Goal: Task Accomplishment & Management: Manage account settings

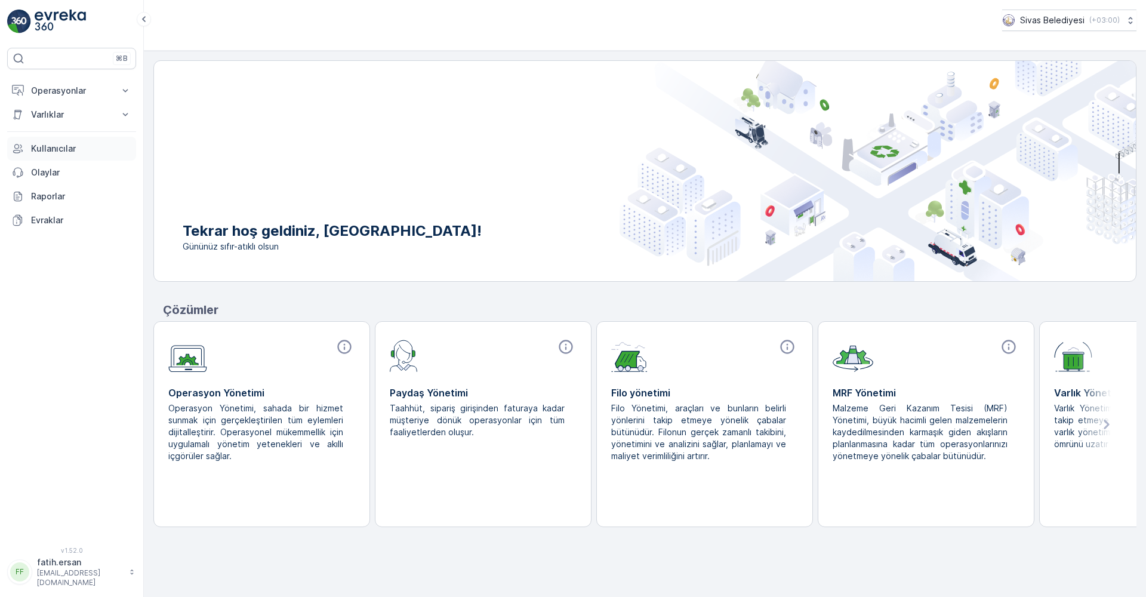
click at [55, 147] on p "Kullanıcılar" at bounding box center [81, 149] width 100 height 12
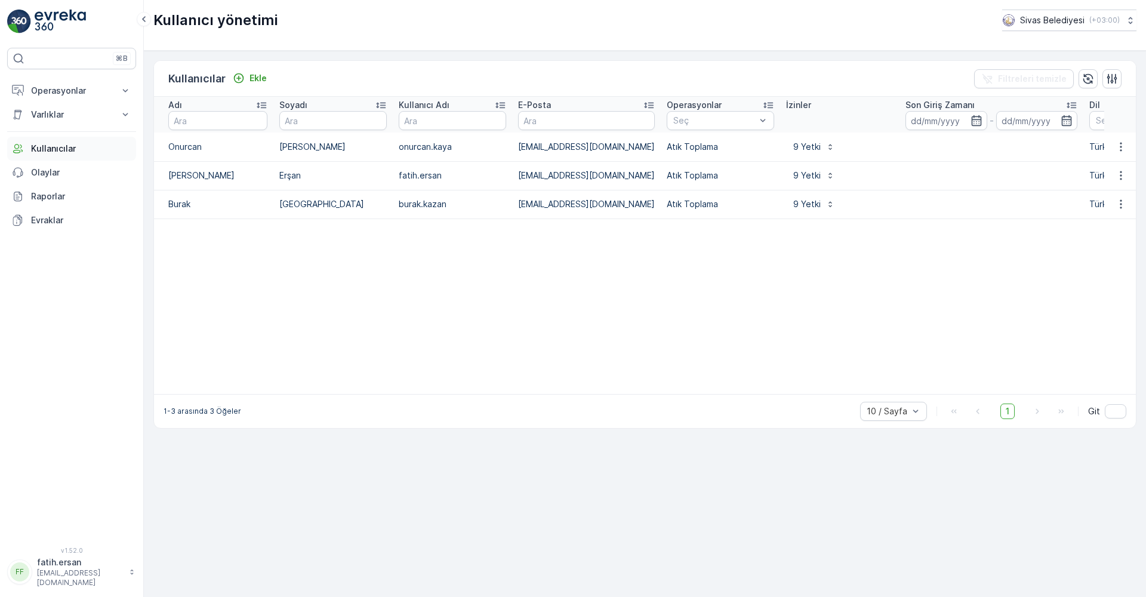
click at [50, 154] on p "Kullanıcılar" at bounding box center [81, 149] width 100 height 12
click at [48, 169] on p "Olaylar" at bounding box center [81, 173] width 100 height 12
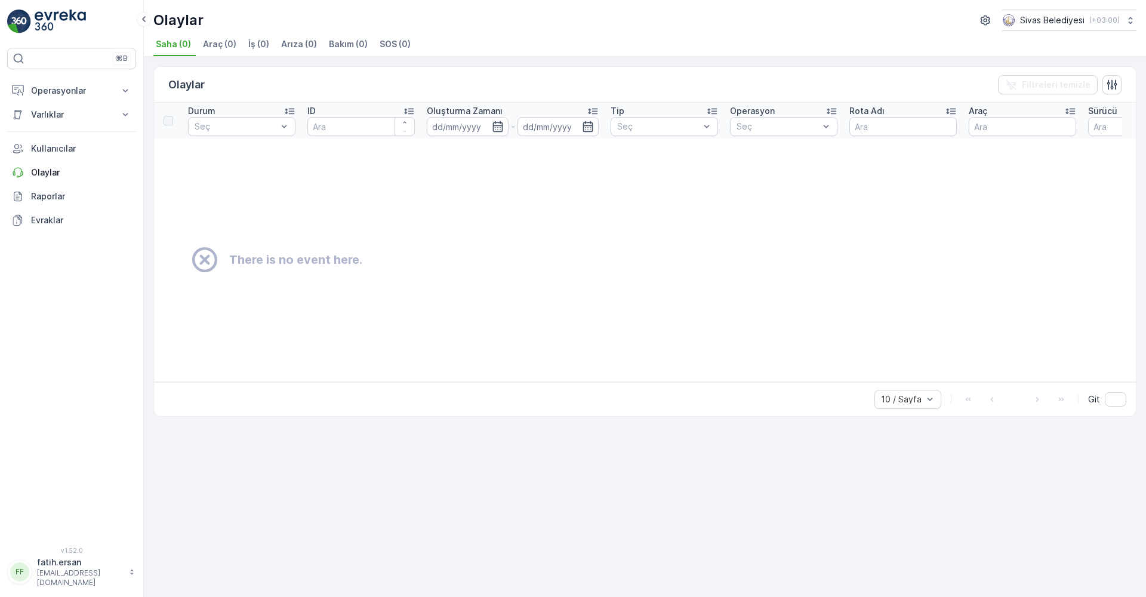
click at [223, 39] on span "Araç (0)" at bounding box center [219, 44] width 33 height 12
click at [258, 48] on span "İş (0)" at bounding box center [258, 44] width 21 height 12
click at [290, 45] on span "Arıza (0)" at bounding box center [299, 44] width 36 height 12
click at [338, 43] on span "Bakım (0)" at bounding box center [348, 44] width 39 height 12
click at [384, 45] on span "SOS (0)" at bounding box center [395, 44] width 31 height 12
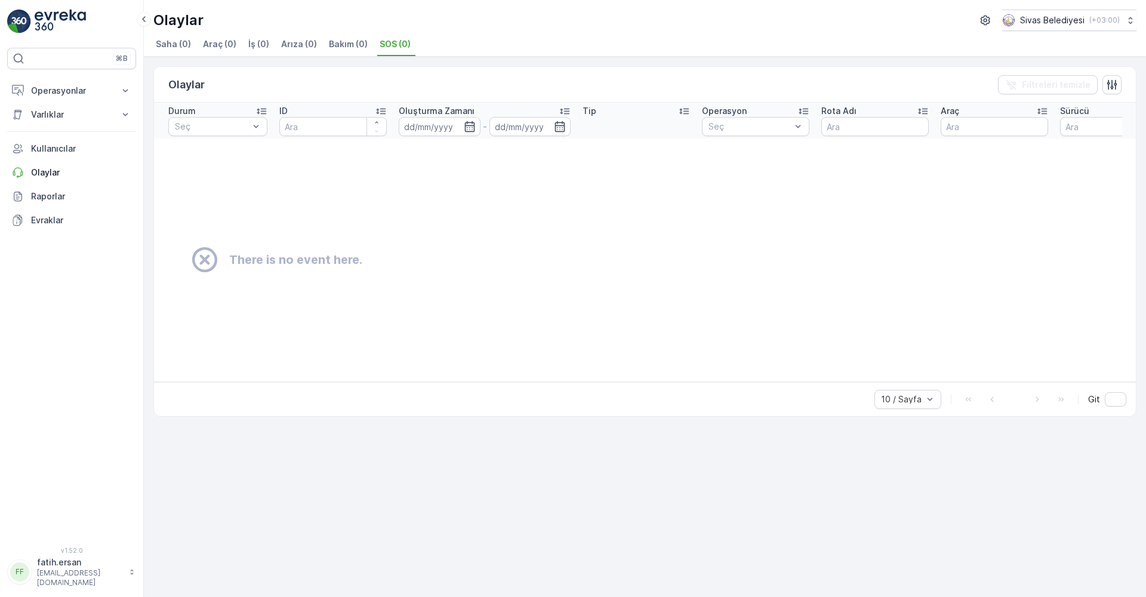
click at [177, 39] on span "Saha (0)" at bounding box center [173, 44] width 35 height 12
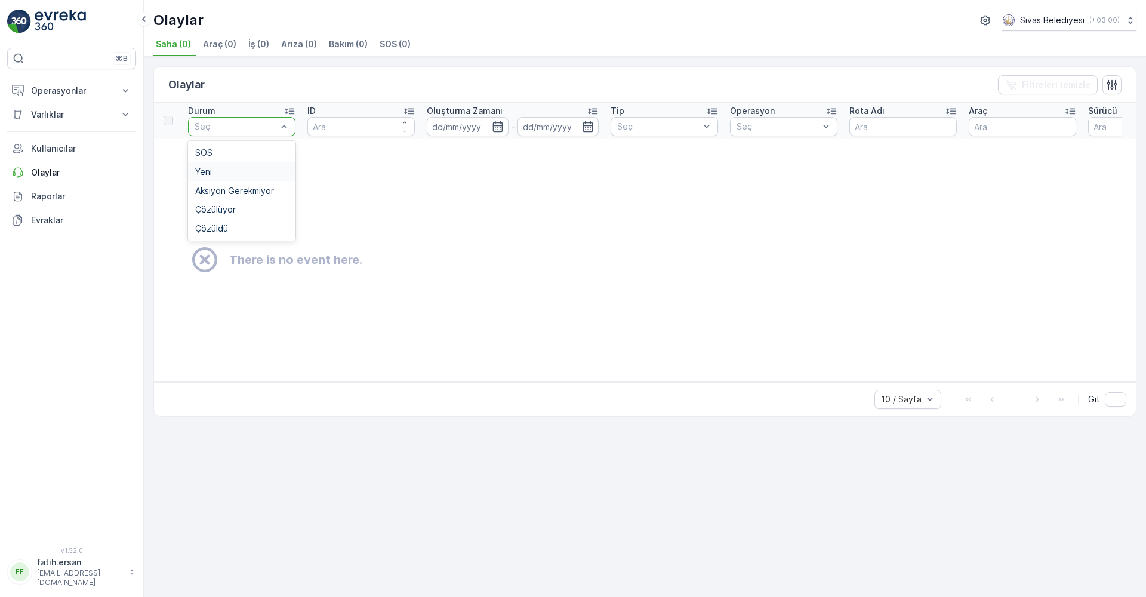
click at [211, 171] on span "Yeni" at bounding box center [203, 172] width 17 height 10
click at [53, 149] on p "Kullanıcılar" at bounding box center [81, 149] width 100 height 12
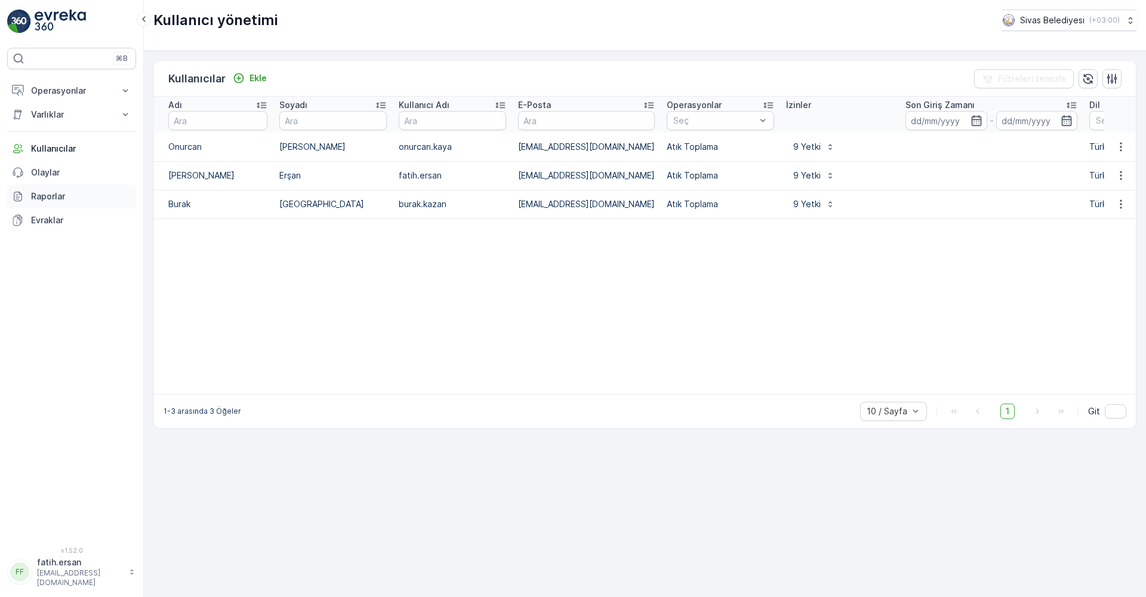
click at [48, 196] on p "Raporlar" at bounding box center [81, 196] width 100 height 12
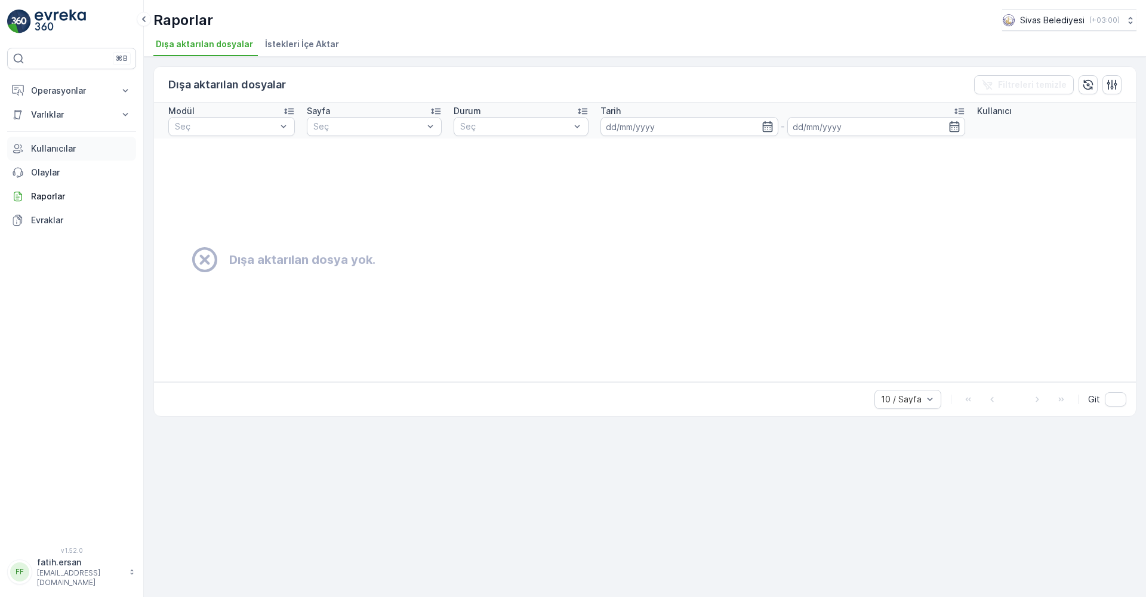
drag, startPoint x: 48, startPoint y: 146, endPoint x: 58, endPoint y: 100, distance: 47.8
click at [48, 146] on p "Kullanıcılar" at bounding box center [81, 149] width 100 height 12
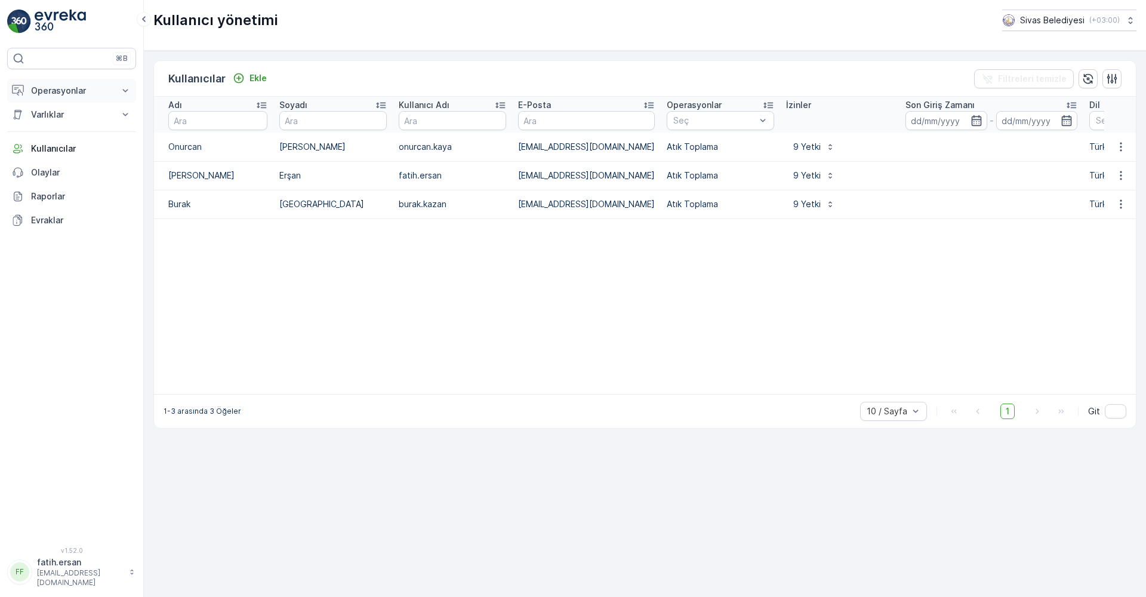
click at [64, 85] on p "Operasyonlar" at bounding box center [71, 91] width 81 height 12
click at [60, 110] on p "Insights" at bounding box center [45, 111] width 30 height 12
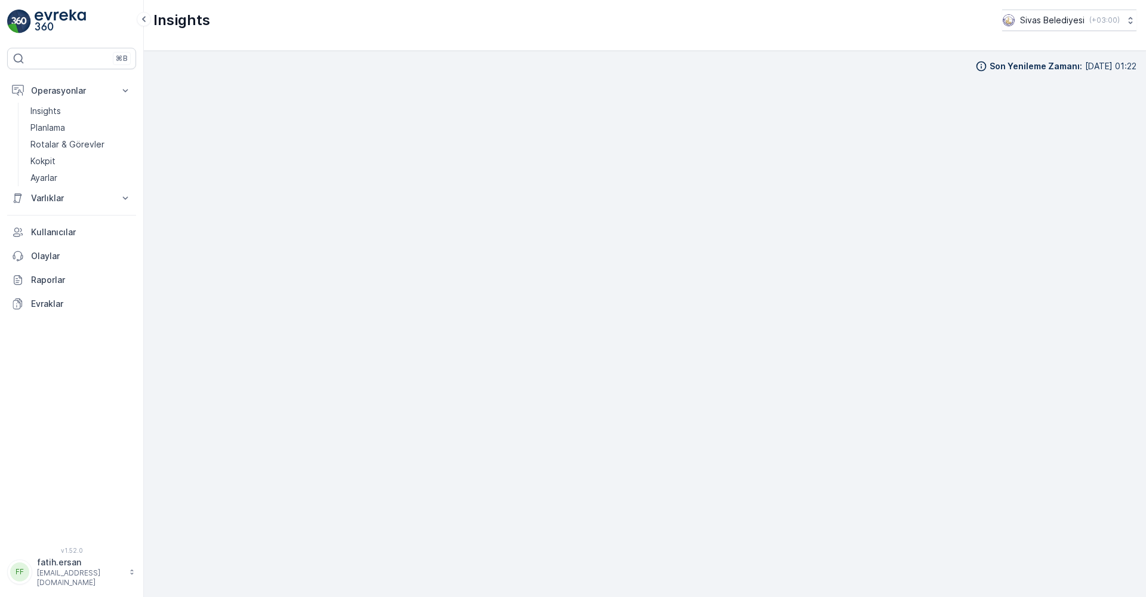
scroll to position [12, 0]
click at [49, 128] on p "Planlama" at bounding box center [47, 128] width 35 height 12
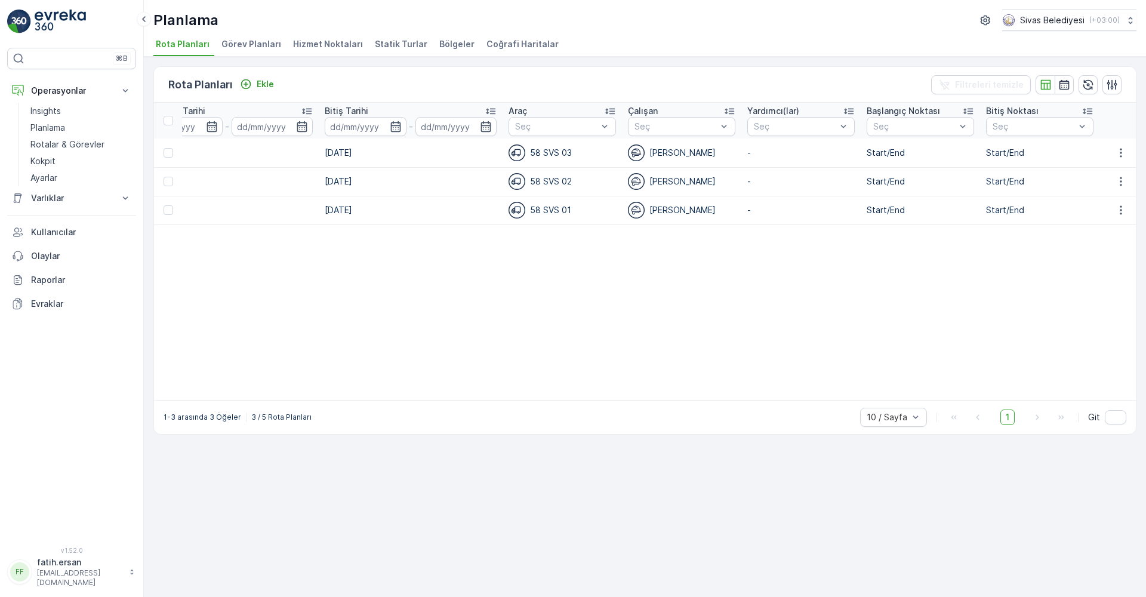
scroll to position [0, 1970]
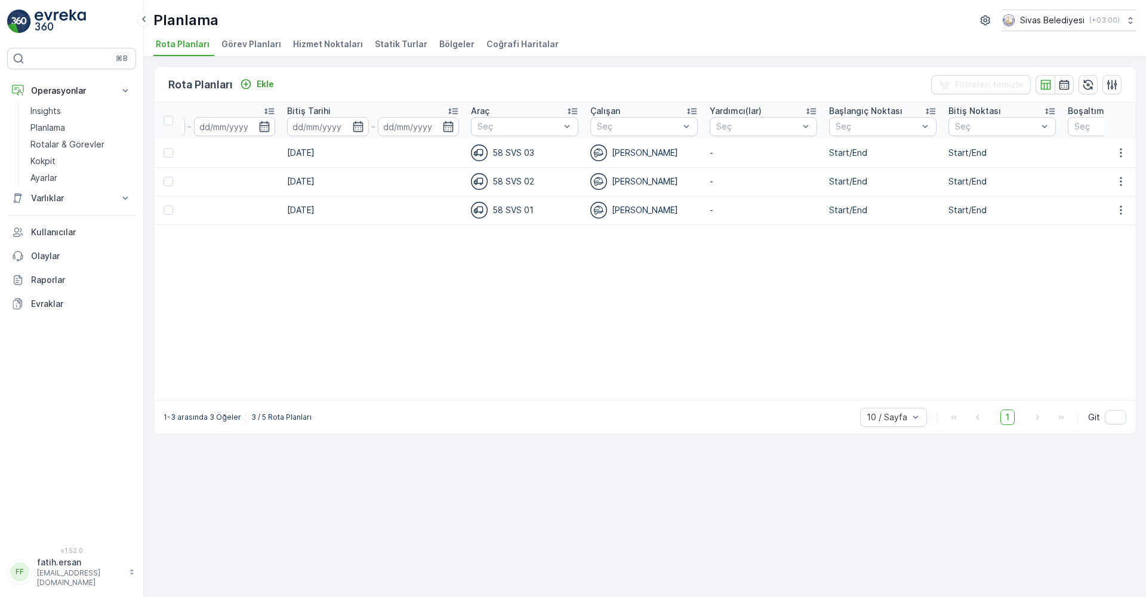
click at [471, 183] on img at bounding box center [479, 181] width 17 height 17
click at [471, 182] on img at bounding box center [479, 181] width 17 height 17
click at [471, 181] on div "58 SVS 02" at bounding box center [524, 181] width 107 height 17
click at [590, 184] on img at bounding box center [598, 181] width 17 height 17
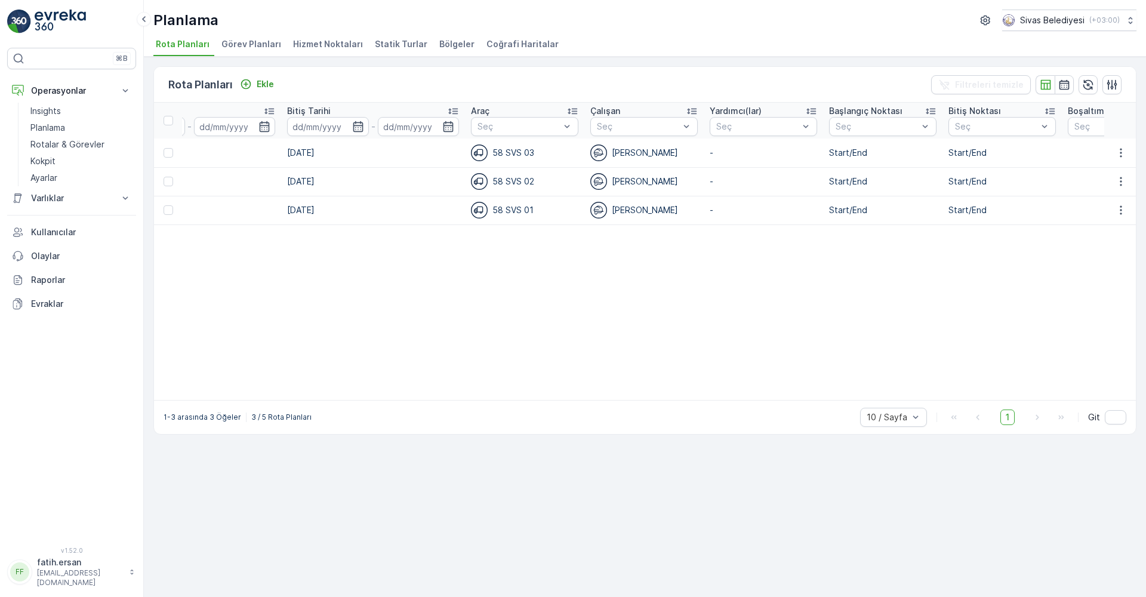
click at [590, 181] on div "[PERSON_NAME]" at bounding box center [643, 181] width 107 height 17
click at [590, 181] on img at bounding box center [598, 181] width 17 height 17
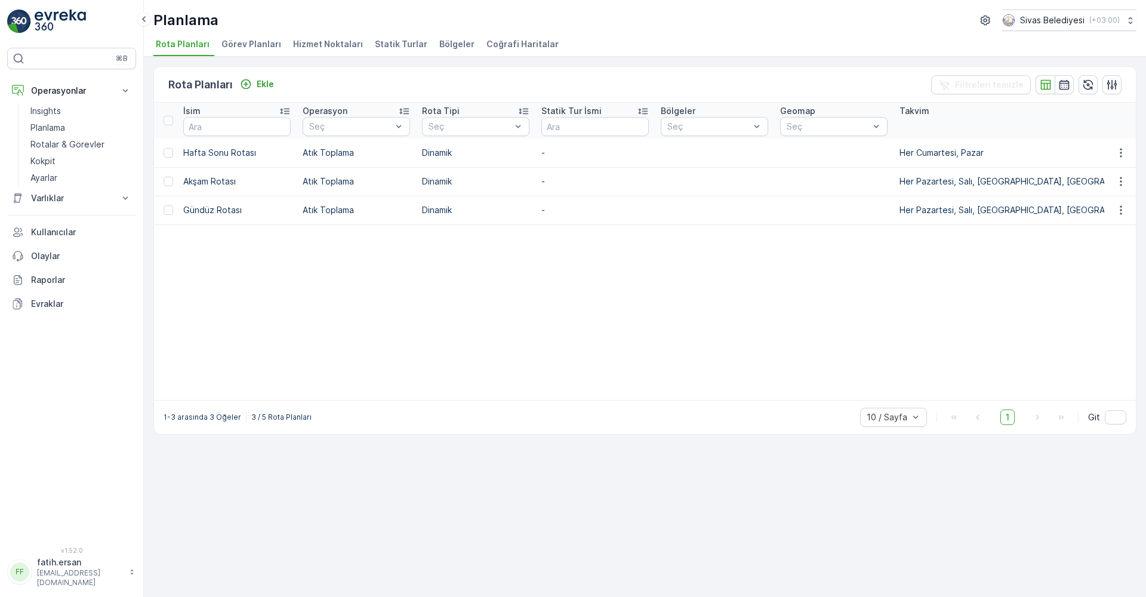
scroll to position [0, 0]
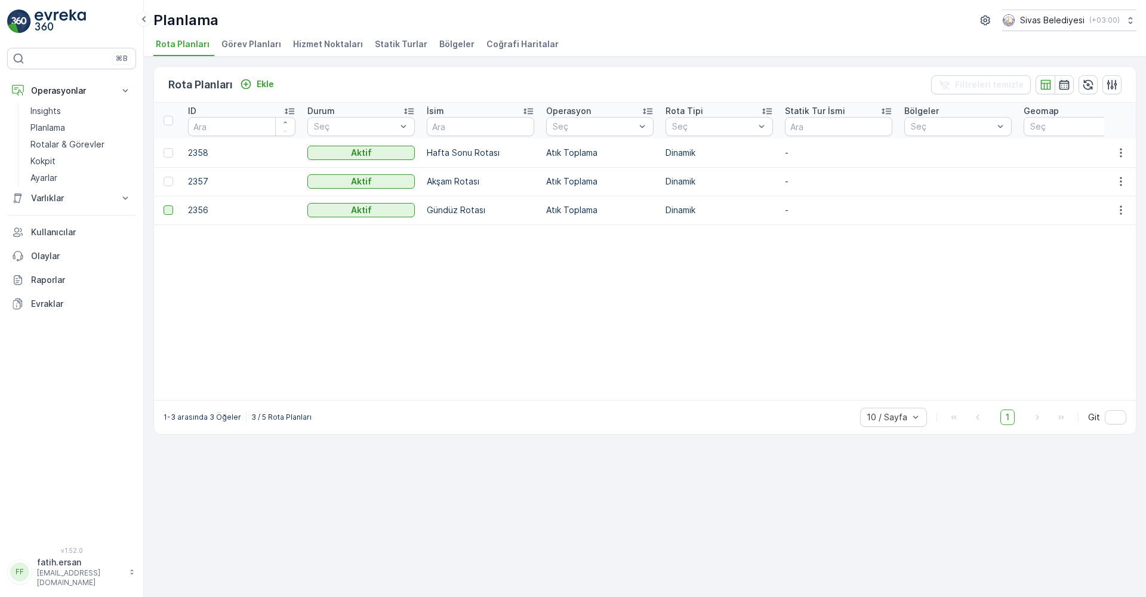
click at [168, 209] on div at bounding box center [169, 210] width 10 height 10
click at [164, 205] on input "checkbox" at bounding box center [164, 205] width 0 height 0
click at [578, 212] on p "Atık Toplama" at bounding box center [599, 210] width 107 height 12
click at [672, 215] on p "Dinamik" at bounding box center [718, 210] width 107 height 12
click at [197, 208] on p "2356" at bounding box center [241, 210] width 107 height 12
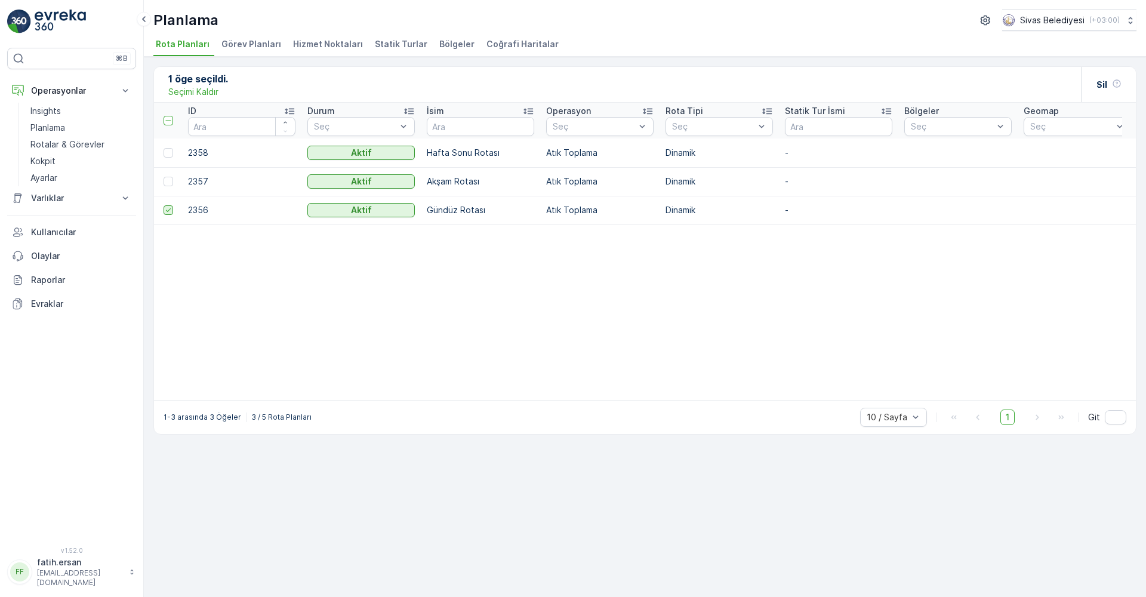
click at [169, 212] on icon at bounding box center [168, 210] width 8 height 8
click at [164, 205] on input "checkbox" at bounding box center [164, 205] width 0 height 0
click at [80, 146] on p "Rotalar & Görevler" at bounding box center [67, 144] width 74 height 12
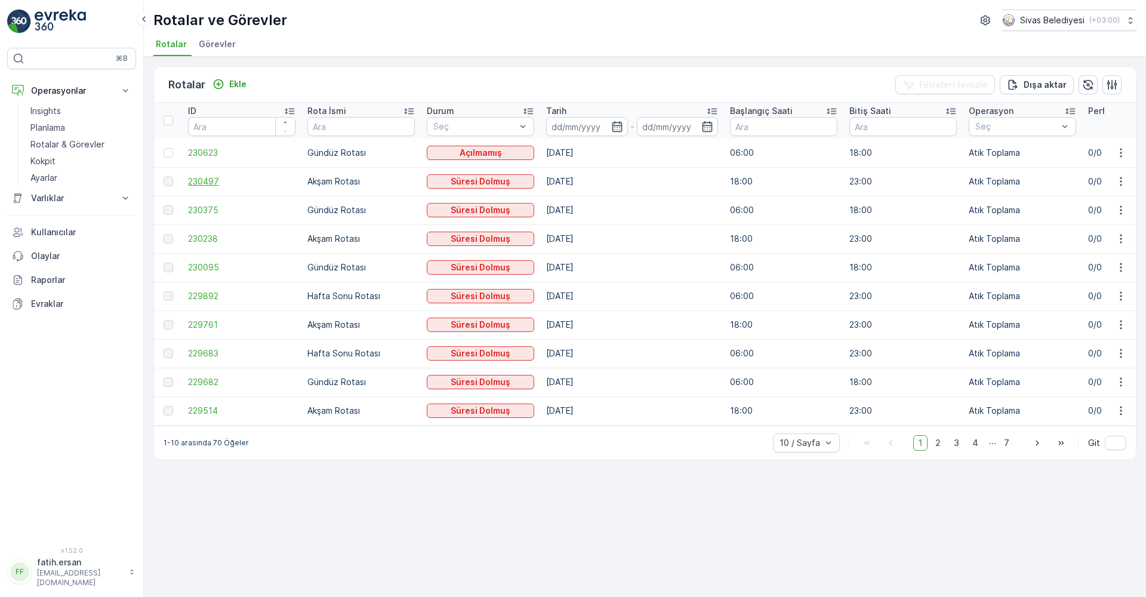
click at [198, 182] on span "230497" at bounding box center [241, 181] width 107 height 12
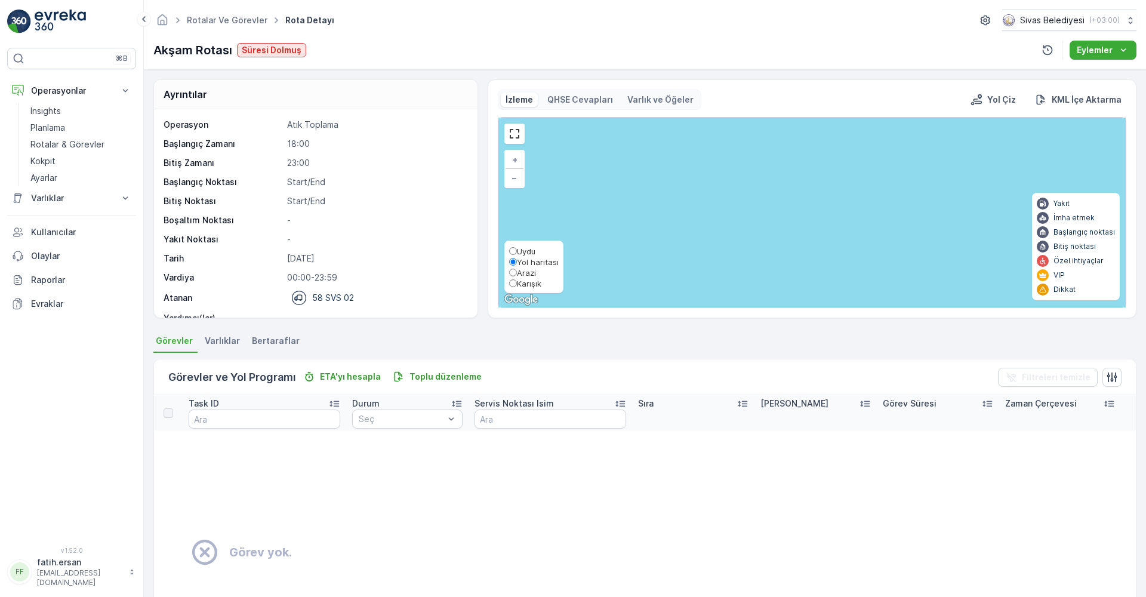
click at [526, 254] on span "Uydu" at bounding box center [526, 251] width 19 height 10
click at [517, 254] on input "Uydu" at bounding box center [513, 251] width 8 height 8
radio input "true"
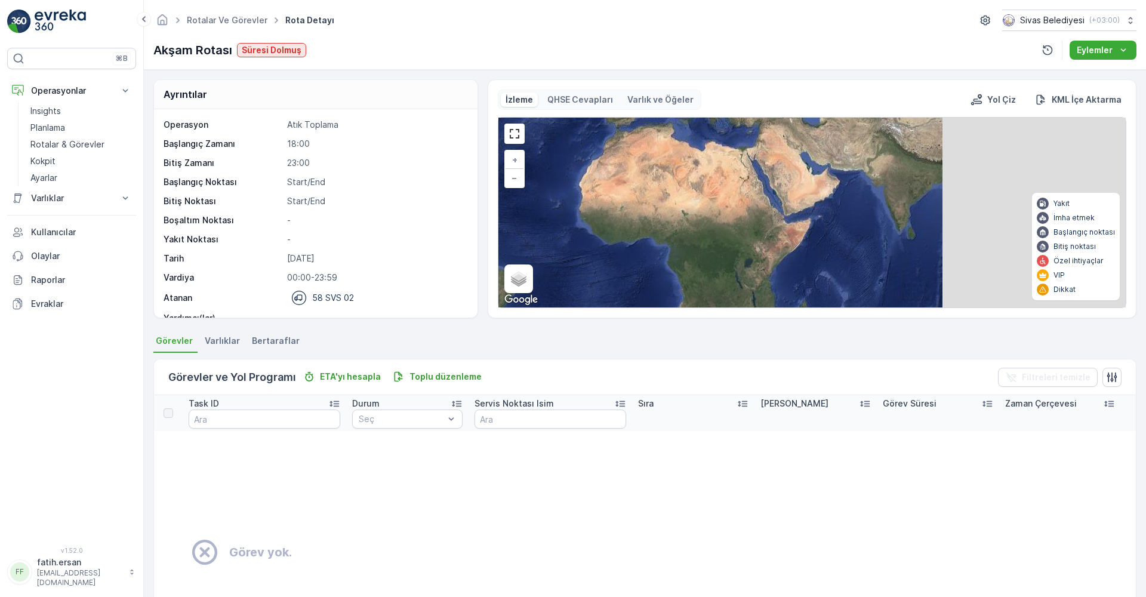
drag, startPoint x: 906, startPoint y: 220, endPoint x: 725, endPoint y: 237, distance: 182.2
click at [725, 237] on div "+ − Uydu Yol haritası Arazi Karışık Leaflet Klavye kısayolları Harita Verileri …" at bounding box center [811, 213] width 627 height 190
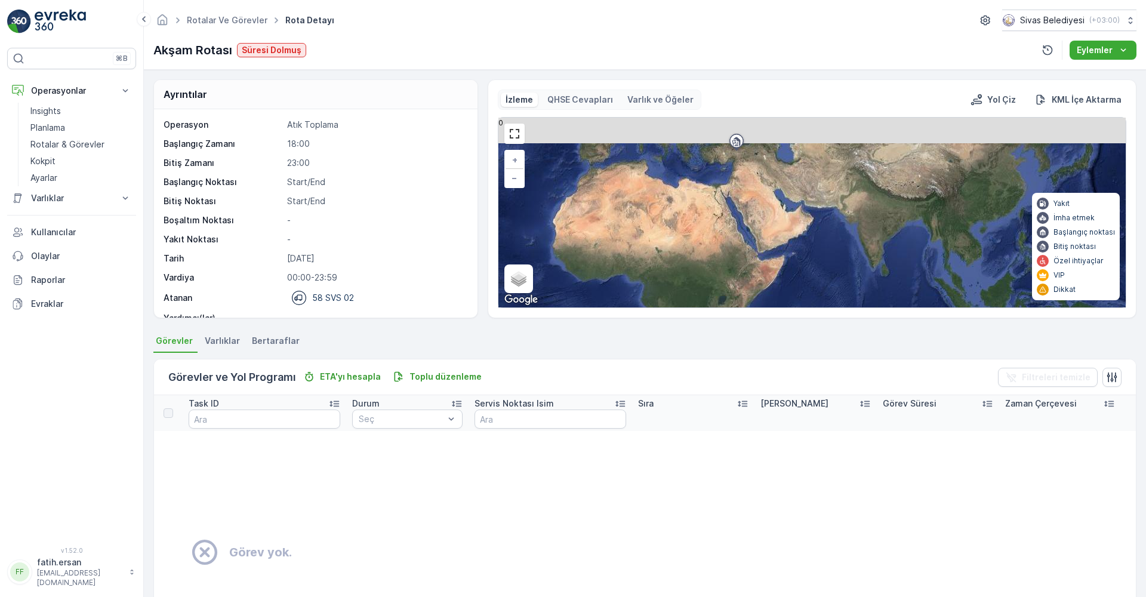
drag, startPoint x: 834, startPoint y: 180, endPoint x: 765, endPoint y: 267, distance: 110.9
click at [765, 267] on div "+ − Uydu Yol haritası Arazi Karışık Leaflet Klavye kısayolları Harita Verileri …" at bounding box center [811, 213] width 627 height 190
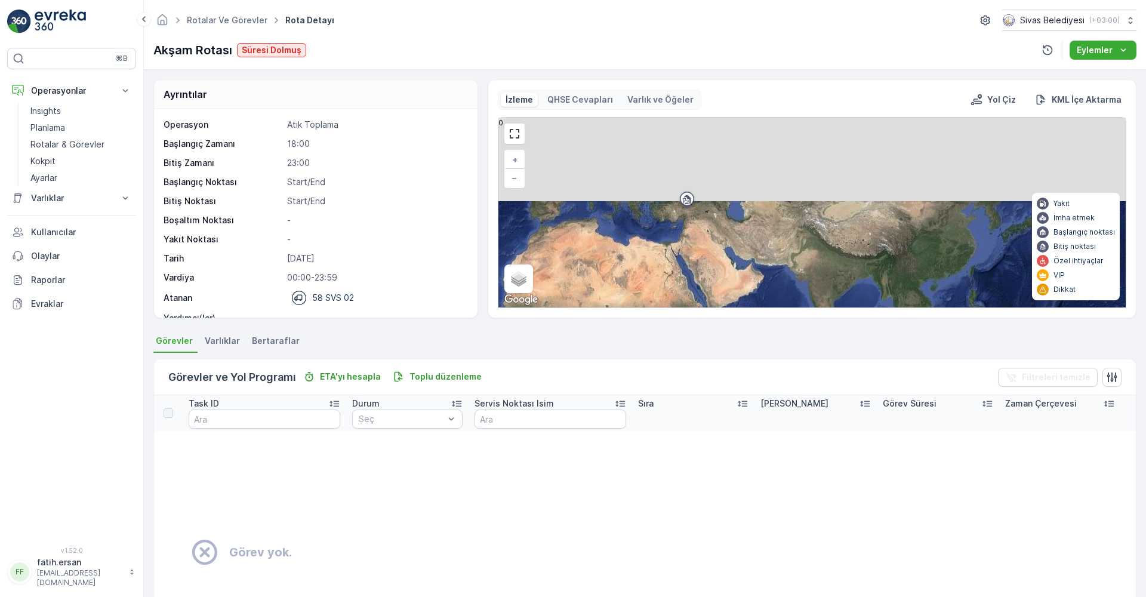
drag, startPoint x: 867, startPoint y: 224, endPoint x: 837, endPoint y: 255, distance: 42.6
click at [837, 255] on div "+ − Uydu Yol haritası Arazi Karışık Leaflet Klavye kısayolları Harita Verileri …" at bounding box center [811, 213] width 627 height 190
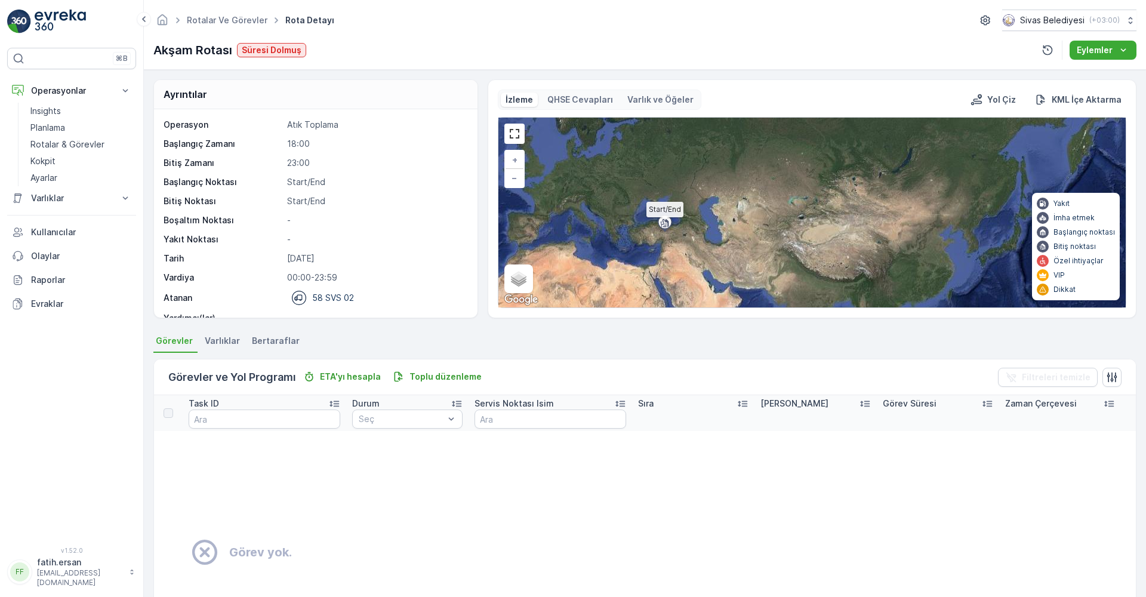
click at [666, 224] on icon at bounding box center [664, 222] width 11 height 11
click at [665, 223] on icon at bounding box center [664, 222] width 11 height 11
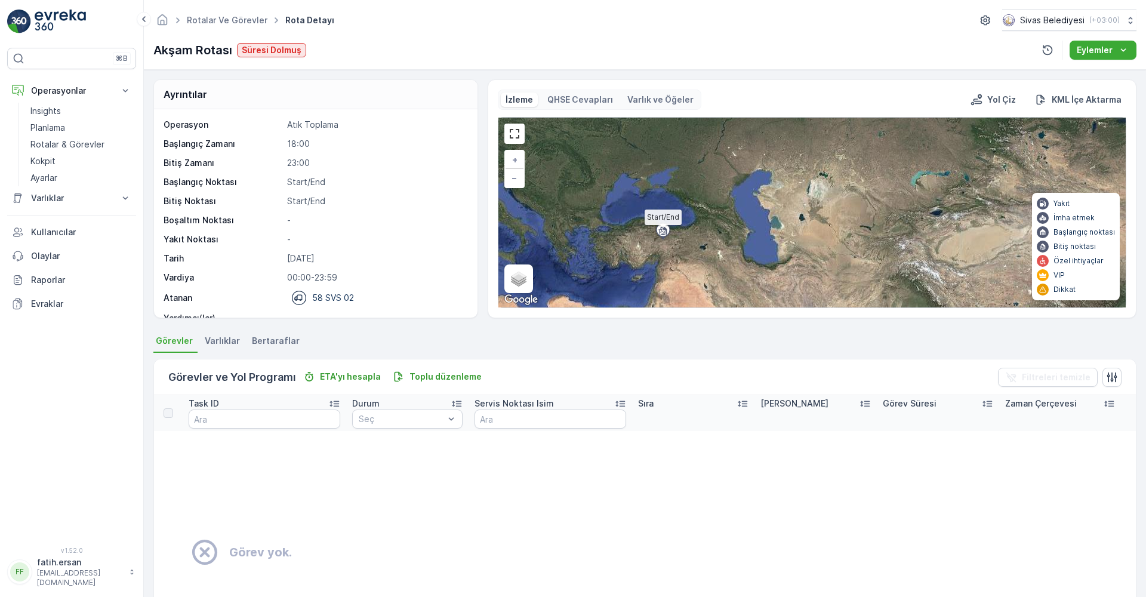
click at [661, 231] on icon at bounding box center [663, 230] width 11 height 11
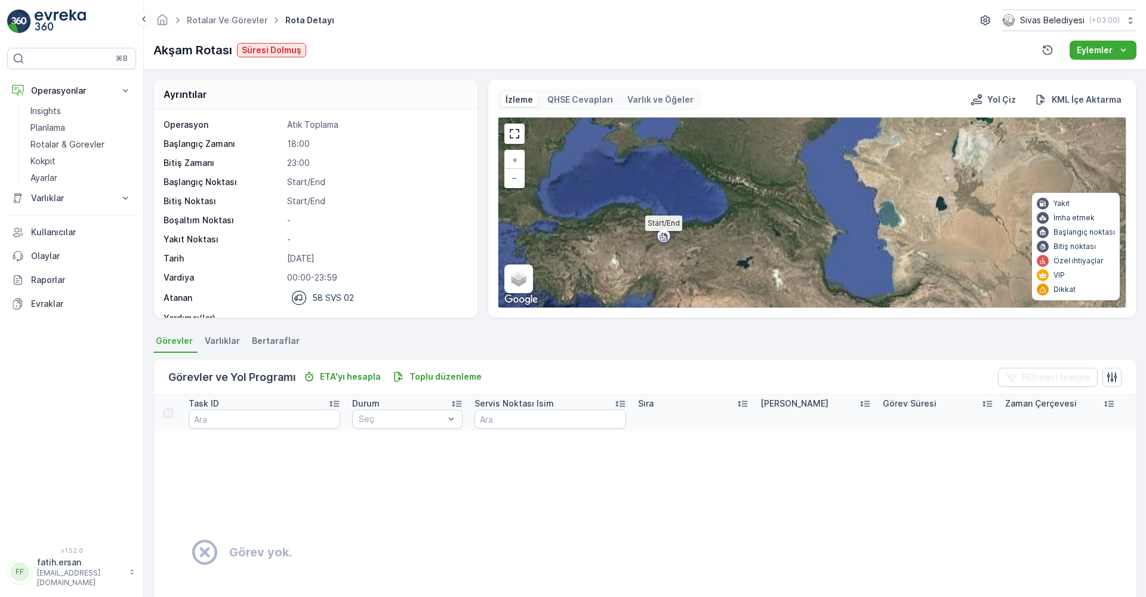
click at [662, 235] on icon at bounding box center [663, 236] width 11 height 11
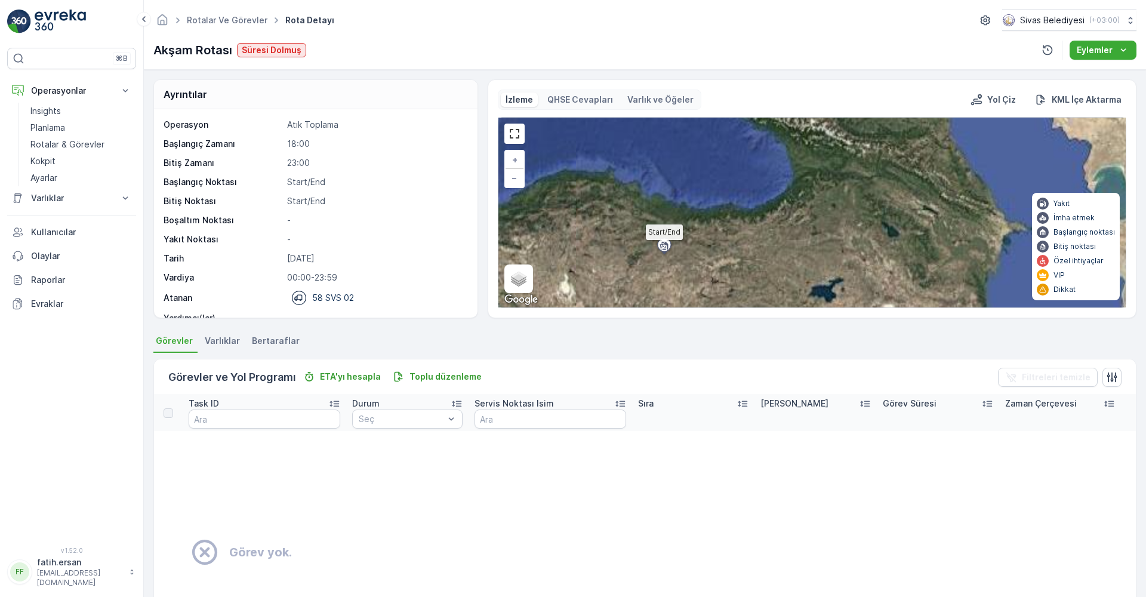
click at [662, 235] on div "Start/End + − Uydu Yol haritası Arazi Karışık Leaflet Klavye kısayolları Harita…" at bounding box center [811, 213] width 627 height 190
click at [662, 244] on icon at bounding box center [664, 245] width 11 height 11
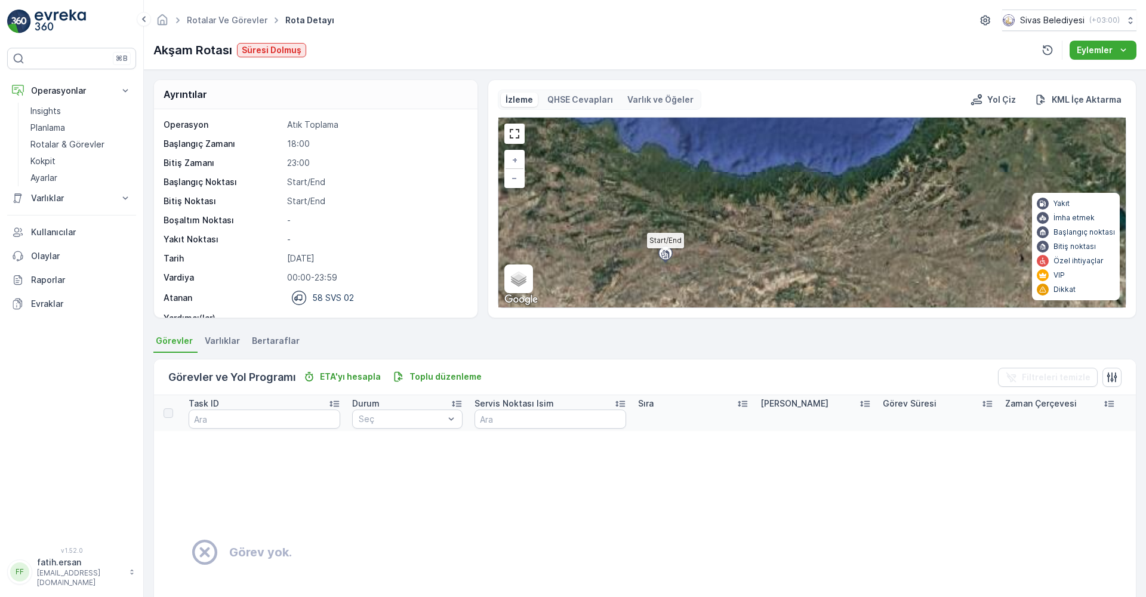
click at [662, 244] on div "Start/End + − Uydu Yol haritası Arazi Karışık Leaflet Klavye kısayolları Harita…" at bounding box center [811, 213] width 627 height 190
click at [662, 251] on icon at bounding box center [665, 253] width 7 height 9
click at [663, 252] on icon at bounding box center [663, 255] width 4 height 6
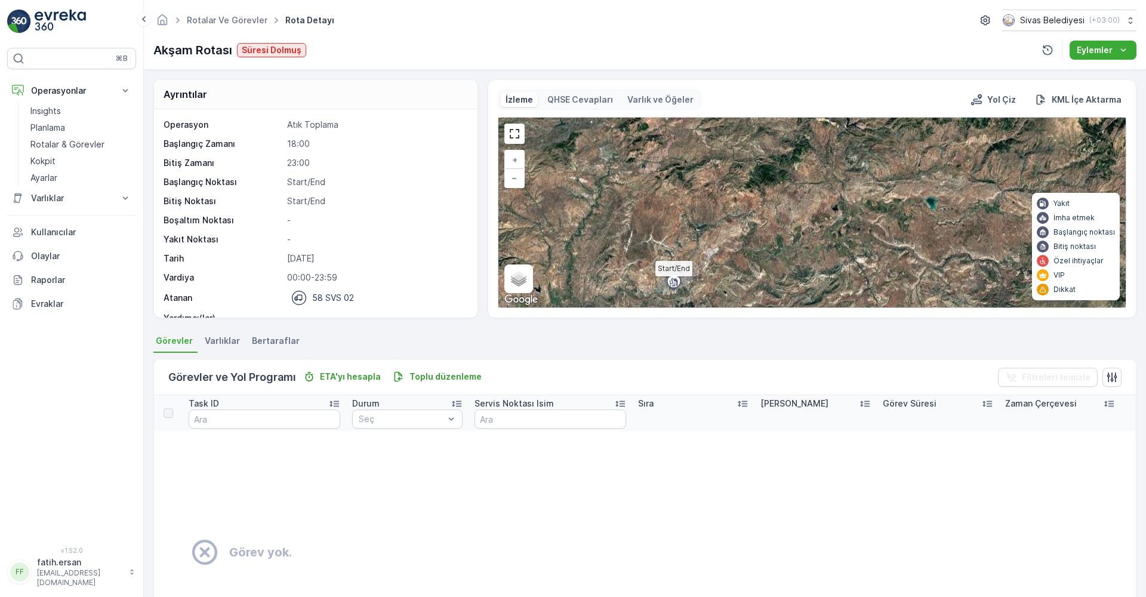
click at [675, 283] on icon at bounding box center [673, 281] width 11 height 11
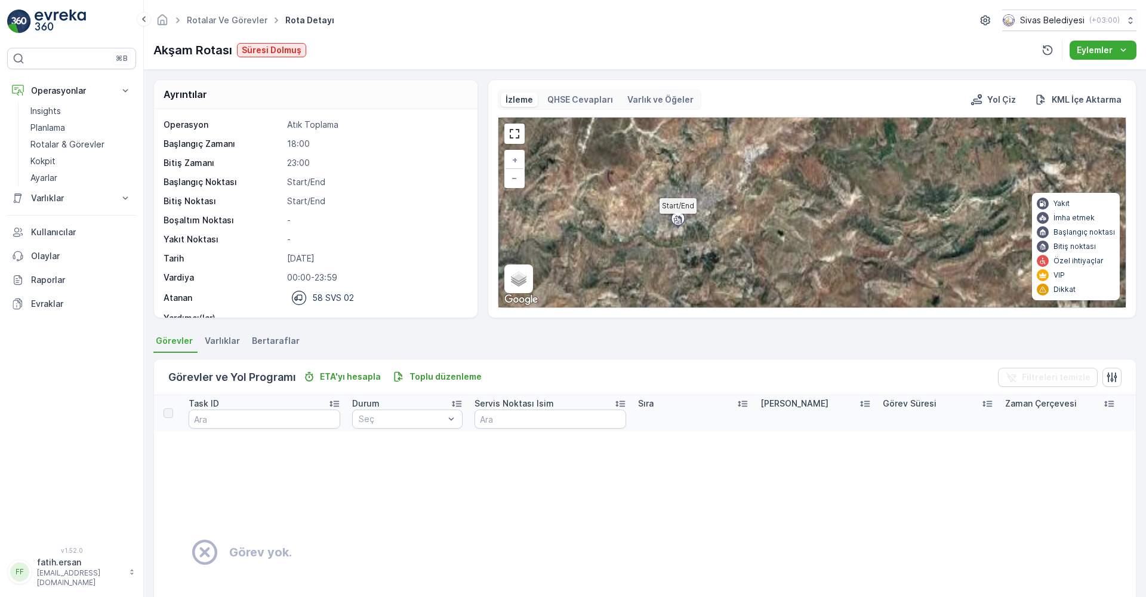
drag, startPoint x: 673, startPoint y: 285, endPoint x: 680, endPoint y: 215, distance: 70.1
click at [680, 215] on icon at bounding box center [677, 219] width 7 height 9
click at [677, 218] on icon at bounding box center [678, 217] width 11 height 11
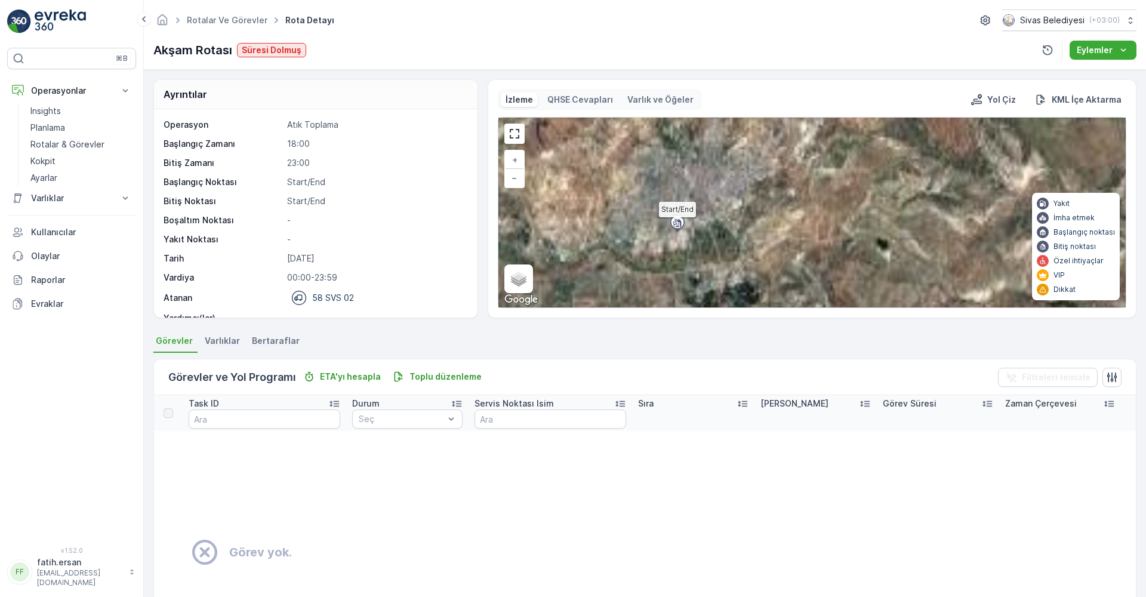
click at [677, 219] on icon at bounding box center [677, 222] width 7 height 9
click at [676, 220] on icon at bounding box center [677, 222] width 7 height 9
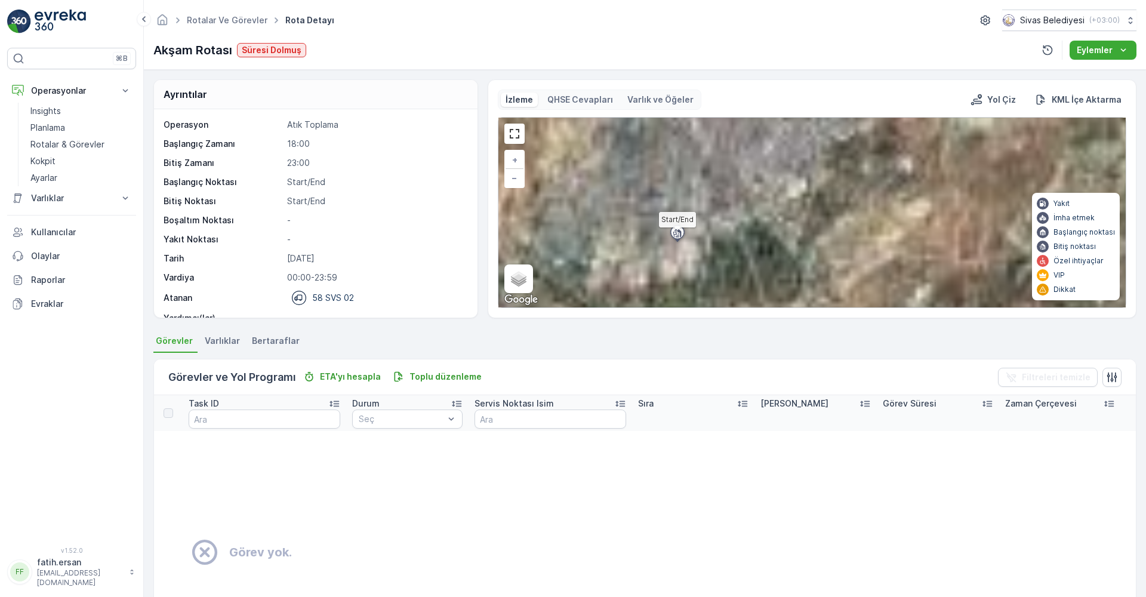
click at [675, 232] on icon at bounding box center [675, 235] width 4 height 6
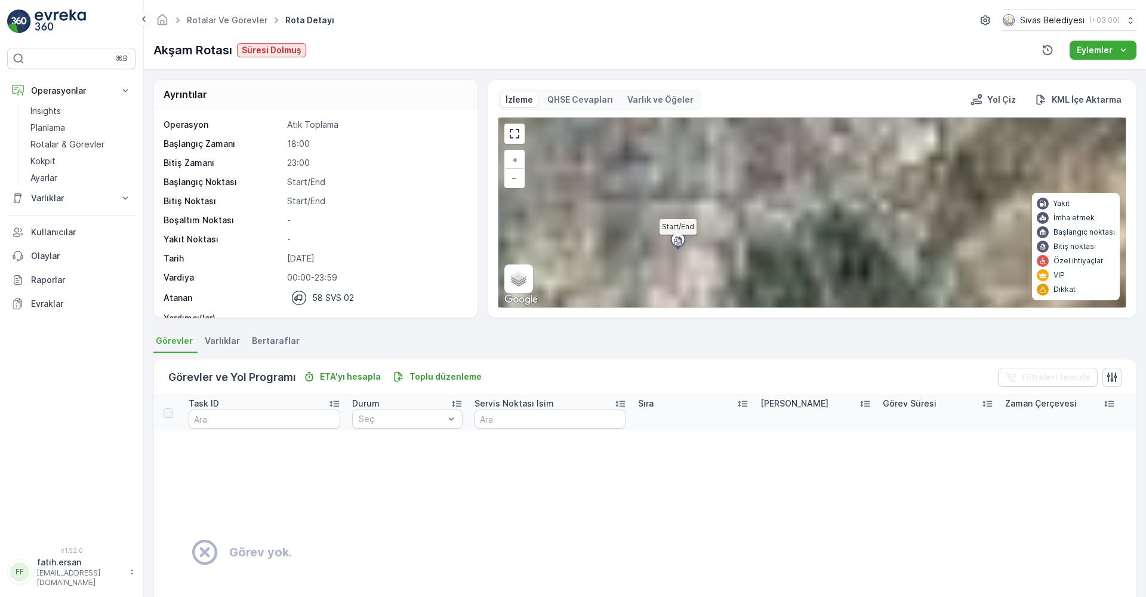
click at [674, 242] on icon at bounding box center [675, 242] width 4 height 6
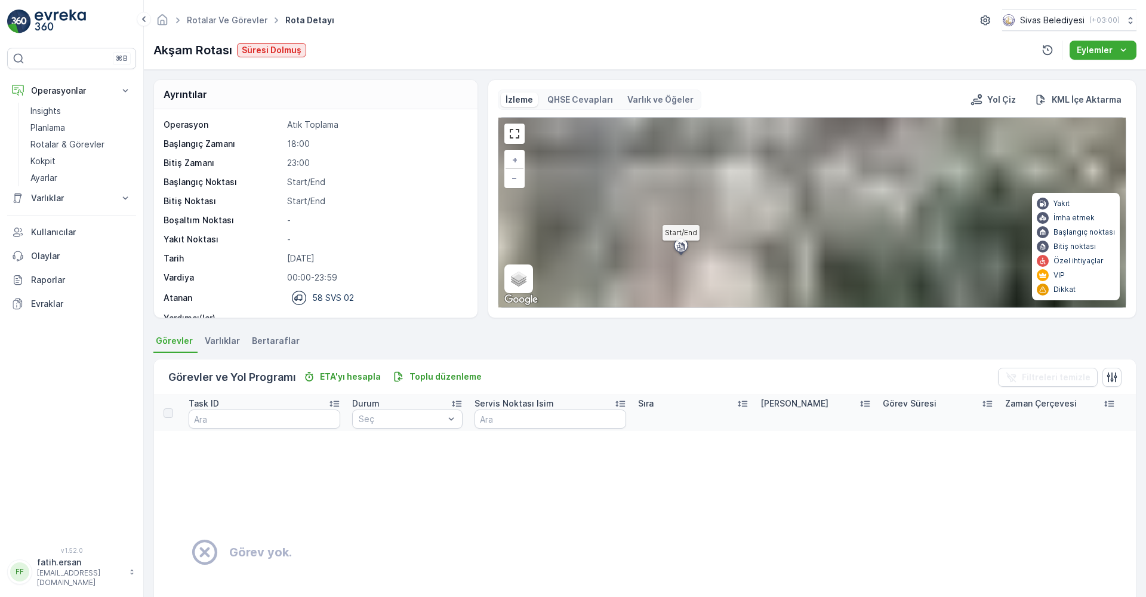
click at [683, 248] on icon at bounding box center [680, 246] width 7 height 9
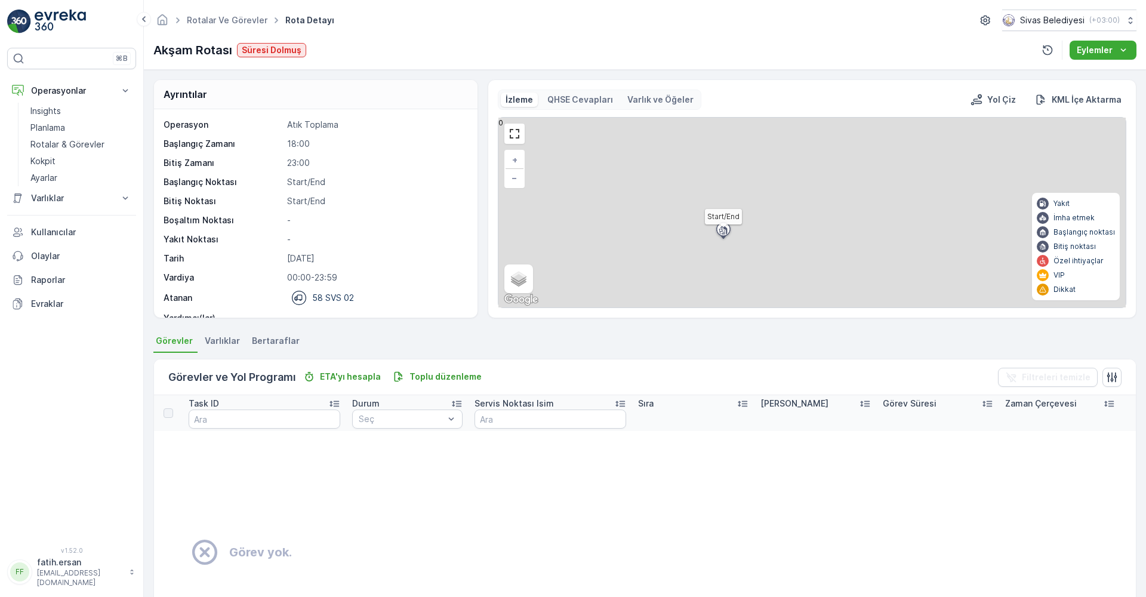
drag, startPoint x: 670, startPoint y: 259, endPoint x: 726, endPoint y: 234, distance: 61.4
click at [726, 234] on icon at bounding box center [723, 231] width 19 height 21
click at [270, 342] on span "Bertaraflar" at bounding box center [276, 341] width 48 height 12
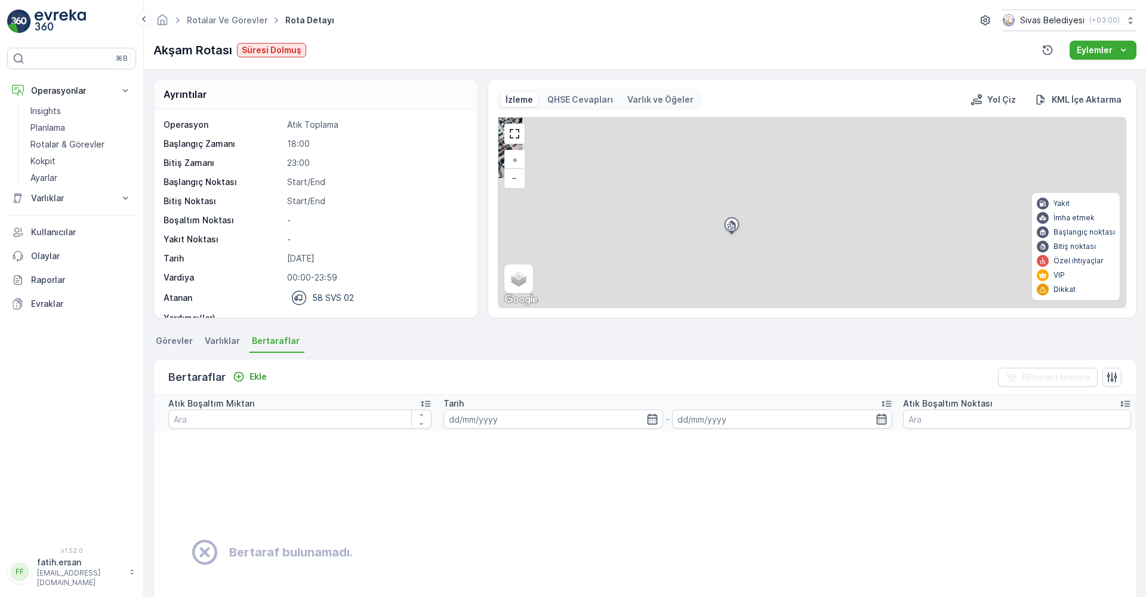
click at [224, 347] on li "Varlıklar" at bounding box center [223, 342] width 42 height 20
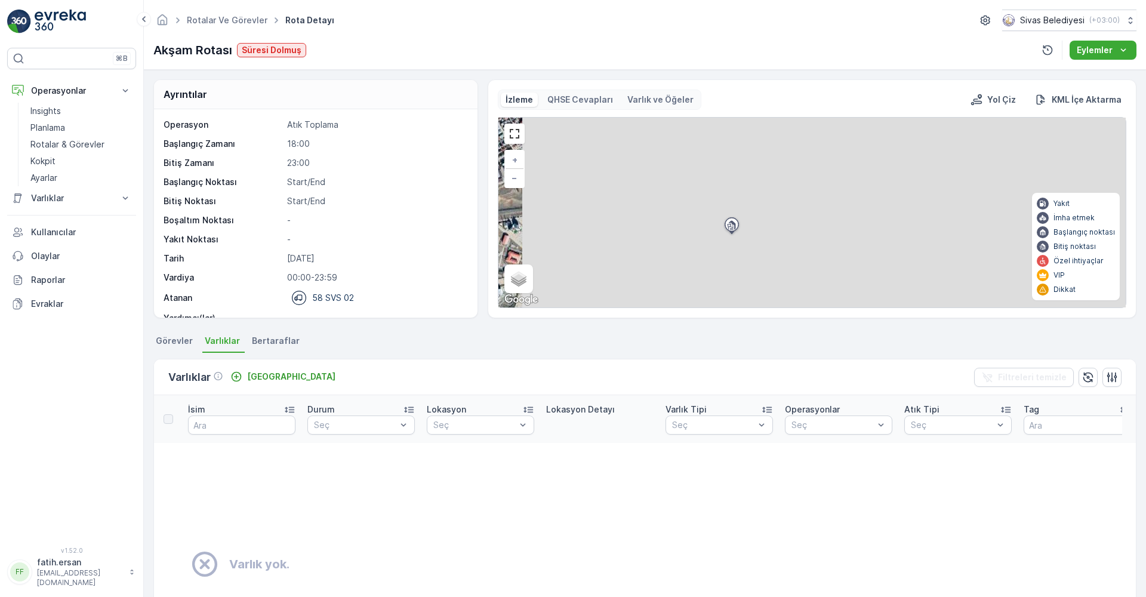
click at [277, 338] on span "Bertaraflar" at bounding box center [276, 341] width 48 height 12
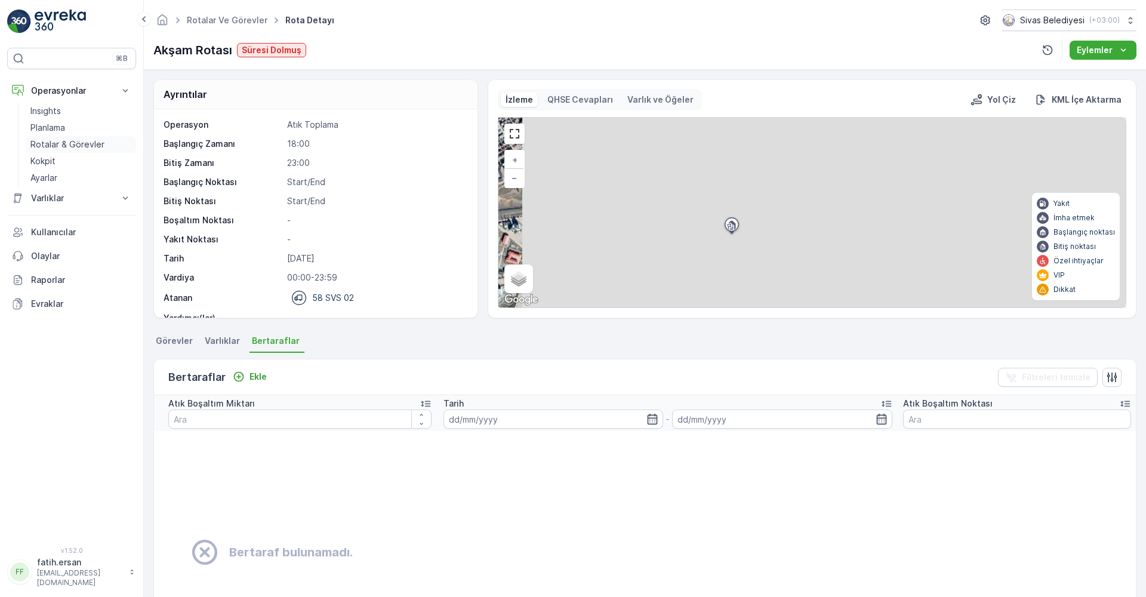
click at [54, 146] on p "Rotalar & Görevler" at bounding box center [67, 144] width 74 height 12
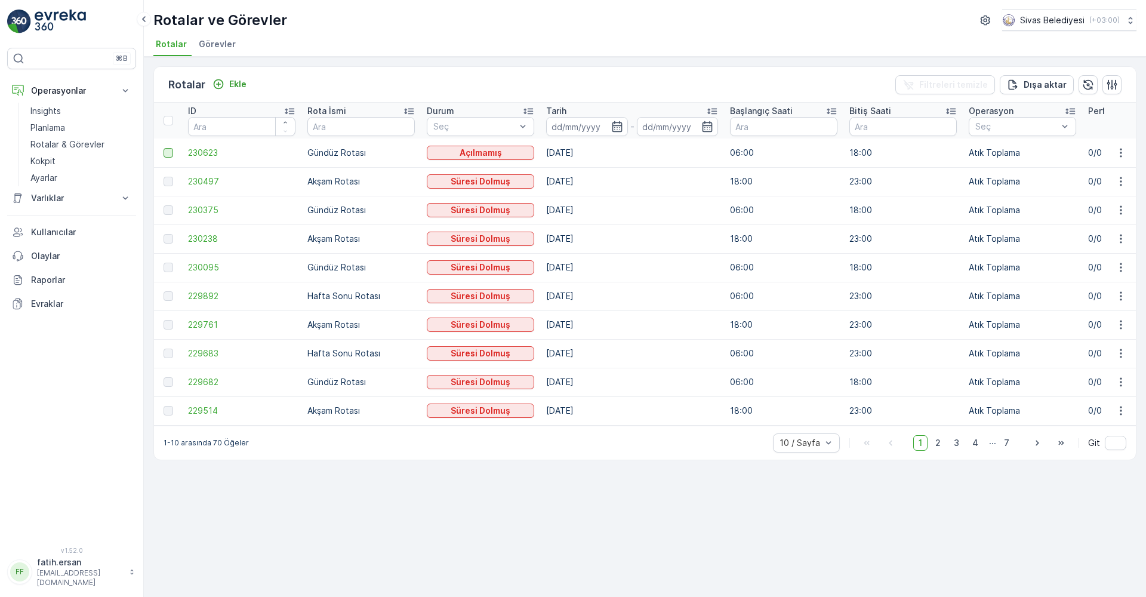
click at [169, 156] on div at bounding box center [169, 153] width 10 height 10
click at [164, 148] on input "checkbox" at bounding box center [164, 148] width 0 height 0
click at [338, 157] on p "Gündüz Rotası" at bounding box center [360, 153] width 107 height 12
click at [209, 154] on span "230623" at bounding box center [241, 153] width 107 height 12
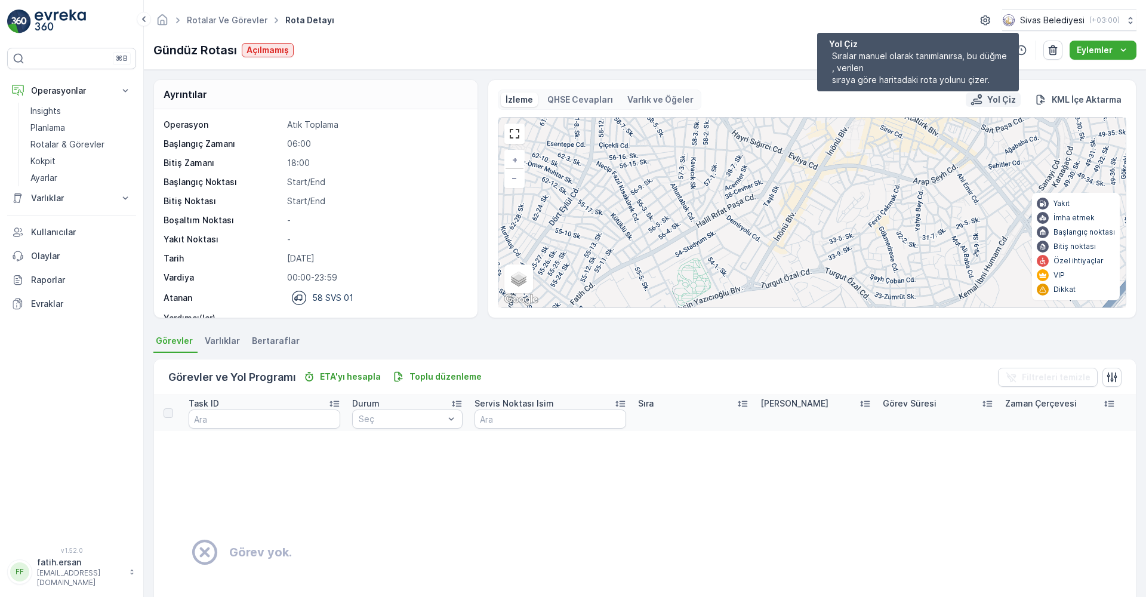
click at [1000, 96] on p "Yol Çiz" at bounding box center [1001, 100] width 29 height 12
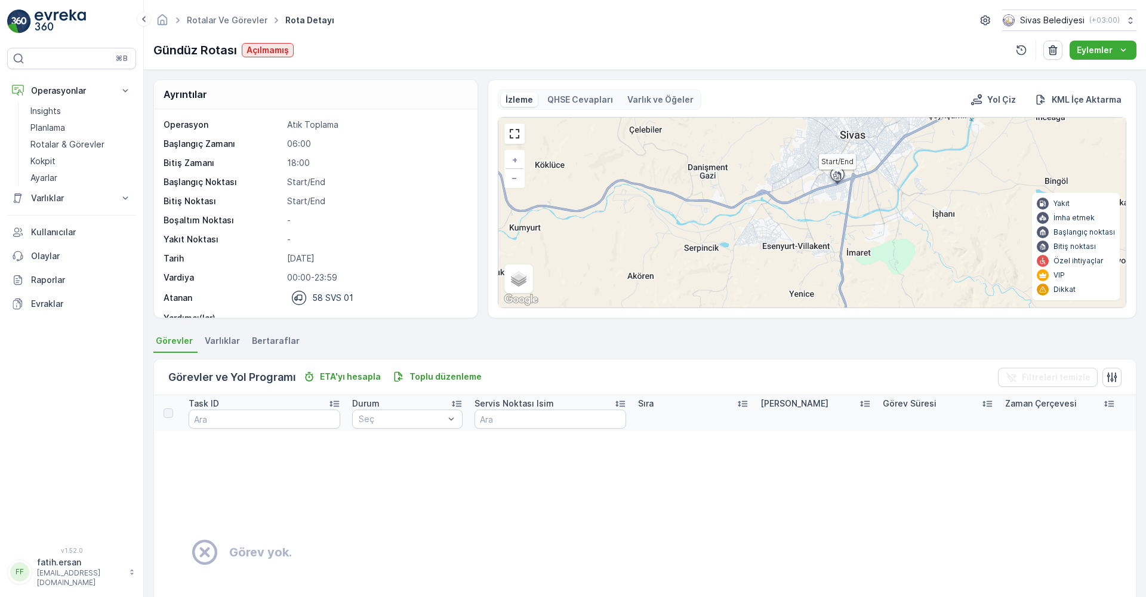
drag, startPoint x: 856, startPoint y: 227, endPoint x: 846, endPoint y: 166, distance: 62.3
click at [846, 166] on div at bounding box center [839, 178] width 23 height 24
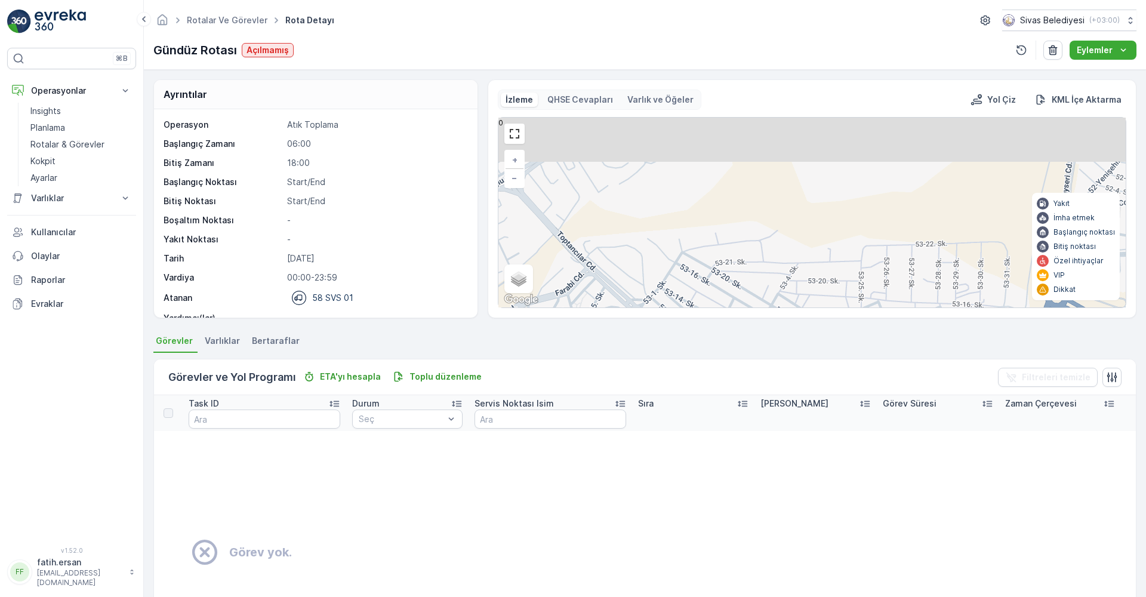
drag, startPoint x: 833, startPoint y: 202, endPoint x: 710, endPoint y: 393, distance: 227.0
click at [707, 417] on div "Ayrıntılar Operasyon Atık Toplama Başlangıç Zamanı 06:00 Bitiş Zamanı 18:00 Baş…" at bounding box center [645, 333] width 1002 height 527
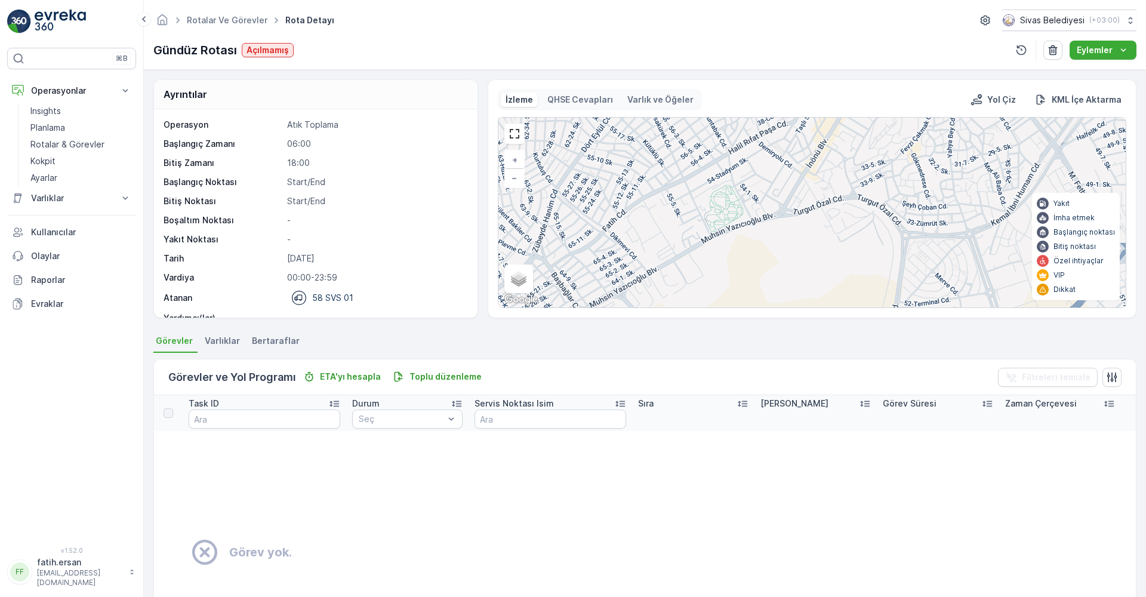
drag, startPoint x: 843, startPoint y: 196, endPoint x: 809, endPoint y: 265, distance: 77.1
click at [809, 265] on div "+ − Uydu Yol haritası Arazi Karışık Leaflet Klavye kısayolları Harita Verileri …" at bounding box center [811, 213] width 627 height 190
click at [738, 230] on div "+ − Uydu Yol haritası Arazi Karışık Leaflet Klavye kısayolları Harita Verileri …" at bounding box center [811, 213] width 627 height 190
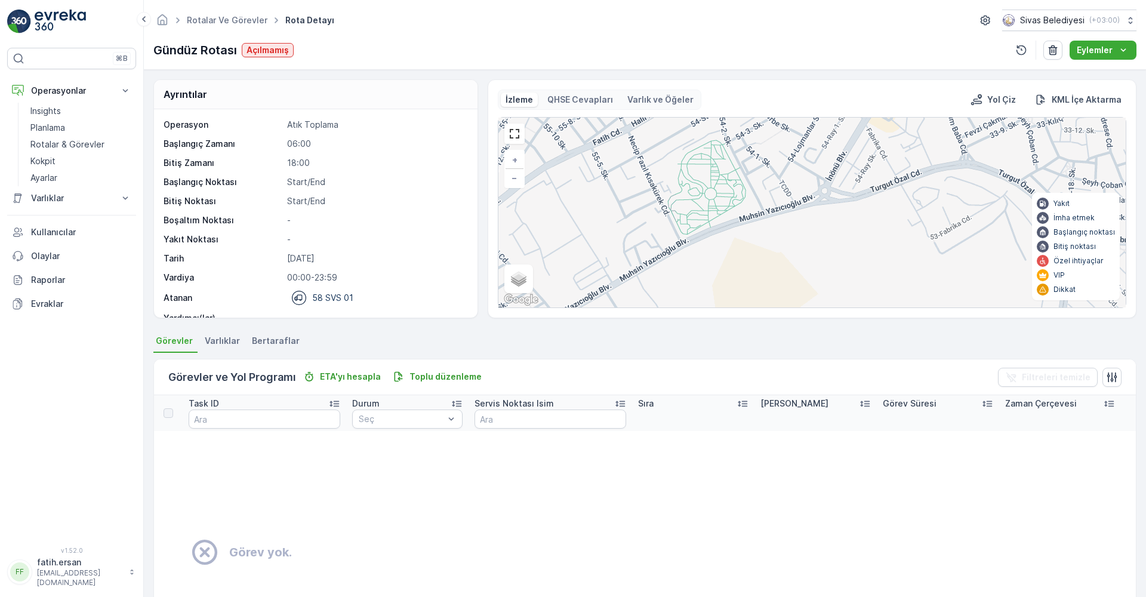
click at [739, 226] on div "+ − Uydu Yol haritası Arazi Karışık Leaflet Klavye kısayolları Harita Verileri …" at bounding box center [811, 213] width 627 height 190
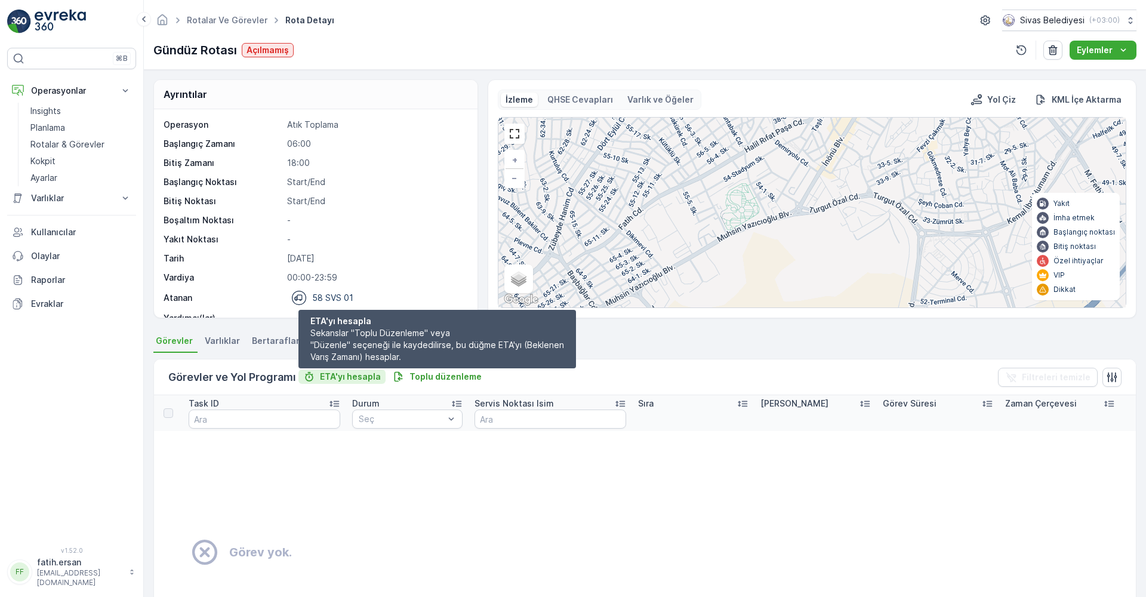
click at [350, 374] on p "ETA'yı hesapla" at bounding box center [350, 377] width 61 height 12
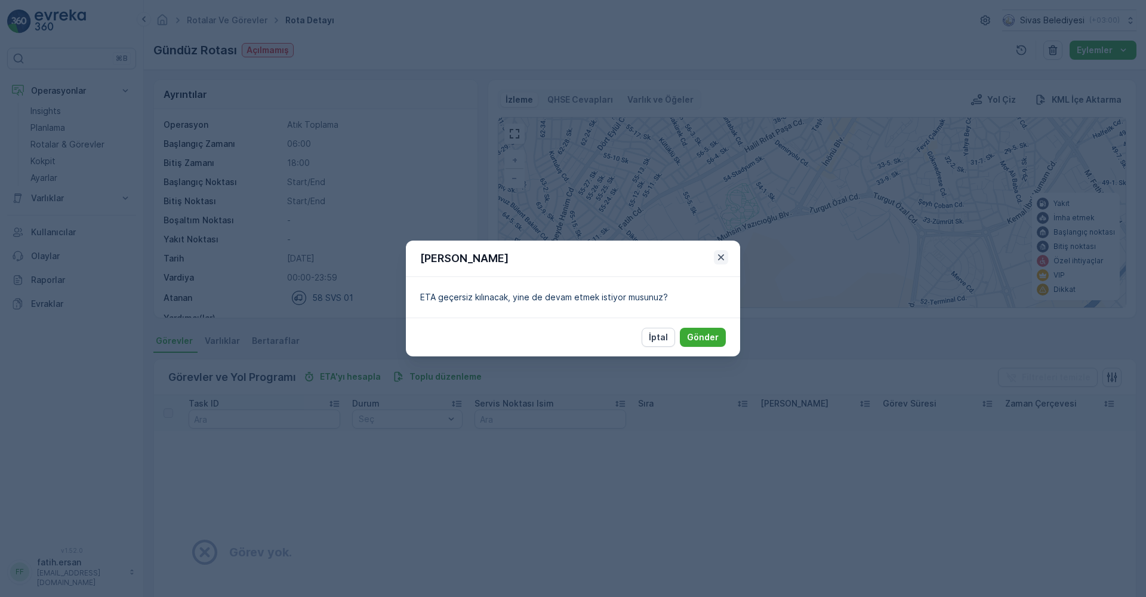
click at [719, 252] on icon "button" at bounding box center [721, 257] width 12 height 12
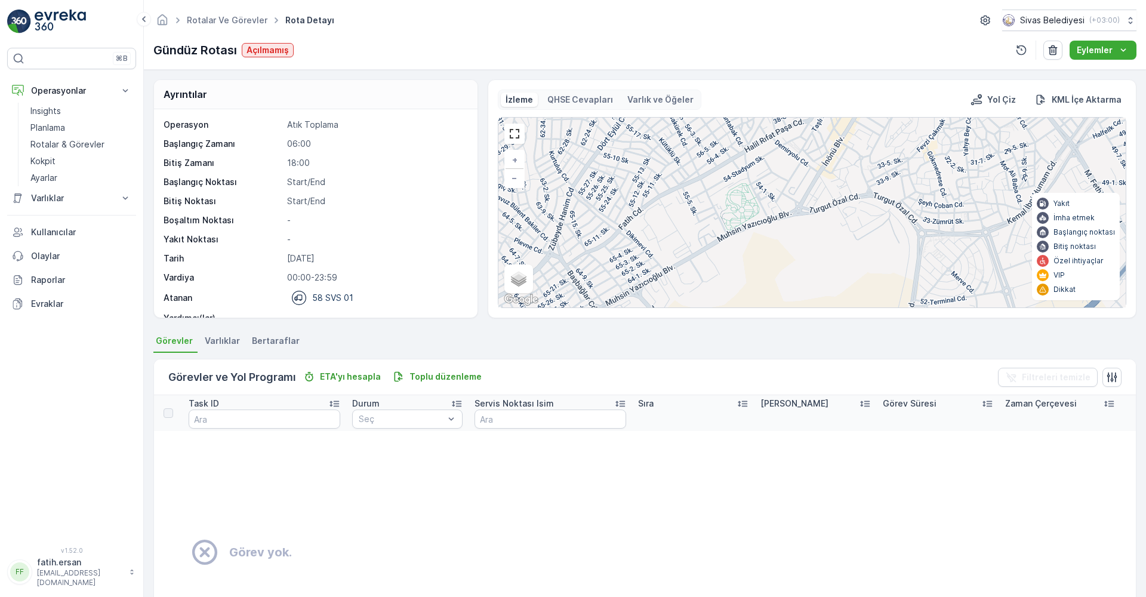
drag, startPoint x: 1062, startPoint y: 218, endPoint x: 1058, endPoint y: 212, distance: 7.3
click at [1062, 216] on p "İmha etmek" at bounding box center [1073, 218] width 41 height 10
click at [1055, 205] on p "Yakıt" at bounding box center [1061, 204] width 16 height 10
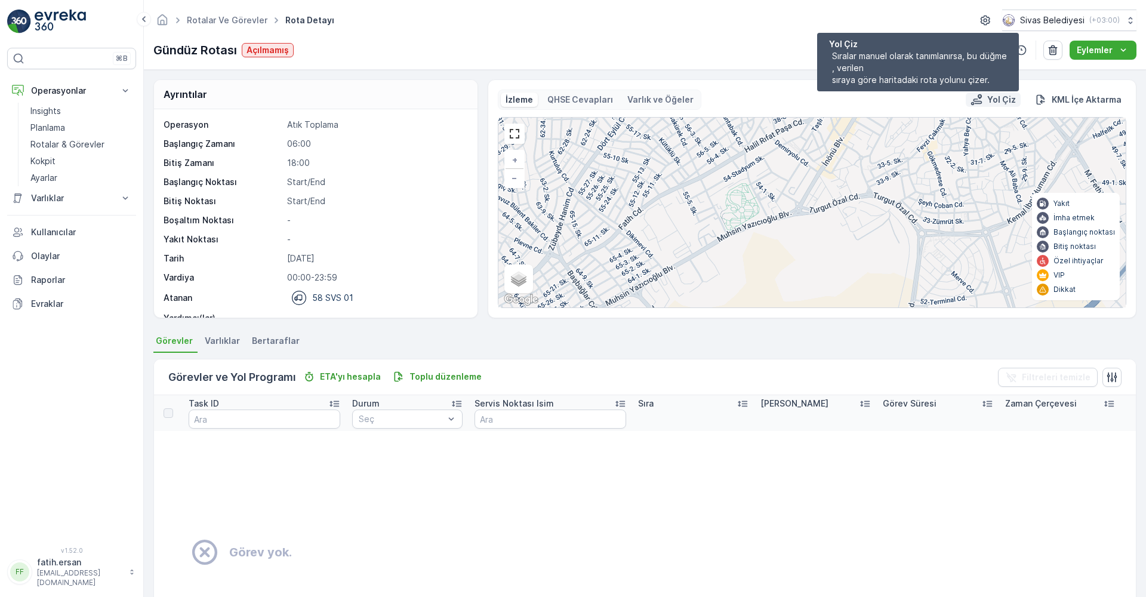
click at [1004, 99] on p "Yol Çiz" at bounding box center [1001, 100] width 29 height 12
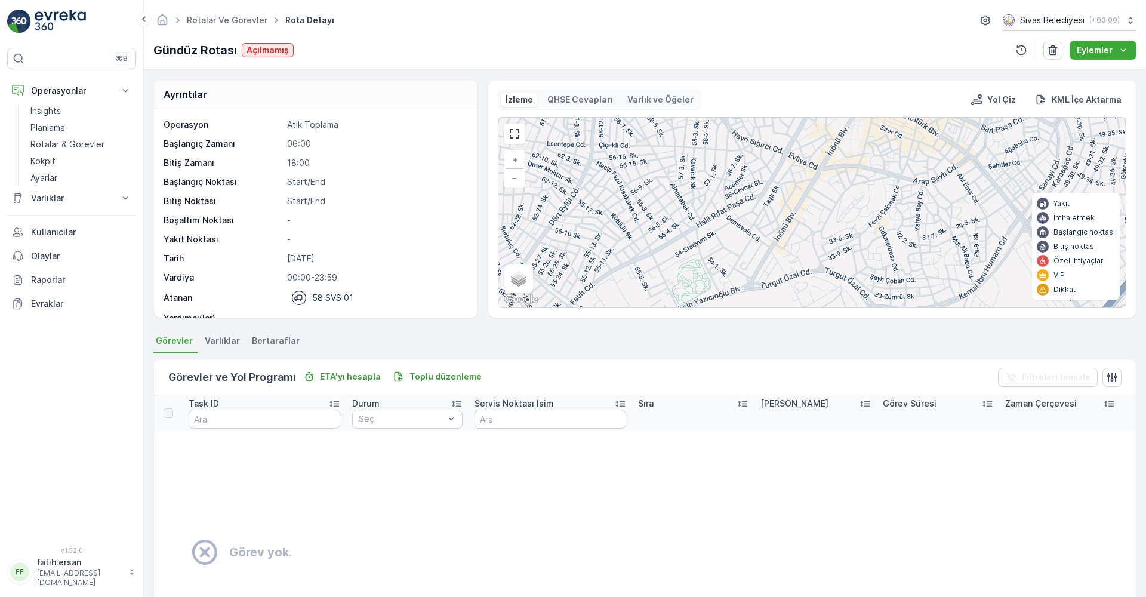
click at [577, 101] on p "QHSE Cevapları" at bounding box center [580, 100] width 66 height 12
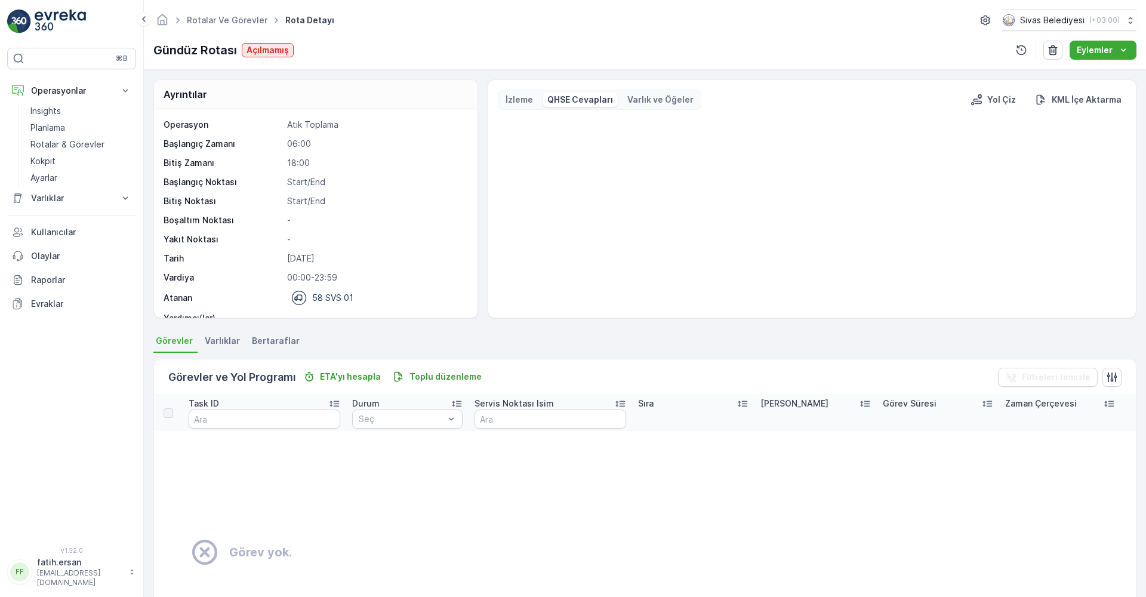
click at [648, 98] on p "Varlık ve Öğeler" at bounding box center [660, 100] width 66 height 12
click at [581, 103] on p "QHSE Cevapları" at bounding box center [580, 100] width 66 height 12
click at [530, 103] on p "İzleme" at bounding box center [519, 100] width 27 height 12
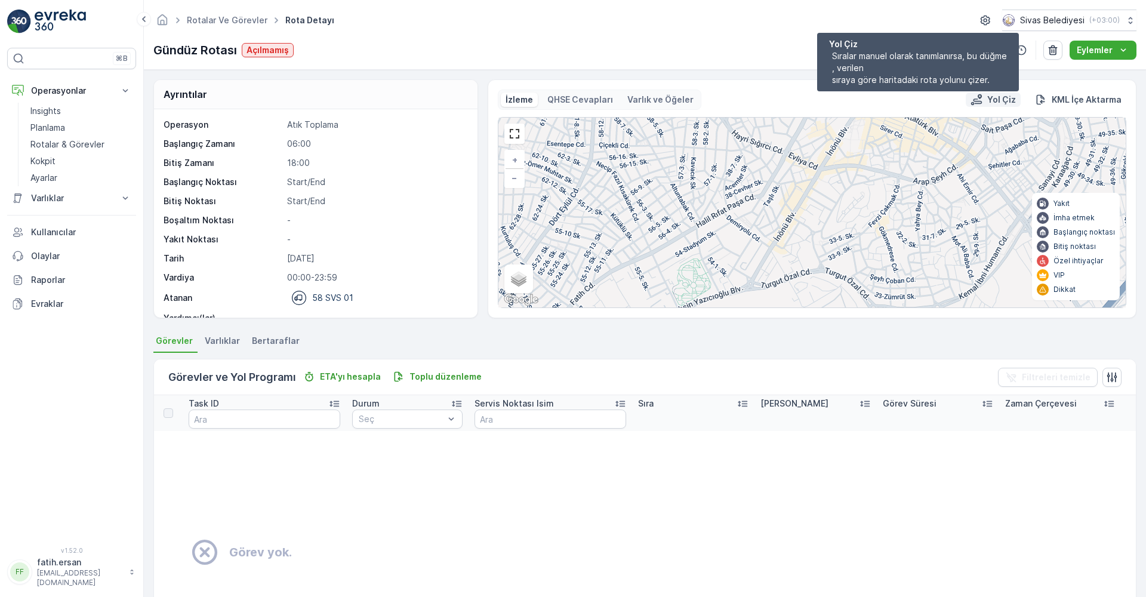
click at [990, 94] on p "Yol Çiz" at bounding box center [1001, 100] width 29 height 12
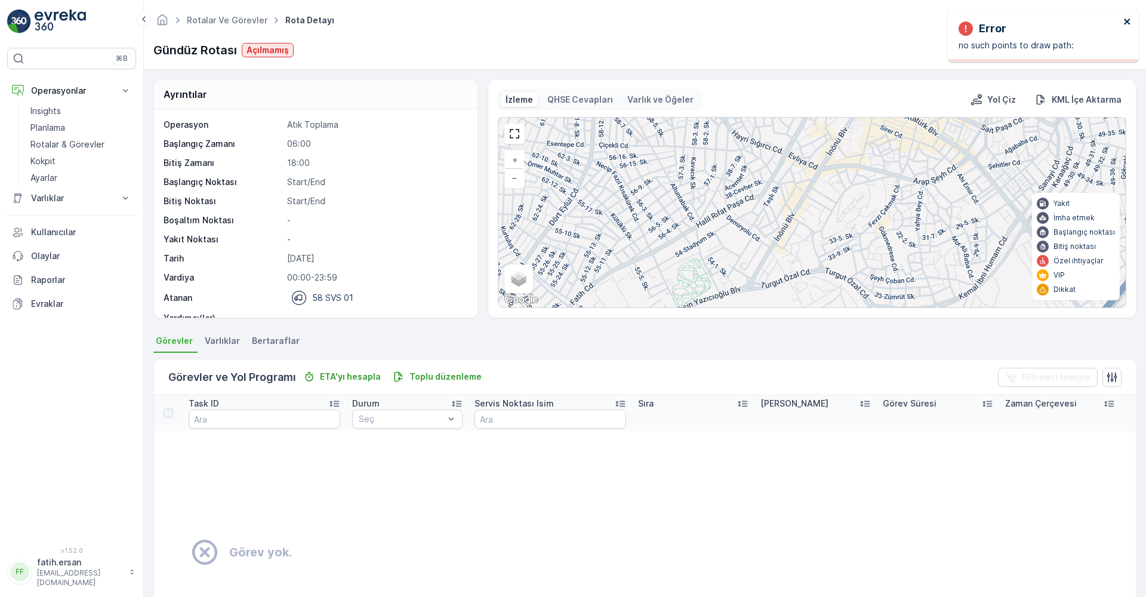
click at [1129, 20] on icon "close" at bounding box center [1127, 22] width 8 height 10
click at [51, 155] on link "Kokpit" at bounding box center [81, 161] width 110 height 17
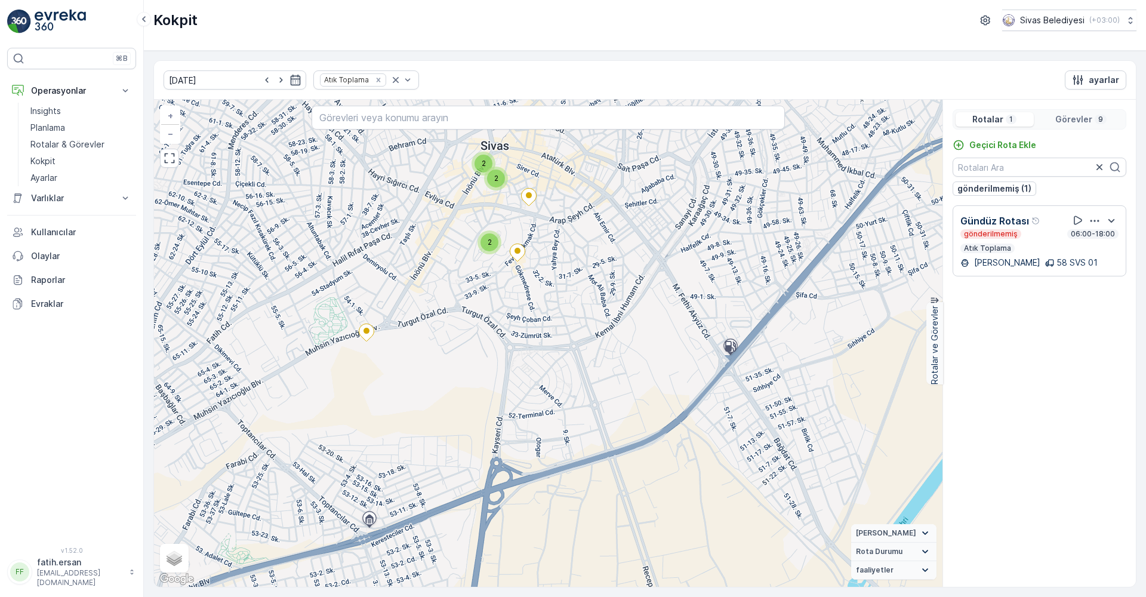
click at [495, 245] on div "2" at bounding box center [489, 242] width 18 height 18
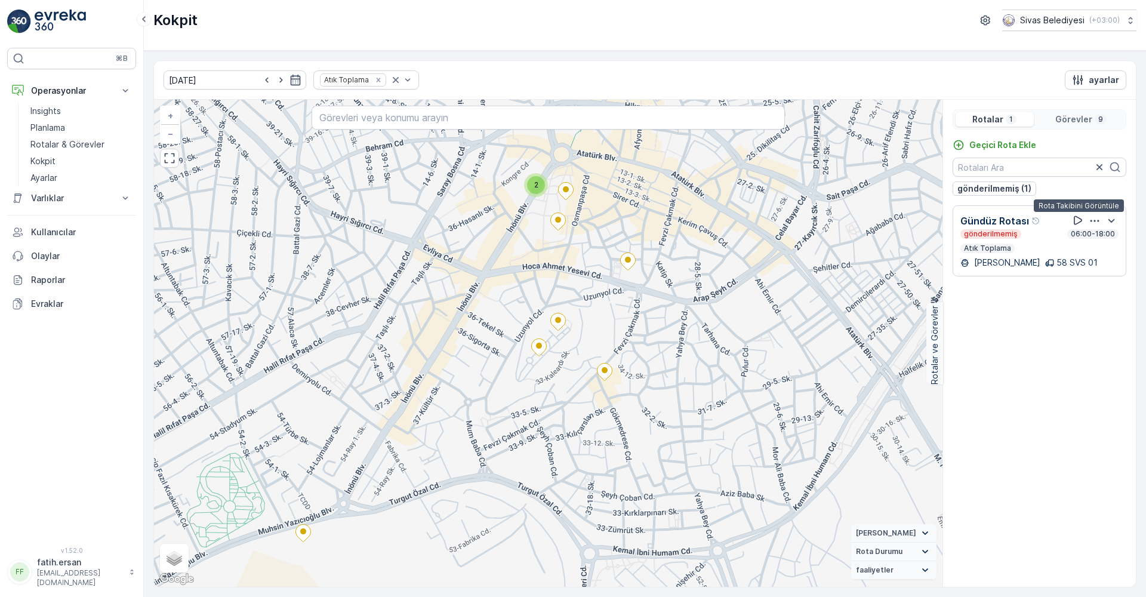
click at [1072, 222] on icon at bounding box center [1078, 220] width 12 height 12
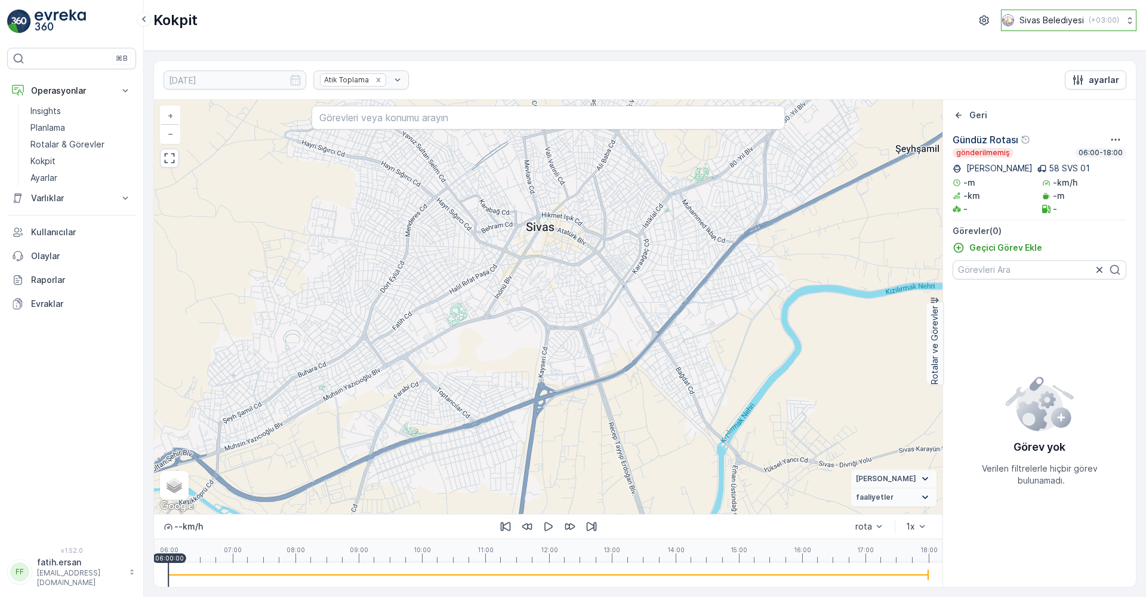
click at [1074, 24] on p "Sivas Belediyesi" at bounding box center [1051, 20] width 64 height 12
click at [981, 20] on icon "button" at bounding box center [986, 21] width 10 height 10
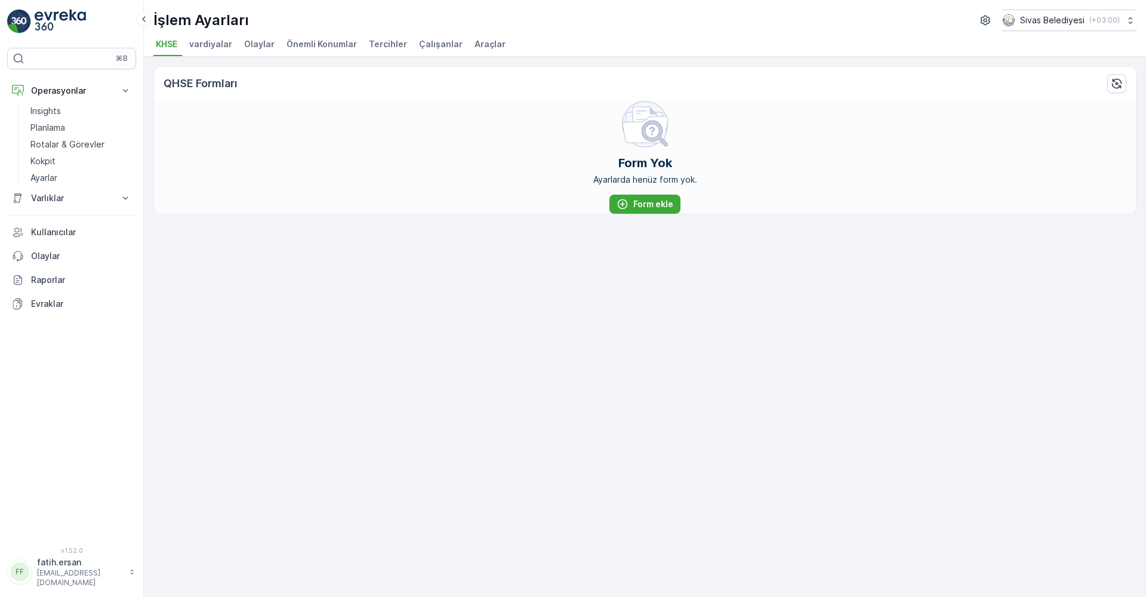
click at [213, 50] on span "vardiyalar" at bounding box center [210, 44] width 43 height 12
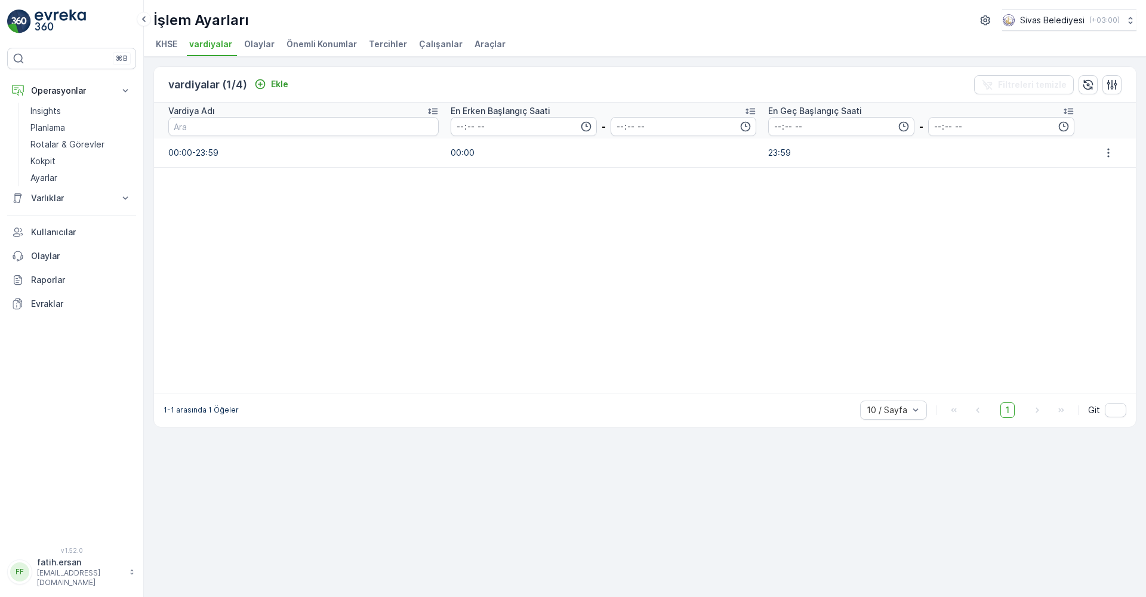
click at [266, 47] on span "Olaylar" at bounding box center [259, 44] width 30 height 12
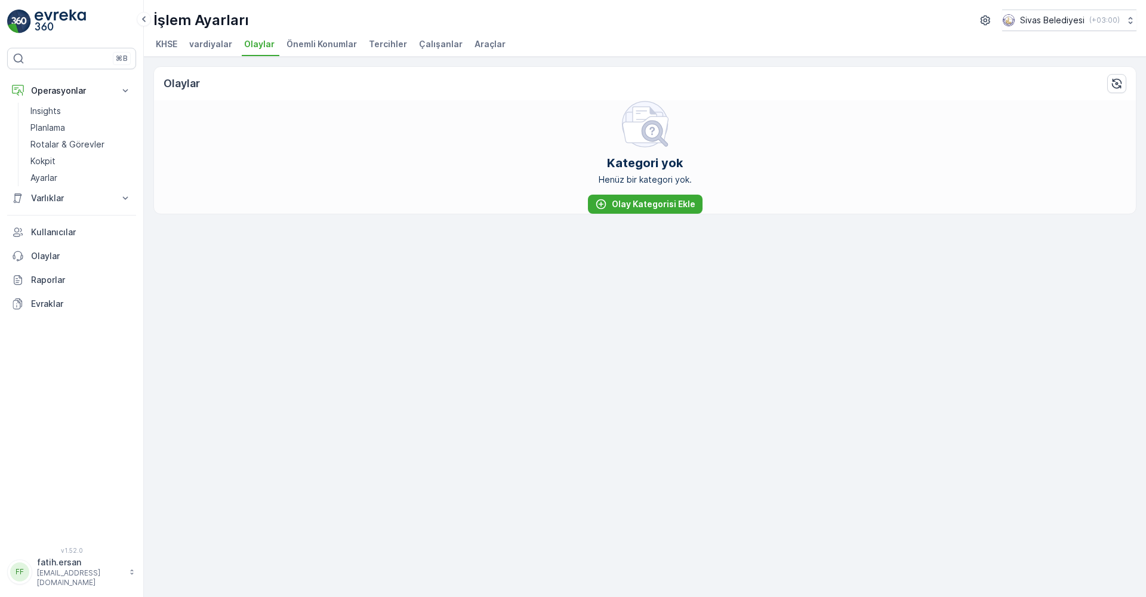
click at [314, 41] on span "Önemli Konumlar" at bounding box center [321, 44] width 70 height 12
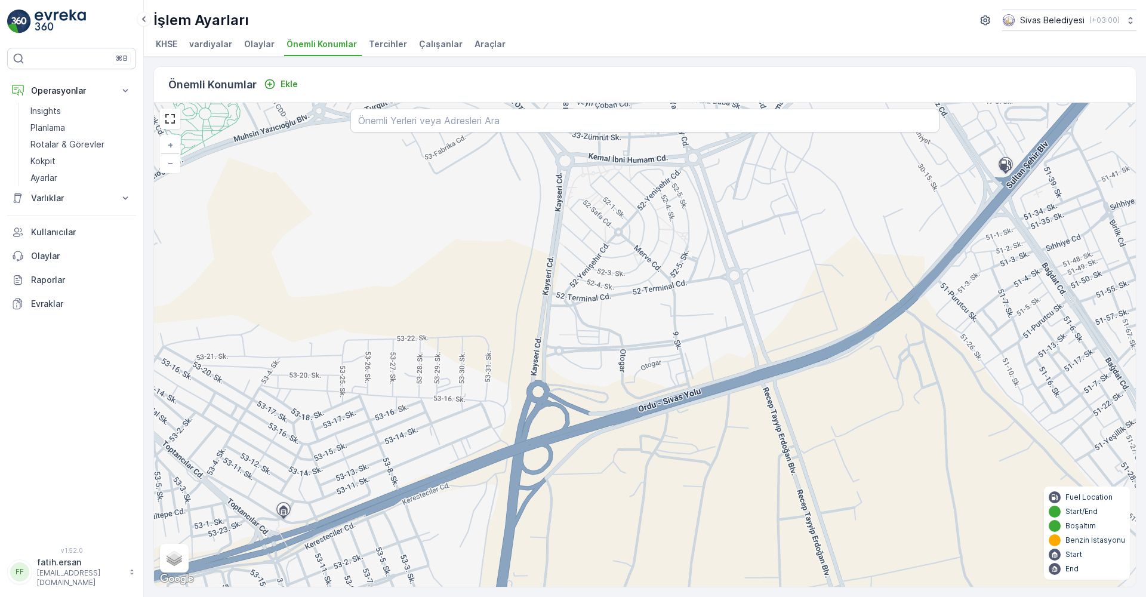
click at [390, 44] on span "Tercihler" at bounding box center [388, 44] width 38 height 12
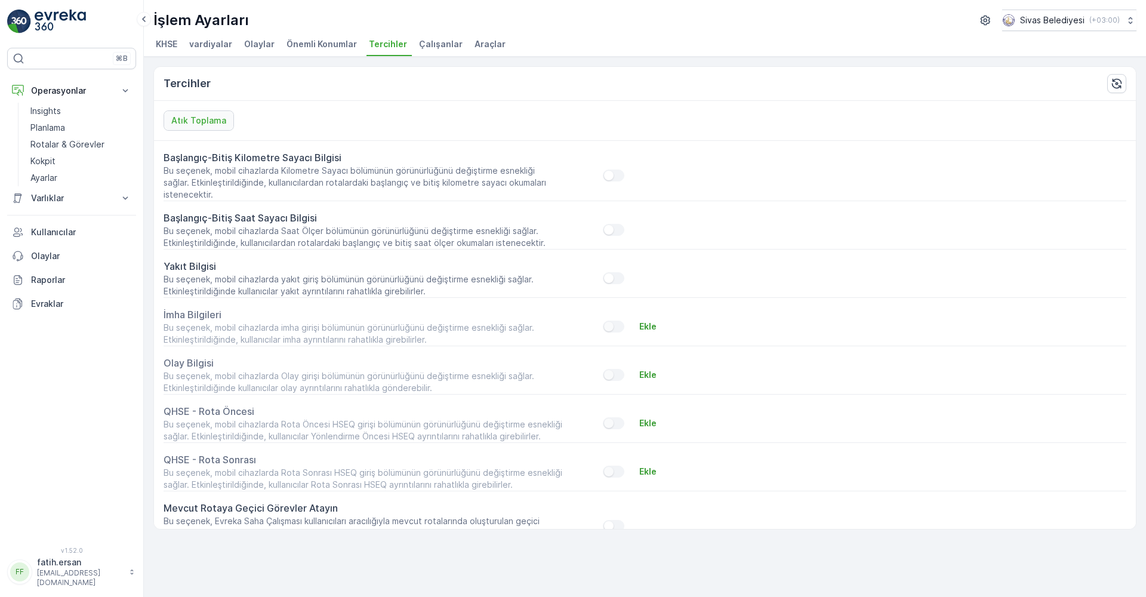
click at [423, 46] on span "Çalışanlar" at bounding box center [441, 44] width 44 height 12
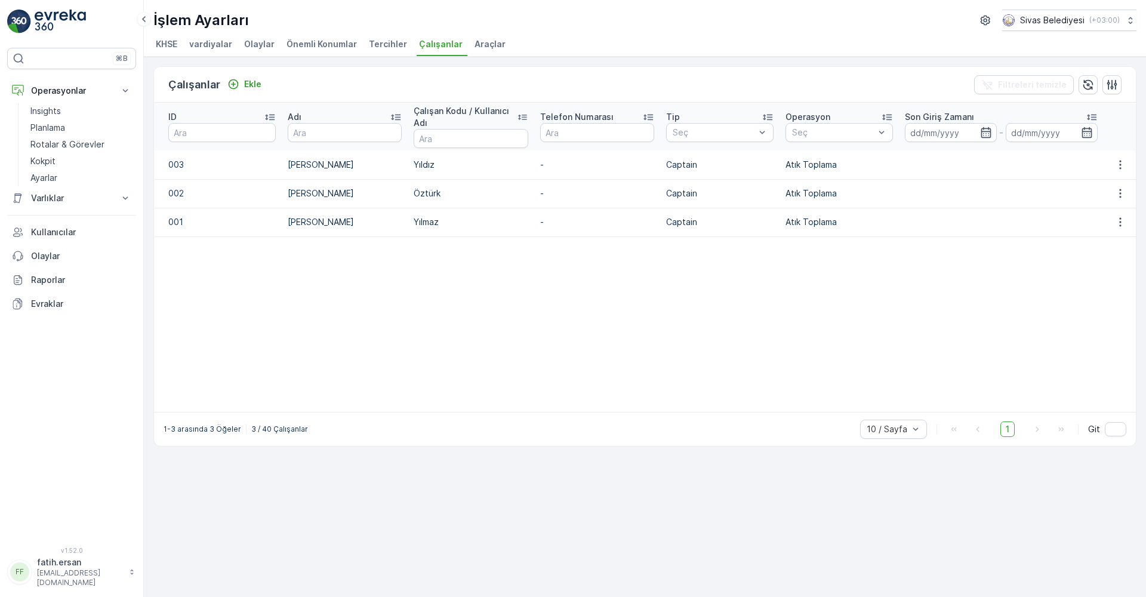
click at [486, 50] on span "Araçlar" at bounding box center [489, 44] width 31 height 12
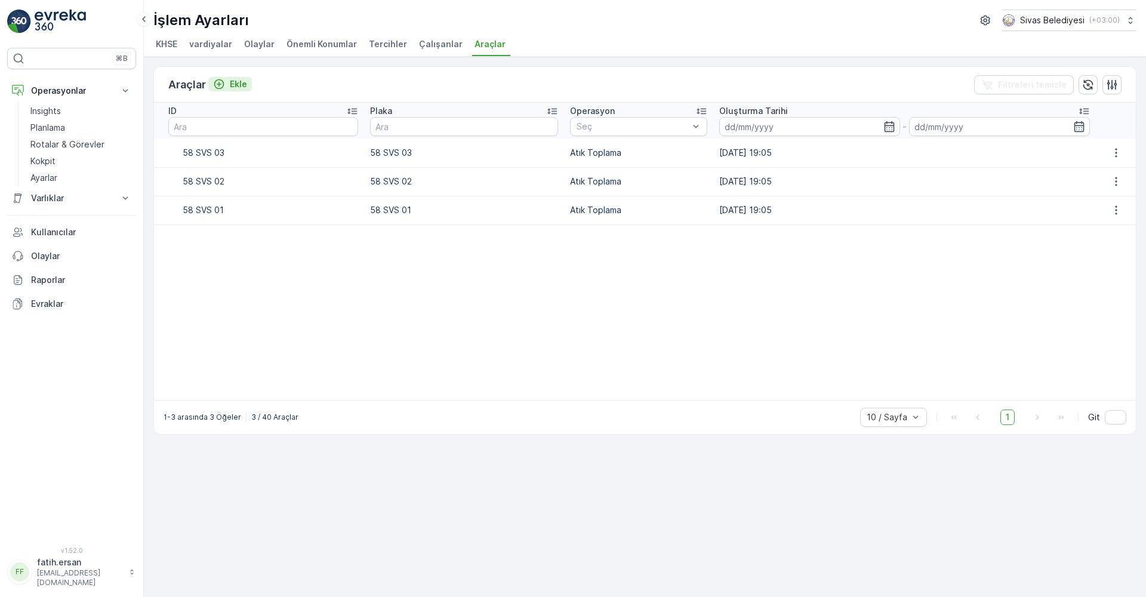
click at [218, 82] on icon "Ekle" at bounding box center [219, 84] width 12 height 12
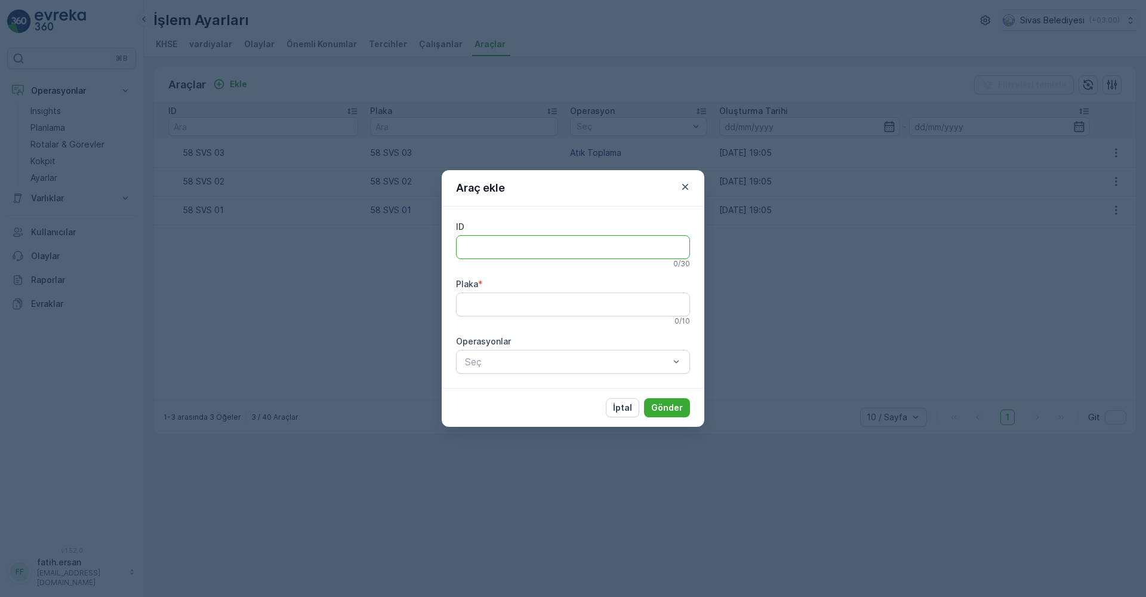
click at [467, 244] on input "ID" at bounding box center [573, 247] width 234 height 24
click at [687, 190] on icon "button" at bounding box center [685, 187] width 12 height 12
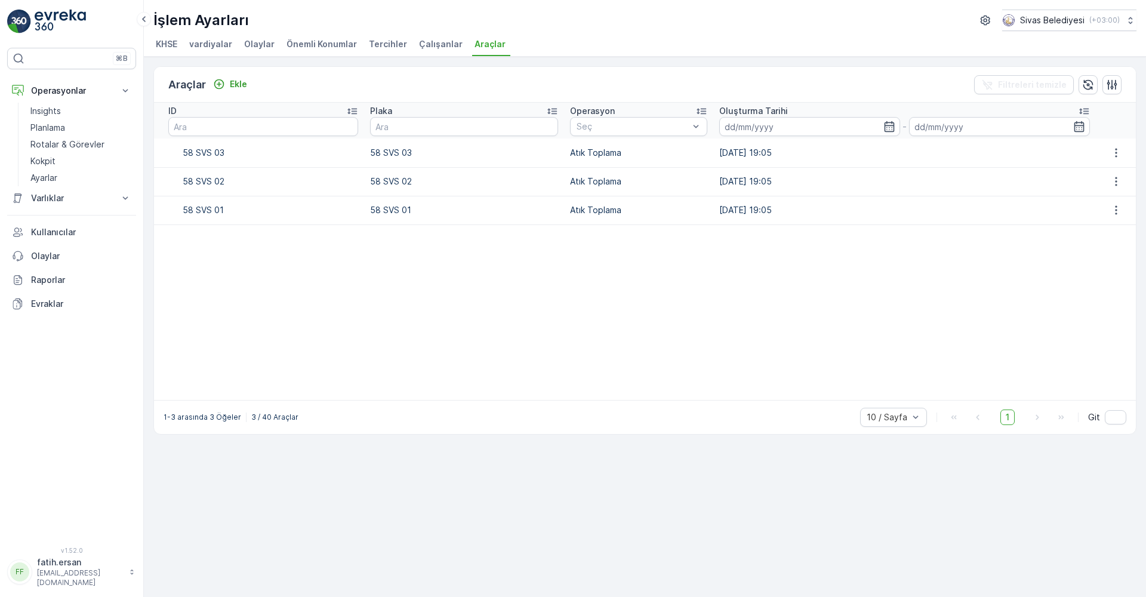
click at [215, 156] on div "58 SVS 03" at bounding box center [263, 152] width 190 height 17
click at [235, 88] on p "Ekle" at bounding box center [238, 84] width 17 height 12
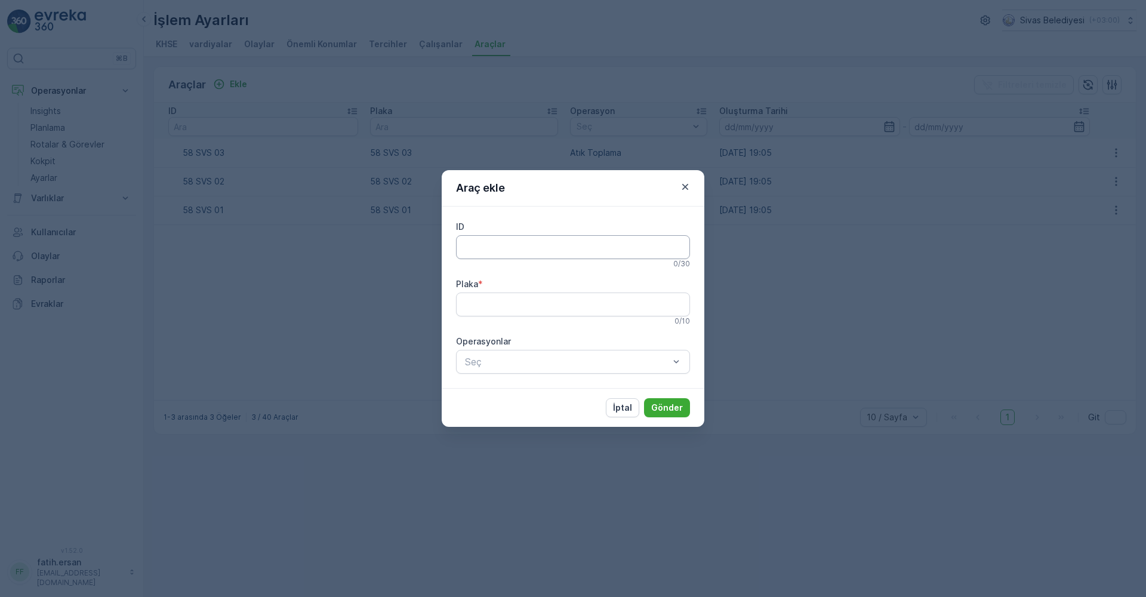
click at [497, 251] on input "ID" at bounding box center [573, 247] width 234 height 24
type input "I"
type input "ı"
click at [513, 247] on input "ISUZU NPR10/E6 KISA" at bounding box center [573, 247] width 234 height 24
click at [588, 249] on input "ISUZU NPR 10/E6 KISA" at bounding box center [573, 247] width 234 height 24
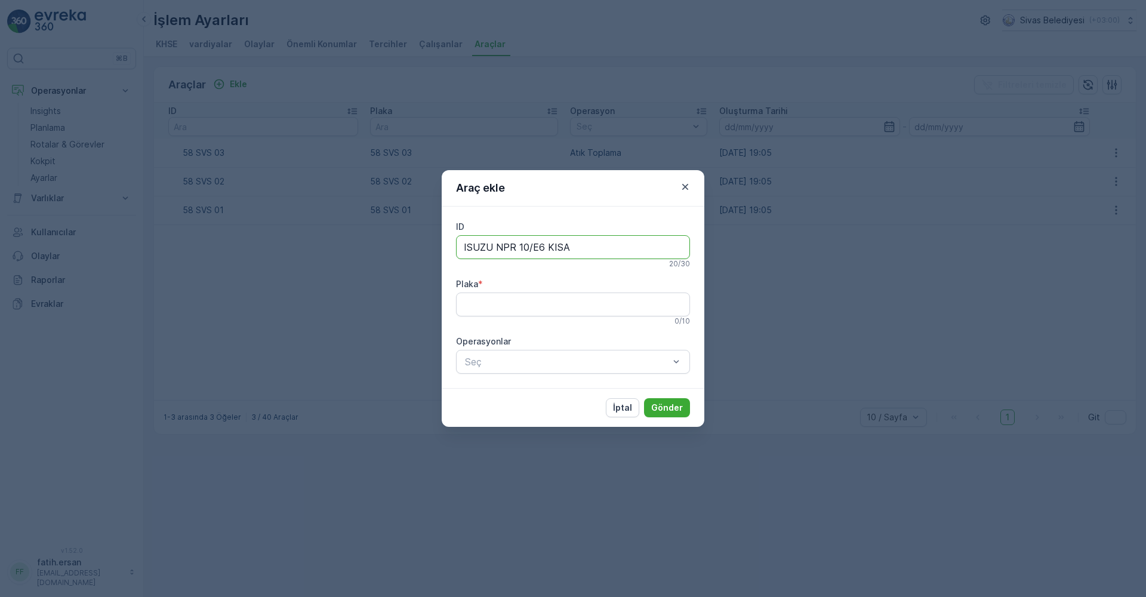
type input "ISUZU NPR 10/E6 KISA"
drag, startPoint x: 527, startPoint y: 317, endPoint x: 527, endPoint y: 306, distance: 10.7
click at [527, 316] on div "0 / 10" at bounding box center [573, 321] width 234 height 10
click at [527, 306] on input "Plaka" at bounding box center [573, 304] width 234 height 24
type input "58 TP 611"
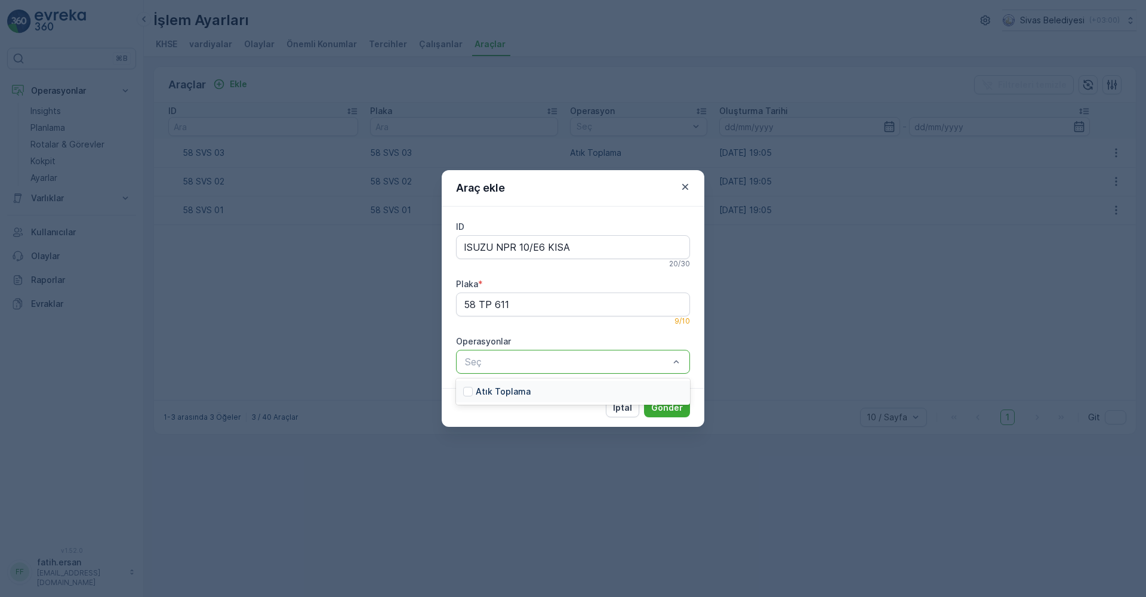
click at [538, 394] on div "Atık Toplama" at bounding box center [573, 391] width 234 height 21
click at [578, 241] on input "ISUZU NPR 10/E6 KISA" at bounding box center [573, 247] width 234 height 24
type input "ISUZU NPR 10/E6 KISA (8+1 M3)"
click at [697, 377] on div "ID ISUZU NPR 10/E6 KISA (8+1 M3) 29 / 30 Plaka * 58 TP 611 9 / 10 Operasyonlar …" at bounding box center [573, 297] width 263 height 181
click at [680, 415] on button "Gönder" at bounding box center [667, 407] width 46 height 19
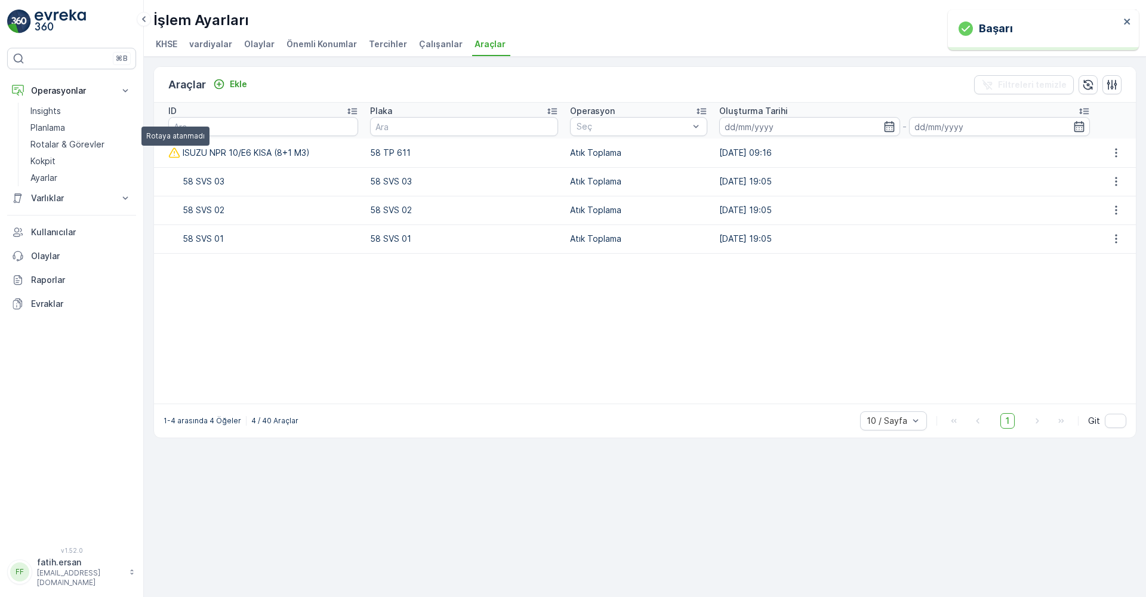
click at [174, 155] on icon at bounding box center [174, 152] width 11 height 10
drag, startPoint x: 174, startPoint y: 155, endPoint x: 503, endPoint y: 319, distance: 367.5
click at [503, 319] on table "ID Plaka Operasyon Seç Oluşturma Tarihi - ISUZU NPR 10/E6 KISA (8+1 M3) 58 TP 6…" at bounding box center [645, 253] width 982 height 301
click at [1112, 155] on icon "button" at bounding box center [1116, 153] width 12 height 12
click at [1107, 169] on span "Düzenle" at bounding box center [1123, 171] width 33 height 12
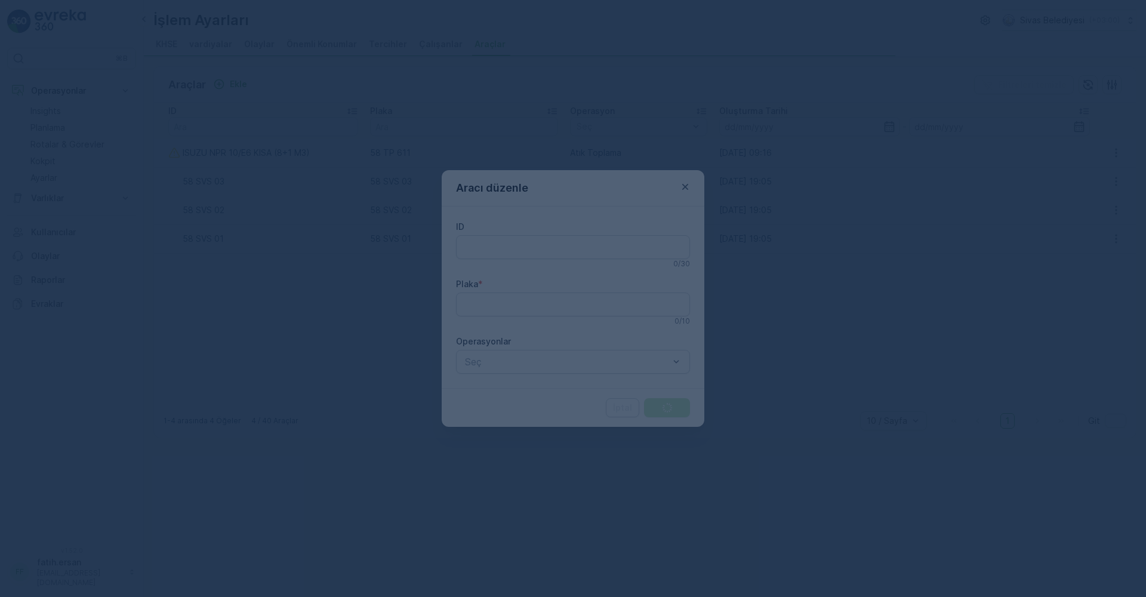
type input "ISUZU NPR 10/E6 KISA (8+1 M3)"
type input "58 TP 611"
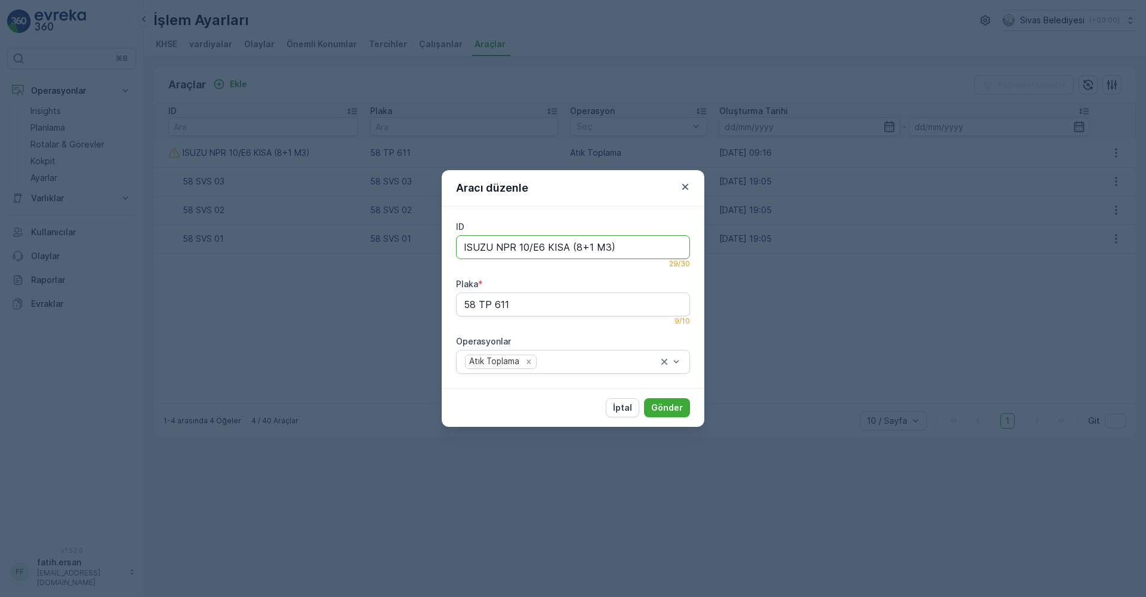
drag, startPoint x: 629, startPoint y: 246, endPoint x: 462, endPoint y: 251, distance: 167.2
click at [462, 251] on input "ISUZU NPR 10/E6 KISA (8+1 M3)" at bounding box center [573, 247] width 234 height 24
click at [600, 246] on input "ISUZU NPR 10/E6 KISA (8+1 M3)" at bounding box center [573, 247] width 234 height 24
click at [606, 245] on input "ISUZU NPR 10/E6 KISA (8+1 M3)" at bounding box center [573, 247] width 234 height 24
type input "ISUZU NPR 10/E6 KISA (8+1 M)"
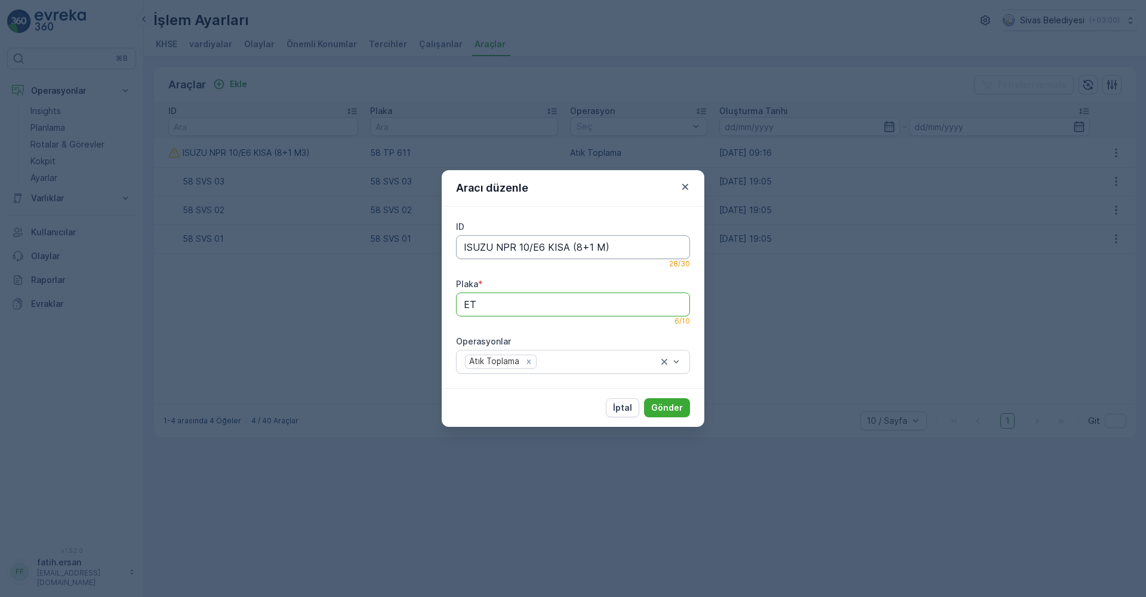
type input "E"
click at [615, 408] on button "İptal" at bounding box center [622, 407] width 33 height 19
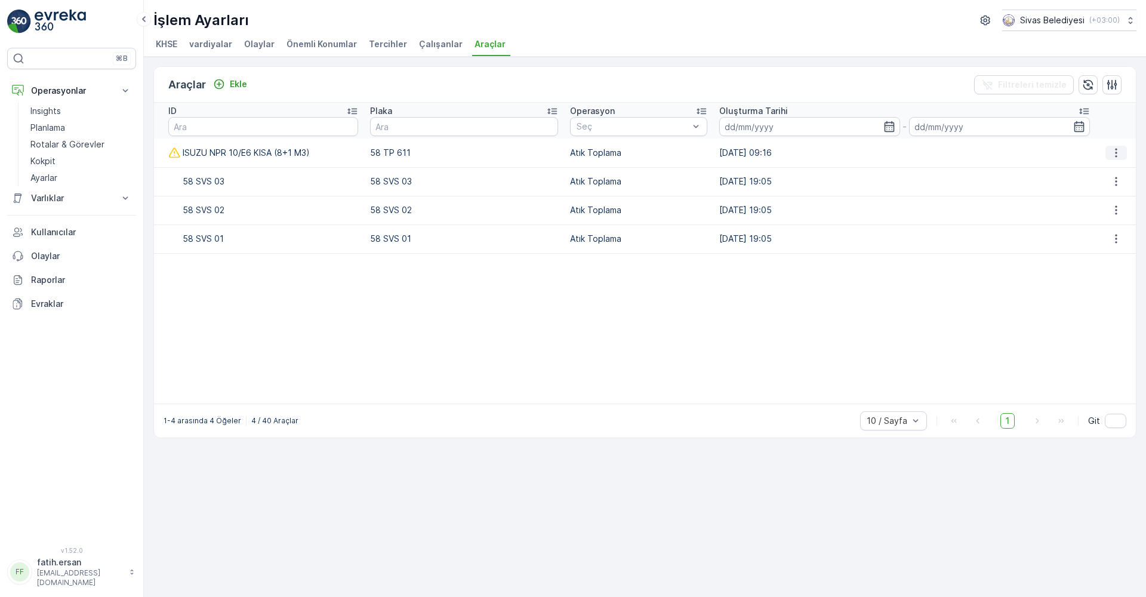
click at [1119, 153] on icon "button" at bounding box center [1116, 153] width 12 height 12
click at [1120, 168] on span "Düzenle" at bounding box center [1123, 171] width 33 height 12
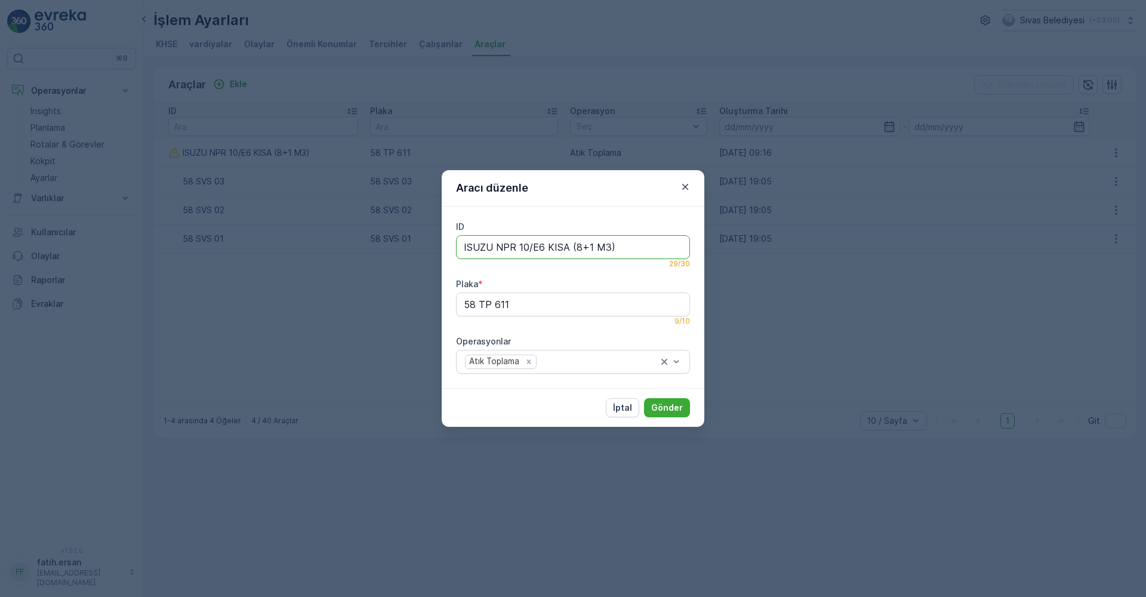
click at [608, 246] on input "ISUZU NPR 10/E6 KISA (8+1 M3)" at bounding box center [573, 247] width 234 height 24
type input "ISUZU NPR 10/E6 KISA (8+1 M^3)"
click at [664, 408] on p "Gönder" at bounding box center [667, 408] width 32 height 12
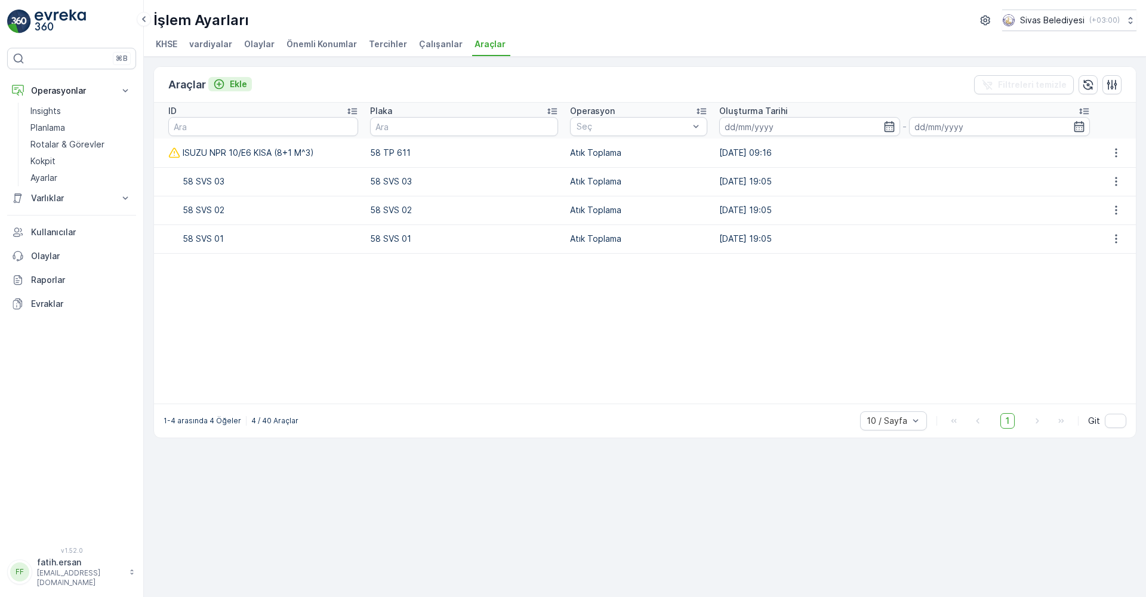
click at [239, 83] on p "Ekle" at bounding box center [238, 84] width 17 height 12
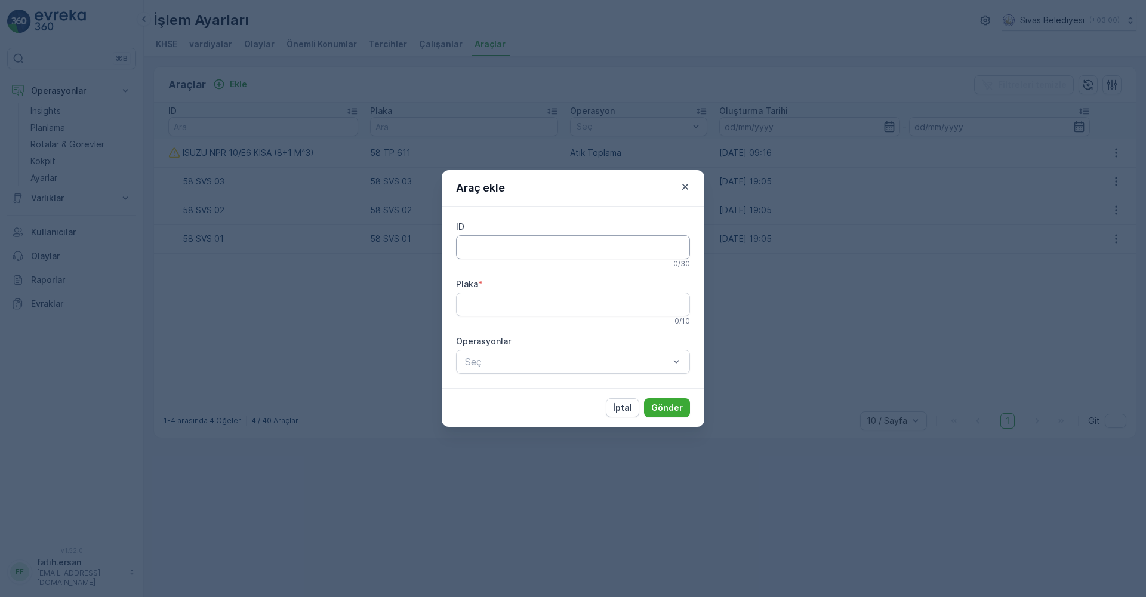
click at [488, 241] on input "ID" at bounding box center [573, 247] width 234 height 24
type input "ISUZU NPR 10/E6 KISA (8+1 M3)"
click at [532, 313] on input "58 TP 611" at bounding box center [573, 304] width 234 height 24
type input "58 BV 220"
click at [514, 386] on p "Atık Toplama" at bounding box center [503, 392] width 55 height 12
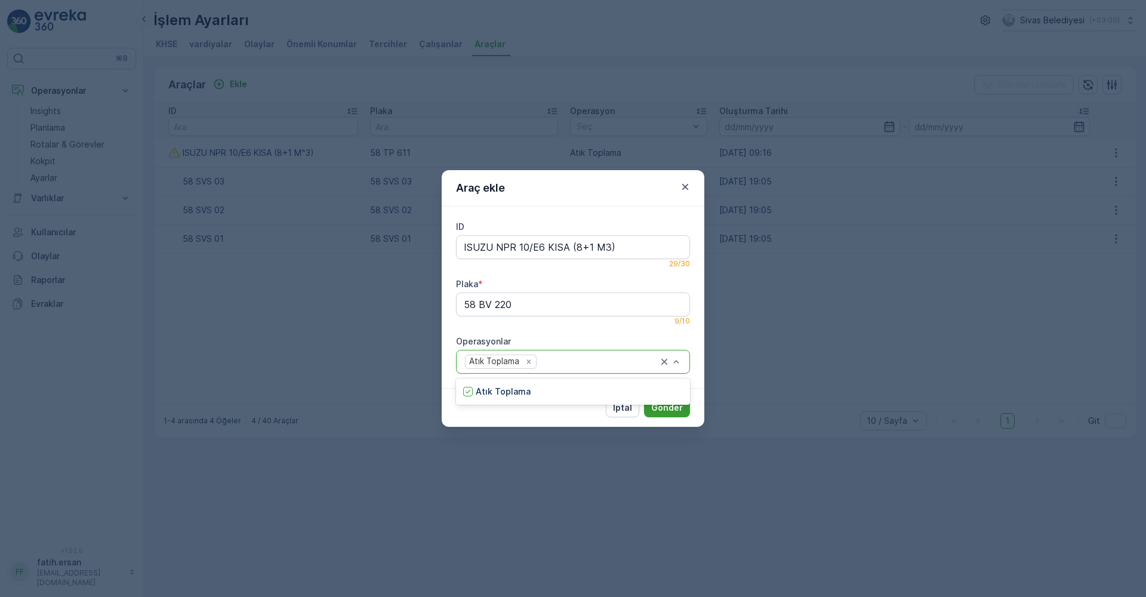
click at [670, 412] on p "Gönder" at bounding box center [667, 408] width 32 height 12
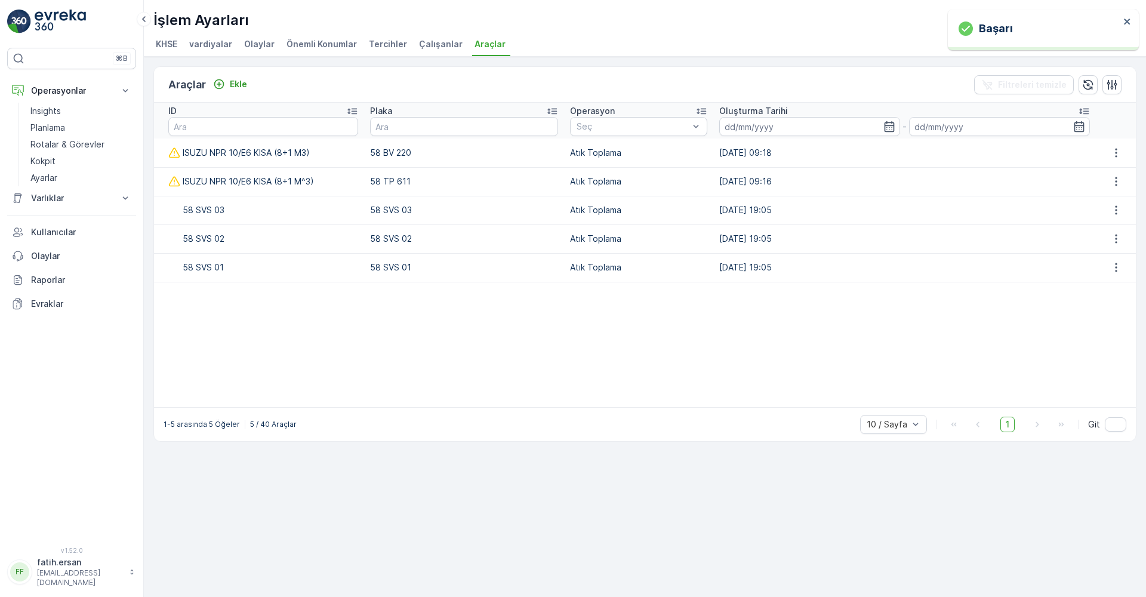
click at [206, 215] on div "58 SVS 03" at bounding box center [263, 210] width 190 height 17
click at [204, 211] on div "58 SVS 03" at bounding box center [263, 210] width 190 height 17
click at [270, 155] on div "ISUZU NPR 10/E6 KISA (8+1 M3)" at bounding box center [263, 152] width 190 height 17
click at [303, 182] on div "ISUZU NPR 10/E6 KISA (8+1 M^3)" at bounding box center [263, 181] width 190 height 17
click at [1116, 184] on icon "button" at bounding box center [1116, 181] width 12 height 12
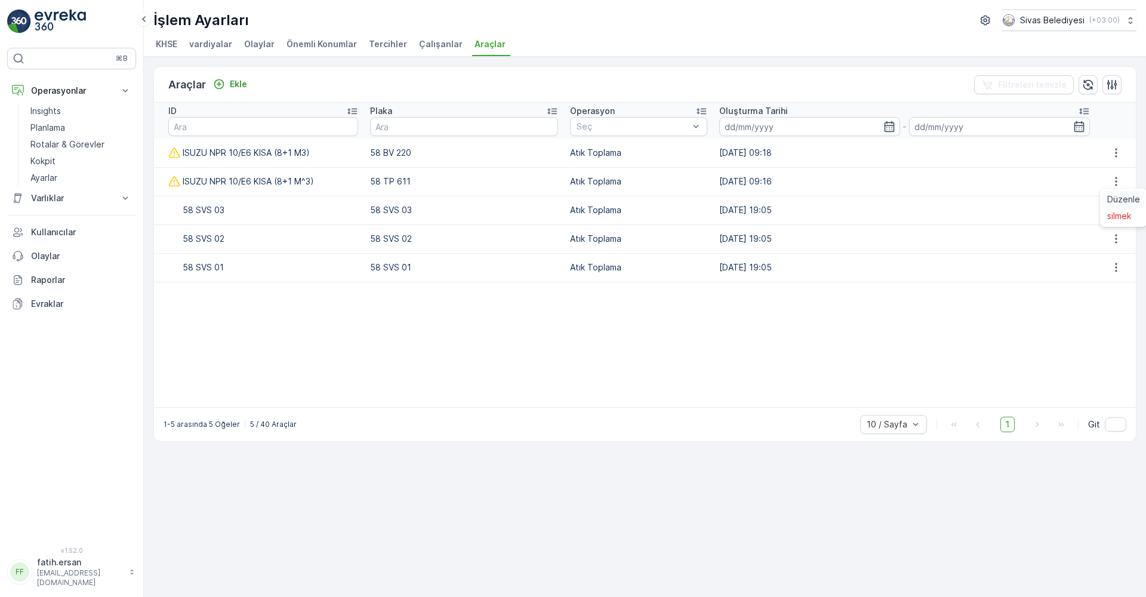
click at [1112, 201] on span "Düzenle" at bounding box center [1123, 199] width 33 height 12
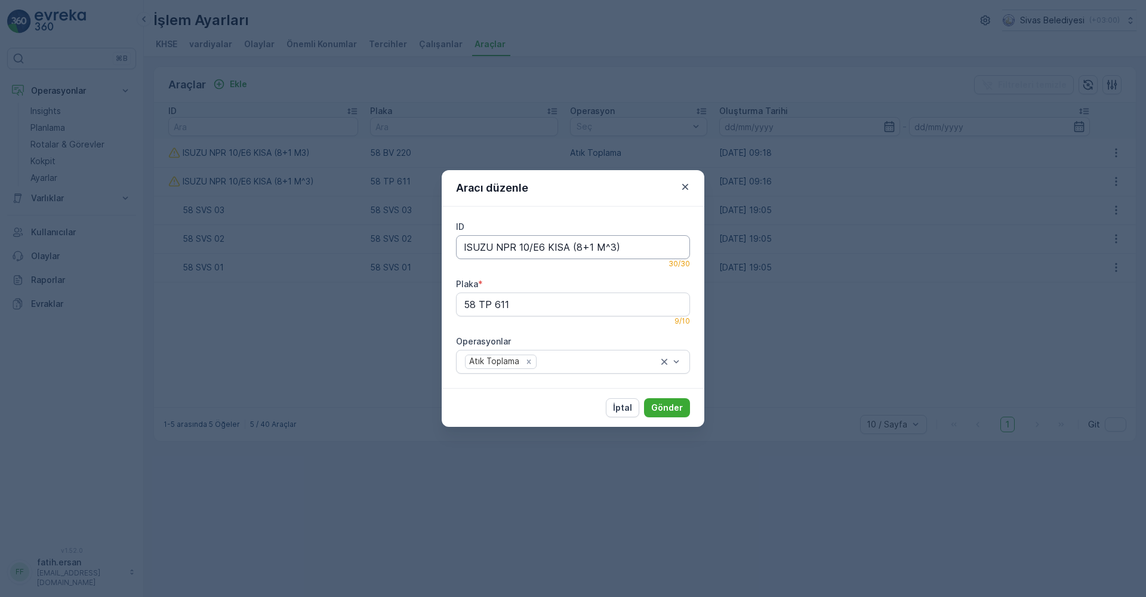
click at [605, 245] on input "ISUZU NPR 10/E6 KISA (8+1 M^3)" at bounding box center [573, 247] width 234 height 24
type input "ISUZU NPR 10/E6 KISA (8+1 M3)"
click at [661, 404] on p "Gönder" at bounding box center [667, 408] width 32 height 12
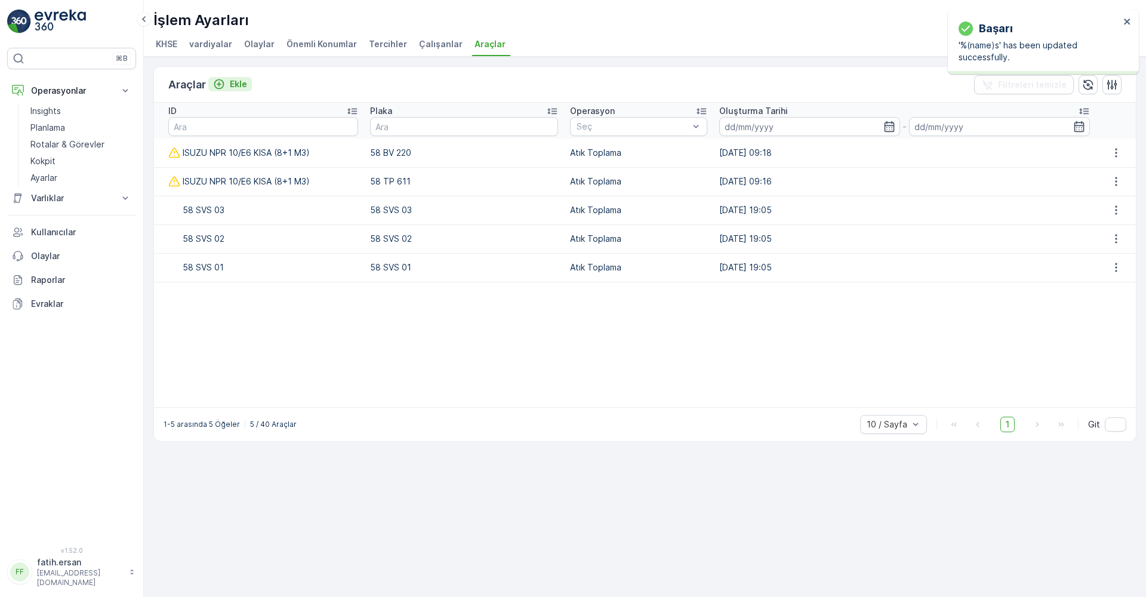
click at [218, 81] on icon "Ekle" at bounding box center [219, 84] width 12 height 12
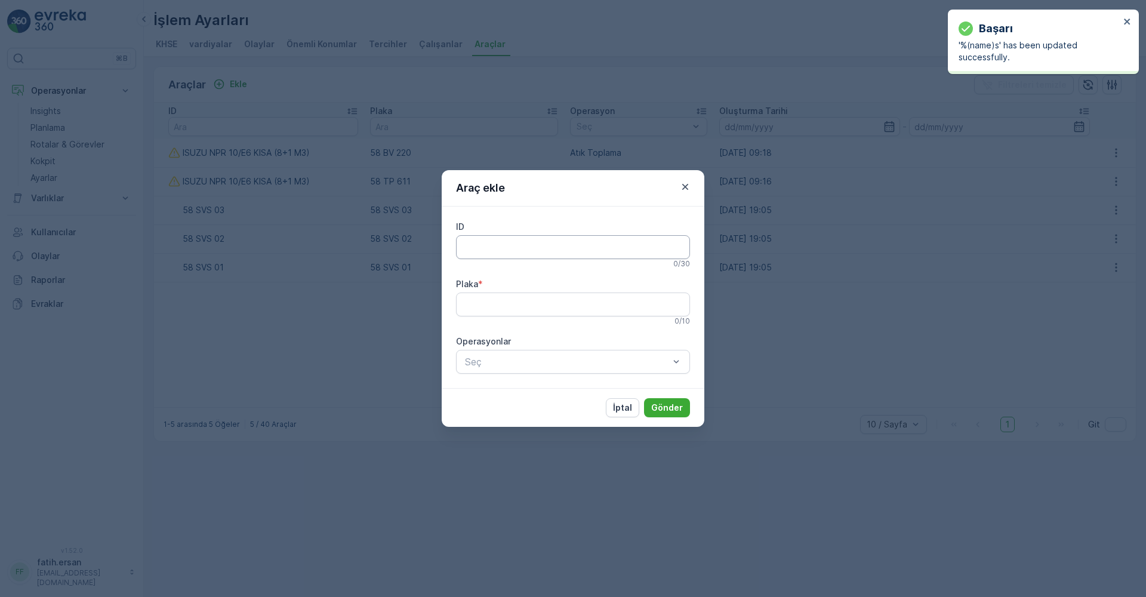
click at [486, 252] on input "ID" at bounding box center [573, 247] width 234 height 24
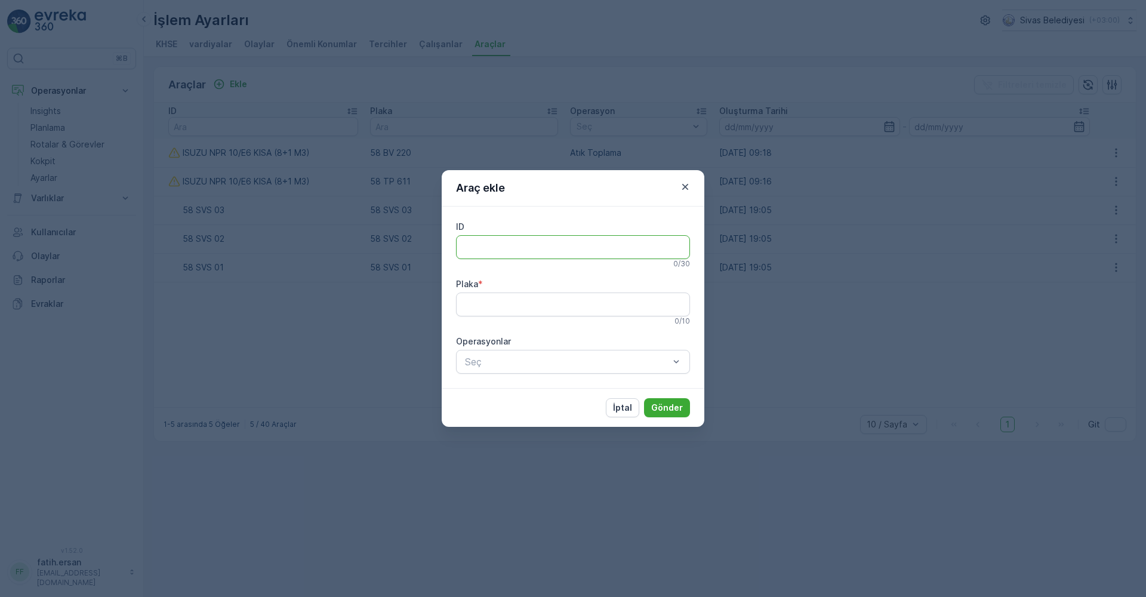
type input "ISUZU NPR 10/E6 KISA (8+1 M3)"
drag, startPoint x: 543, startPoint y: 312, endPoint x: 480, endPoint y: 312, distance: 62.7
click at [480, 312] on input "58 BV 220" at bounding box center [573, 304] width 234 height 24
type input "58 TA 575"
drag, startPoint x: 532, startPoint y: 358, endPoint x: 547, endPoint y: 366, distance: 16.6
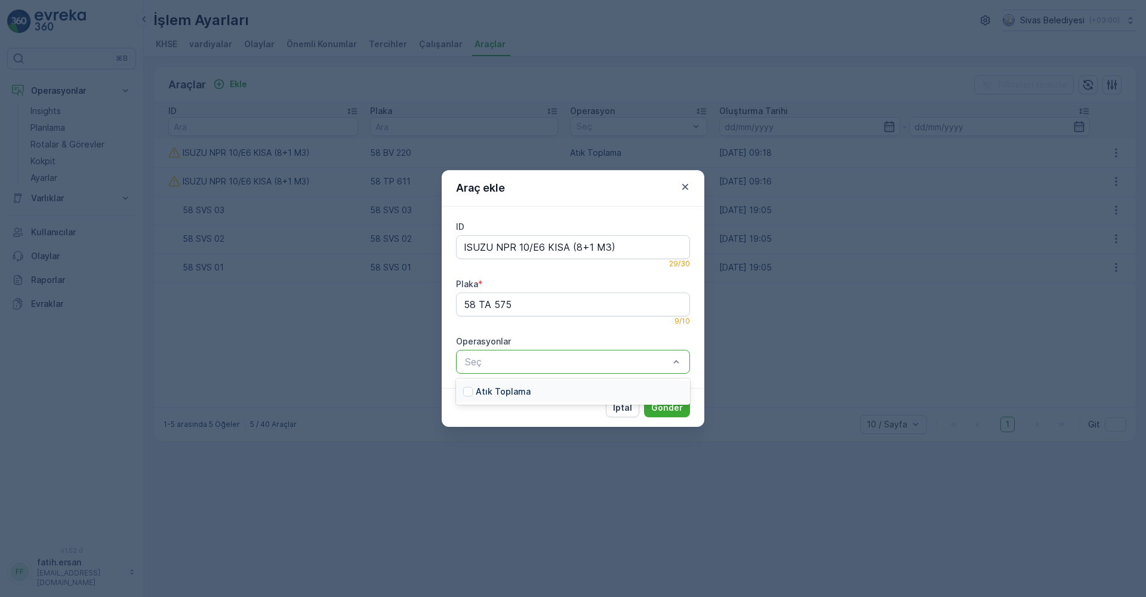
click at [541, 389] on div "Atık Toplama" at bounding box center [573, 391] width 234 height 21
click at [670, 411] on p "Gönder" at bounding box center [667, 408] width 32 height 12
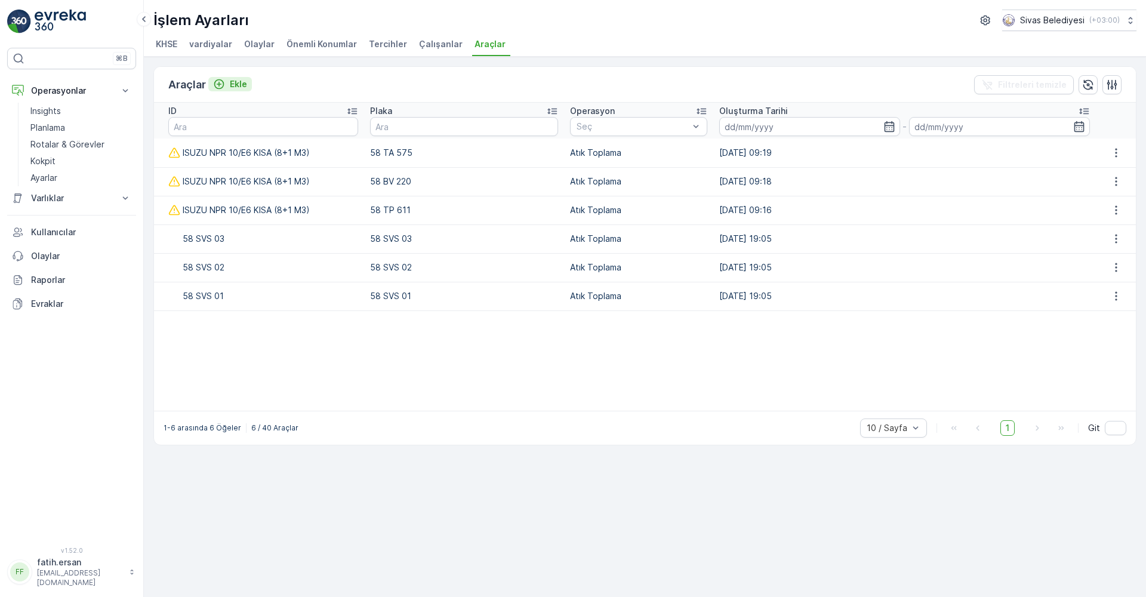
click at [245, 85] on p "Ekle" at bounding box center [238, 84] width 17 height 12
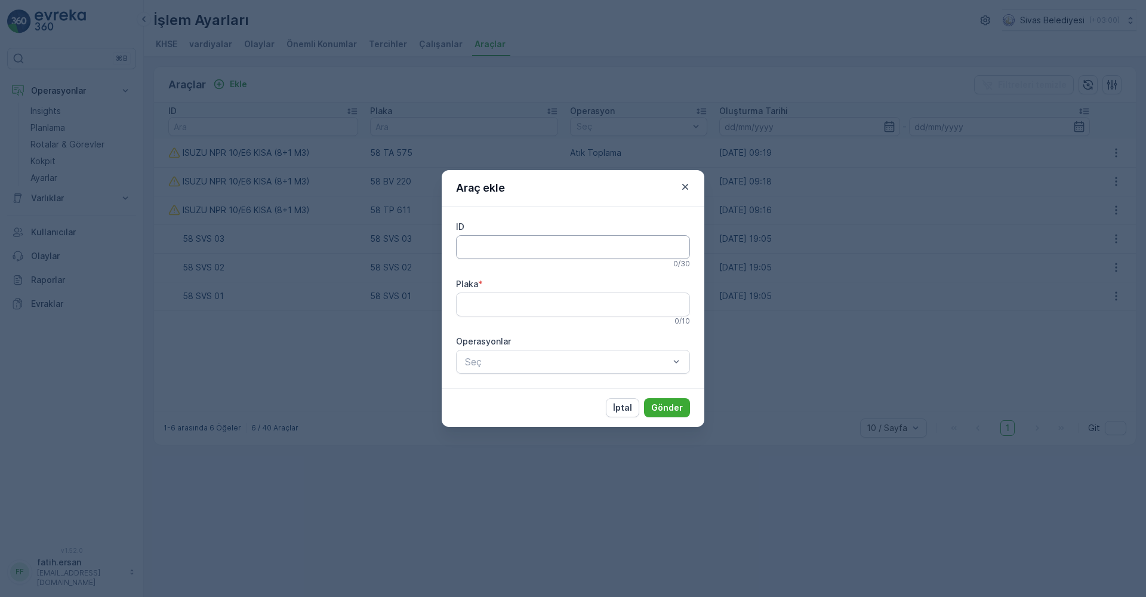
click at [473, 251] on input "ID" at bounding box center [573, 247] width 234 height 24
type input "ISUZU NPR 10/E6 KISA (8+1 M3)"
drag, startPoint x: 510, startPoint y: 307, endPoint x: 485, endPoint y: 310, distance: 25.9
click at [485, 310] on input "58 TA 575" at bounding box center [573, 304] width 234 height 24
type input "58 TE 610"
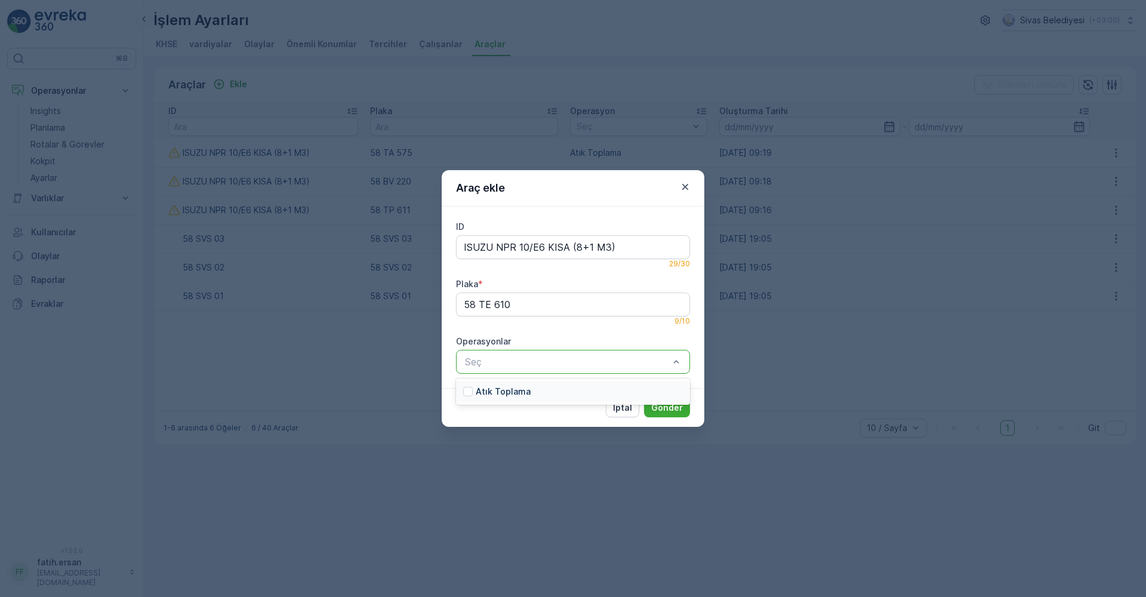
click at [497, 390] on p "Atık Toplama" at bounding box center [503, 392] width 55 height 12
click at [676, 409] on p "Gönder" at bounding box center [667, 408] width 32 height 12
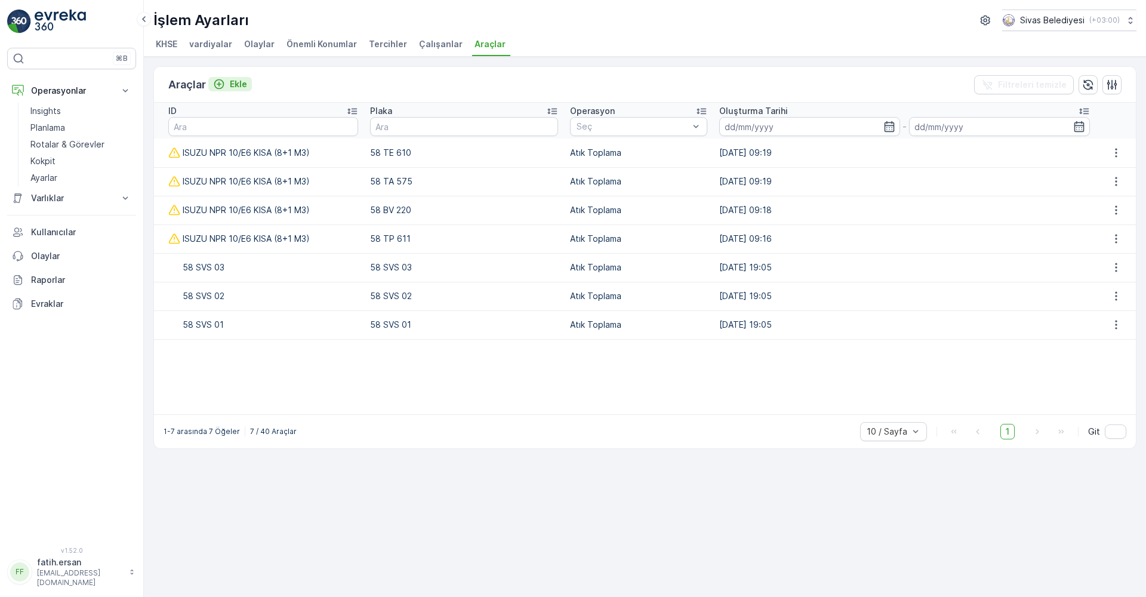
click at [229, 78] on button "Ekle" at bounding box center [230, 84] width 44 height 14
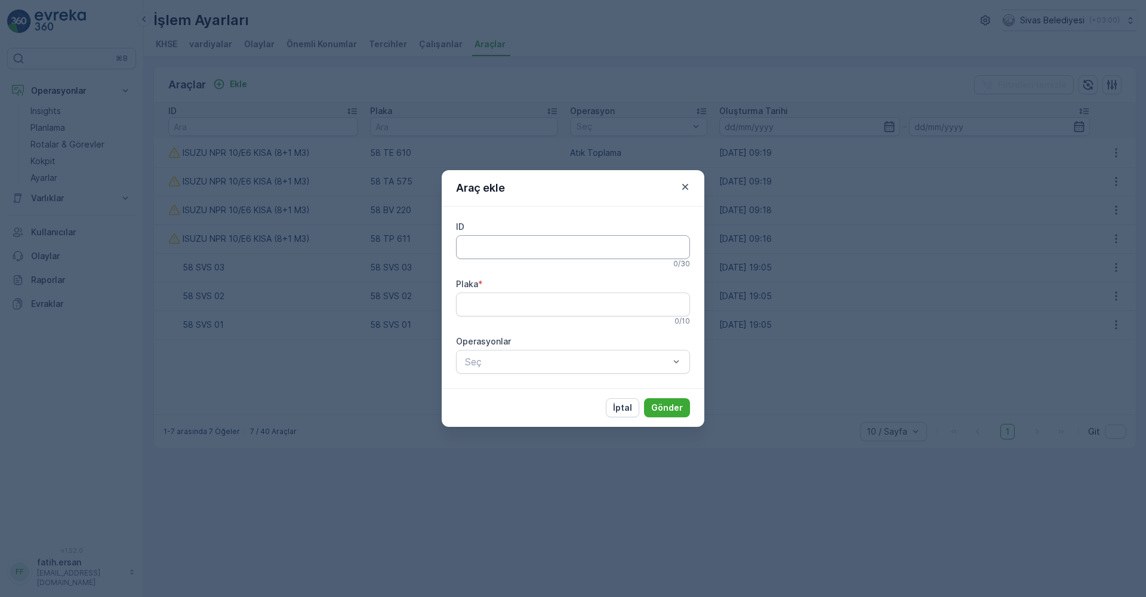
click at [501, 246] on input "ID" at bounding box center [573, 247] width 234 height 24
type input "ISUZU NPR 10/E6 KISA (8+1 M3)"
click at [522, 303] on input "58 TE 610" at bounding box center [573, 304] width 234 height 24
drag, startPoint x: 509, startPoint y: 310, endPoint x: 480, endPoint y: 319, distance: 30.2
click at [480, 319] on div "Plaka * 58 TE 610 9 / 10" at bounding box center [573, 302] width 234 height 48
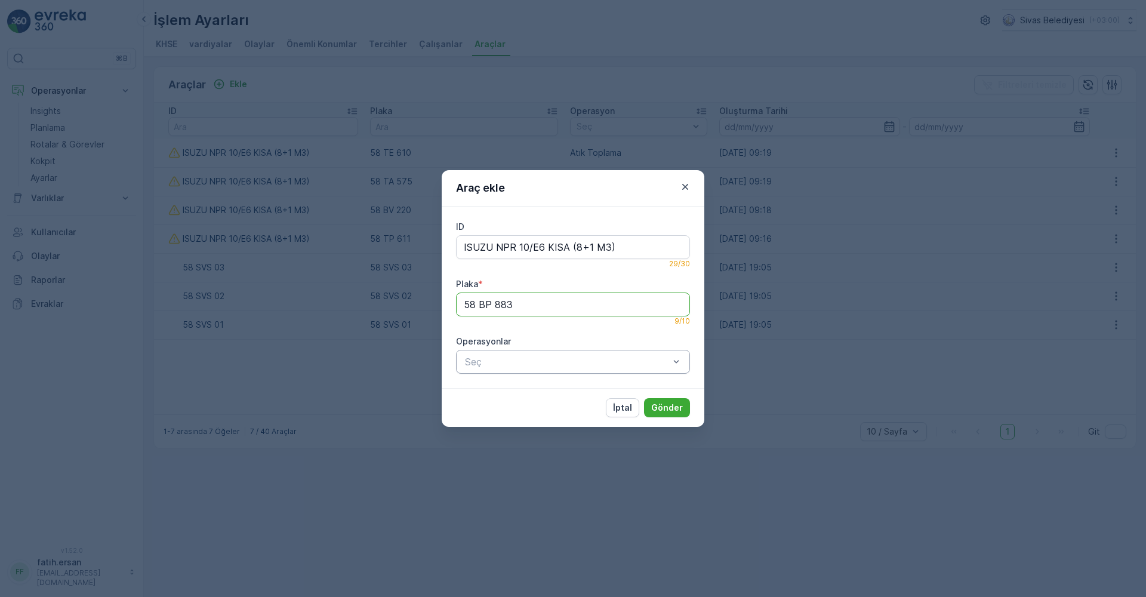
type input "58 BP 883"
click at [495, 390] on p "Atık Toplama" at bounding box center [503, 392] width 55 height 12
click at [664, 414] on button "Gönder" at bounding box center [667, 407] width 46 height 19
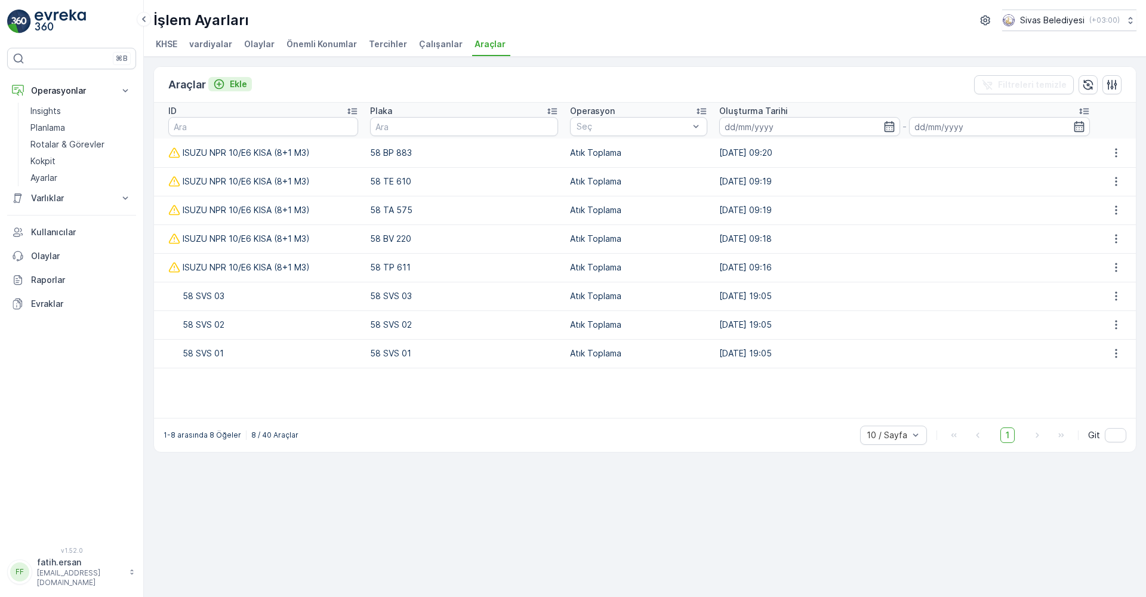
click at [230, 82] on p "Ekle" at bounding box center [238, 84] width 17 height 12
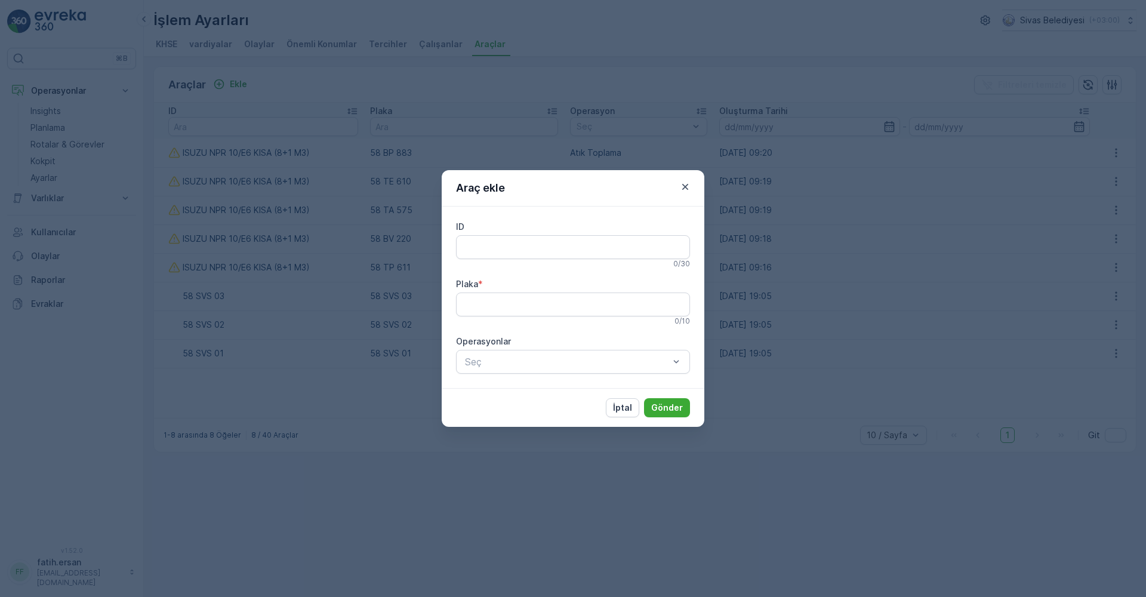
click at [481, 259] on div "0 / 30" at bounding box center [573, 264] width 234 height 10
click at [479, 255] on input "ID" at bounding box center [573, 247] width 234 height 24
type input "ISUZU NPR 10/E6 KISA (8+1 M3)"
click at [497, 304] on input "Plaka" at bounding box center [573, 304] width 234 height 24
type input "58 NY 107"
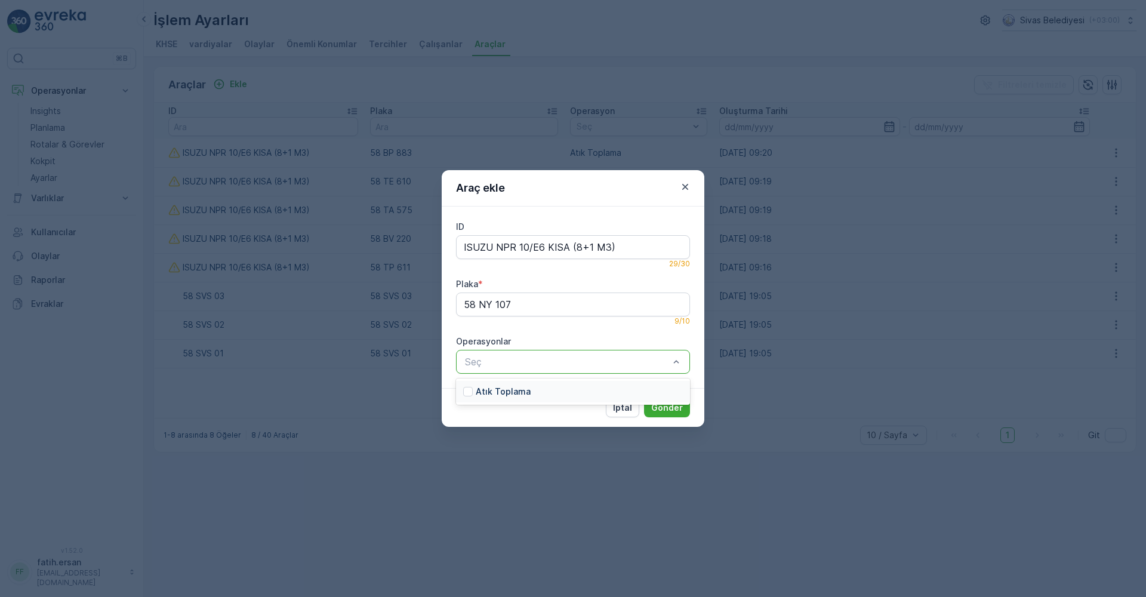
click at [511, 352] on div "Seç" at bounding box center [573, 362] width 234 height 24
click at [501, 392] on p "Atık Toplama" at bounding box center [503, 392] width 55 height 12
click at [671, 414] on button "Gönder" at bounding box center [667, 407] width 46 height 19
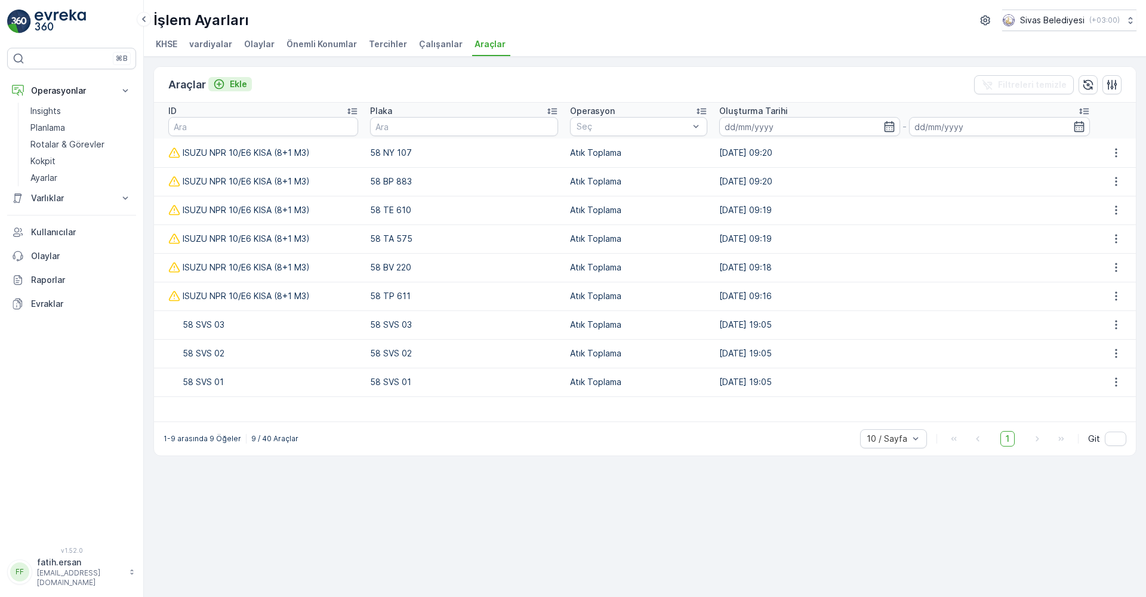
click at [240, 82] on p "Ekle" at bounding box center [238, 84] width 17 height 12
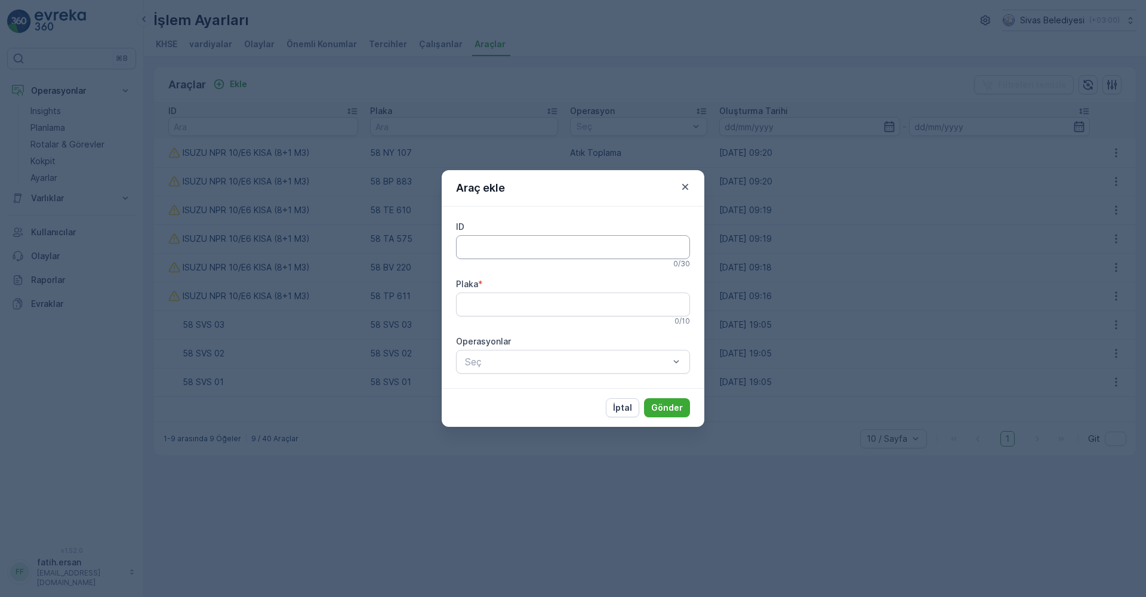
click at [480, 246] on input "ID" at bounding box center [573, 247] width 234 height 24
type input "ISUZU NPR 10/E6 KISA (8+1 M3)"
click at [498, 306] on input "Plaka" at bounding box center [573, 304] width 234 height 24
type input "58 NY 766"
click at [486, 371] on div "Seç" at bounding box center [573, 362] width 234 height 24
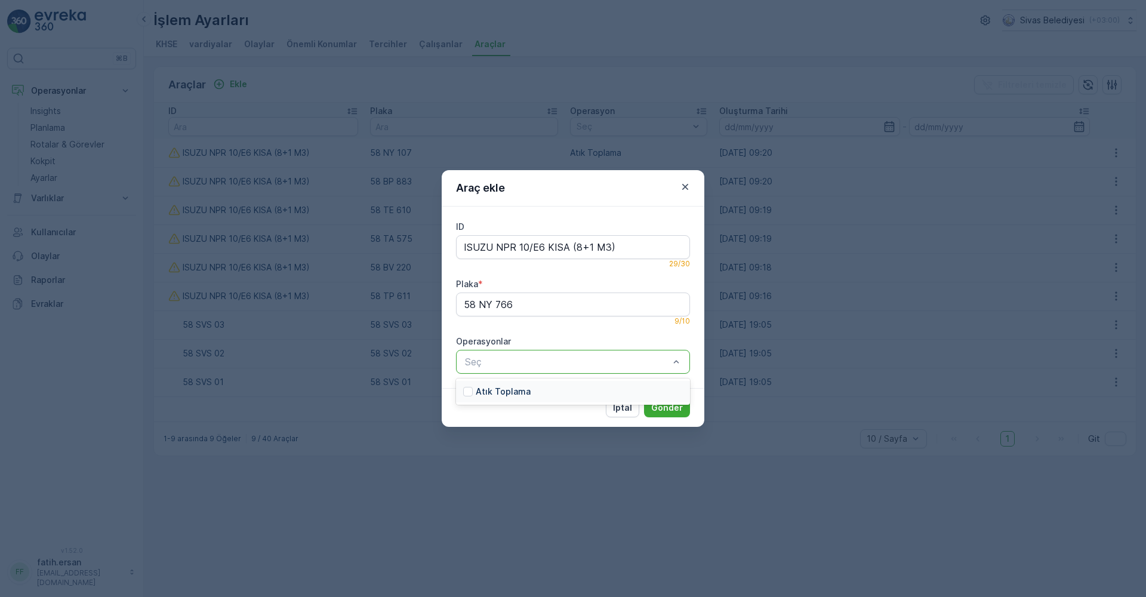
click at [483, 392] on p "Atık Toplama" at bounding box center [503, 392] width 55 height 12
click at [667, 414] on button "Gönder" at bounding box center [667, 407] width 46 height 19
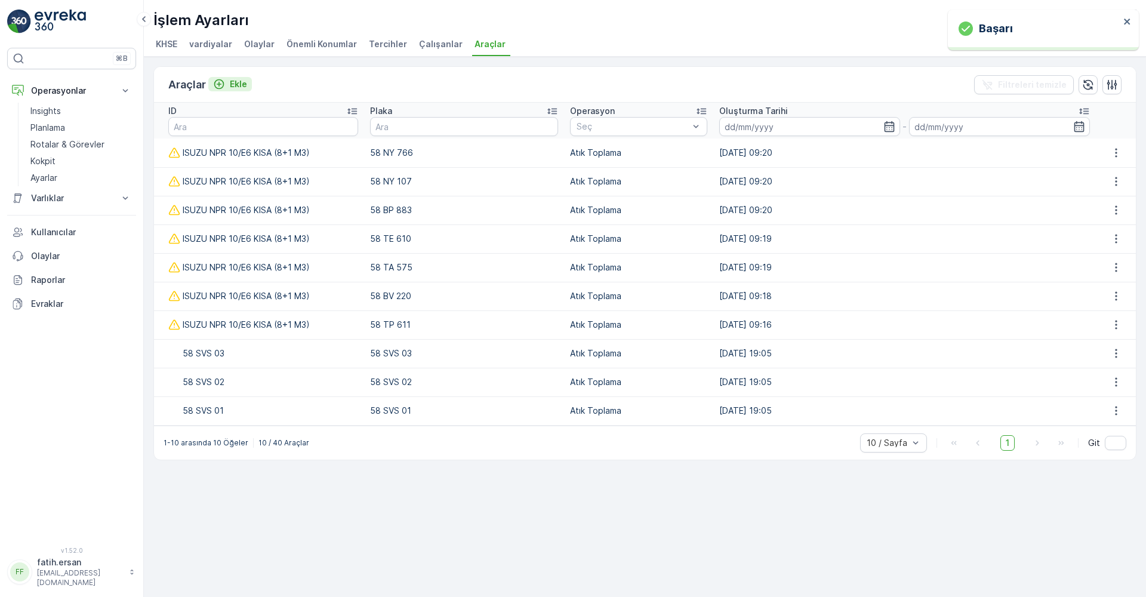
click at [239, 82] on p "Ekle" at bounding box center [238, 84] width 17 height 12
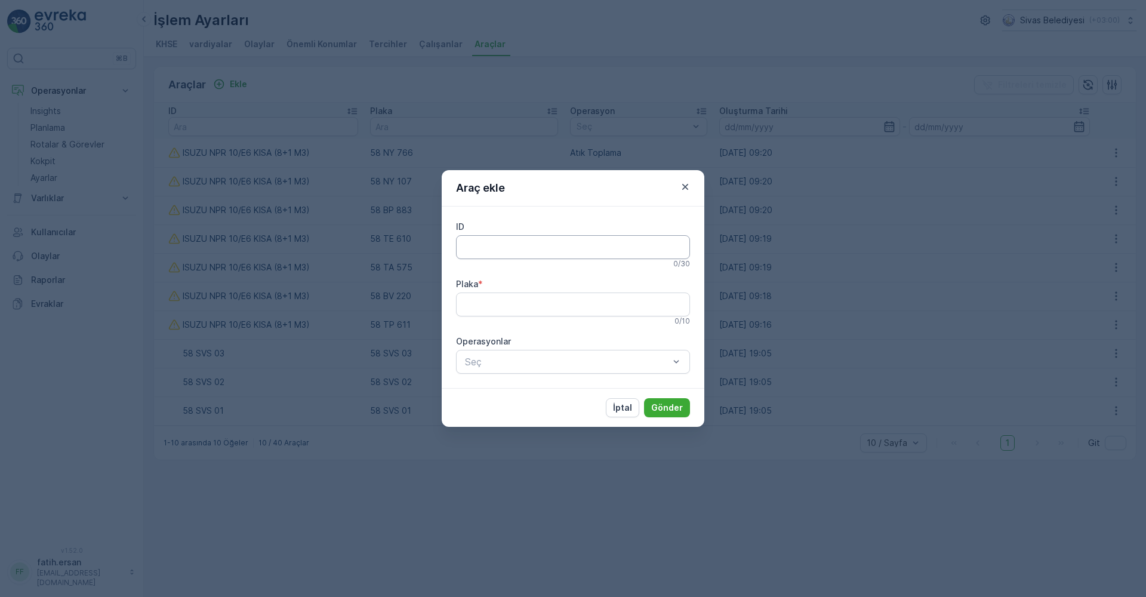
click at [468, 249] on input "ID" at bounding box center [573, 247] width 234 height 24
type input "ISUZU NPR 10/E6 KISA (8+1 M3)"
click at [482, 308] on input "Plaka" at bounding box center [573, 304] width 234 height 24
type input "58 TL 981"
click at [516, 392] on p "Atık Toplama" at bounding box center [503, 392] width 55 height 12
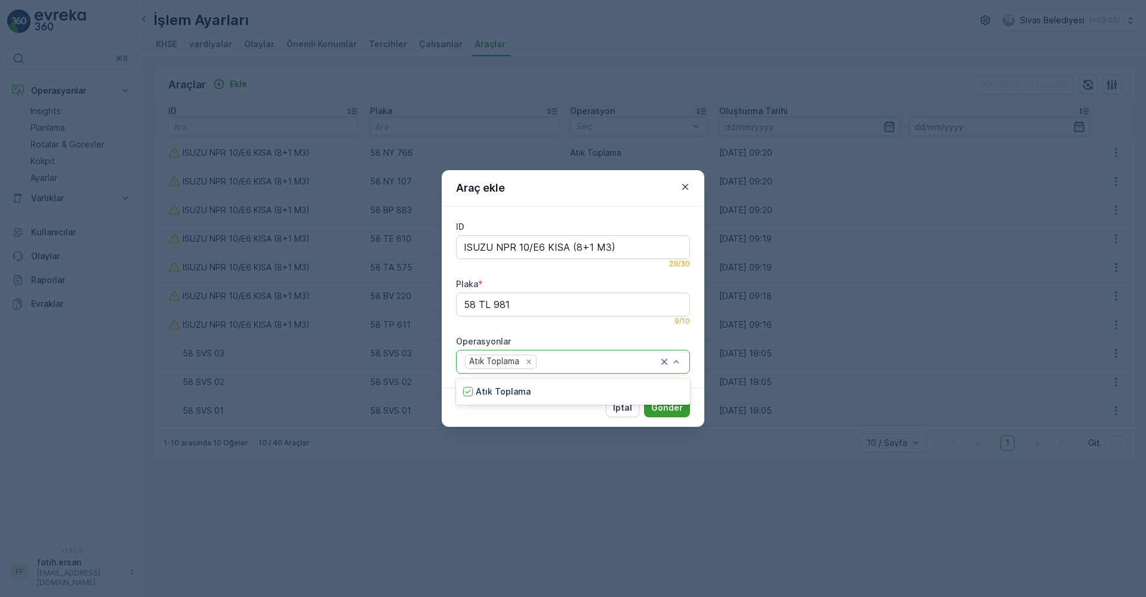
click at [661, 412] on p "Gönder" at bounding box center [667, 408] width 32 height 12
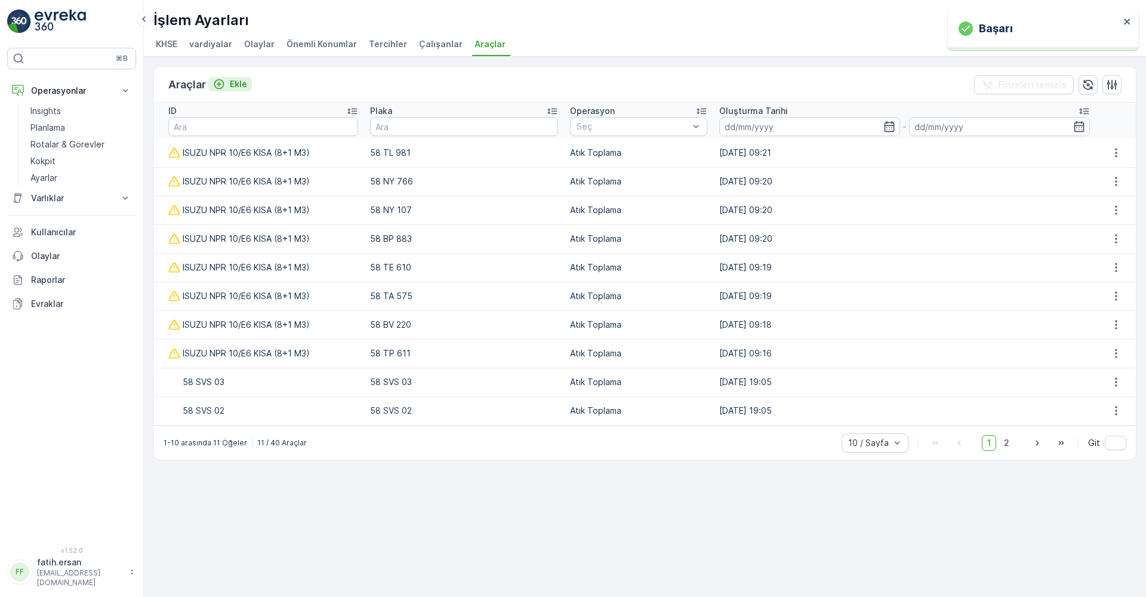
click at [241, 81] on p "Ekle" at bounding box center [238, 84] width 17 height 12
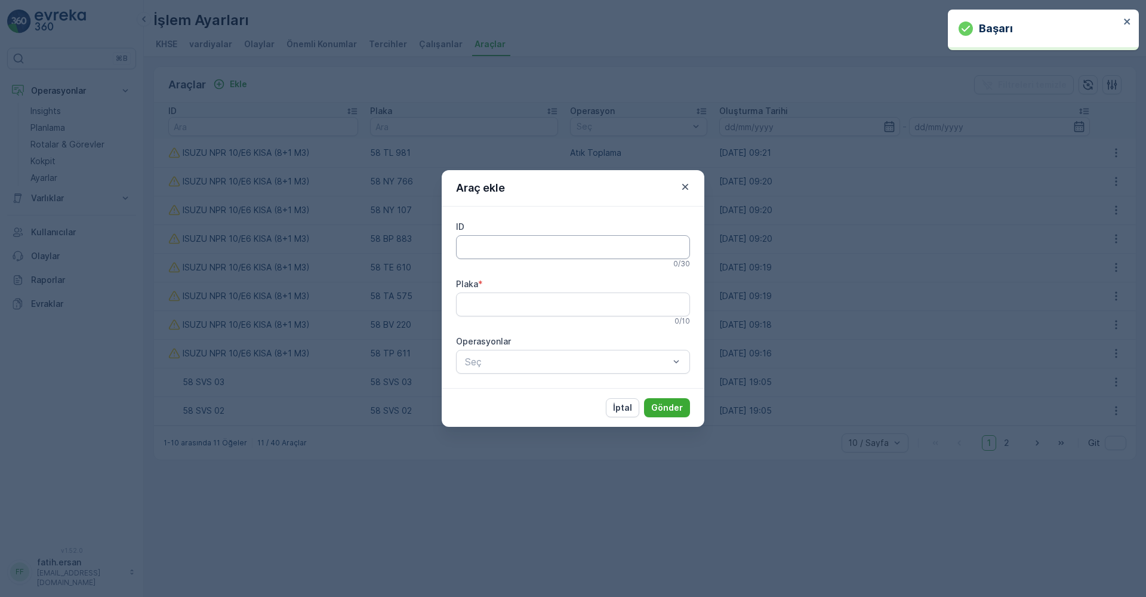
click at [483, 252] on input "ID" at bounding box center [573, 247] width 234 height 24
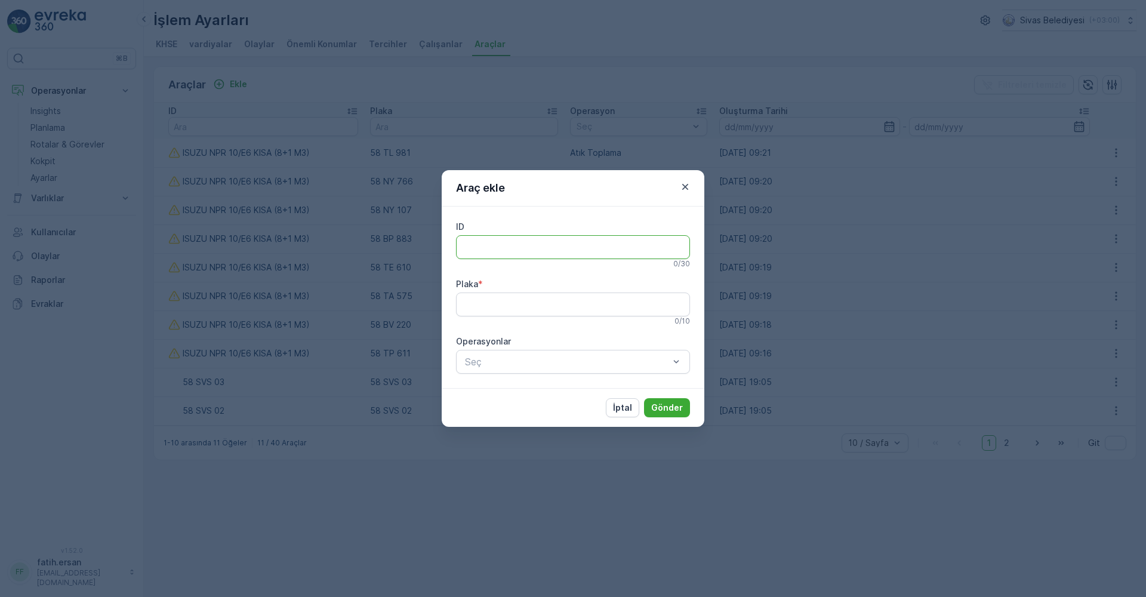
type input "ISUZU NPR 10/E6 KISA (8+1 M3)"
click at [486, 304] on input "Plaka" at bounding box center [573, 304] width 234 height 24
type input "58 TL 798"
click at [518, 387] on p "Atık Toplama" at bounding box center [503, 392] width 55 height 12
click at [660, 414] on button "Gönder" at bounding box center [667, 407] width 46 height 19
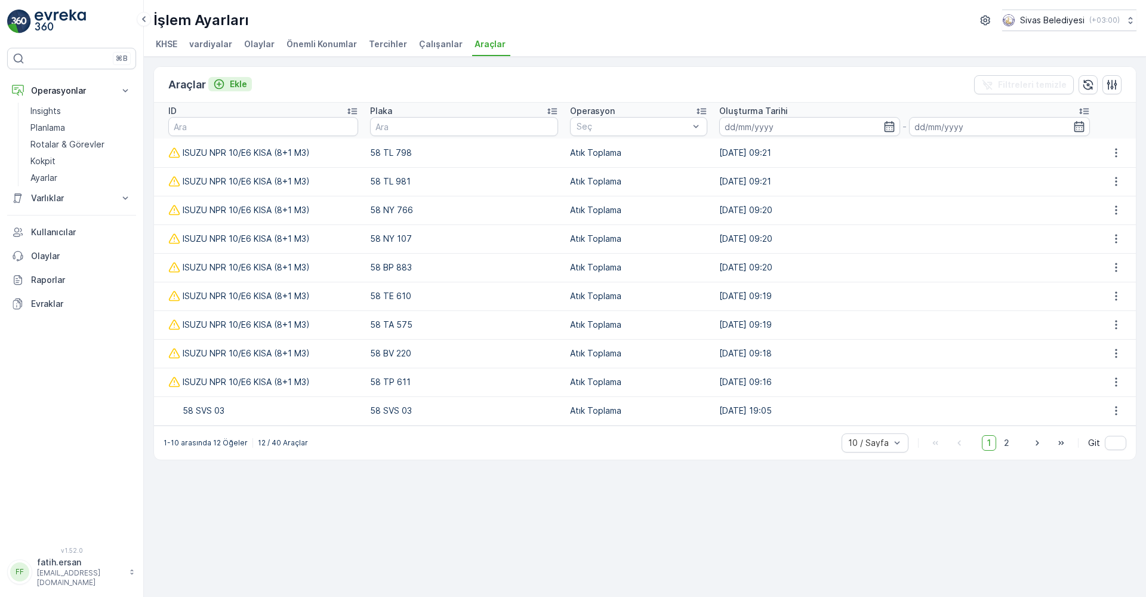
click at [239, 83] on p "Ekle" at bounding box center [238, 84] width 17 height 12
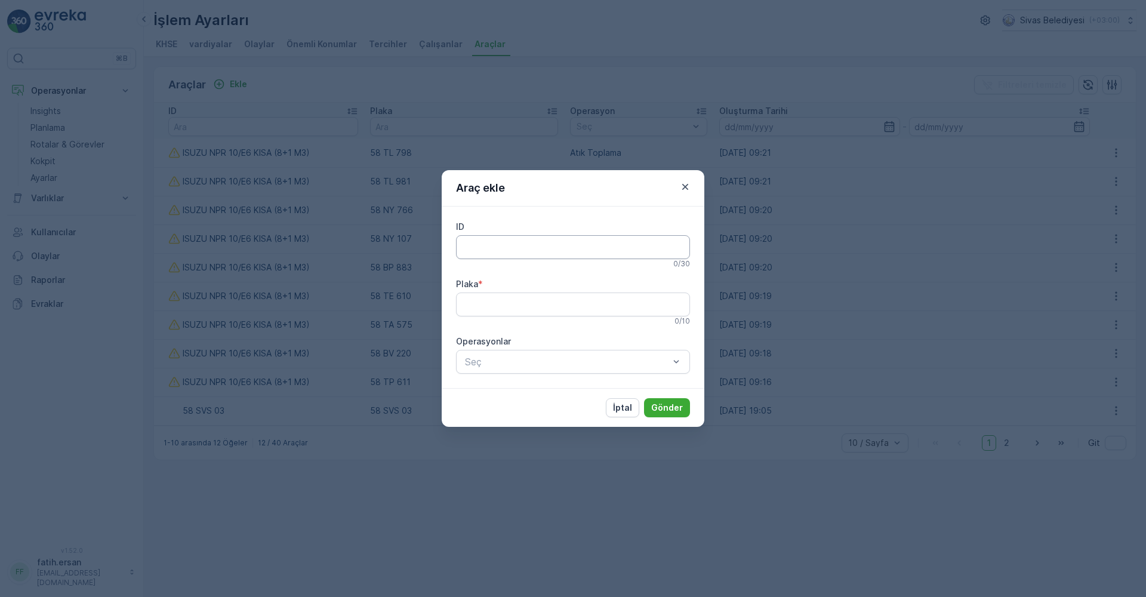
click at [478, 255] on input "ID" at bounding box center [573, 247] width 234 height 24
type input "ISUZU NPR 10/E6 KISA (8+1 M3)"
click at [502, 303] on input "Plaka" at bounding box center [573, 304] width 234 height 24
type input "58 BV 504"
click at [523, 391] on p "Atık Toplama" at bounding box center [503, 392] width 55 height 12
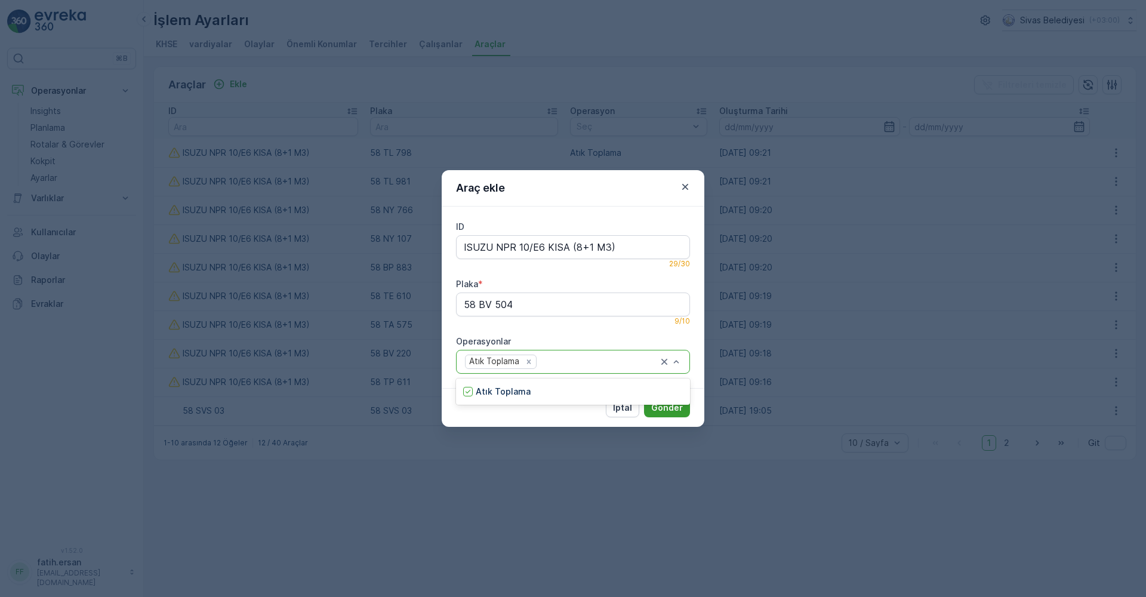
click at [667, 415] on button "Gönder" at bounding box center [667, 407] width 46 height 19
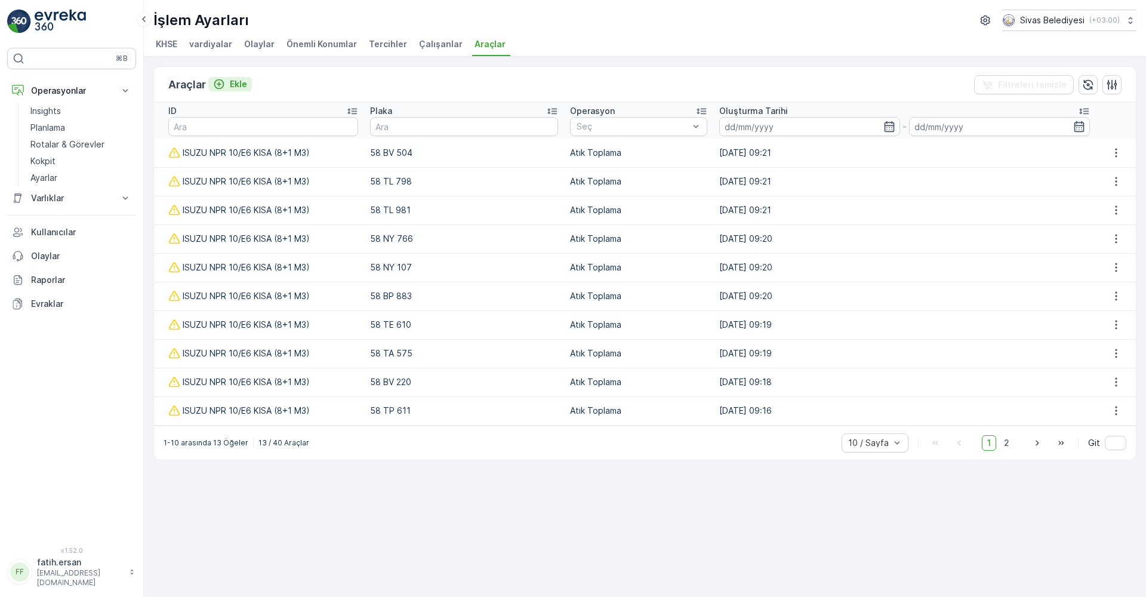
click at [244, 85] on p "Ekle" at bounding box center [238, 84] width 17 height 12
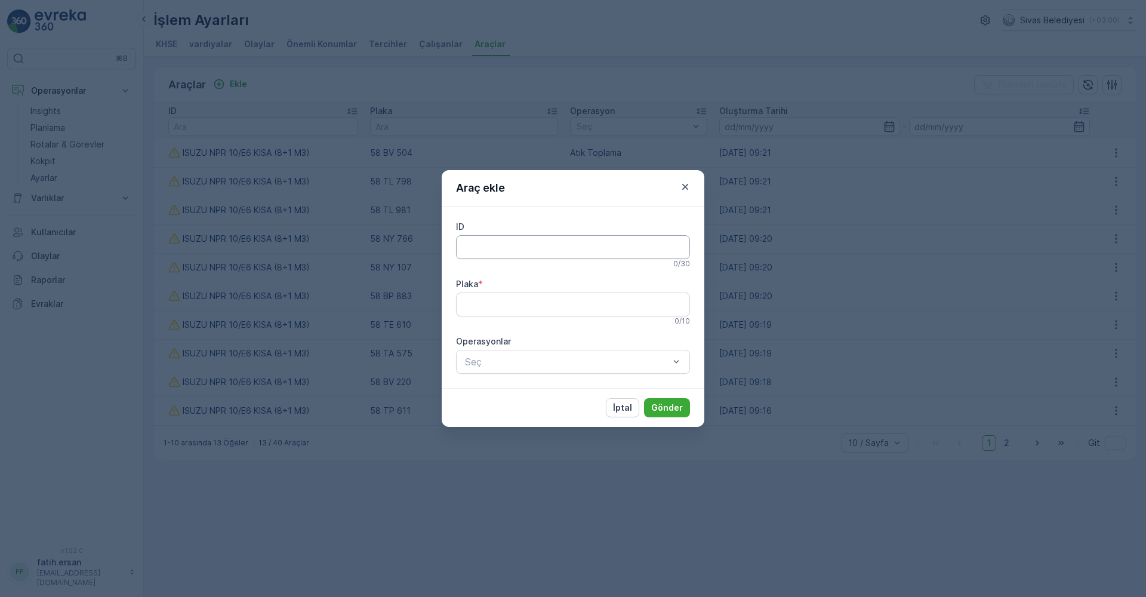
click at [471, 247] on input "ID" at bounding box center [573, 247] width 234 height 24
type input "İVECO ÇÖP ARACI (11+1,5 M3)"
click at [554, 302] on input "Plaka" at bounding box center [573, 304] width 234 height 24
type input "58 ACS 359"
click at [527, 396] on p "Atık Toplama" at bounding box center [503, 392] width 55 height 12
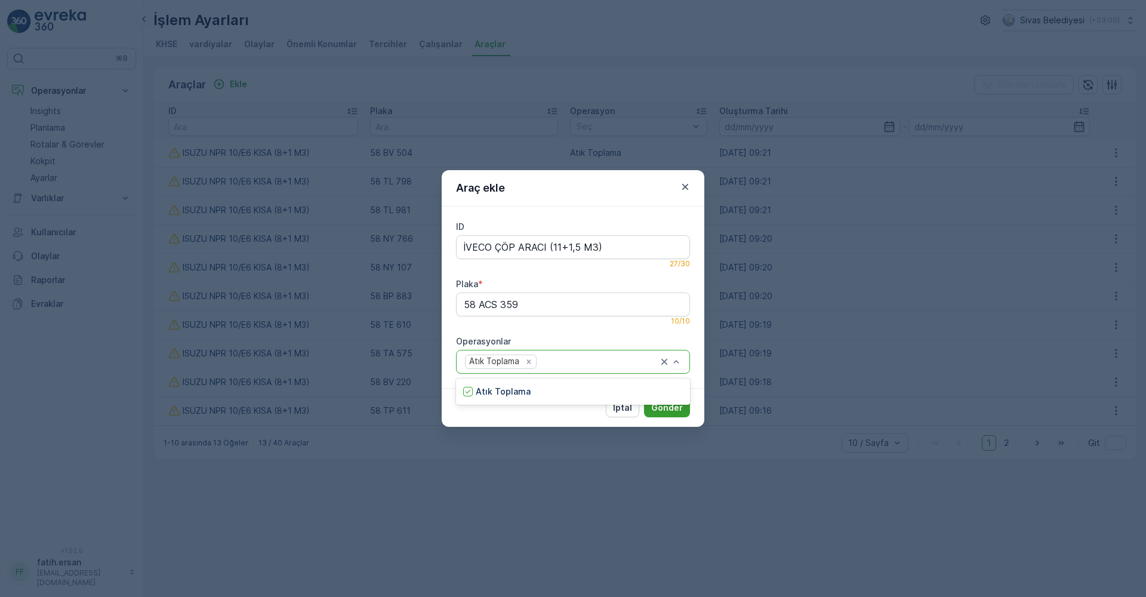
click at [669, 413] on p "Gönder" at bounding box center [667, 408] width 32 height 12
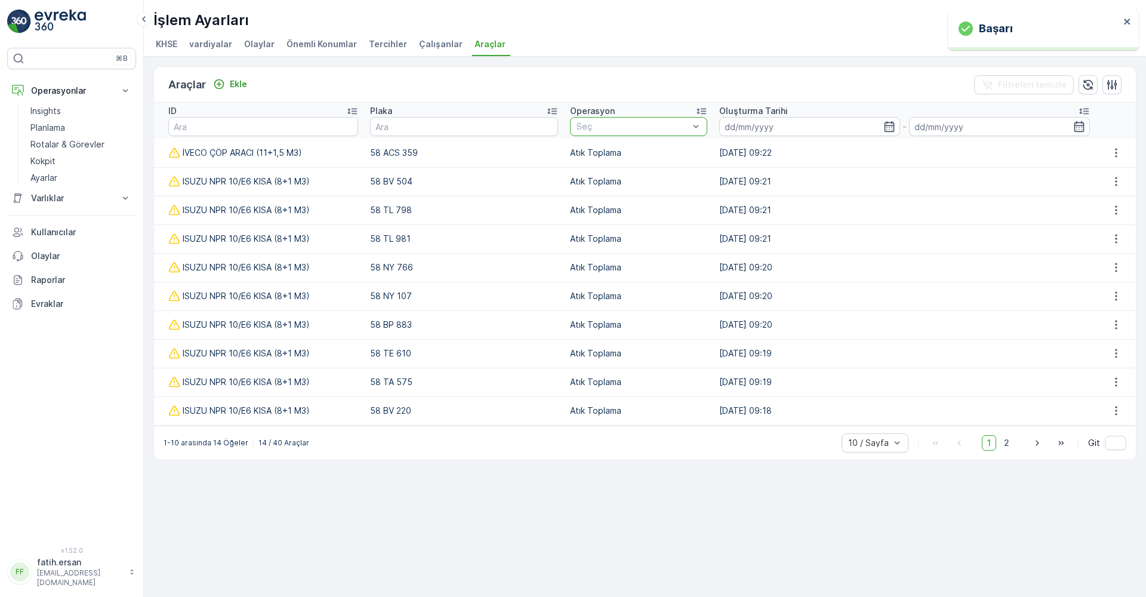
click at [629, 128] on div at bounding box center [632, 127] width 115 height 10
click at [244, 87] on p "Ekle" at bounding box center [238, 84] width 17 height 12
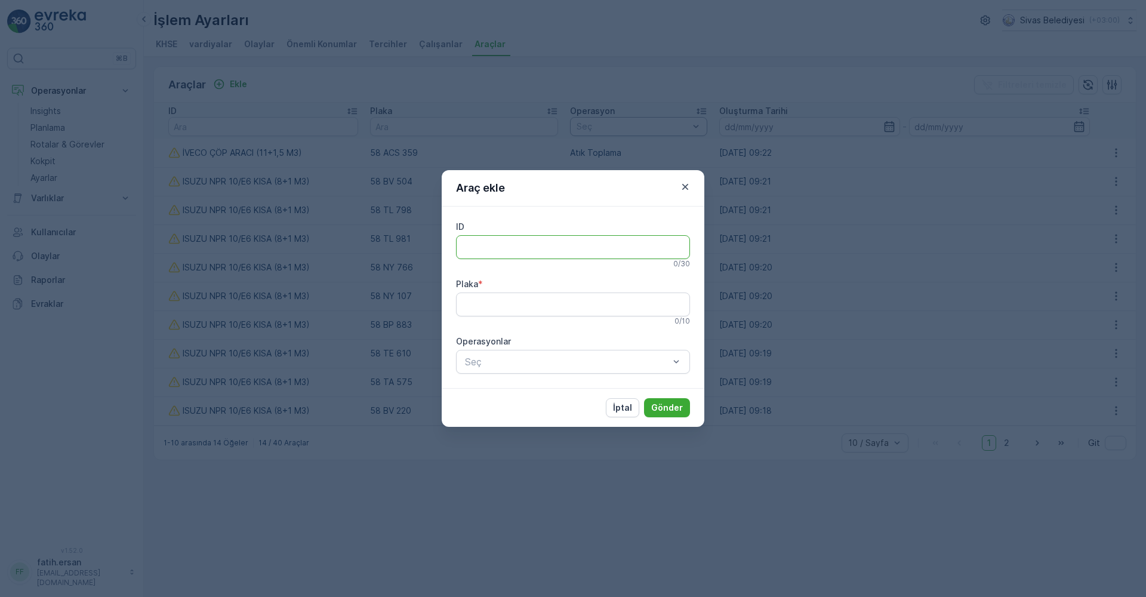
click at [526, 249] on input "ID" at bounding box center [573, 247] width 234 height 24
type input "FORD JET ÇÖP TAKSİ"
click at [531, 313] on input "Plaka" at bounding box center [573, 304] width 234 height 24
type input "58 ACS 908"
click at [548, 386] on div "Atık Toplama" at bounding box center [573, 391] width 234 height 21
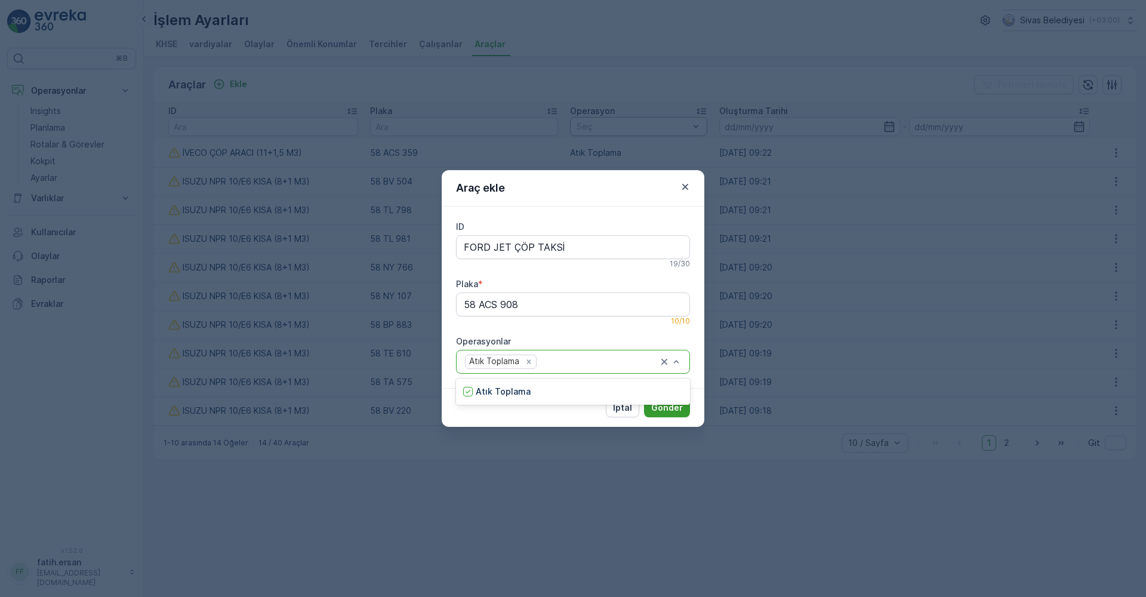
click at [664, 409] on p "Gönder" at bounding box center [667, 408] width 32 height 12
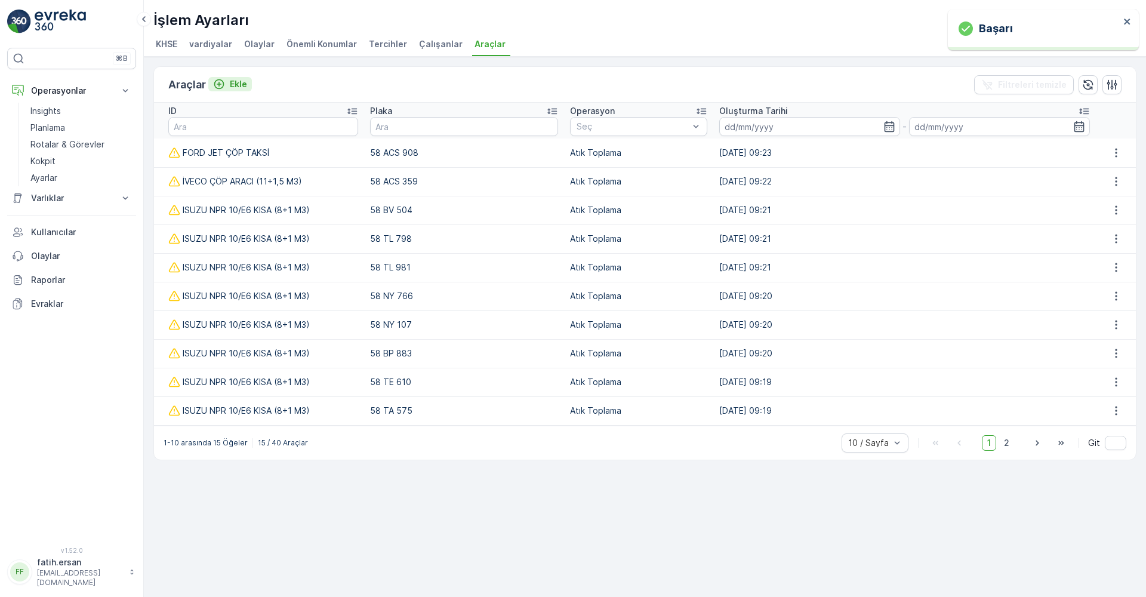
click at [230, 82] on p "Ekle" at bounding box center [238, 84] width 17 height 12
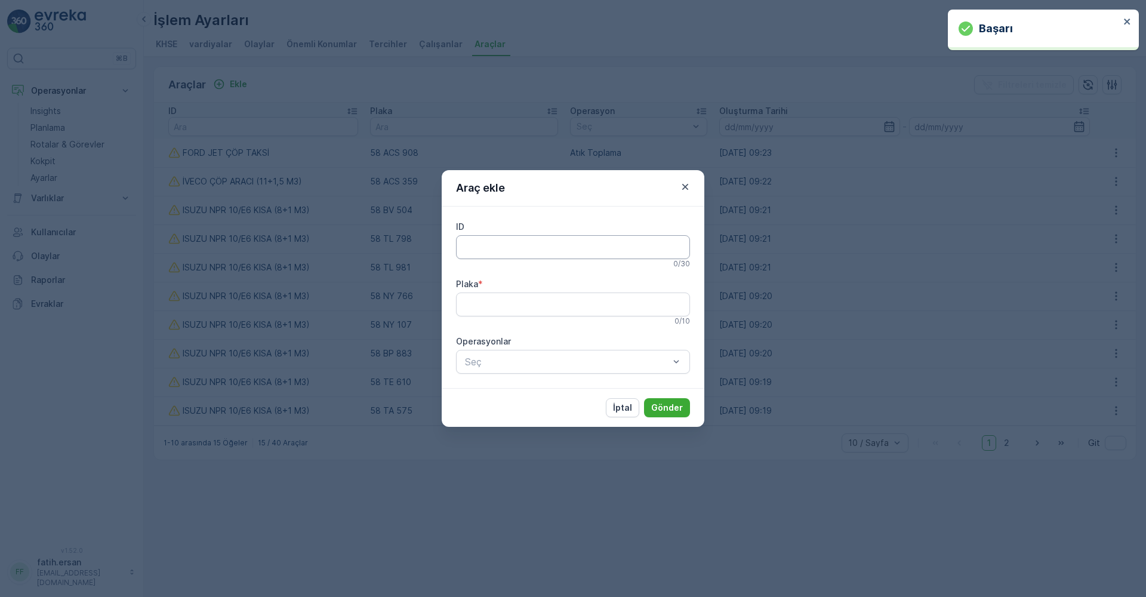
click at [494, 244] on input "ID" at bounding box center [573, 247] width 234 height 24
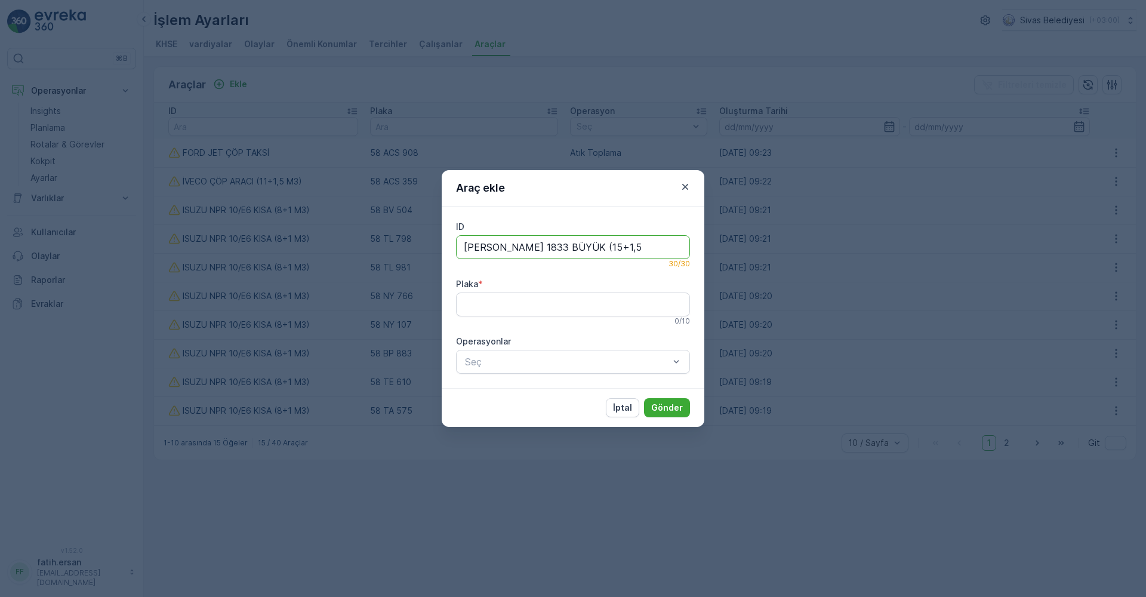
click at [497, 245] on input "FORD KARGO 1833 BÜYÜK (15+1,5" at bounding box center [573, 247] width 234 height 24
drag, startPoint x: 549, startPoint y: 245, endPoint x: 530, endPoint y: 249, distance: 19.7
click at [530, 249] on input "FORD CARGO 1833 BÜYÜK (15+1,5" at bounding box center [573, 247] width 234 height 24
click at [569, 247] on input "FORD CARGO 1833 BÜYÜK (15+1,5" at bounding box center [573, 247] width 234 height 24
drag, startPoint x: 584, startPoint y: 247, endPoint x: 560, endPoint y: 249, distance: 24.0
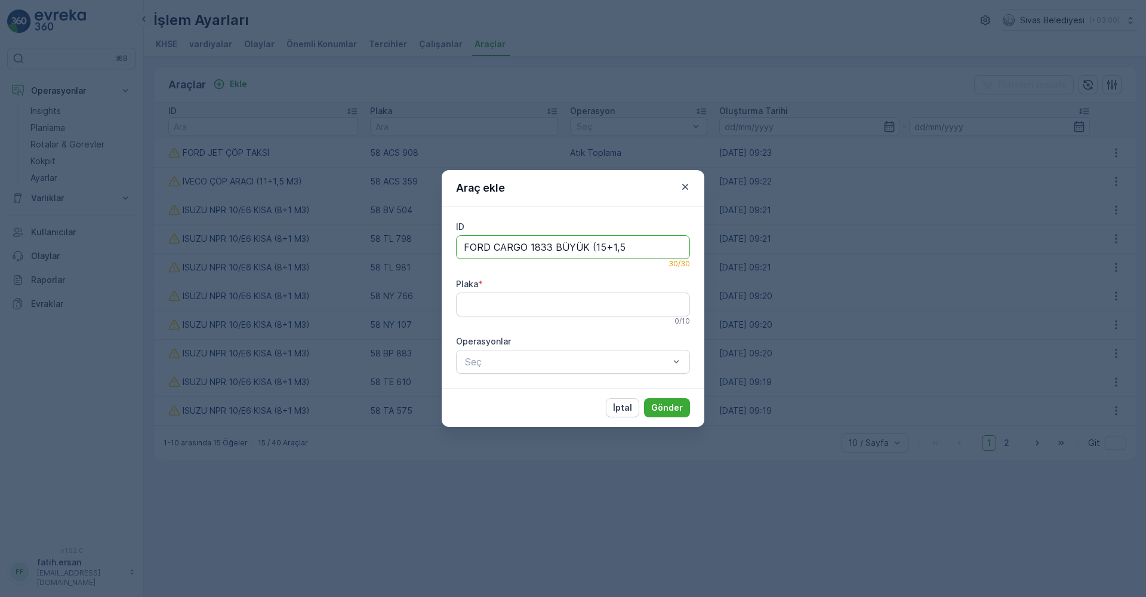
click at [560, 249] on input "FORD CARGO 1833 BÜYÜK (15+1,5" at bounding box center [573, 247] width 234 height 24
drag, startPoint x: 598, startPoint y: 246, endPoint x: 603, endPoint y: 252, distance: 8.5
click at [599, 246] on input "FORD CARGO 1833 B. (15+1,5" at bounding box center [573, 247] width 234 height 24
click at [566, 246] on input "FORD CARGO 1833 B. (15+1,5 M3" at bounding box center [573, 247] width 234 height 24
click at [614, 248] on input "FORD CARGO 1833 B.(15+1,5 M3" at bounding box center [573, 247] width 234 height 24
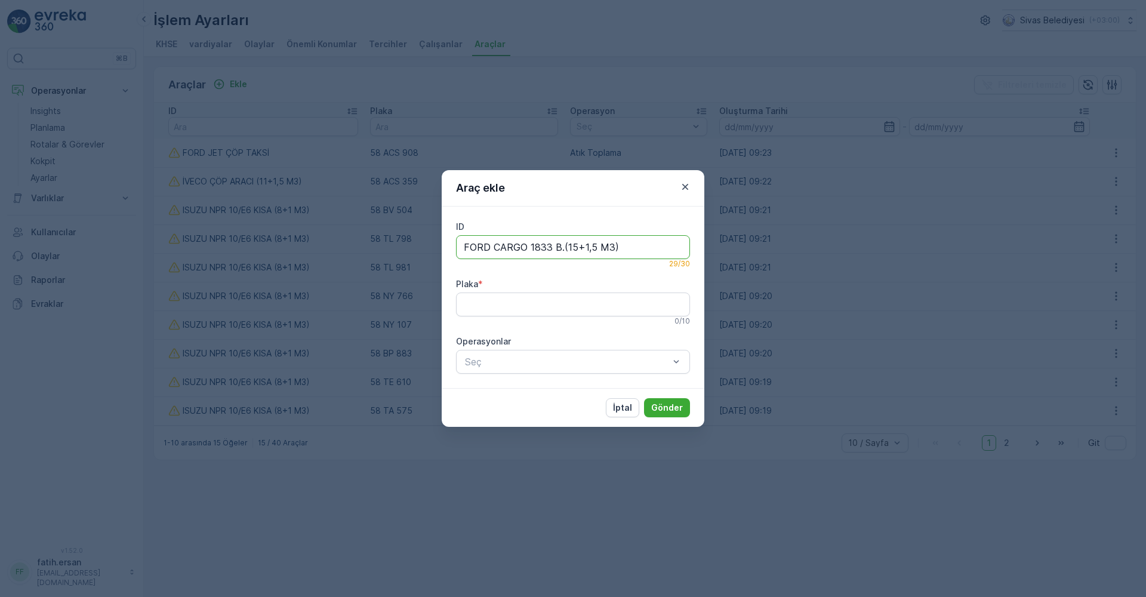
drag, startPoint x: 562, startPoint y: 246, endPoint x: 566, endPoint y: 255, distance: 9.9
click at [562, 246] on input "FORD CARGO 1833 B.(15+1,5 M3)" at bounding box center [573, 247] width 234 height 24
type input "FORD CARGO 1833 B. (15+1,5 M3)"
click at [559, 301] on input "Plaka" at bounding box center [573, 304] width 234 height 24
type input "58 NC 865"
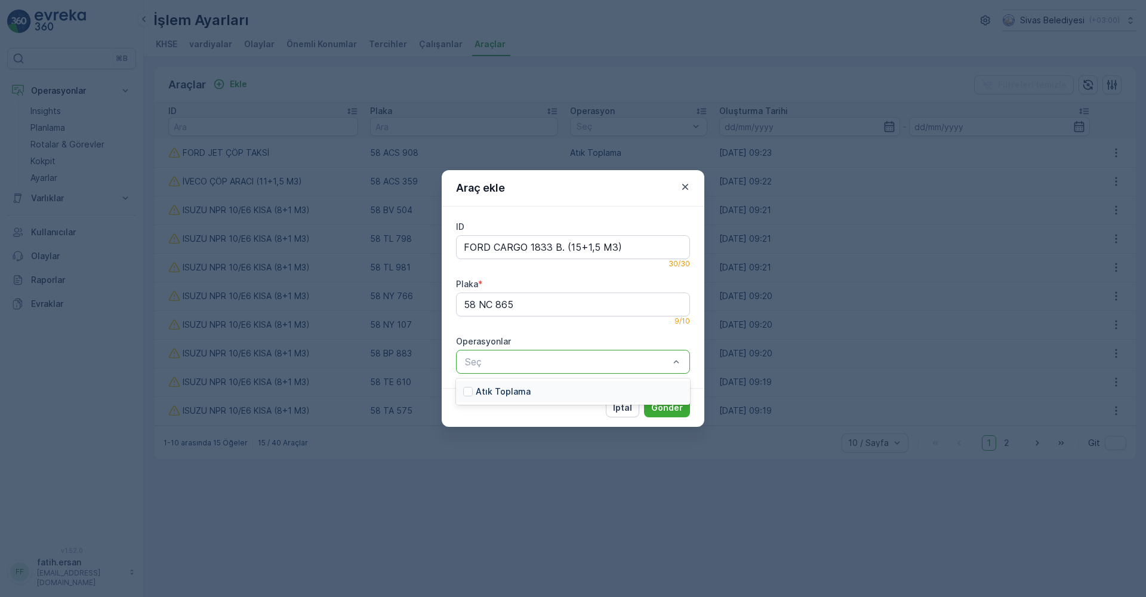
click at [506, 392] on p "Atık Toplama" at bounding box center [503, 392] width 55 height 12
click at [662, 410] on p "Gönder" at bounding box center [667, 408] width 32 height 12
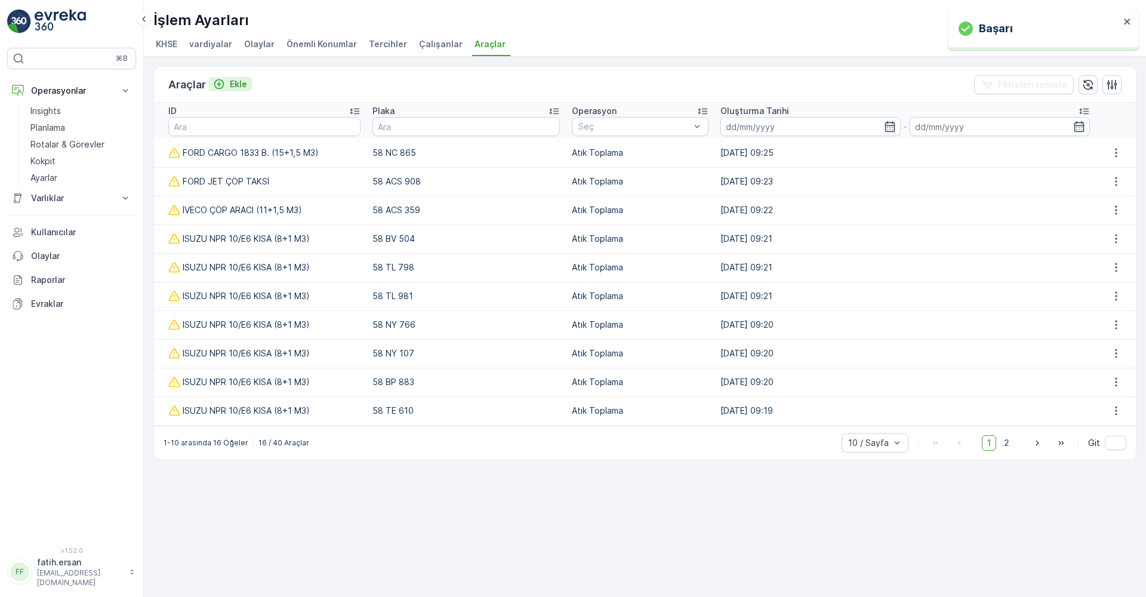
click at [237, 84] on p "Ekle" at bounding box center [238, 84] width 17 height 12
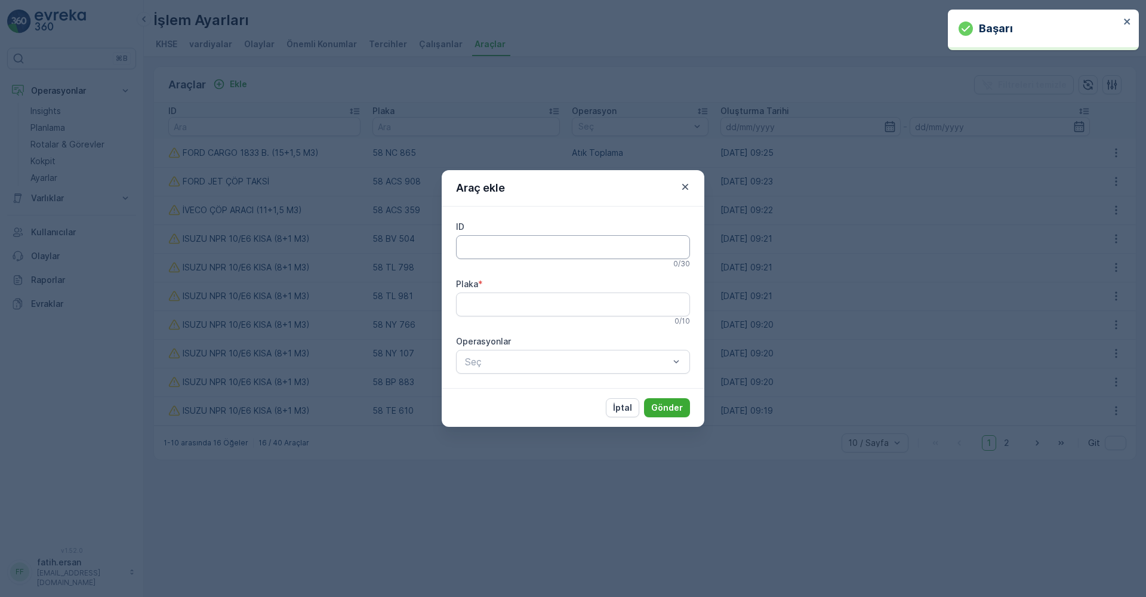
click at [482, 246] on input "ID" at bounding box center [573, 247] width 234 height 24
type input "FORD CARGO 1833 B. (15+1,5 M3)"
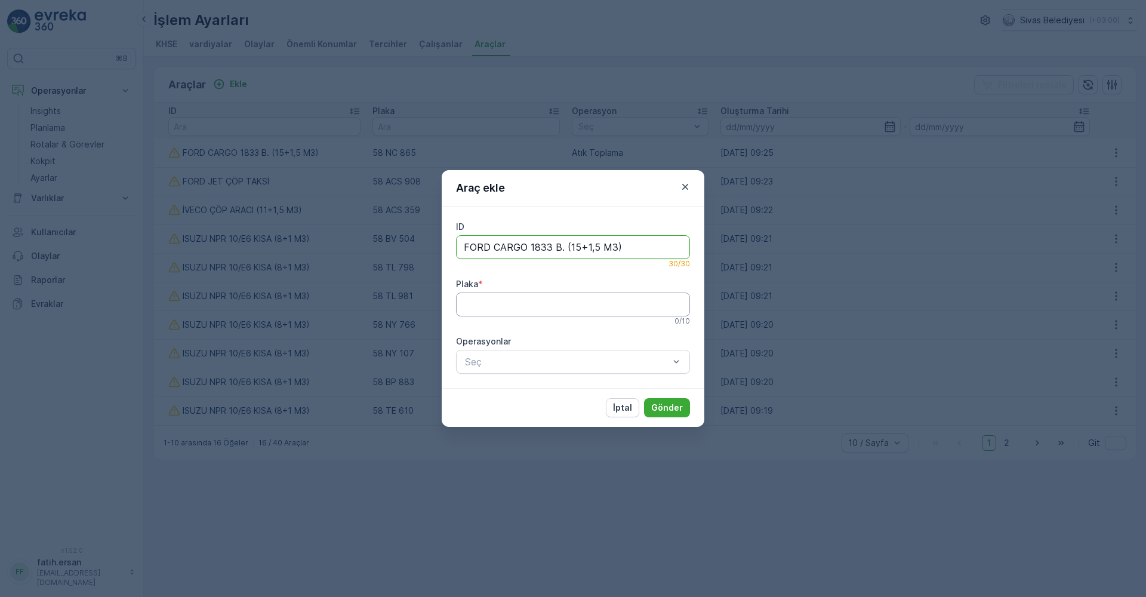
click at [495, 301] on input "Plaka" at bounding box center [573, 304] width 234 height 24
click at [472, 312] on input "Plaka" at bounding box center [573, 304] width 234 height 24
type input "58 NE 696"
click at [524, 389] on p "Atık Toplama" at bounding box center [503, 392] width 55 height 12
click at [665, 411] on p "Gönder" at bounding box center [667, 408] width 32 height 12
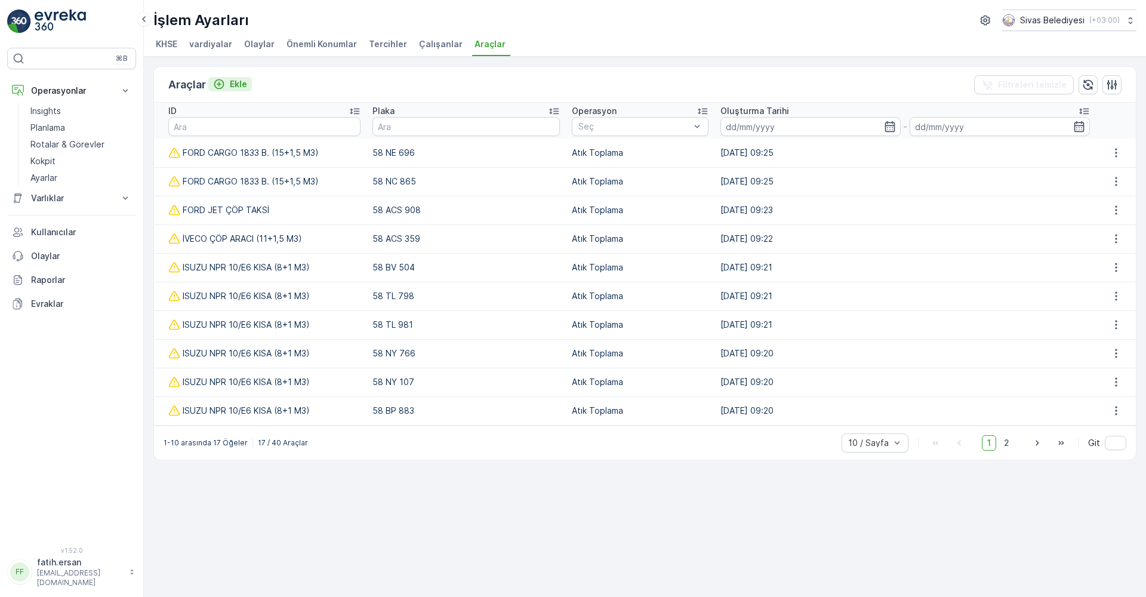
click at [233, 84] on p "Ekle" at bounding box center [238, 84] width 17 height 12
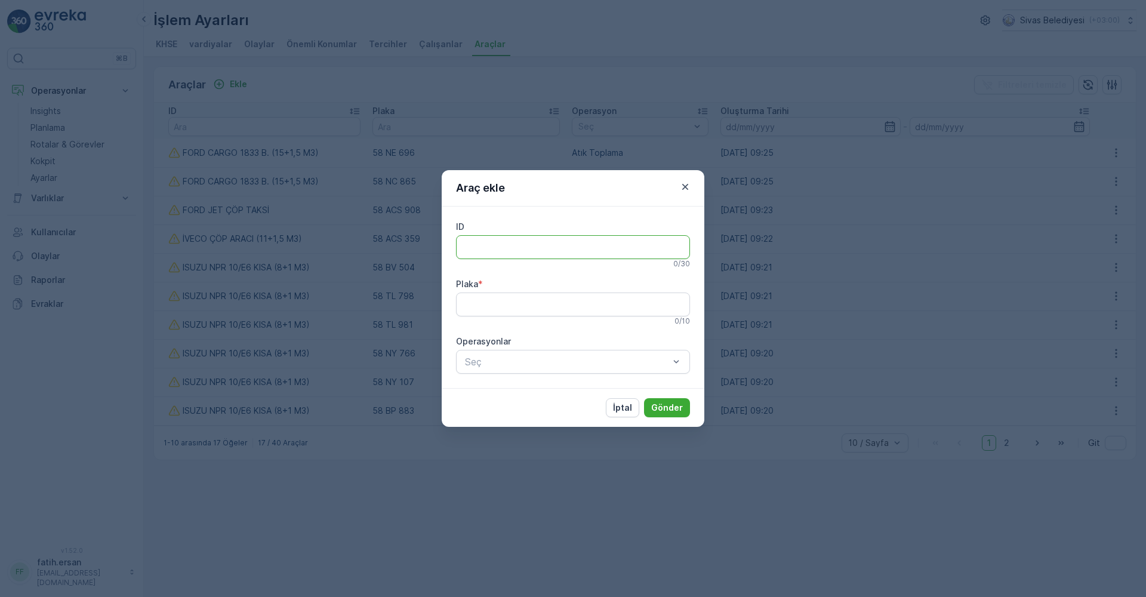
click at [475, 254] on input "ID" at bounding box center [573, 247] width 234 height 24
type input "FORD CARGO 1833 B. (15+1,5 M3)"
click at [500, 309] on input "Plaka" at bounding box center [573, 304] width 234 height 24
type input "58 BJ 992"
click at [593, 396] on div "Atık Toplama" at bounding box center [573, 391] width 234 height 21
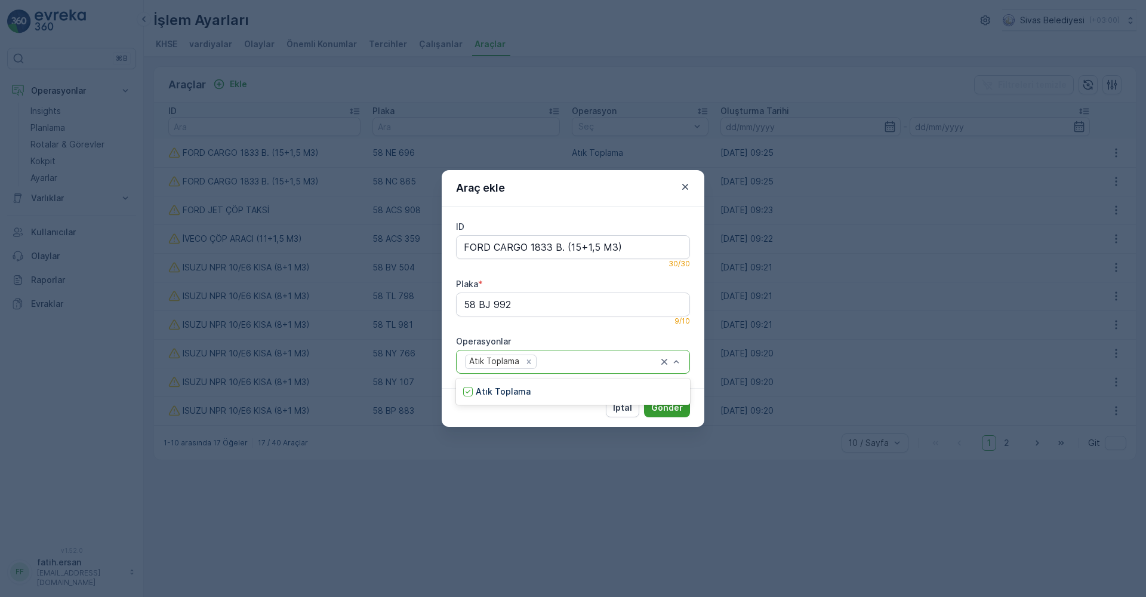
click at [664, 412] on p "Gönder" at bounding box center [667, 408] width 32 height 12
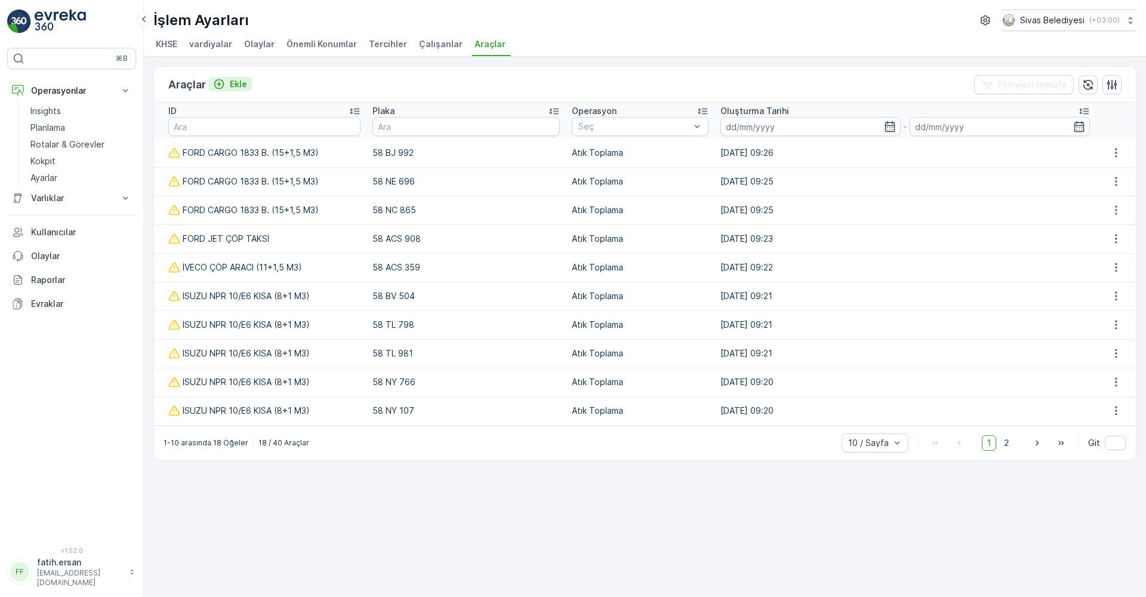
click at [219, 83] on icon "Ekle" at bounding box center [219, 84] width 12 height 12
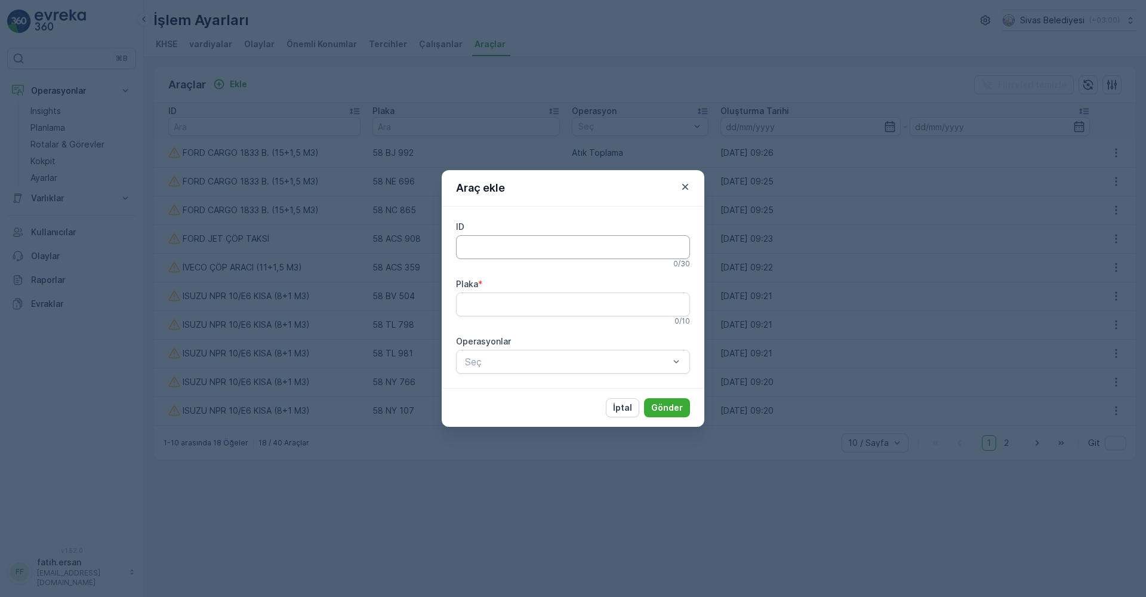
click at [498, 242] on input "ID" at bounding box center [573, 247] width 234 height 24
type input "FORD CARGO 1833 B. (15+1,5 M3)"
click at [492, 299] on input "Plaka" at bounding box center [573, 304] width 234 height 24
type input "58 UE 234"
click at [476, 370] on div "Seç" at bounding box center [573, 362] width 234 height 24
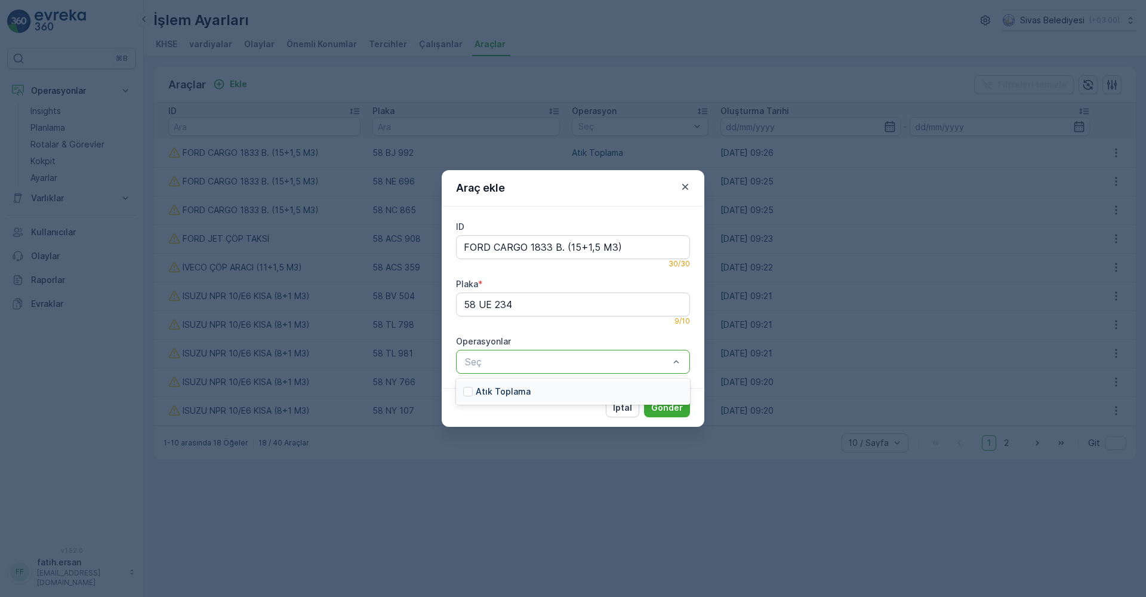
click at [483, 397] on div "Atık Toplama" at bounding box center [573, 391] width 234 height 21
click at [661, 408] on p "Gönder" at bounding box center [667, 408] width 32 height 12
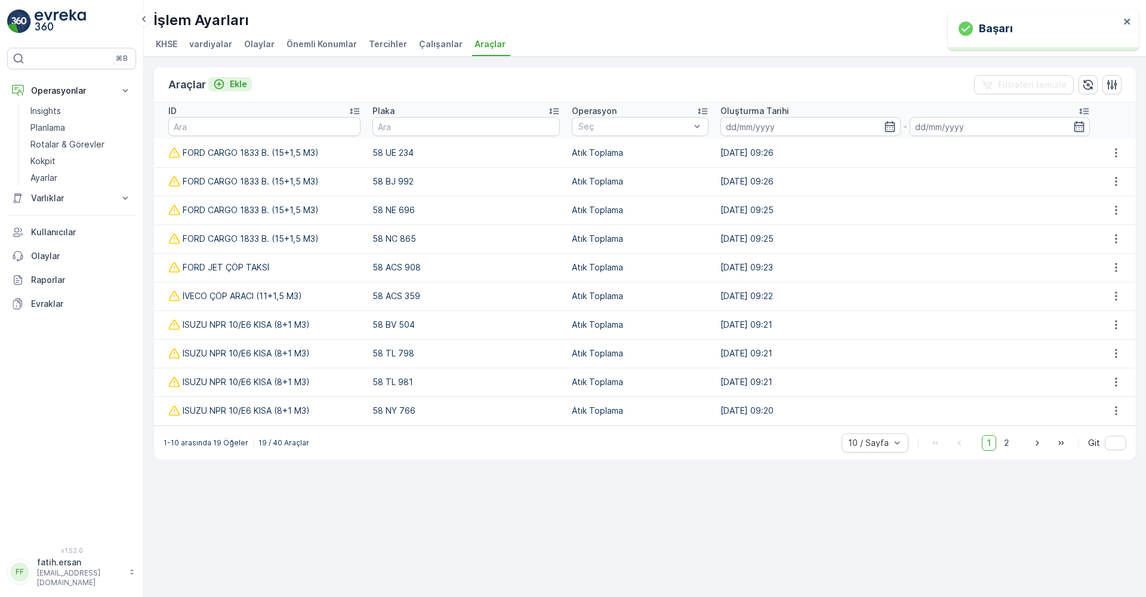
click at [237, 87] on p "Ekle" at bounding box center [238, 84] width 17 height 12
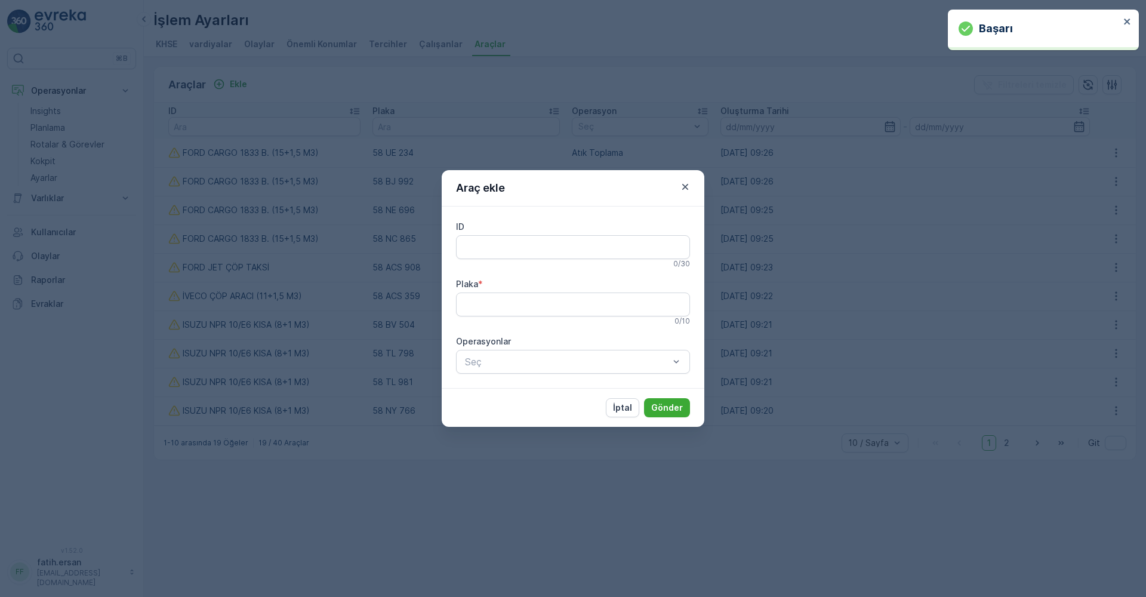
click at [451, 244] on div "ID 0 / 30 Plaka * 0 / 10 Operasyonlar Seç" at bounding box center [573, 297] width 263 height 181
click at [480, 244] on input "ID" at bounding box center [573, 247] width 234 height 24
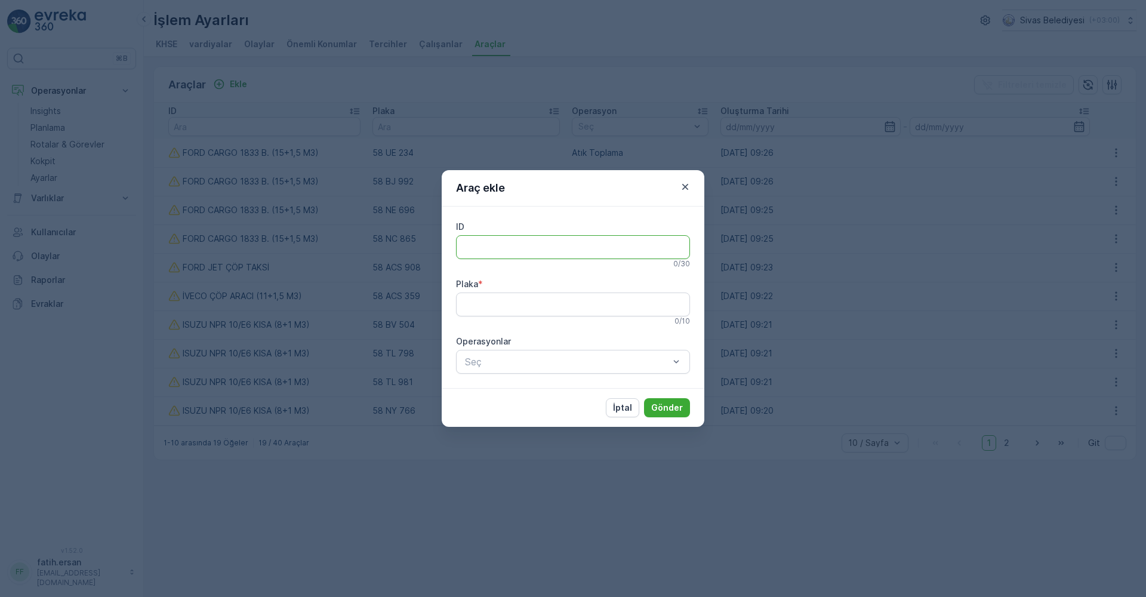
type input "FORD CARGO 1833 B. (15+1,5 M3)"
click at [498, 308] on input "Plaka" at bounding box center [573, 304] width 234 height 24
type input "58 TZ 699"
click at [495, 390] on p "Atık Toplama" at bounding box center [503, 392] width 55 height 12
click at [673, 412] on p "Gönder" at bounding box center [667, 408] width 32 height 12
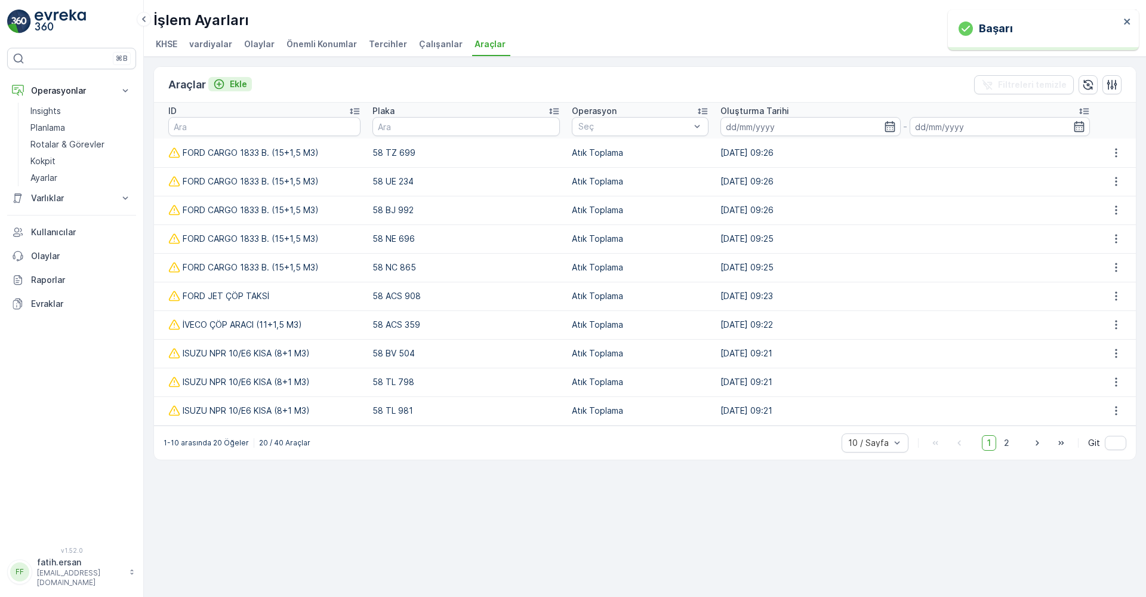
click at [235, 87] on p "Ekle" at bounding box center [238, 84] width 17 height 12
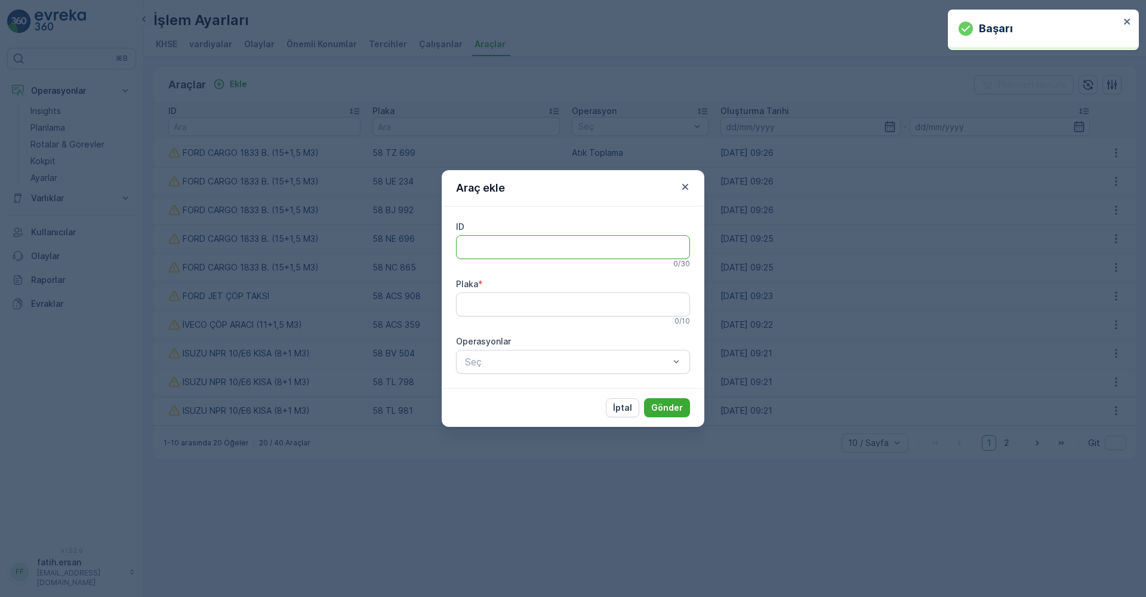
click at [489, 251] on input "ID" at bounding box center [573, 247] width 234 height 24
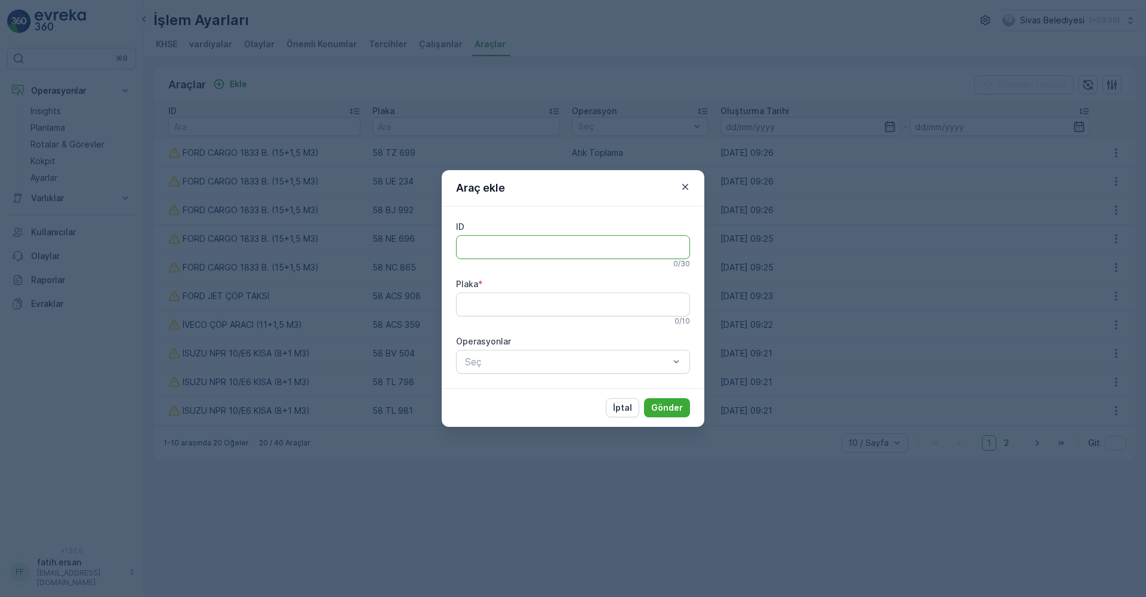
type input "FORD CARGO 1833 B. (15+1,5 M3)"
click at [499, 305] on input "Plaka" at bounding box center [573, 304] width 234 height 24
type input "58 BF 814"
click at [510, 389] on p "Atık Toplama" at bounding box center [503, 392] width 55 height 12
click at [682, 415] on button "Gönder" at bounding box center [667, 407] width 46 height 19
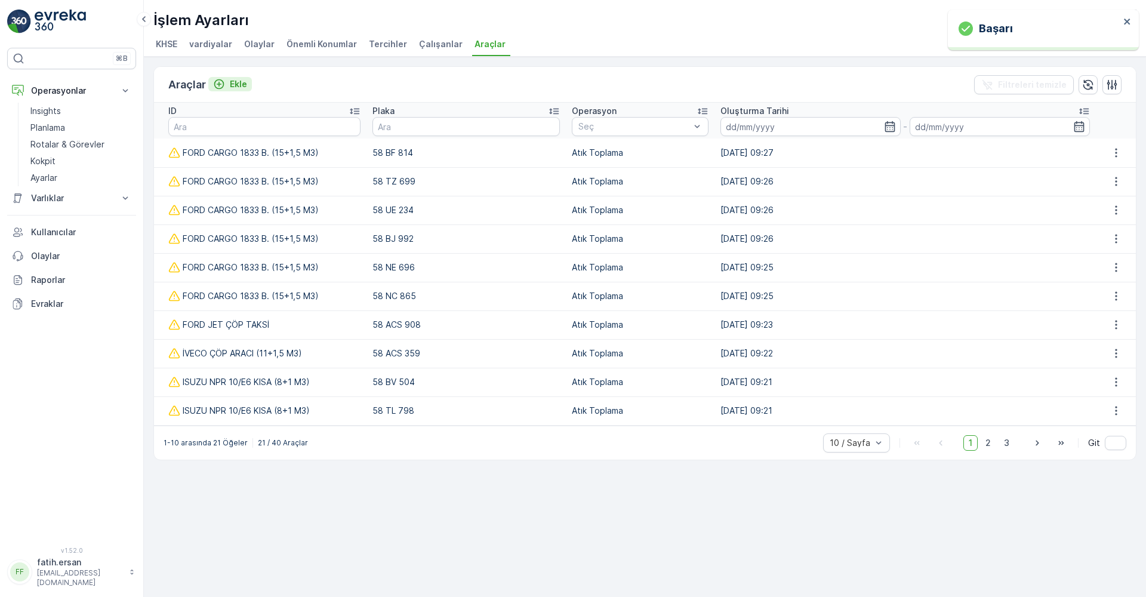
click at [224, 85] on icon "Ekle" at bounding box center [219, 84] width 12 height 12
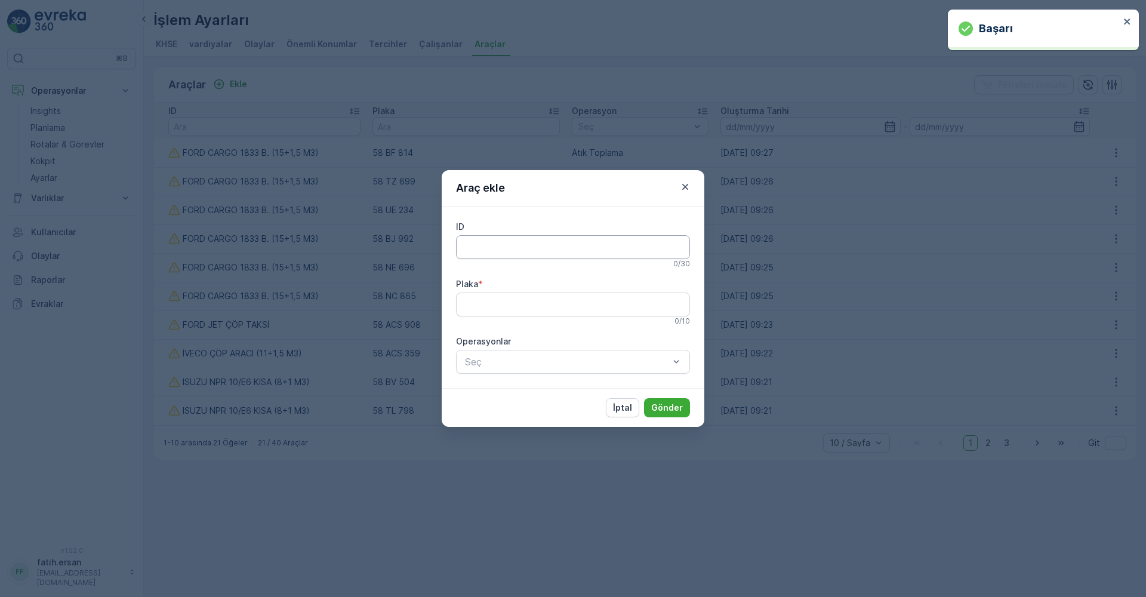
click at [494, 243] on input "ID" at bounding box center [573, 247] width 234 height 24
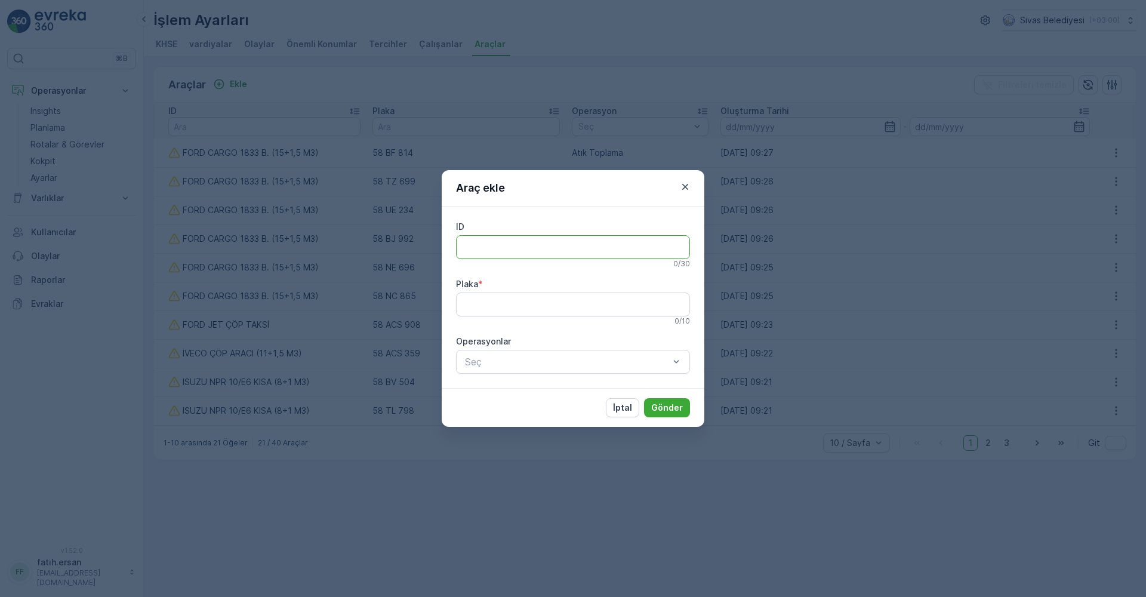
type input "FORD CARGO 1833 B. (15+1,5 M3)"
click at [489, 310] on input "Plaka" at bounding box center [573, 304] width 234 height 24
type input "58 BY 287"
click at [520, 374] on div "ID FORD CARGO 1833 B. (15+1,5 M3) 30 / 30 Plaka * 58 BY 287 9 / 10 Operasyonlar…" at bounding box center [573, 297] width 263 height 181
click at [518, 371] on div "Seç" at bounding box center [573, 362] width 234 height 24
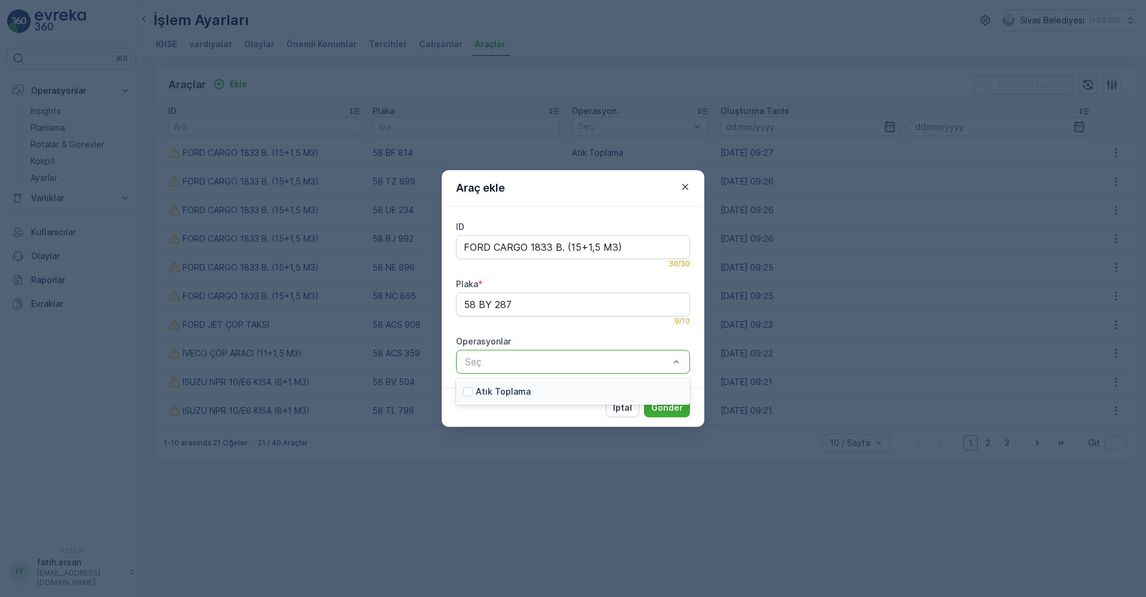
click at [519, 390] on p "Atık Toplama" at bounding box center [503, 392] width 55 height 12
click at [682, 414] on button "Gönder" at bounding box center [667, 407] width 46 height 19
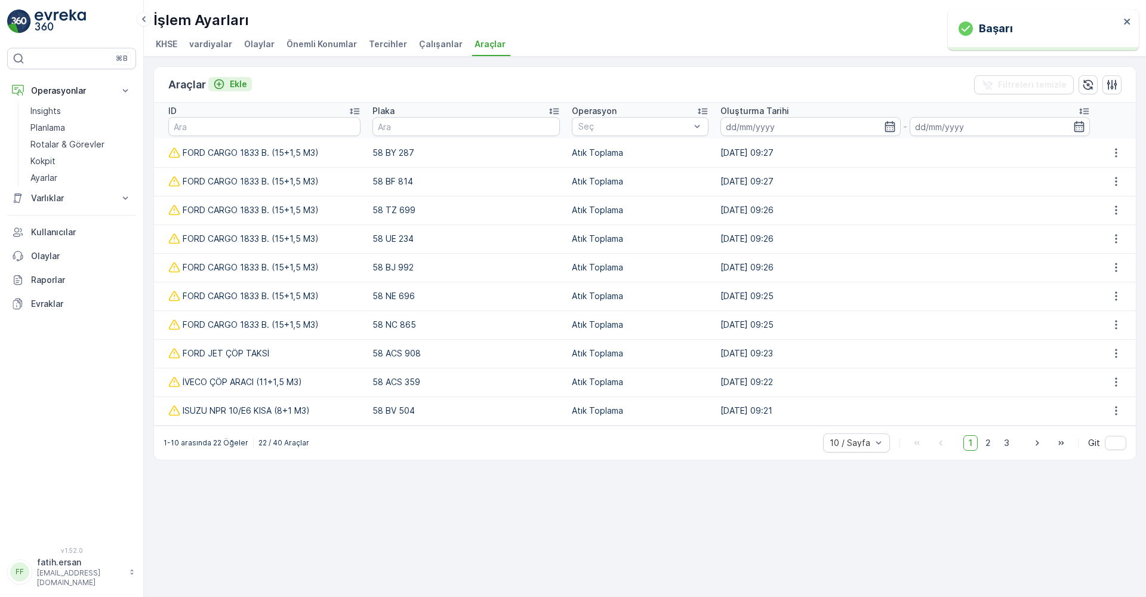
click at [239, 84] on p "Ekle" at bounding box center [238, 84] width 17 height 12
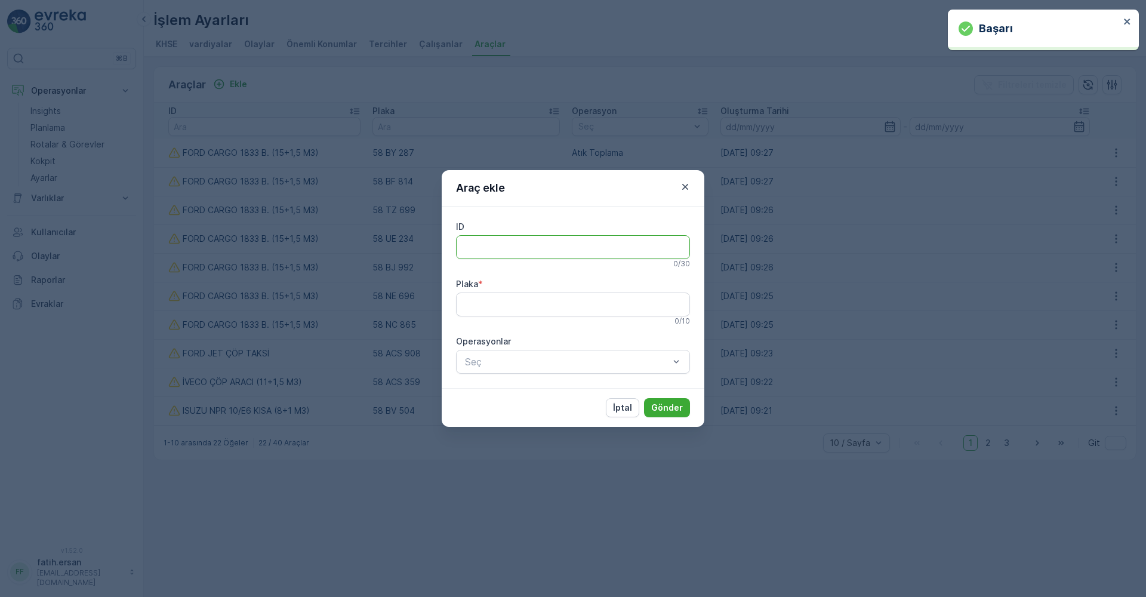
click at [475, 242] on input "ID" at bounding box center [573, 247] width 234 height 24
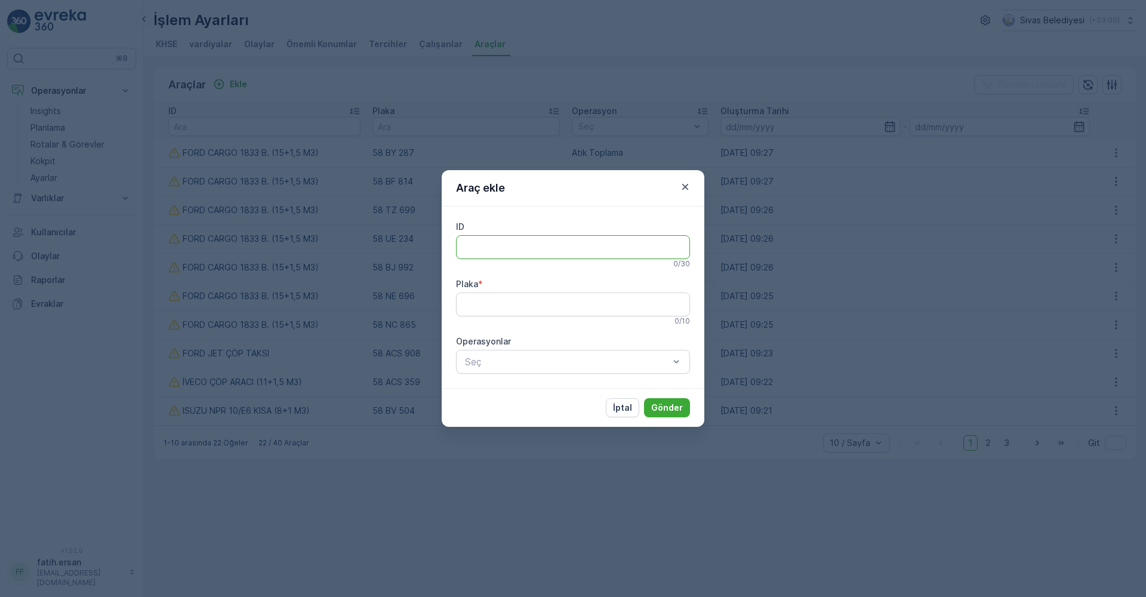
type input "FORD CARGO 1833 B. (15+1,5 M3)"
click at [495, 306] on input "Plaka" at bounding box center [573, 304] width 234 height 24
type input "58 BY 264"
click at [519, 390] on p "Atık Toplama" at bounding box center [503, 392] width 55 height 12
click at [670, 411] on p "Gönder" at bounding box center [667, 408] width 32 height 12
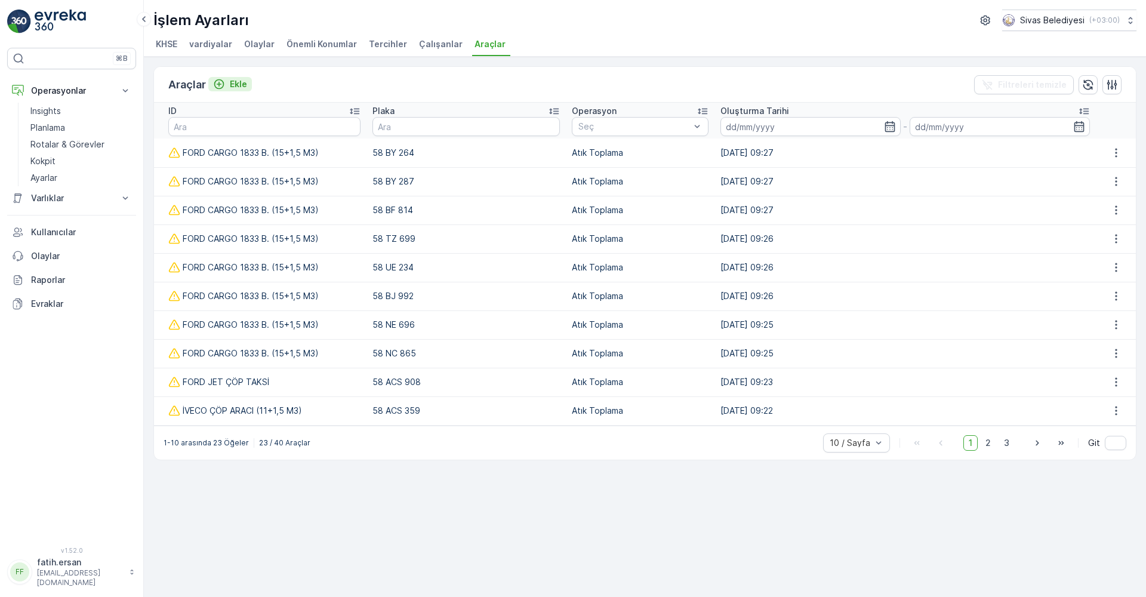
click at [236, 85] on p "Ekle" at bounding box center [238, 84] width 17 height 12
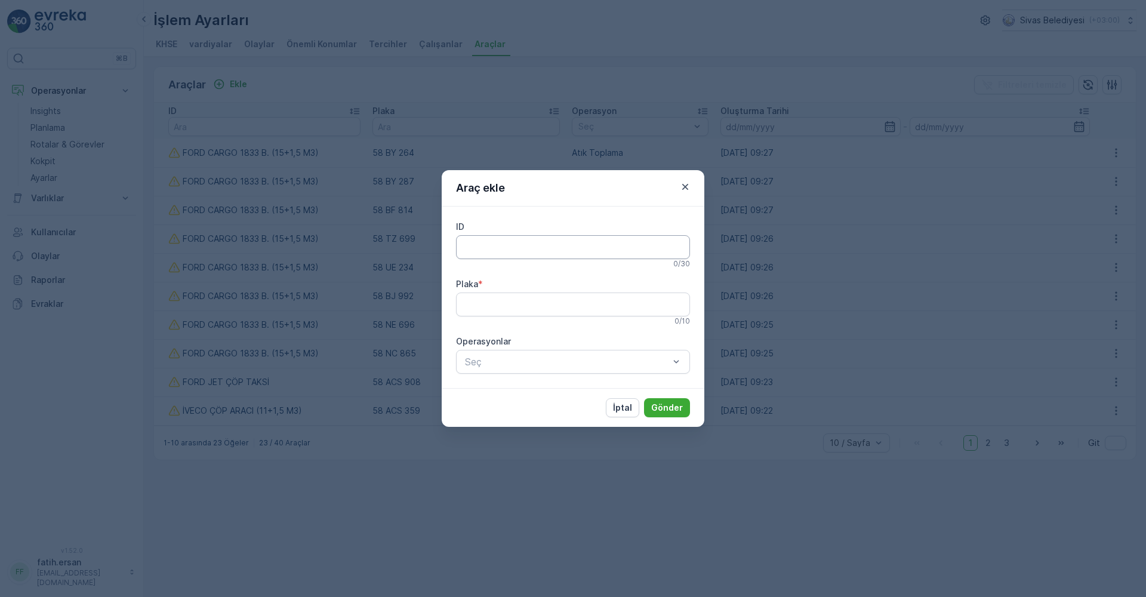
click at [495, 248] on input "ID" at bounding box center [573, 247] width 234 height 24
type input "FORD CARGO 1833 B. (15+1,5 M3)"
click at [498, 308] on input "Plaka" at bounding box center [573, 304] width 234 height 24
type input "58 BS 785"
click at [504, 371] on div "Seç" at bounding box center [573, 362] width 234 height 24
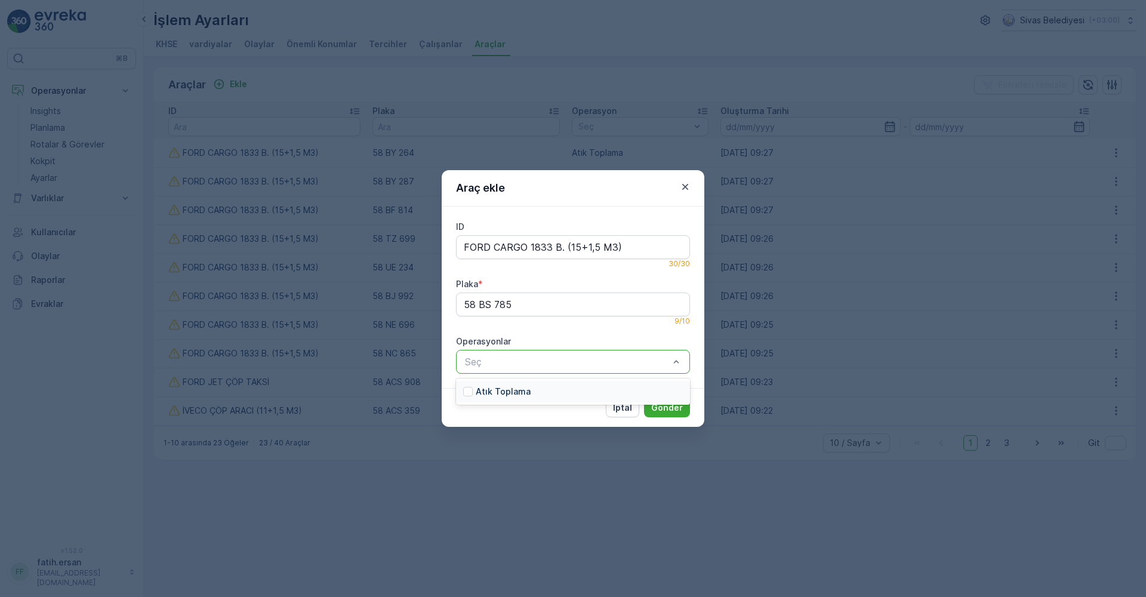
click at [511, 393] on p "Atık Toplama" at bounding box center [503, 392] width 55 height 12
click at [671, 415] on button "Gönder" at bounding box center [667, 407] width 46 height 19
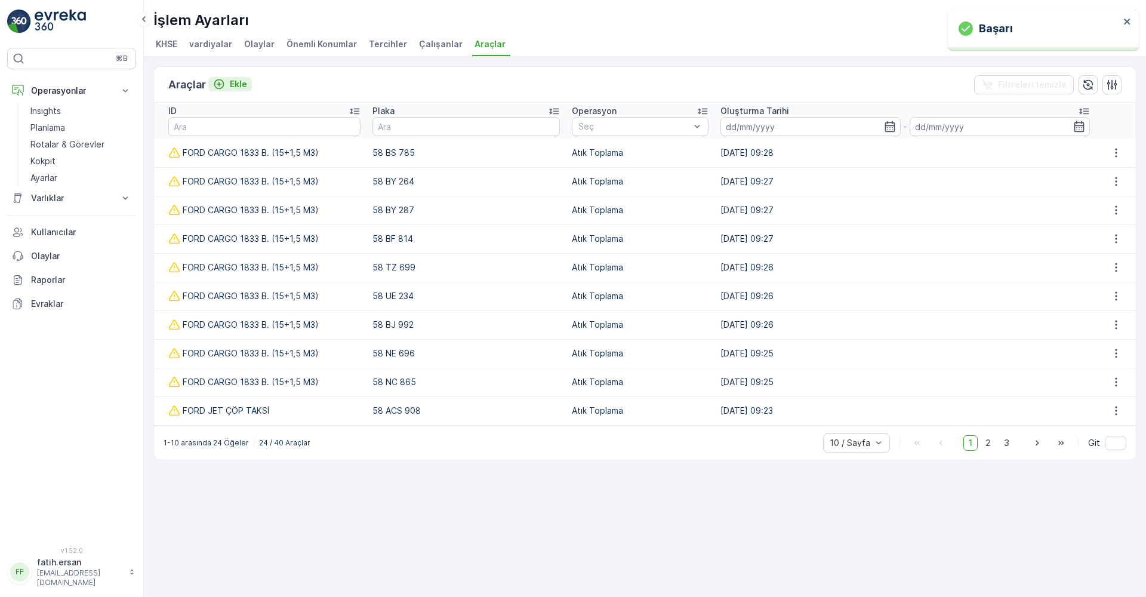
click at [244, 84] on p "Ekle" at bounding box center [238, 84] width 17 height 12
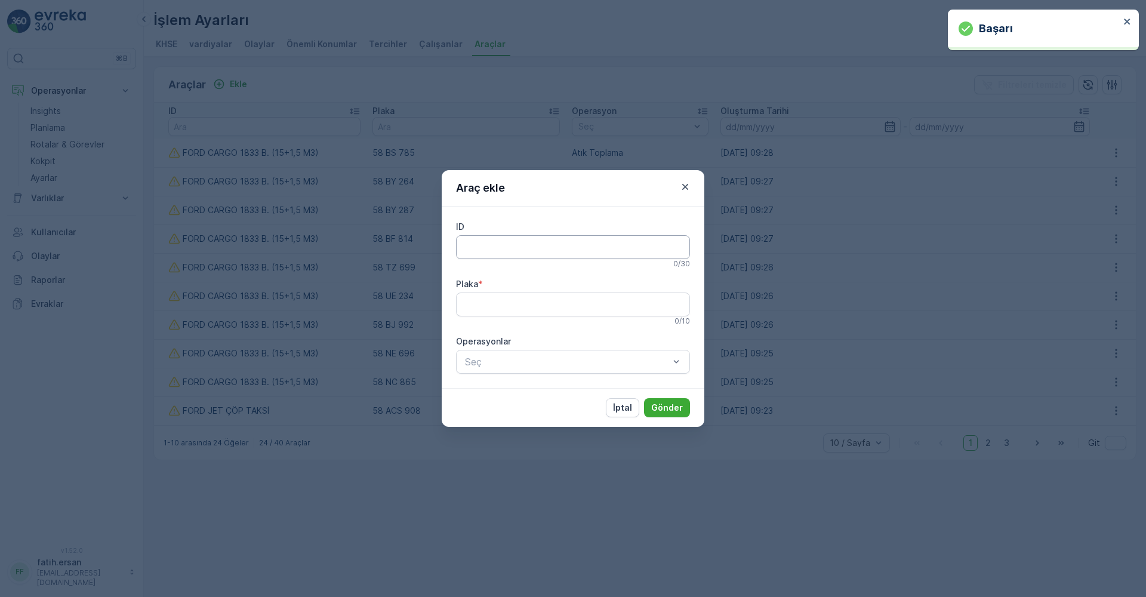
click at [489, 245] on input "ID" at bounding box center [573, 247] width 234 height 24
type input "FORD CARGO 1833 B. (15+1,5 M3)"
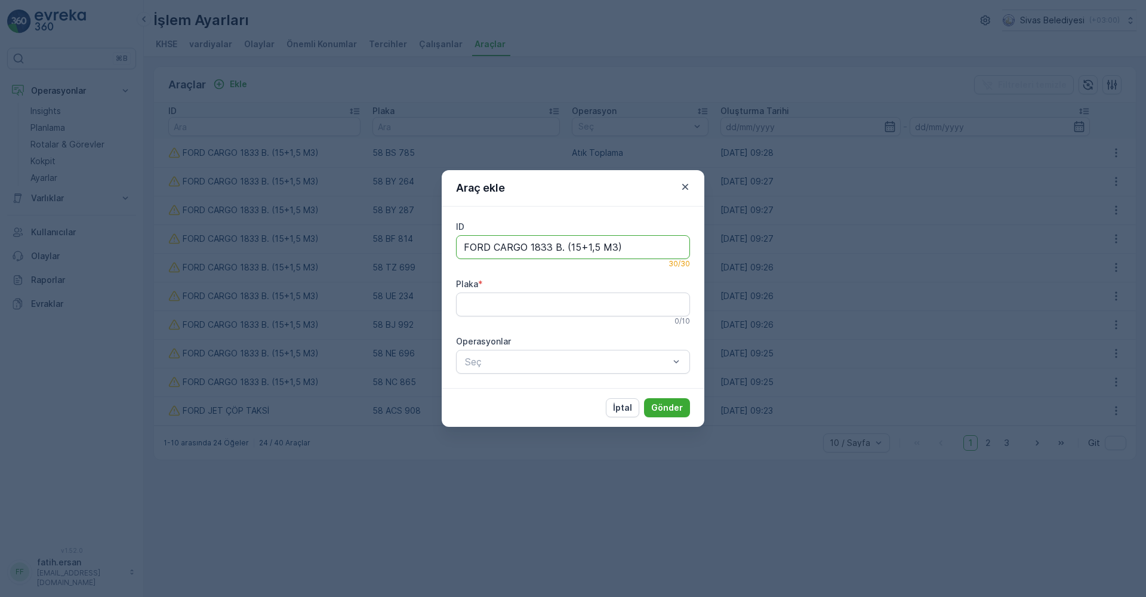
click at [501, 305] on input "Plaka" at bounding box center [573, 304] width 234 height 24
type input "58 BV 655"
click at [500, 389] on p "Atık Toplama" at bounding box center [503, 392] width 55 height 12
click at [668, 410] on p "Gönder" at bounding box center [667, 408] width 32 height 12
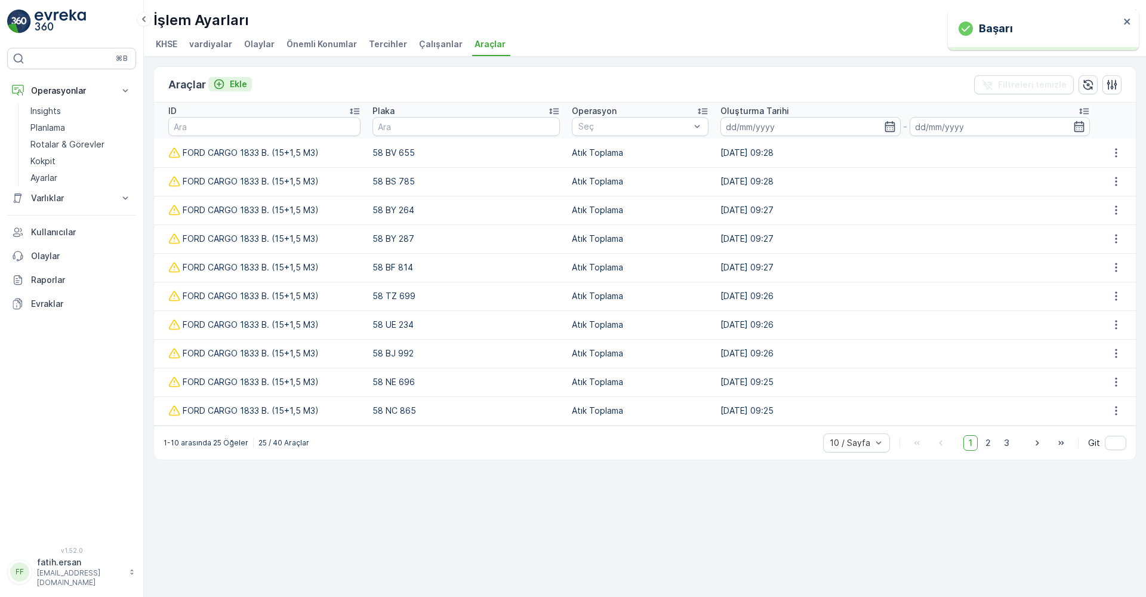
click at [240, 85] on p "Ekle" at bounding box center [238, 84] width 17 height 12
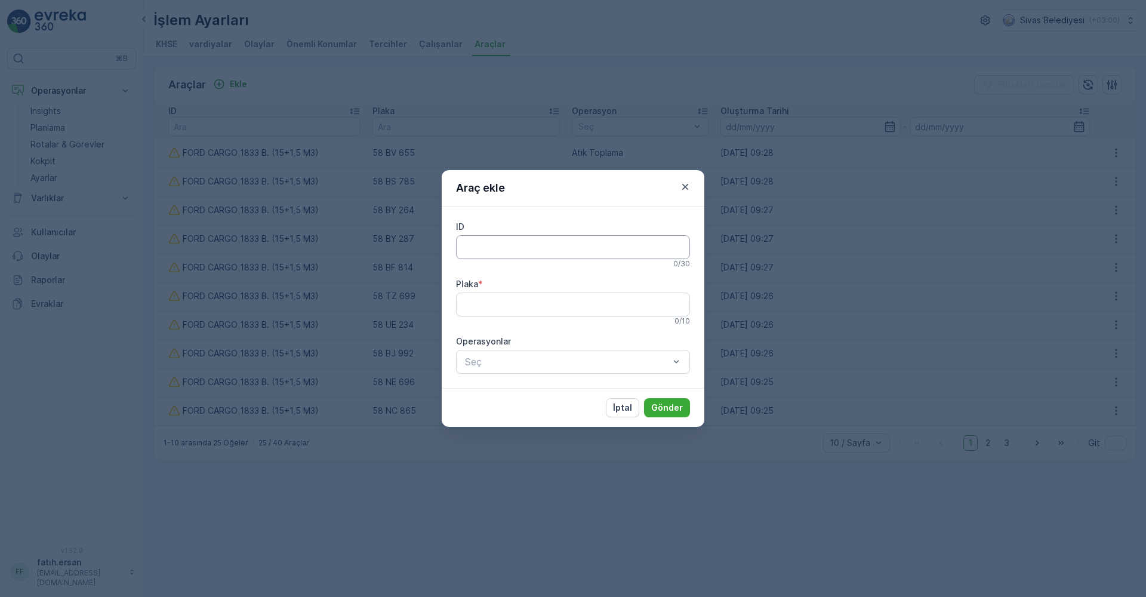
click at [544, 255] on input "ID" at bounding box center [573, 247] width 234 height 24
type input "FORD CARGO 1833 B. (15+1,5 M3)"
click at [488, 302] on input "Plaka" at bounding box center [573, 304] width 234 height 24
type input "58 NA 352"
click at [505, 389] on p "Atık Toplama" at bounding box center [503, 392] width 55 height 12
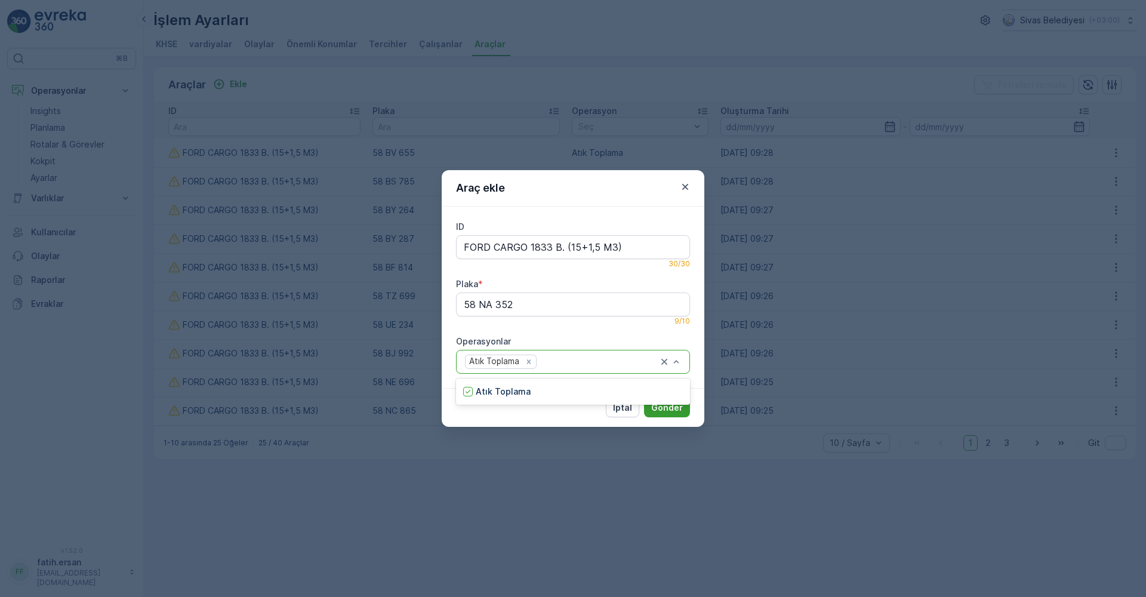
click at [664, 414] on button "Gönder" at bounding box center [667, 407] width 46 height 19
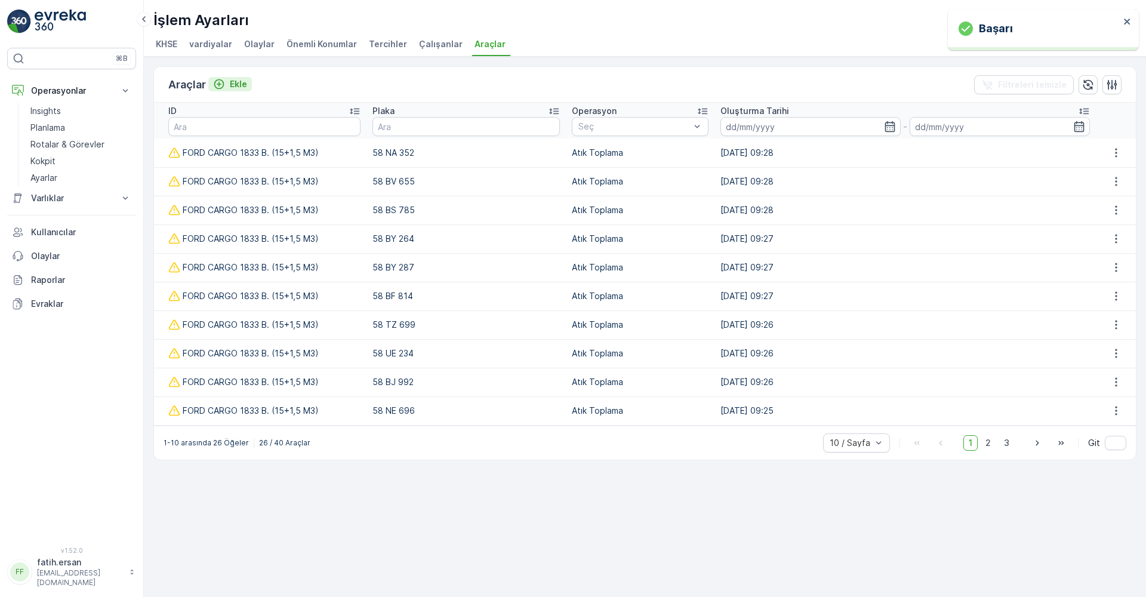
click at [230, 85] on p "Ekle" at bounding box center [238, 84] width 17 height 12
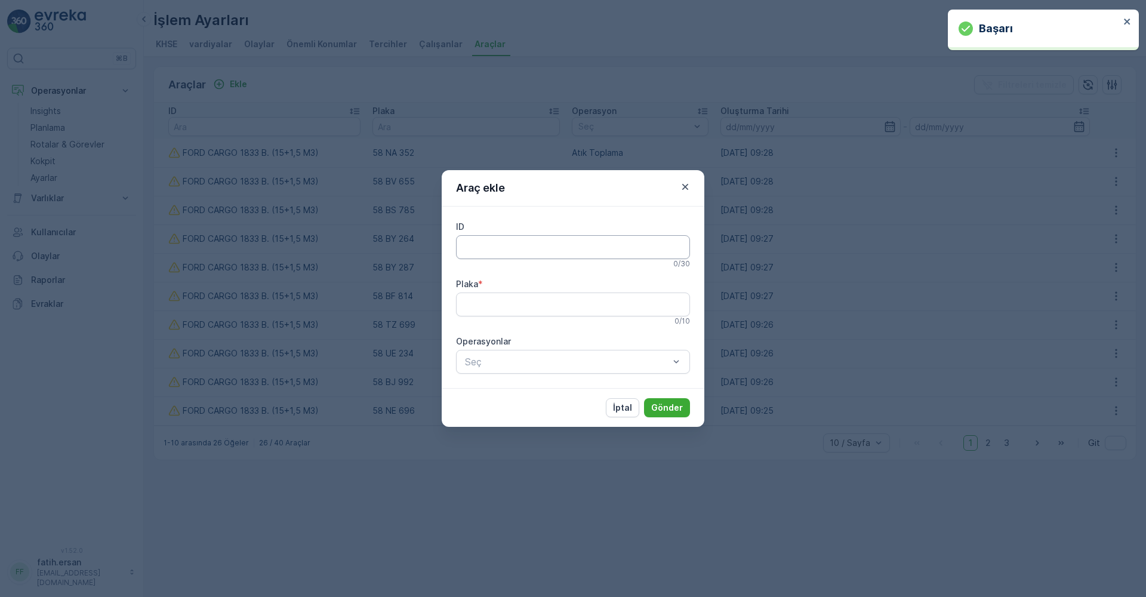
click at [506, 241] on input "ID" at bounding box center [573, 247] width 234 height 24
type input "FORD CARGO 1833 B. (15+1,5 M3)"
click at [492, 289] on div "Plaka *" at bounding box center [573, 284] width 234 height 12
click at [490, 301] on input "Plaka" at bounding box center [573, 304] width 234 height 24
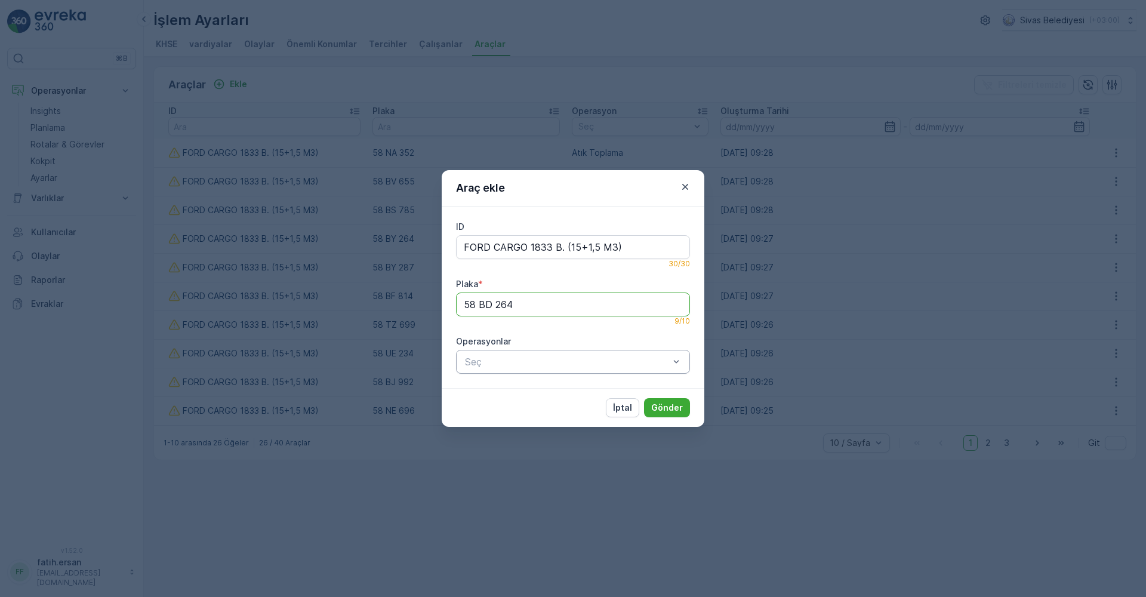
type input "58 BD 264"
click at [507, 389] on p "Atık Toplama" at bounding box center [503, 392] width 55 height 12
drag, startPoint x: 542, startPoint y: 415, endPoint x: 618, endPoint y: 421, distance: 76.1
click at [543, 415] on div "İptal Gönder" at bounding box center [573, 407] width 263 height 39
click at [668, 415] on button "Gönder" at bounding box center [667, 407] width 46 height 19
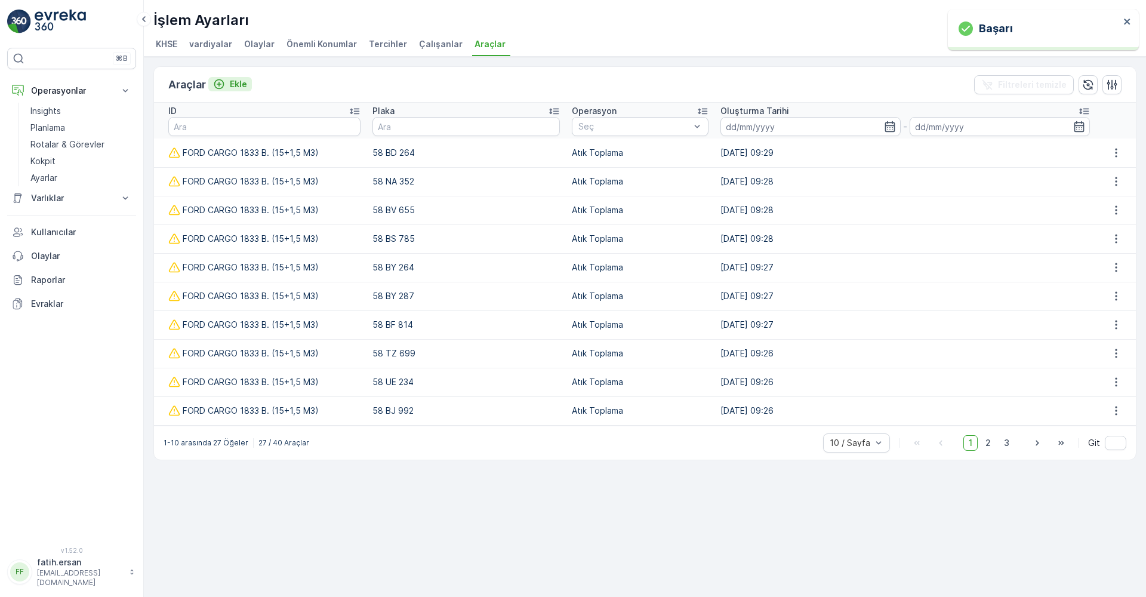
click at [241, 85] on p "Ekle" at bounding box center [238, 84] width 17 height 12
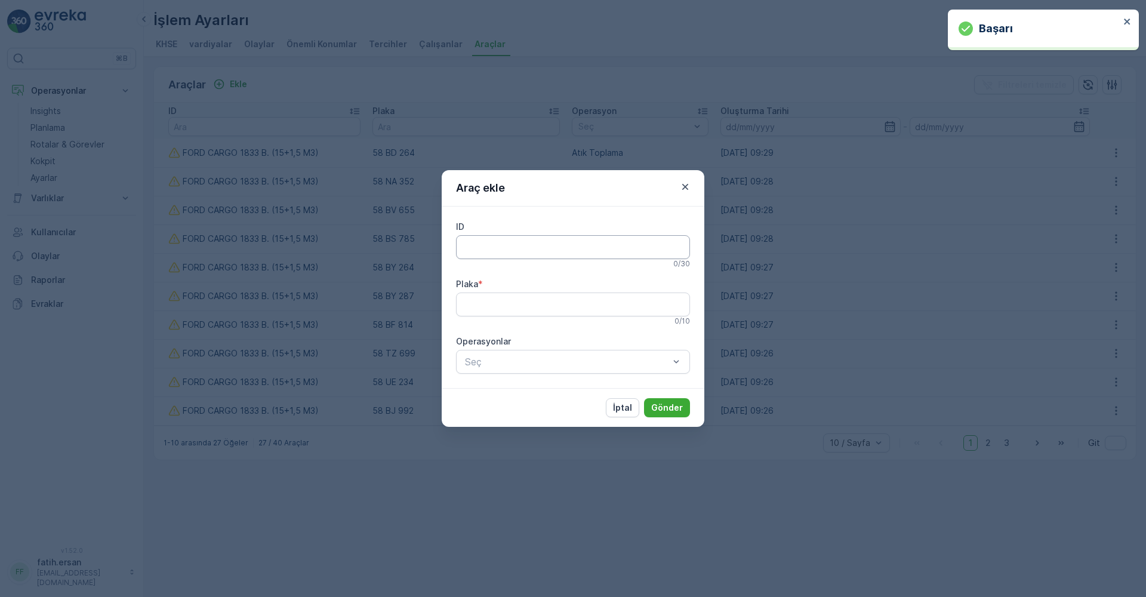
click at [495, 239] on input "ID" at bounding box center [573, 247] width 234 height 24
type input "FORD CARGO 1833 B. (15+1,5 M3)"
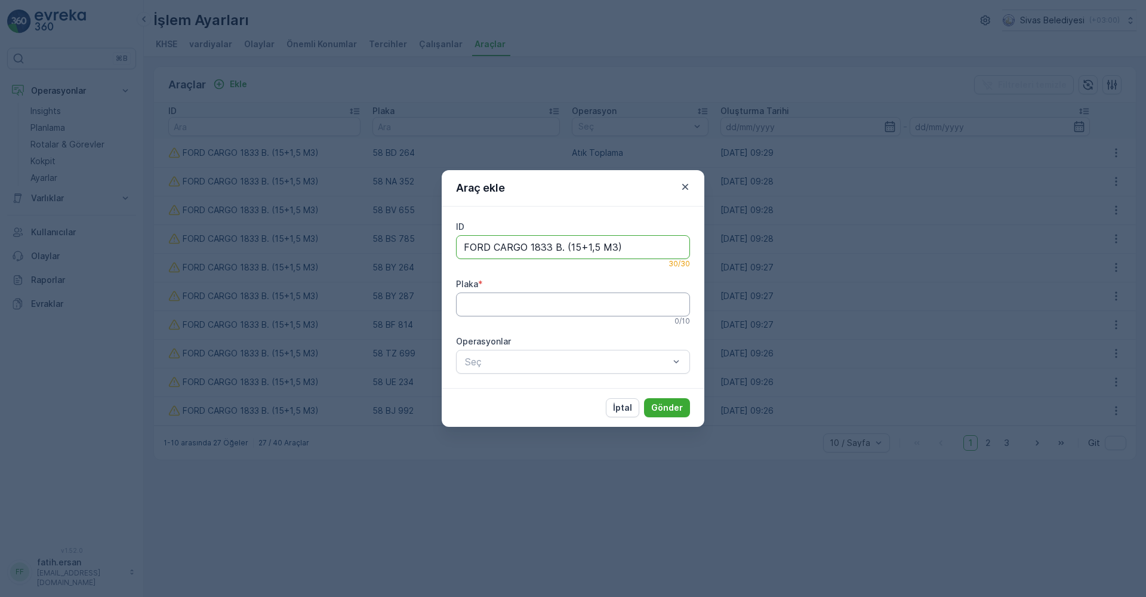
click at [476, 303] on input "Plaka" at bounding box center [573, 304] width 234 height 24
type input "58 TZ 745"
click at [489, 369] on div "Seç" at bounding box center [573, 362] width 234 height 24
click at [495, 392] on p "Atık Toplama" at bounding box center [503, 392] width 55 height 12
click at [661, 406] on p "Gönder" at bounding box center [667, 408] width 32 height 12
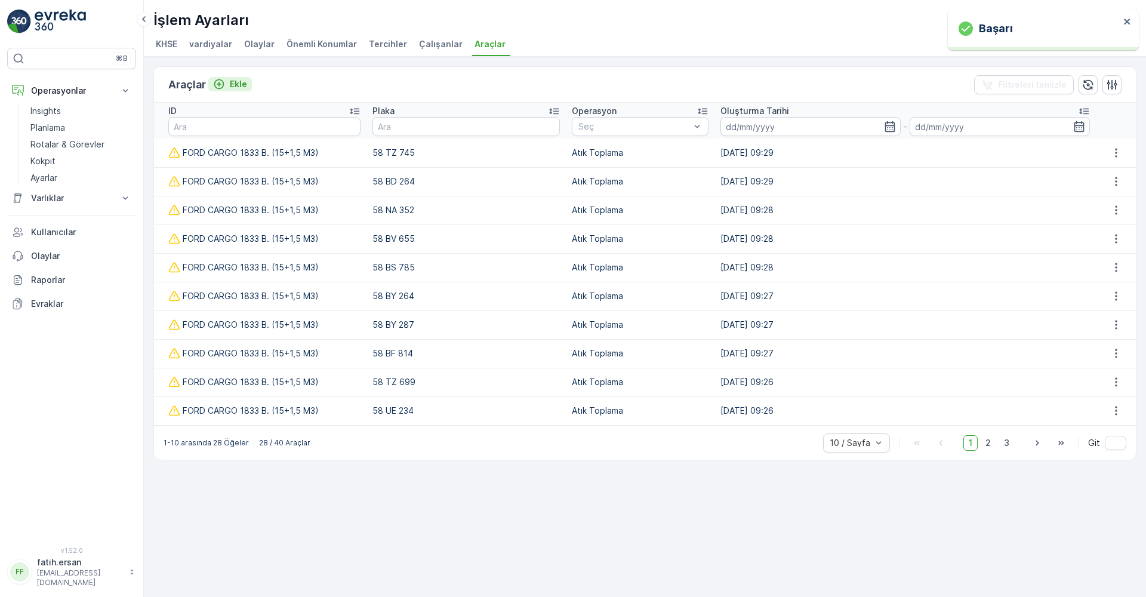
click at [228, 89] on div "Ekle" at bounding box center [230, 84] width 34 height 12
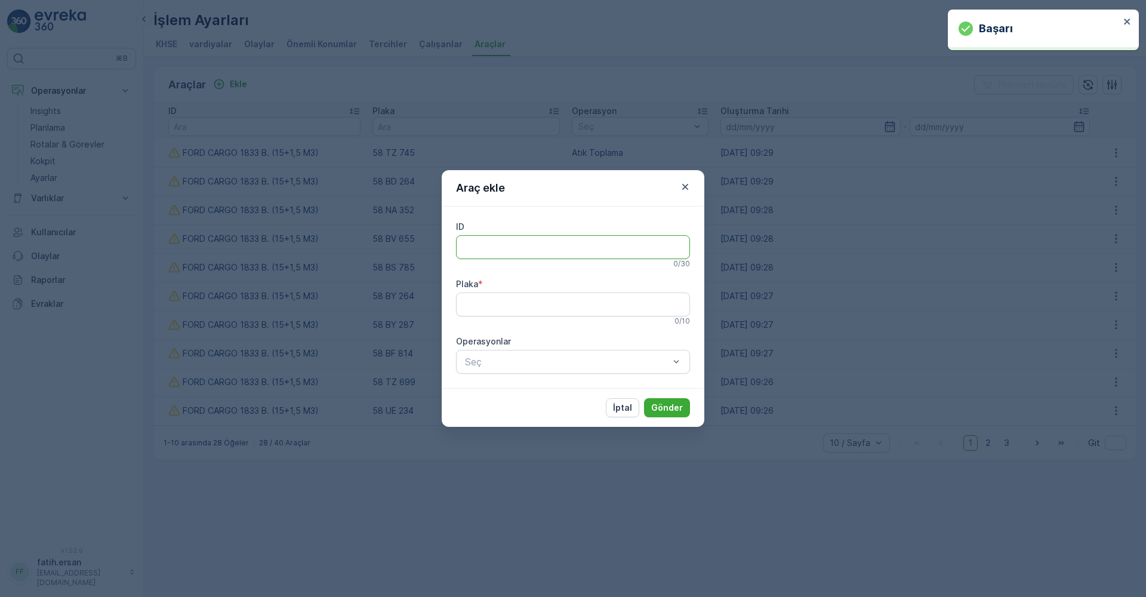
click at [485, 244] on input "ID" at bounding box center [573, 247] width 234 height 24
type input "FORD CARGO 1833 B. (15+1,5 M3)"
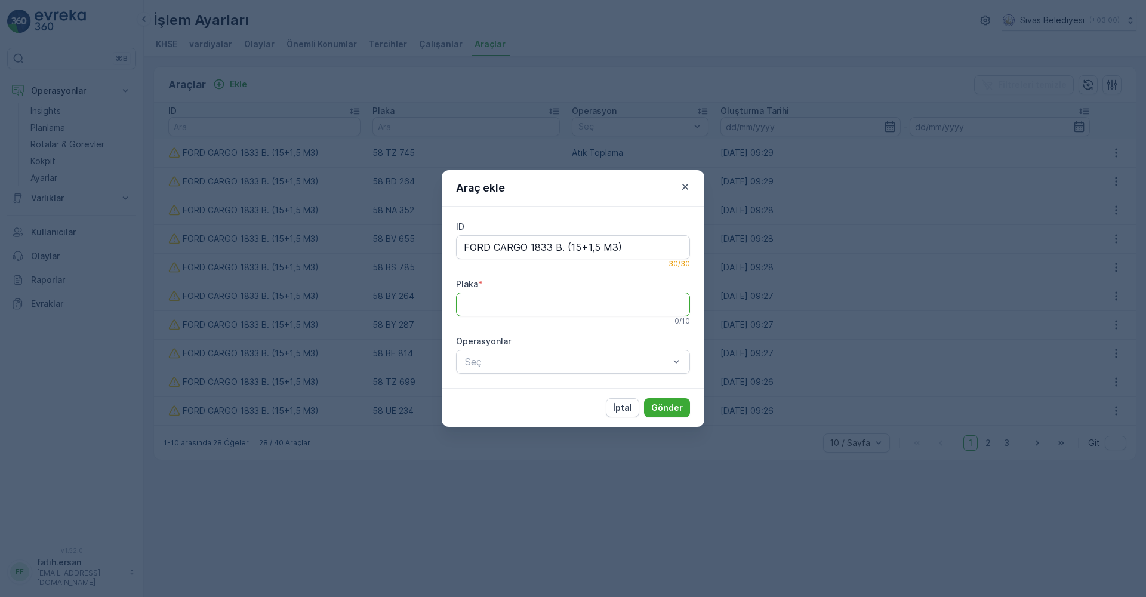
click at [492, 300] on input "Plaka" at bounding box center [573, 304] width 234 height 24
type input "58 ND 698"
click at [490, 369] on div "Seç" at bounding box center [573, 362] width 234 height 24
click at [497, 391] on p "Atık Toplama" at bounding box center [503, 392] width 55 height 12
click at [666, 414] on button "Gönder" at bounding box center [667, 407] width 46 height 19
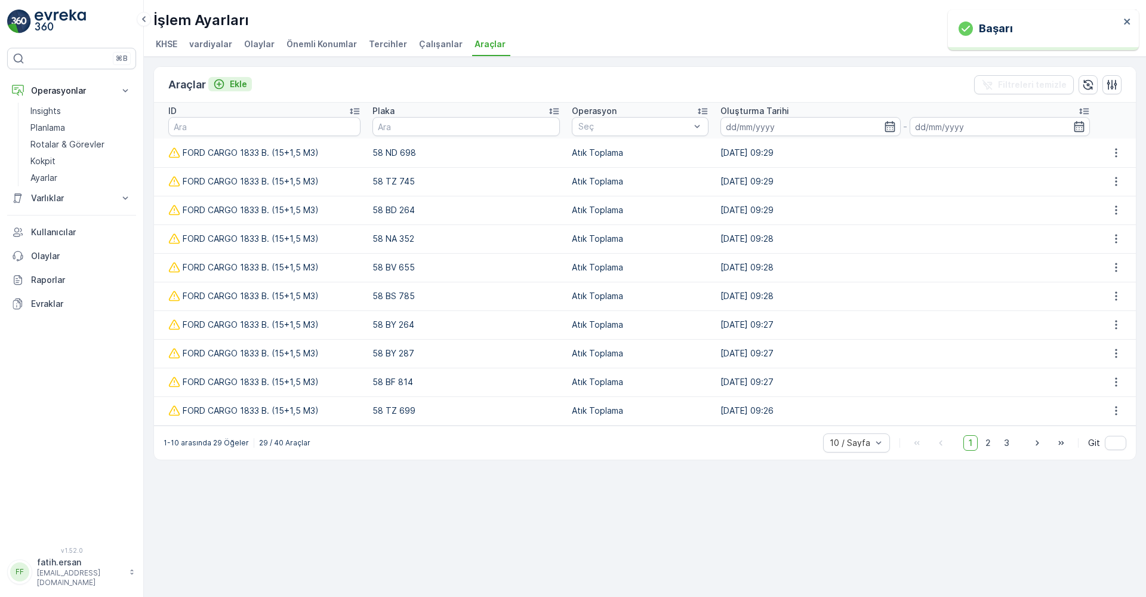
click at [233, 85] on p "Ekle" at bounding box center [238, 84] width 17 height 12
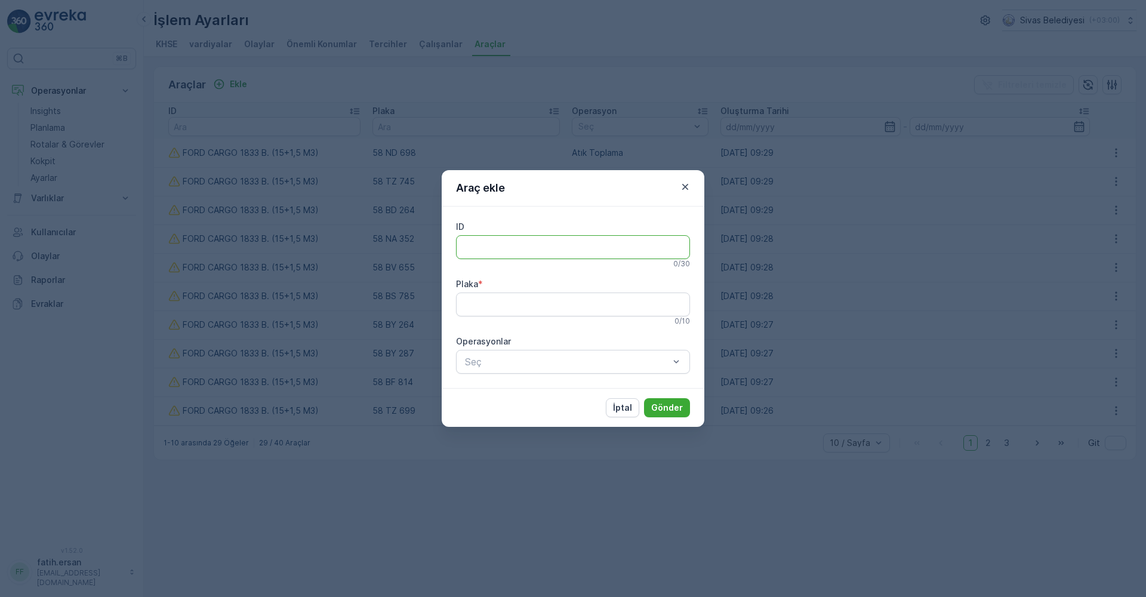
click at [503, 248] on input "ID" at bounding box center [573, 247] width 234 height 24
type input "FORD CARGO 1833 B. (15+1,5 M3)"
click at [481, 312] on input "Plaka" at bounding box center [573, 304] width 234 height 24
type input "58 TL 598"
click at [526, 389] on p "Atık Toplama" at bounding box center [503, 392] width 55 height 12
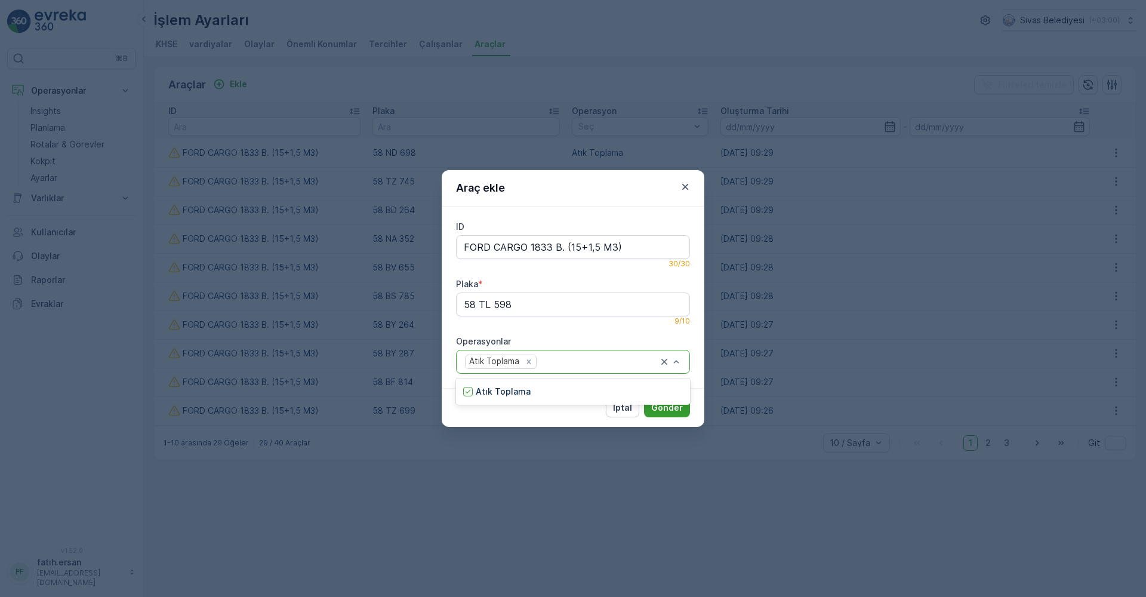
click at [671, 414] on button "Gönder" at bounding box center [667, 407] width 46 height 19
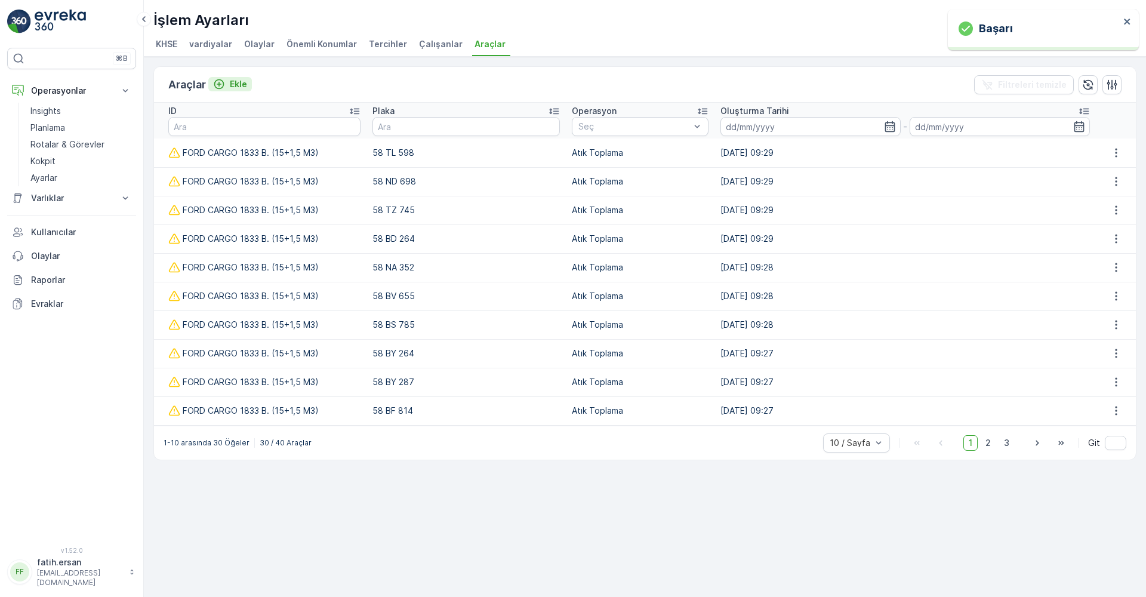
click at [232, 81] on p "Ekle" at bounding box center [238, 84] width 17 height 12
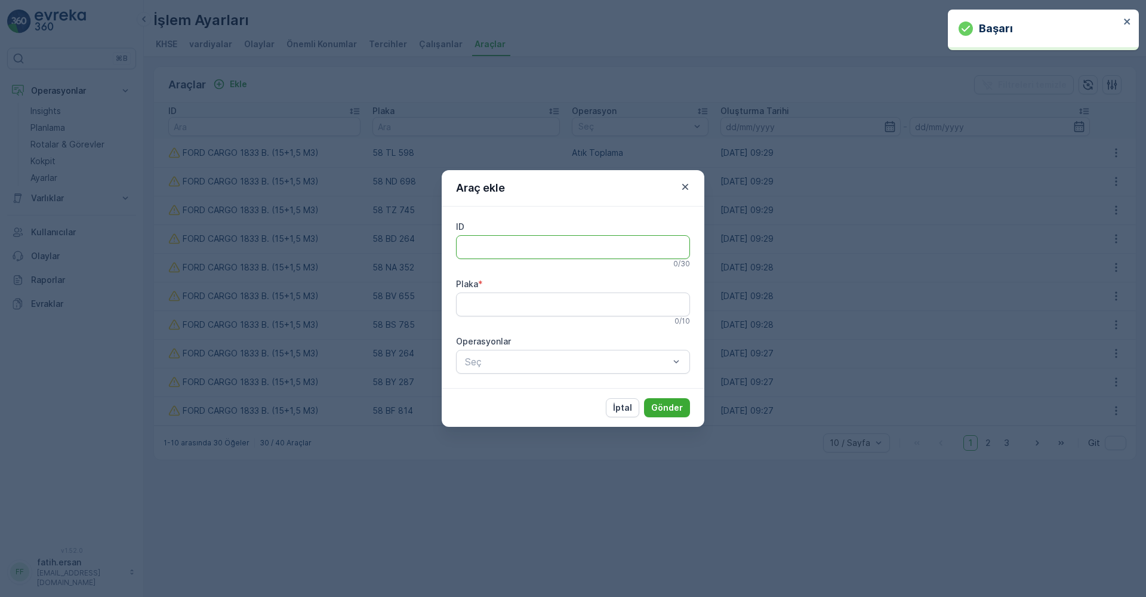
click at [467, 244] on input "ID" at bounding box center [573, 247] width 234 height 24
type input "FORD CARGO 1833 B. (15+1,5 M3)"
click at [491, 303] on input "Plaka" at bounding box center [573, 304] width 234 height 24
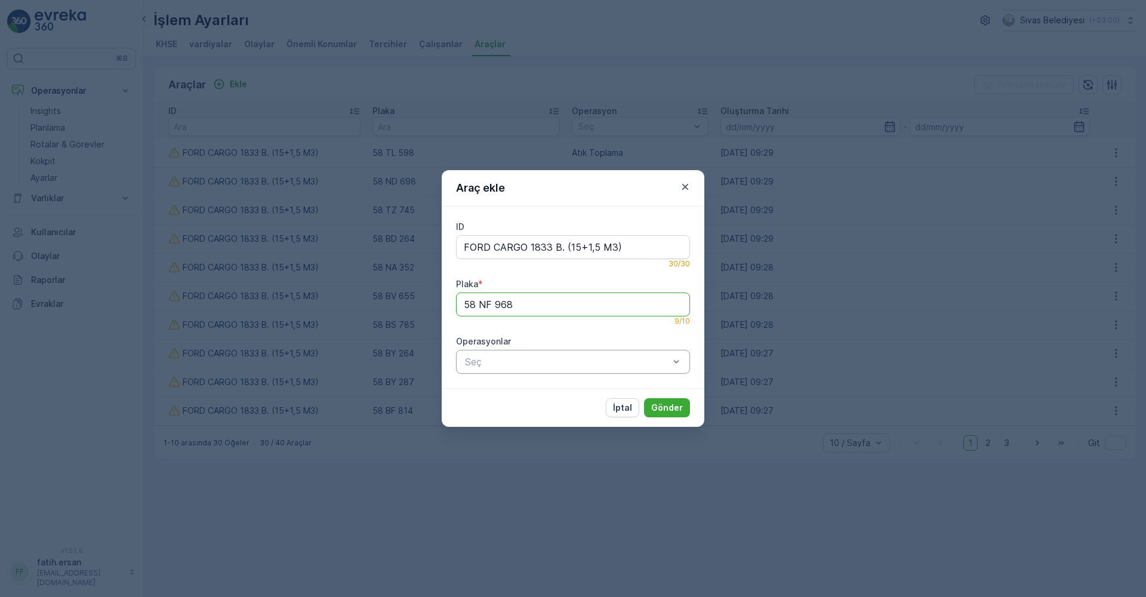
type input "58 NF 968"
click at [528, 369] on div "Seç" at bounding box center [573, 362] width 234 height 24
click at [528, 393] on div "Atık Toplama" at bounding box center [573, 391] width 234 height 21
click at [661, 415] on button "Gönder" at bounding box center [667, 407] width 46 height 19
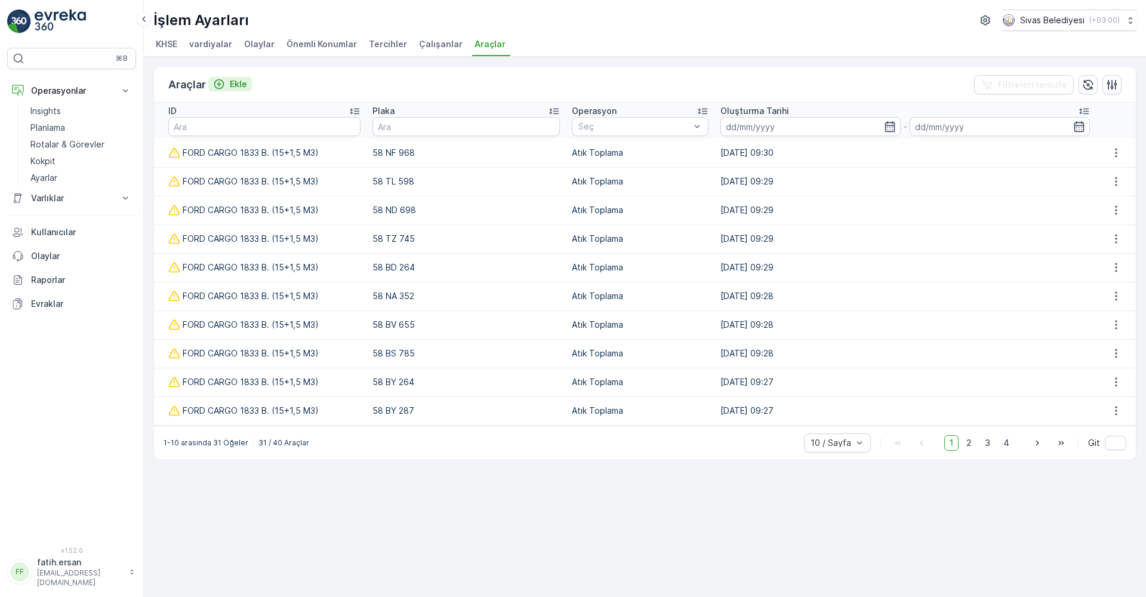
click at [233, 81] on p "Ekle" at bounding box center [238, 84] width 17 height 12
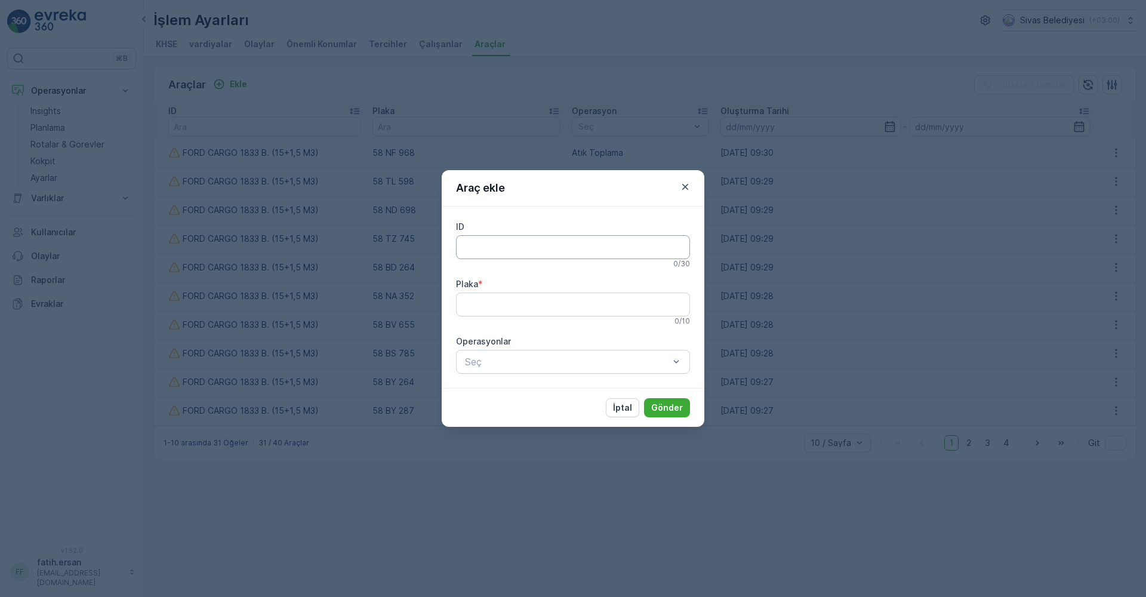
click at [484, 258] on input "ID" at bounding box center [573, 247] width 234 height 24
type input "FORD CARGO 1833 B. (15+1,5 M3)"
click at [492, 301] on input "Plaka" at bounding box center [573, 304] width 234 height 24
type input "58 BS 890"
click at [558, 392] on div "Atık Toplama" at bounding box center [573, 391] width 234 height 21
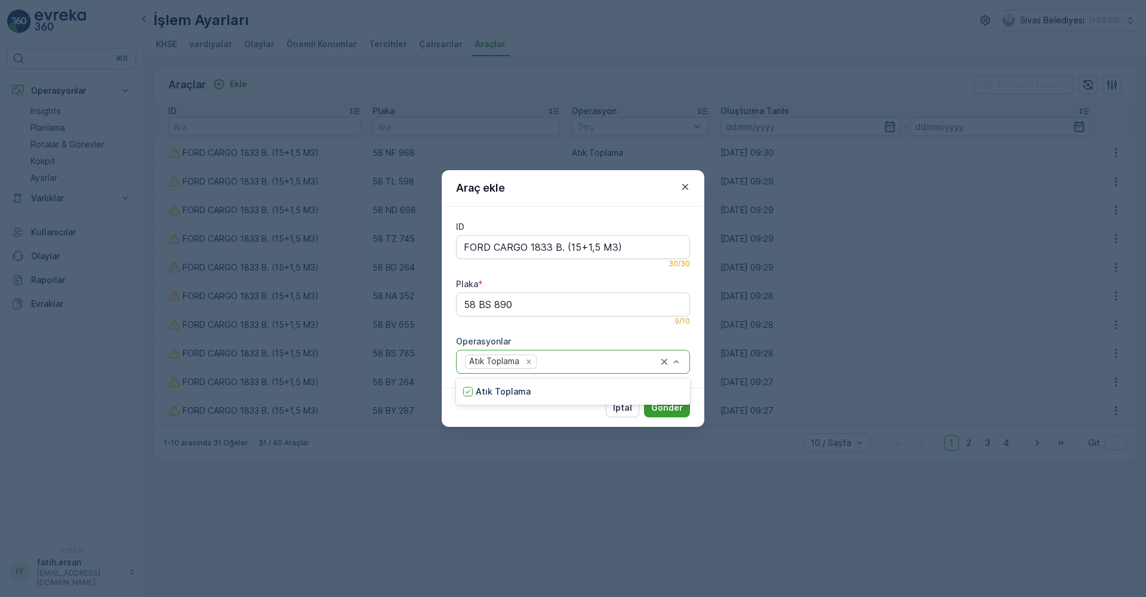
click at [658, 409] on p "Gönder" at bounding box center [667, 408] width 32 height 12
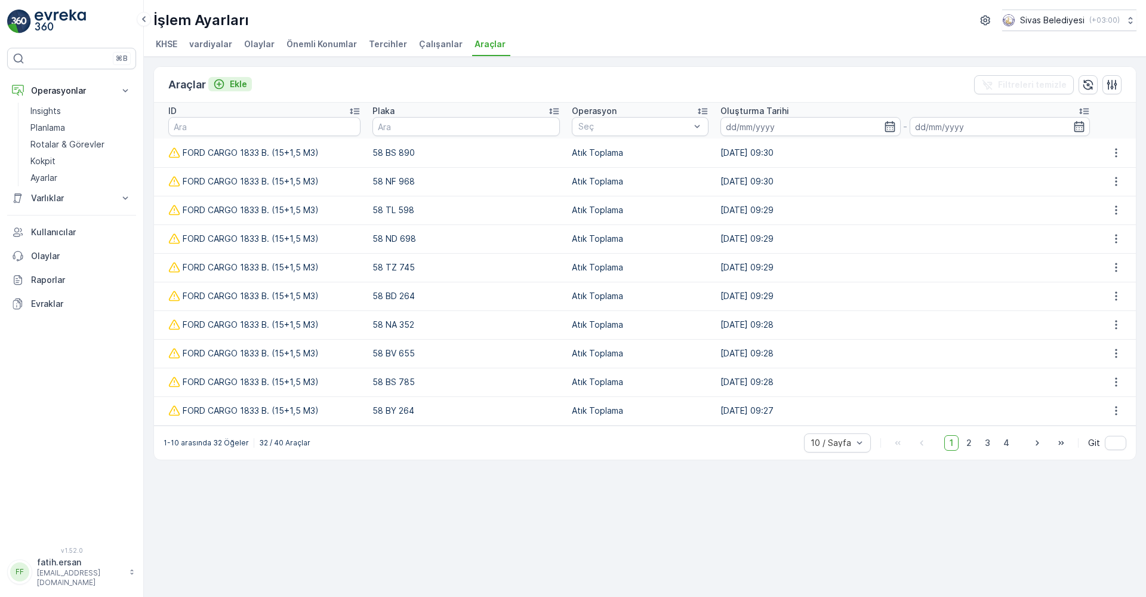
click at [232, 82] on p "Ekle" at bounding box center [238, 84] width 17 height 12
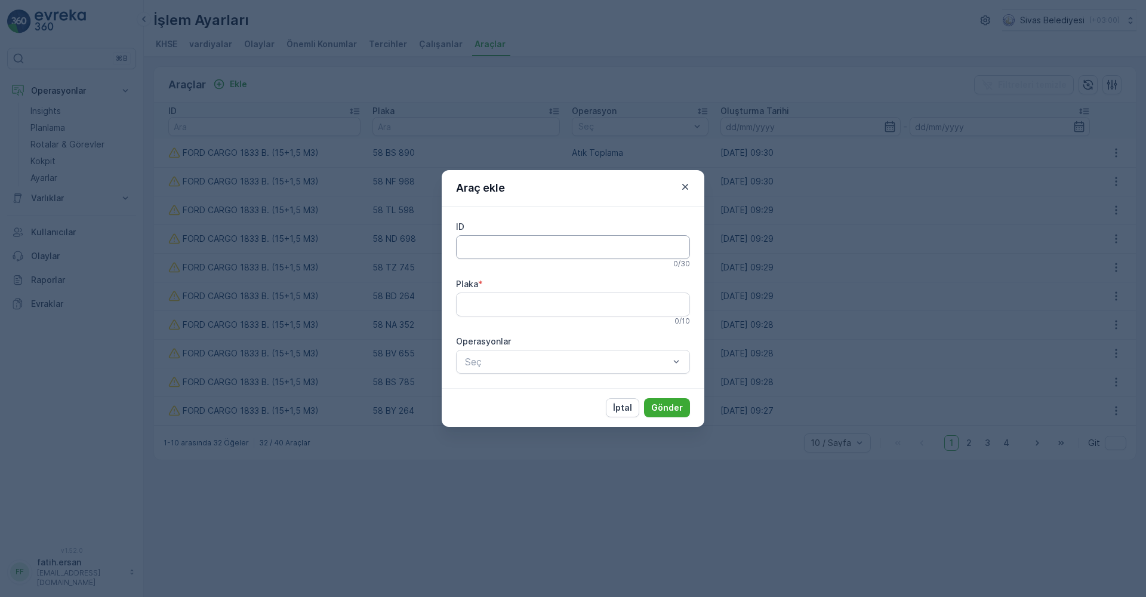
click at [543, 243] on input "ID" at bounding box center [573, 247] width 234 height 24
type input "f"
click at [526, 312] on input "Plaka" at bounding box center [573, 304] width 234 height 24
click at [571, 245] on input "FORD EFLİNE BÜYÜK" at bounding box center [573, 247] width 234 height 24
type input "FORD EFLİNE BÜYÜK (13+1,5 M3)"
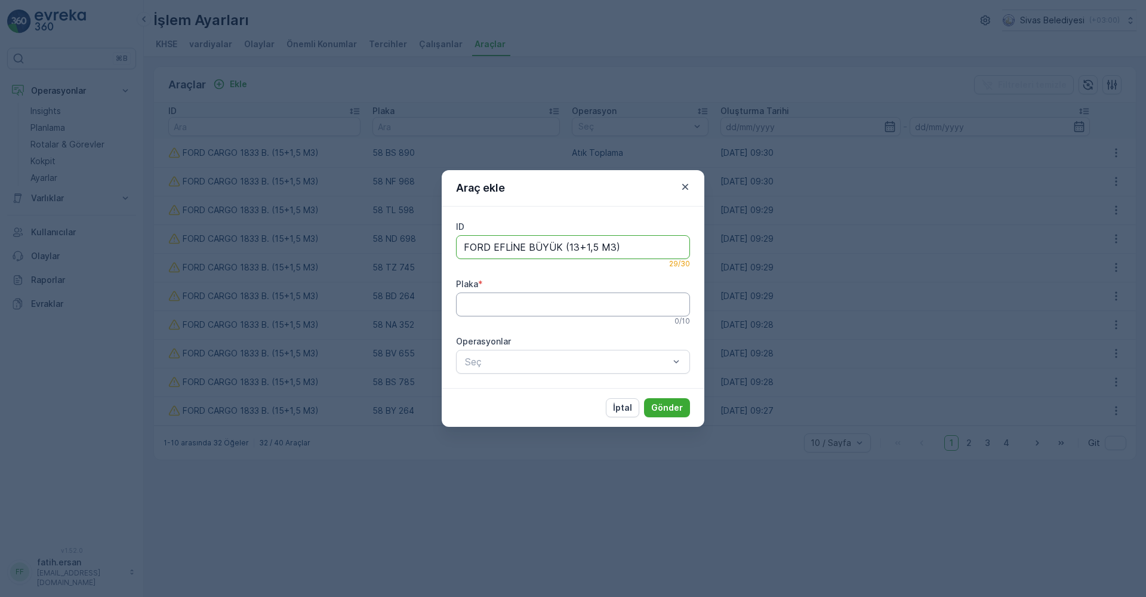
click at [559, 297] on input "Plaka" at bounding box center [573, 304] width 234 height 24
type input "58 AGR 185"
click at [529, 393] on div "Atık Toplama" at bounding box center [573, 391] width 234 height 21
click at [667, 414] on button "Gönder" at bounding box center [667, 407] width 46 height 19
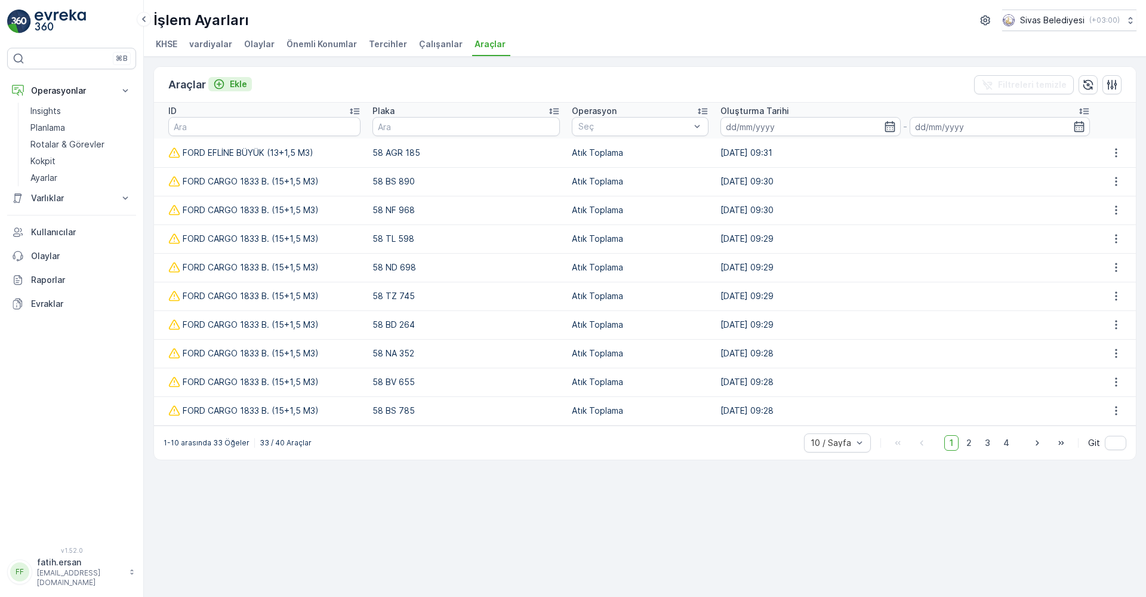
click at [241, 85] on p "Ekle" at bounding box center [238, 84] width 17 height 12
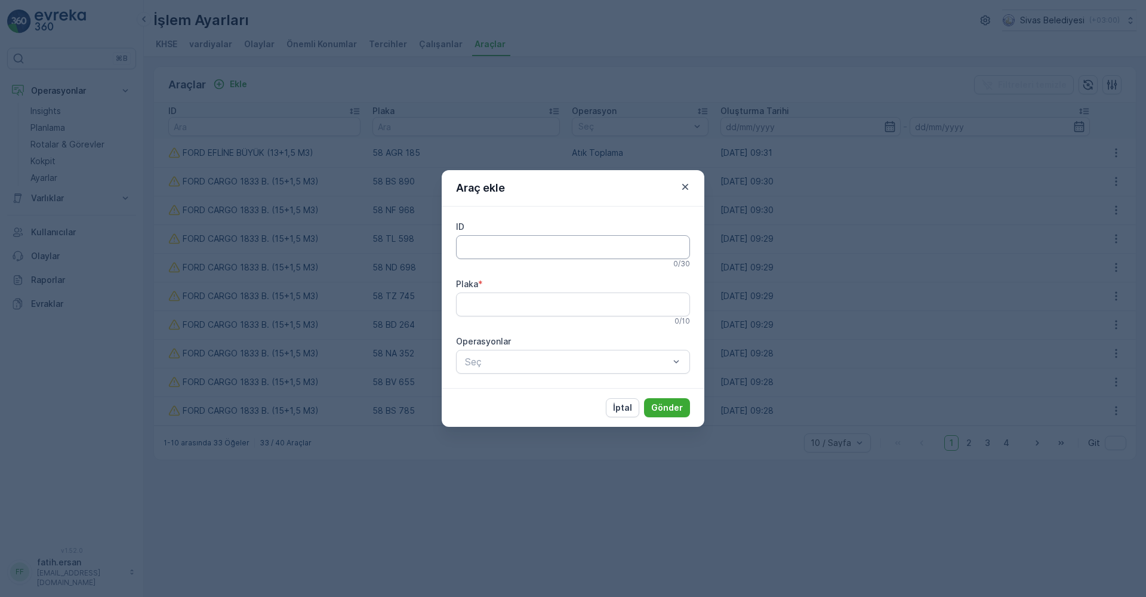
click at [482, 248] on input "ID" at bounding box center [573, 247] width 234 height 24
type input "f"
click at [529, 245] on input "FORD CARGO 18-26 VİNÇLİ B. (13" at bounding box center [573, 247] width 234 height 24
drag, startPoint x: 581, startPoint y: 245, endPoint x: 587, endPoint y: 251, distance: 8.9
click at [581, 245] on input "FORD 18-26 VİNÇLİ B. (13" at bounding box center [573, 247] width 234 height 24
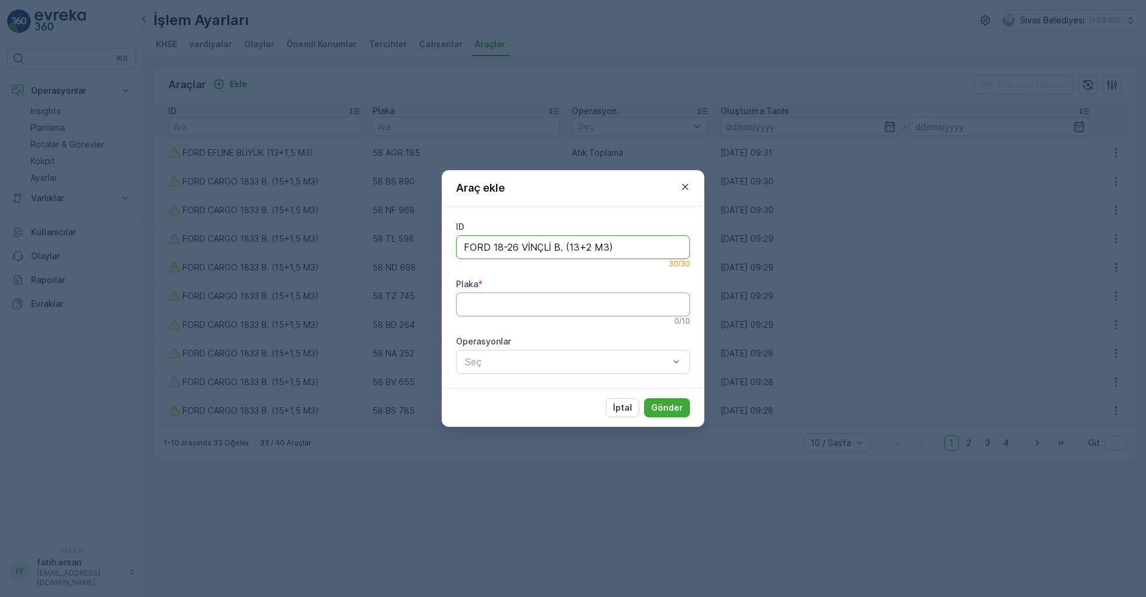
type input "FORD 18-26 VİNÇLİ B. (13+2 M3)"
click at [554, 306] on input "Plaka" at bounding box center [573, 304] width 234 height 24
type input "58 TR 614"
click at [523, 369] on div "Seç" at bounding box center [573, 362] width 234 height 24
click at [522, 390] on p "Atık Toplama" at bounding box center [503, 392] width 55 height 12
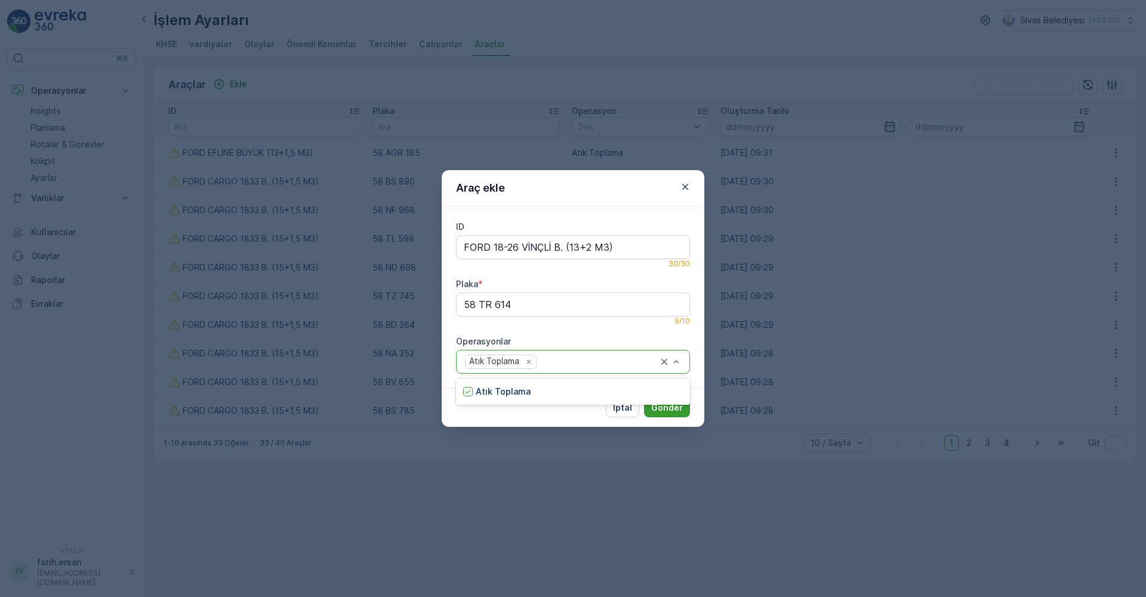
click at [665, 409] on p "Gönder" at bounding box center [667, 408] width 32 height 12
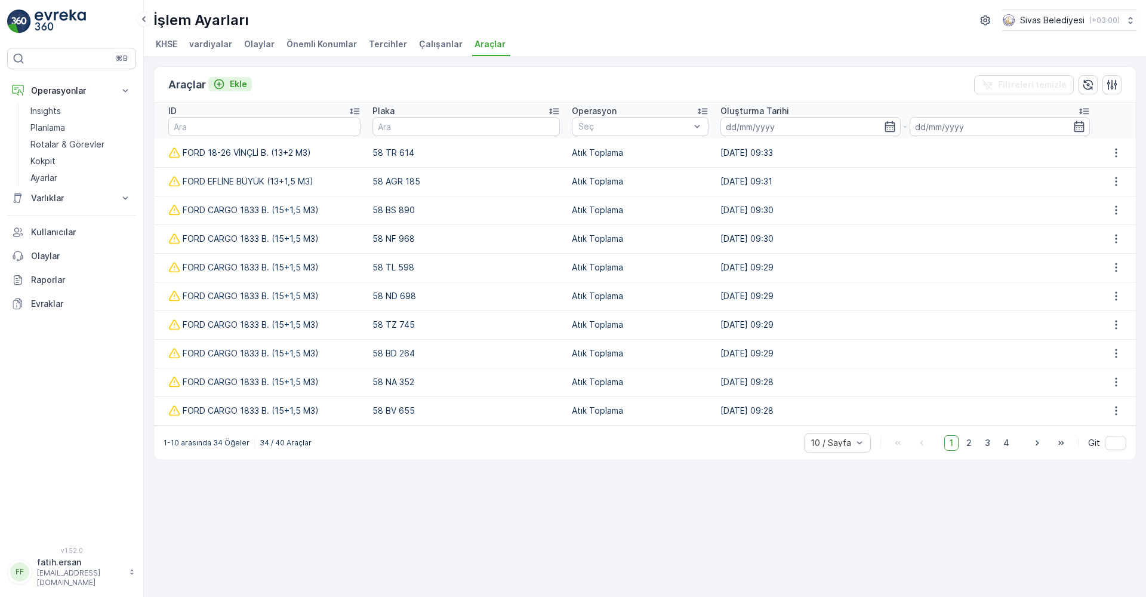
click at [230, 90] on p "Ekle" at bounding box center [238, 84] width 17 height 12
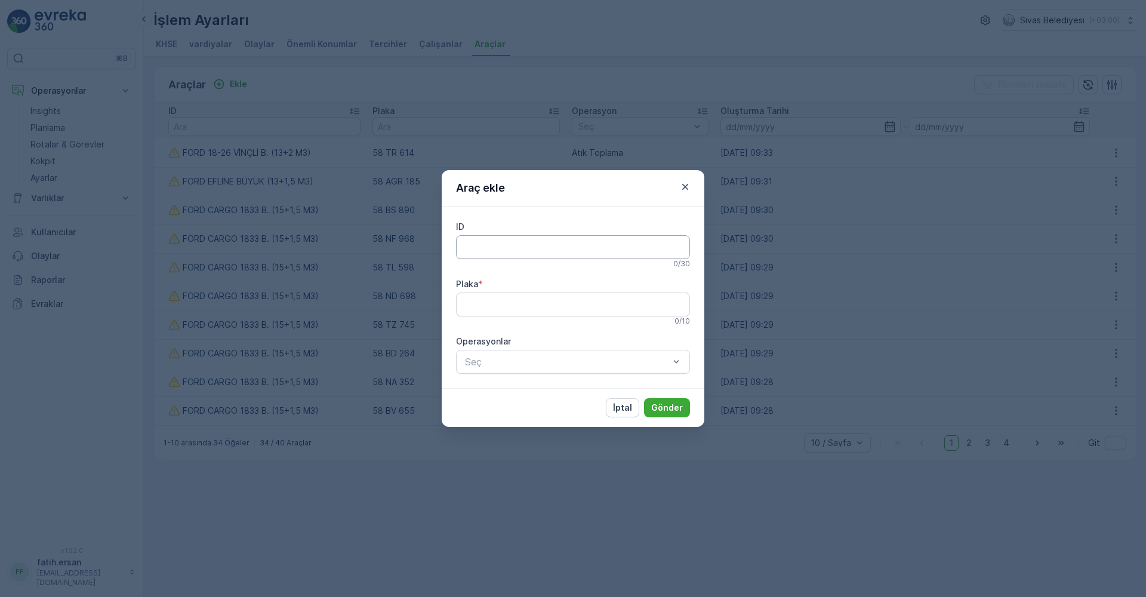
click at [484, 239] on input "ID" at bounding box center [573, 247] width 234 height 24
click at [517, 246] on input "FORD 18-26 VİNÇLİ B. (13+2 M3)" at bounding box center [573, 247] width 234 height 24
type input "FORD 18-32 VİNÇLİ B. (13+2 M3)"
click at [537, 301] on input "Plaka" at bounding box center [573, 304] width 234 height 24
type input "58 NE 810"
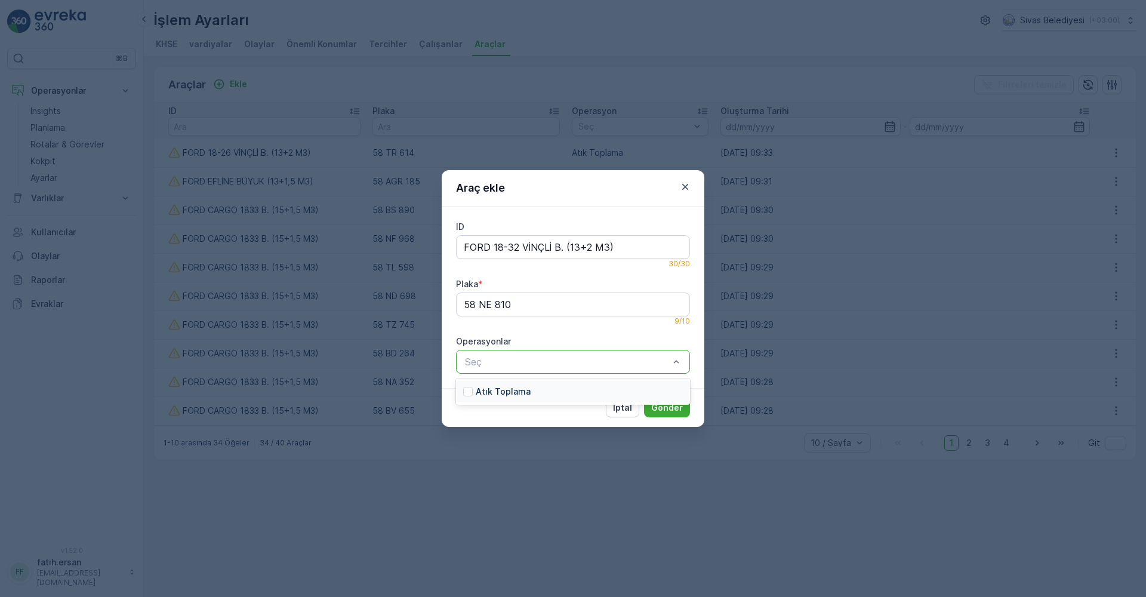
click at [523, 393] on p "Atık Toplama" at bounding box center [503, 392] width 55 height 12
click at [665, 412] on p "Gönder" at bounding box center [667, 408] width 32 height 12
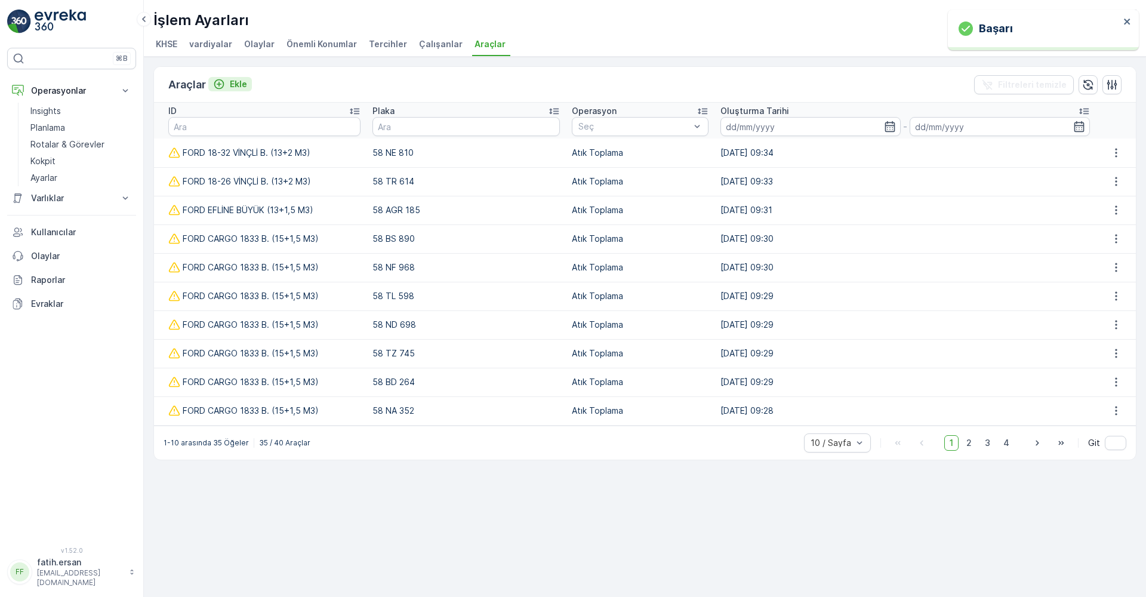
click at [235, 81] on p "Ekle" at bounding box center [238, 84] width 17 height 12
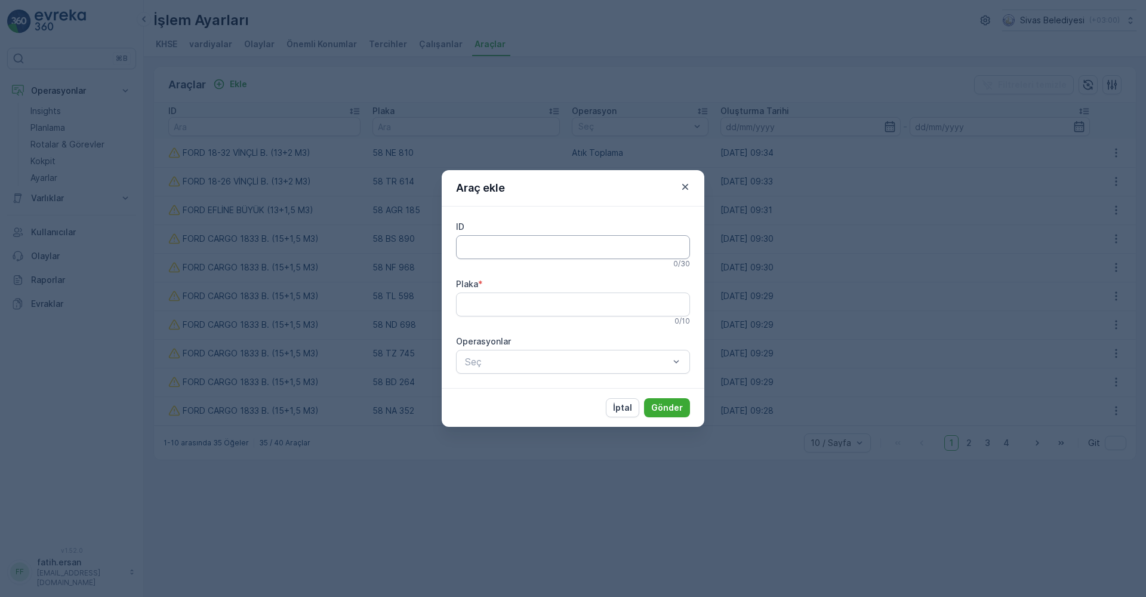
click at [504, 250] on input "ID" at bounding box center [573, 247] width 234 height 24
drag, startPoint x: 593, startPoint y: 250, endPoint x: 575, endPoint y: 251, distance: 17.3
click at [575, 251] on input "FORD 18-32 VİNÇLİ B. (13+2 M3)" at bounding box center [573, 247] width 234 height 24
drag, startPoint x: 566, startPoint y: 250, endPoint x: 575, endPoint y: 268, distance: 20.0
click at [565, 250] on input "FORD 18-32 VİNÇLİ B. (16+1 M3)" at bounding box center [573, 247] width 234 height 24
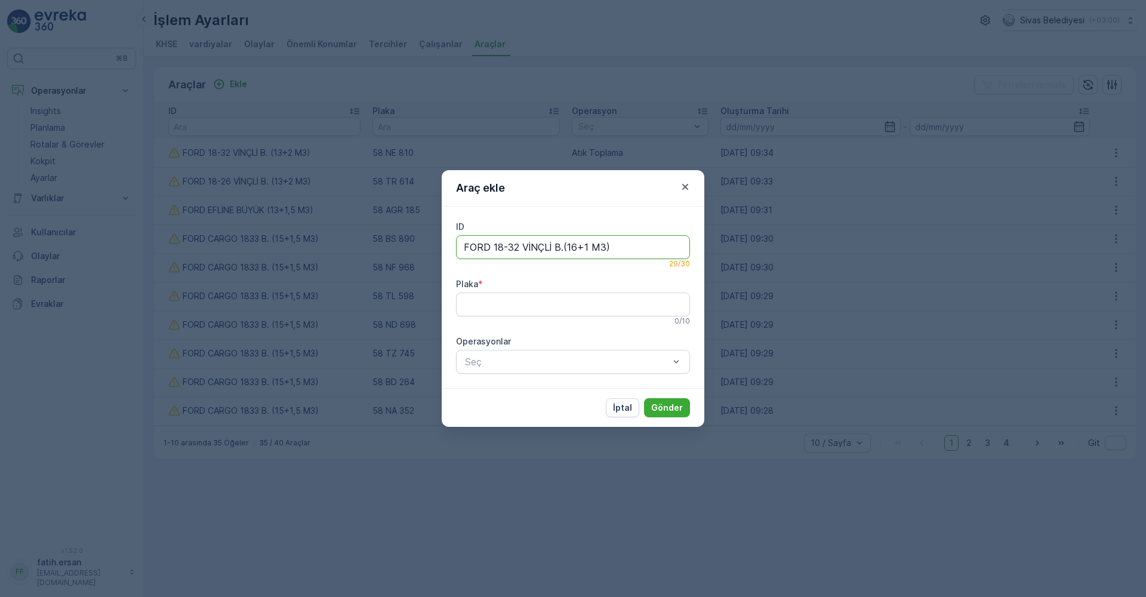
click at [588, 249] on input "FORD 18-32 VİNÇLİ B.(16+1 M3)" at bounding box center [573, 247] width 234 height 24
click at [605, 246] on input "FORD 18-32 VİNÇLİ B.(16+1, M3)" at bounding box center [573, 247] width 234 height 24
click at [606, 248] on input "FORD 18-32 VİNÇLİ B.(16+1, M3)" at bounding box center [573, 247] width 234 height 24
click at [611, 249] on input "FORD 18-32 VİNÇLİ B.(16+1, M3)" at bounding box center [573, 247] width 234 height 24
click at [567, 248] on input "FORD 18-32 VİNÇLİ B.(16+1,5 M3" at bounding box center [573, 247] width 234 height 24
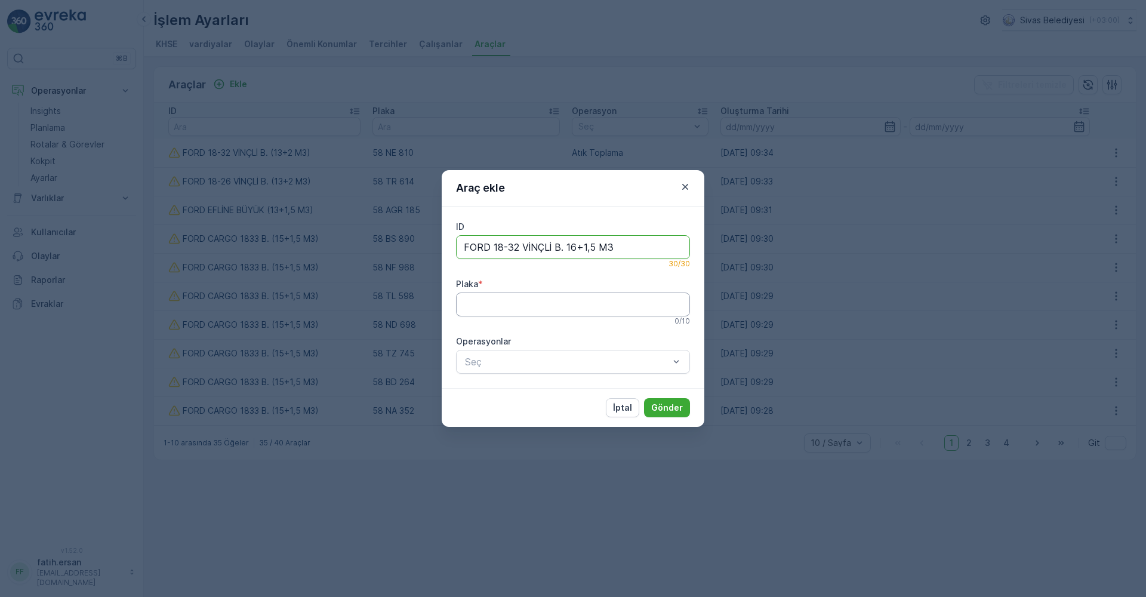
type input "FORD 18-32 VİNÇLİ B. 16+1,5 M3"
click at [574, 312] on input "Plaka" at bounding box center [573, 304] width 234 height 24
type input "58 FE 778"
click at [564, 392] on div "Atık Toplama" at bounding box center [573, 391] width 234 height 21
click at [675, 418] on div "İptal Gönder" at bounding box center [573, 407] width 263 height 39
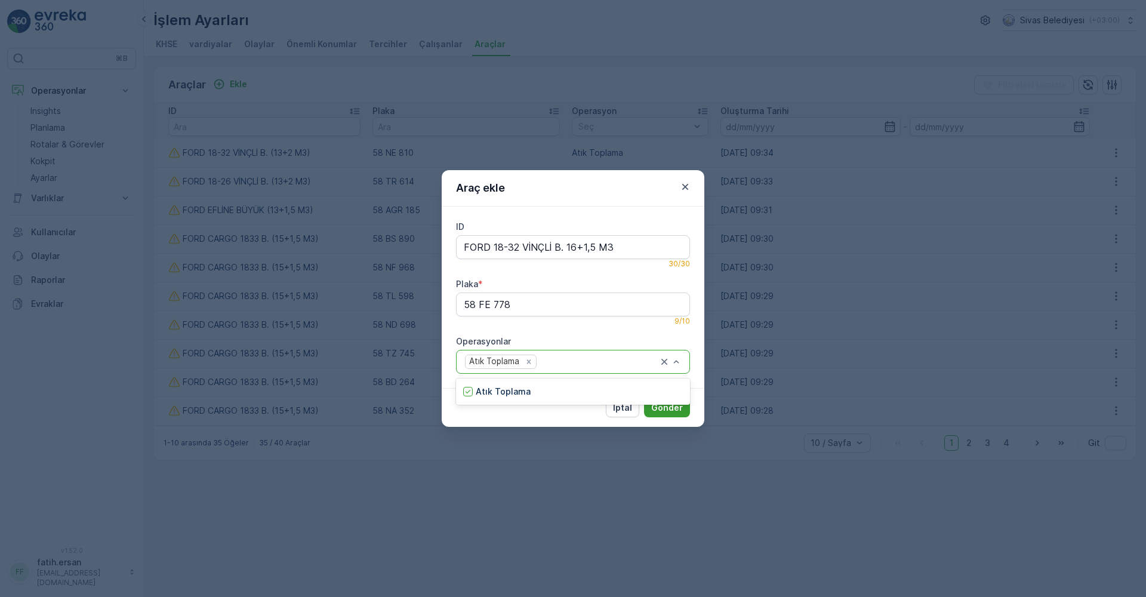
click at [668, 412] on p "Gönder" at bounding box center [667, 408] width 32 height 12
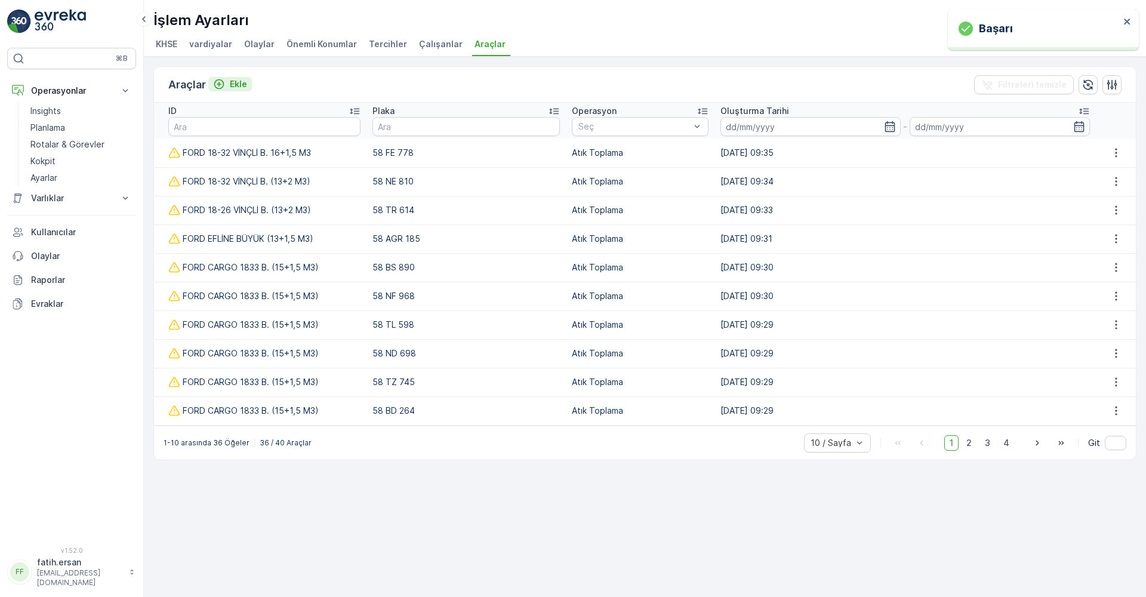
click at [242, 84] on p "Ekle" at bounding box center [238, 84] width 17 height 12
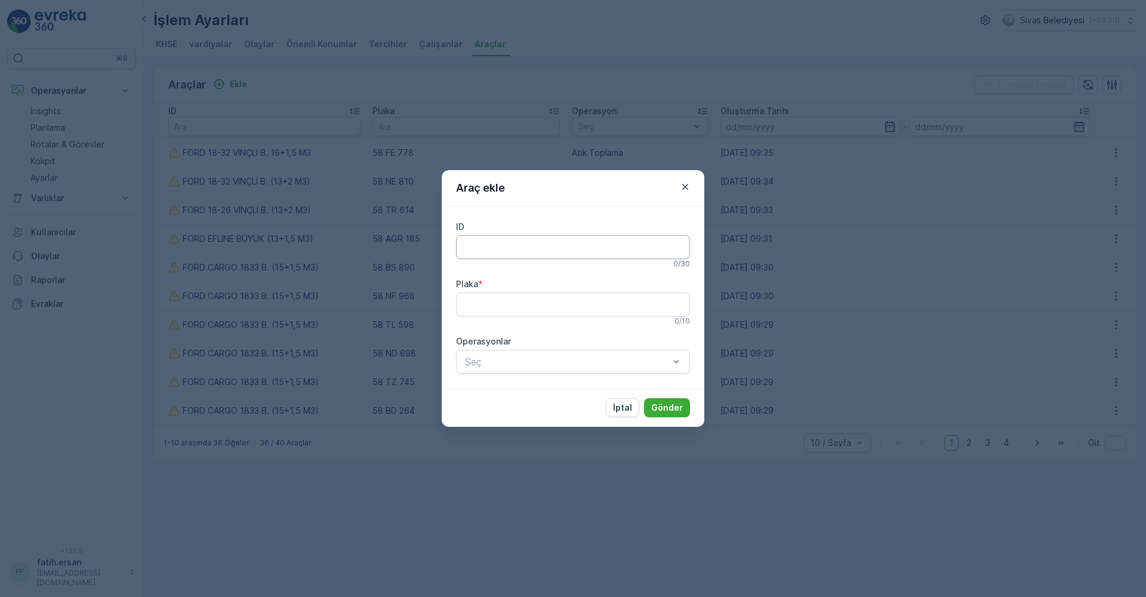
click at [504, 245] on input "ID" at bounding box center [573, 247] width 234 height 24
drag, startPoint x: 516, startPoint y: 244, endPoint x: 501, endPoint y: 246, distance: 15.1
click at [501, 247] on input "FORD 18-32 VİNÇLİ B. 16+1,5 M3" at bounding box center [573, 247] width 234 height 24
drag, startPoint x: 516, startPoint y: 244, endPoint x: 494, endPoint y: 252, distance: 23.8
click at [494, 252] on input "FORD 18-32 VİNÇLİ B. 16+1,5 M3" at bounding box center [573, 247] width 234 height 24
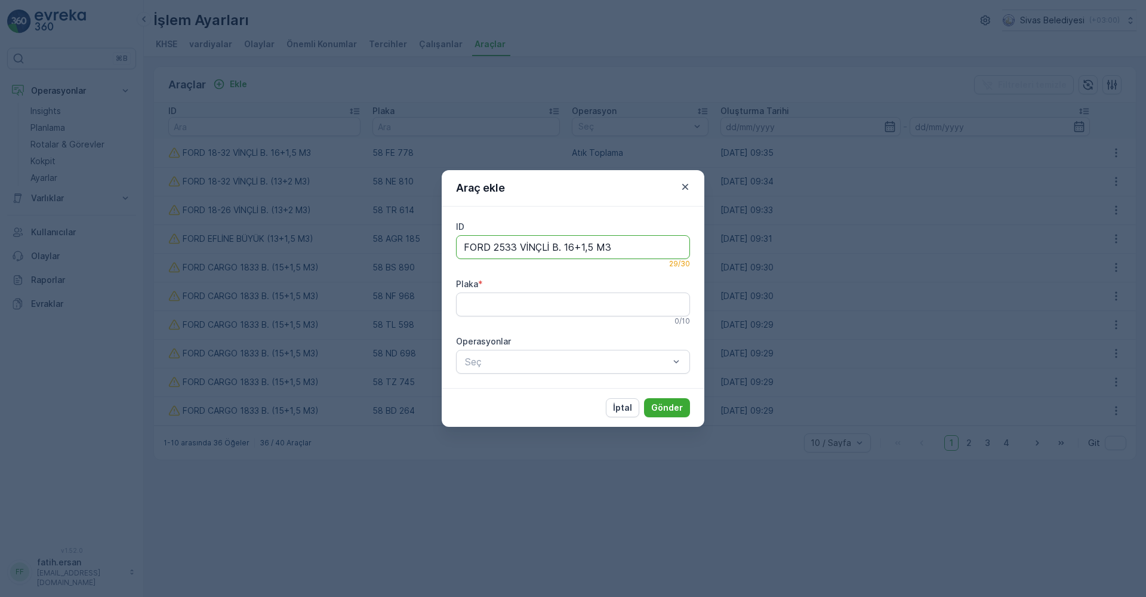
drag, startPoint x: 591, startPoint y: 245, endPoint x: 565, endPoint y: 248, distance: 26.4
click at [565, 248] on input "FORD 2533 VİNÇLİ B. 16+1,5 M3" at bounding box center [573, 247] width 234 height 24
click at [565, 247] on input "FORD 2533 VİNÇLİ B. 20+2,4 M3" at bounding box center [573, 247] width 234 height 24
drag, startPoint x: 602, startPoint y: 244, endPoint x: 613, endPoint y: 256, distance: 16.1
click at [603, 244] on input "FORD 2533 VİNÇLİ B. (20+2,4 M3" at bounding box center [573, 247] width 234 height 24
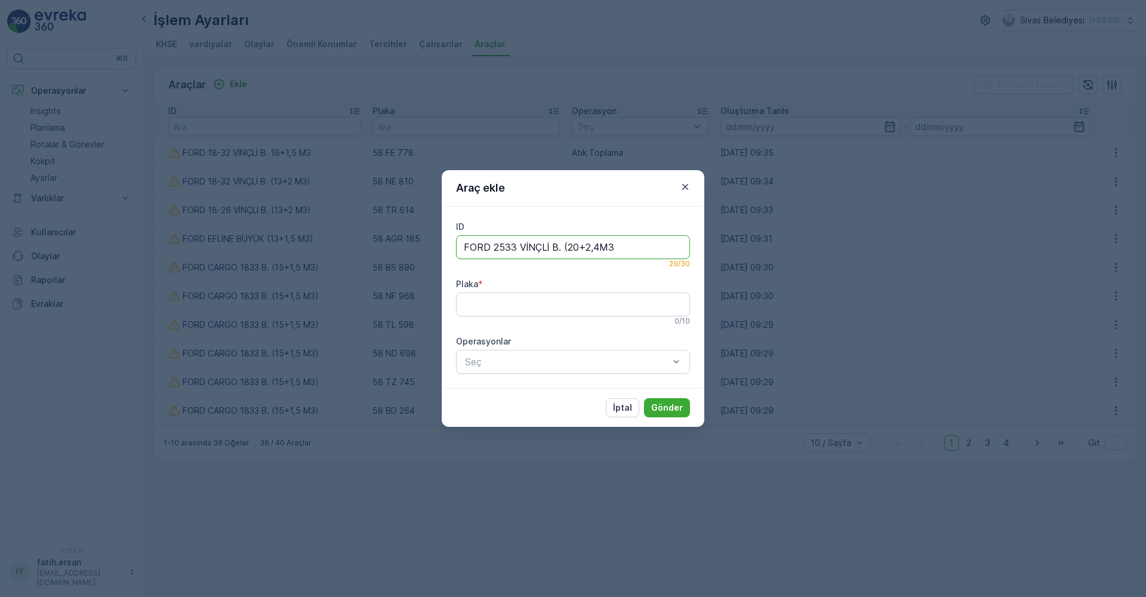
click at [618, 251] on input "FORD 2533 VİNÇLİ B. (20+2,4M3" at bounding box center [573, 247] width 234 height 24
type input "FORD 2533 VİNÇLİ B. (20+2,4M3)"
click at [544, 304] on input "Plaka" at bounding box center [573, 304] width 234 height 24
type input "58 NL 851"
click at [510, 372] on div "Seç" at bounding box center [573, 362] width 234 height 24
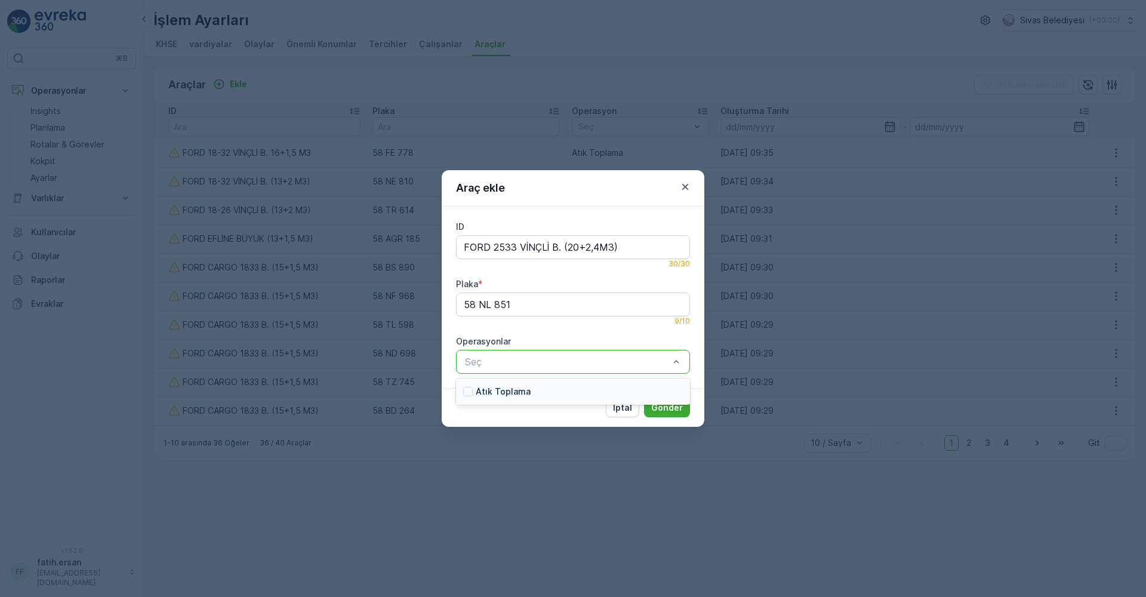
click at [510, 392] on p "Atık Toplama" at bounding box center [503, 392] width 55 height 12
click at [669, 423] on div "İptal Gönder" at bounding box center [573, 407] width 263 height 39
click at [667, 418] on div "İptal Gönder" at bounding box center [573, 407] width 263 height 39
click at [666, 414] on button "Gönder" at bounding box center [667, 407] width 46 height 19
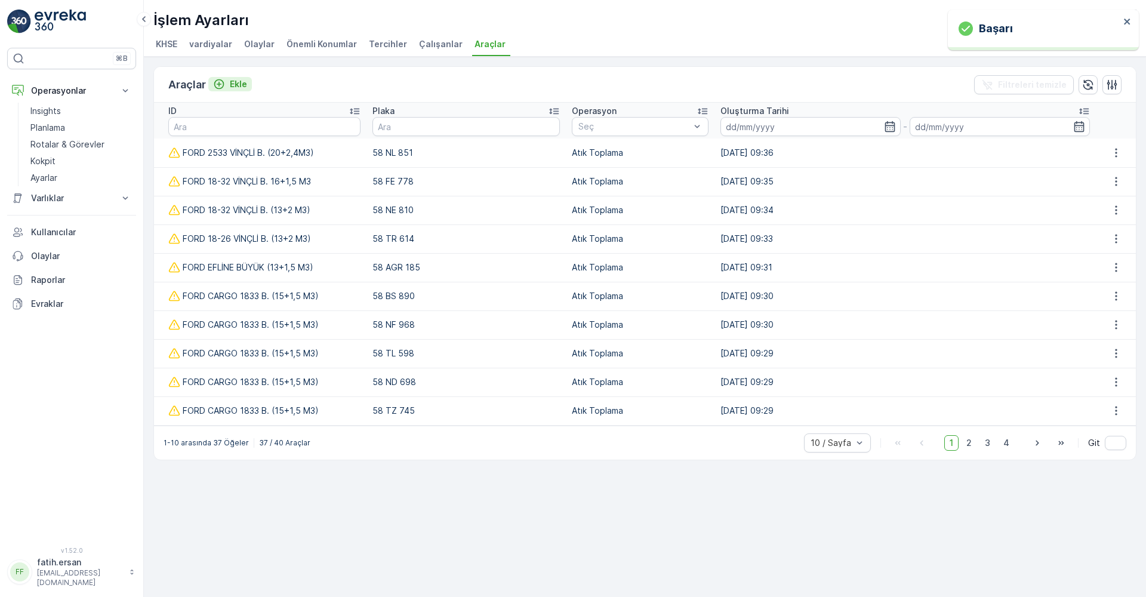
click at [230, 84] on p "Ekle" at bounding box center [238, 84] width 17 height 12
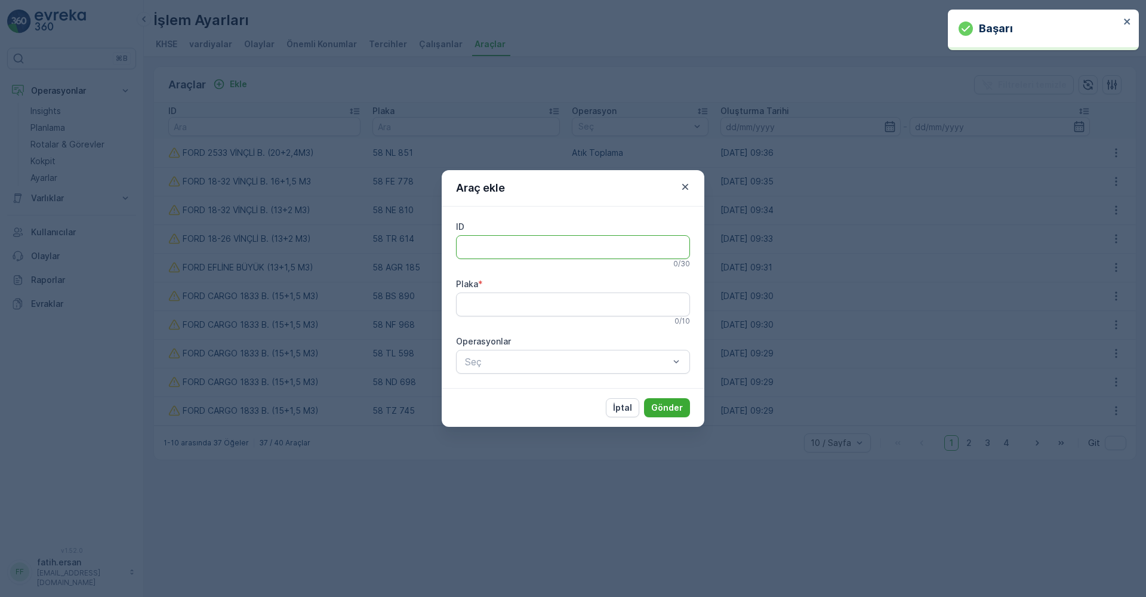
click at [472, 242] on input "ID" at bounding box center [573, 247] width 234 height 24
click at [501, 248] on input "ID" at bounding box center [573, 247] width 234 height 24
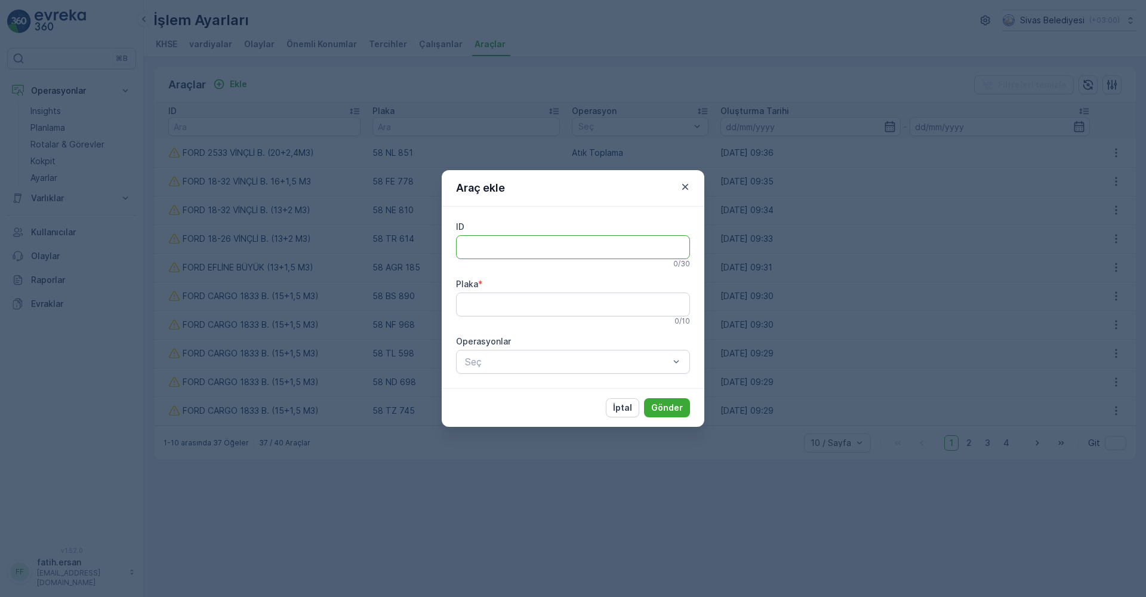
click at [535, 252] on input "ID" at bounding box center [573, 247] width 234 height 24
click at [621, 408] on p "İptal" at bounding box center [622, 408] width 19 height 12
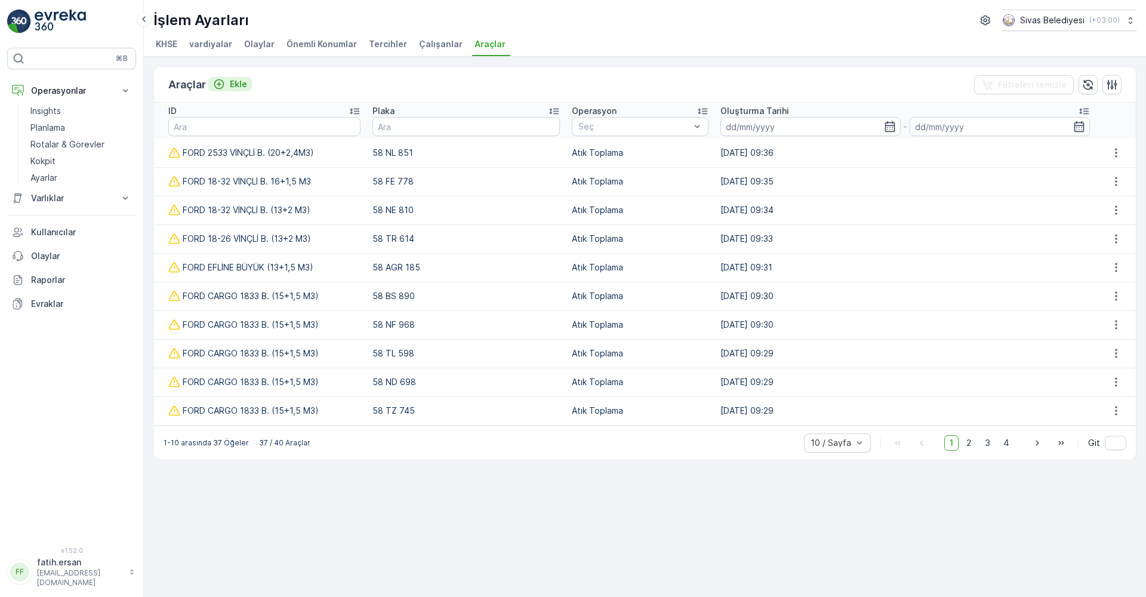
click at [233, 84] on p "Ekle" at bounding box center [238, 84] width 17 height 12
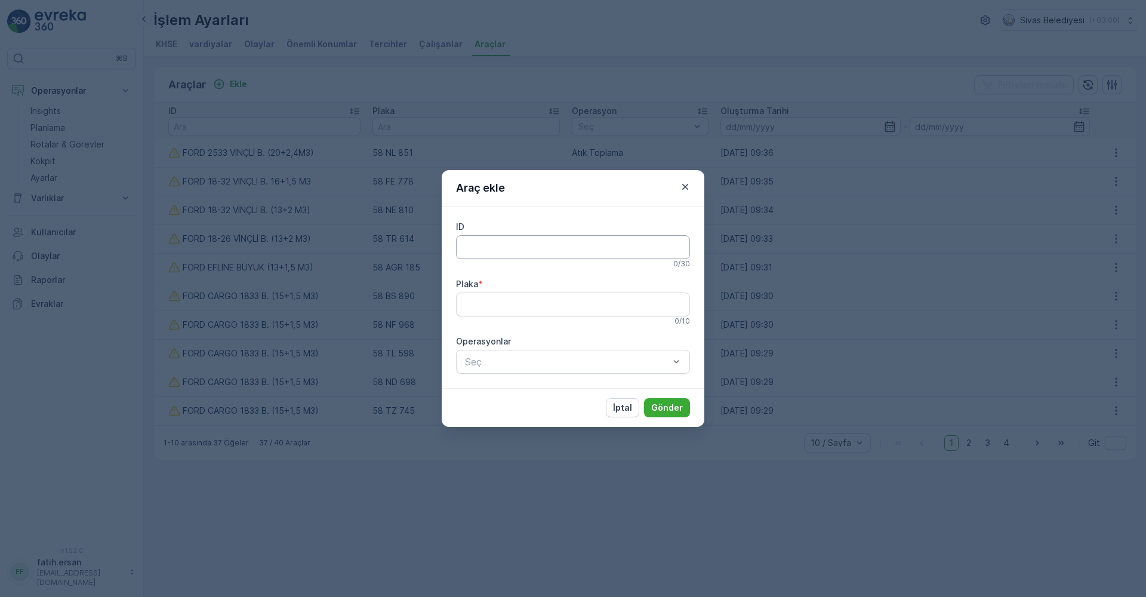
click at [554, 244] on input "ID" at bounding box center [573, 247] width 234 height 24
type input "F"
click at [680, 189] on icon "button" at bounding box center [685, 187] width 12 height 12
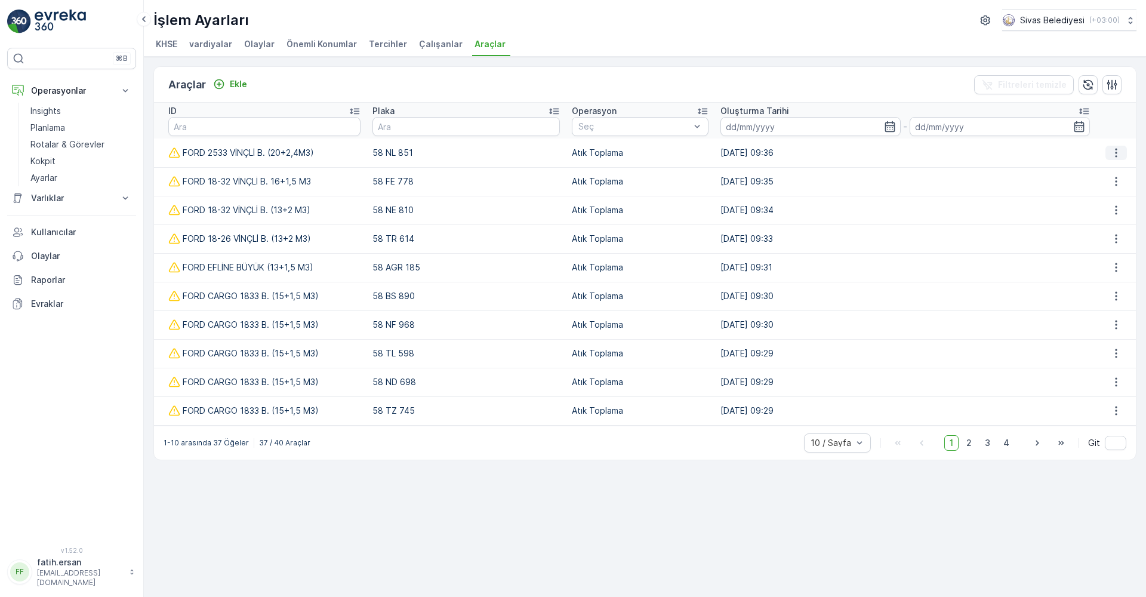
click at [1111, 153] on icon "button" at bounding box center [1116, 153] width 12 height 12
click at [1110, 171] on span "Düzenle" at bounding box center [1123, 171] width 33 height 12
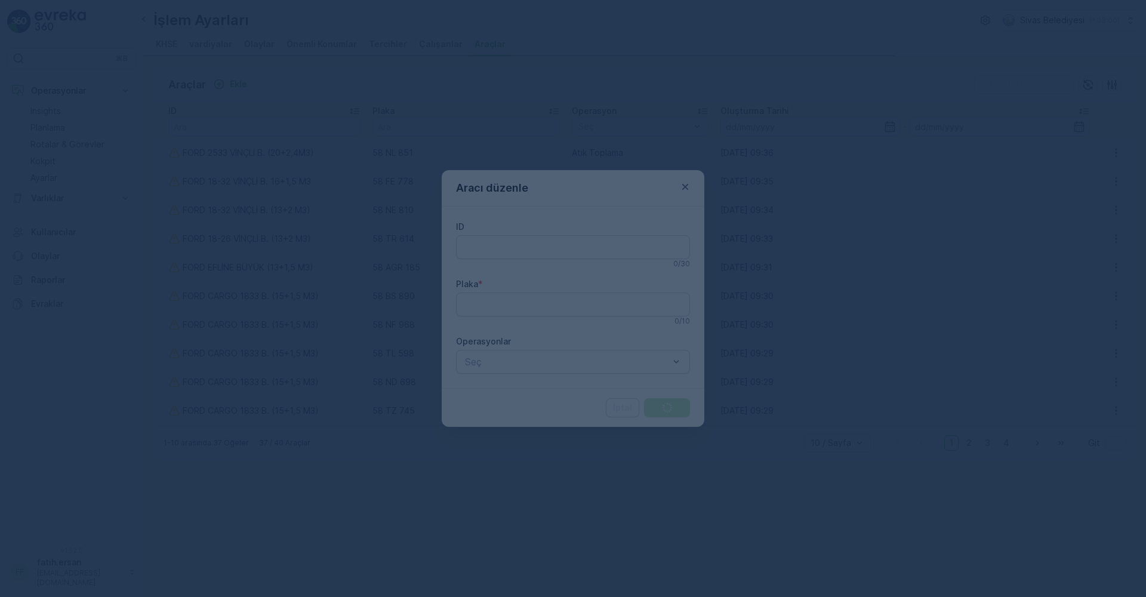
type input "FORD 2533 VİNÇLİ B. (20+2,4M3)"
type input "58 NL 851"
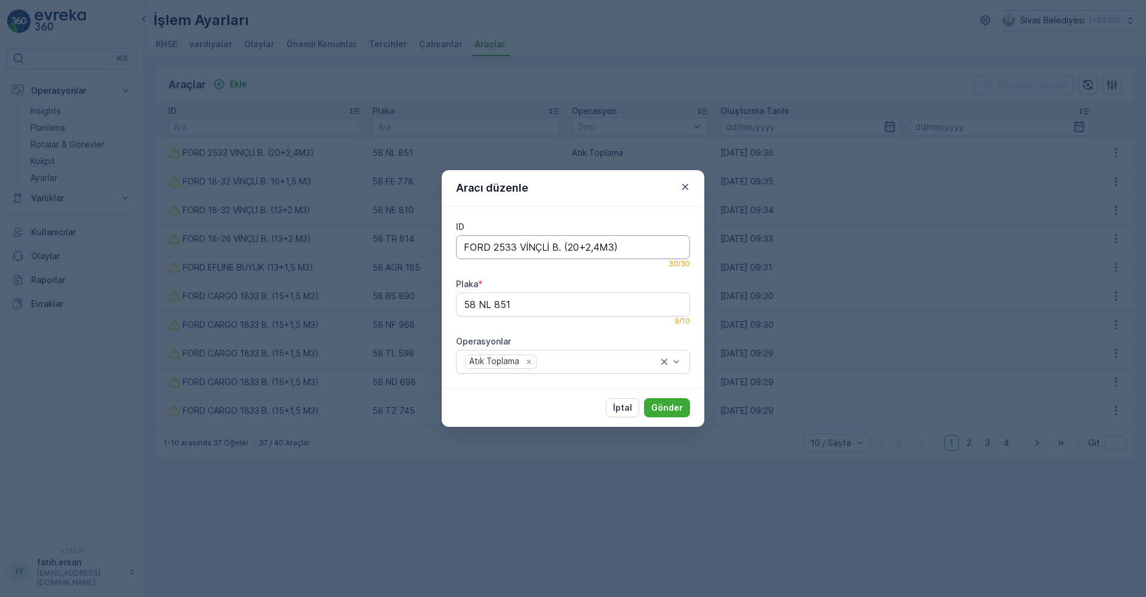
click at [532, 251] on input "FORD 2533 VİNÇLİ B. (20+2,4M3)" at bounding box center [573, 247] width 234 height 24
drag, startPoint x: 622, startPoint y: 254, endPoint x: 451, endPoint y: 251, distance: 171.9
click at [451, 251] on div "ID FORD 2533 VİNÇLİ B. (20+2,4M3) 30 / 30 Plaka * 58 NL 851 9 / 10 Operasyonlar…" at bounding box center [573, 297] width 263 height 181
click at [686, 189] on icon "button" at bounding box center [685, 187] width 12 height 12
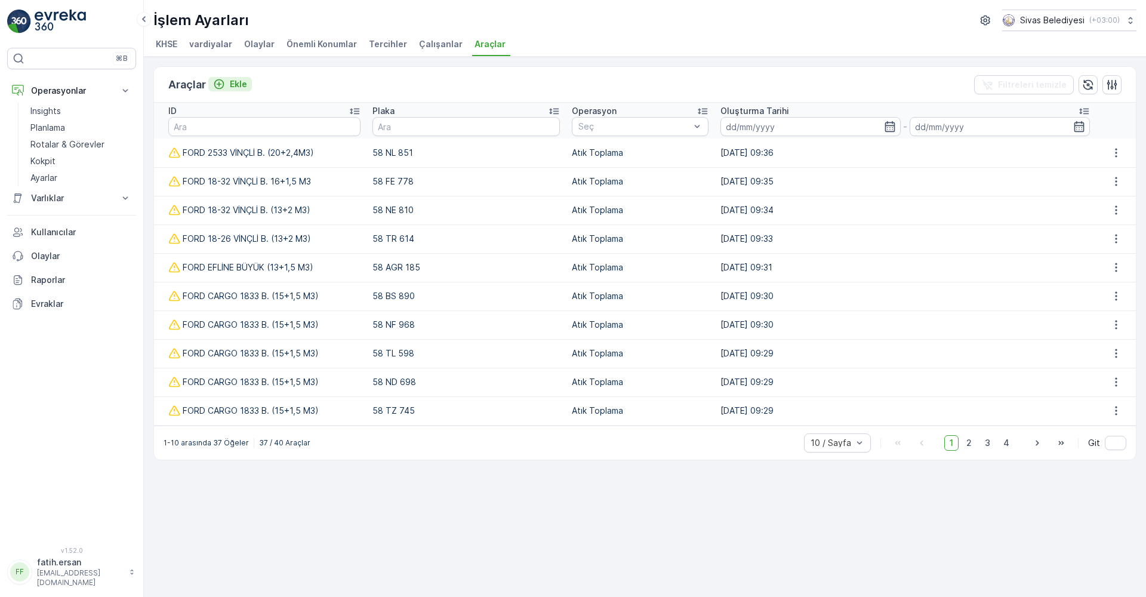
click at [246, 85] on p "Ekle" at bounding box center [238, 84] width 17 height 12
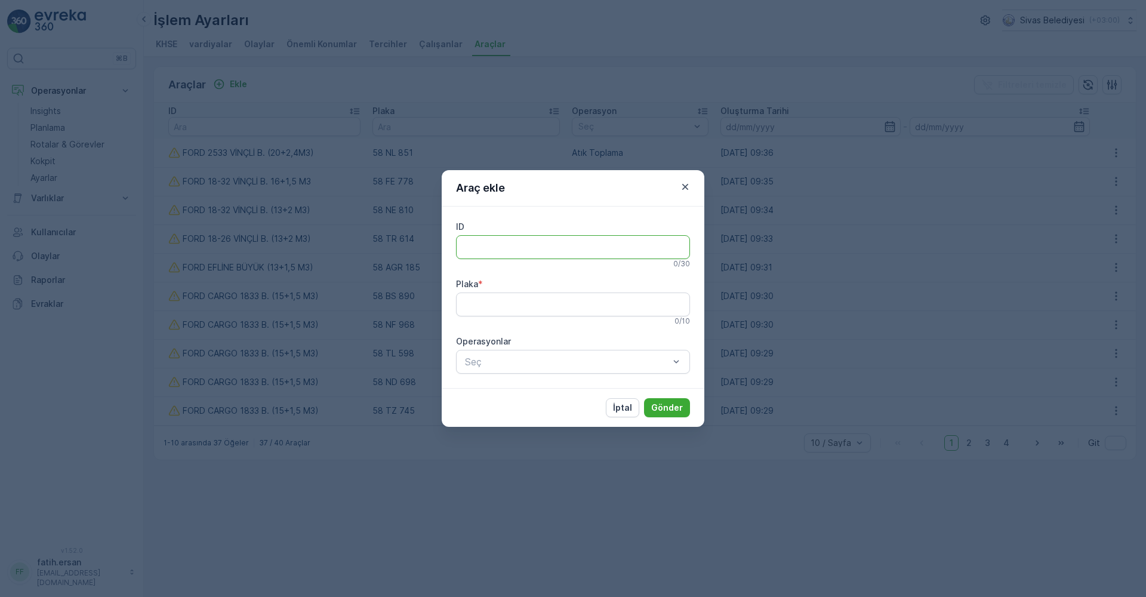
click at [506, 250] on input "ID" at bounding box center [573, 247] width 234 height 24
paste input "FORD 2533 VİNÇLİ B. (20+2,4M3)"
type input "FORD 2533 VİNÇLİ B. (20+2,4M3)"
click at [504, 305] on input "Plaka" at bounding box center [573, 304] width 234 height 24
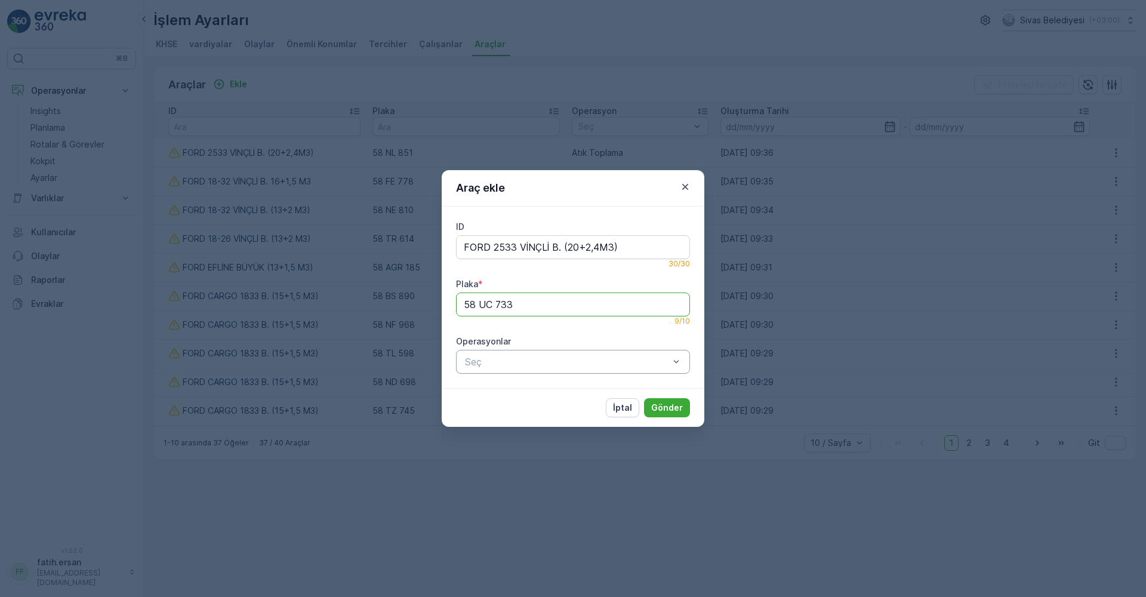
type input "58 UC 733"
click at [507, 389] on p "Atık Toplama" at bounding box center [503, 392] width 55 height 12
click at [538, 409] on div "İptal Gönder" at bounding box center [573, 407] width 263 height 39
click at [667, 412] on p "Gönder" at bounding box center [667, 408] width 32 height 12
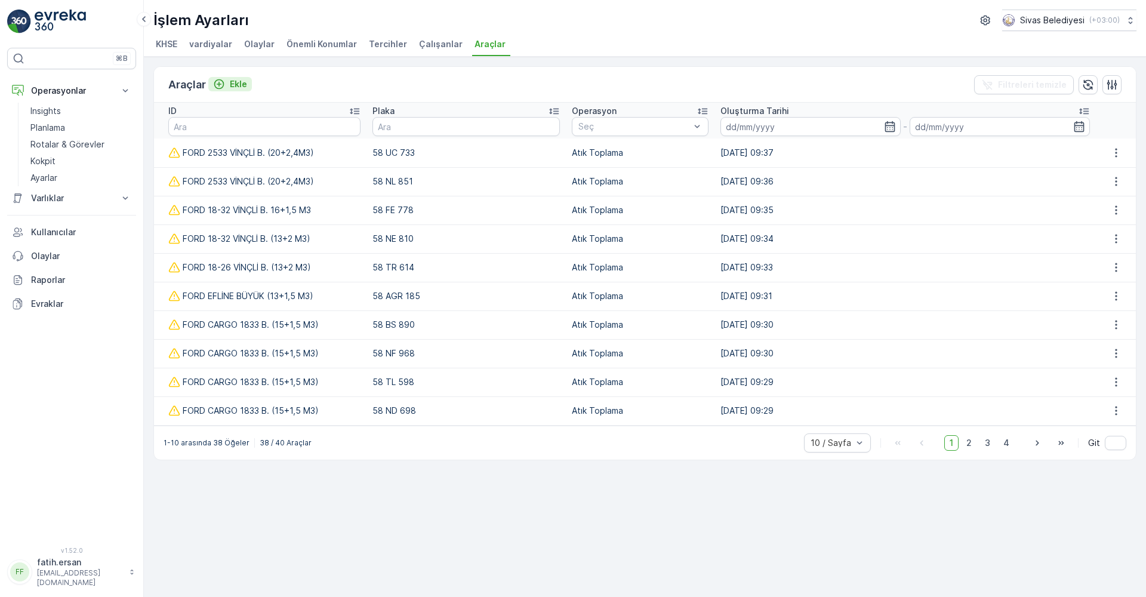
click at [226, 86] on div "Ekle" at bounding box center [230, 84] width 34 height 12
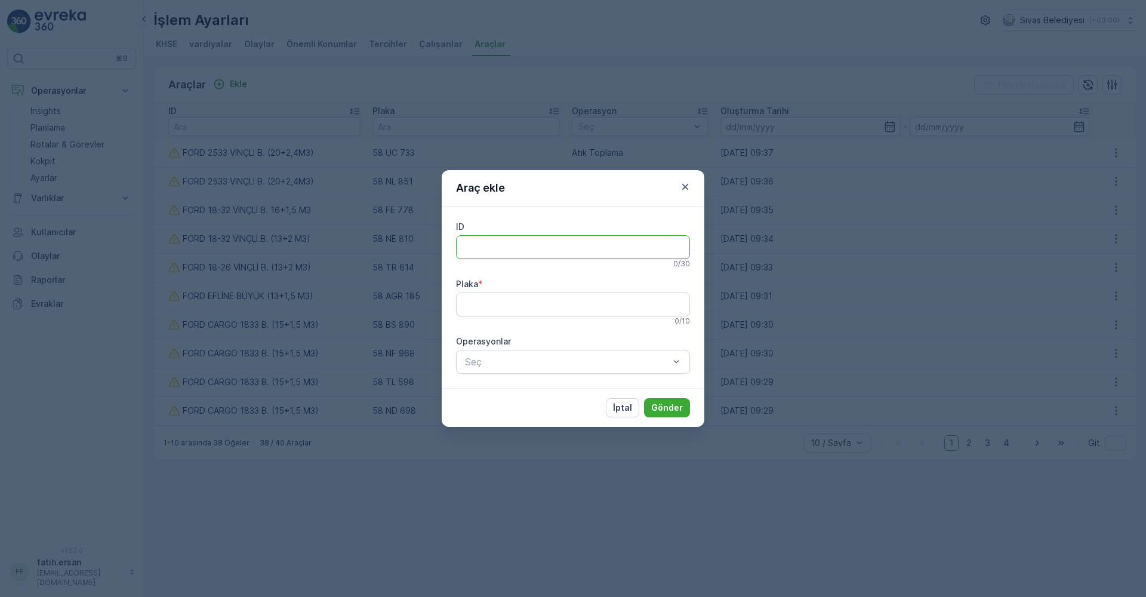
click at [495, 246] on input "ID" at bounding box center [573, 247] width 234 height 24
type input "FORD 2533 VİNÇLİ B. (20+2,4M3)"
type input "58 UC 733"
drag, startPoint x: 599, startPoint y: 245, endPoint x: 568, endPoint y: 254, distance: 32.1
click at [568, 254] on input "FORD 2533 VİNÇLİ B. (20+2,4M3)" at bounding box center [573, 247] width 234 height 24
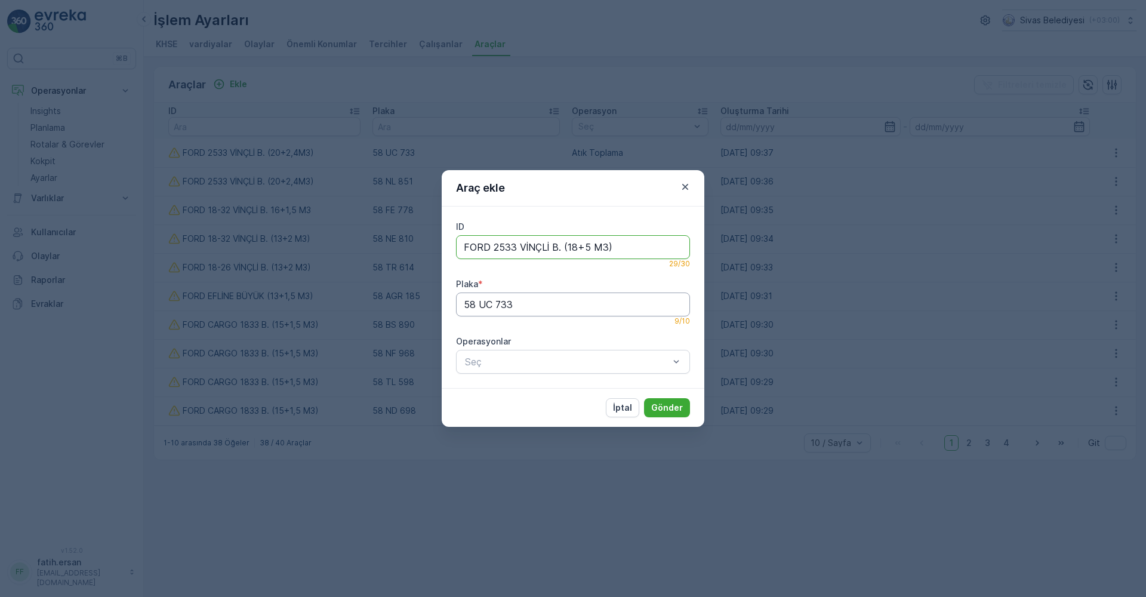
type input "FORD 2533 VİNÇLİ B. (18+5 M3)"
click at [540, 301] on input "58 UC 733" at bounding box center [573, 304] width 234 height 24
drag, startPoint x: 540, startPoint y: 303, endPoint x: 445, endPoint y: 298, distance: 95.0
click at [445, 298] on div "ID FORD 2533 VİNÇLİ B. (18+5 M3) 29 / 30 Plaka * 58 UC 733 9 / 10 Operasyonlar …" at bounding box center [573, 297] width 263 height 181
drag, startPoint x: 509, startPoint y: 365, endPoint x: 520, endPoint y: 390, distance: 27.0
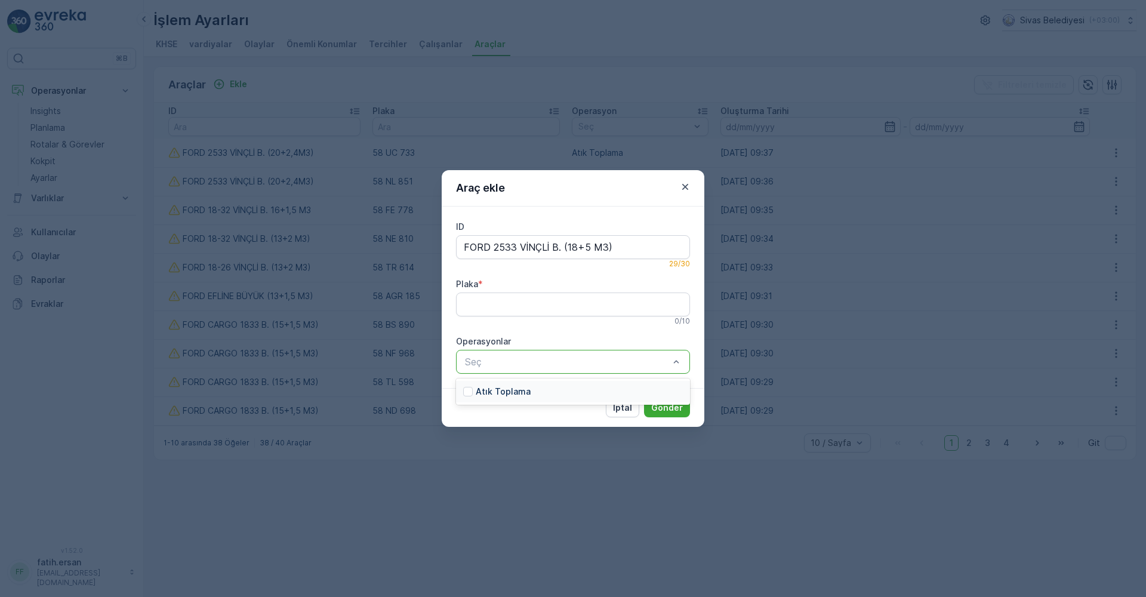
click at [520, 396] on p "Atık Toplama" at bounding box center [503, 392] width 55 height 12
click at [665, 411] on p "Gönder" at bounding box center [667, 408] width 32 height 12
click at [697, 372] on div "ID FORD 2533 VİNÇLİ B. (18+5 M3) 29 / 30 Plaka * 0 / 10 Operasyonlar option Atı…" at bounding box center [573, 297] width 263 height 181
click at [577, 308] on input "Plaka" at bounding box center [573, 304] width 234 height 24
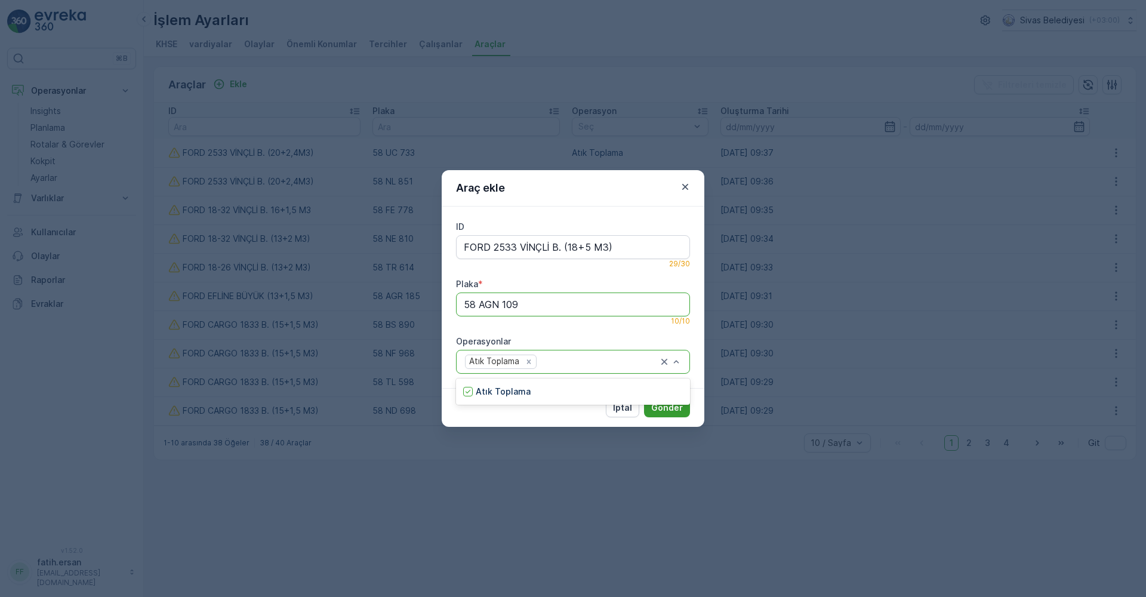
type input "58 AGN 109"
click at [674, 409] on p "Gönder" at bounding box center [667, 408] width 32 height 12
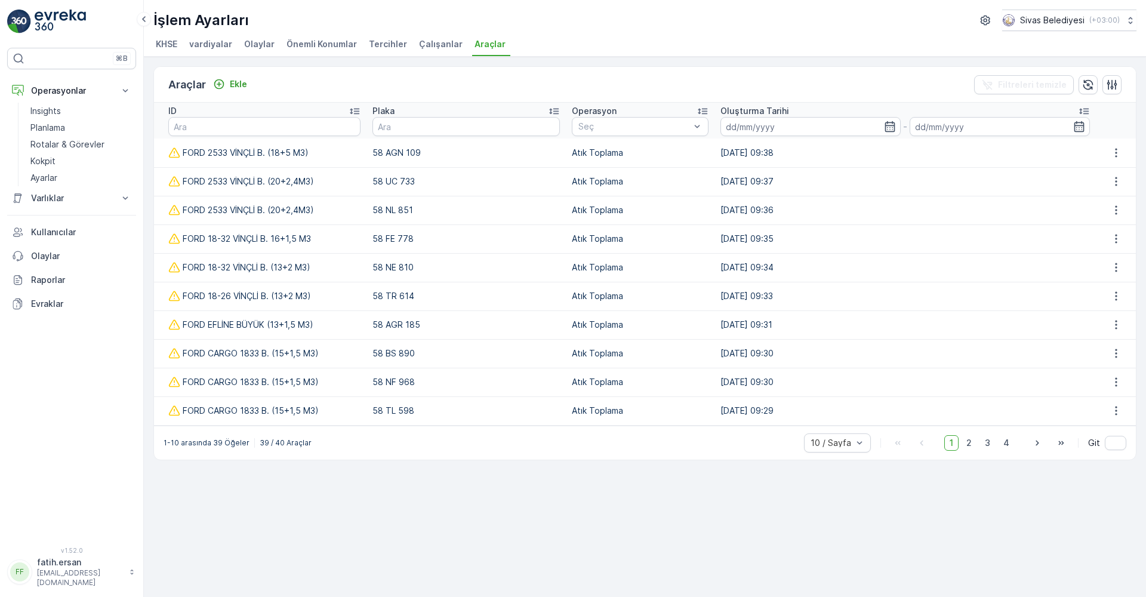
click at [190, 168] on td "FORD 2533 VİNÇLİ B. (20+2,4M3)" at bounding box center [260, 181] width 212 height 29
click at [44, 109] on p "Insights" at bounding box center [45, 111] width 30 height 12
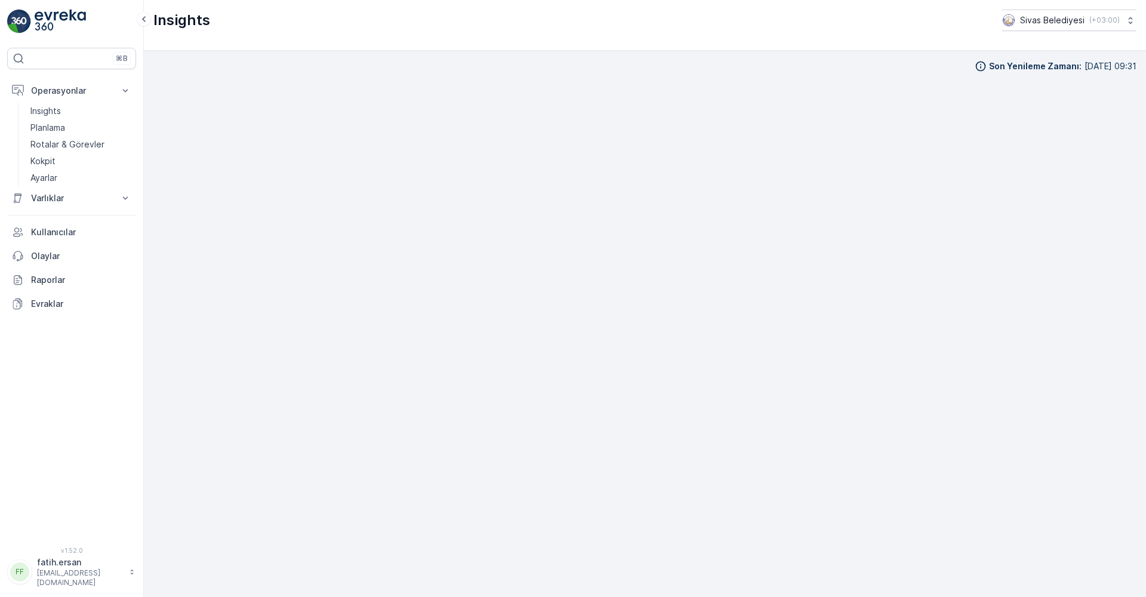
scroll to position [12, 0]
click at [59, 128] on p "Planlama" at bounding box center [47, 128] width 35 height 12
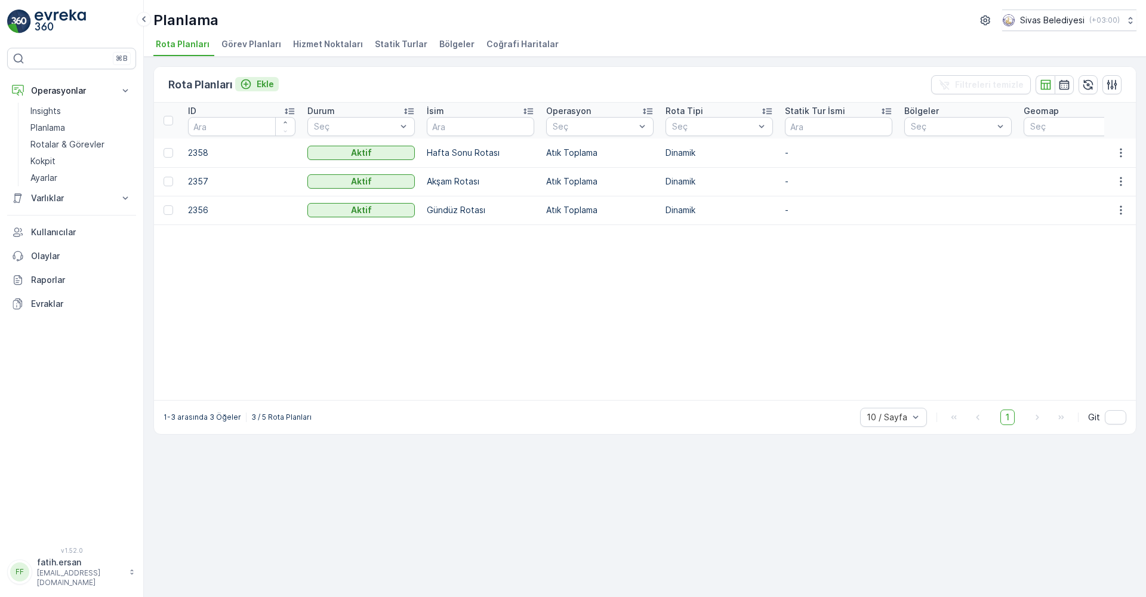
click at [264, 85] on p "Ekle" at bounding box center [265, 84] width 17 height 12
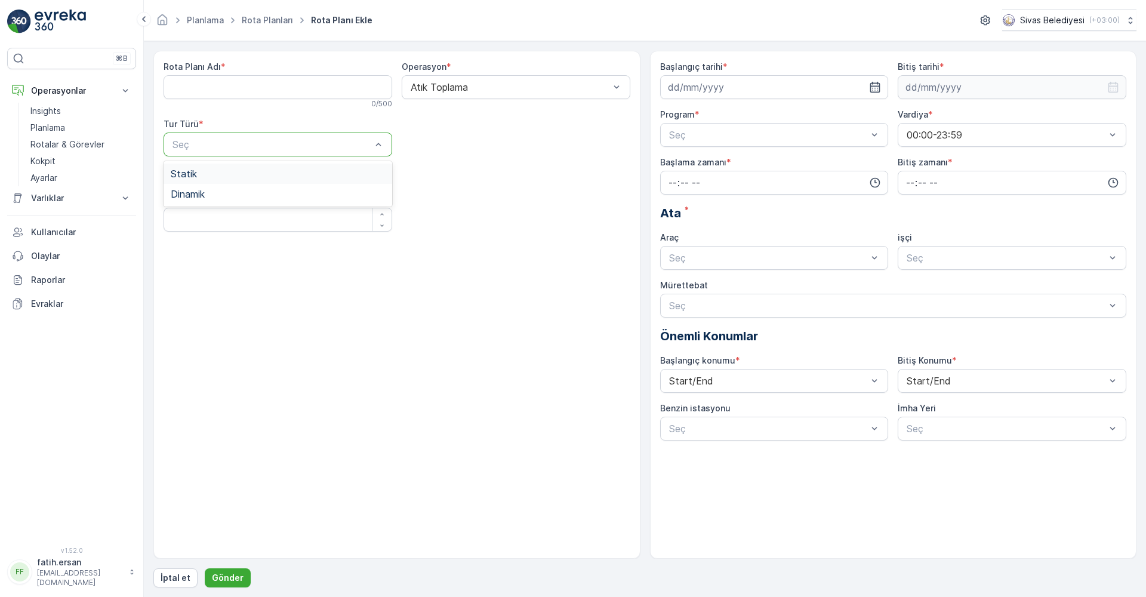
click at [246, 176] on div "Statik" at bounding box center [278, 173] width 214 height 11
click at [683, 207] on span "Haftalık" at bounding box center [684, 204] width 35 height 11
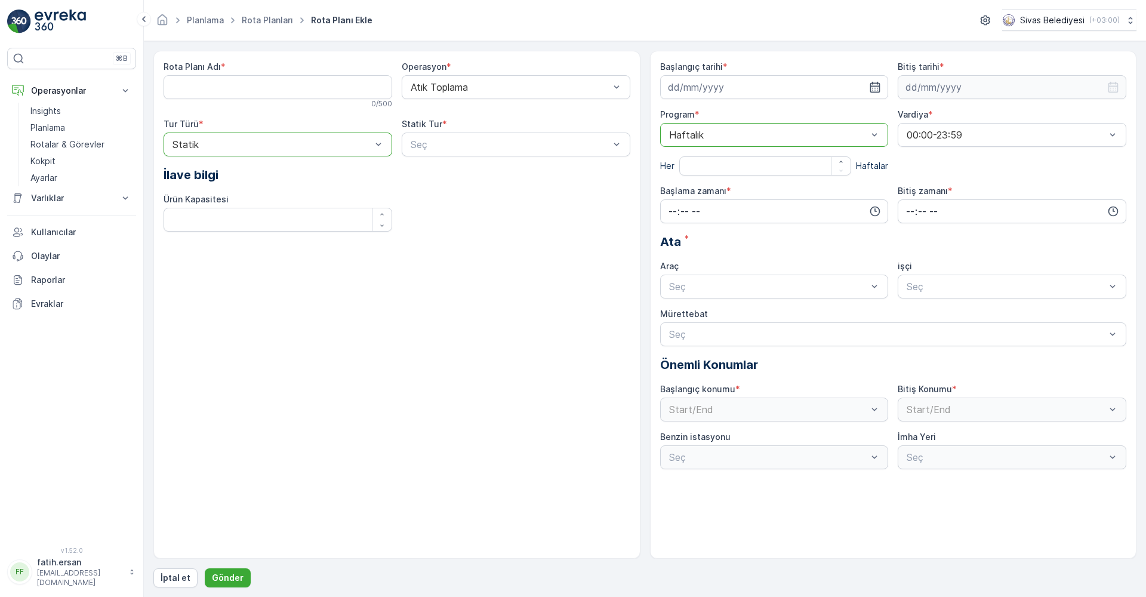
click at [712, 137] on div at bounding box center [768, 135] width 201 height 11
click at [342, 149] on div at bounding box center [271, 144] width 201 height 11
click at [374, 310] on div "Rota Planı Adı * 0 / 500 Operasyon * Atık Toplama Tur Türü * option Statik, sel…" at bounding box center [396, 305] width 487 height 508
click at [51, 127] on p "Planlama" at bounding box center [47, 128] width 35 height 12
click at [66, 148] on p "Rotalar & Görevler" at bounding box center [67, 144] width 74 height 12
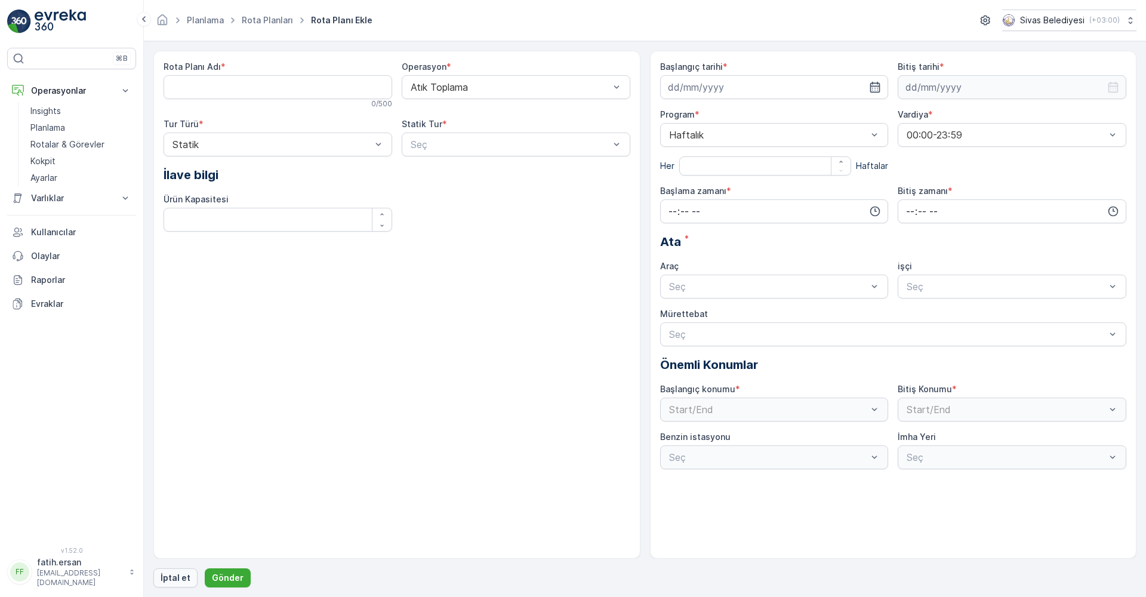
click at [169, 573] on p "İptal et" at bounding box center [176, 578] width 30 height 12
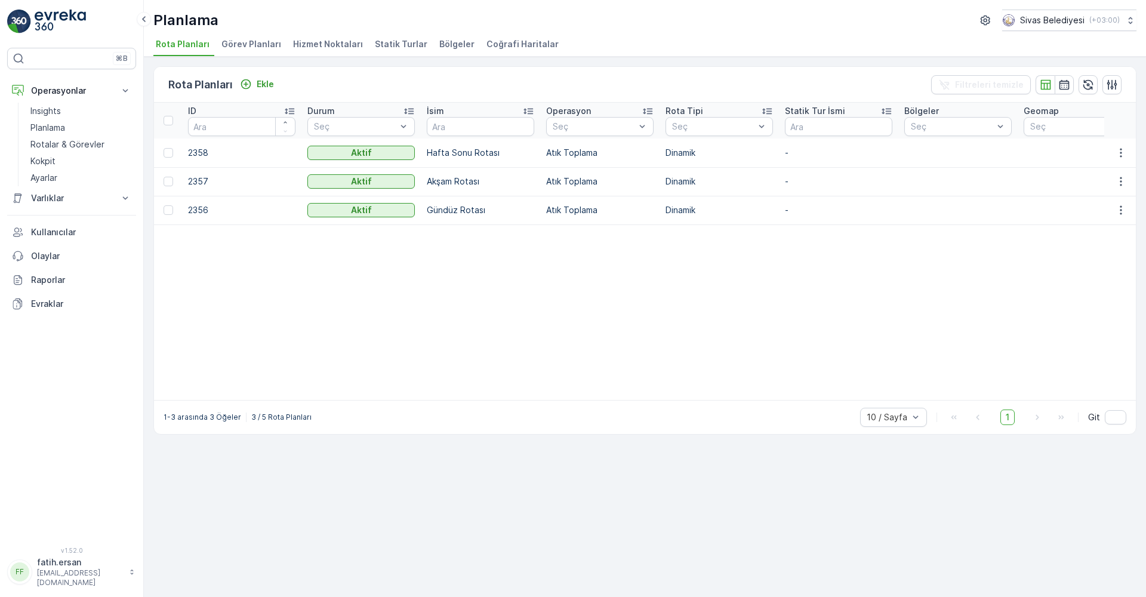
click at [267, 44] on span "Görev Planları" at bounding box center [251, 44] width 60 height 12
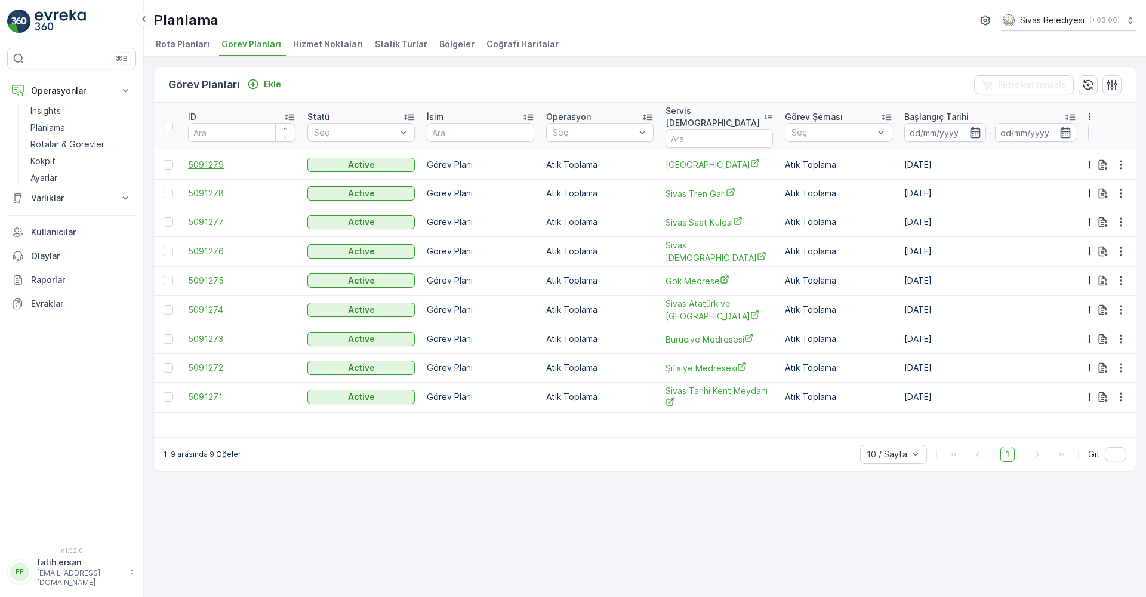
click at [204, 159] on span "5091279" at bounding box center [241, 165] width 107 height 12
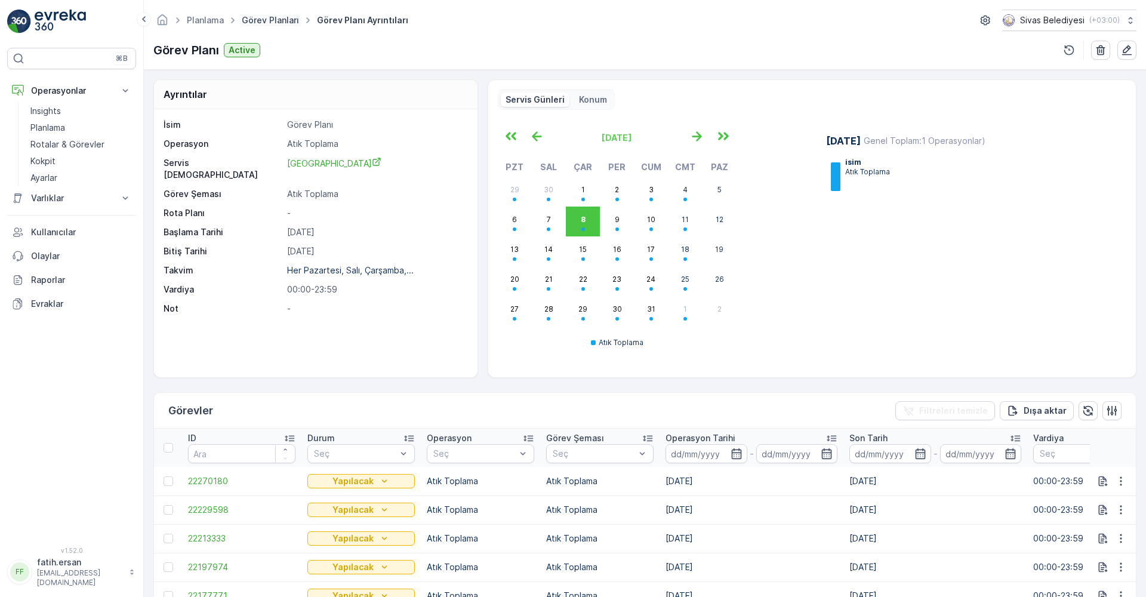
click at [265, 19] on link "Görev Planları" at bounding box center [270, 20] width 57 height 10
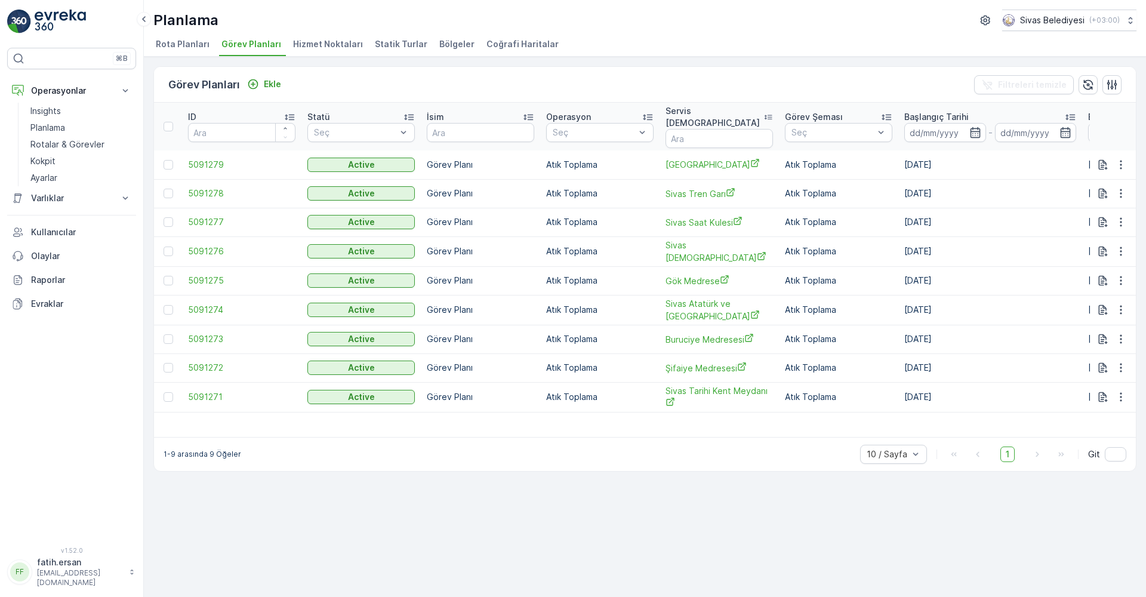
click at [337, 42] on span "Hizmet Noktaları" at bounding box center [328, 44] width 70 height 12
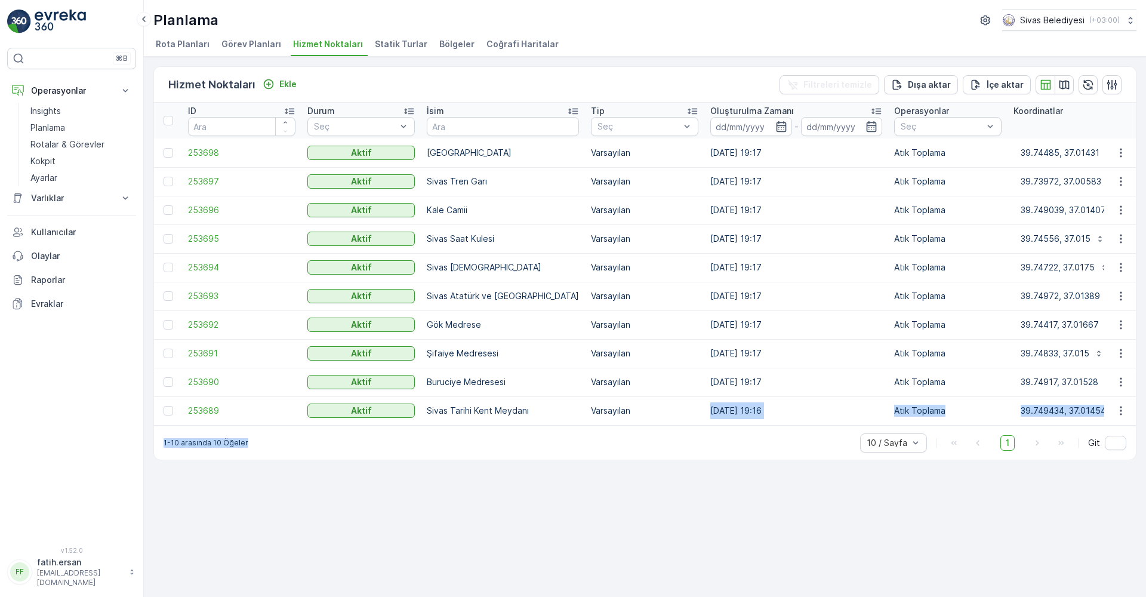
drag, startPoint x: 470, startPoint y: 432, endPoint x: 666, endPoint y: 407, distance: 197.9
click at [666, 407] on div "Hizmet Noktaları Ekle Filtreleri temizle Dışa aktar İçe aktar ID Durum Seç İsim…" at bounding box center [644, 263] width 983 height 394
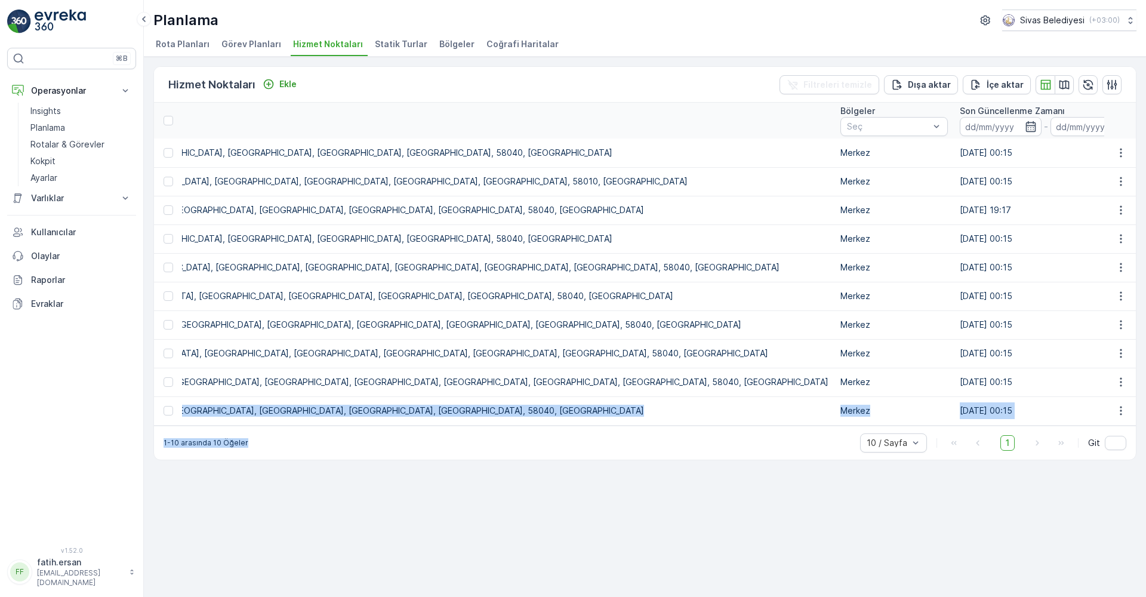
scroll to position [0, 1242]
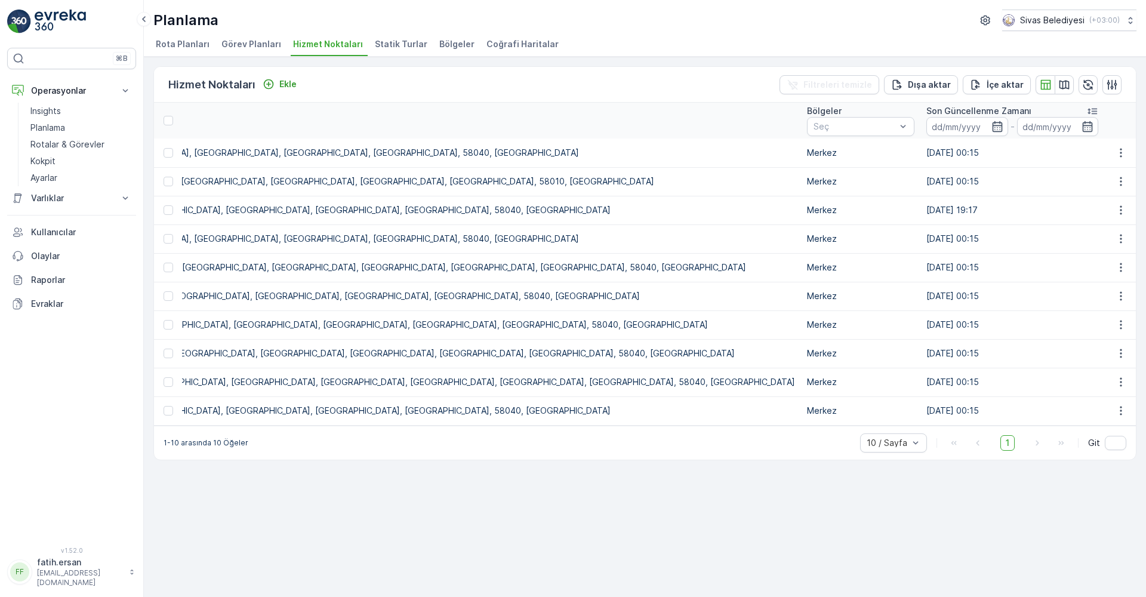
click at [779, 476] on div "Hizmet Noktaları Ekle Filtreleri temizle Dışa aktar İçe aktar ID Durum Seç İsim…" at bounding box center [645, 327] width 1002 height 540
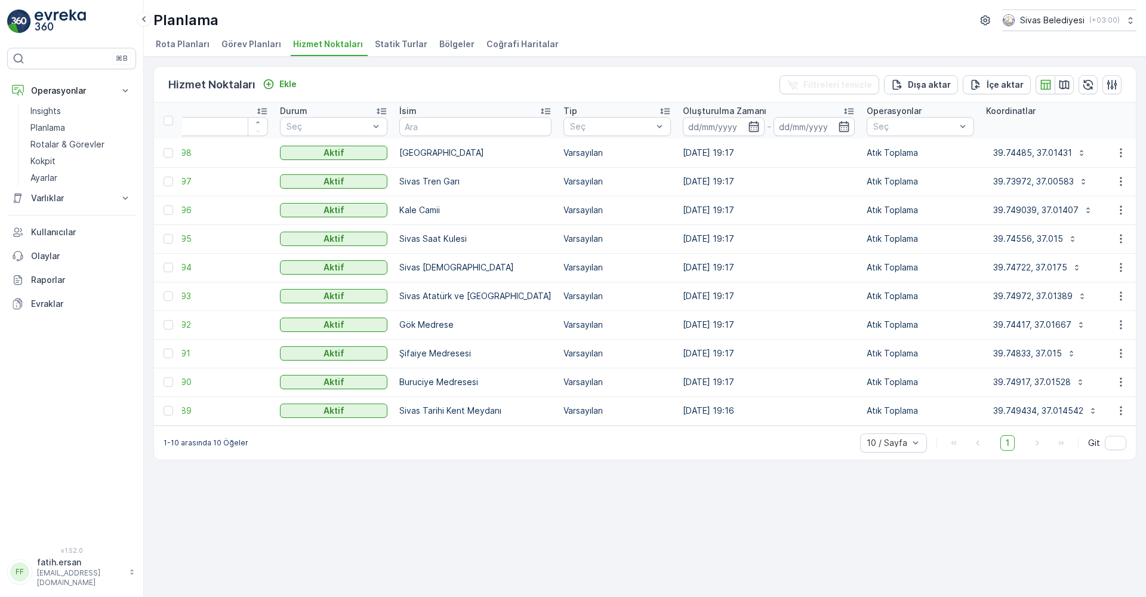
scroll to position [0, 0]
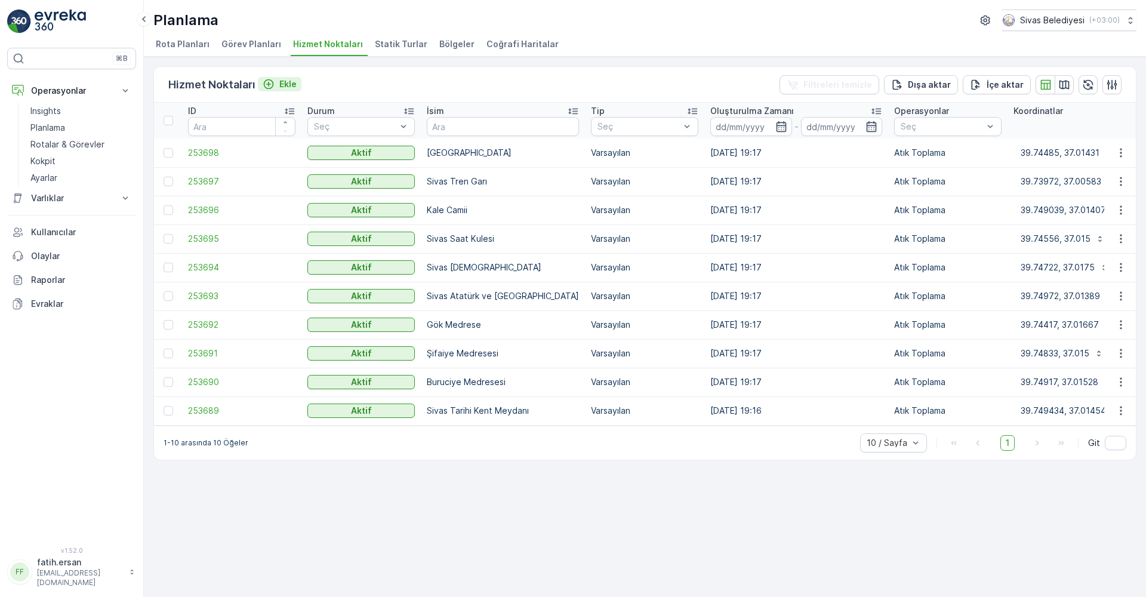
click at [282, 83] on p "Ekle" at bounding box center [287, 84] width 17 height 12
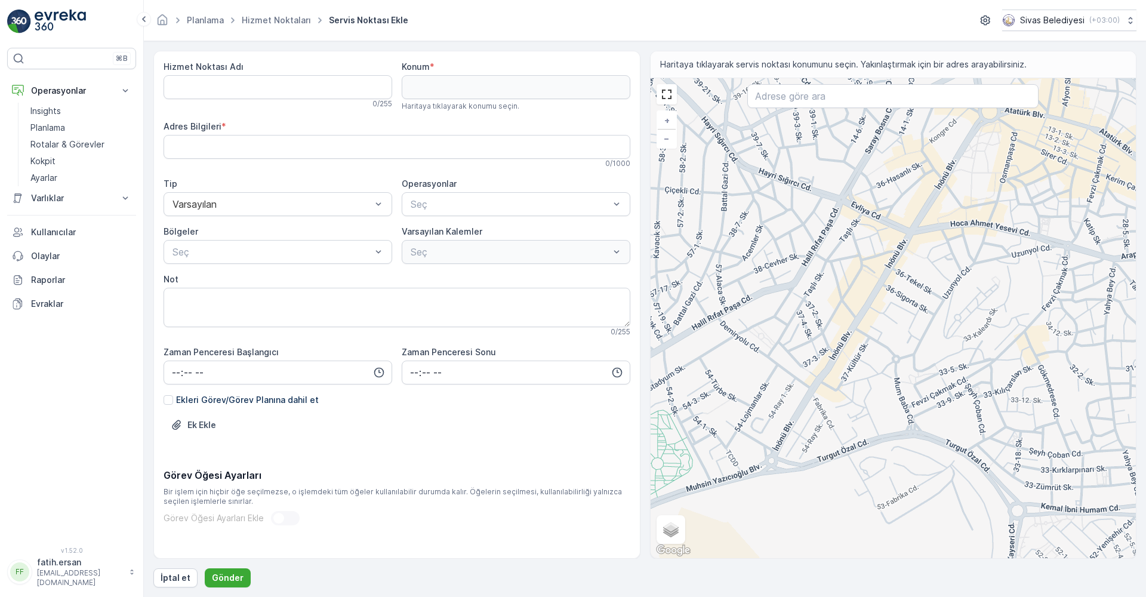
click at [717, 180] on div "+ − Uydu Yol haritası Arazi Karışık Leaflet Klavye kısayolları Harita Verileri …" at bounding box center [894, 318] width 486 height 480
type input "39.74852631277121,37.00535564973593"
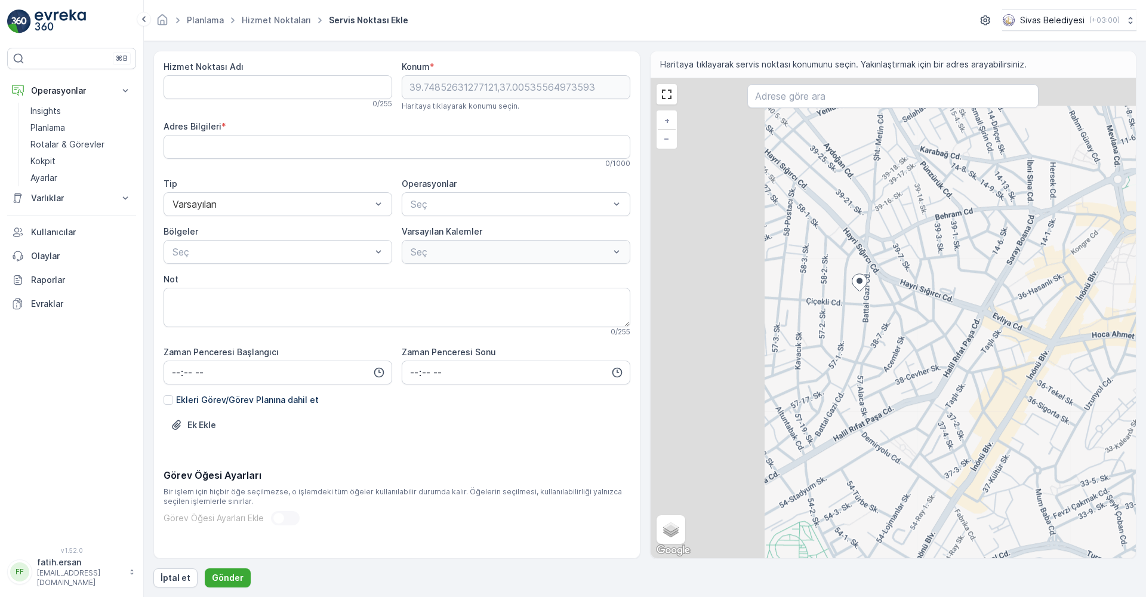
type Bilgileri "Yeni, Battal Gazi Cd. No:16, 58030 Sivas Merkez/Sivas, Türkiye"
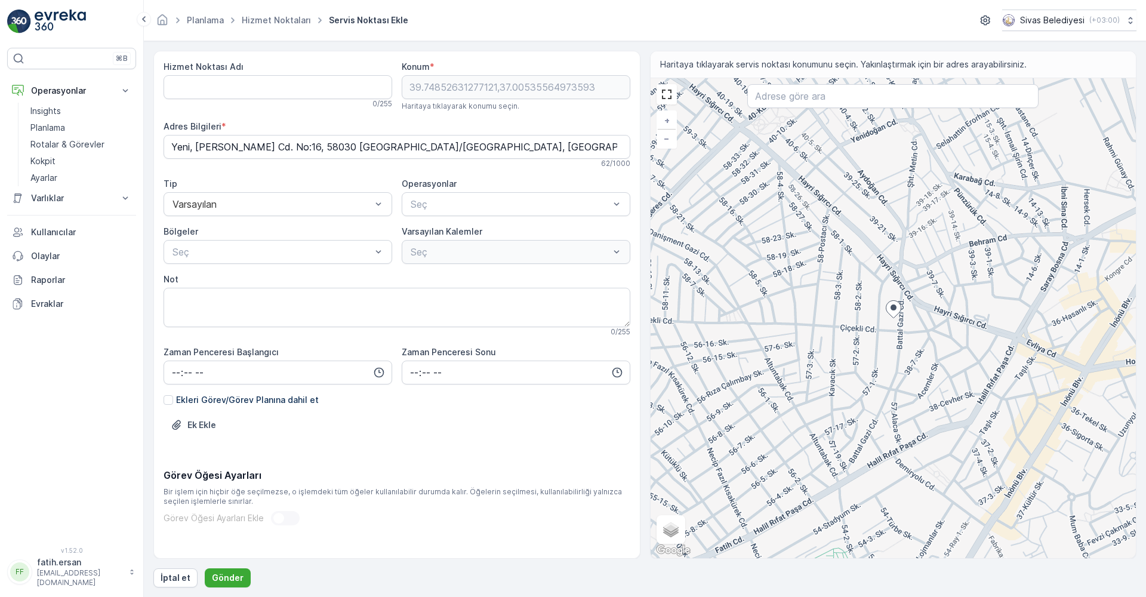
click at [839, 295] on div "+ − Uydu Yol haritası Arazi Karışık Leaflet Klavye kısayolları Harita Verileri …" at bounding box center [894, 318] width 486 height 480
type input "39.749169728211825,37.003405678836415"
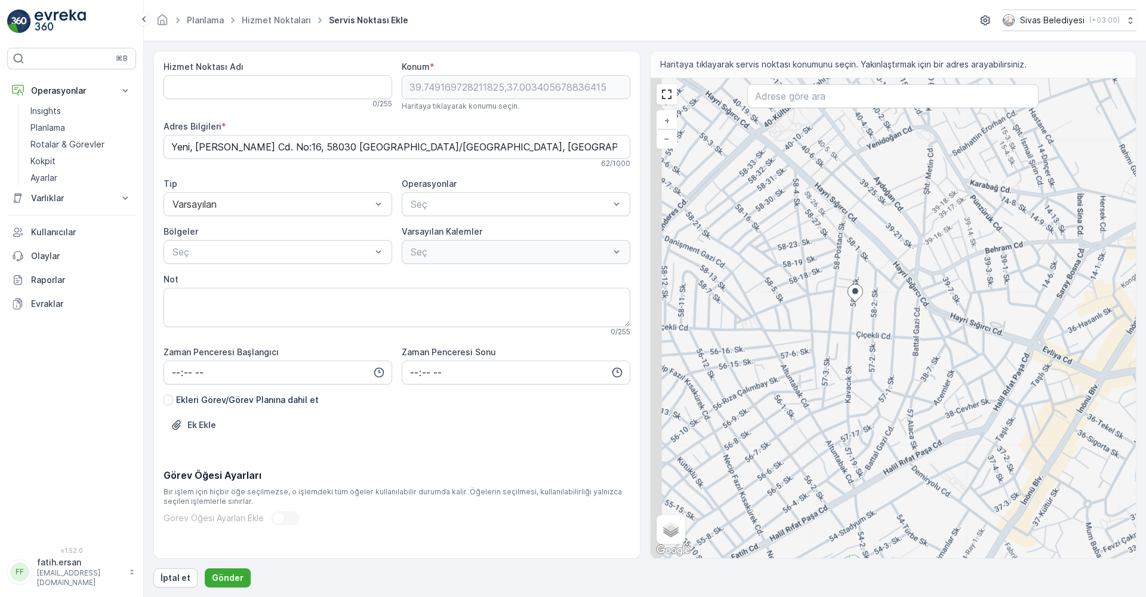
type Bilgileri "Yeni, 58-3. Sk. No:18, 58030 Sivas Merkez/Sivas, Türkiye"
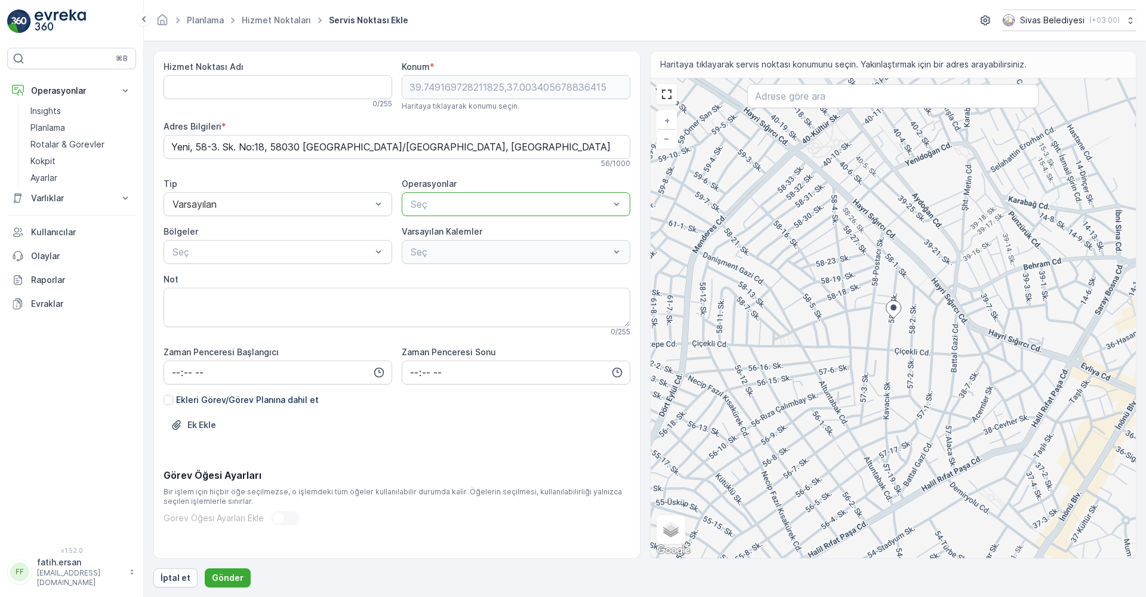
click at [425, 197] on p "Seç" at bounding box center [510, 204] width 199 height 14
click at [429, 256] on div "Seç" at bounding box center [516, 252] width 229 height 24
click at [428, 252] on div "Seç" at bounding box center [516, 252] width 229 height 24
click at [430, 255] on p "Atık Toplama" at bounding box center [448, 261] width 55 height 12
click at [446, 288] on textarea "Not" at bounding box center [397, 307] width 467 height 39
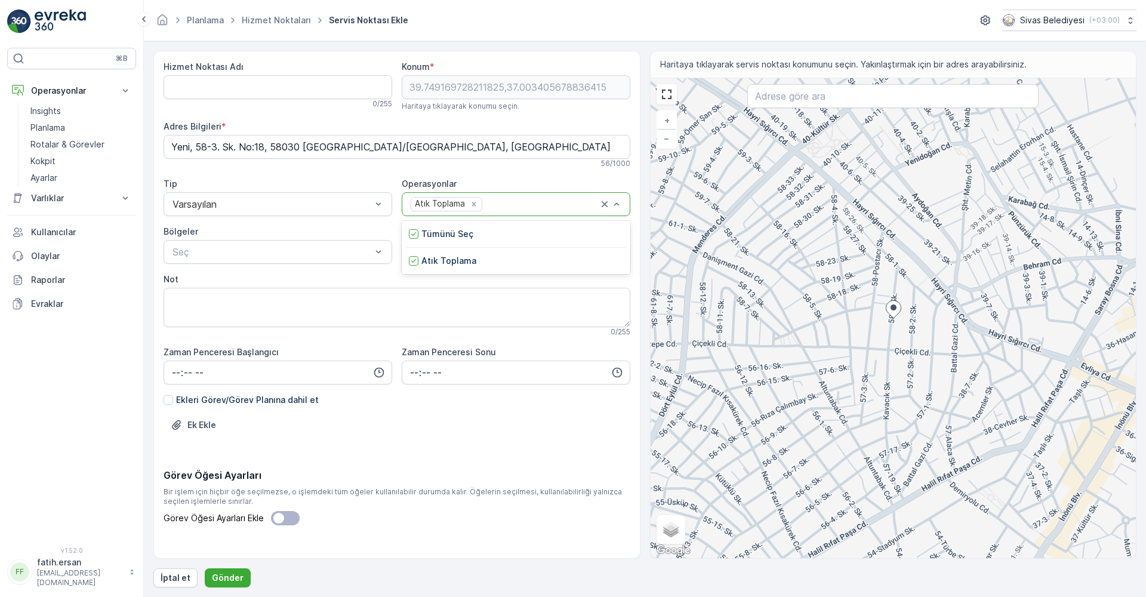
click at [377, 273] on div "Hizmet Noktası Adı 0 / 255 Konum * 39.749169728211825,37.003405678836415 Harita…" at bounding box center [397, 317] width 467 height 512
click at [469, 260] on div "Seç" at bounding box center [516, 252] width 229 height 24
click at [516, 227] on div "Varsayılan Kalemler" at bounding box center [516, 232] width 229 height 12
click at [165, 577] on p "İptal et" at bounding box center [176, 578] width 30 height 12
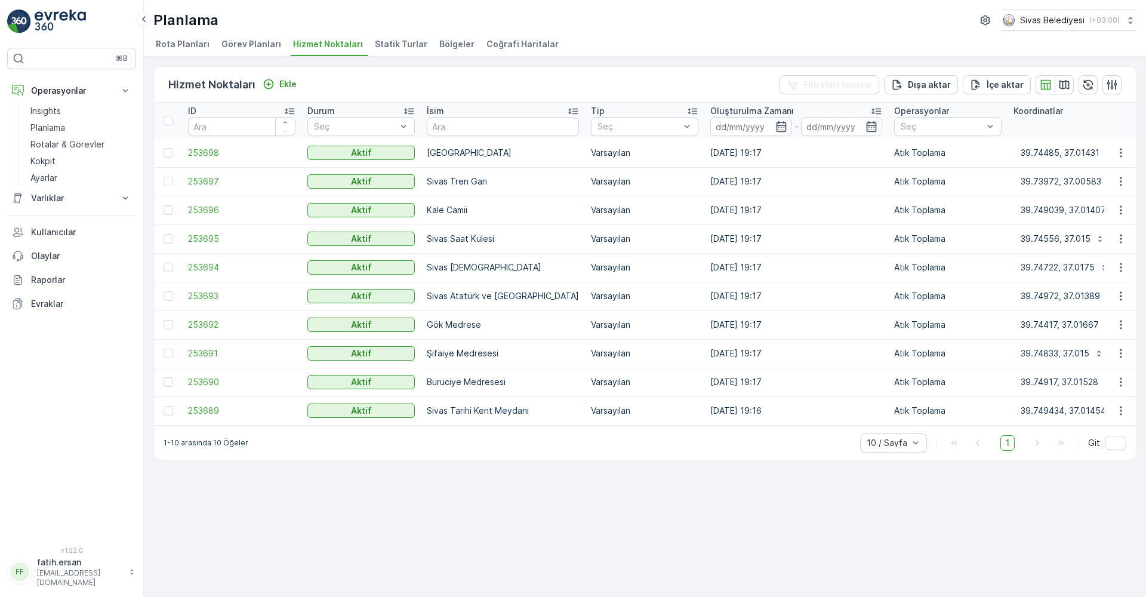
click at [402, 38] on span "Statik Turlar" at bounding box center [401, 44] width 53 height 12
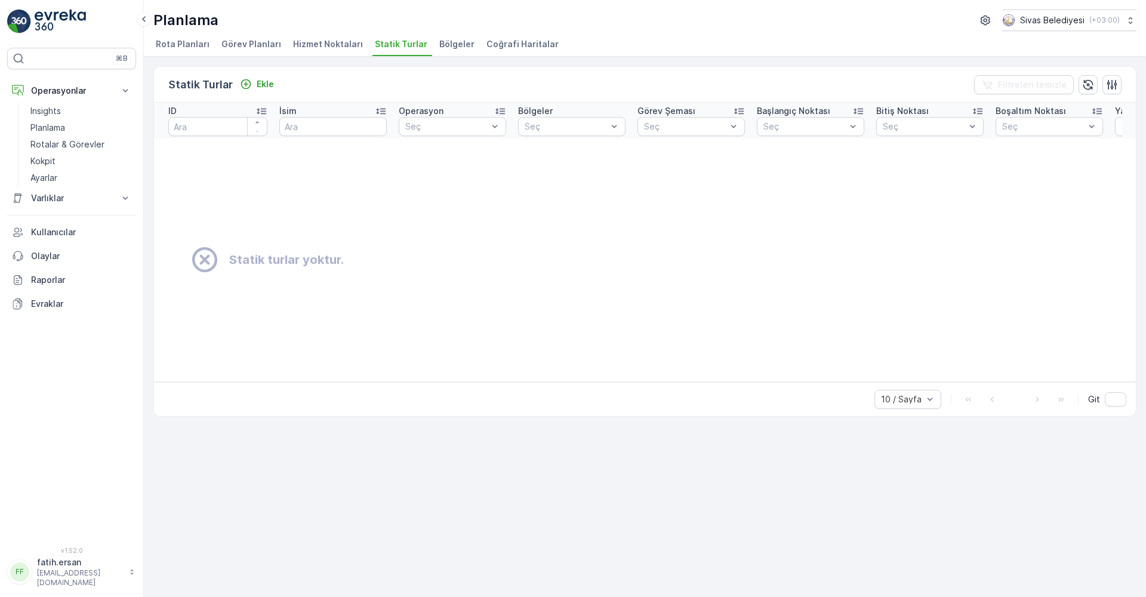
click at [442, 45] on span "Bölgeler" at bounding box center [456, 44] width 35 height 12
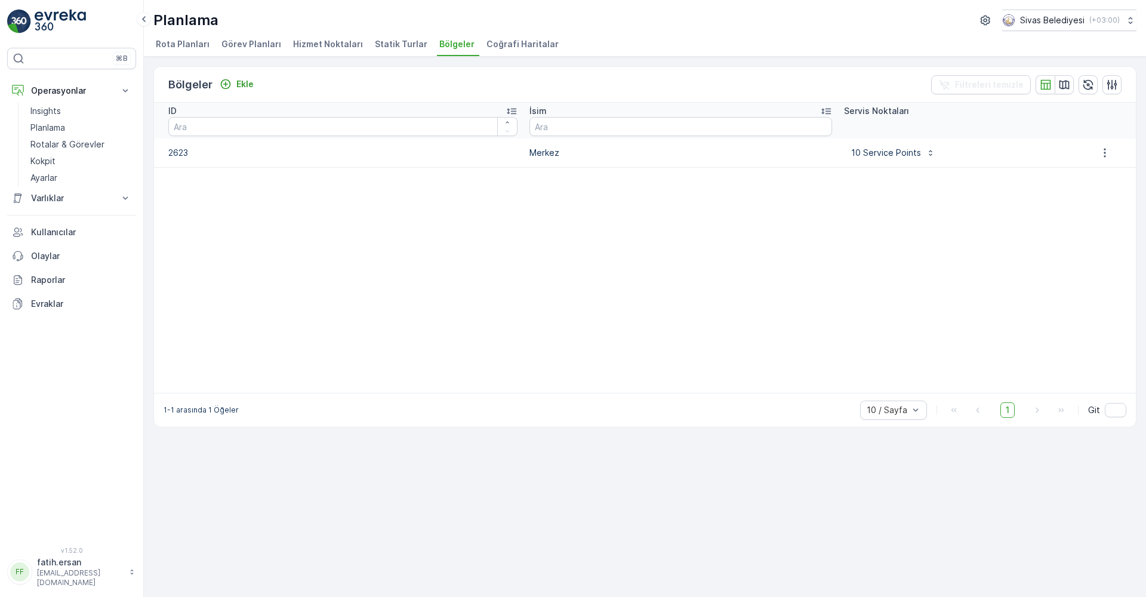
click at [183, 156] on p "2623" at bounding box center [342, 153] width 349 height 12
click at [244, 80] on p "Ekle" at bounding box center [244, 84] width 17 height 12
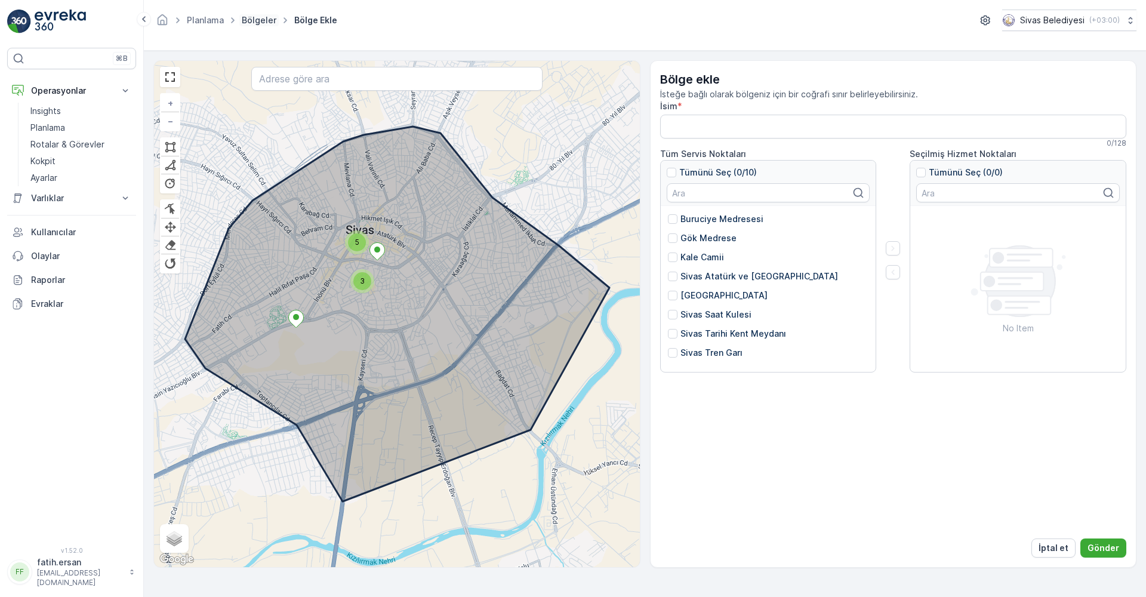
click at [255, 20] on link "Bölgeler" at bounding box center [259, 20] width 35 height 10
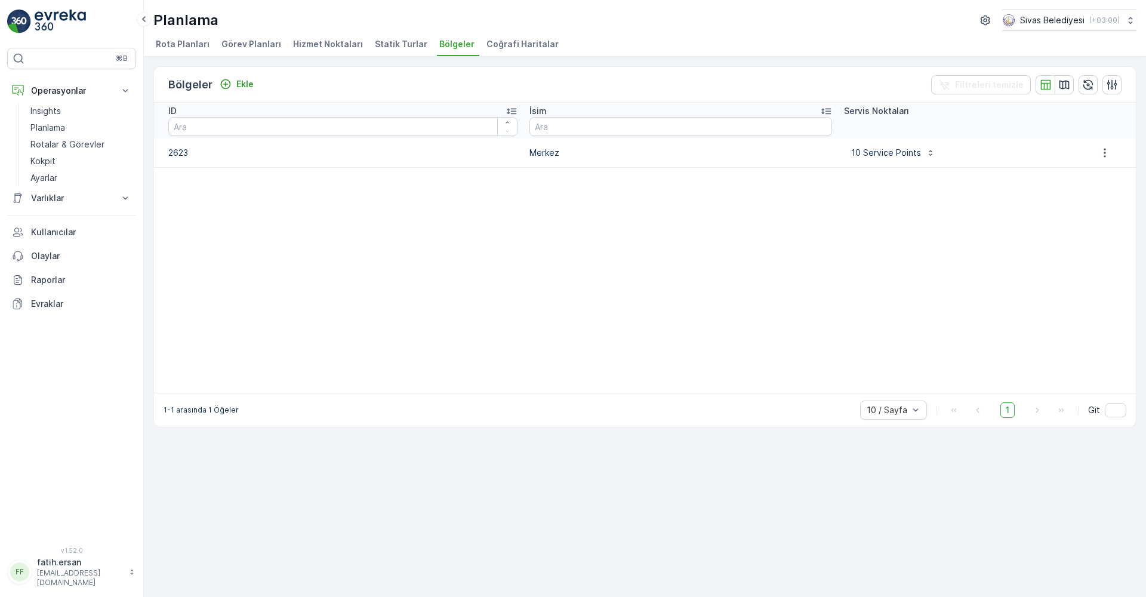
click at [399, 42] on span "Statik Turlar" at bounding box center [401, 44] width 53 height 12
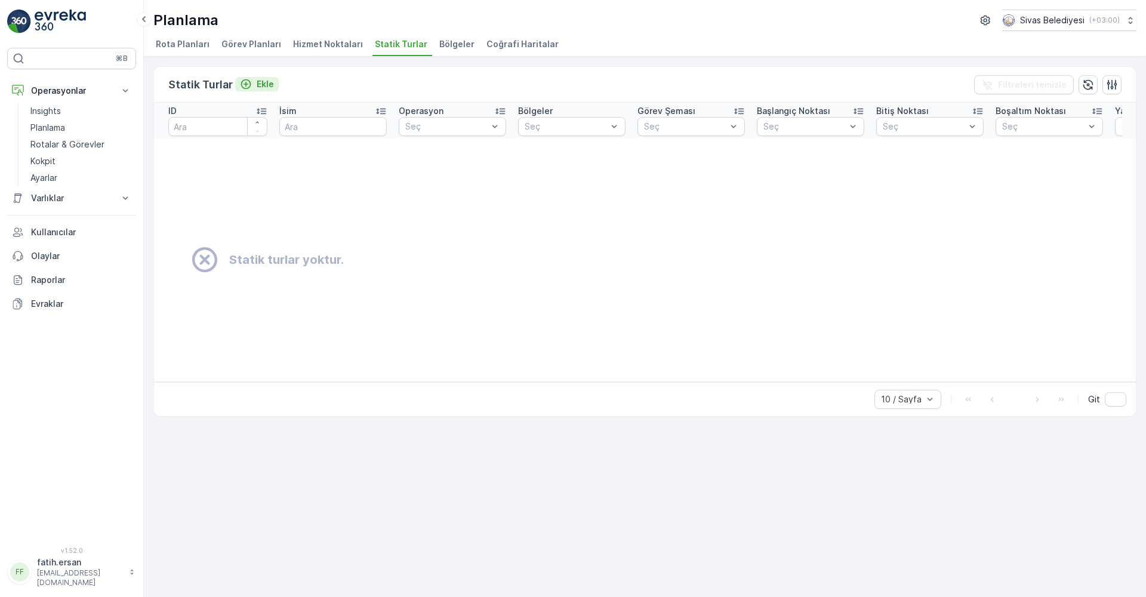
click at [270, 88] on p "Ekle" at bounding box center [265, 84] width 17 height 12
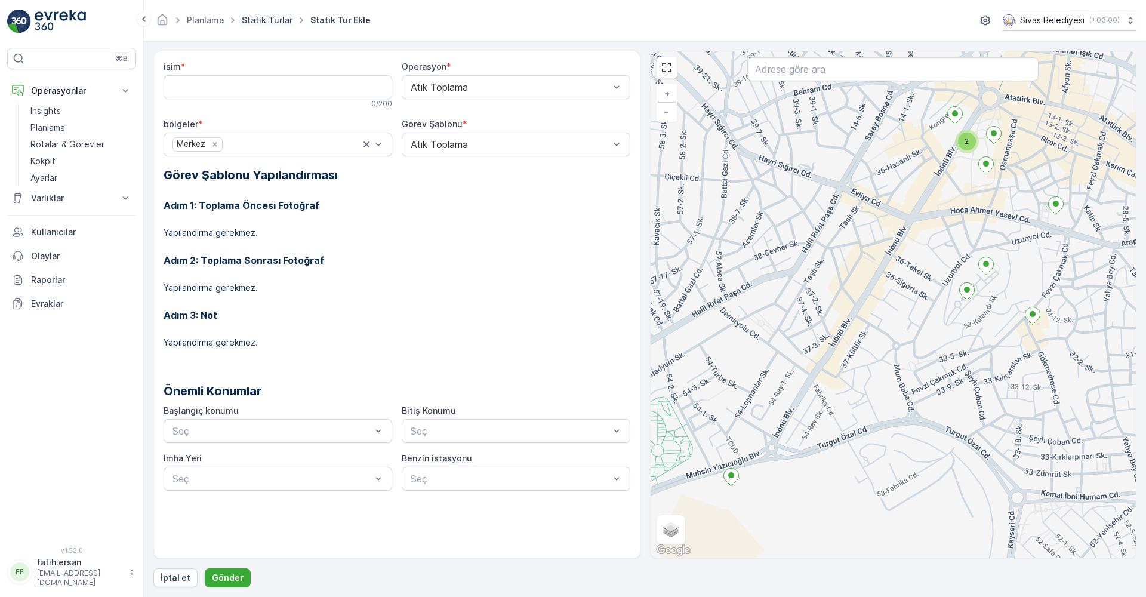
click at [252, 20] on link "Statik Turlar" at bounding box center [267, 20] width 51 height 10
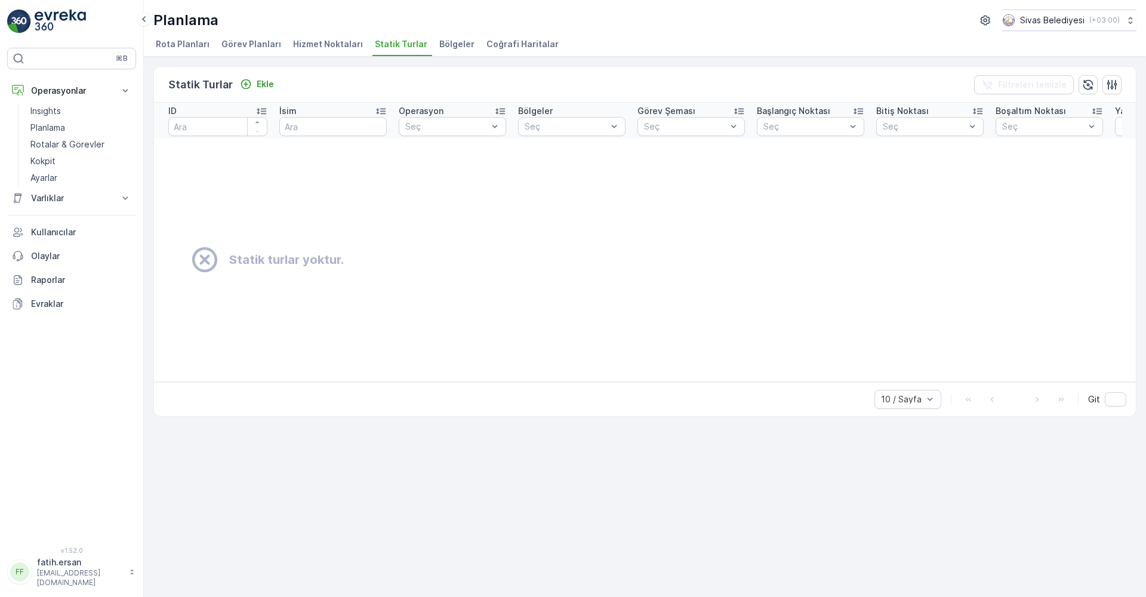
click at [401, 45] on span "Statik Turlar" at bounding box center [401, 44] width 53 height 12
click at [439, 39] on span "Bölgeler" at bounding box center [456, 44] width 35 height 12
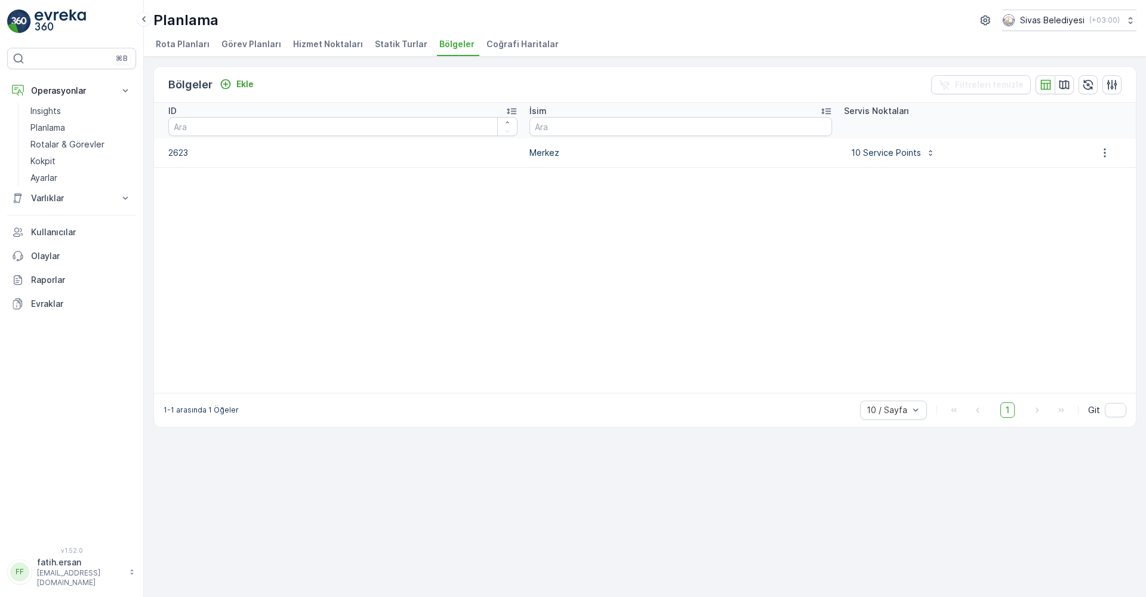
click at [397, 42] on span "Statik Turlar" at bounding box center [401, 44] width 53 height 12
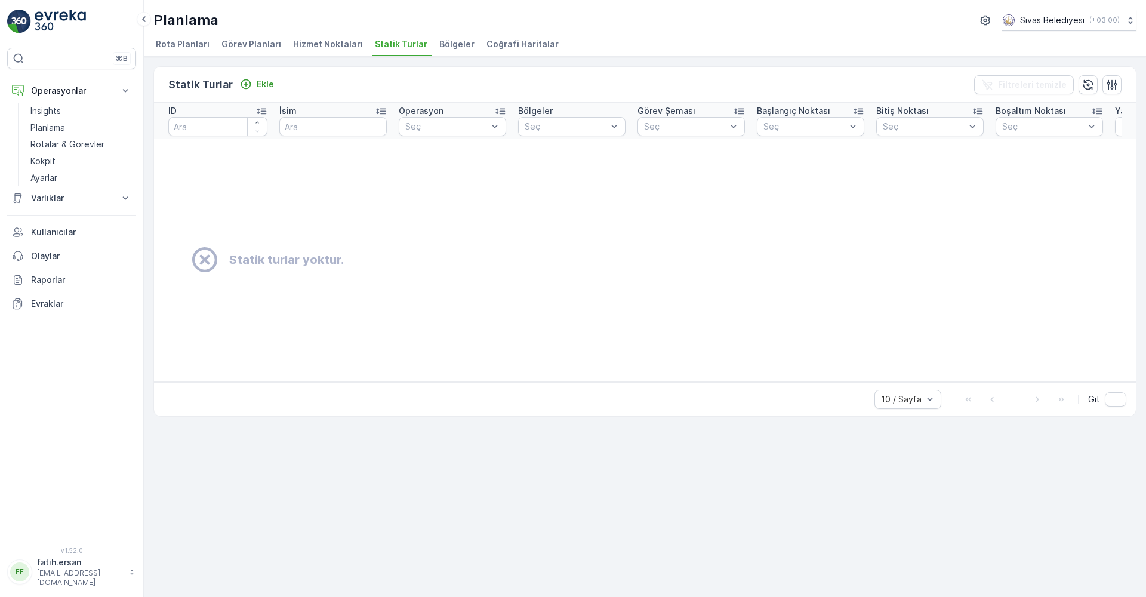
click at [439, 44] on span "Bölgeler" at bounding box center [456, 44] width 35 height 12
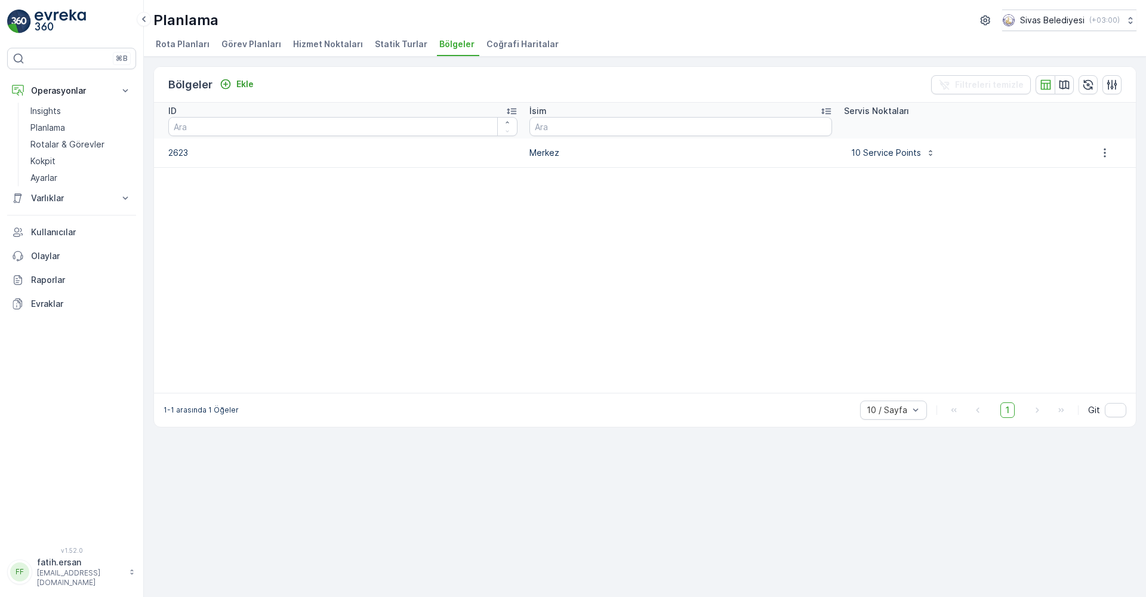
click at [398, 44] on span "Statik Turlar" at bounding box center [401, 44] width 53 height 12
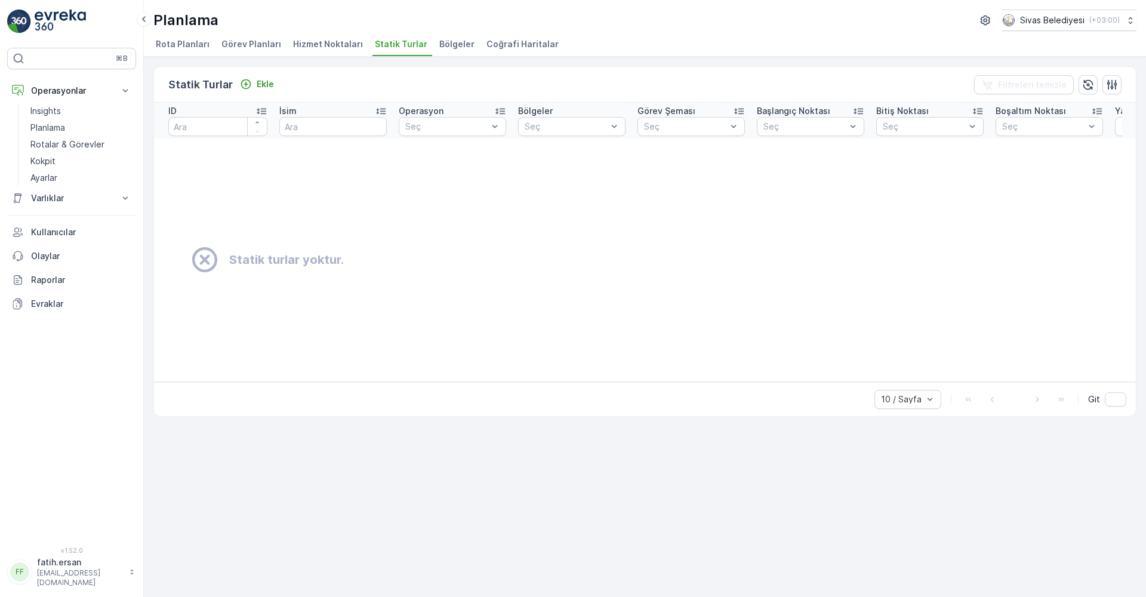
click at [320, 50] on li "Hizmet Noktaları" at bounding box center [329, 46] width 77 height 20
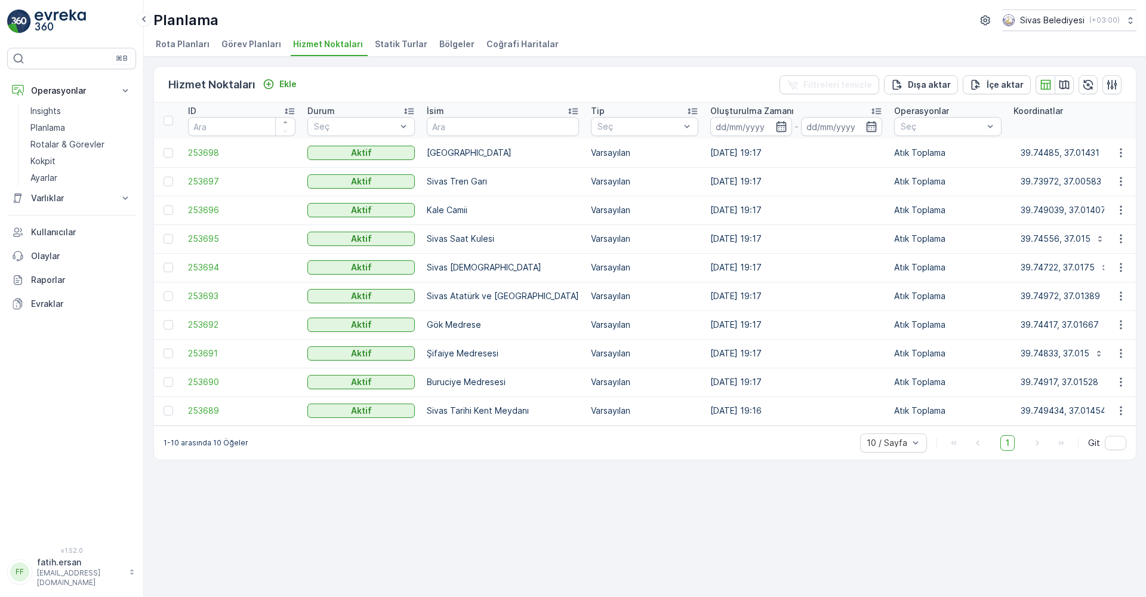
click at [377, 47] on span "Statik Turlar" at bounding box center [401, 44] width 53 height 12
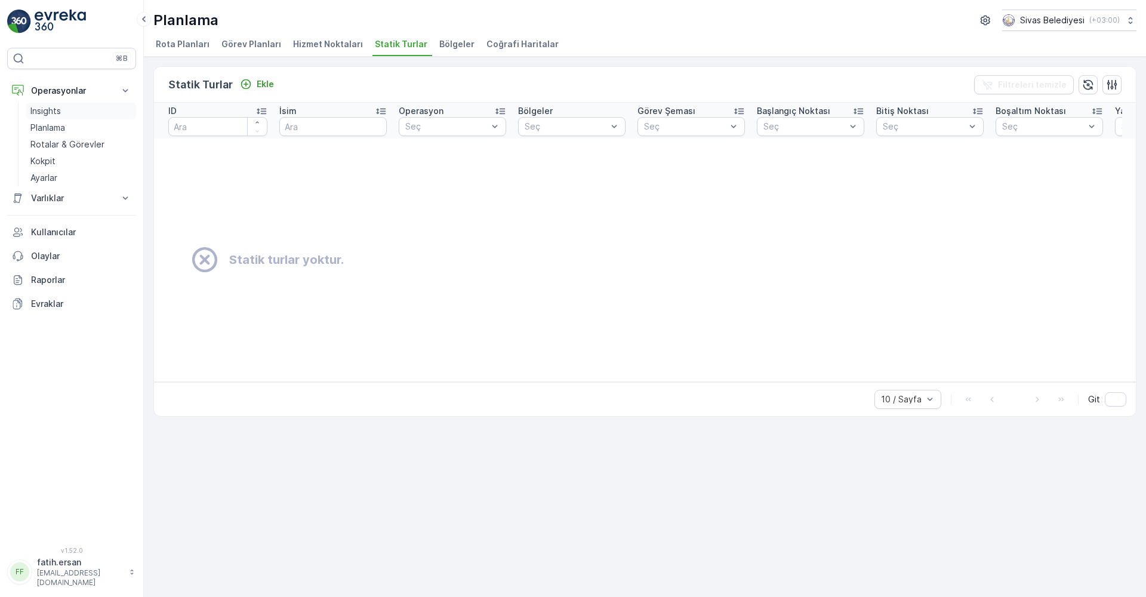
click at [50, 113] on p "Insights" at bounding box center [45, 111] width 30 height 12
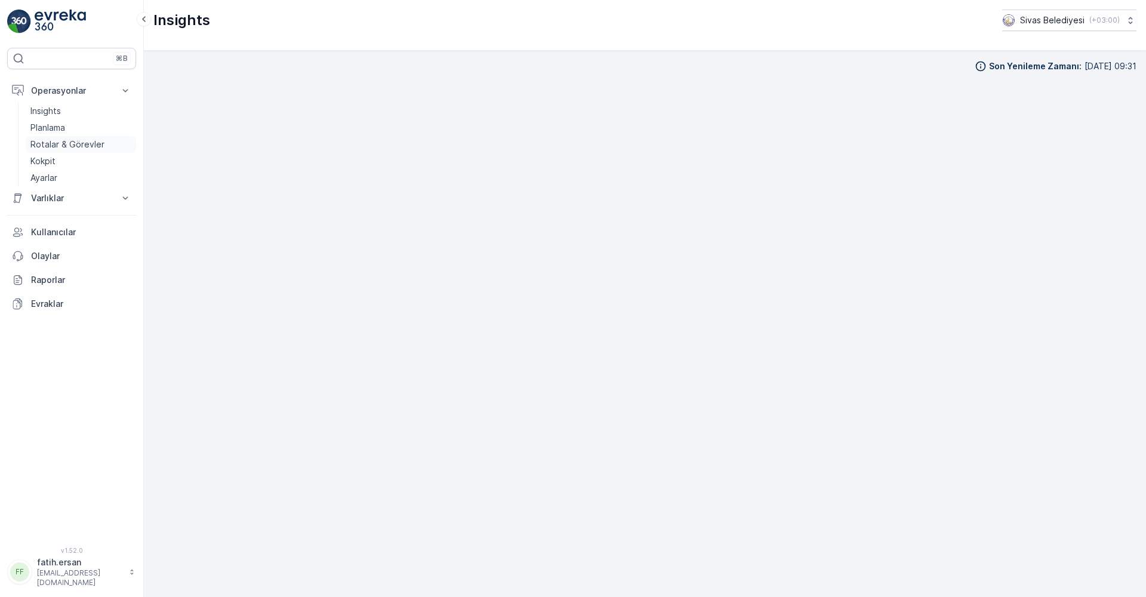
click at [50, 141] on p "Rotalar & Görevler" at bounding box center [67, 144] width 74 height 12
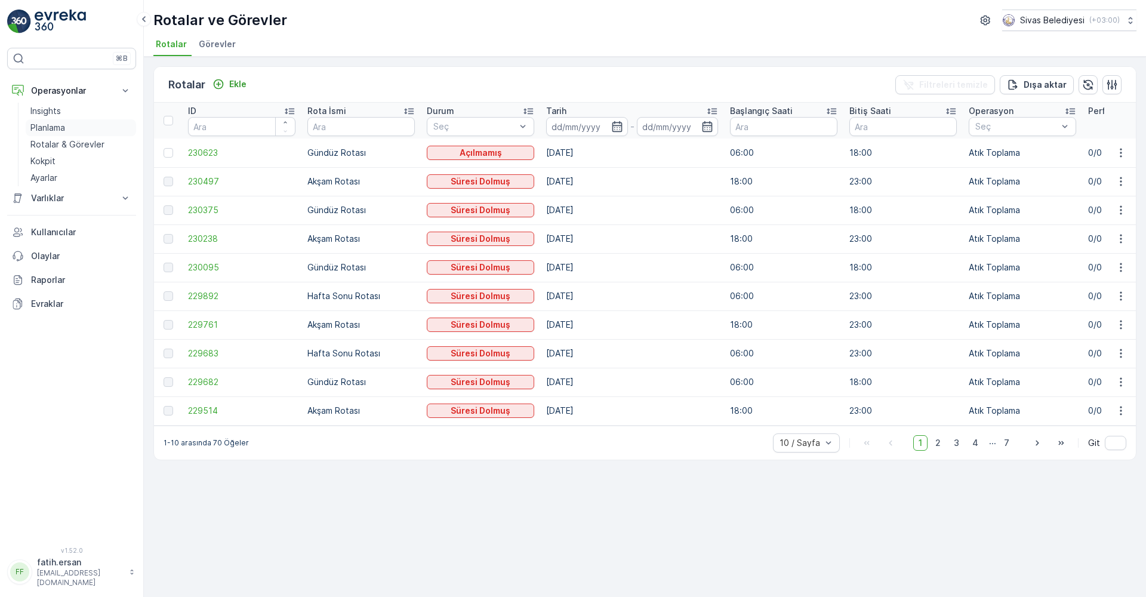
click at [54, 128] on p "Planlama" at bounding box center [47, 128] width 35 height 12
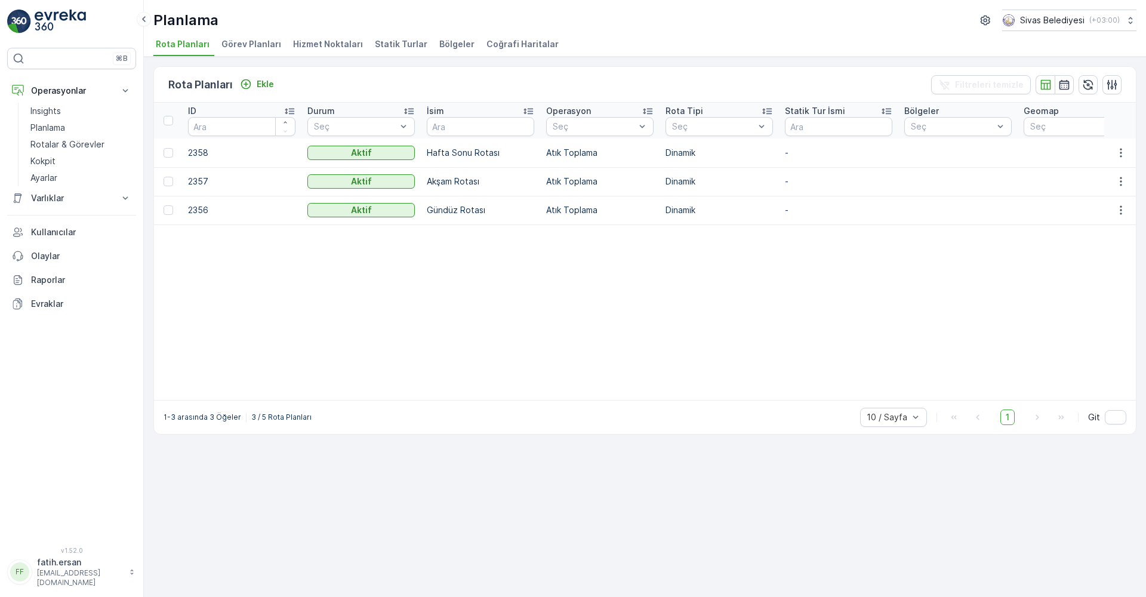
click at [408, 39] on span "Statik Turlar" at bounding box center [401, 44] width 53 height 12
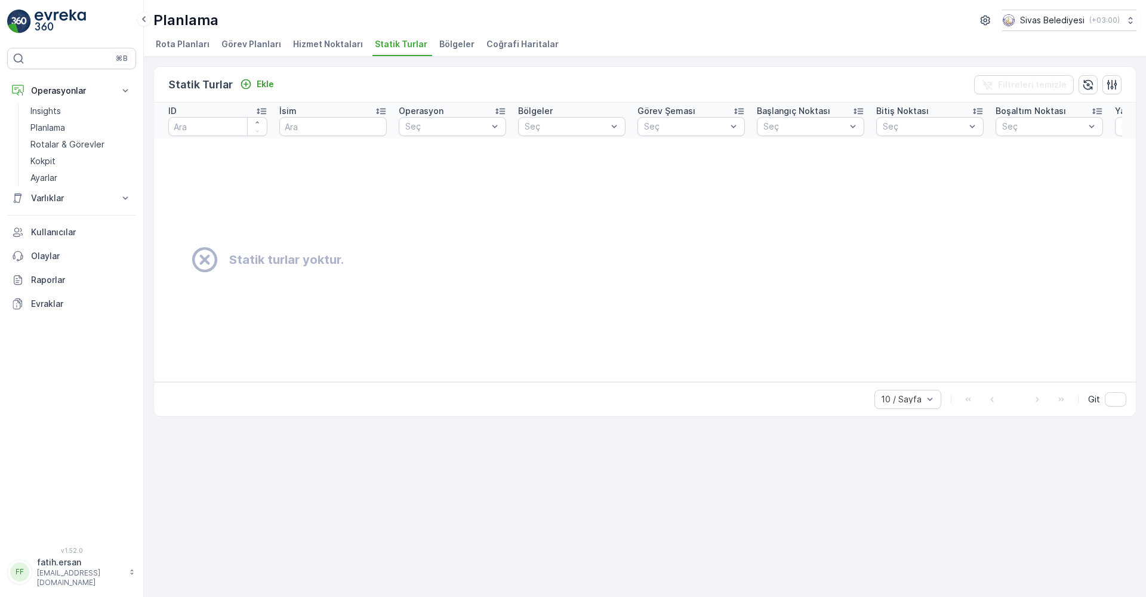
click at [313, 47] on span "Hizmet Noktaları" at bounding box center [328, 44] width 70 height 12
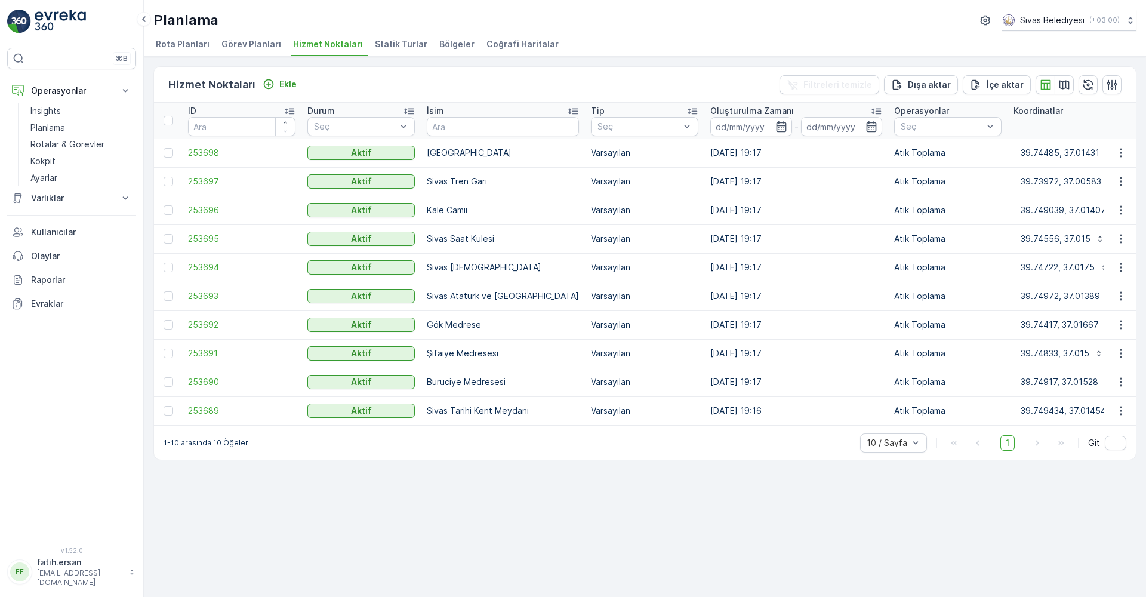
click at [403, 46] on span "Statik Turlar" at bounding box center [401, 44] width 53 height 12
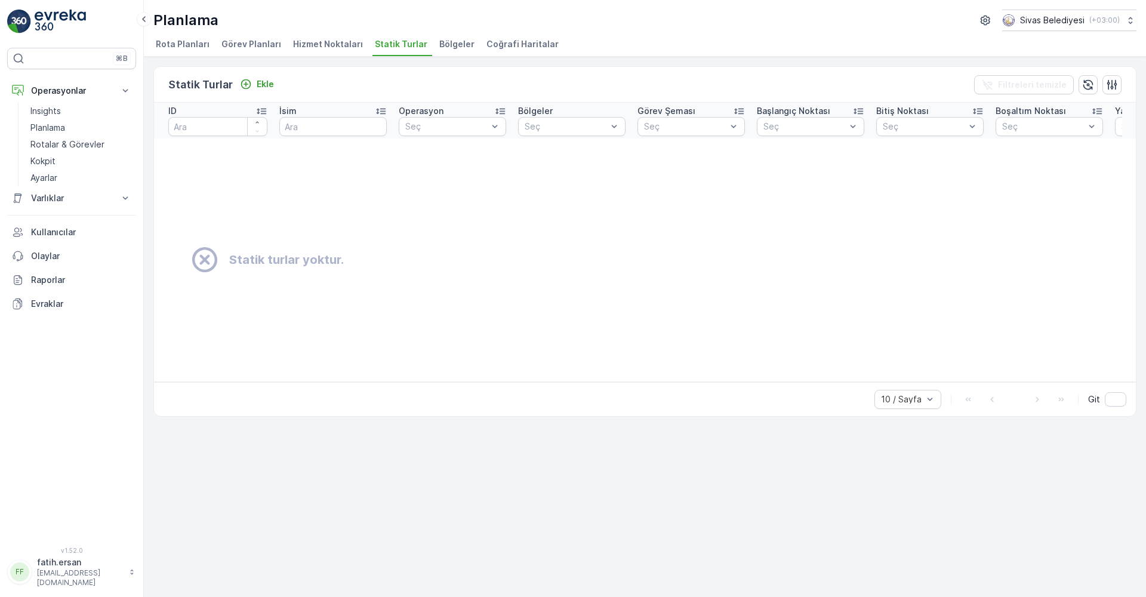
click at [443, 40] on span "Bölgeler" at bounding box center [456, 44] width 35 height 12
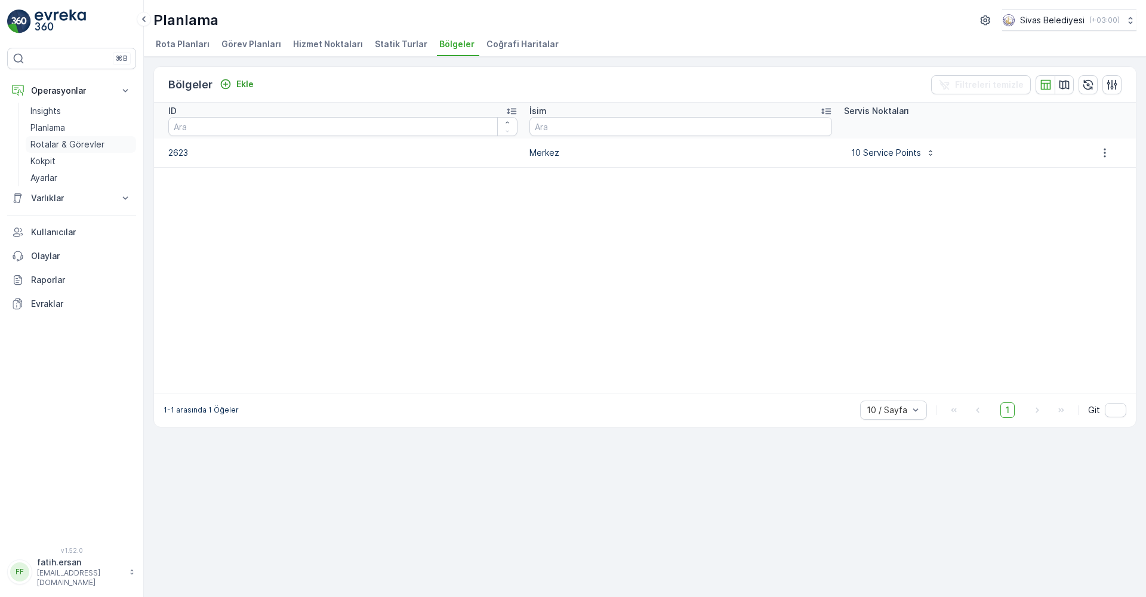
click at [94, 142] on p "Rotalar & Görevler" at bounding box center [67, 144] width 74 height 12
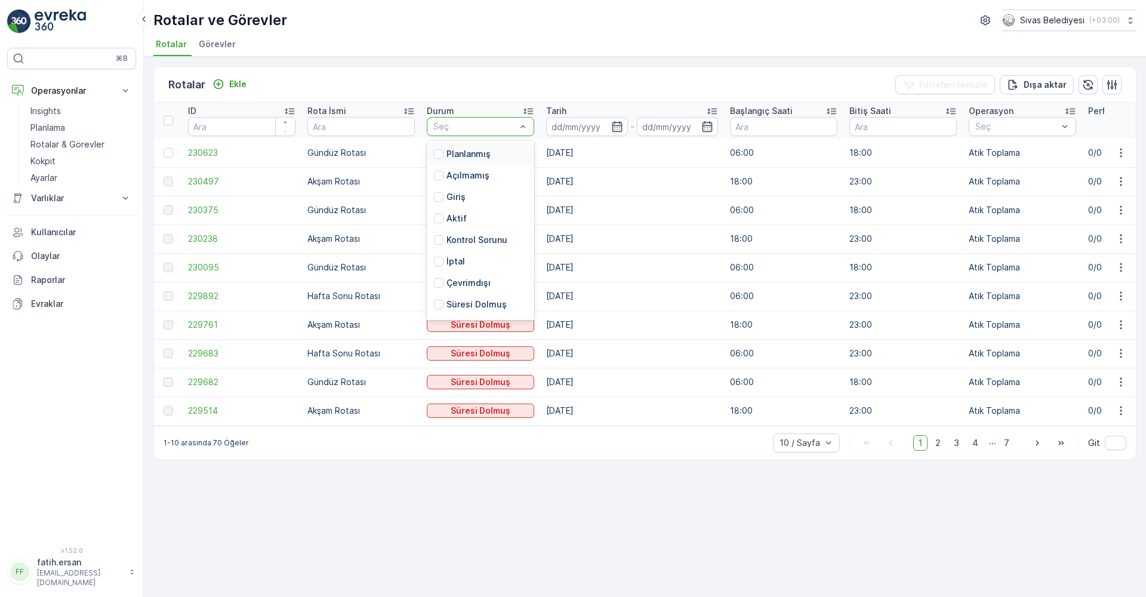
click at [472, 2] on div "Rotalar ve Görevler Sivas Belediyesi ( +03:00 ) Rotalar Görevler" at bounding box center [645, 28] width 1002 height 57
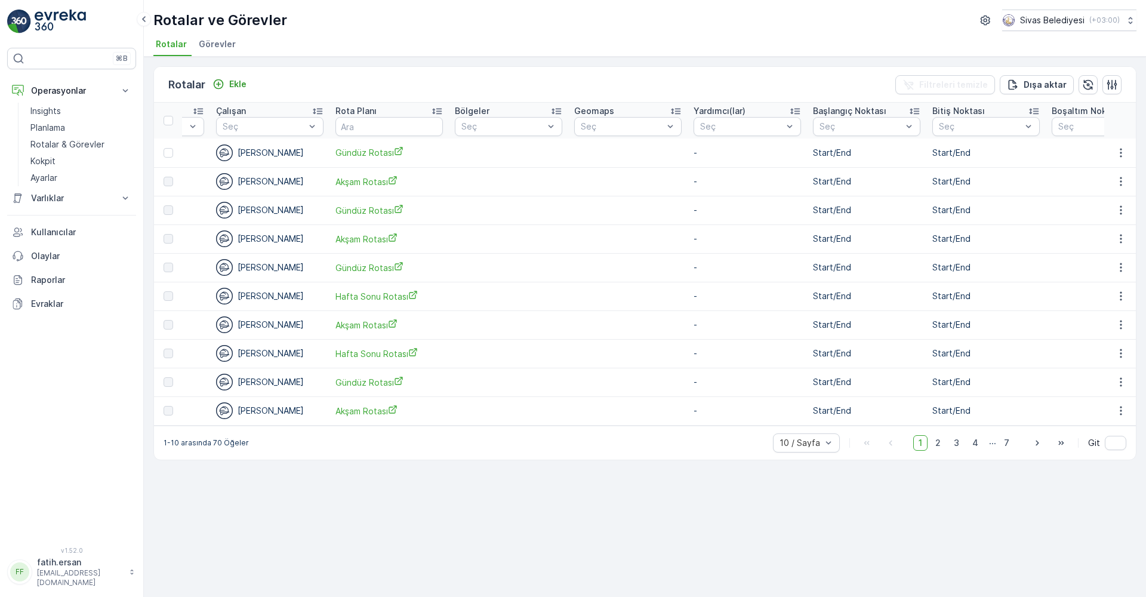
scroll to position [0, 1228]
click at [223, 50] on li "Görevler" at bounding box center [218, 46] width 44 height 20
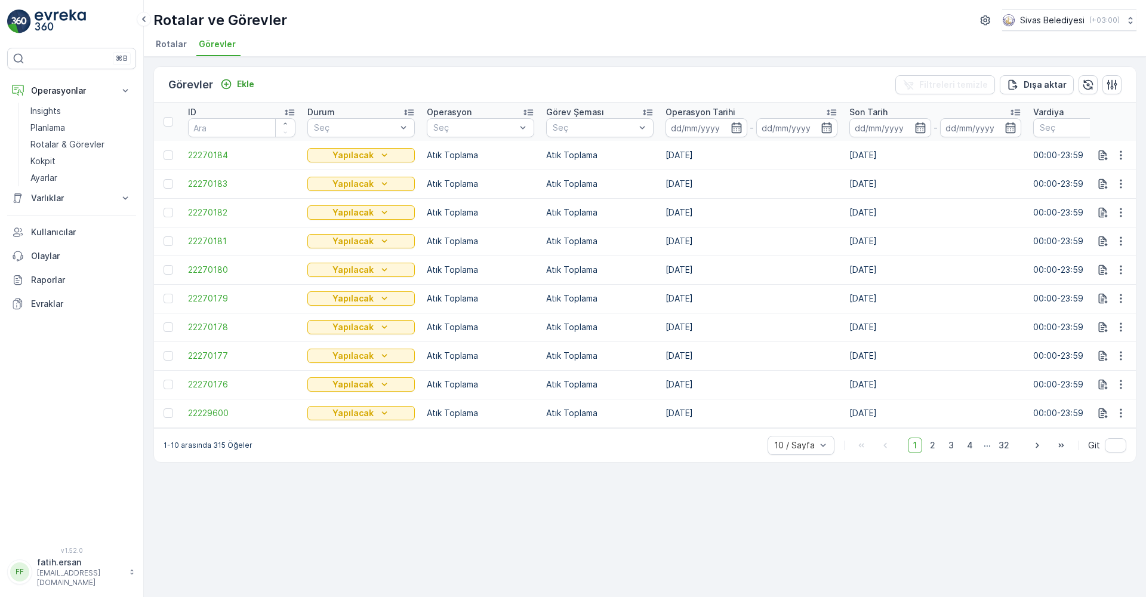
click at [174, 42] on span "Rotalar" at bounding box center [171, 44] width 31 height 12
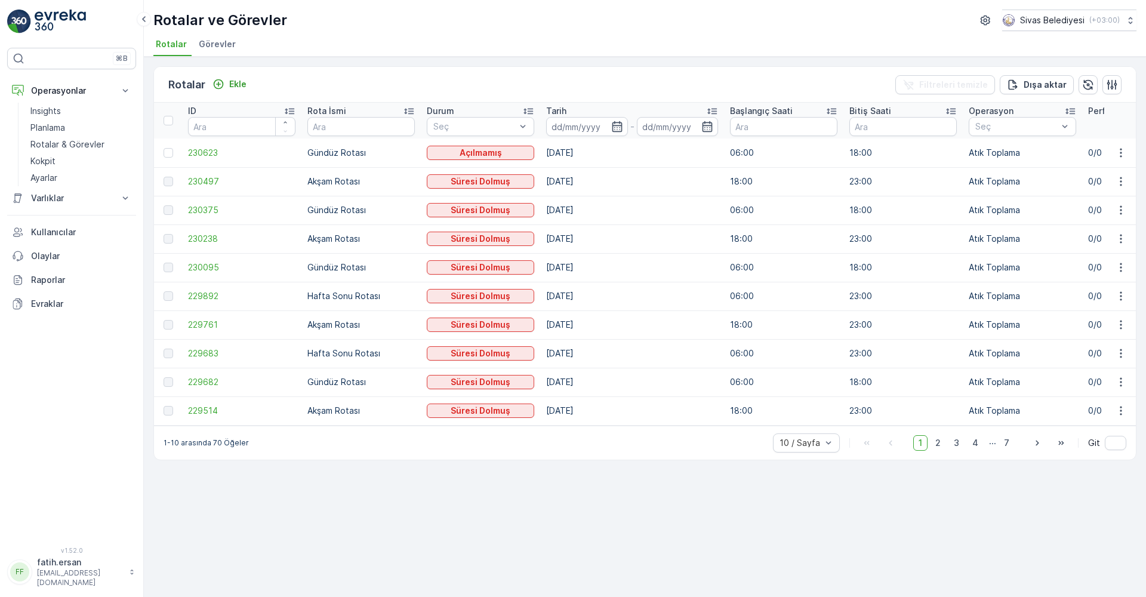
click at [208, 45] on span "Görevler" at bounding box center [217, 44] width 37 height 12
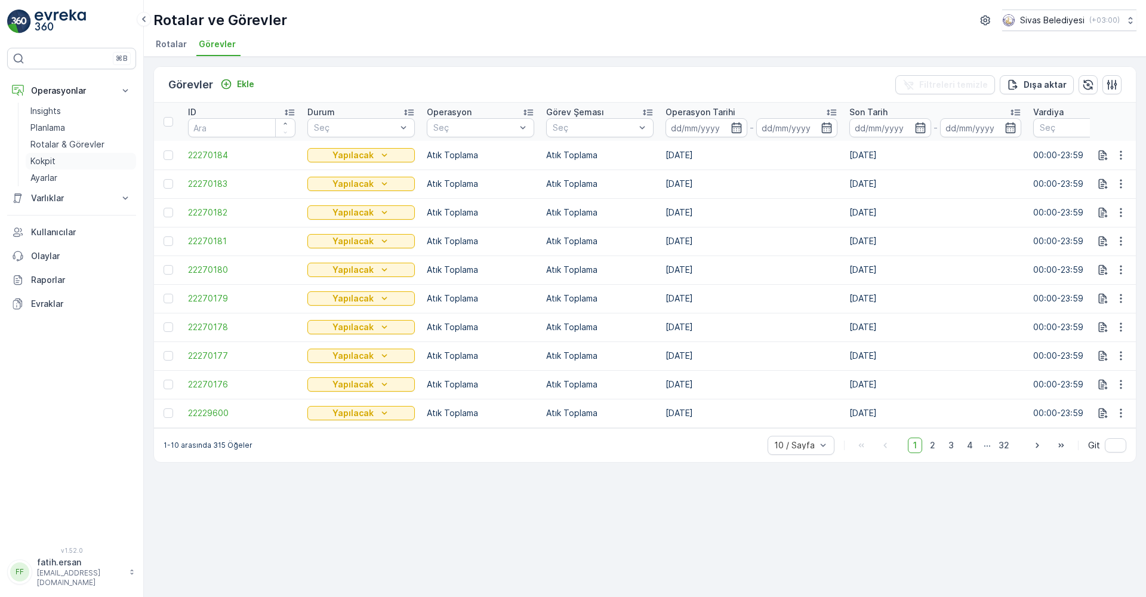
click at [45, 163] on p "Kokpit" at bounding box center [42, 161] width 25 height 12
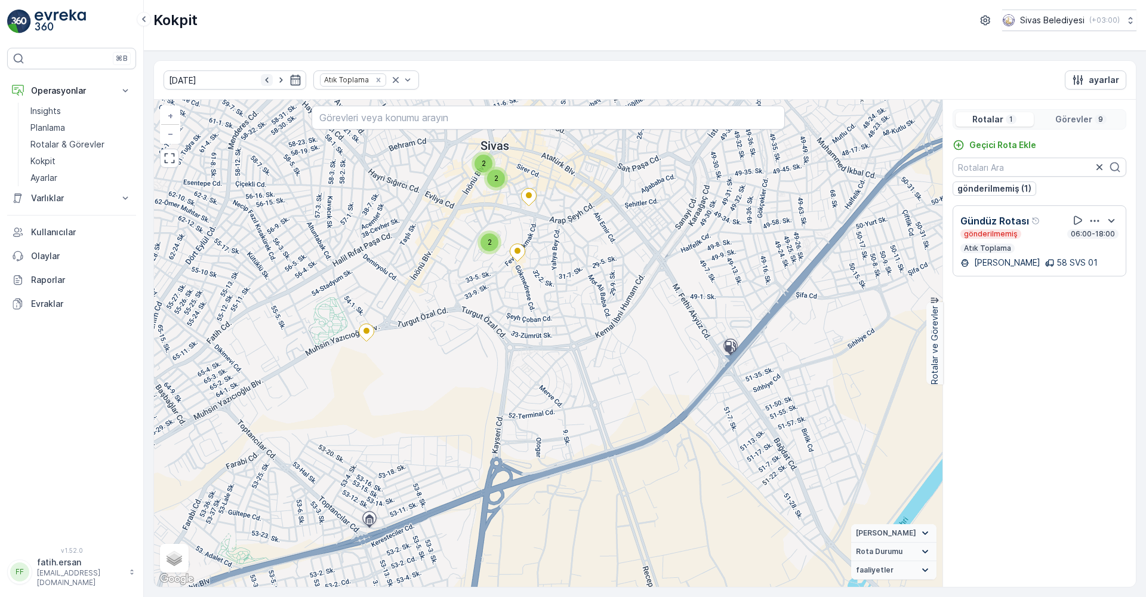
click at [261, 77] on icon "button" at bounding box center [267, 80] width 12 height 12
type input "[DATE]"
click at [1009, 297] on p "Gündüz Rotası" at bounding box center [994, 296] width 69 height 14
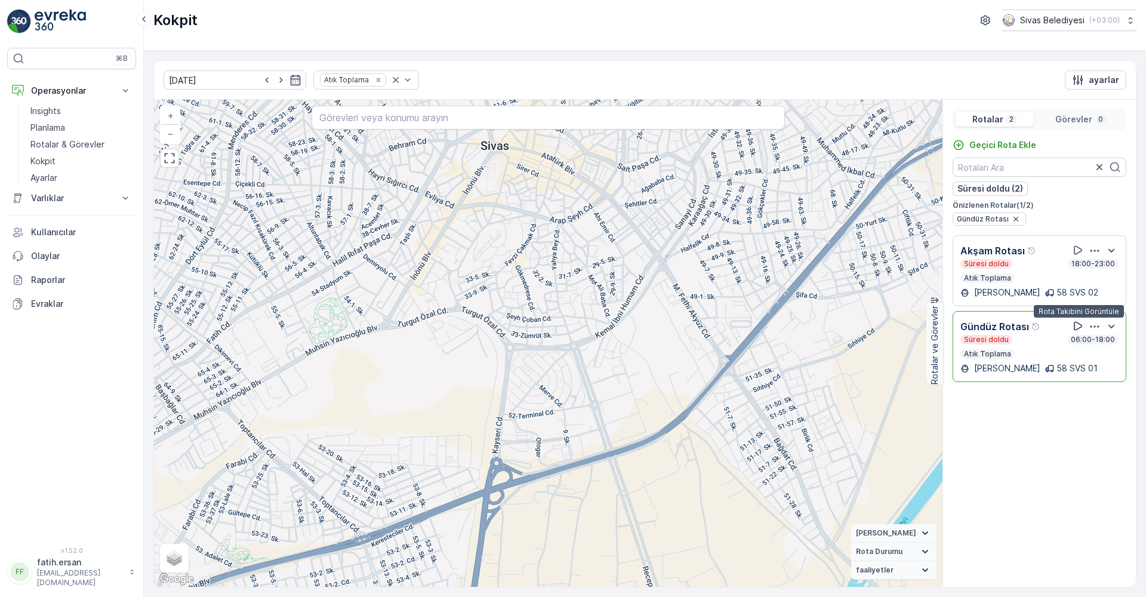
click at [1075, 323] on icon at bounding box center [1078, 326] width 12 height 12
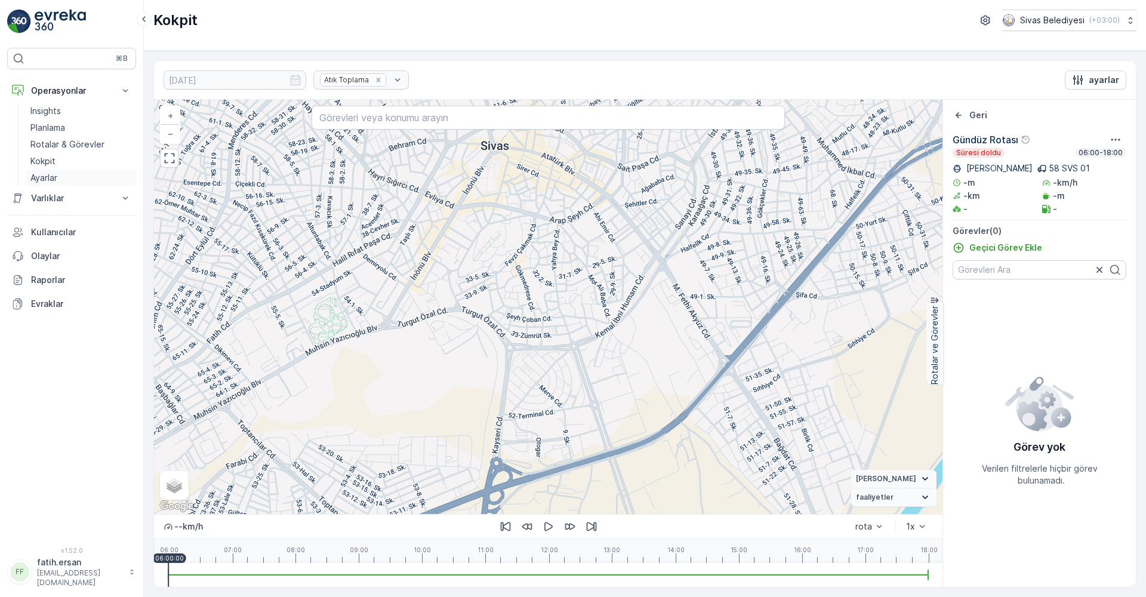
click at [43, 172] on p "Ayarlar" at bounding box center [43, 178] width 27 height 12
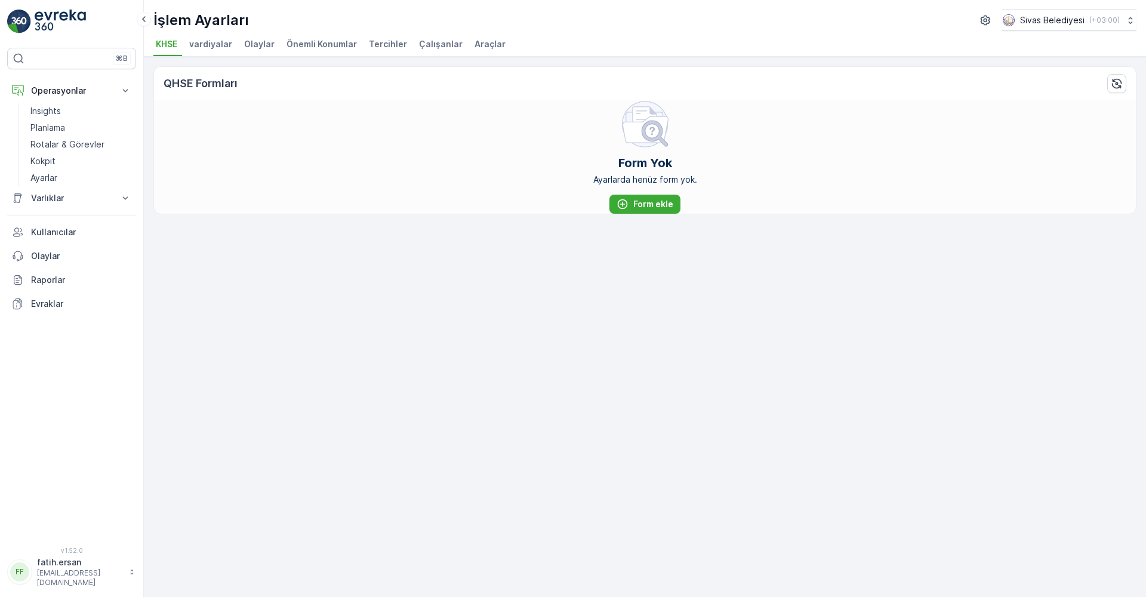
click at [209, 48] on span "vardiyalar" at bounding box center [210, 44] width 43 height 12
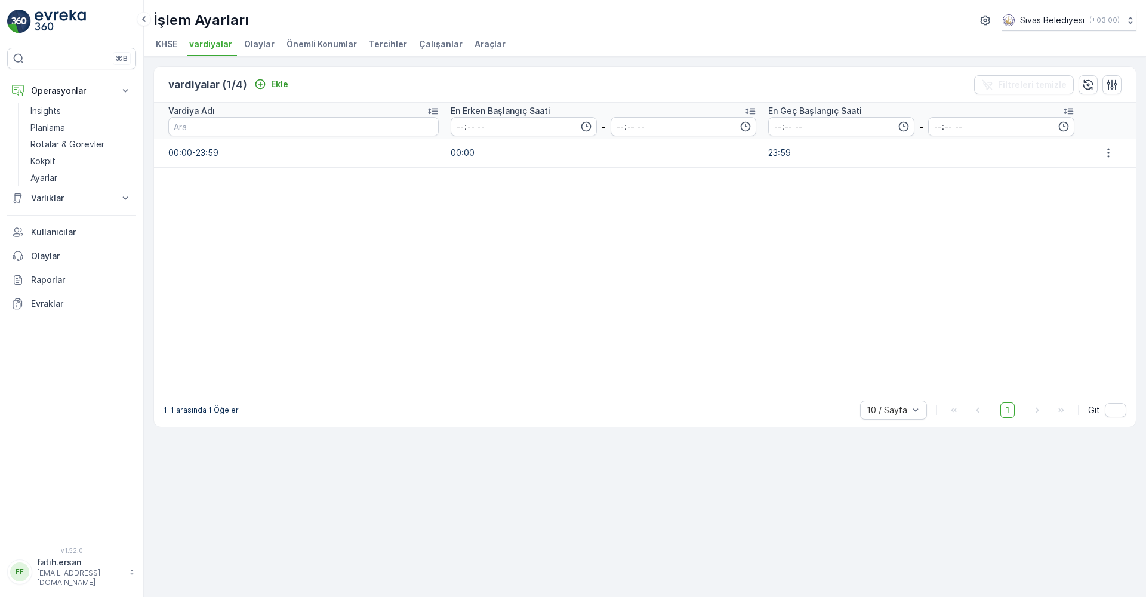
click at [175, 45] on span "KHSE" at bounding box center [166, 44] width 21 height 12
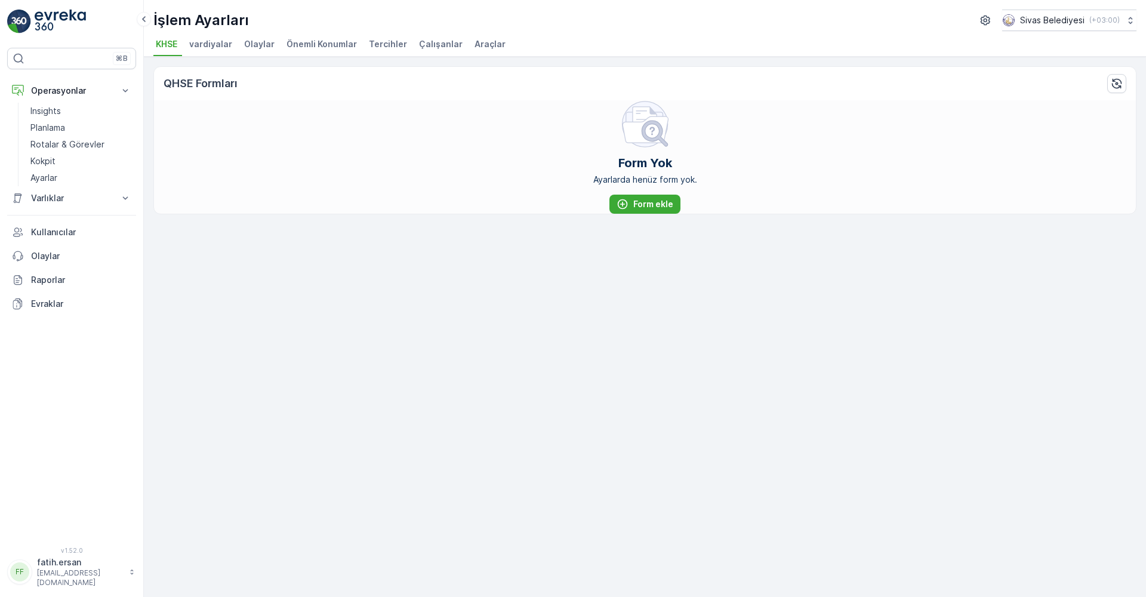
click at [439, 38] on span "Çalışanlar" at bounding box center [441, 44] width 44 height 12
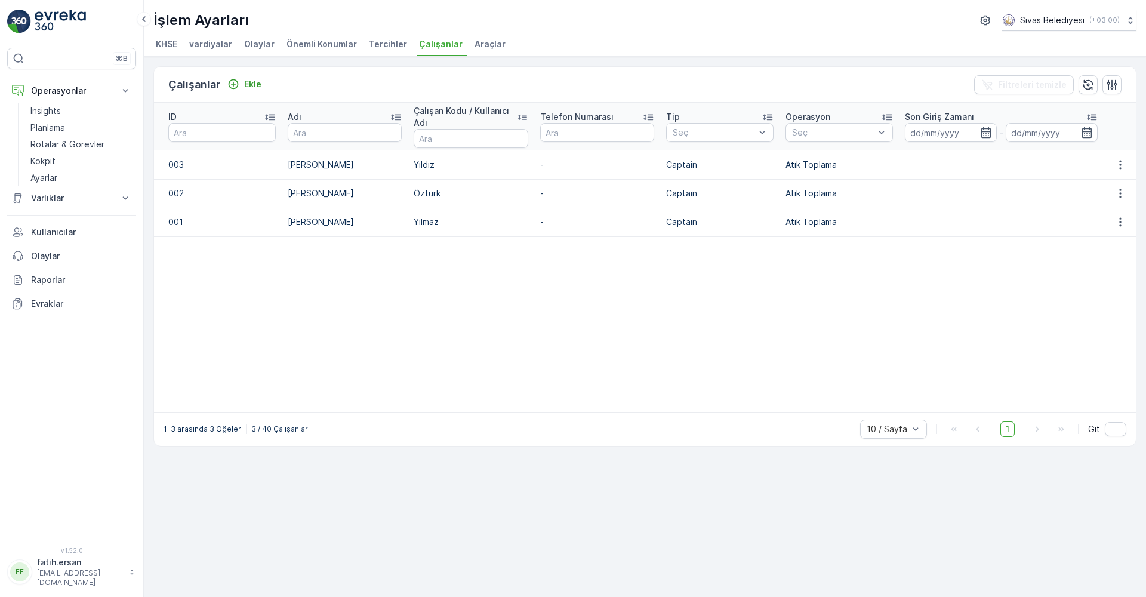
click at [474, 41] on span "Araçlar" at bounding box center [489, 44] width 31 height 12
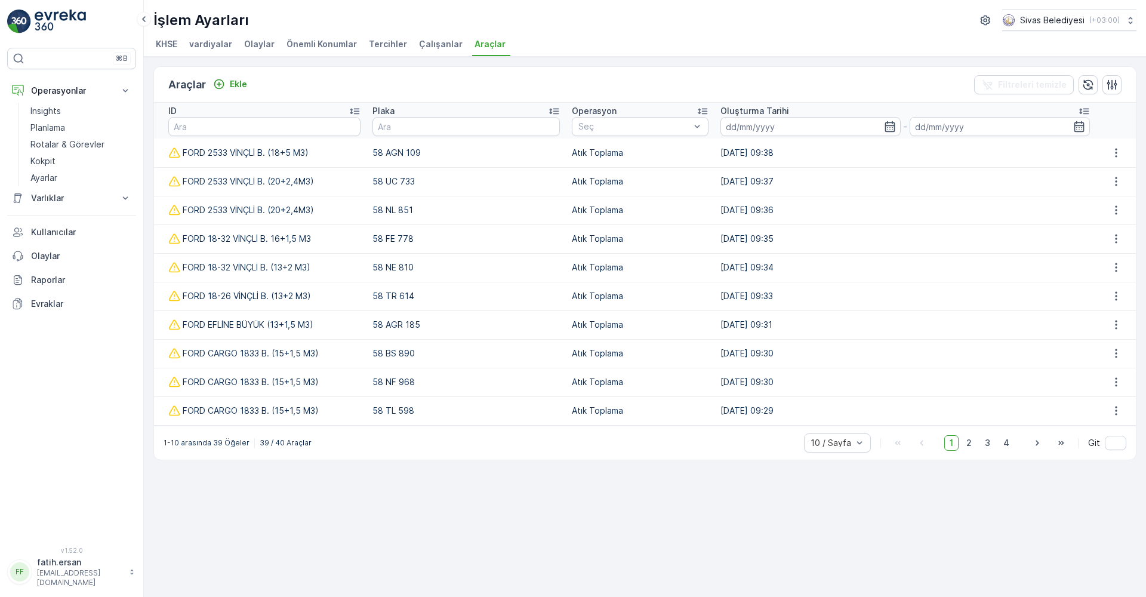
click at [437, 39] on span "Çalışanlar" at bounding box center [441, 44] width 44 height 12
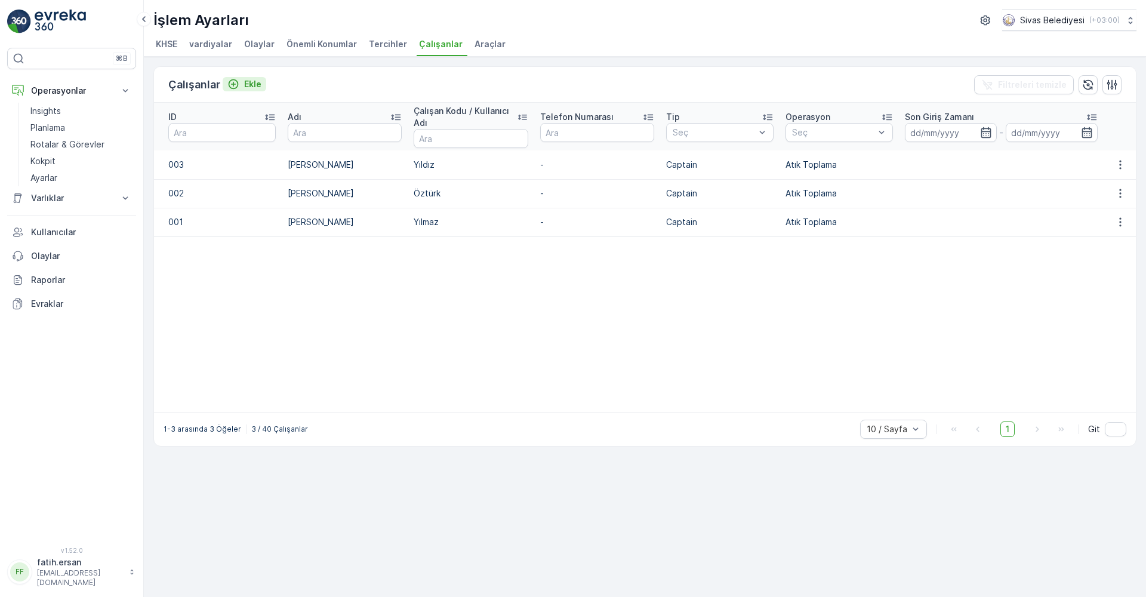
click at [242, 83] on div "Ekle" at bounding box center [244, 84] width 34 height 12
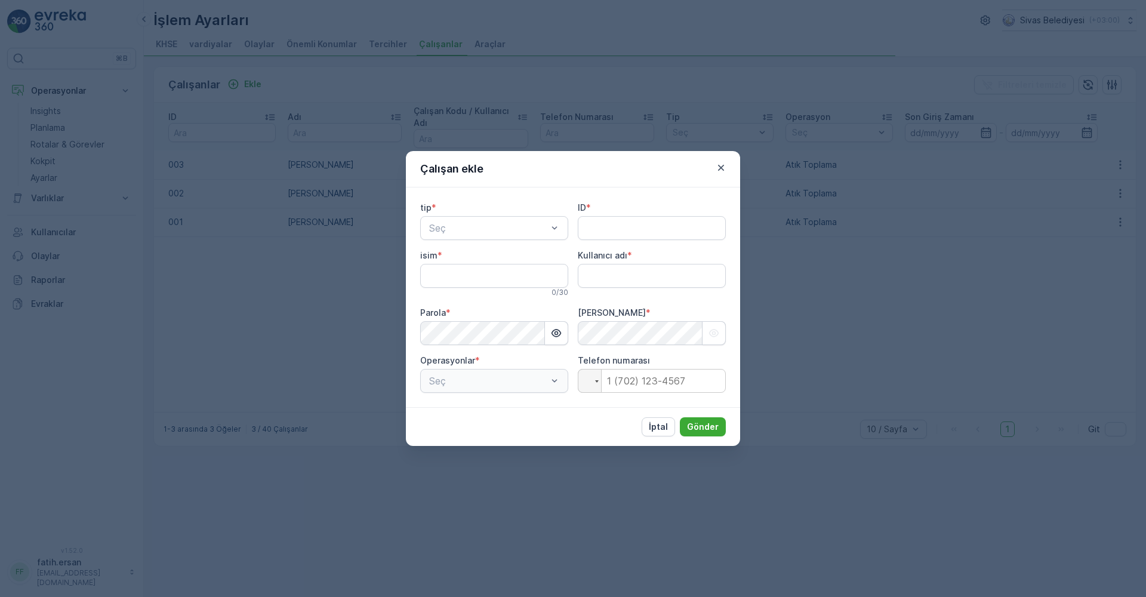
type adı "fatih.ersan"
click at [473, 224] on div at bounding box center [488, 228] width 121 height 11
click at [716, 170] on icon "button" at bounding box center [721, 168] width 12 height 12
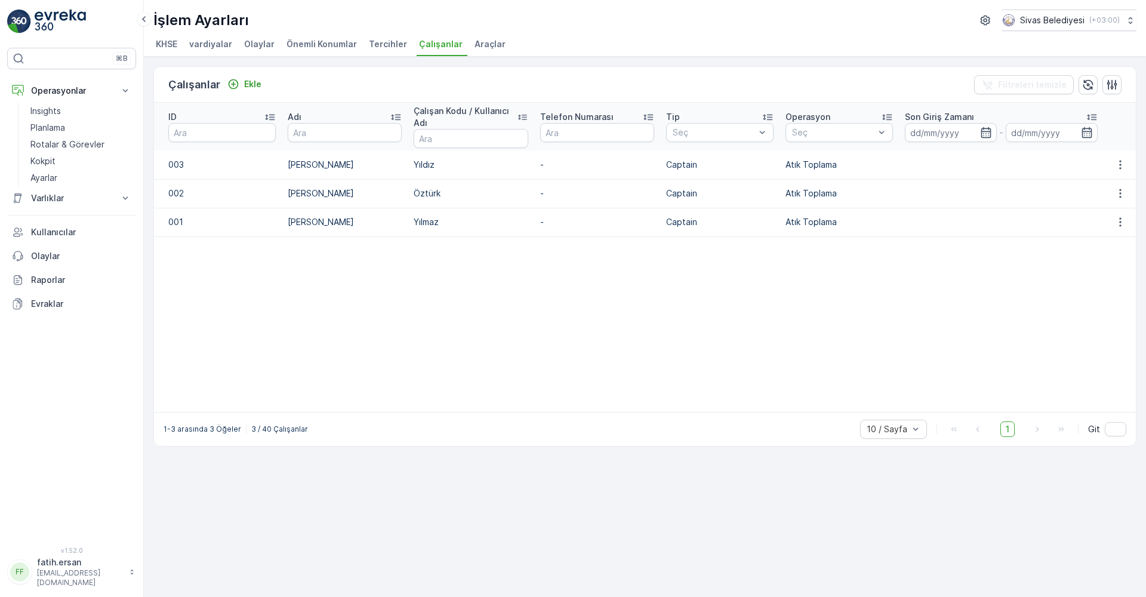
click at [376, 42] on span "Tercihler" at bounding box center [388, 44] width 38 height 12
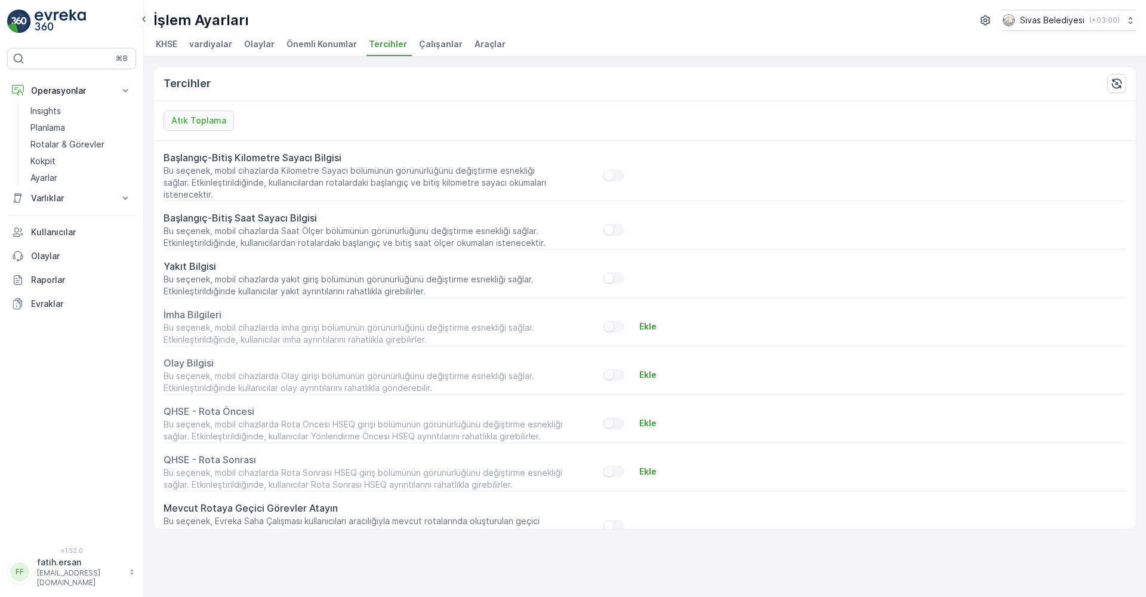
click at [322, 38] on li "Önemli Konumlar" at bounding box center [323, 46] width 78 height 20
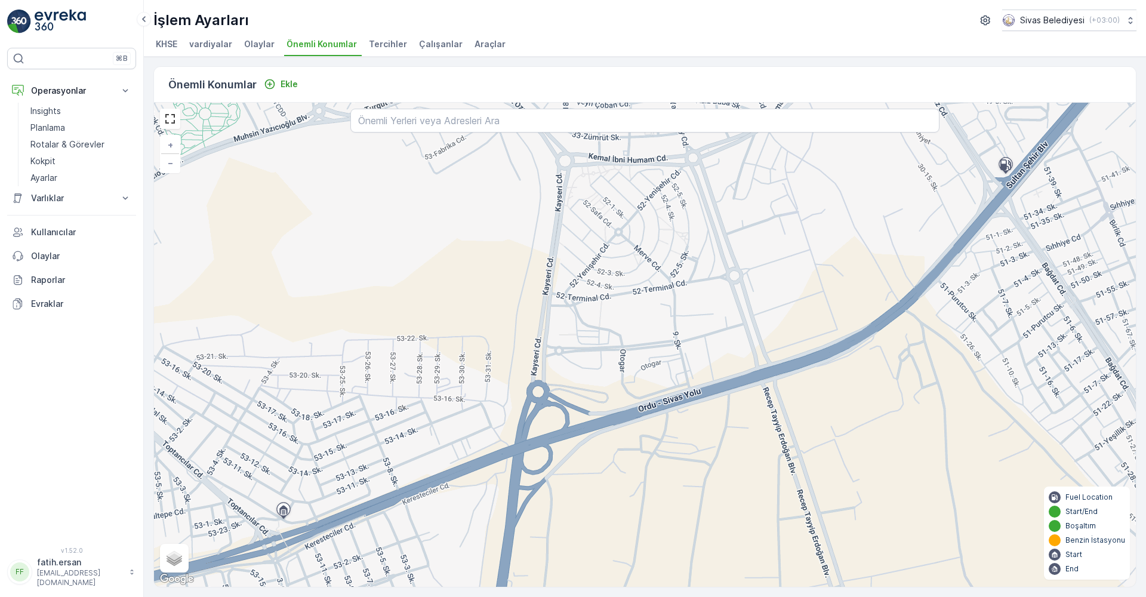
click at [474, 41] on span "Araçlar" at bounding box center [489, 44] width 31 height 12
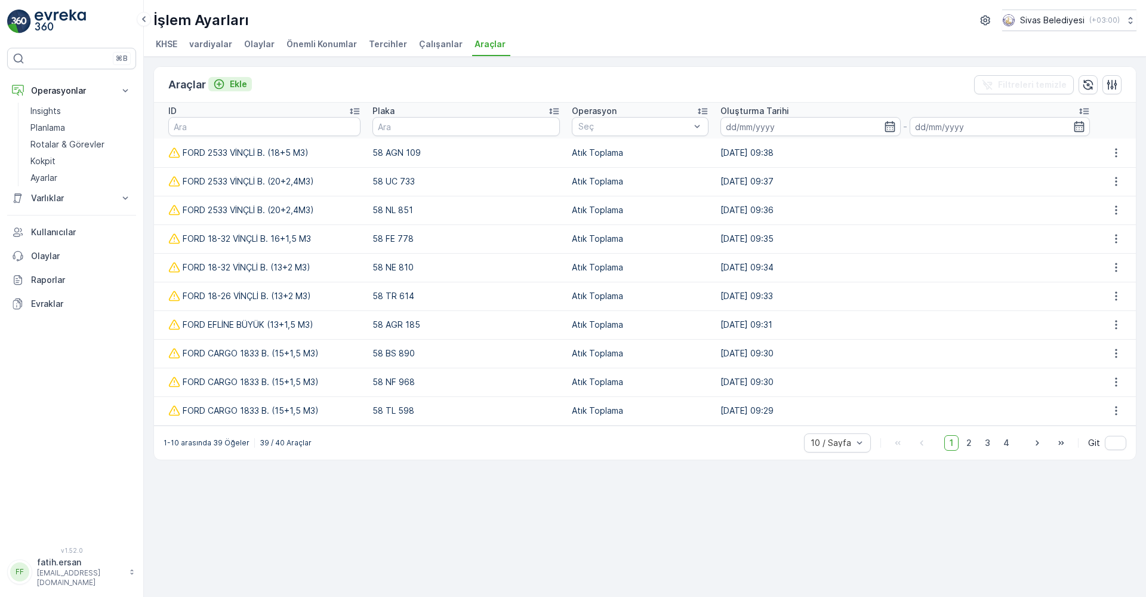
click at [229, 77] on button "Ekle" at bounding box center [230, 84] width 44 height 14
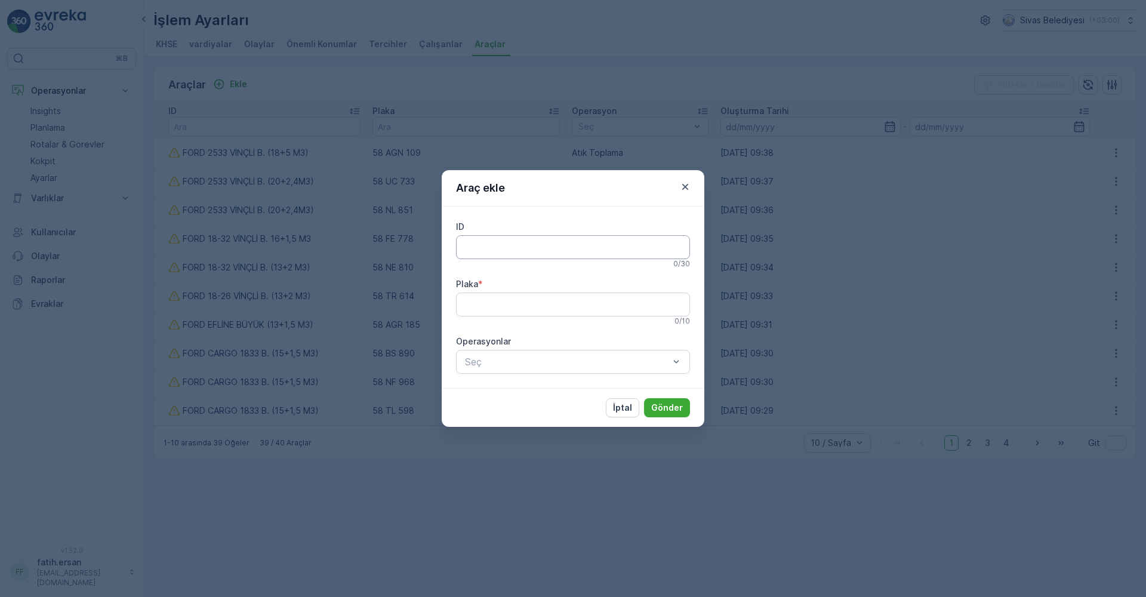
click at [495, 257] on input "ID" at bounding box center [573, 247] width 234 height 24
drag, startPoint x: 680, startPoint y: 189, endPoint x: 671, endPoint y: 190, distance: 9.1
click at [680, 189] on icon "button" at bounding box center [685, 187] width 12 height 12
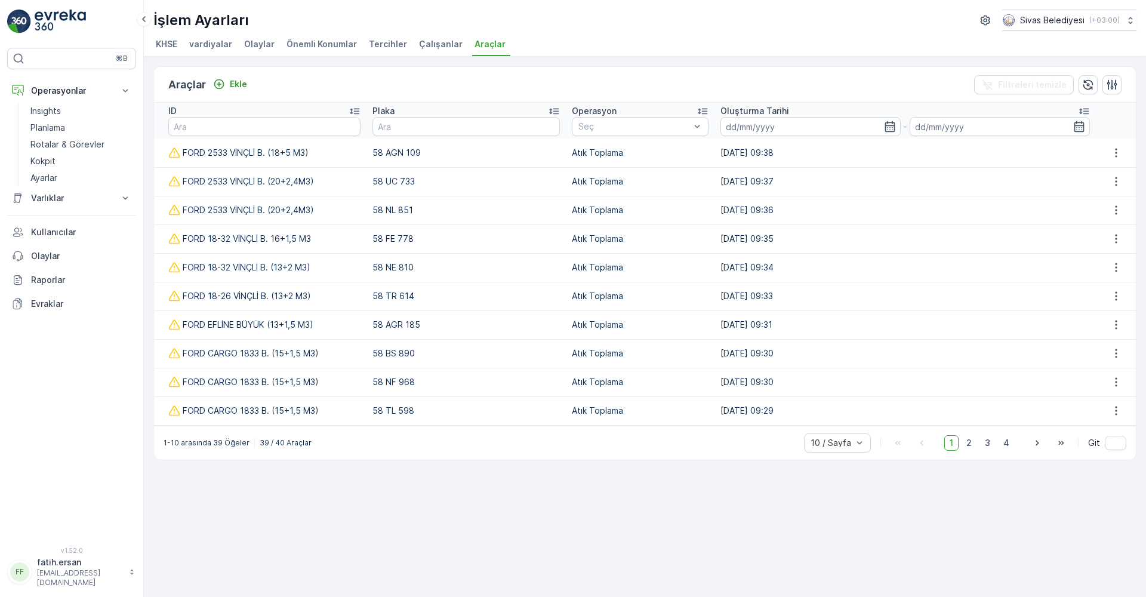
click at [289, 155] on div "FORD 2533 VİNÇLİ B. (18+5 M3)" at bounding box center [264, 152] width 192 height 17
click at [1118, 152] on icon "button" at bounding box center [1116, 153] width 12 height 12
click at [1111, 168] on span "Düzenle" at bounding box center [1123, 171] width 33 height 12
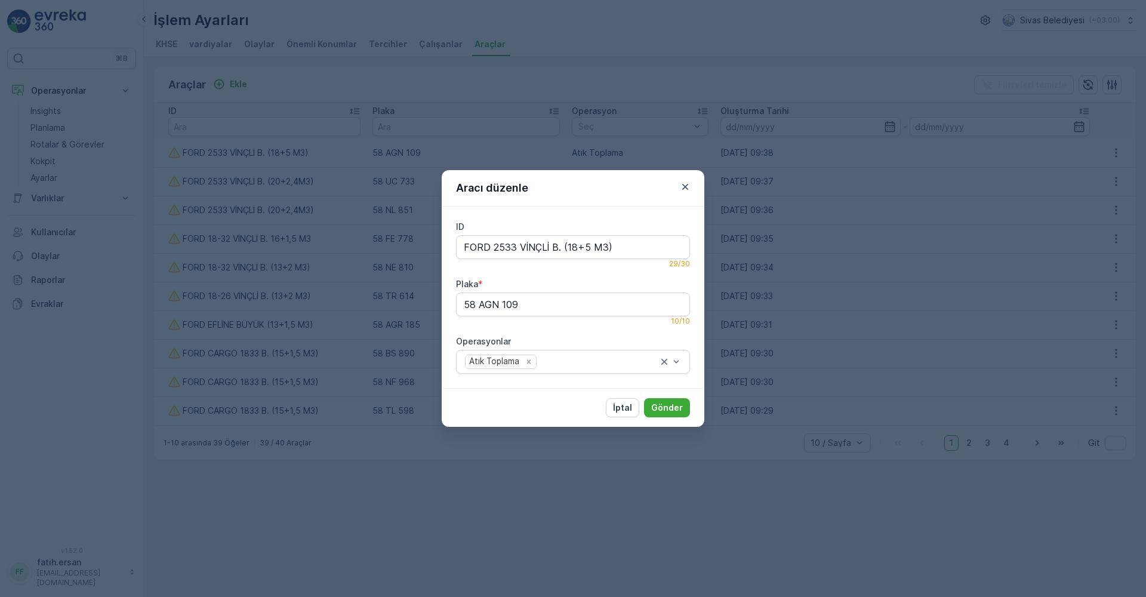
type input "FORD 2533 VİNÇLİ B. (18+5 M3)"
type input "58 AGN 109"
click at [486, 249] on input "FORD 2533 VİNÇLİ B. (18+5 M3)" at bounding box center [573, 247] width 234 height 24
click at [494, 249] on input "FORD 2533 VİNÇLİ B. (18+5 M3)" at bounding box center [573, 247] width 234 height 24
drag, startPoint x: 616, startPoint y: 253, endPoint x: 450, endPoint y: 249, distance: 166.0
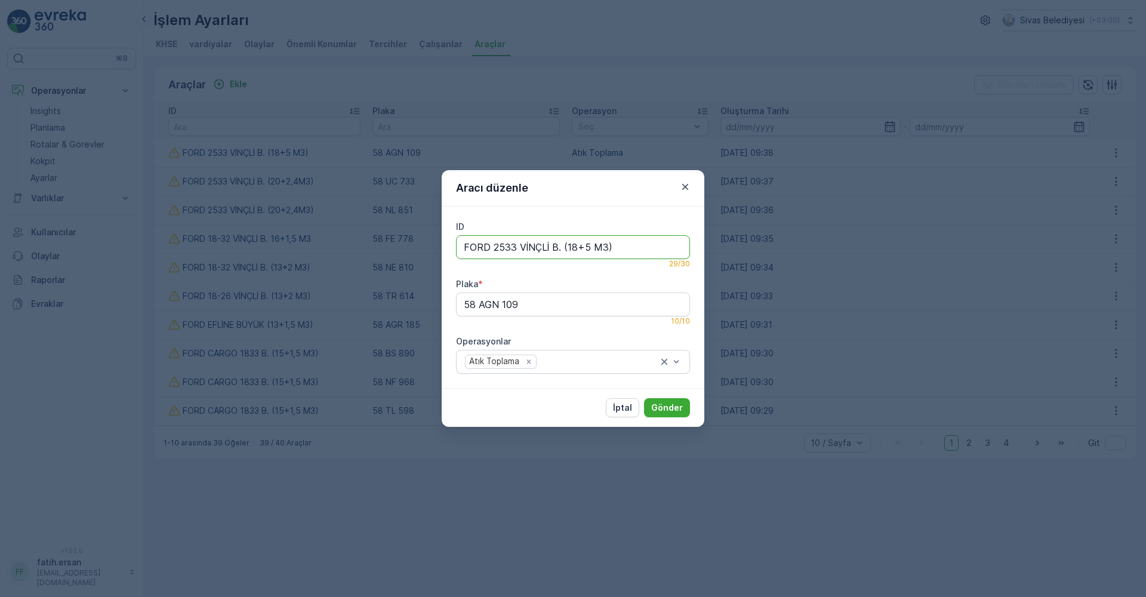
click at [450, 249] on div "ID FORD 2533 VİNÇLİ B. (18+5 M3) 29 / 30 Plaka * 58 AGN 109 10 / 10 Operasyonla…" at bounding box center [573, 297] width 263 height 181
click at [683, 183] on icon "button" at bounding box center [685, 187] width 12 height 12
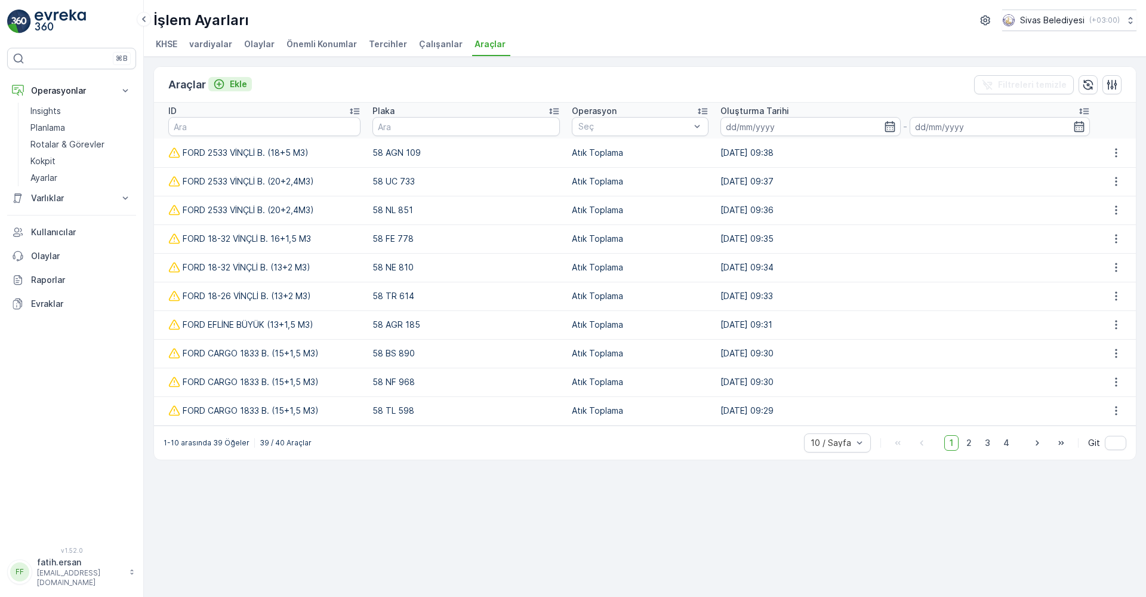
click at [224, 84] on div "Ekle" at bounding box center [230, 84] width 34 height 12
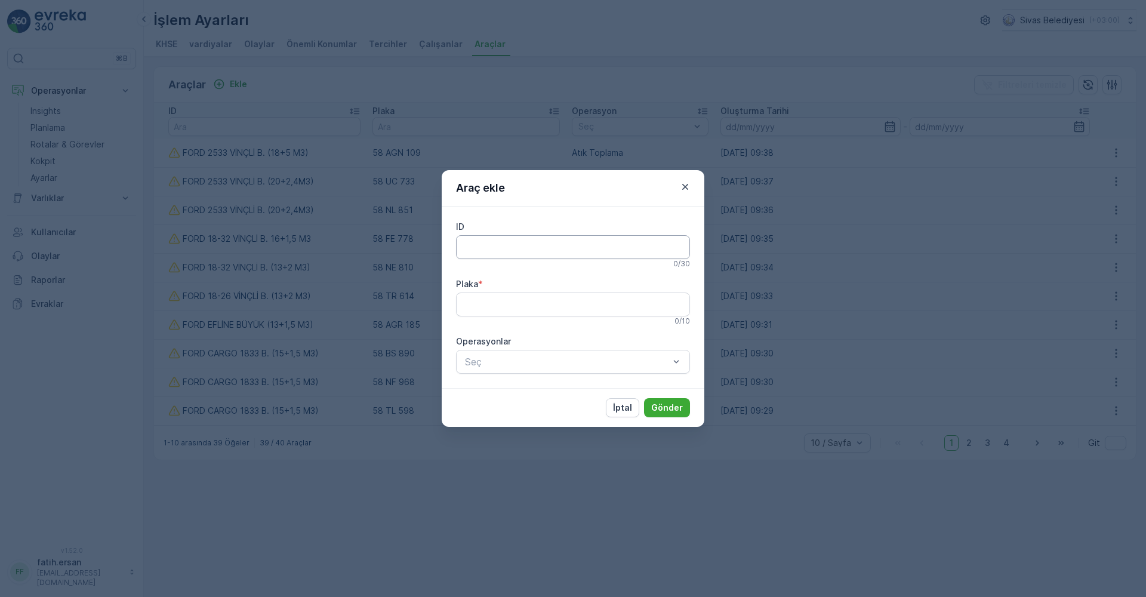
click at [495, 251] on input "ID" at bounding box center [573, 247] width 234 height 24
click at [593, 246] on input "ID" at bounding box center [573, 247] width 234 height 24
paste input "FORD 2533 VİNÇLİ B. (18+5 M3)"
type input "FORD 2533 VİNÇLİ B. (18+5 M3)"
click at [543, 305] on input "Plaka" at bounding box center [573, 304] width 234 height 24
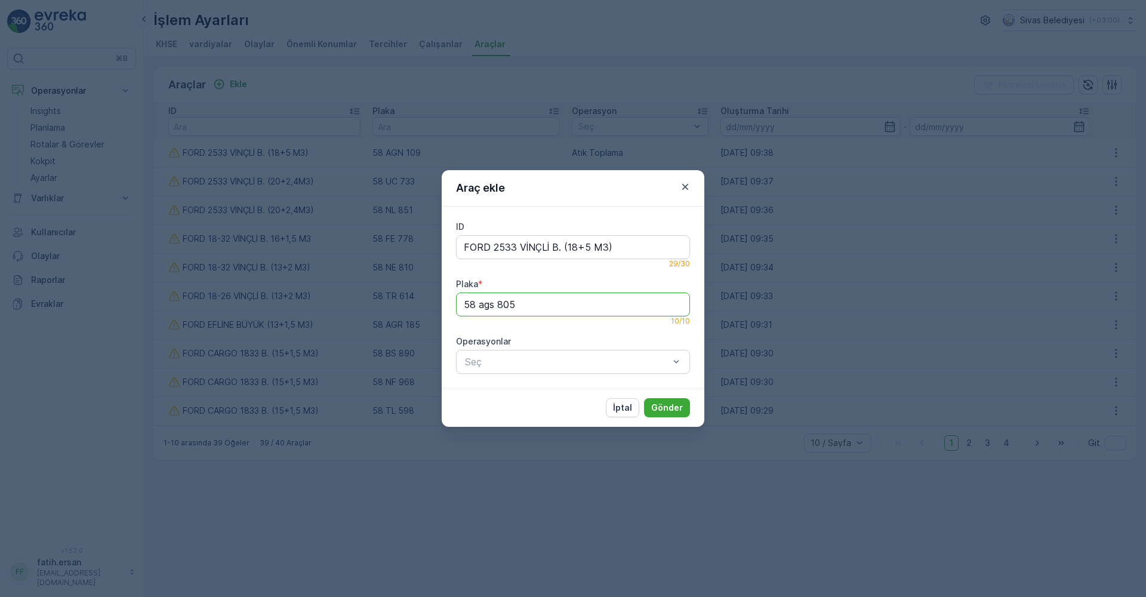
drag, startPoint x: 497, startPoint y: 308, endPoint x: 479, endPoint y: 316, distance: 20.1
click at [479, 316] on input "58 ags 805" at bounding box center [573, 304] width 234 height 24
type input "58 AGS 805"
click at [525, 392] on p "Atık Toplama" at bounding box center [503, 392] width 55 height 12
click at [660, 411] on p "Gönder" at bounding box center [667, 408] width 32 height 12
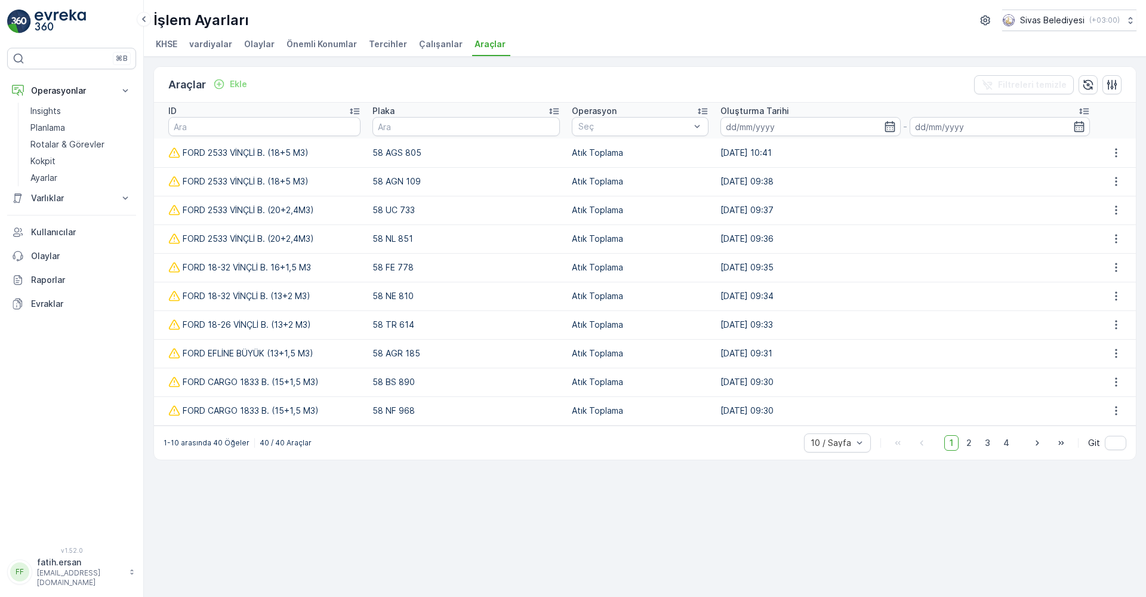
click at [424, 41] on span "Çalışanlar" at bounding box center [441, 44] width 44 height 12
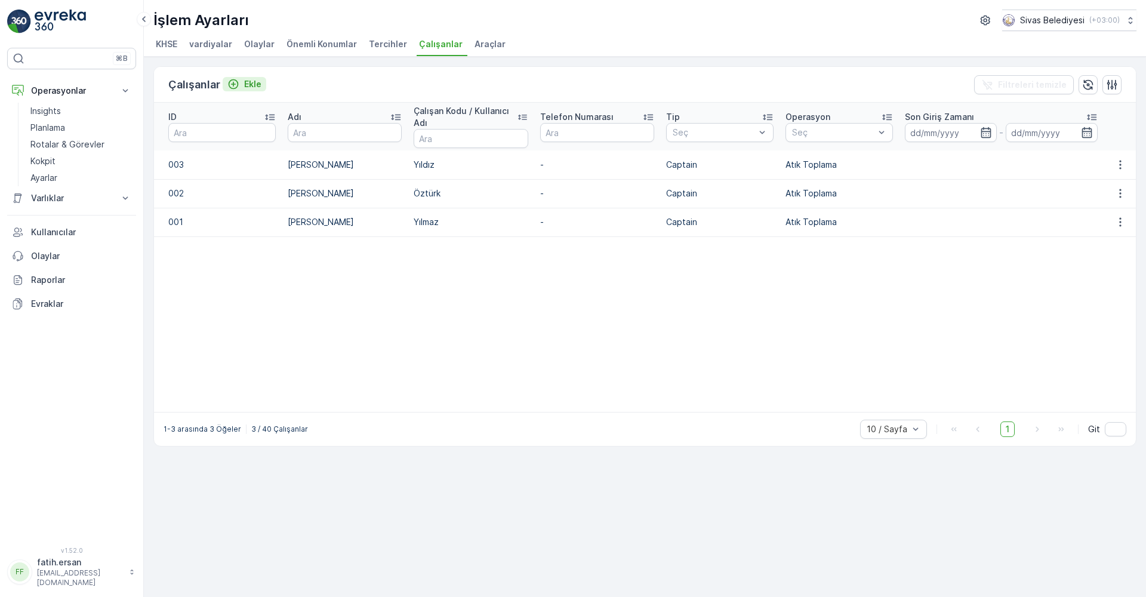
click at [243, 84] on div "Ekle" at bounding box center [244, 84] width 34 height 12
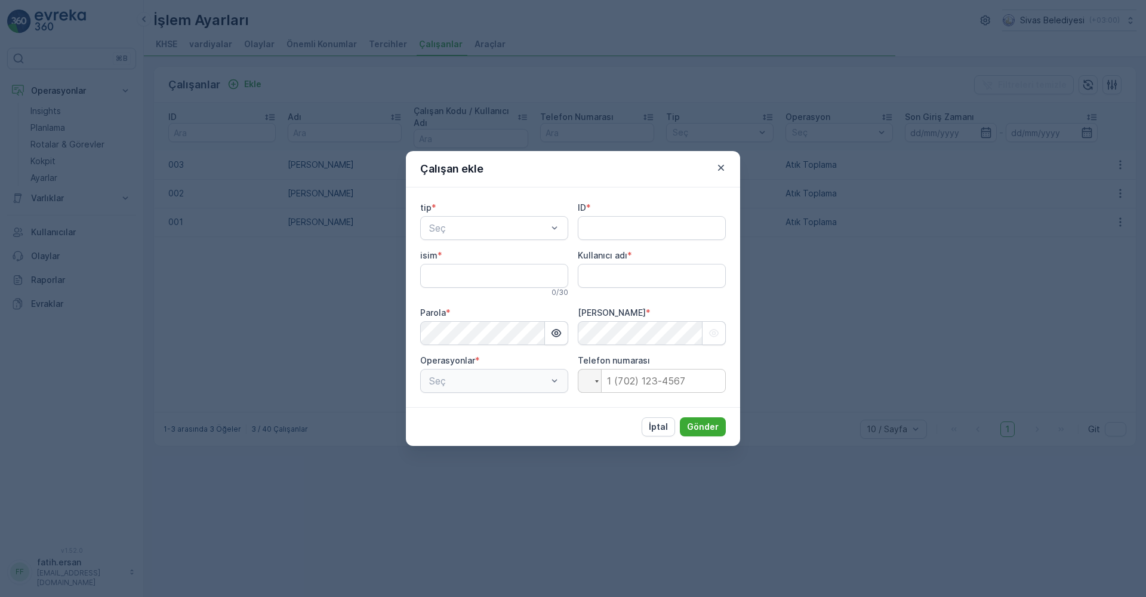
type adı "fatih.ersan"
click at [722, 169] on icon "button" at bounding box center [721, 168] width 6 height 6
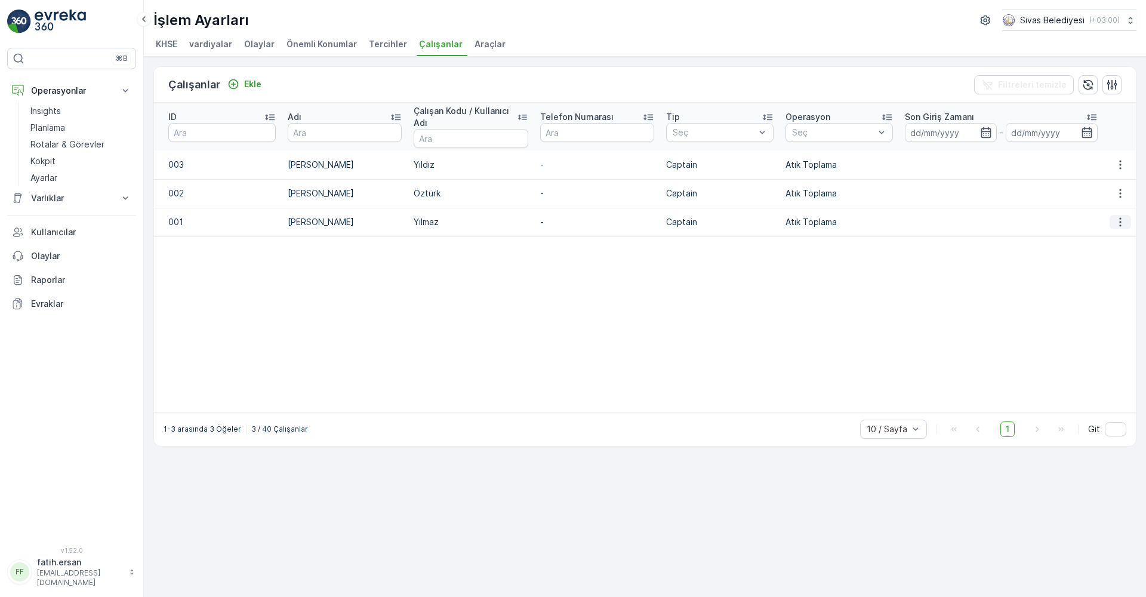
click at [1121, 225] on icon "button" at bounding box center [1120, 222] width 12 height 12
click at [1114, 254] on span "silmek" at bounding box center [1119, 257] width 24 height 12
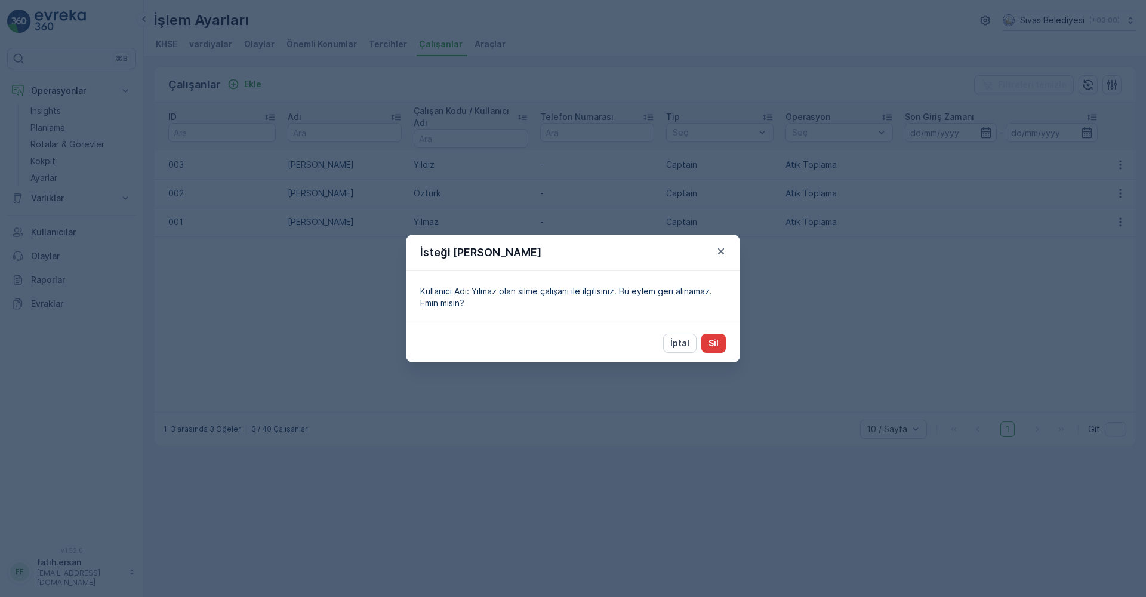
click at [719, 340] on button "Sil" at bounding box center [713, 343] width 24 height 19
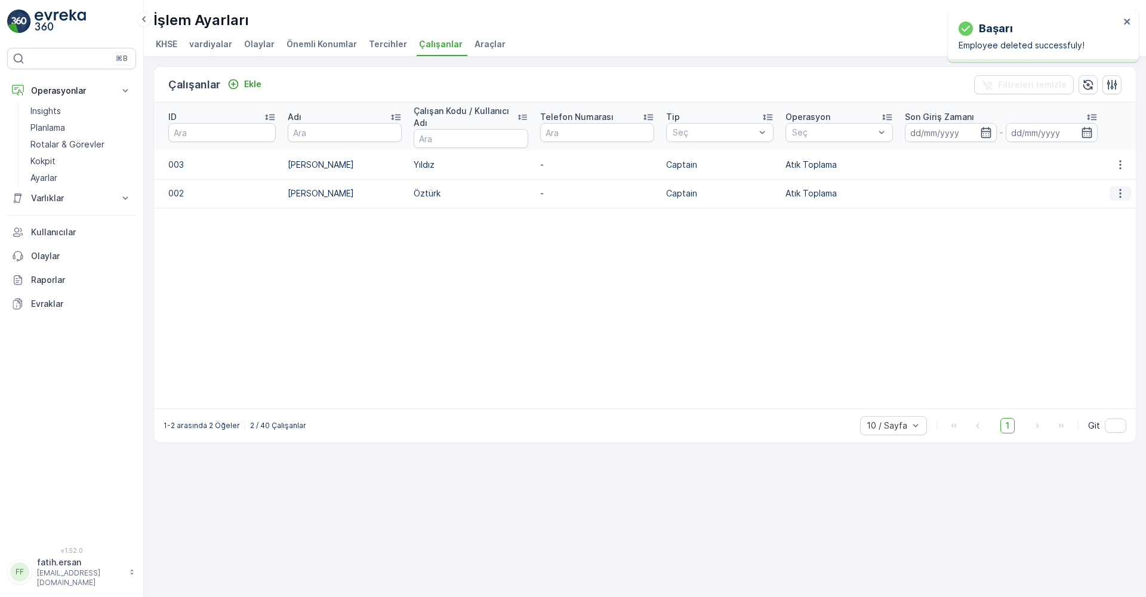
click at [1120, 192] on icon "button" at bounding box center [1120, 193] width 12 height 12
click at [1110, 229] on span "silmek" at bounding box center [1119, 228] width 24 height 12
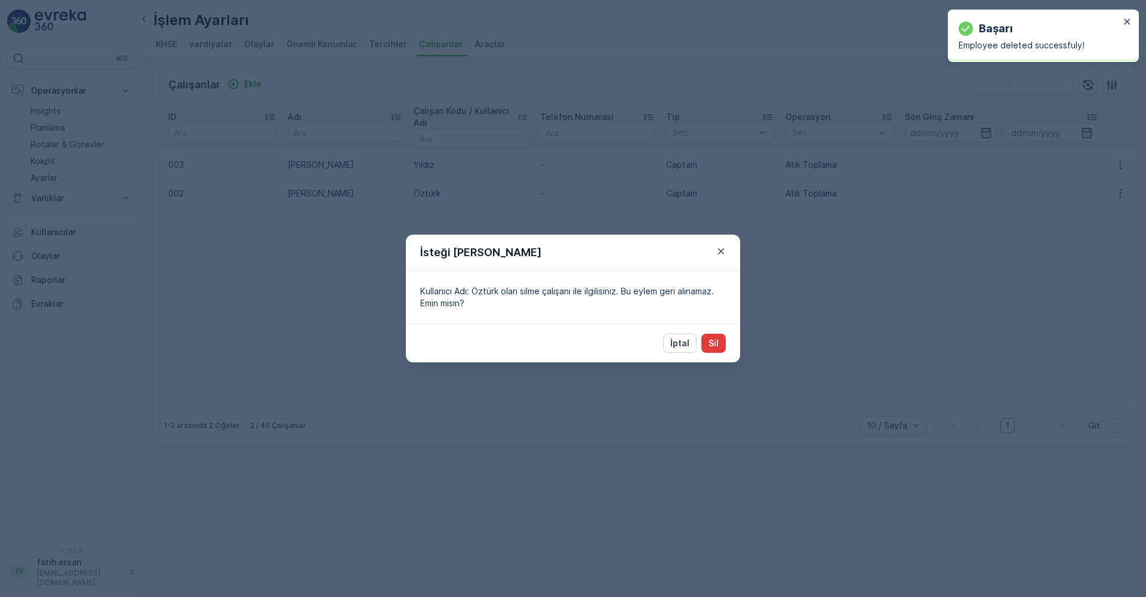
click at [719, 339] on button "Sil" at bounding box center [713, 343] width 24 height 19
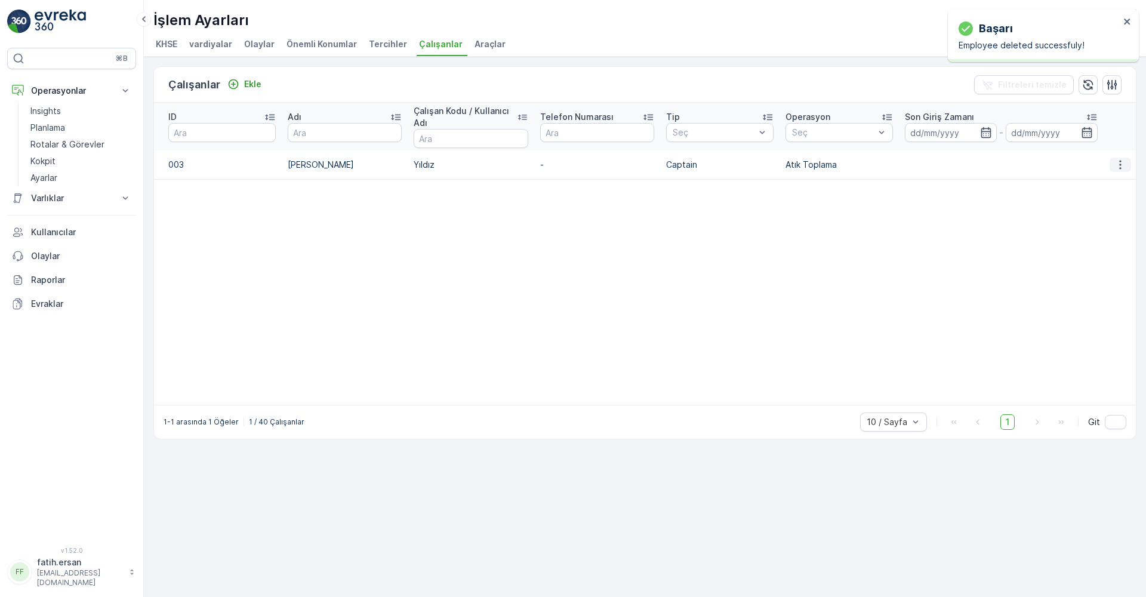
click at [1119, 171] on button "button" at bounding box center [1120, 165] width 21 height 14
click at [1107, 199] on span "silmek" at bounding box center [1119, 199] width 24 height 12
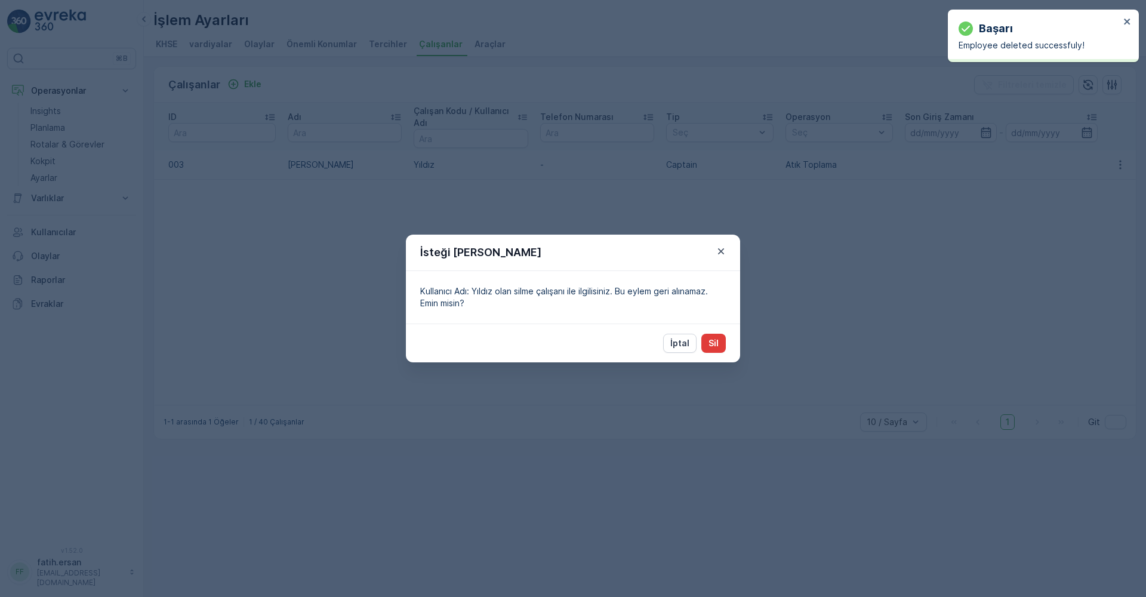
click at [722, 347] on button "Sil" at bounding box center [713, 343] width 24 height 19
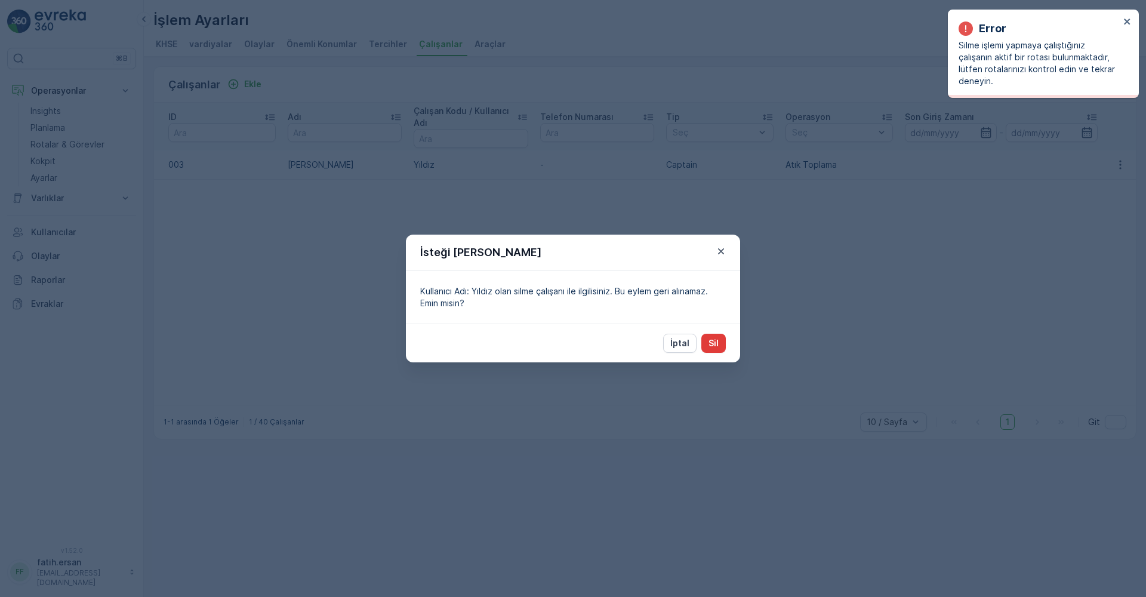
click at [714, 338] on p "Sil" at bounding box center [713, 343] width 10 height 12
click at [686, 341] on p "İptal" at bounding box center [679, 343] width 19 height 12
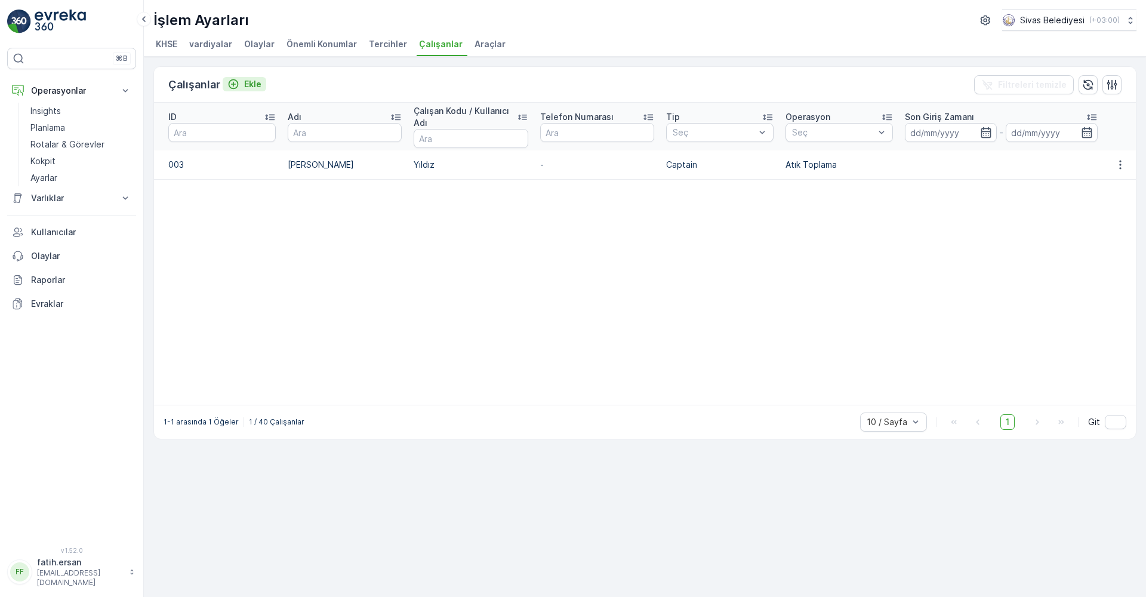
click at [242, 81] on div "Ekle" at bounding box center [244, 84] width 34 height 12
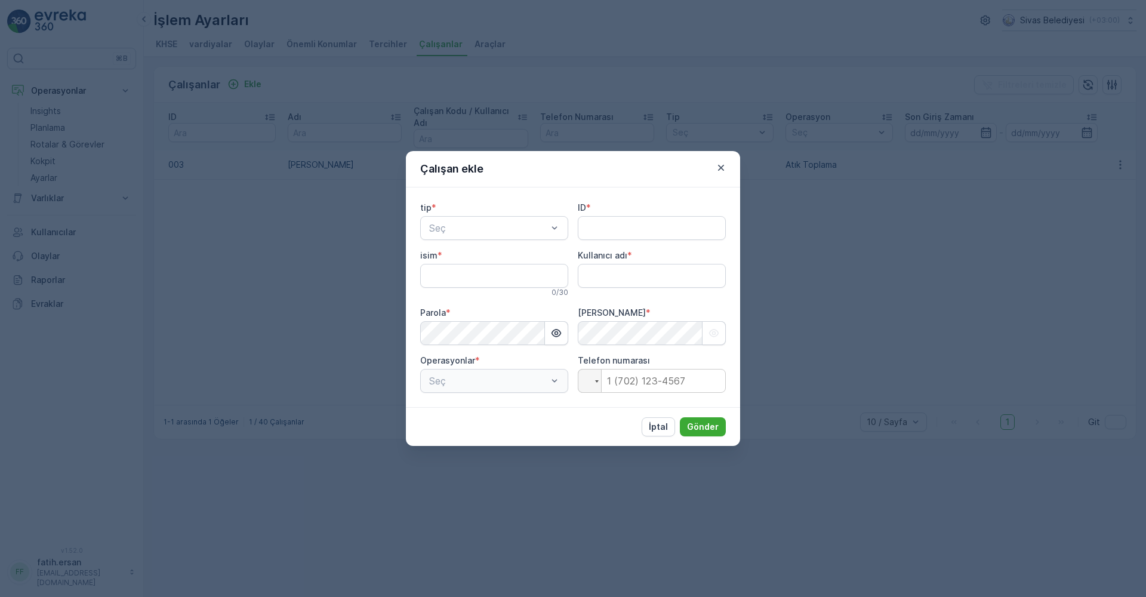
type adı "fatih.ersan"
click at [443, 261] on span "Kaptan" at bounding box center [443, 257] width 32 height 11
click at [599, 223] on input "ID" at bounding box center [652, 228] width 148 height 24
click at [432, 281] on input "isim" at bounding box center [494, 276] width 148 height 24
click at [467, 273] on input "isim" at bounding box center [494, 276] width 148 height 24
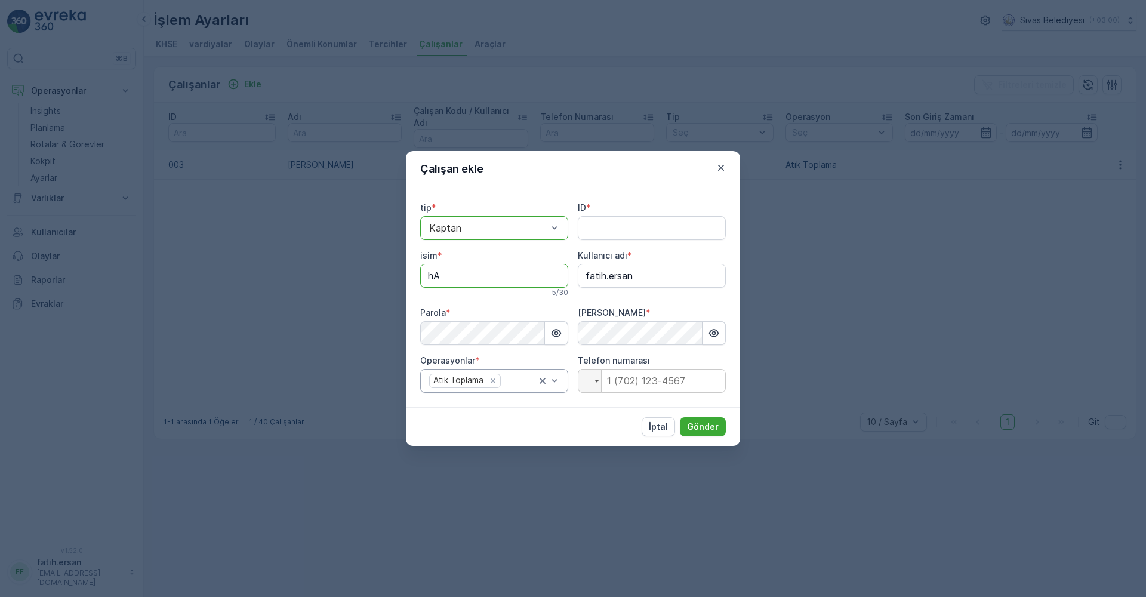
type input "h"
type input "H"
type input "h"
type input "[PERSON_NAME]"
click at [593, 223] on input "ID" at bounding box center [652, 228] width 148 height 24
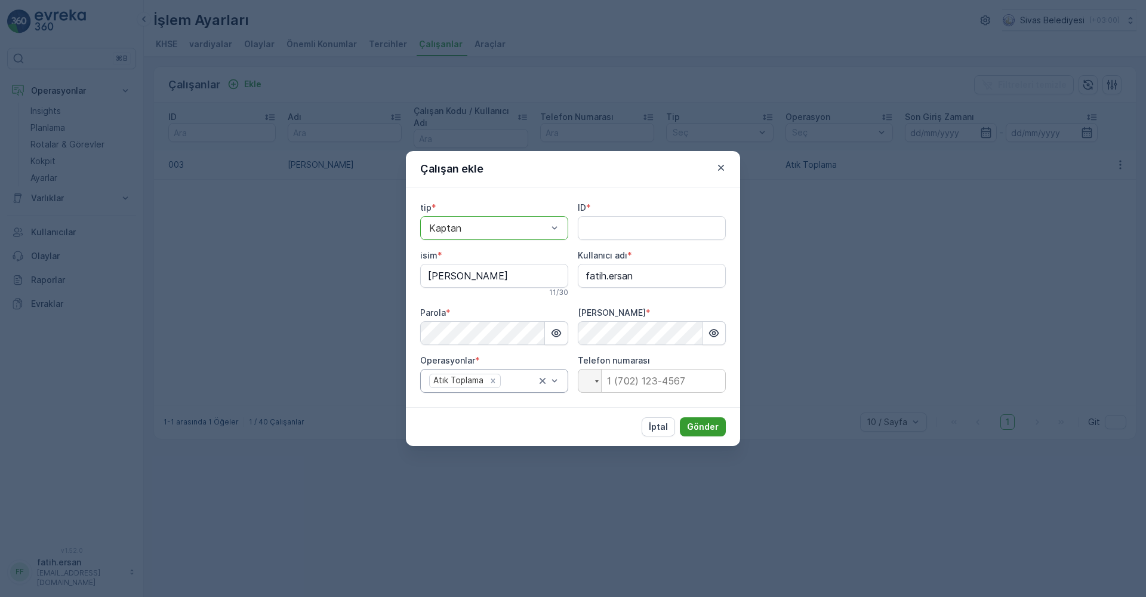
click at [698, 422] on p "Gönder" at bounding box center [703, 427] width 32 height 12
click at [694, 427] on p "Gönder" at bounding box center [703, 427] width 32 height 12
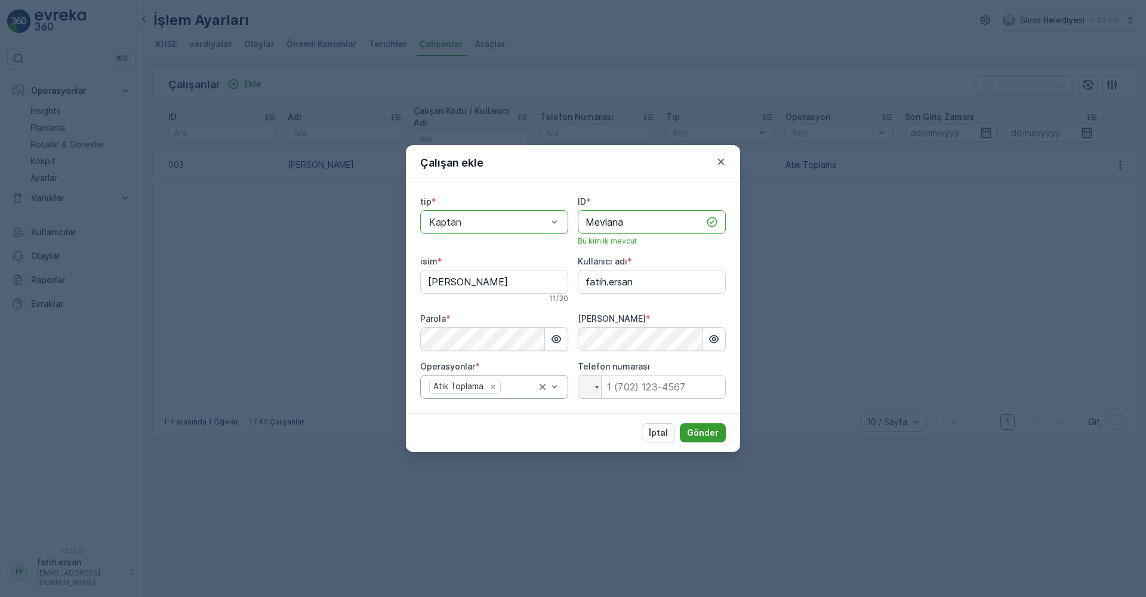
type input "Mevlana"
click at [703, 430] on p "Gönder" at bounding box center [703, 433] width 32 height 12
click at [668, 433] on p "İptal" at bounding box center [658, 433] width 19 height 12
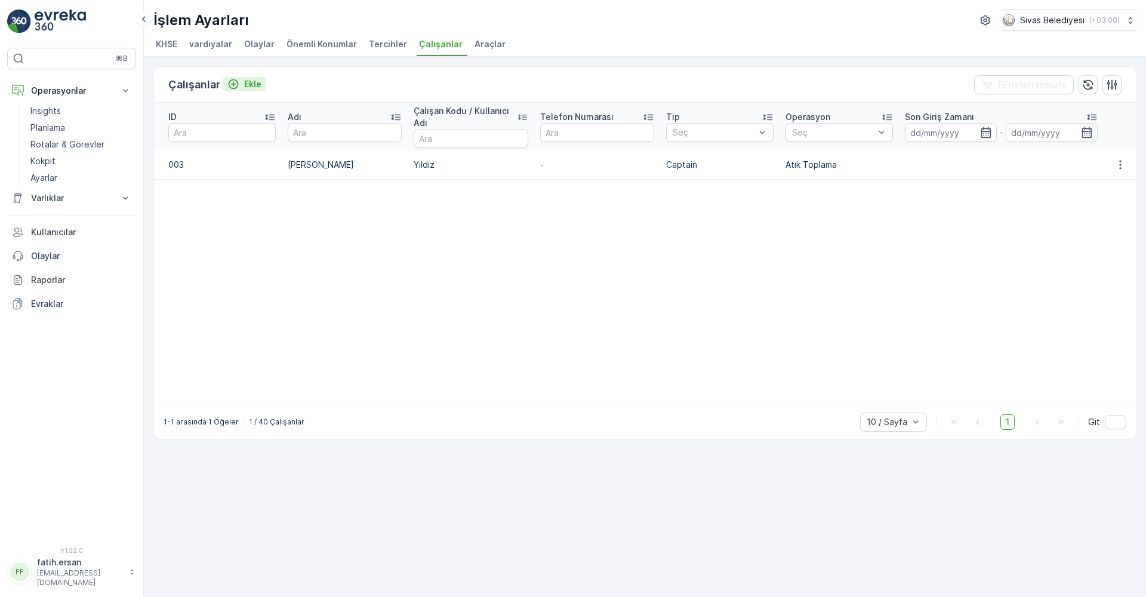
click at [246, 84] on p "Ekle" at bounding box center [252, 84] width 17 height 12
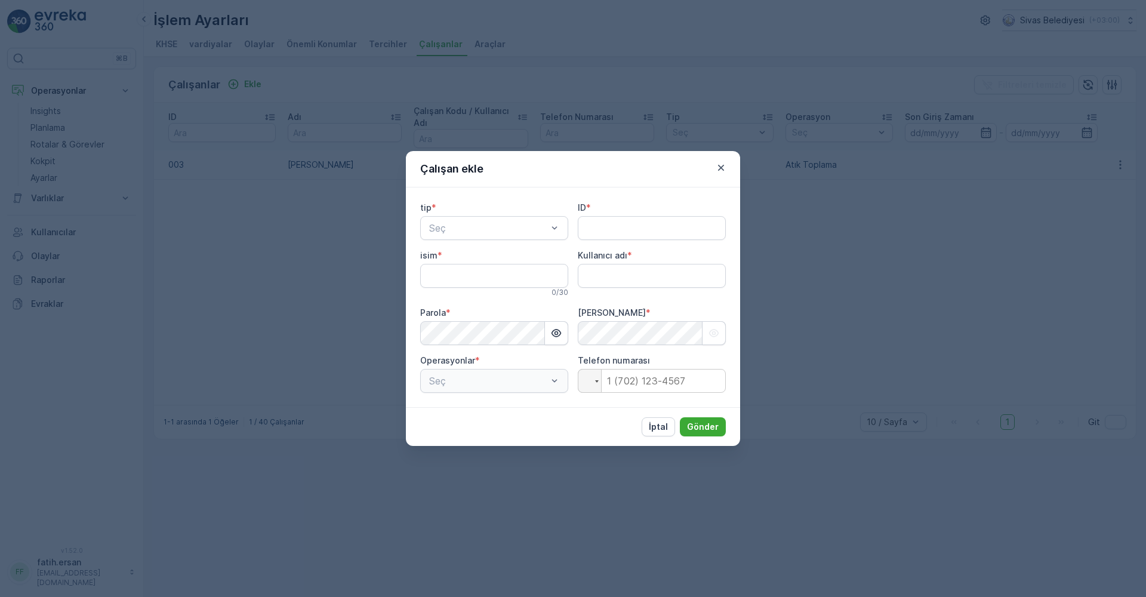
type adı "fatih.ersan"
click at [451, 261] on span "Kaptan" at bounding box center [443, 257] width 32 height 11
click at [618, 231] on input "ID" at bounding box center [652, 228] width 148 height 24
click at [494, 273] on input "isim" at bounding box center [494, 276] width 148 height 24
type input "[PERSON_NAME]"
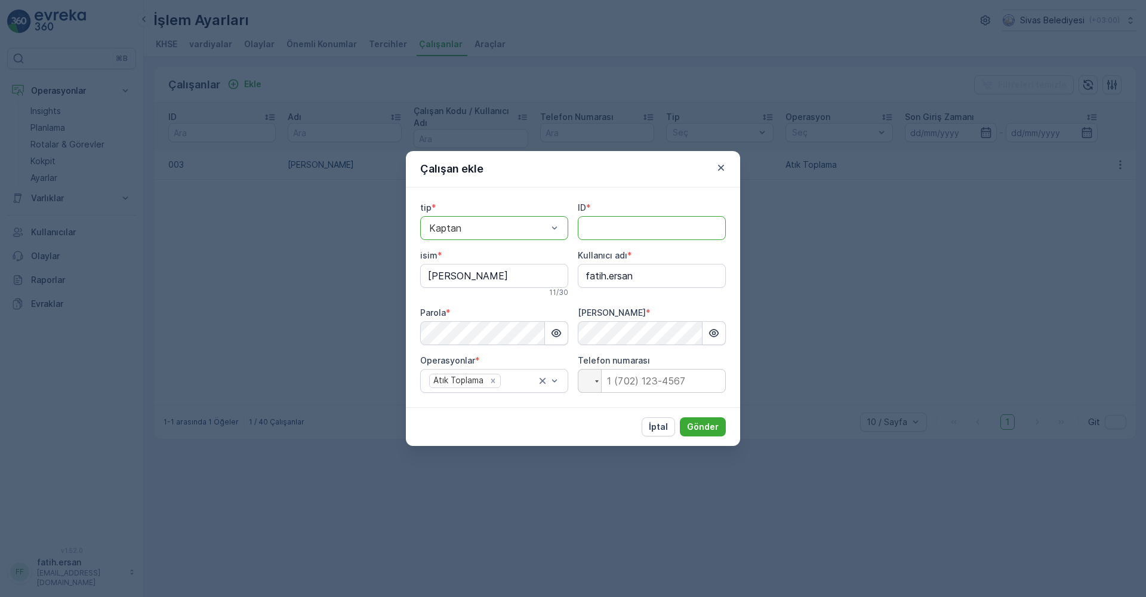
click at [608, 226] on input "ID" at bounding box center [652, 228] width 148 height 24
click at [719, 423] on button "Gönder" at bounding box center [703, 426] width 46 height 19
type input "1"
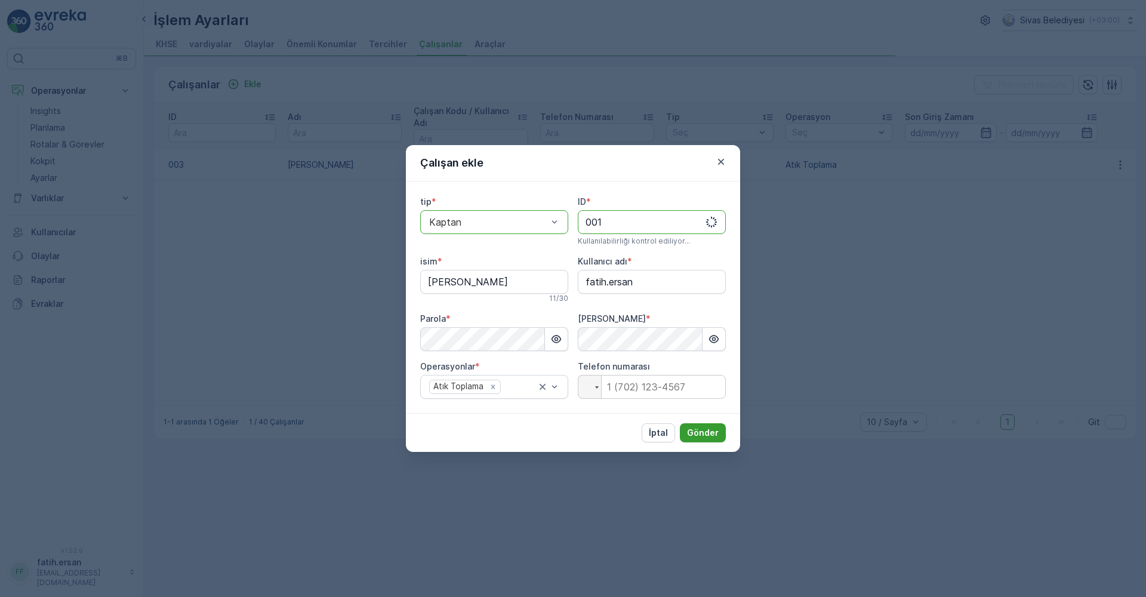
type input "001"
click at [705, 435] on p "Gönder" at bounding box center [703, 433] width 32 height 12
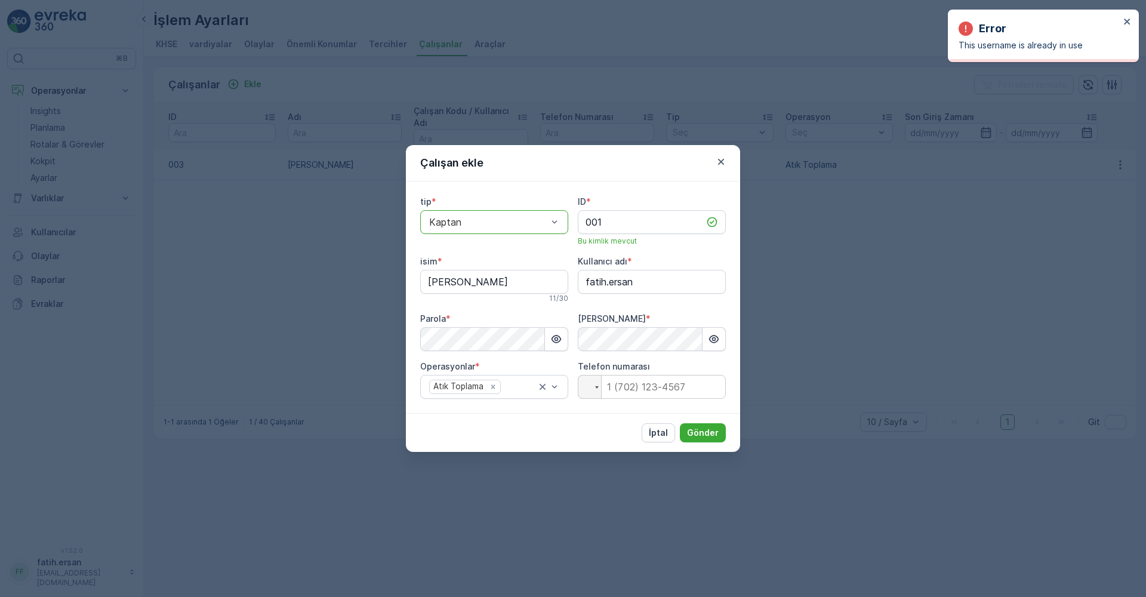
click at [1020, 46] on p "This username is already in use" at bounding box center [1039, 45] width 161 height 12
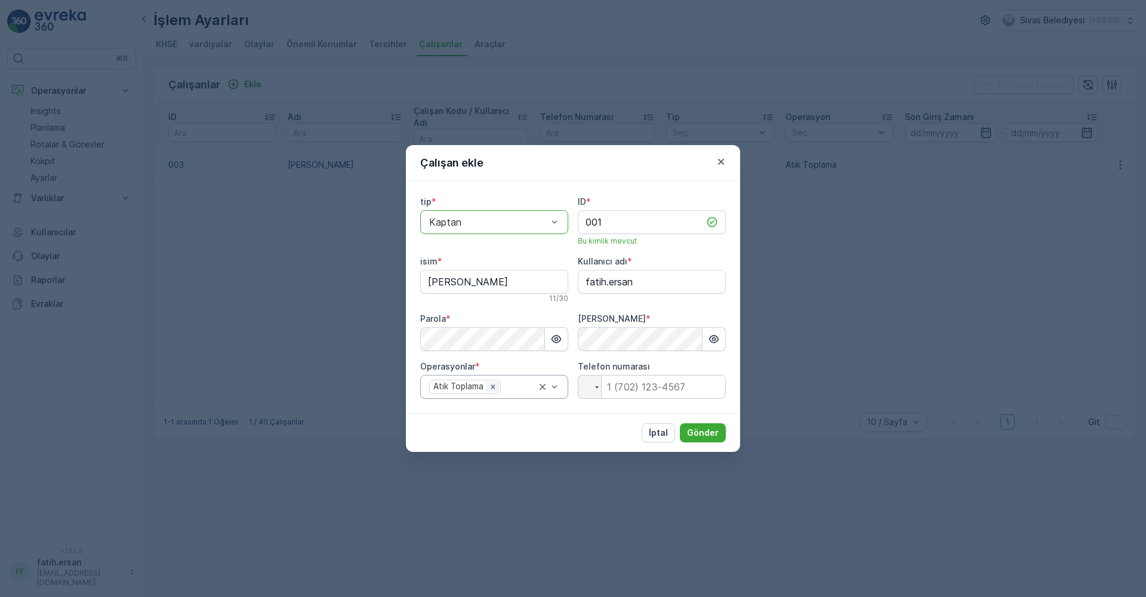
click at [490, 388] on icon "Remove Atık Toplama" at bounding box center [493, 387] width 8 height 8
click at [544, 388] on icon at bounding box center [543, 387] width 6 height 6
click at [486, 412] on p "Atık Toplama" at bounding box center [467, 417] width 55 height 12
click at [649, 393] on input "tel" at bounding box center [652, 387] width 148 height 24
click at [699, 435] on p "Gönder" at bounding box center [703, 433] width 32 height 12
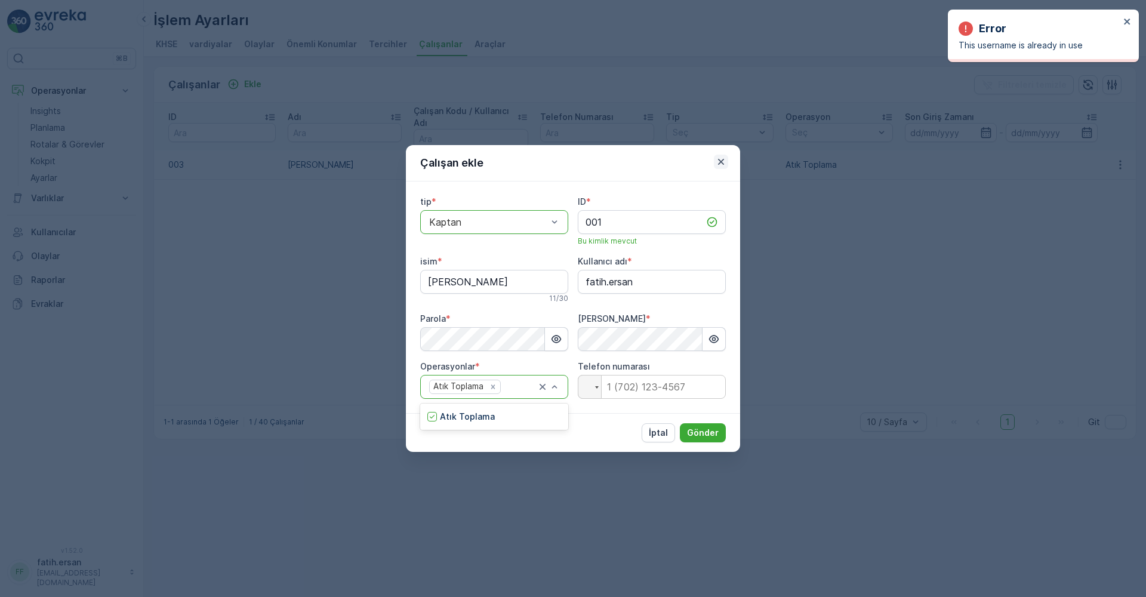
click at [720, 164] on icon "button" at bounding box center [721, 162] width 12 height 12
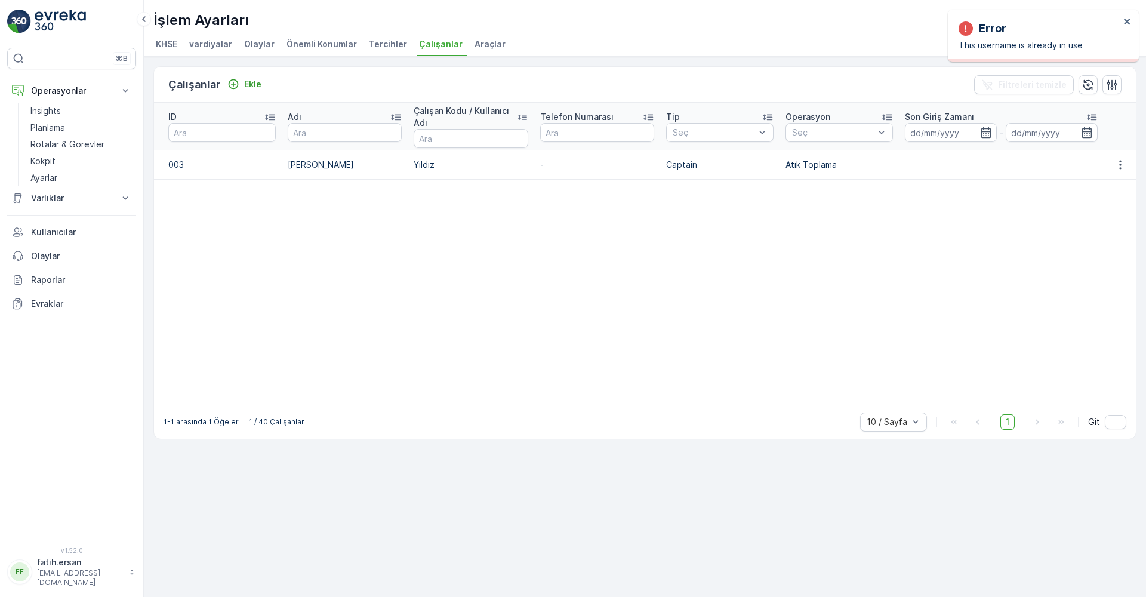
click at [400, 172] on td "[PERSON_NAME]" at bounding box center [345, 164] width 126 height 29
click at [1119, 163] on icon "button" at bounding box center [1120, 165] width 12 height 12
click at [1111, 178] on span "Düzenle" at bounding box center [1123, 183] width 33 height 12
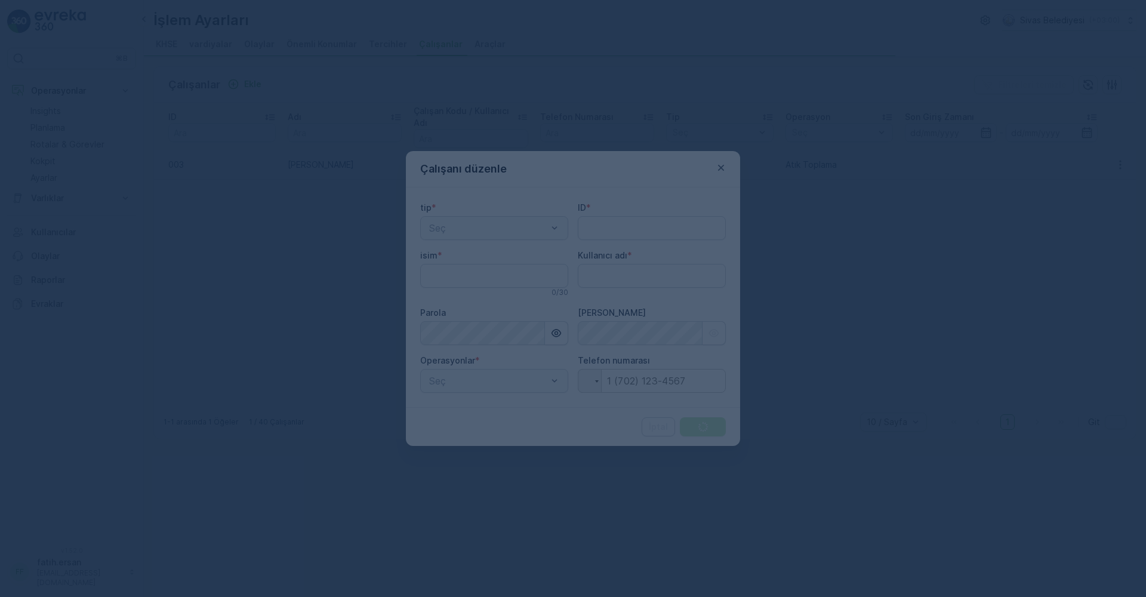
type adı "fatih.ersan"
type input "003"
type input "[PERSON_NAME]"
type adı "Yıldız"
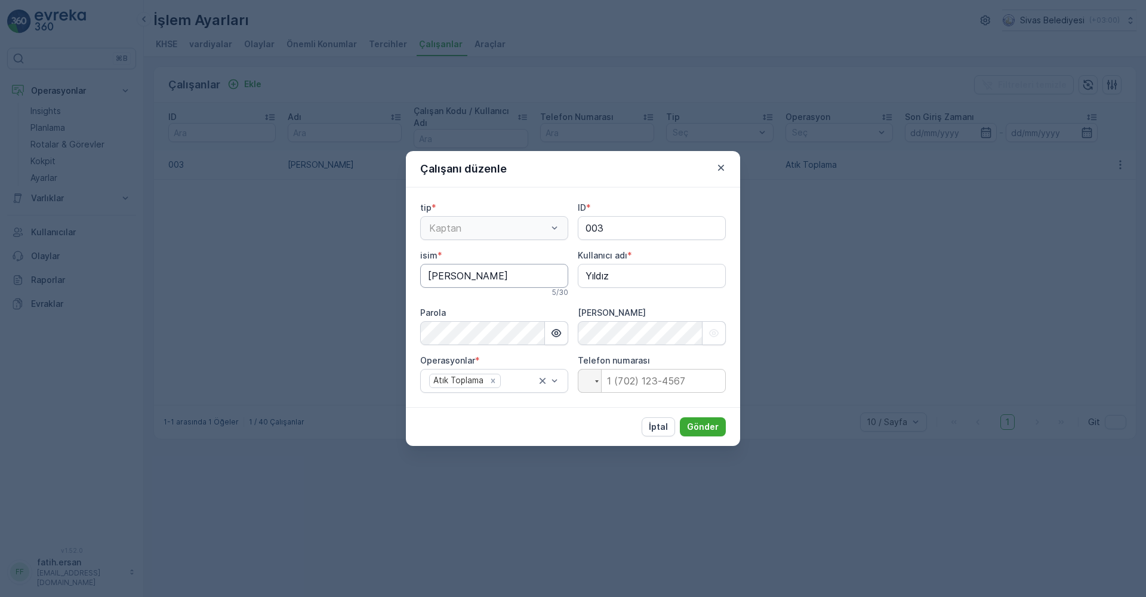
click at [476, 276] on input "[PERSON_NAME]" at bounding box center [494, 276] width 148 height 24
drag, startPoint x: 517, startPoint y: 167, endPoint x: 633, endPoint y: 177, distance: 116.3
click at [633, 177] on div "Çalışanı düzenle" at bounding box center [573, 169] width 334 height 36
click at [529, 166] on div "Çalışanı düzenle" at bounding box center [573, 169] width 334 height 36
click at [495, 270] on input "[PERSON_NAME]" at bounding box center [494, 276] width 148 height 24
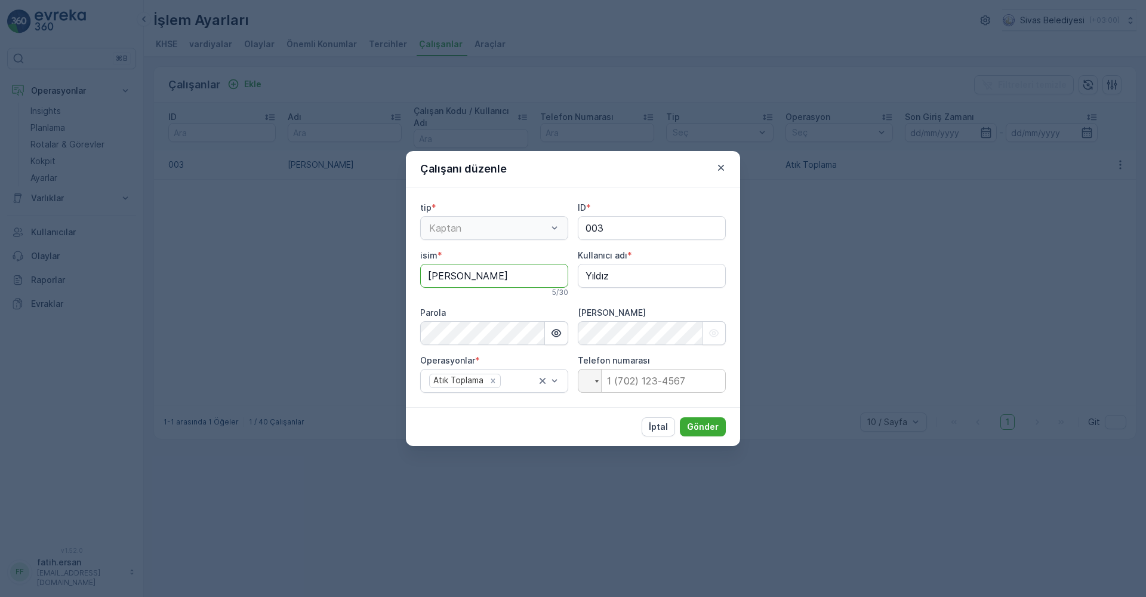
drag, startPoint x: 495, startPoint y: 274, endPoint x: 388, endPoint y: 270, distance: 107.5
click at [388, 270] on div "Çalışanı düzenle tip * Kaptan ID * 003 isim * Ahmet 5 / 30 Kullanıcı adı * Yıld…" at bounding box center [573, 298] width 1146 height 597
type input "[PERSON_NAME]"
click at [627, 279] on adı "Yıldız" at bounding box center [652, 276] width 148 height 24
click at [627, 278] on adı "Yıldız" at bounding box center [652, 276] width 148 height 24
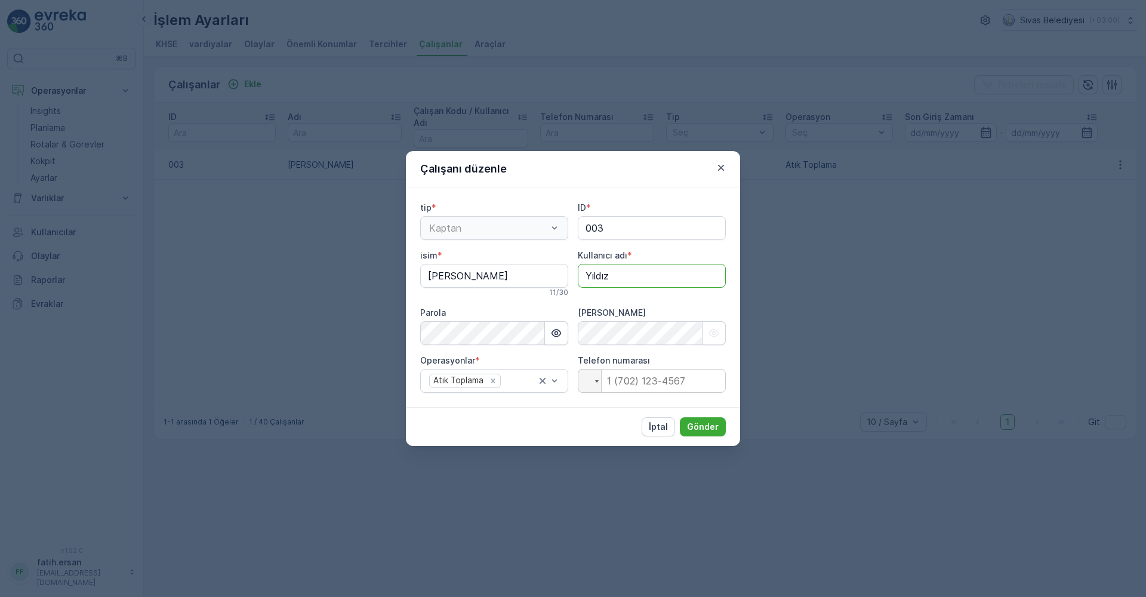
type adı "fatih.ersan"
click at [563, 335] on button "button" at bounding box center [556, 333] width 23 height 24
click at [564, 335] on button "button" at bounding box center [556, 333] width 23 height 24
click at [697, 426] on p "Gönder" at bounding box center [703, 427] width 32 height 12
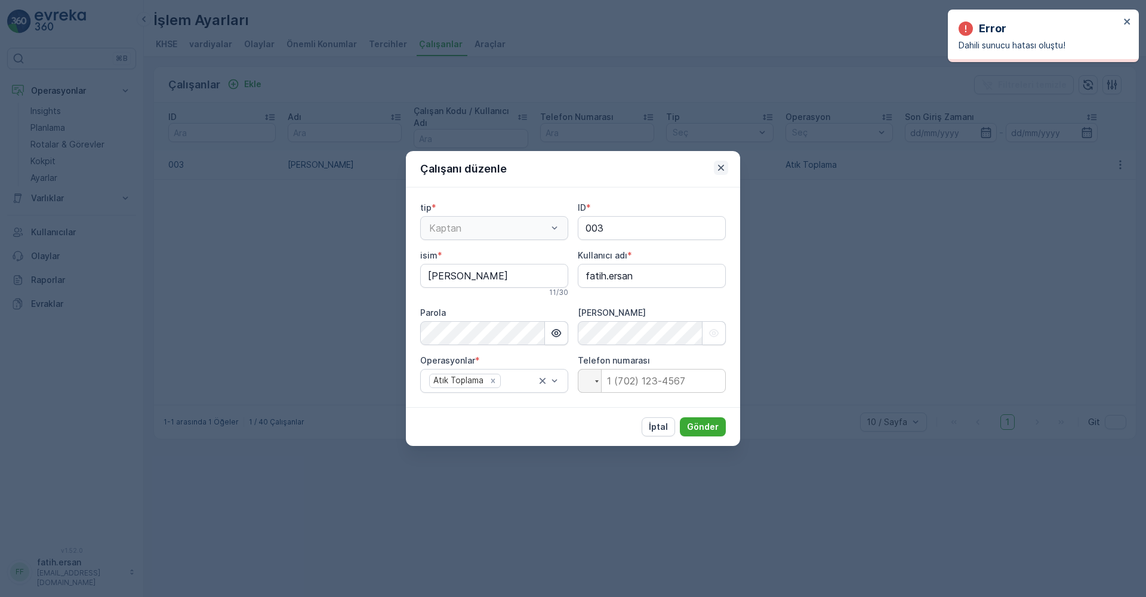
click at [725, 165] on icon "button" at bounding box center [721, 168] width 12 height 12
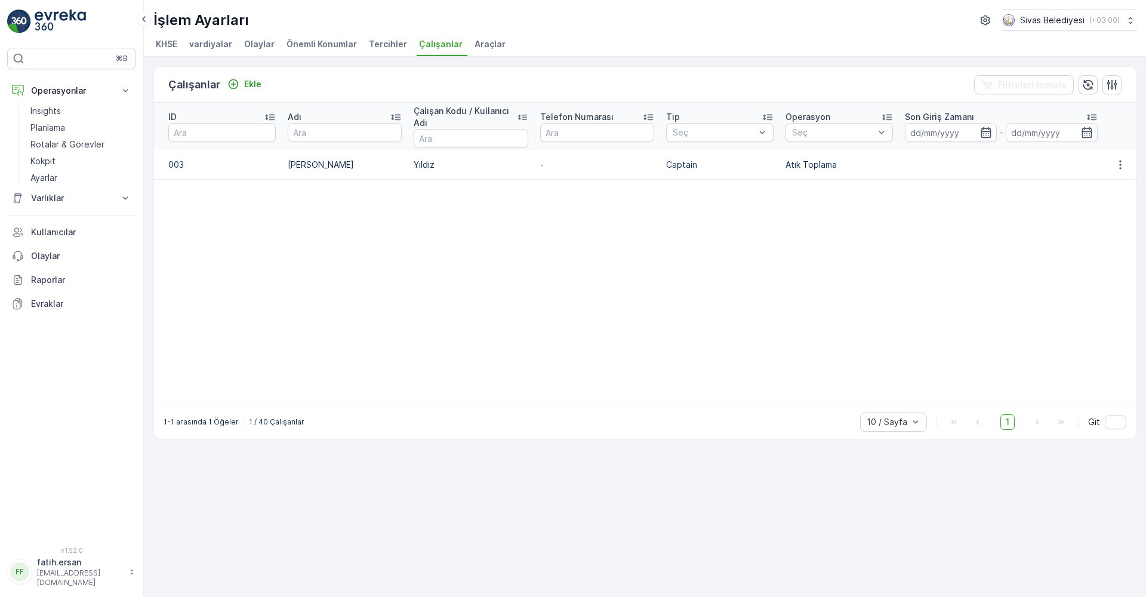
click at [391, 50] on li "Tercihler" at bounding box center [388, 46] width 45 height 20
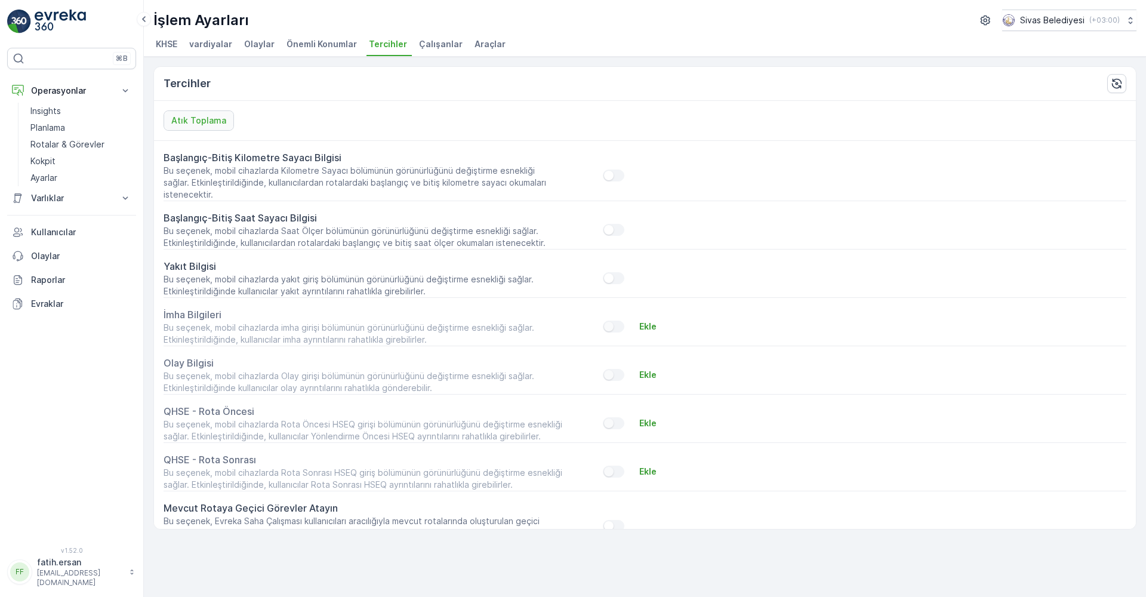
click at [329, 51] on li "Önemli Konumlar" at bounding box center [323, 46] width 78 height 20
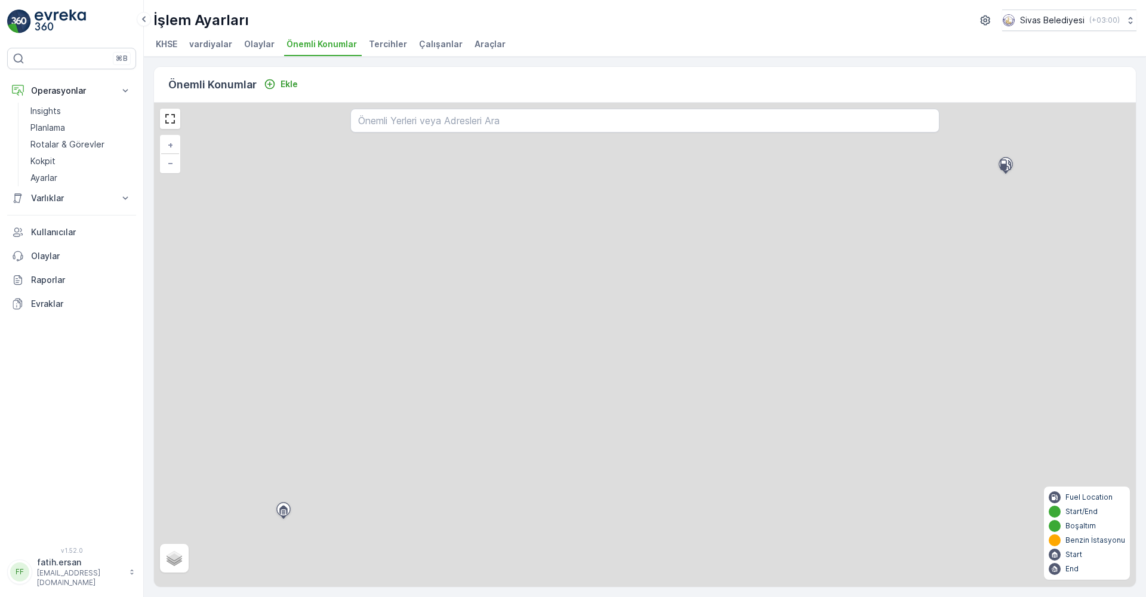
click at [265, 43] on span "Olaylar" at bounding box center [259, 44] width 30 height 12
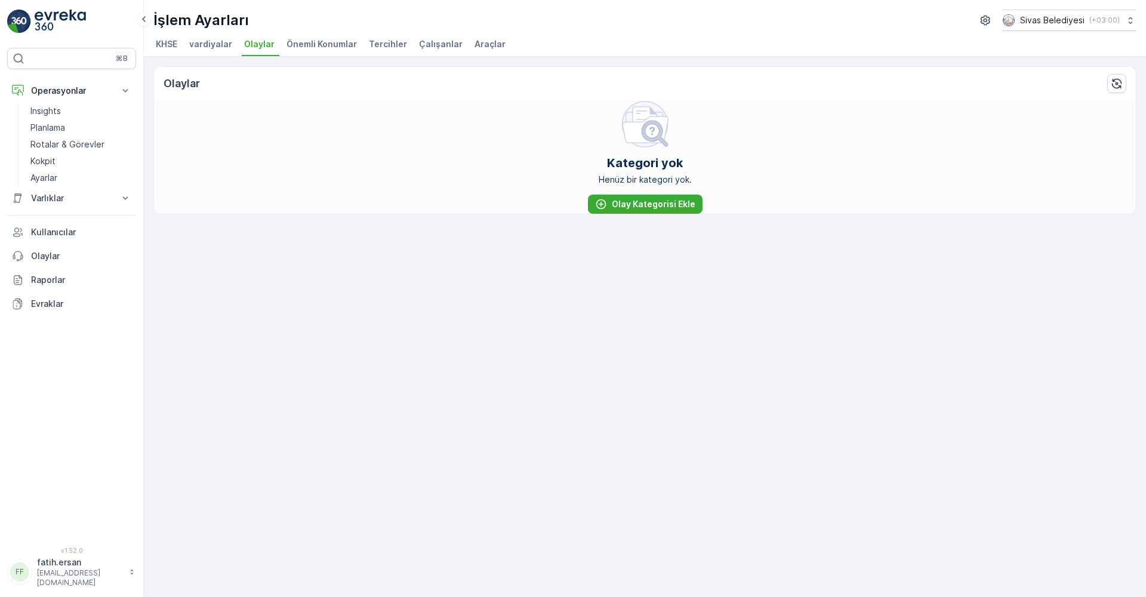
click at [437, 44] on span "Çalışanlar" at bounding box center [441, 44] width 44 height 12
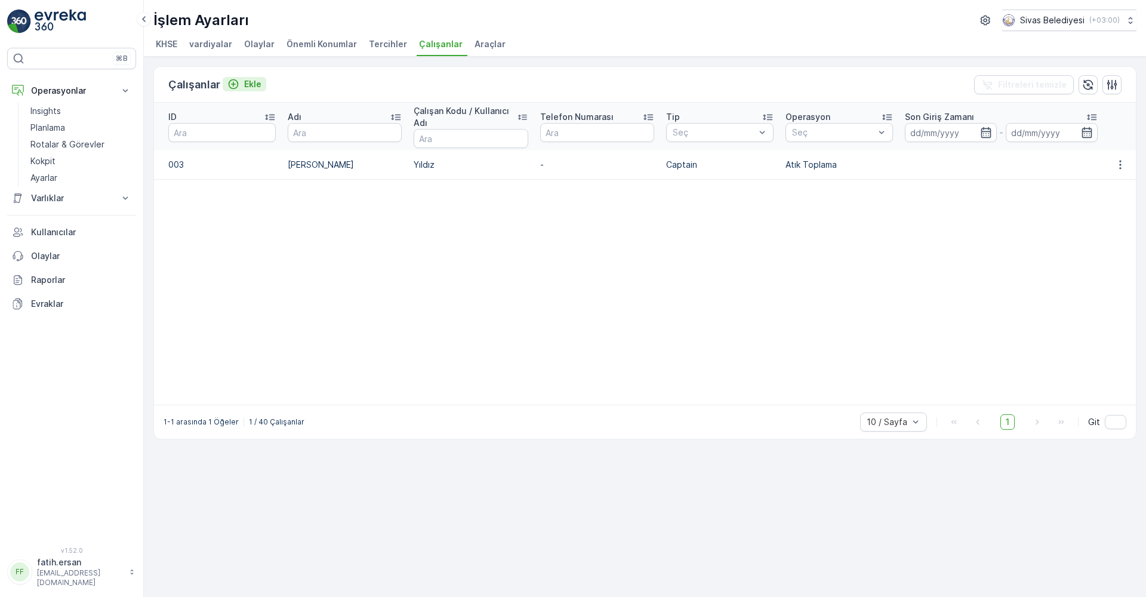
click at [243, 87] on div "Ekle" at bounding box center [244, 84] width 34 height 12
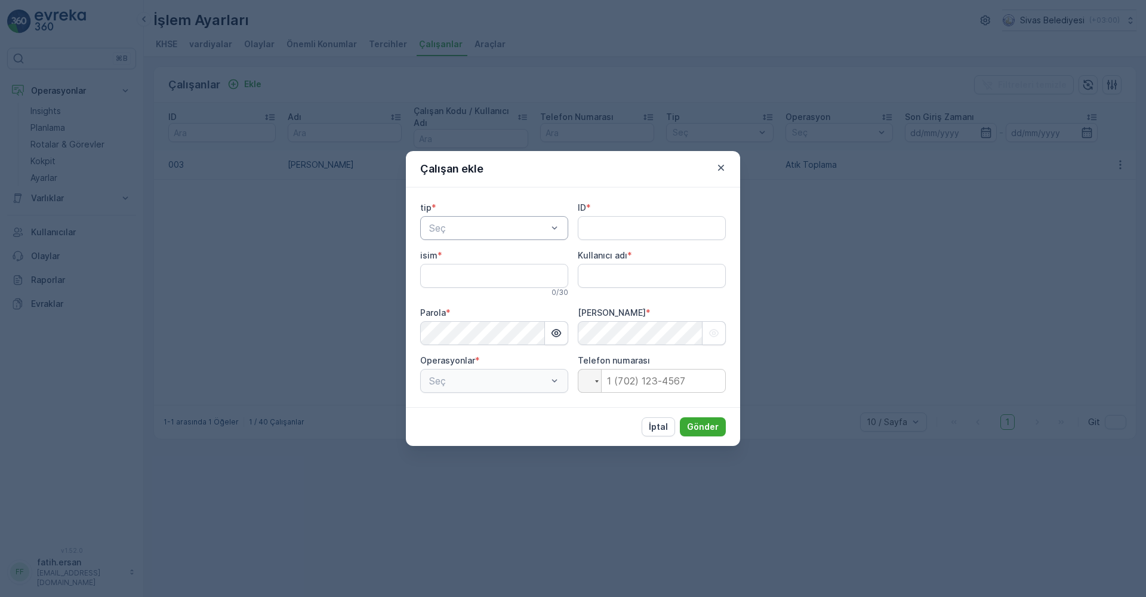
type adı "fatih.ersan"
click at [470, 258] on div "Kaptan" at bounding box center [494, 257] width 134 height 11
click at [614, 233] on input "ID" at bounding box center [652, 228] width 148 height 24
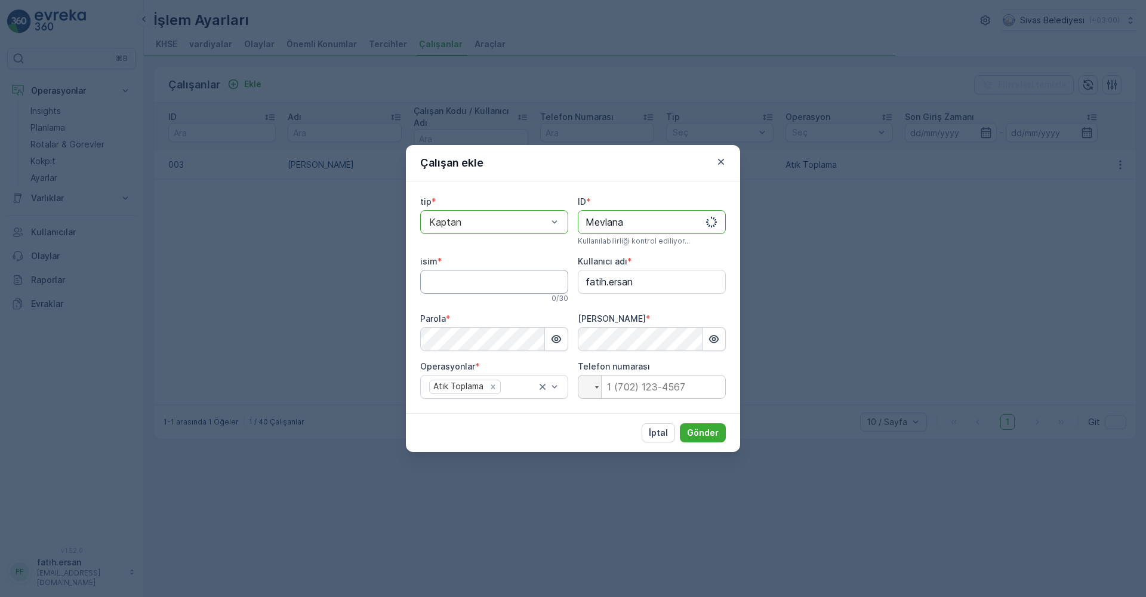
type input "Mevlana"
click at [507, 277] on input "isim" at bounding box center [494, 282] width 148 height 24
click at [489, 282] on input "isim" at bounding box center [494, 282] width 148 height 24
type input "[PERSON_NAME]"
click at [714, 335] on icon "button" at bounding box center [714, 339] width 12 height 12
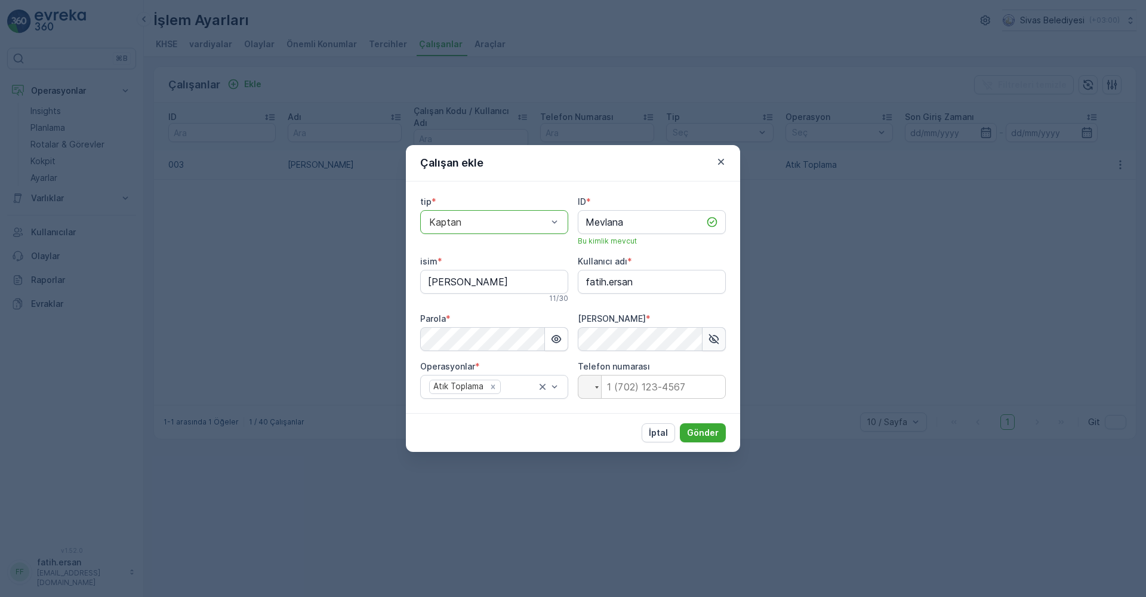
click at [714, 335] on icon "button" at bounding box center [714, 339] width 12 height 12
click at [557, 344] on icon "button" at bounding box center [556, 339] width 12 height 12
click at [703, 432] on p "Gönder" at bounding box center [703, 433] width 32 height 12
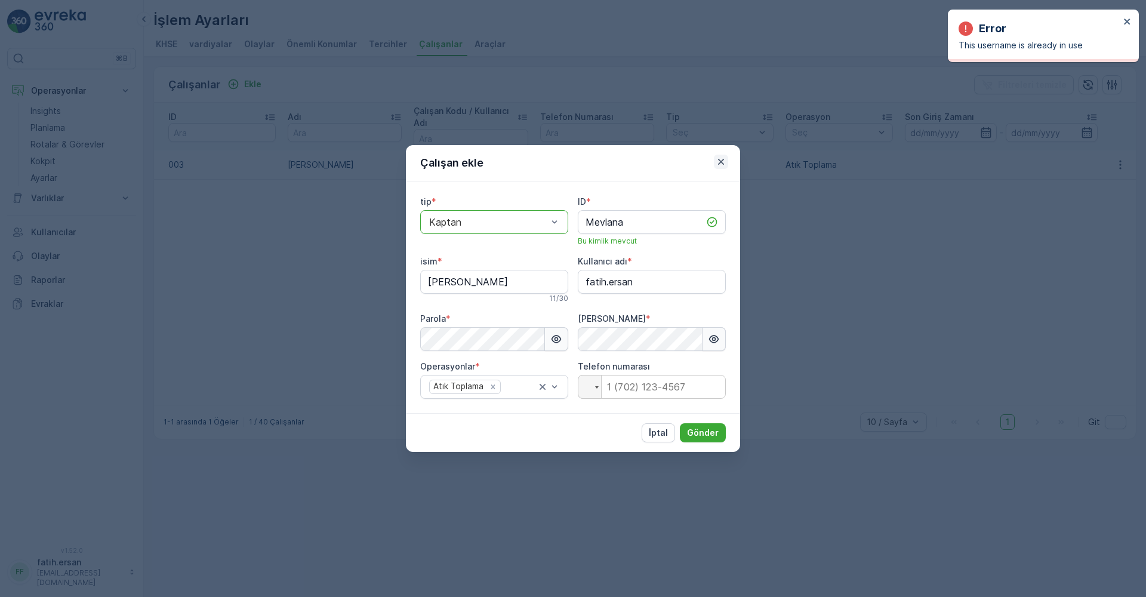
click at [716, 163] on icon "button" at bounding box center [721, 162] width 12 height 12
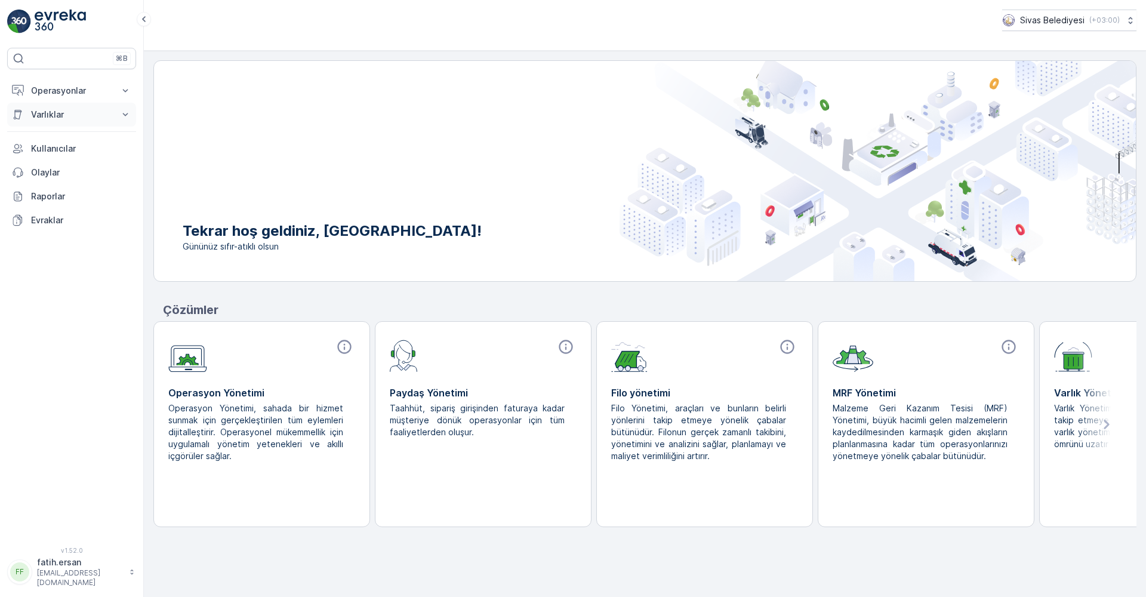
click at [41, 118] on p "Varlıklar" at bounding box center [71, 115] width 81 height 12
click at [47, 83] on button "Operasyonlar" at bounding box center [71, 91] width 129 height 24
click at [44, 179] on p "Ayarlar" at bounding box center [43, 178] width 27 height 12
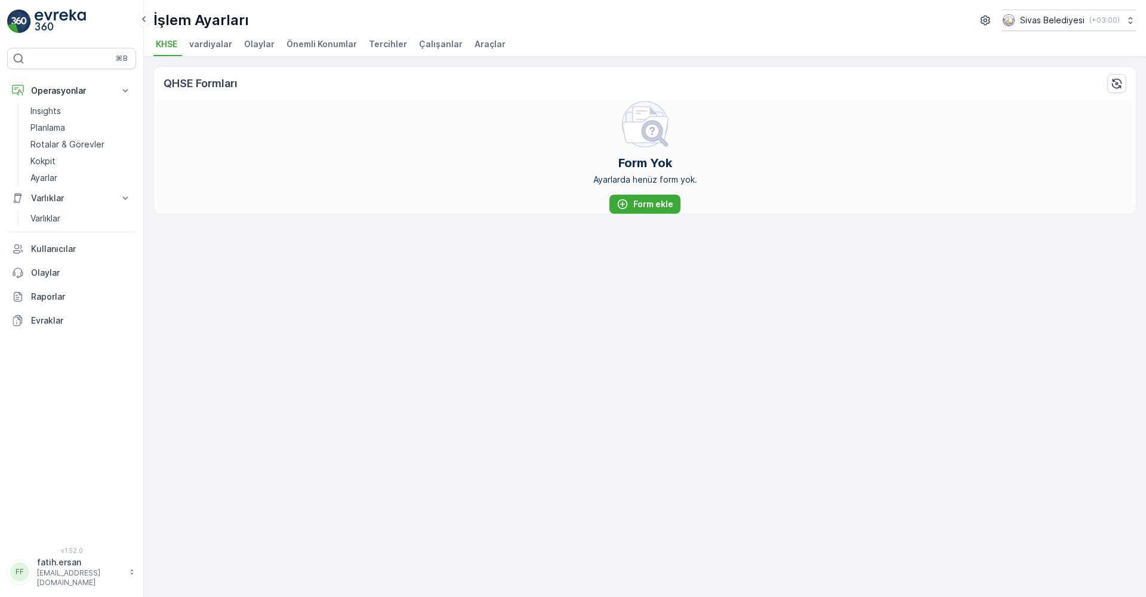
click at [444, 46] on span "Çalışanlar" at bounding box center [441, 44] width 44 height 12
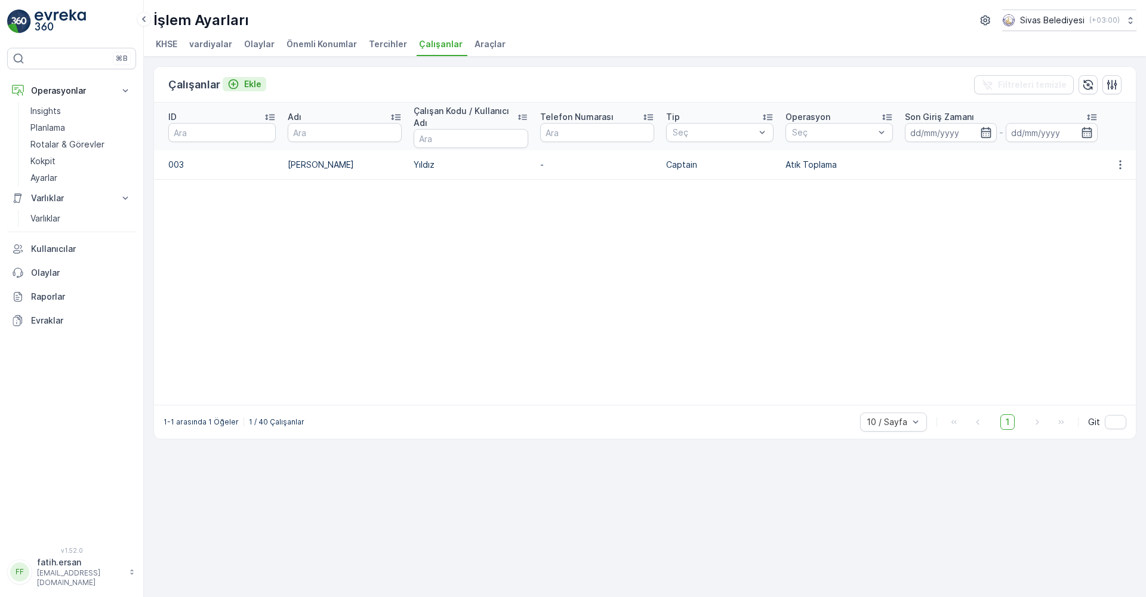
click at [258, 88] on p "Ekle" at bounding box center [252, 84] width 17 height 12
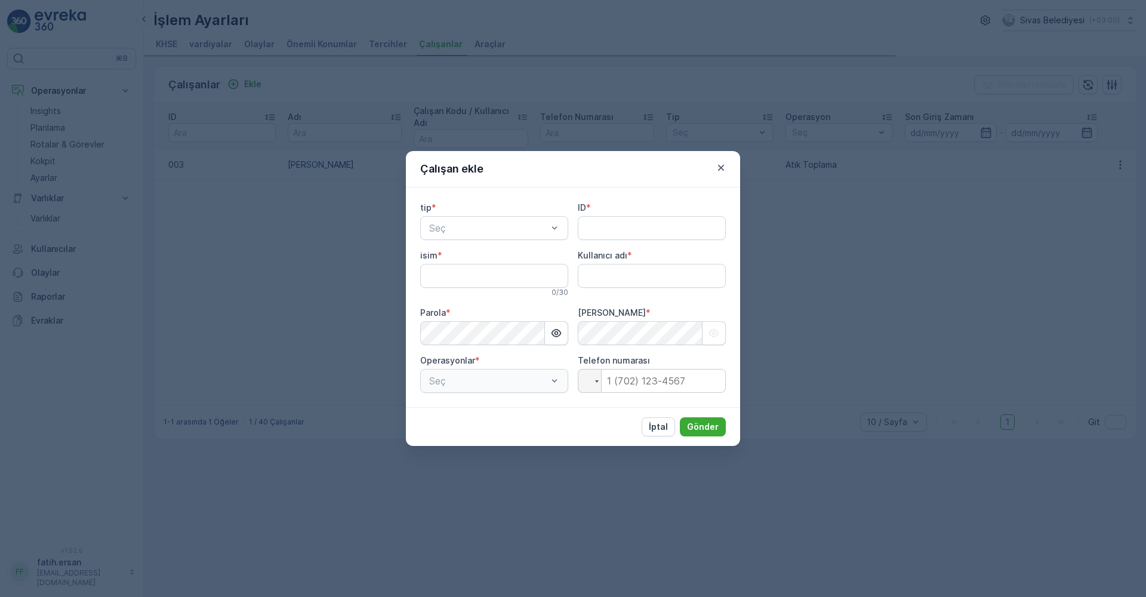
type adı "fatih.ersan"
click at [467, 263] on div "Kaptan" at bounding box center [494, 257] width 148 height 20
click at [461, 276] on input "isim" at bounding box center [494, 276] width 148 height 24
type input "[PERSON_NAME]"
click at [667, 228] on input "ID" at bounding box center [652, 228] width 148 height 24
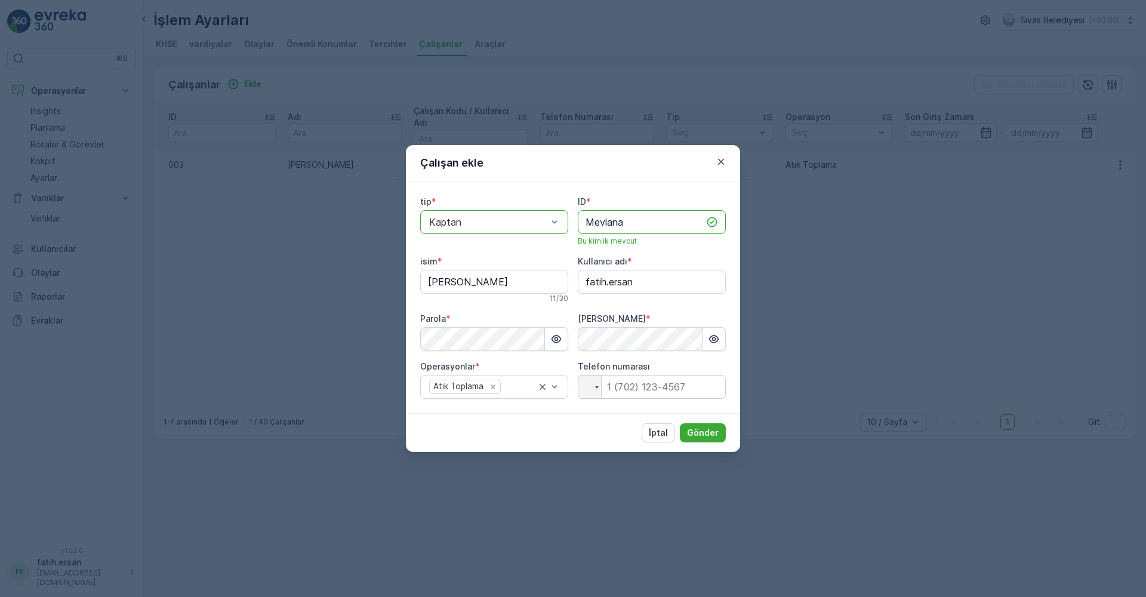
type input "Mevlana"
click at [612, 328] on div "[PERSON_NAME] *" at bounding box center [652, 332] width 148 height 38
click at [697, 442] on button "Gönder" at bounding box center [703, 432] width 46 height 19
click at [701, 428] on p "Gönder" at bounding box center [703, 433] width 32 height 12
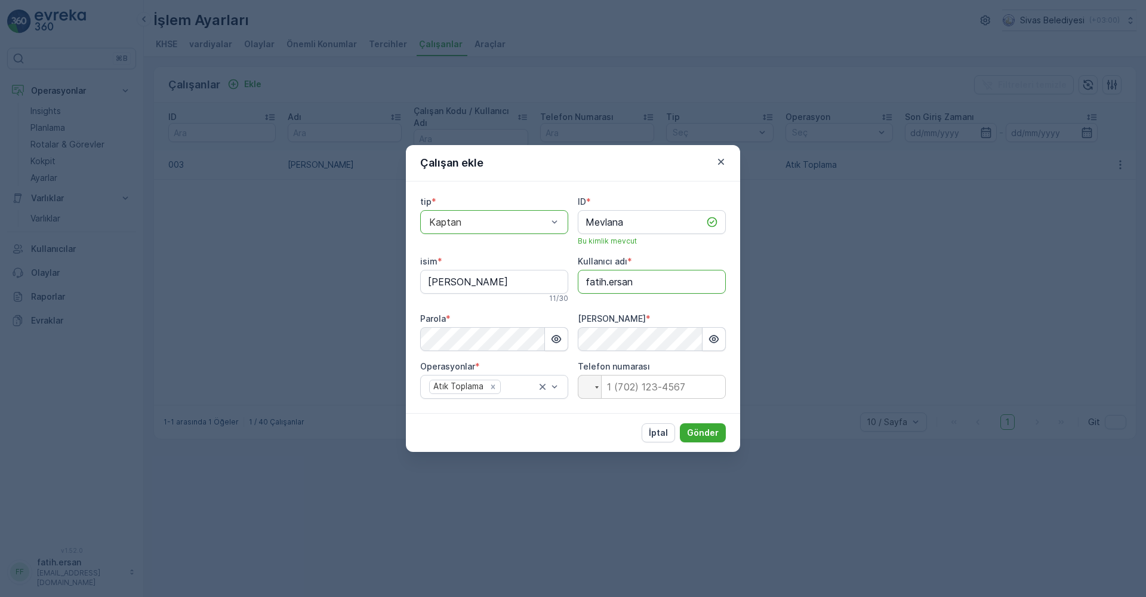
drag, startPoint x: 640, startPoint y: 280, endPoint x: 562, endPoint y: 281, distance: 78.2
click at [562, 281] on div "tip * option Kaptan, selected. Kaptan ID * Mevlana Bu kimlik mevcut isim * [PER…" at bounding box center [573, 297] width 306 height 203
type adı "hakan.polat"
click at [553, 332] on button "button" at bounding box center [556, 339] width 23 height 24
click at [712, 341] on icon "button" at bounding box center [714, 339] width 12 height 12
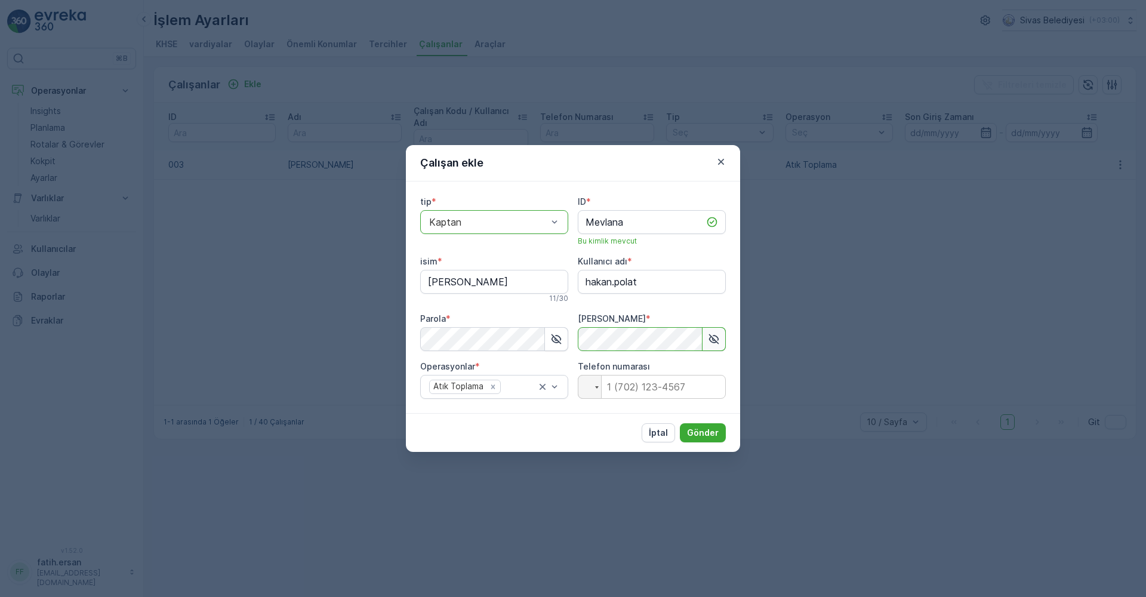
click at [567, 433] on div "İptal Gönder" at bounding box center [573, 432] width 334 height 39
click at [703, 433] on p "Gönder" at bounding box center [703, 433] width 32 height 12
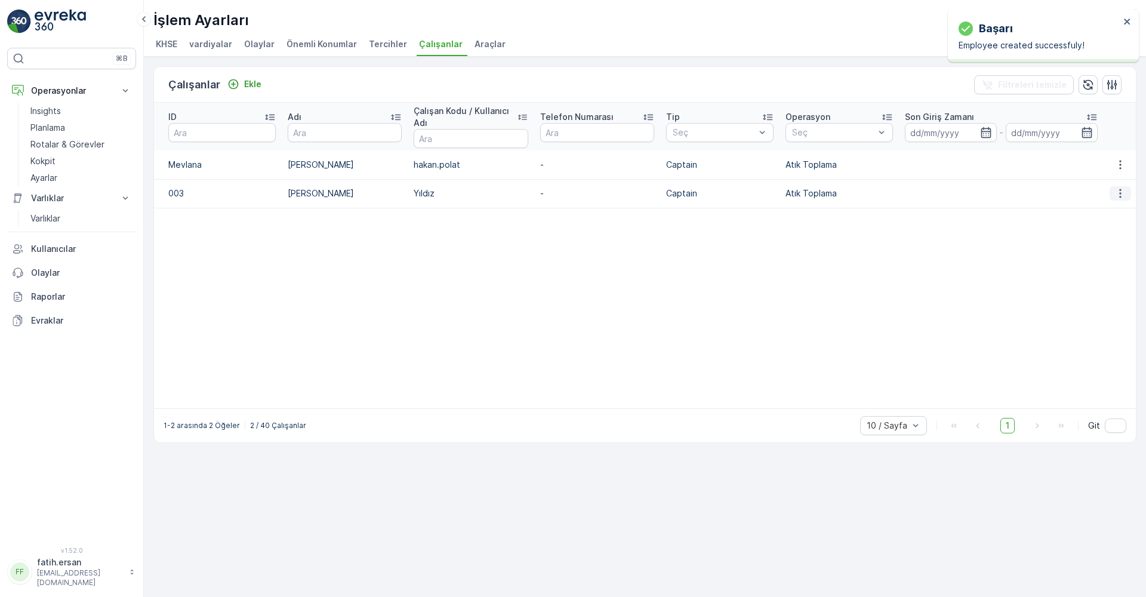
click at [1119, 190] on icon "button" at bounding box center [1120, 193] width 12 height 12
click at [1111, 226] on span "silmek" at bounding box center [1119, 228] width 24 height 12
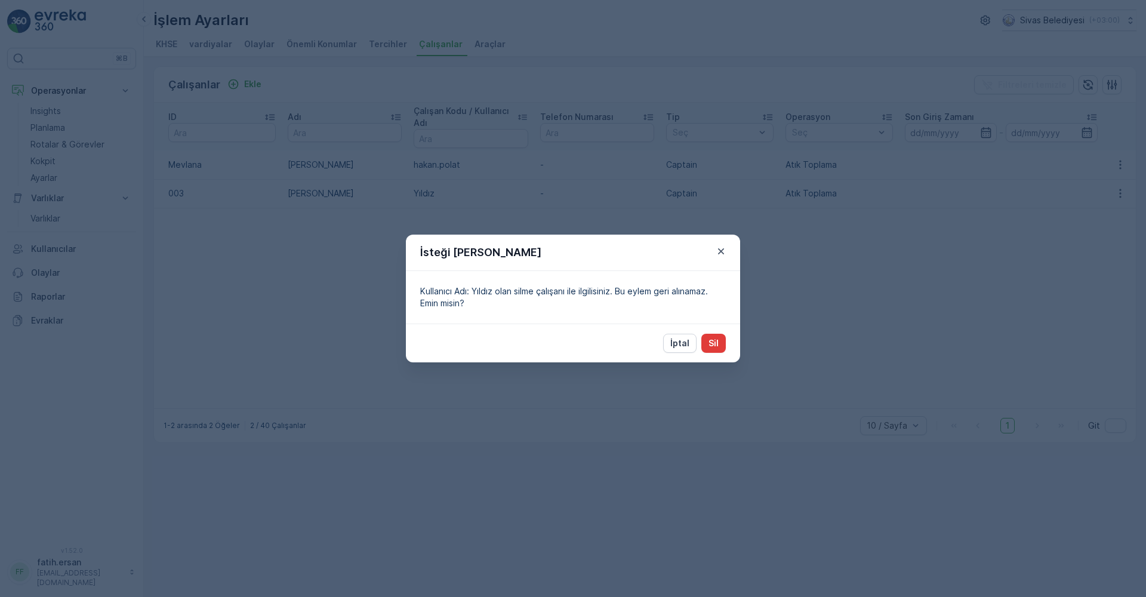
click at [714, 343] on p "Sil" at bounding box center [713, 343] width 10 height 12
click at [687, 344] on p "İptal" at bounding box center [679, 343] width 19 height 12
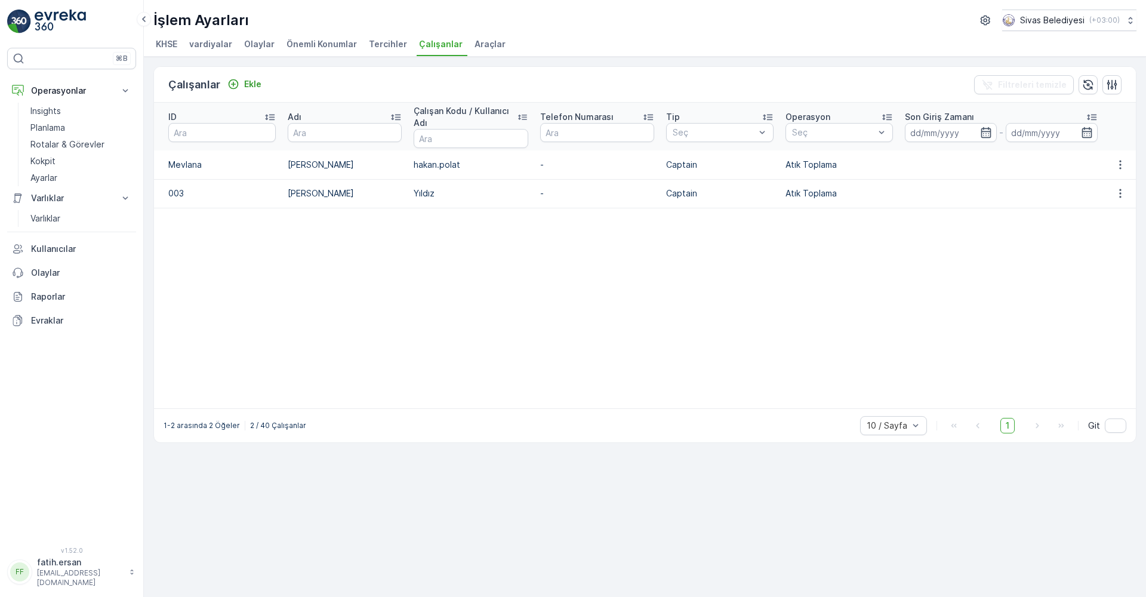
click at [1105, 184] on td at bounding box center [1120, 193] width 32 height 29
click at [1115, 191] on icon "button" at bounding box center [1120, 193] width 12 height 12
click at [1114, 214] on span "Düzenle" at bounding box center [1123, 211] width 33 height 12
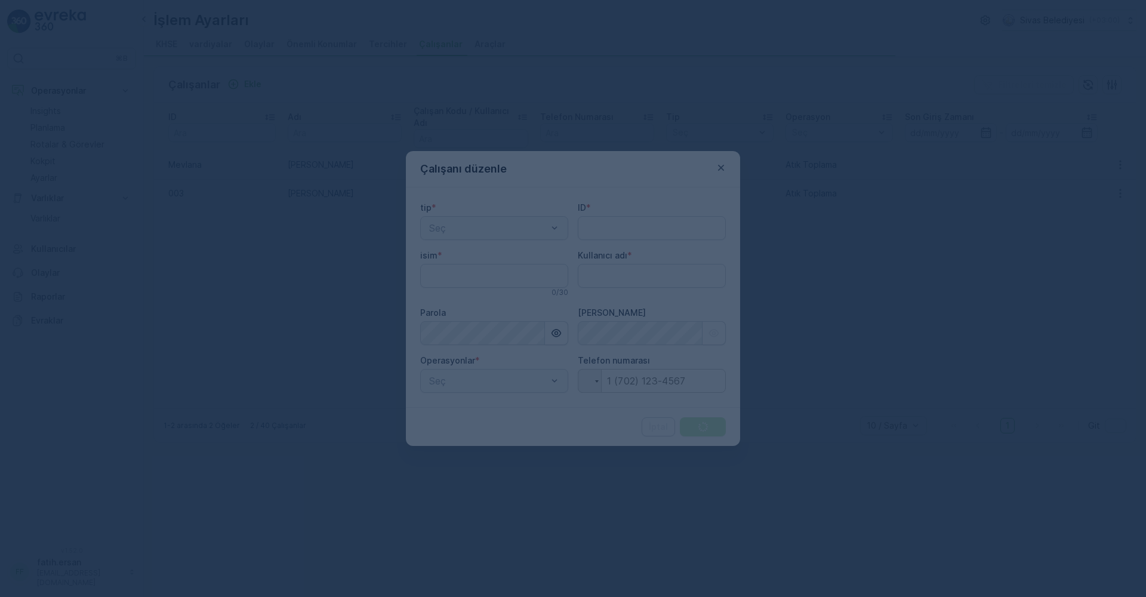
type input "003"
type input "[PERSON_NAME]"
type adı "Yıldız"
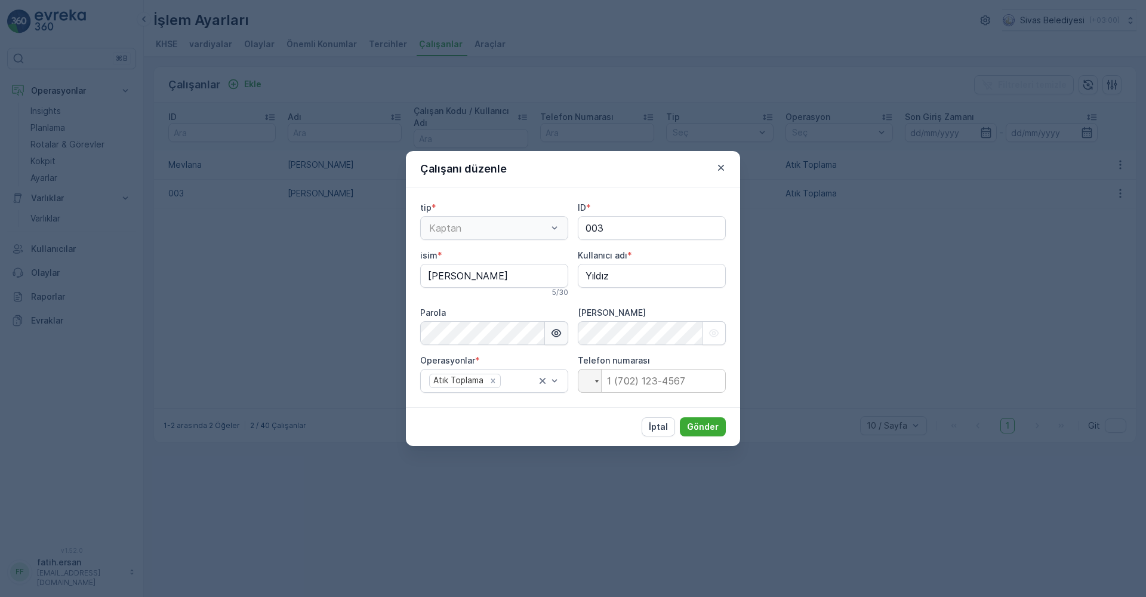
click at [559, 326] on button "button" at bounding box center [556, 333] width 23 height 24
click at [723, 172] on icon "button" at bounding box center [721, 168] width 12 height 12
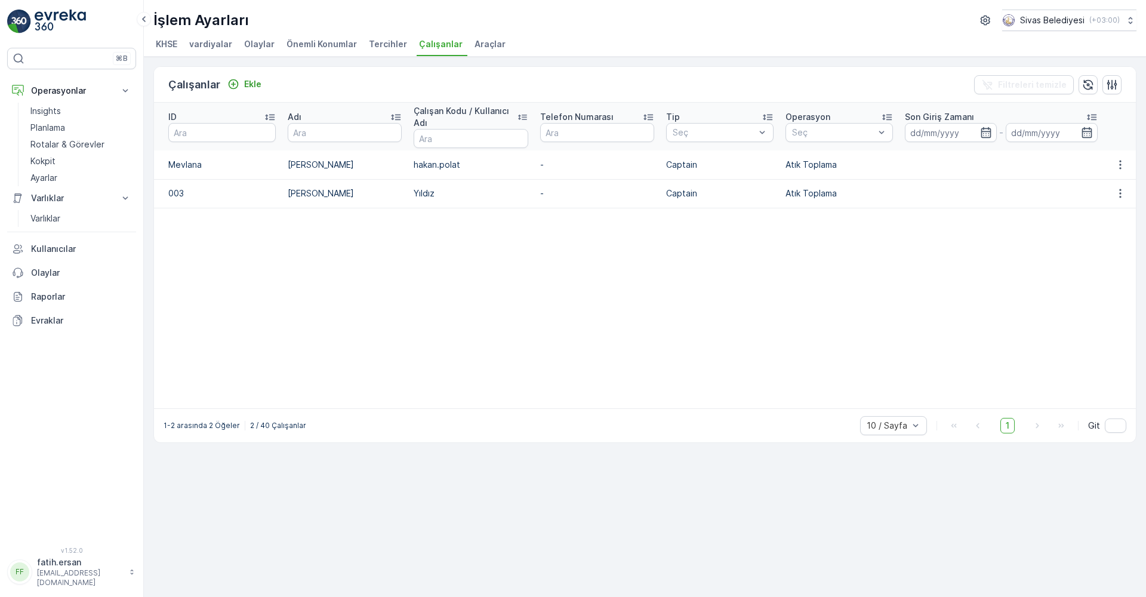
click at [480, 165] on p "hakan.polat" at bounding box center [471, 165] width 114 height 12
click at [251, 82] on p "Ekle" at bounding box center [252, 84] width 17 height 12
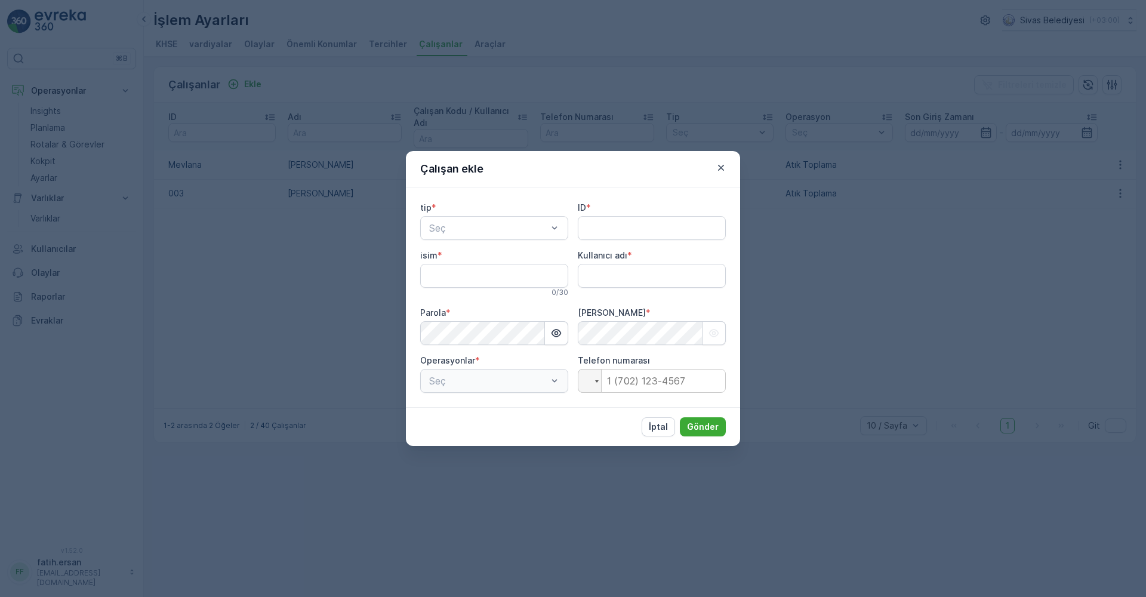
type adı "fatih.ersan"
click at [470, 261] on div "Kaptan" at bounding box center [494, 257] width 134 height 11
click at [593, 221] on input "ID" at bounding box center [652, 228] width 148 height 24
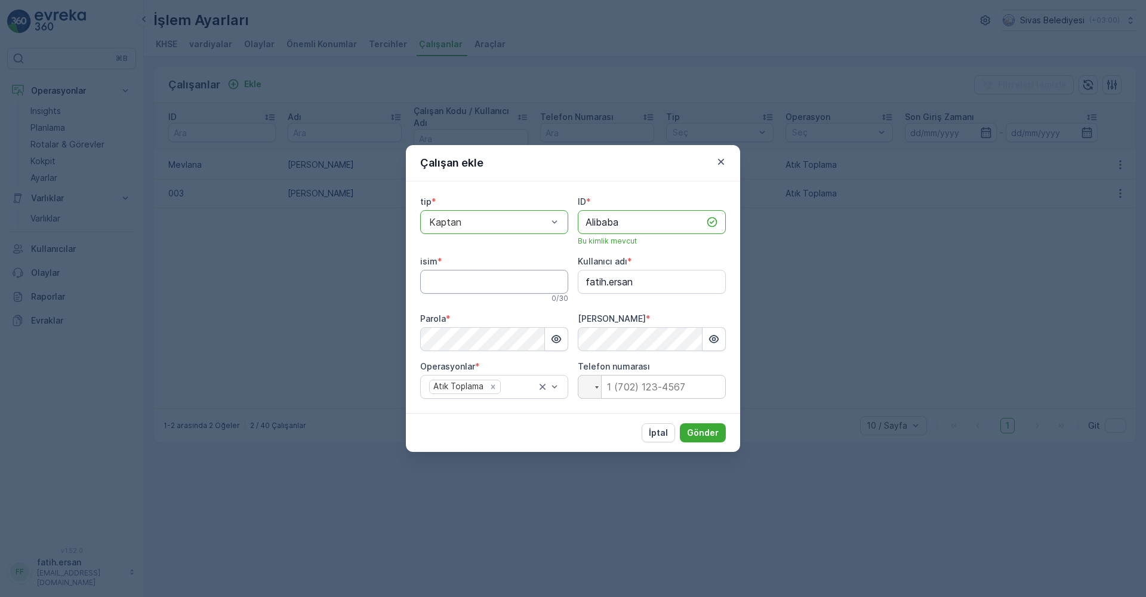
type input "Alibaba"
click at [479, 283] on input "isim" at bounding box center [494, 282] width 148 height 24
type input "Hakan Gözüküçük"
drag, startPoint x: 597, startPoint y: 288, endPoint x: 628, endPoint y: 283, distance: 32.0
click at [597, 288] on adı "fatih.ersan" at bounding box center [652, 282] width 148 height 24
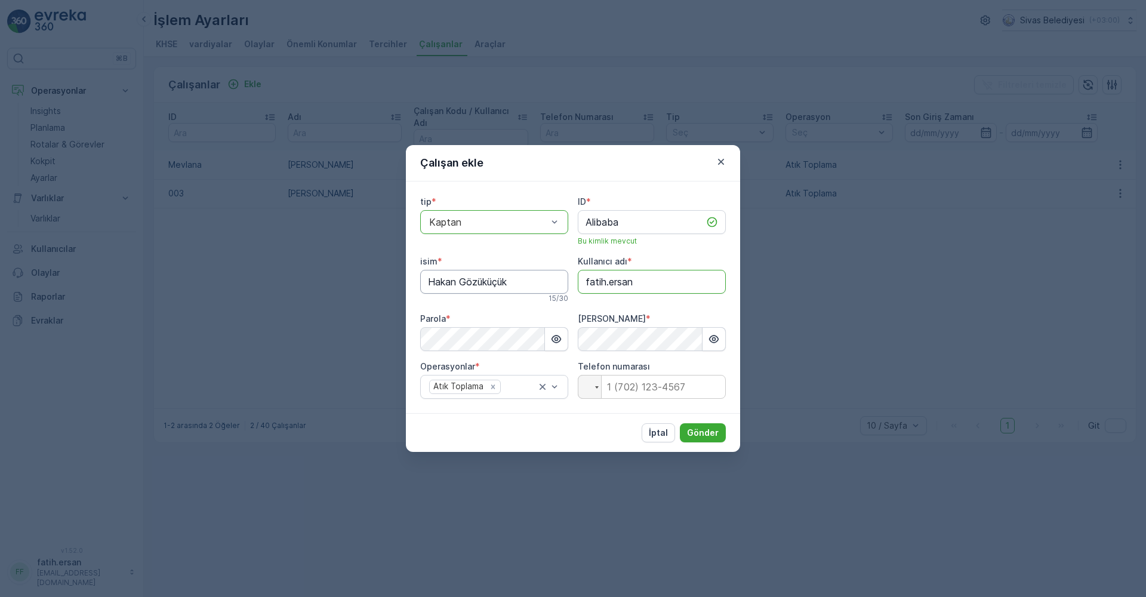
drag, startPoint x: 647, startPoint y: 283, endPoint x: 553, endPoint y: 285, distance: 94.3
click at [553, 285] on div "tip * option Kaptan, selected. Kaptan ID * Alibaba Bu kimlik mevcut isim * [PER…" at bounding box center [573, 297] width 306 height 203
type adı "hakan.gözüküçük"
click at [555, 341] on icon "button" at bounding box center [556, 339] width 12 height 12
click at [712, 439] on button "Gönder" at bounding box center [703, 432] width 46 height 19
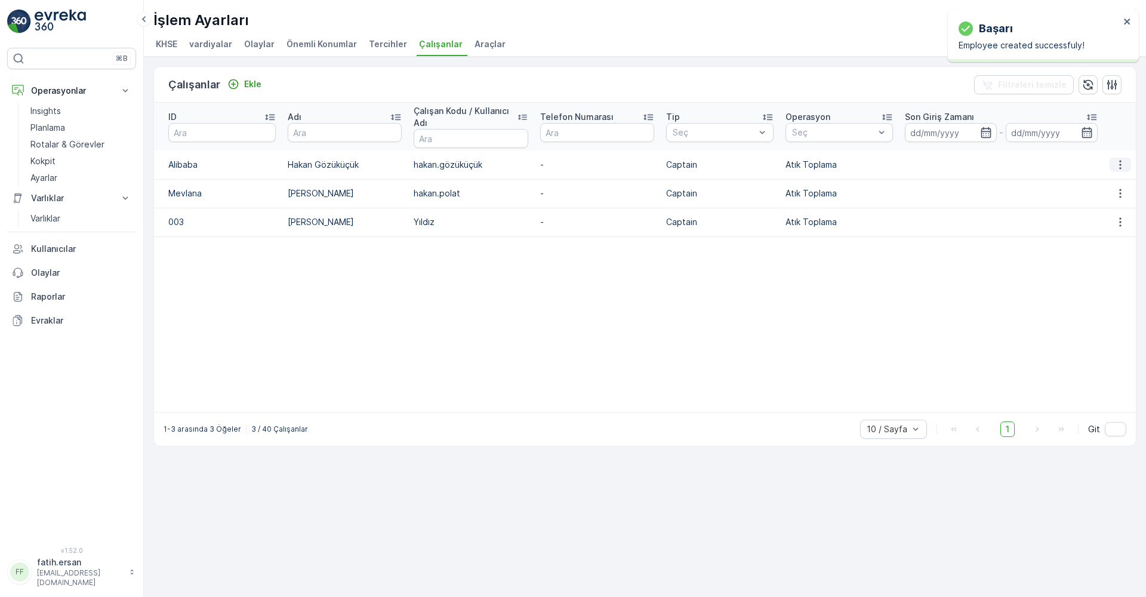
click at [1121, 166] on icon "button" at bounding box center [1120, 165] width 12 height 12
click at [1124, 182] on span "Düzenle" at bounding box center [1123, 183] width 33 height 12
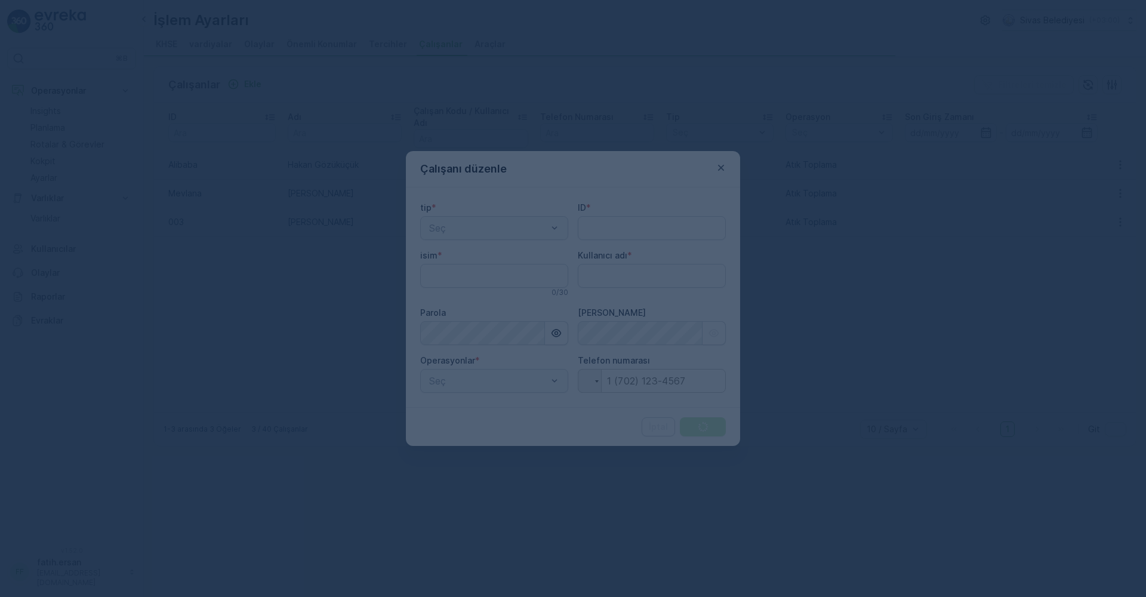
type adı "fatih.ersan"
type input "Alibaba"
type input "Hakan Gözüküçük"
type adı "hakan.gözüküçük"
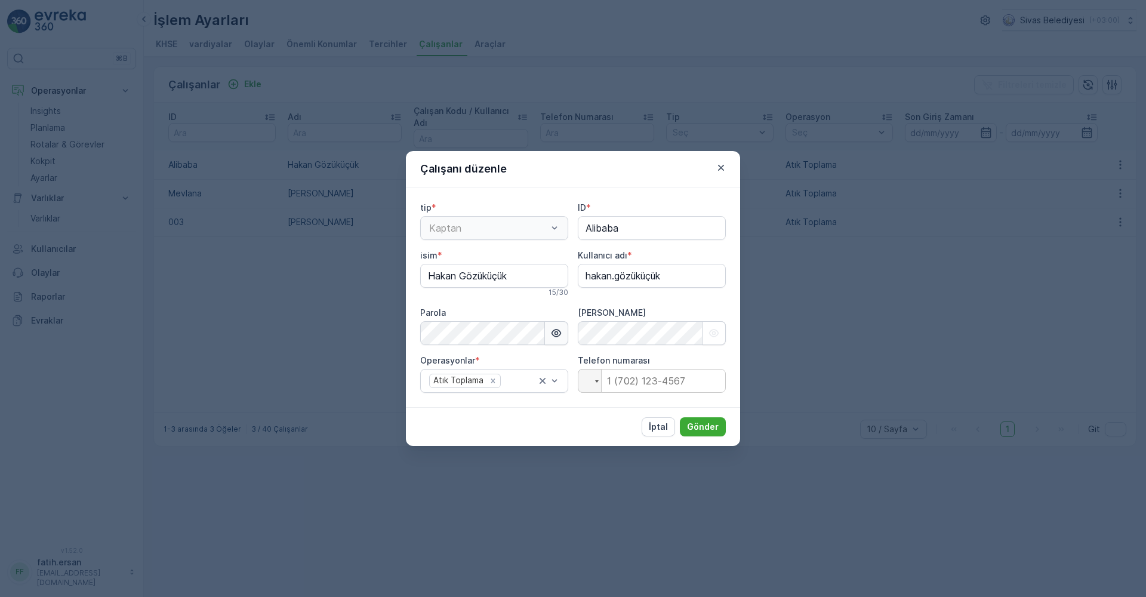
click at [551, 332] on icon "button" at bounding box center [556, 333] width 12 height 12
click at [555, 331] on icon "button" at bounding box center [556, 333] width 10 height 10
click at [559, 336] on button "button" at bounding box center [556, 333] width 23 height 24
click at [557, 335] on icon "button" at bounding box center [556, 333] width 12 height 12
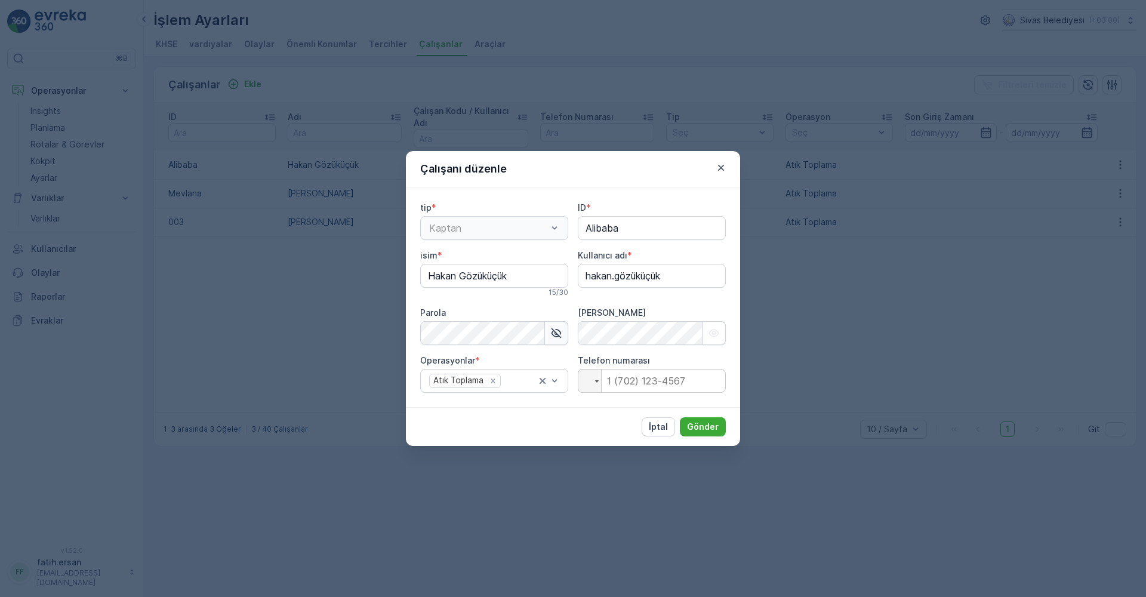
click at [557, 335] on icon "button" at bounding box center [556, 333] width 10 height 10
click at [557, 335] on icon "button" at bounding box center [556, 333] width 12 height 12
click at [557, 335] on icon "button" at bounding box center [556, 333] width 10 height 10
click at [557, 335] on icon "button" at bounding box center [556, 333] width 12 height 12
click at [557, 335] on icon "button" at bounding box center [556, 333] width 10 height 10
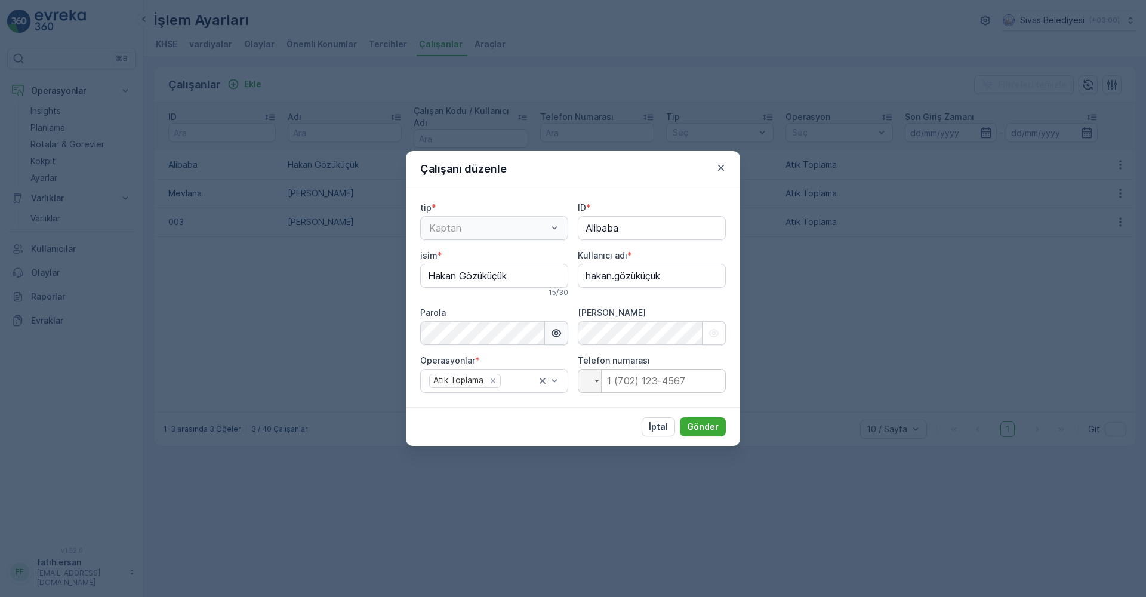
click at [557, 335] on icon "button" at bounding box center [556, 333] width 12 height 12
click at [557, 335] on icon "button" at bounding box center [556, 333] width 10 height 10
drag, startPoint x: 719, startPoint y: 165, endPoint x: 717, endPoint y: 184, distance: 19.2
click at [720, 165] on icon "button" at bounding box center [721, 168] width 12 height 12
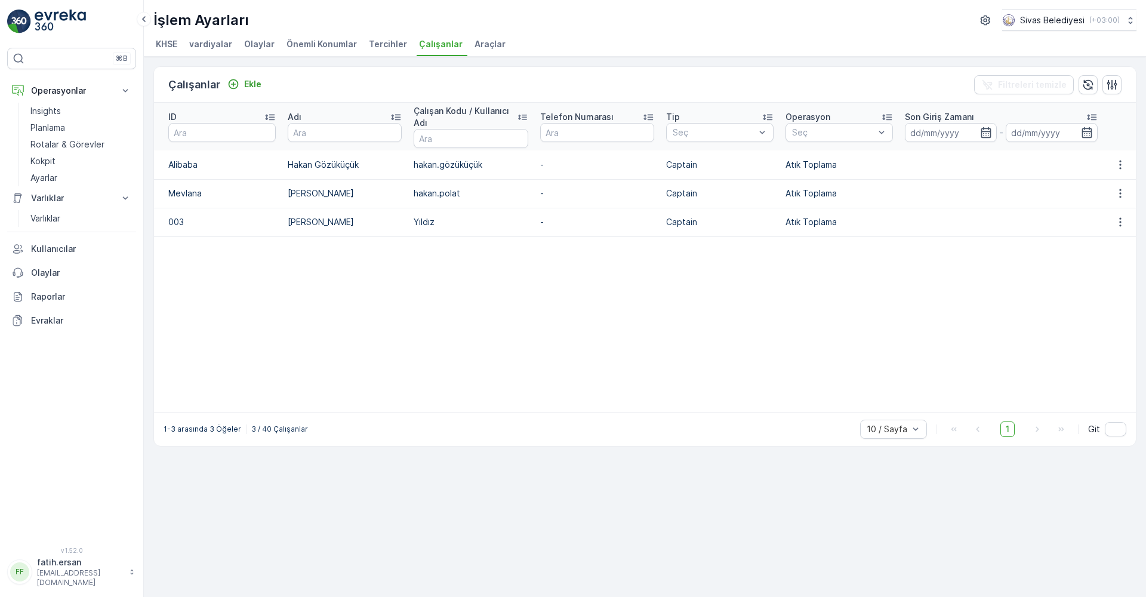
click at [520, 190] on p "hakan.polat" at bounding box center [471, 193] width 114 height 12
click at [1121, 190] on icon "button" at bounding box center [1120, 193] width 2 height 9
click at [1117, 226] on span "silmek" at bounding box center [1119, 228] width 24 height 12
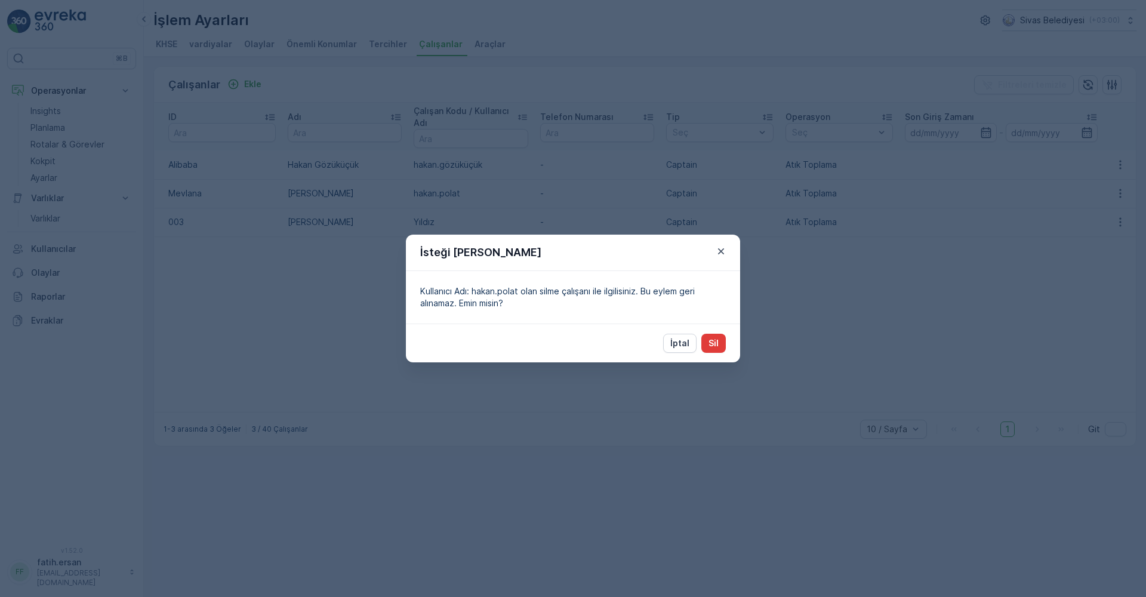
click at [709, 338] on p "Sil" at bounding box center [713, 343] width 10 height 12
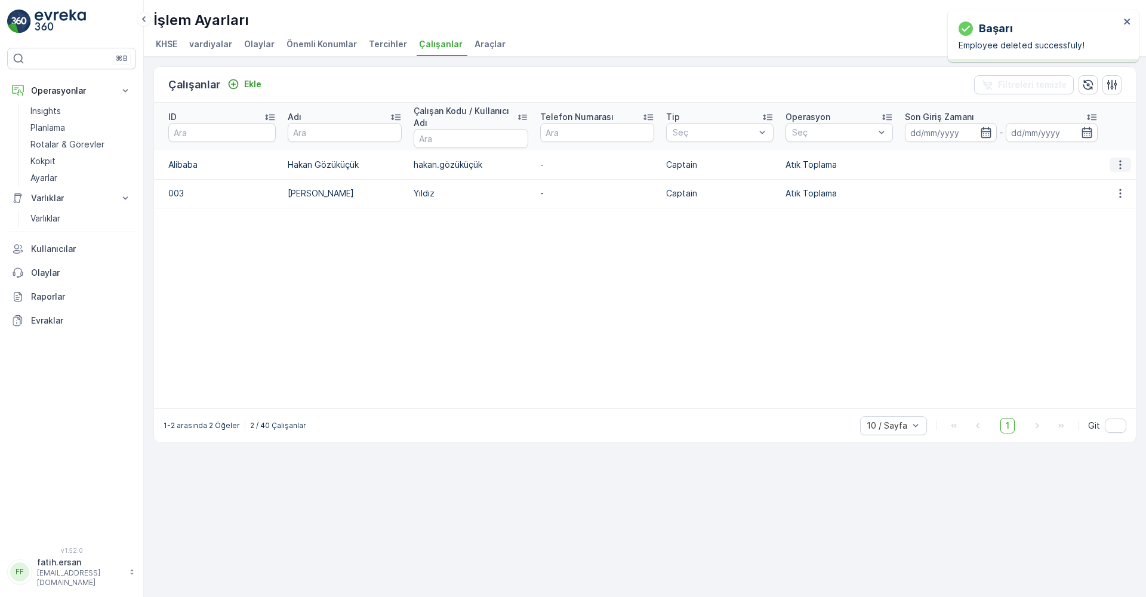
click at [1116, 161] on icon "button" at bounding box center [1120, 165] width 12 height 12
click at [1110, 181] on span "Düzenle" at bounding box center [1123, 183] width 33 height 12
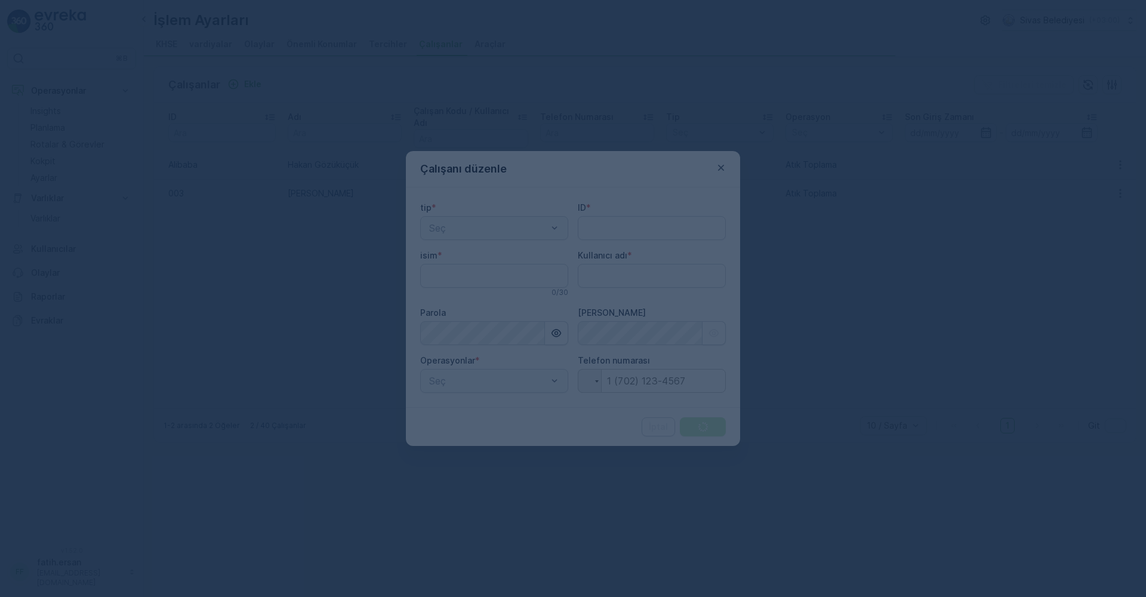
type adı "fatih.ersan"
type input "Alibaba"
type input "Hakan Gözüküçük"
type adı "hakan.gözüküçük"
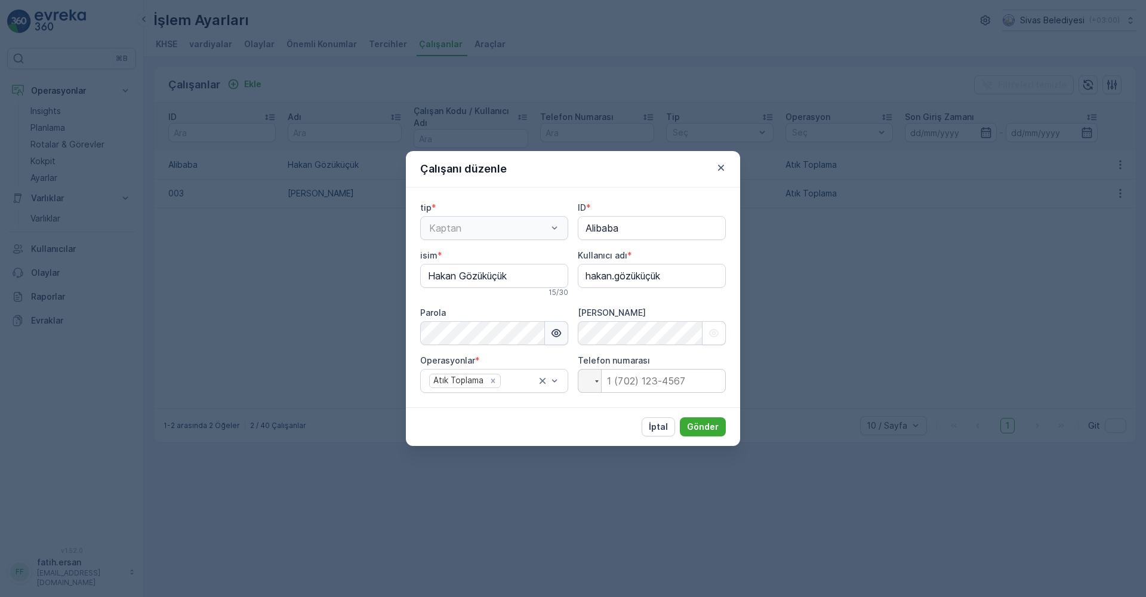
click at [550, 335] on icon "button" at bounding box center [556, 333] width 12 height 12
click at [550, 335] on button "button" at bounding box center [556, 333] width 23 height 24
click at [717, 169] on icon "button" at bounding box center [721, 168] width 12 height 12
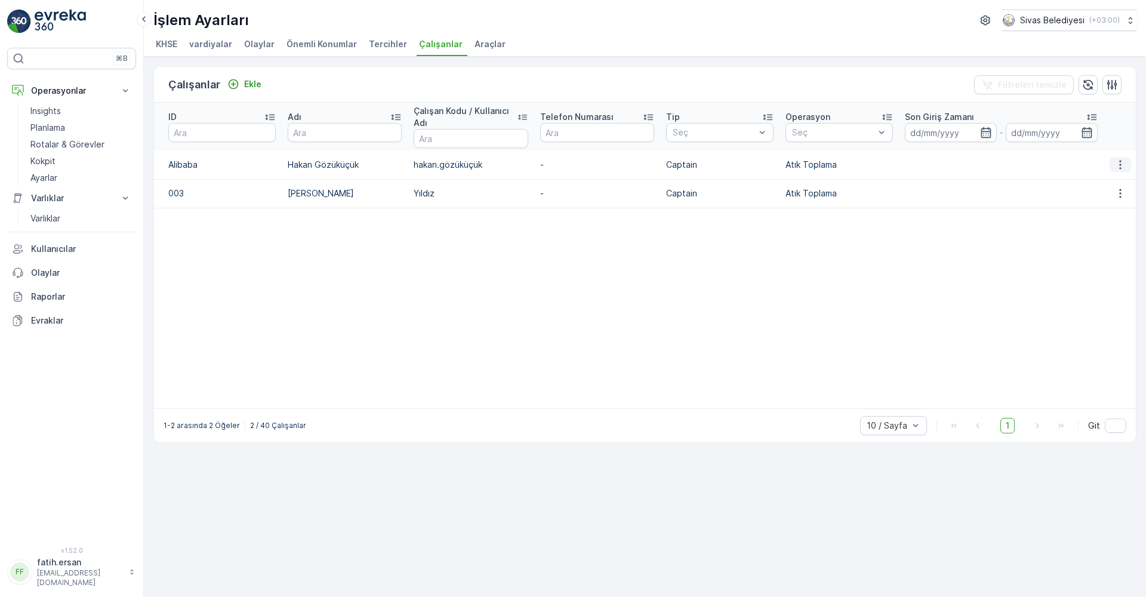
click at [1124, 166] on icon "button" at bounding box center [1120, 165] width 12 height 12
click at [1116, 205] on span "silmek" at bounding box center [1119, 199] width 24 height 12
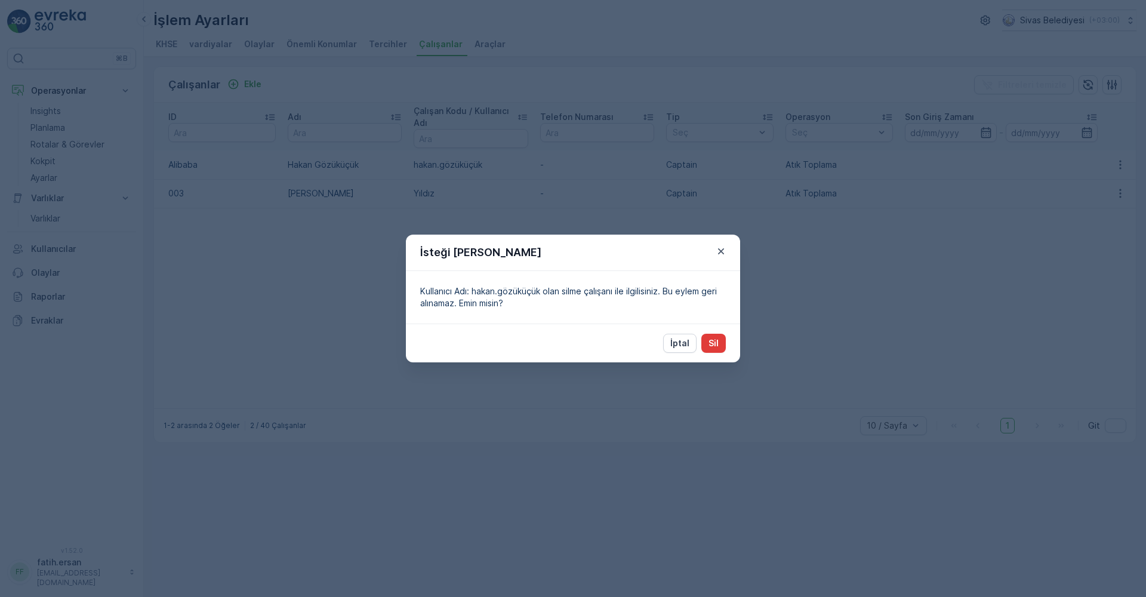
click at [717, 344] on p "Sil" at bounding box center [713, 343] width 10 height 12
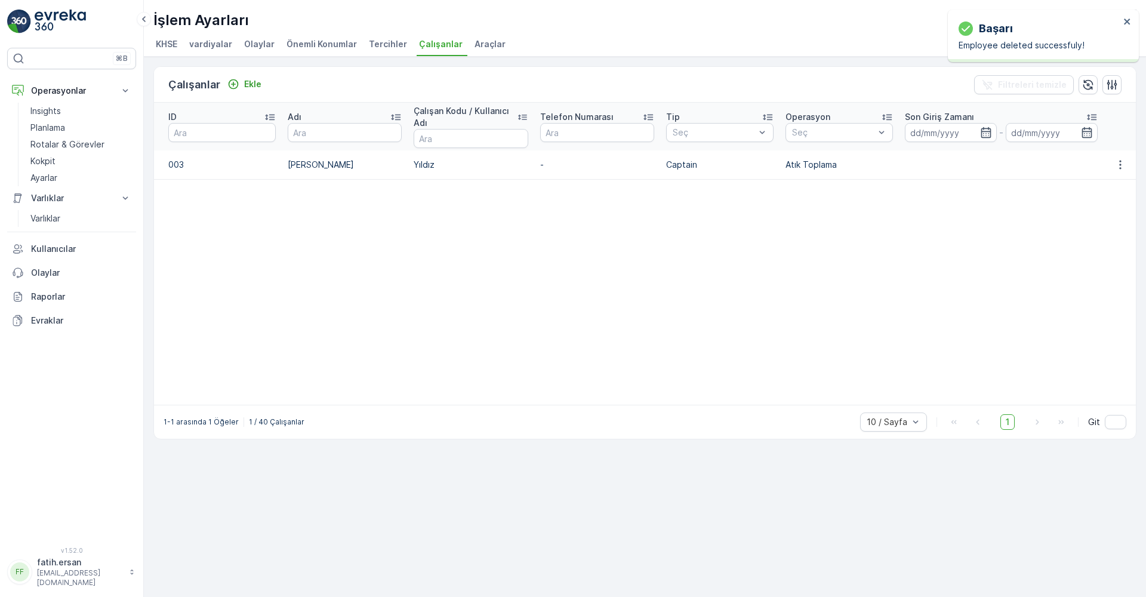
click at [556, 168] on td "-" at bounding box center [597, 164] width 126 height 29
click at [1115, 166] on icon "button" at bounding box center [1120, 165] width 12 height 12
click at [1111, 179] on span "Düzenle" at bounding box center [1123, 183] width 33 height 12
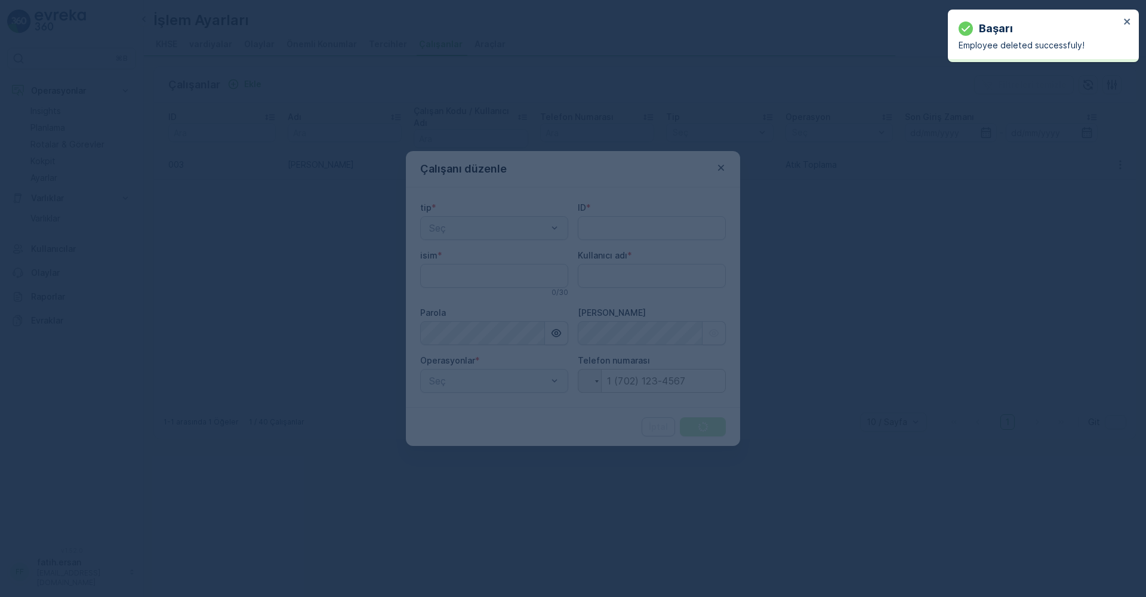
type input "003"
type input "[PERSON_NAME]"
type adı "Yıldız"
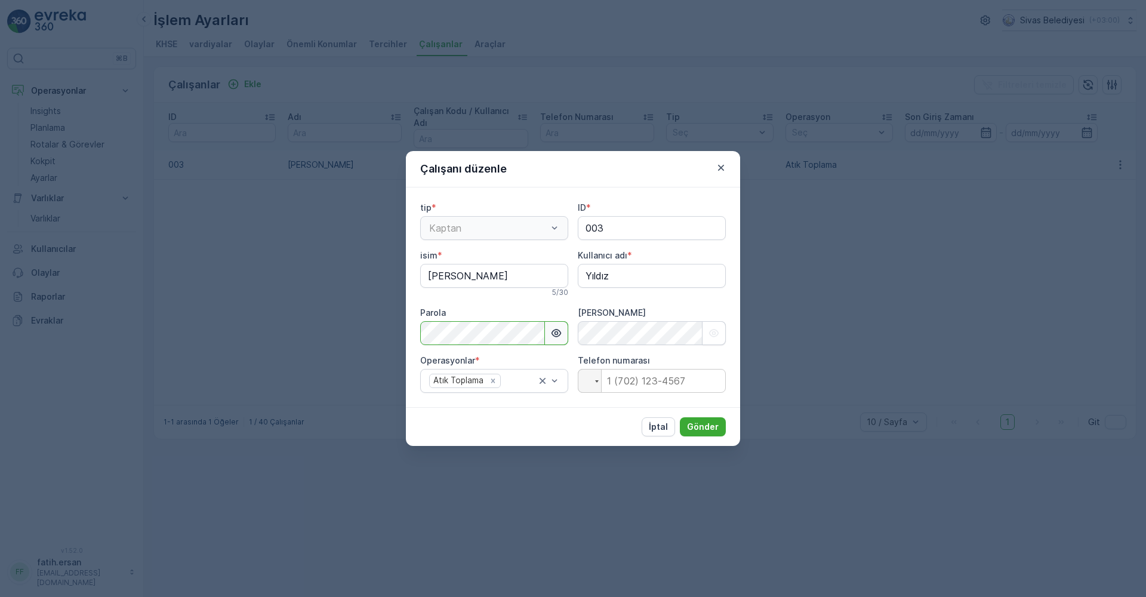
click at [556, 331] on icon "button" at bounding box center [556, 333] width 12 height 12
click at [662, 424] on p "İptal" at bounding box center [658, 427] width 19 height 12
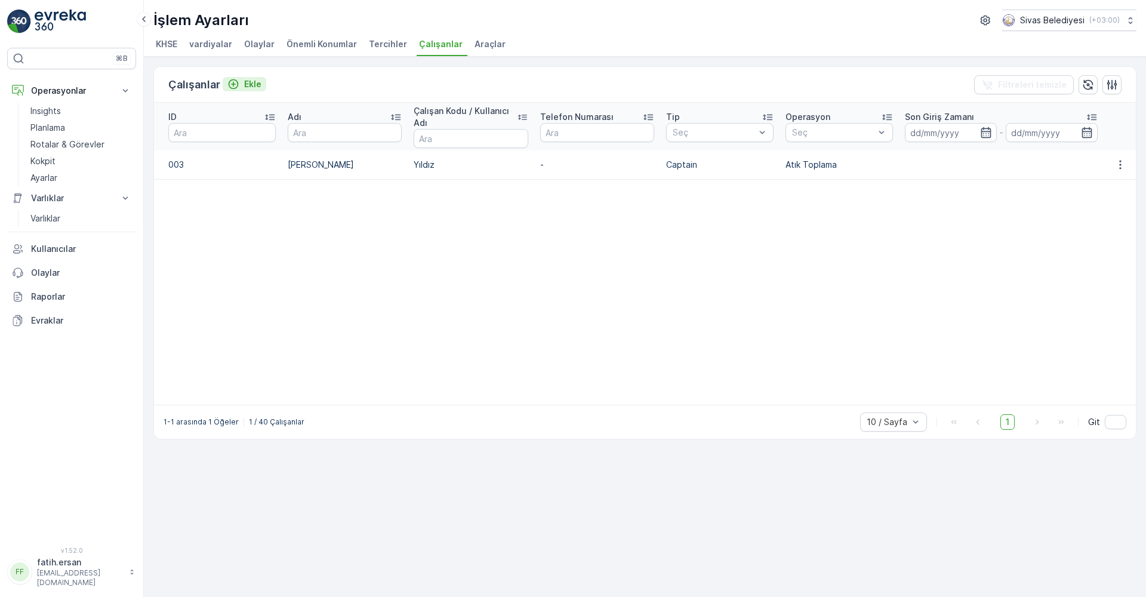
click at [247, 87] on p "Ekle" at bounding box center [252, 84] width 17 height 12
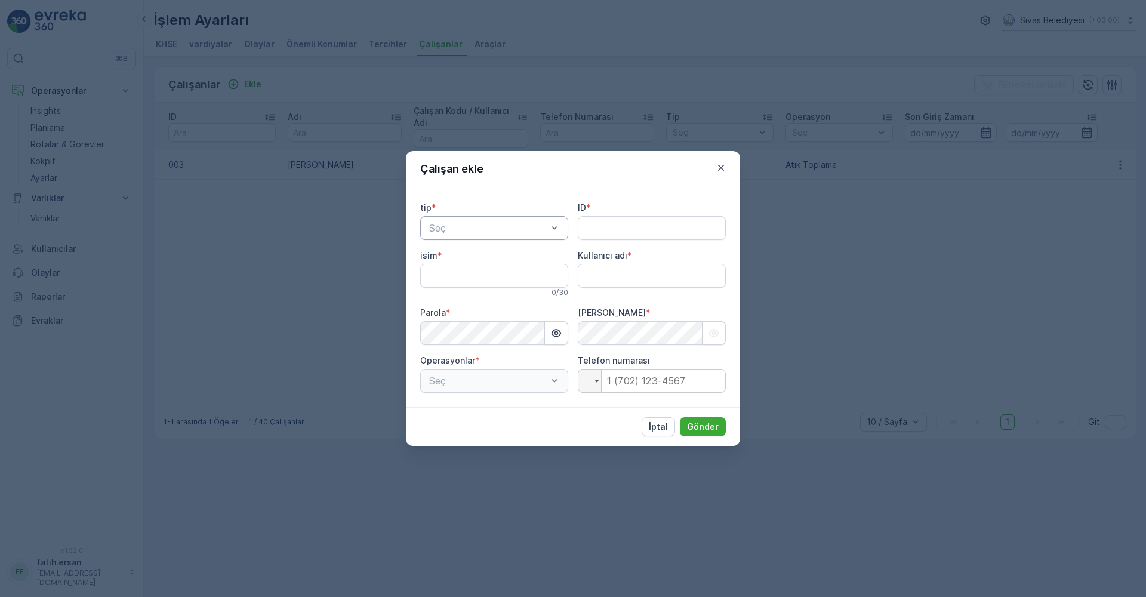
type adı "fatih.ersan"
click at [463, 255] on div "Kaptan" at bounding box center [494, 257] width 134 height 11
click at [618, 230] on input "ID" at bounding box center [652, 228] width 148 height 24
type input "m"
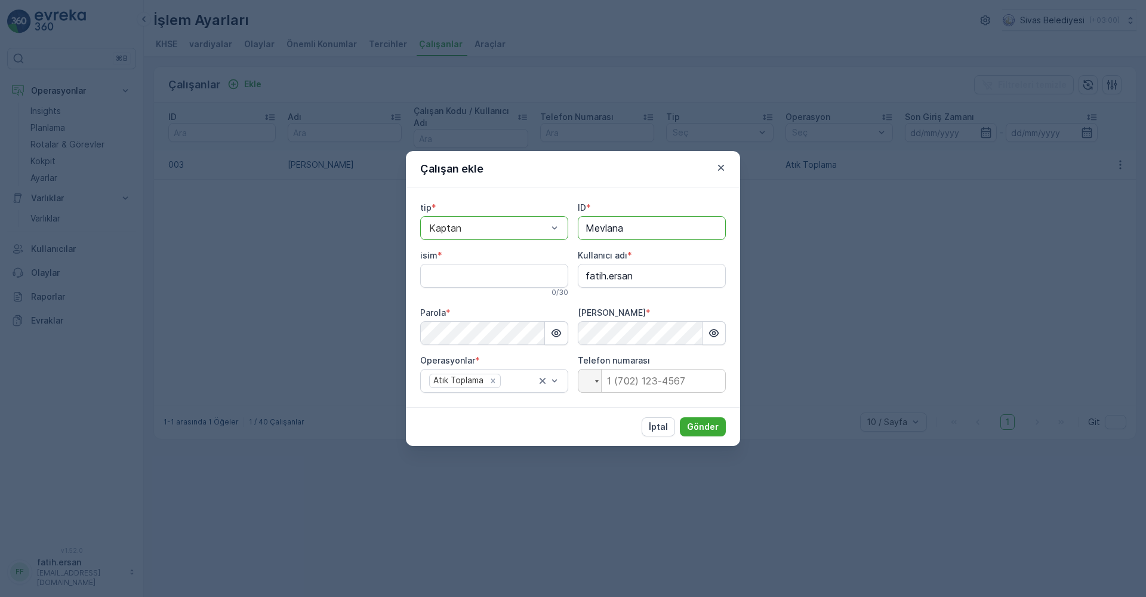
type input "Mevlana"
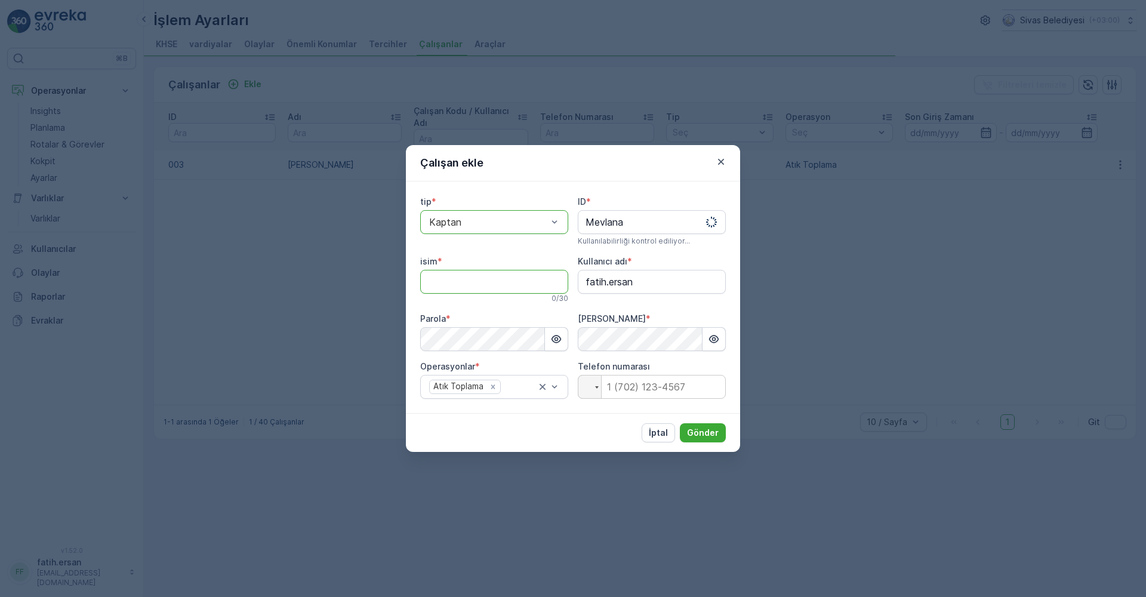
click at [520, 281] on input "isim" at bounding box center [494, 282] width 148 height 24
click at [448, 280] on input "isim" at bounding box center [494, 282] width 148 height 24
type input "[PERSON_NAME]"
drag, startPoint x: 621, startPoint y: 285, endPoint x: 635, endPoint y: 285, distance: 14.3
click at [621, 285] on adı "fatih.ersan" at bounding box center [652, 282] width 148 height 24
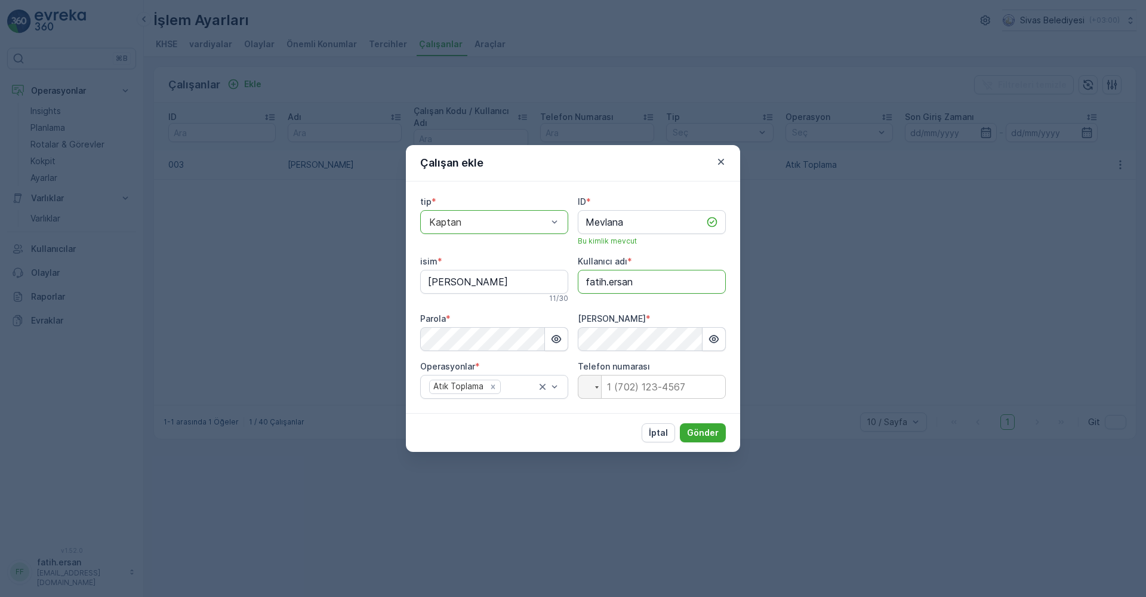
drag, startPoint x: 645, startPoint y: 283, endPoint x: 556, endPoint y: 288, distance: 89.6
click at [556, 288] on div "tip * option Kaptan, selected. Kaptan ID * Mevlana Bu kimlik mevcut isim * [PER…" at bounding box center [573, 297] width 306 height 203
type adı "hakan.polat"
click at [551, 337] on icon "button" at bounding box center [556, 339] width 12 height 12
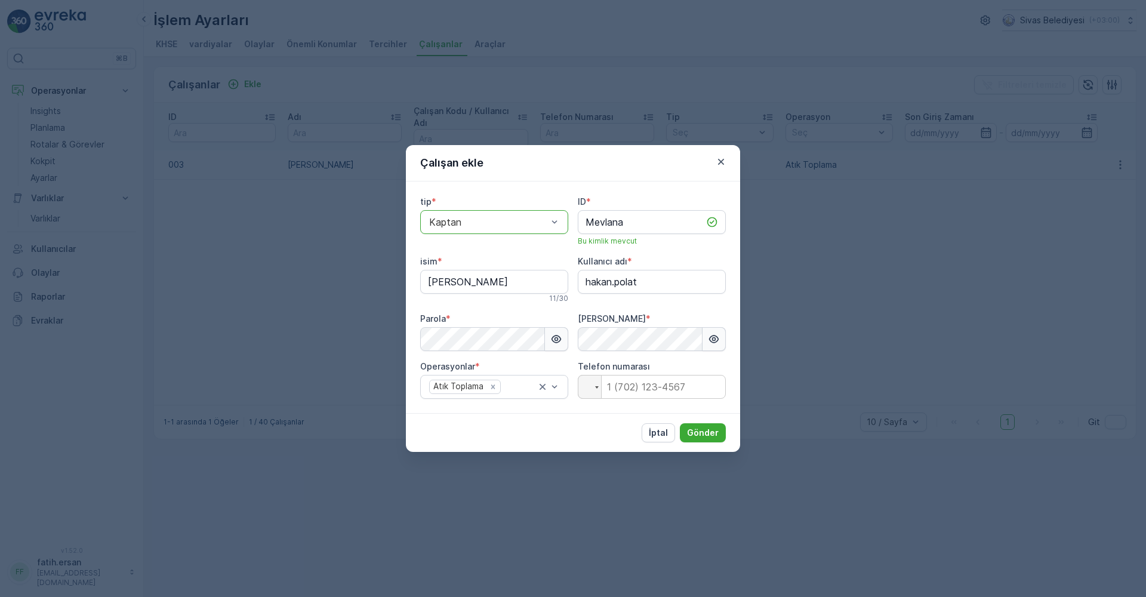
click at [720, 342] on button "button" at bounding box center [713, 339] width 23 height 24
click at [718, 340] on icon "button" at bounding box center [714, 339] width 10 height 10
click at [714, 337] on icon "button" at bounding box center [714, 339] width 12 height 12
click at [722, 436] on button "Gönder" at bounding box center [703, 432] width 46 height 19
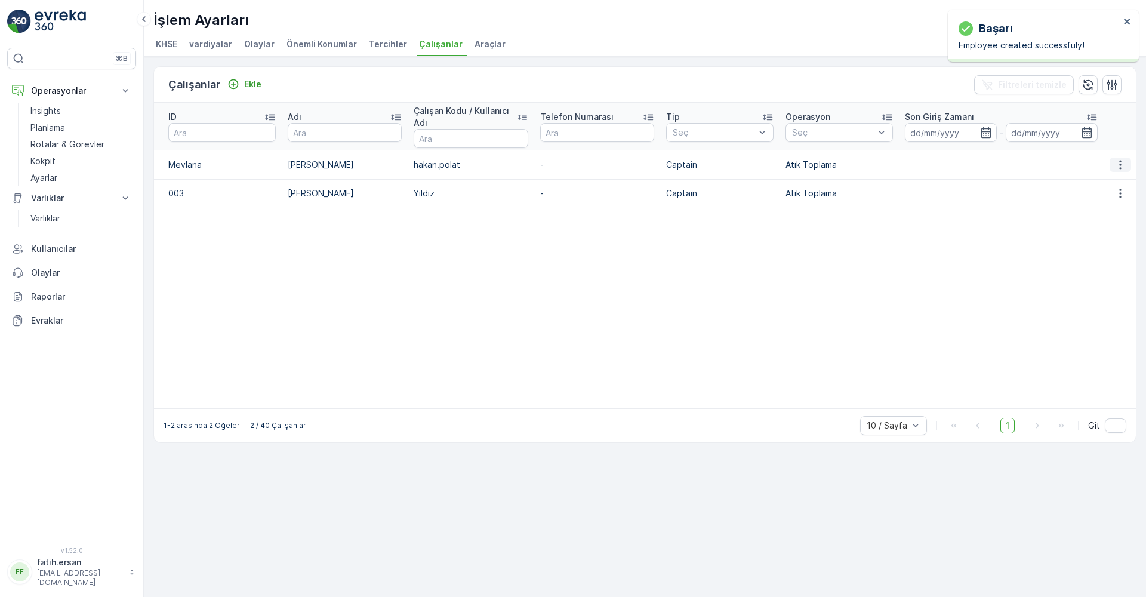
click at [1119, 163] on icon "button" at bounding box center [1120, 165] width 12 height 12
click at [1119, 178] on span "Düzenle" at bounding box center [1123, 183] width 33 height 12
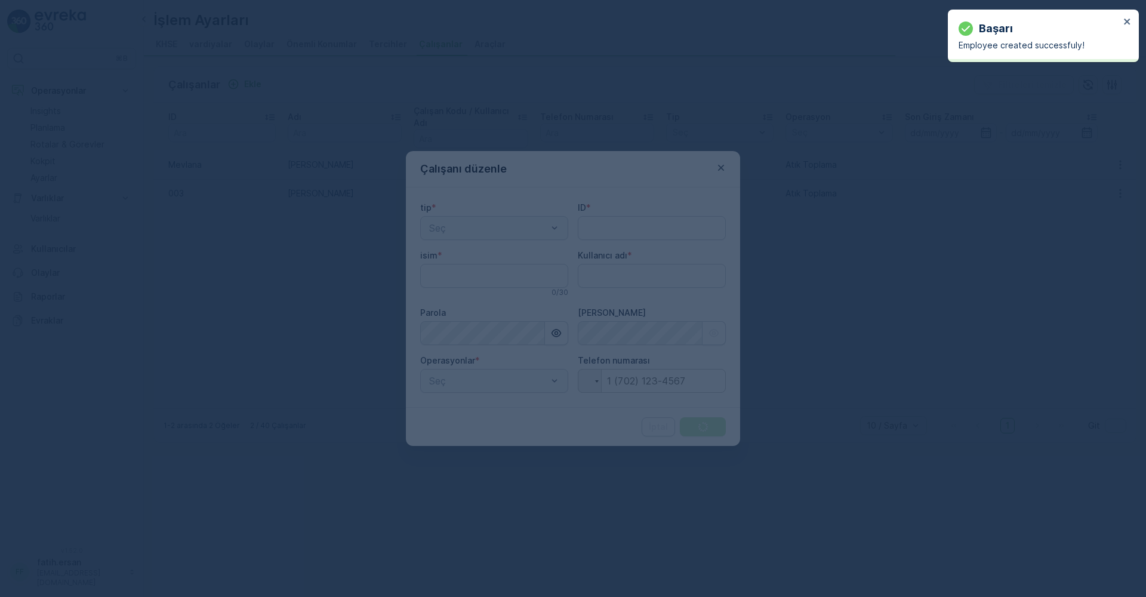
type input "Mevlana"
type input "[PERSON_NAME]"
type adı "hakan.polat"
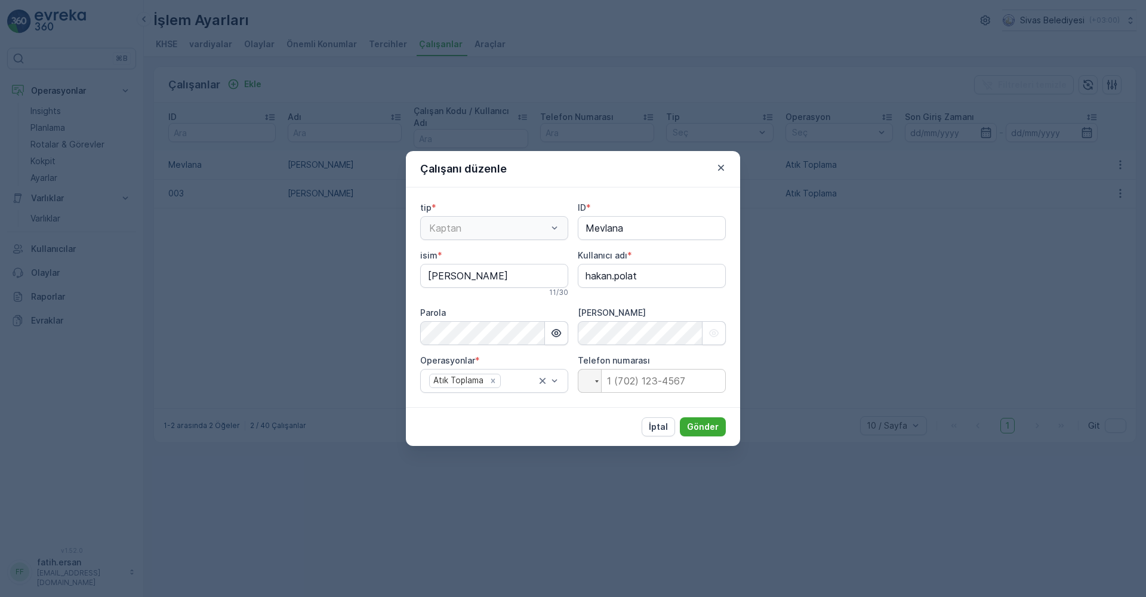
click at [559, 231] on div "Kaptan" at bounding box center [494, 228] width 148 height 24
click at [554, 230] on div "Kaptan" at bounding box center [494, 228] width 148 height 24
click at [720, 171] on icon "button" at bounding box center [721, 168] width 12 height 12
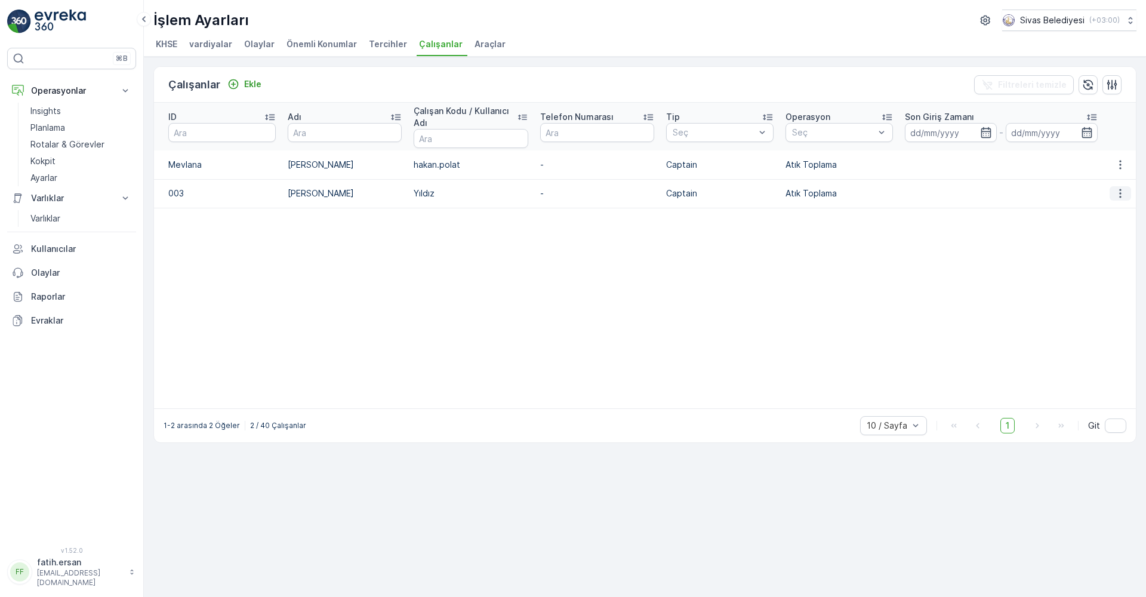
click at [1122, 193] on icon "button" at bounding box center [1120, 193] width 12 height 12
click at [1118, 227] on span "silmek" at bounding box center [1119, 228] width 24 height 12
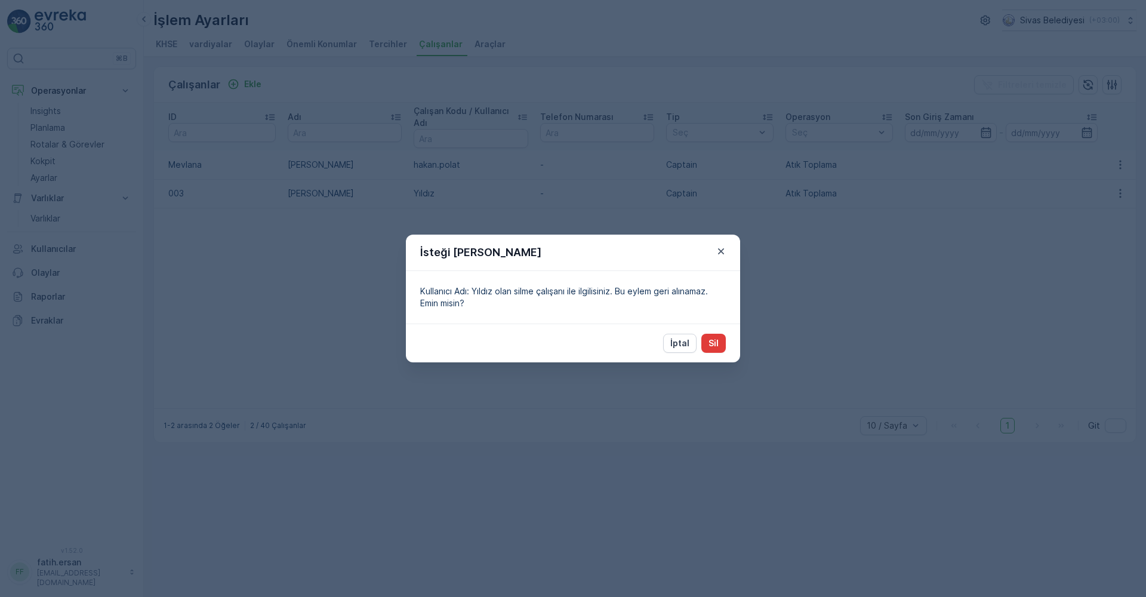
click at [722, 334] on button "Sil" at bounding box center [713, 343] width 24 height 19
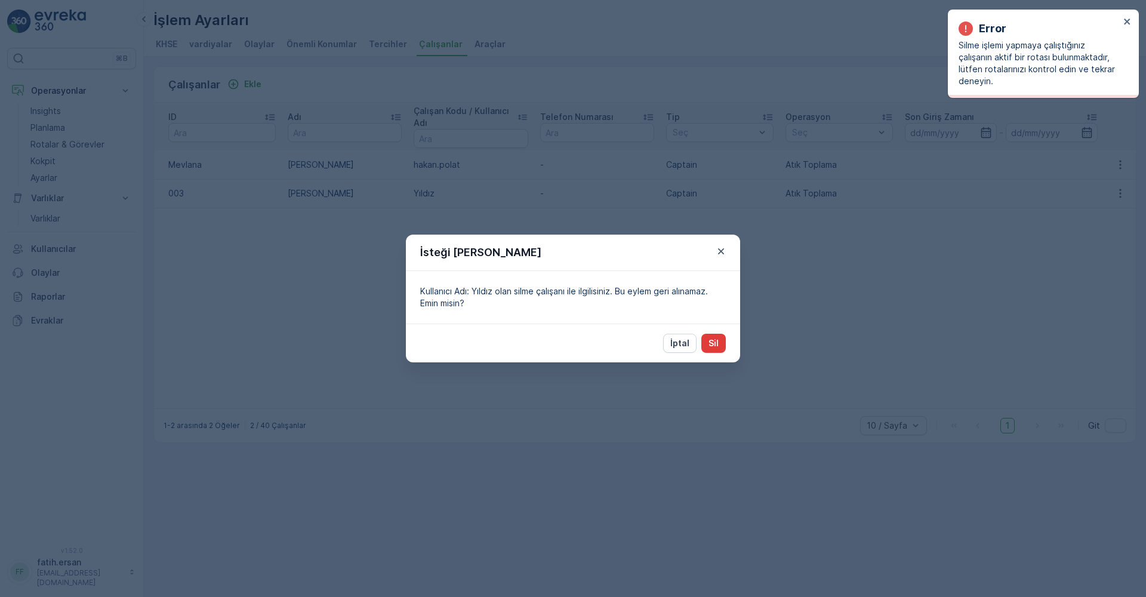
click at [711, 337] on p "Sil" at bounding box center [713, 343] width 10 height 12
click at [714, 341] on p "Sil" at bounding box center [713, 343] width 10 height 12
click at [723, 250] on icon "button" at bounding box center [721, 251] width 6 height 6
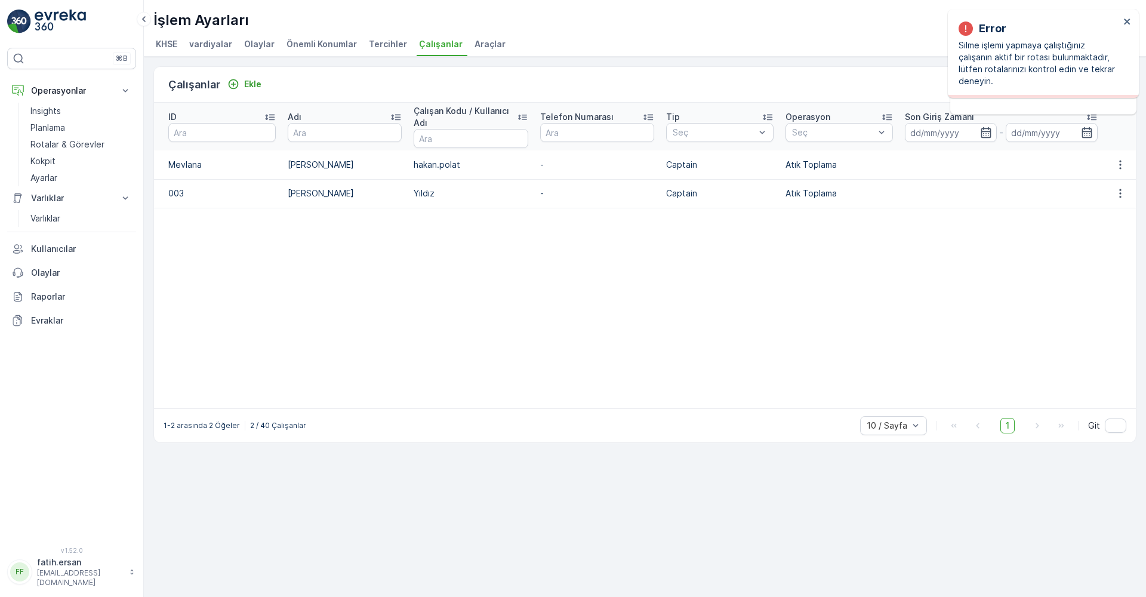
click at [381, 43] on span "Tercihler" at bounding box center [388, 44] width 38 height 12
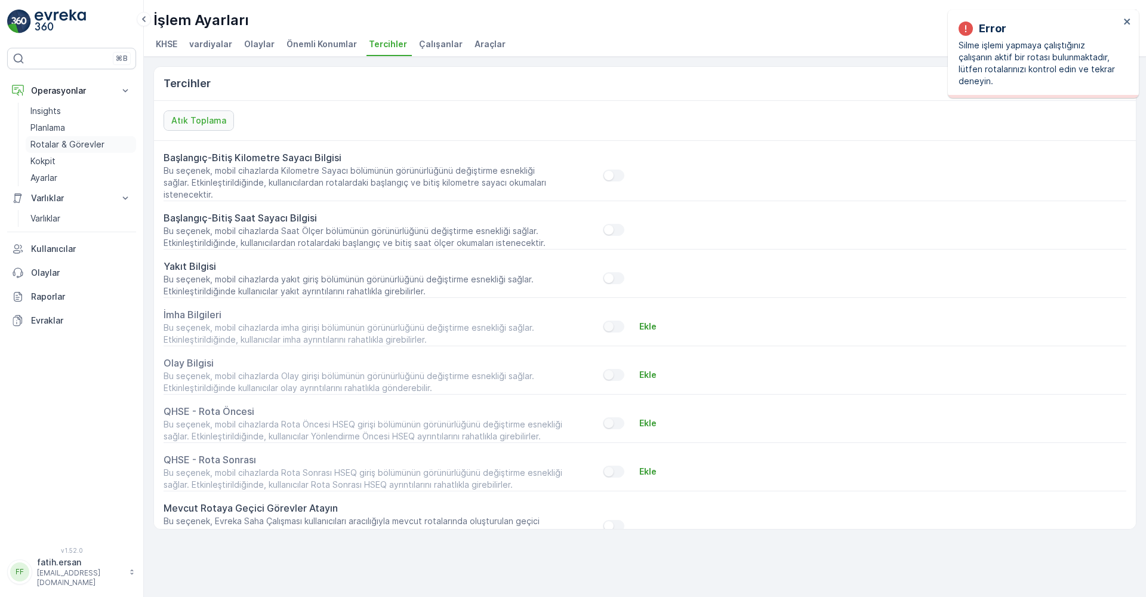
click at [47, 144] on p "Rotalar & Görevler" at bounding box center [67, 144] width 74 height 12
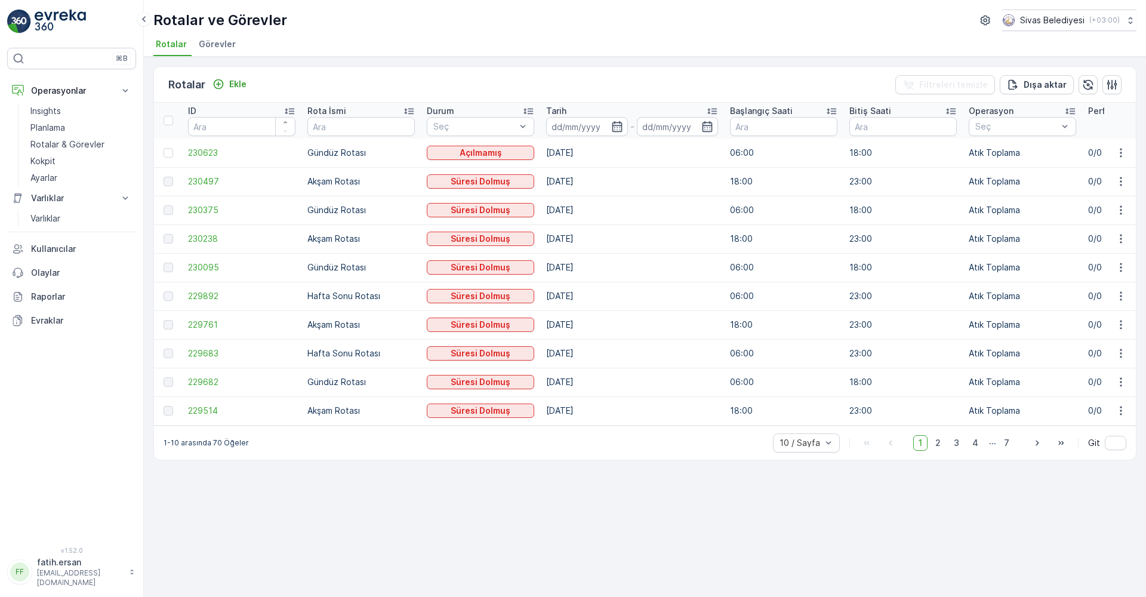
click at [208, 44] on span "Görevler" at bounding box center [217, 44] width 37 height 12
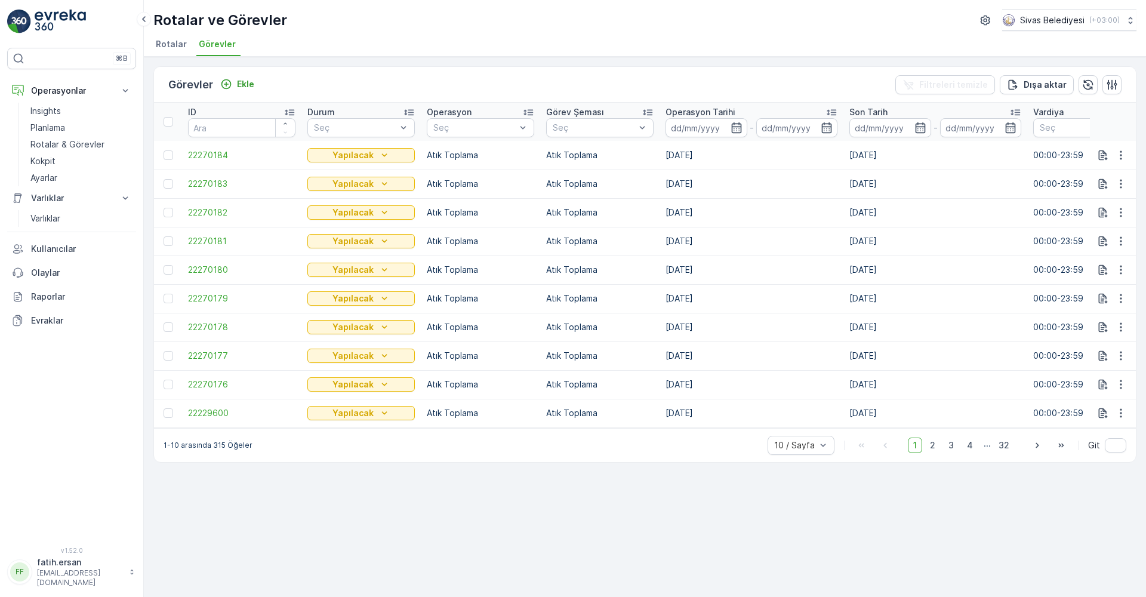
click at [171, 43] on span "Rotalar" at bounding box center [171, 44] width 31 height 12
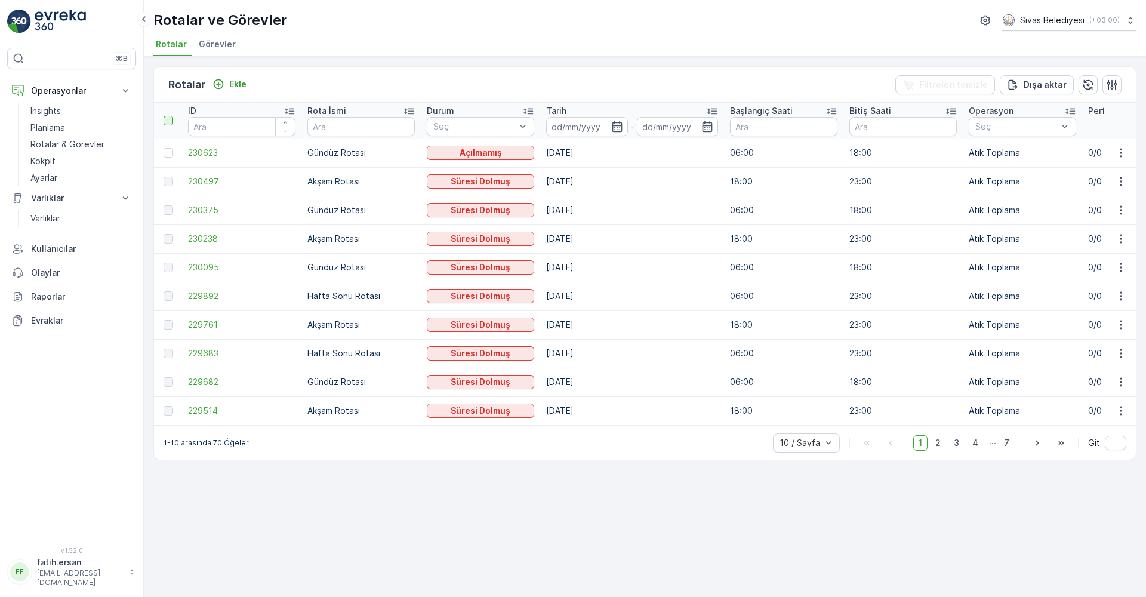
click at [168, 124] on div at bounding box center [169, 121] width 10 height 10
click at [170, 116] on input "checkbox" at bounding box center [170, 116] width 0 height 0
click at [168, 124] on icon at bounding box center [168, 120] width 8 height 8
click at [170, 116] on input "checkbox" at bounding box center [170, 116] width 0 height 0
click at [168, 124] on div at bounding box center [169, 121] width 10 height 10
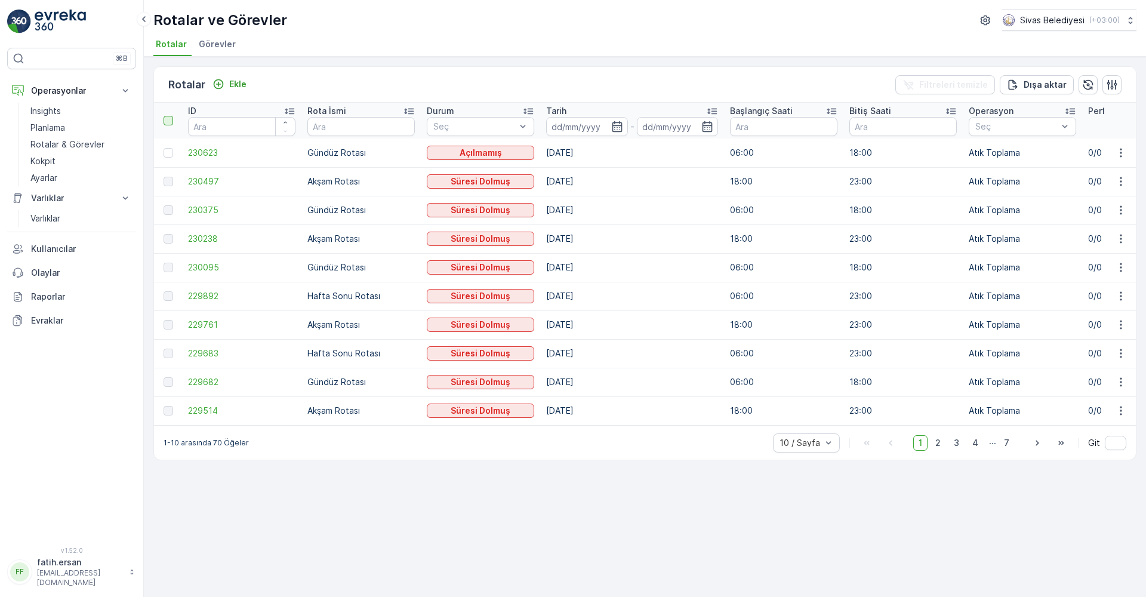
click at [170, 116] on input "checkbox" at bounding box center [170, 116] width 0 height 0
click at [167, 186] on div at bounding box center [169, 182] width 10 height 10
click at [168, 181] on div at bounding box center [169, 182] width 10 height 10
click at [167, 204] on td at bounding box center [168, 210] width 28 height 29
click at [205, 91] on p "Seçimi Kaldır" at bounding box center [193, 92] width 50 height 12
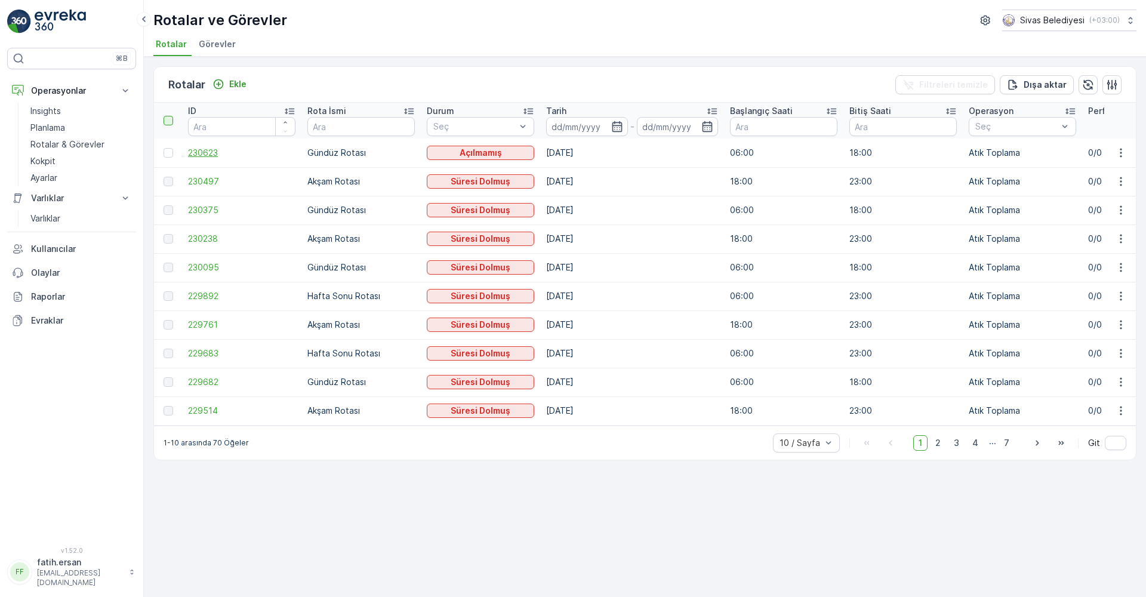
click at [210, 154] on span "230623" at bounding box center [241, 153] width 107 height 12
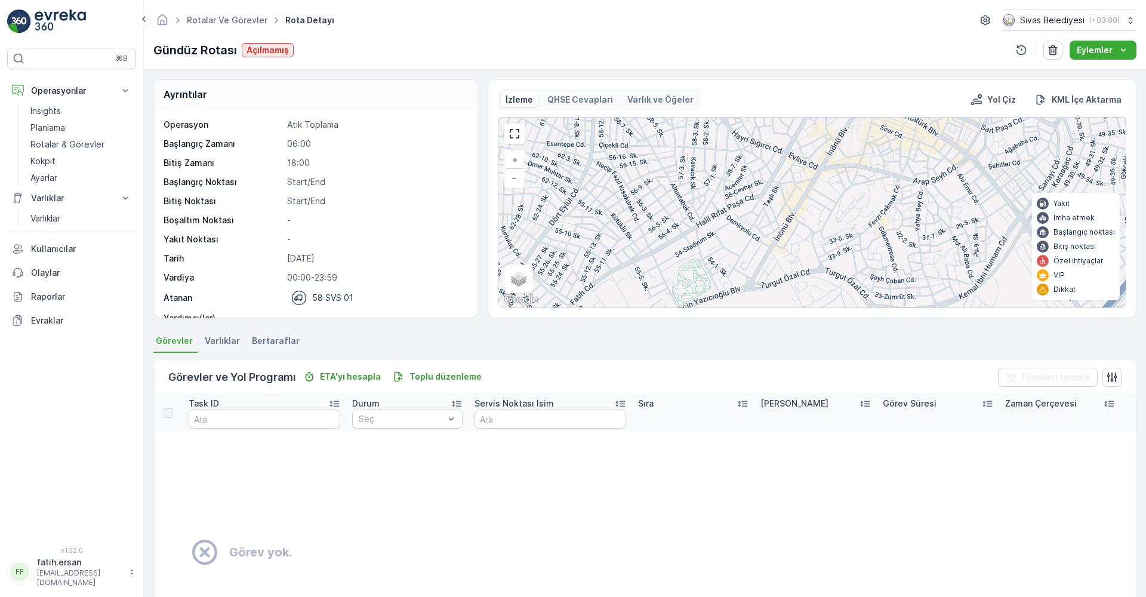
click at [224, 337] on span "Varlıklar" at bounding box center [222, 341] width 35 height 12
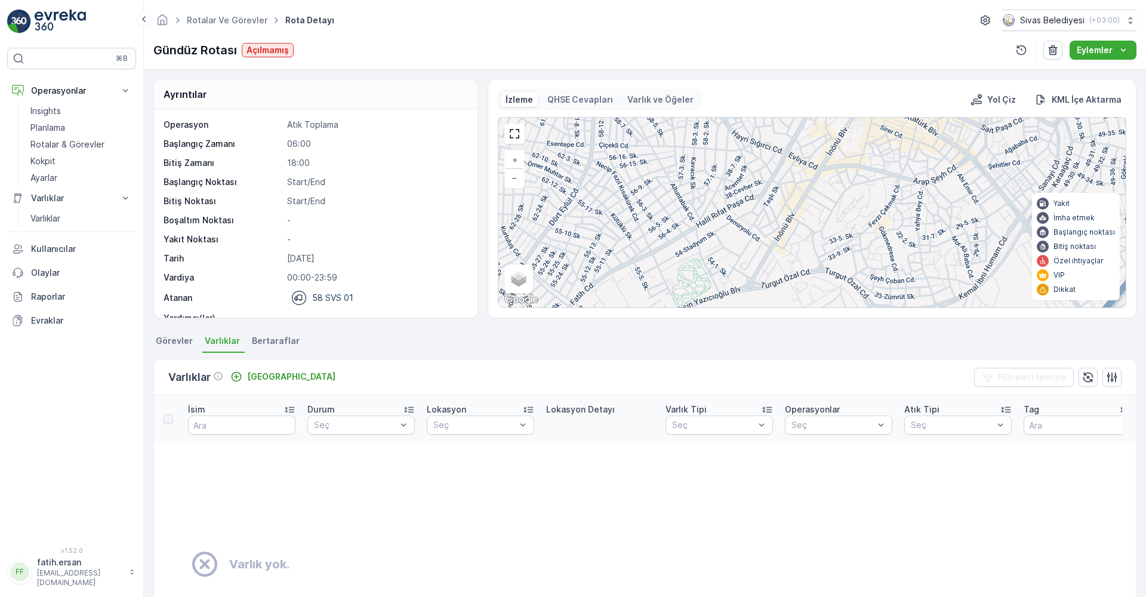
click at [263, 344] on span "Bertaraflar" at bounding box center [276, 341] width 48 height 12
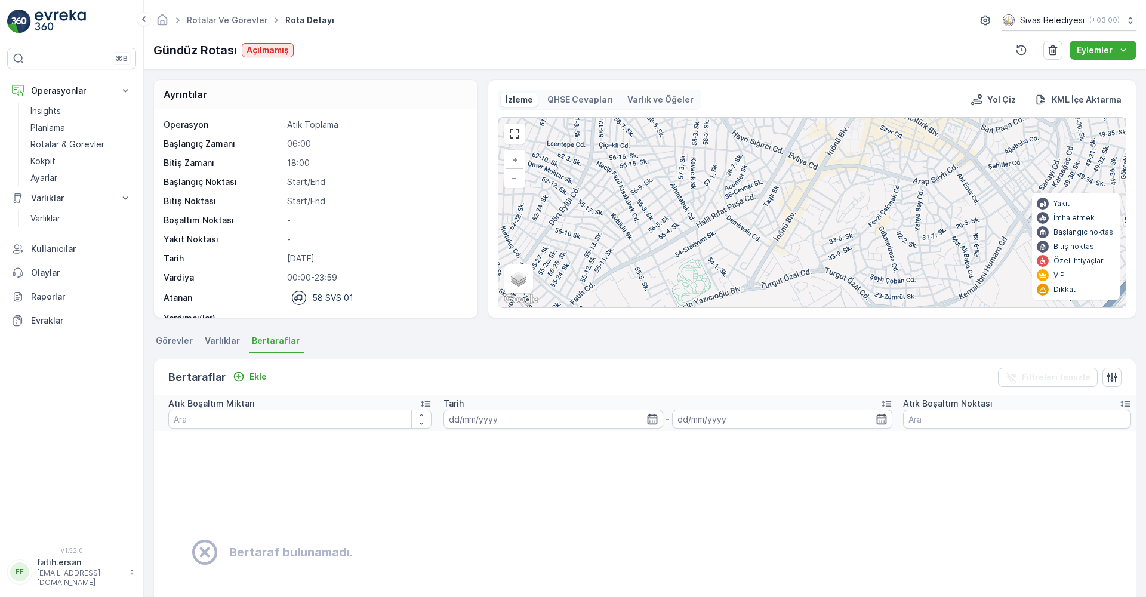
click at [174, 343] on span "Görevler" at bounding box center [174, 341] width 37 height 12
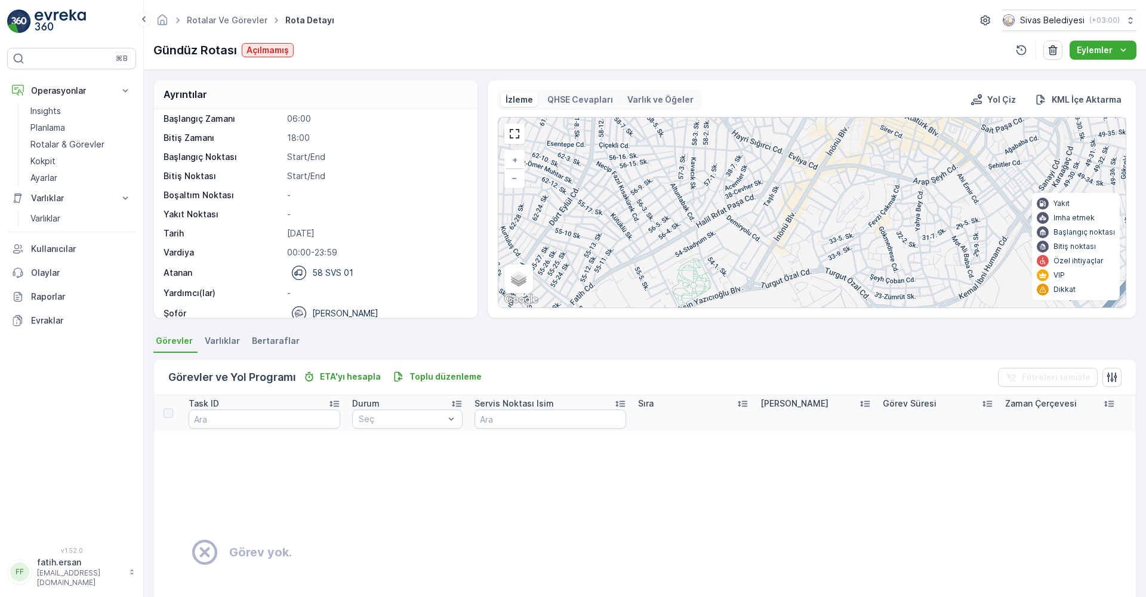
scroll to position [38, 0]
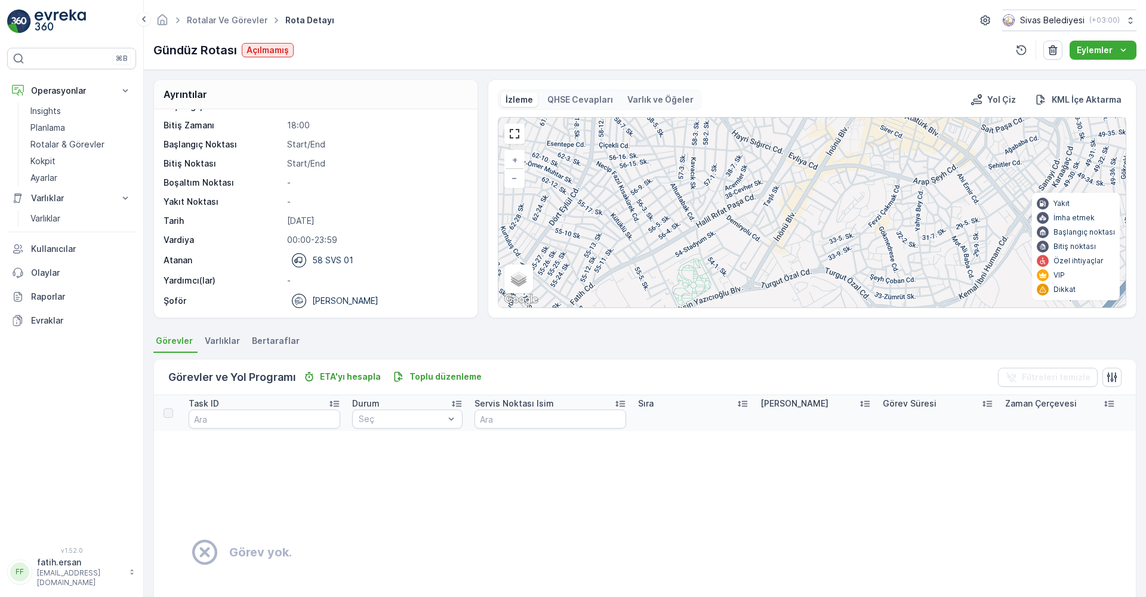
click at [298, 299] on circle at bounding box center [299, 301] width 14 height 14
click at [325, 299] on p "[PERSON_NAME]" at bounding box center [345, 301] width 66 height 12
click at [51, 87] on p "Operasyonlar" at bounding box center [71, 91] width 81 height 12
click at [47, 181] on p "Ayarlar" at bounding box center [43, 178] width 27 height 12
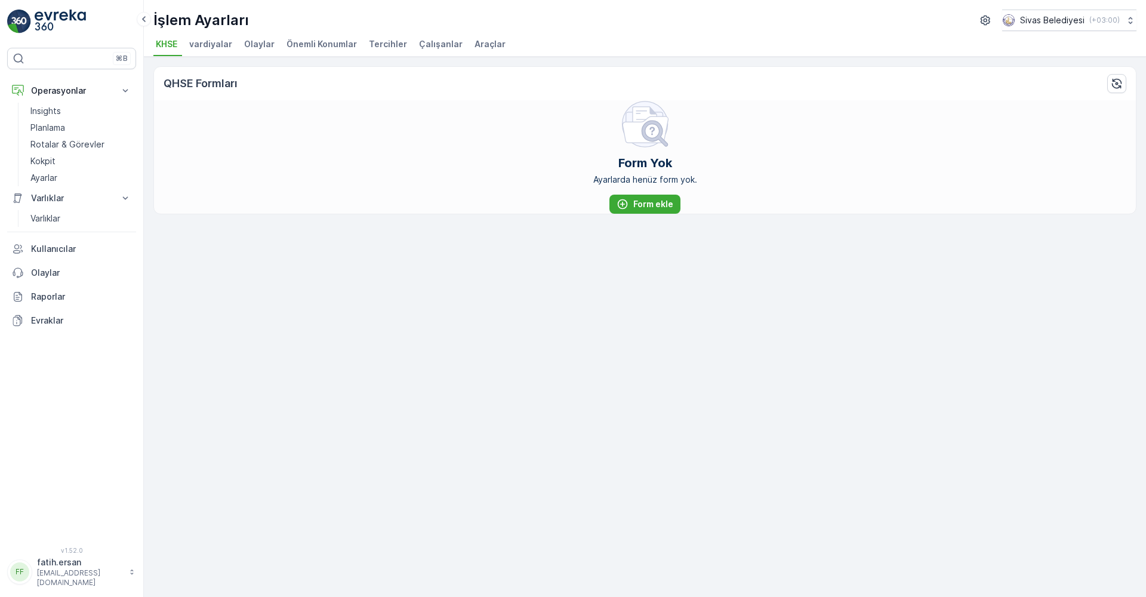
click at [429, 49] on span "Çalışanlar" at bounding box center [441, 44] width 44 height 12
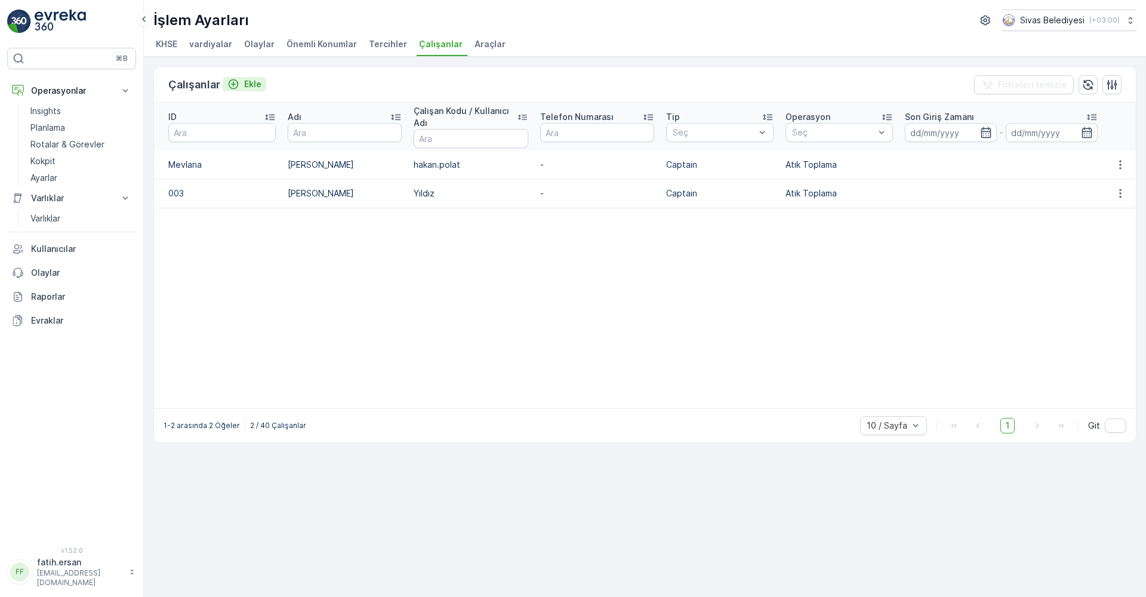
click at [240, 87] on div "Ekle" at bounding box center [244, 84] width 34 height 12
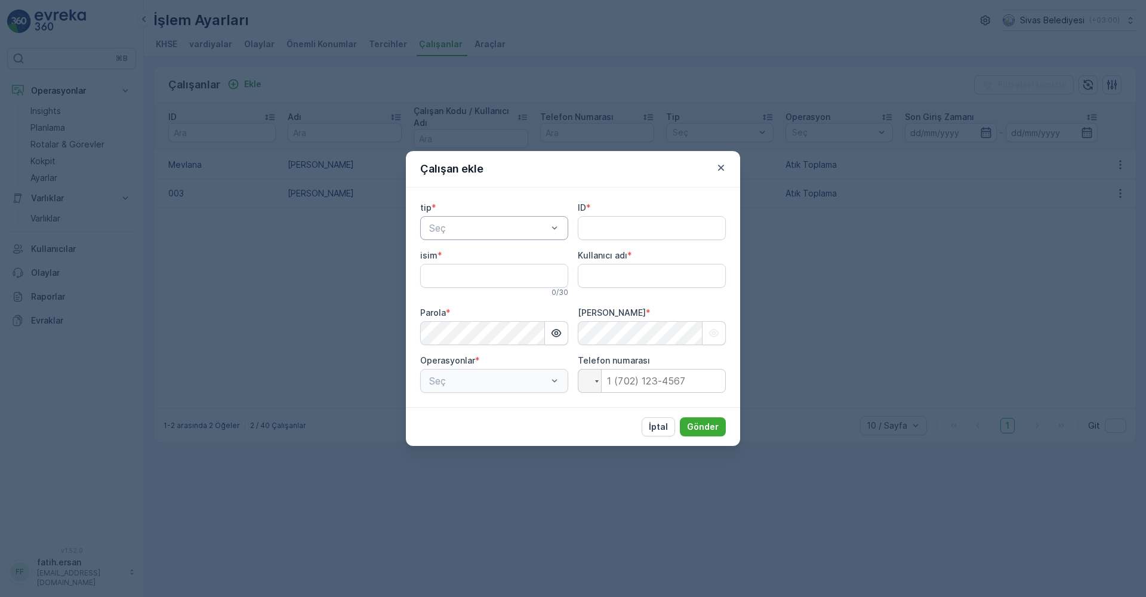
type adı "fatih.ersan"
click at [467, 259] on div "Kaptan" at bounding box center [494, 257] width 134 height 11
click at [600, 222] on input "ID" at bounding box center [652, 228] width 148 height 24
type input "a"
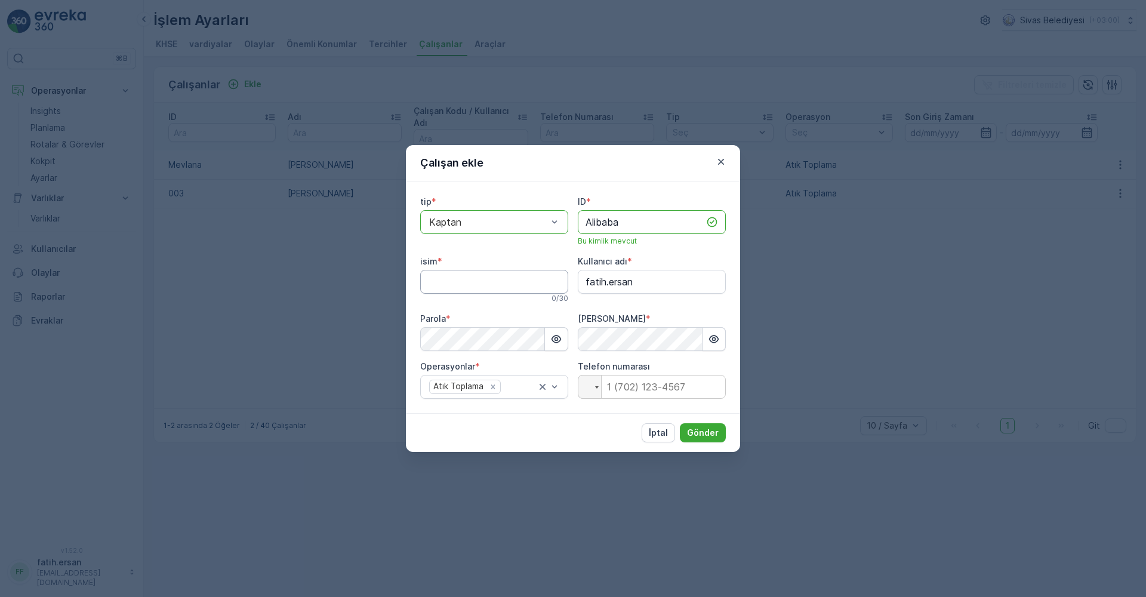
type input "Alibaba"
click at [455, 283] on input "isim" at bounding box center [494, 282] width 148 height 24
type input "Hakan Gözüküçük"
click at [622, 284] on adı "fatih.ersan" at bounding box center [652, 282] width 148 height 24
drag, startPoint x: 643, startPoint y: 283, endPoint x: 552, endPoint y: 285, distance: 91.3
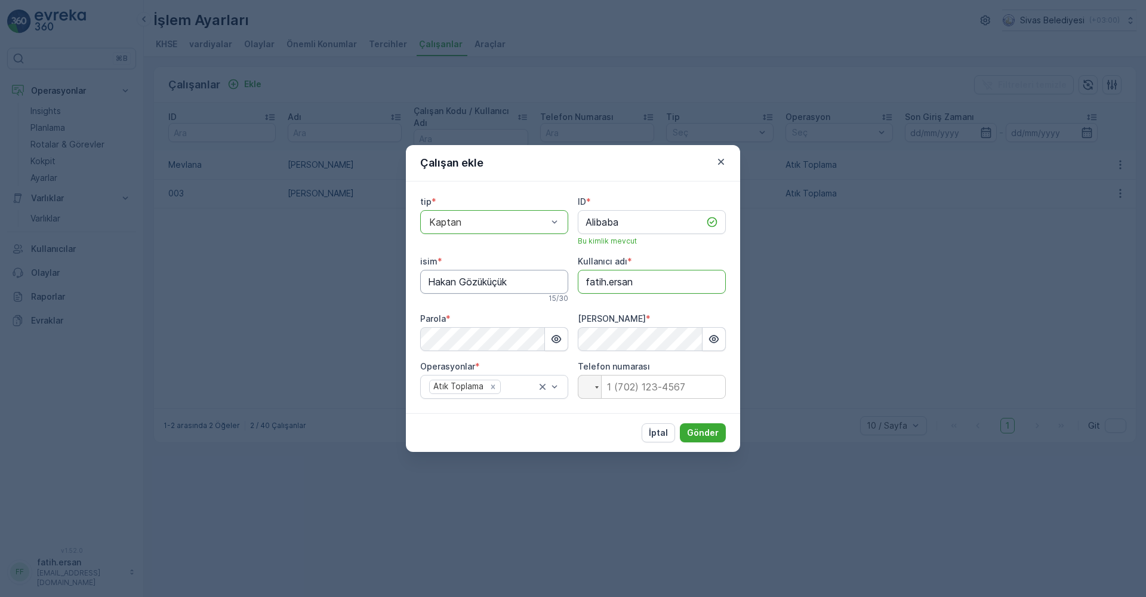
click at [552, 285] on div "tip * option Kaptan, selected. Kaptan ID * Alibaba Bu kimlik mevcut isim * [PER…" at bounding box center [573, 297] width 306 height 203
click at [566, 335] on button "button" at bounding box center [556, 339] width 23 height 24
click at [716, 338] on icon "button" at bounding box center [714, 339] width 12 height 12
drag, startPoint x: 644, startPoint y: 286, endPoint x: 578, endPoint y: 282, distance: 66.3
click at [578, 282] on adı "fatih.ersan" at bounding box center [652, 282] width 148 height 24
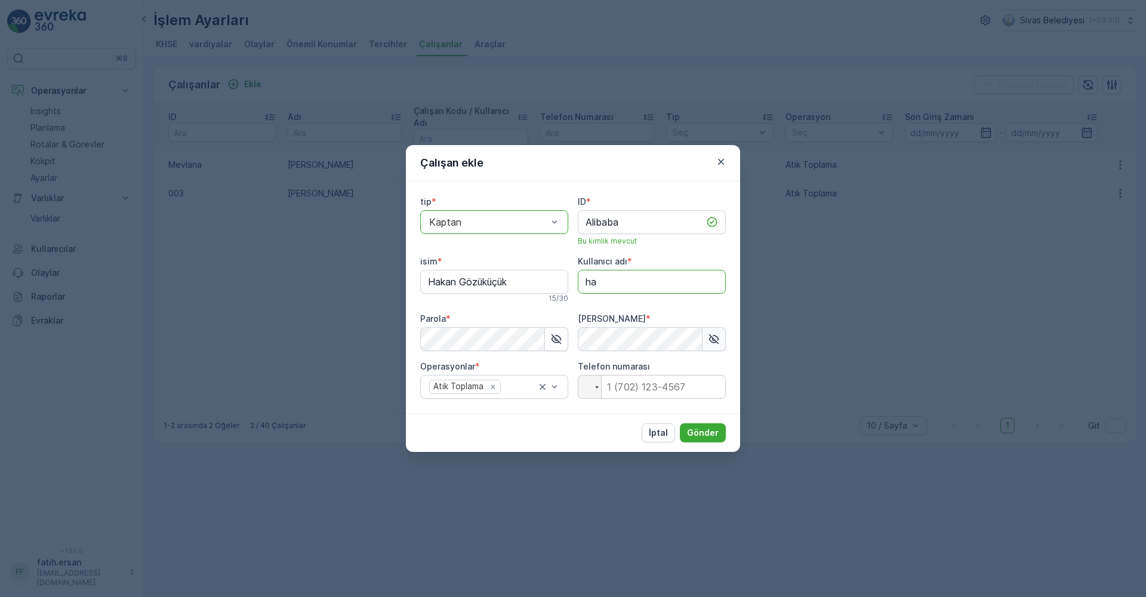
type adı "hakan.gözüküçük"
click at [709, 429] on p "Gönder" at bounding box center [703, 433] width 32 height 12
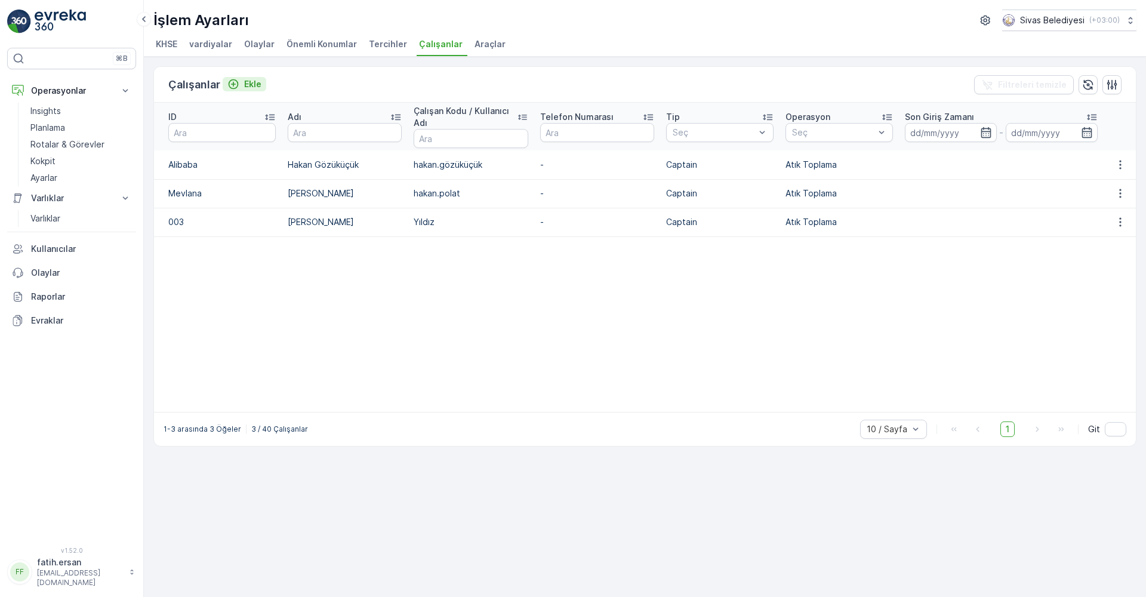
click at [234, 83] on icon "Ekle" at bounding box center [233, 84] width 12 height 12
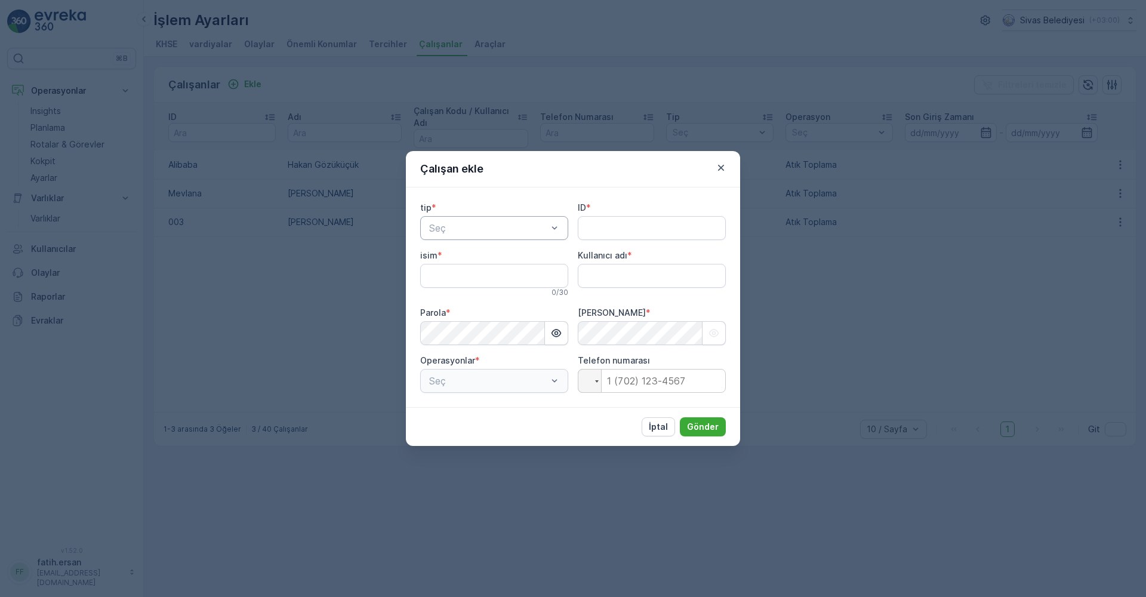
type adı "fatih.ersan"
click at [483, 261] on div "Kaptan" at bounding box center [494, 257] width 134 height 11
click at [614, 225] on input "ID" at bounding box center [652, 228] width 148 height 24
type input "F"
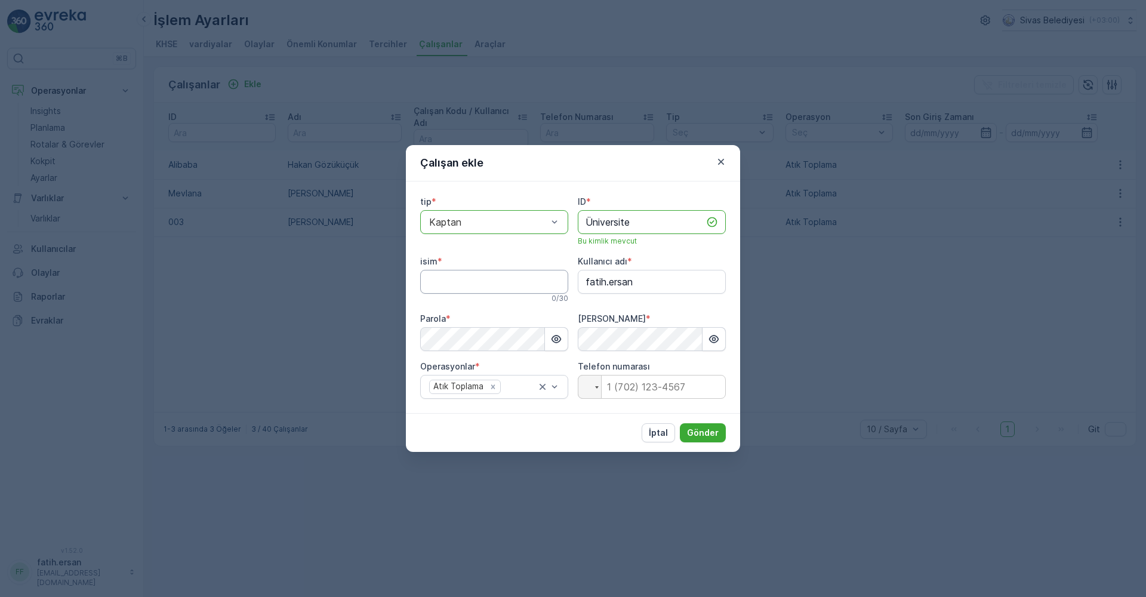
type input "Üniversite"
click at [491, 277] on input "isim" at bounding box center [494, 282] width 148 height 24
click at [489, 278] on input "isim" at bounding box center [494, 282] width 148 height 24
type input "[PERSON_NAME]"
drag, startPoint x: 646, startPoint y: 286, endPoint x: 570, endPoint y: 288, distance: 75.8
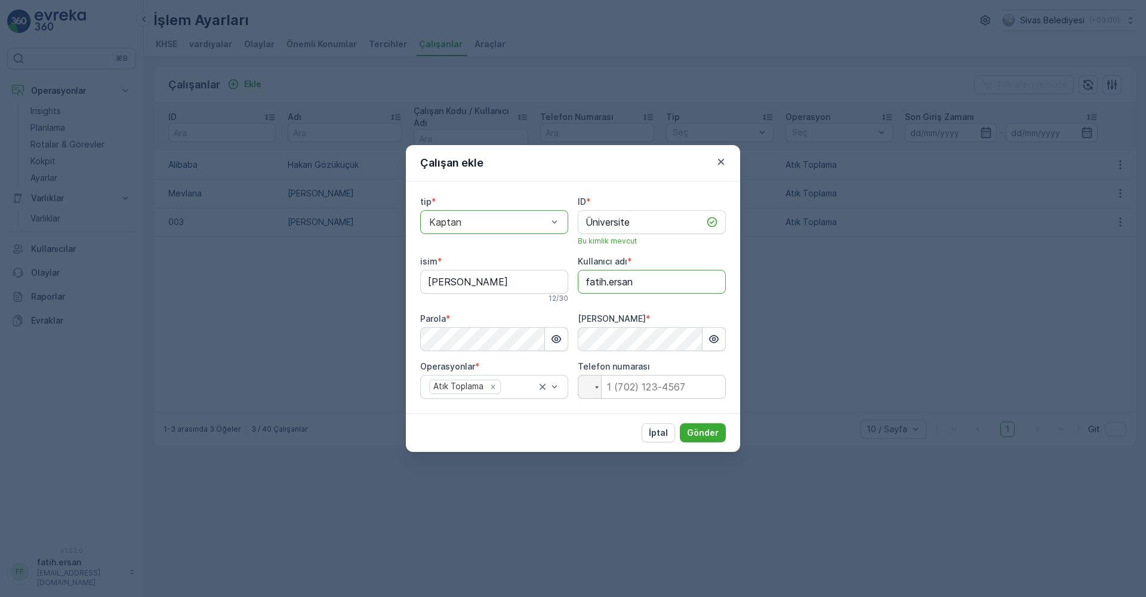
click at [571, 288] on div "tip * option Kaptan, selected. Kaptan ID * Üniversite Bu kimlik mevcut isim * […" at bounding box center [573, 297] width 306 height 203
type adı "ferhat.topal"
click at [704, 429] on p "Gönder" at bounding box center [703, 433] width 32 height 12
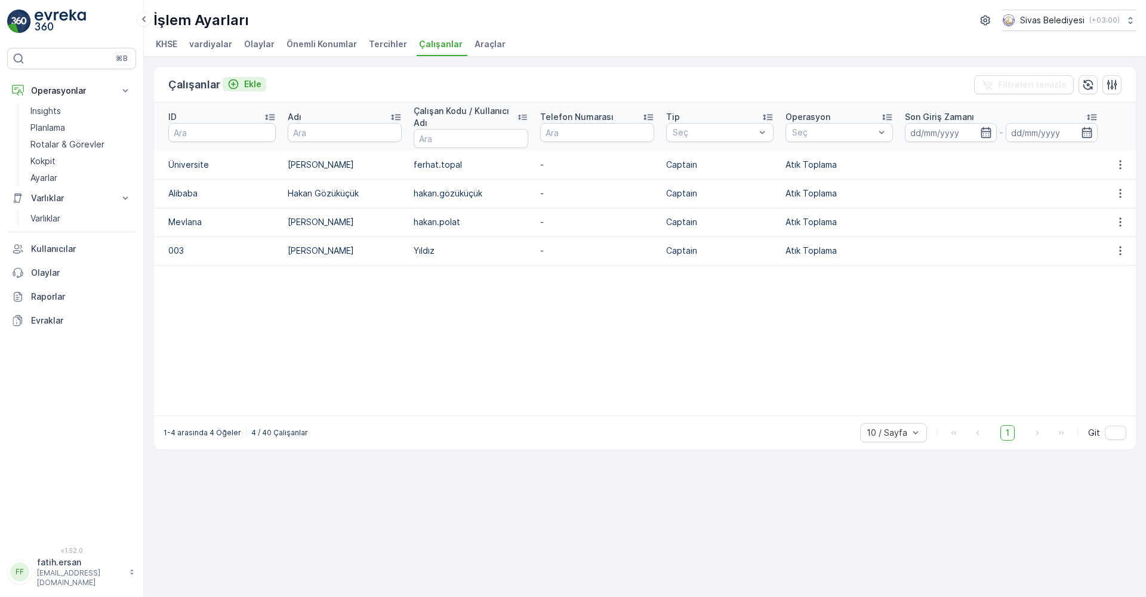
click at [234, 87] on icon "Ekle" at bounding box center [233, 84] width 12 height 12
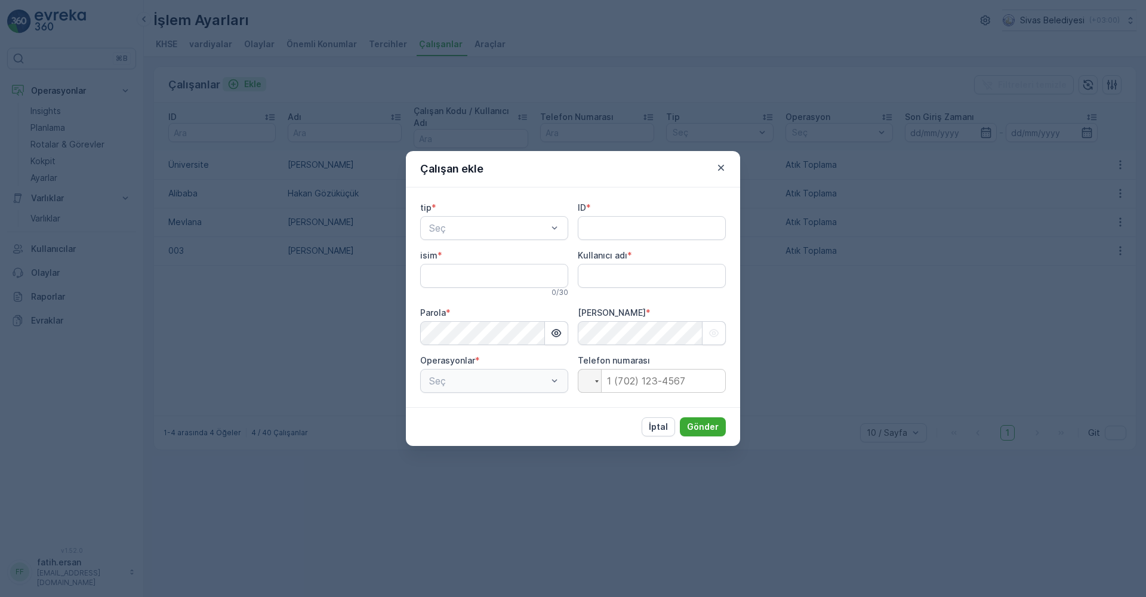
type adı "fatih.ersan"
click at [474, 257] on div "Kaptan" at bounding box center [494, 257] width 134 height 11
click at [595, 230] on input "ID" at bounding box center [652, 228] width 148 height 24
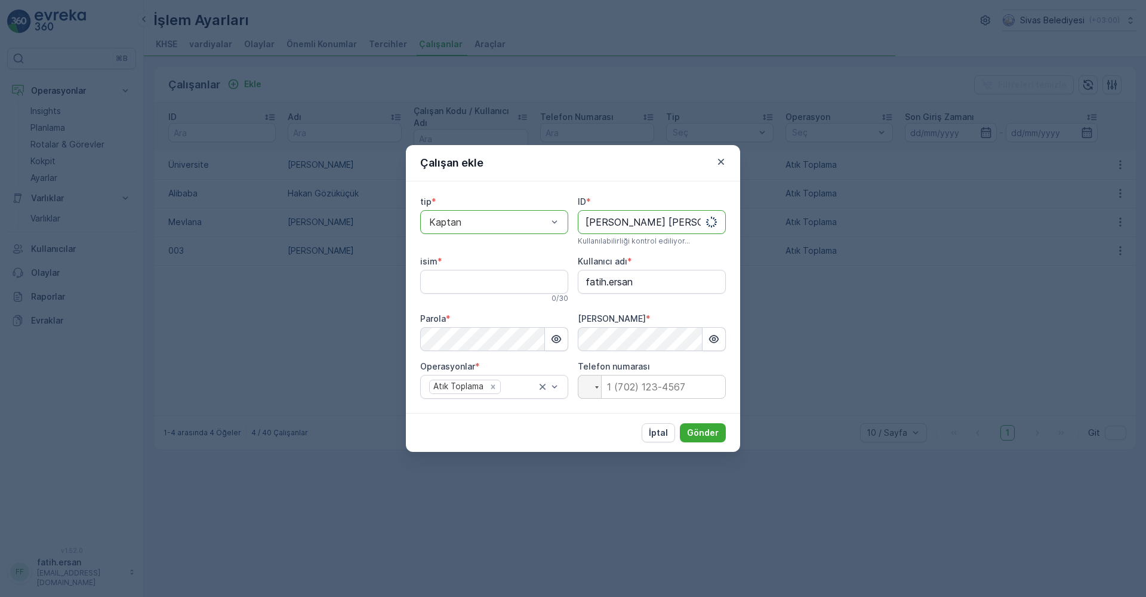
type input "[PERSON_NAME] [PERSON_NAME]"
click at [495, 276] on input "isim" at bounding box center [494, 282] width 148 height 24
type input "[PERSON_NAME]"
drag, startPoint x: 637, startPoint y: 281, endPoint x: 577, endPoint y: 285, distance: 60.4
click at [578, 283] on adı "fatih.ersan" at bounding box center [652, 282] width 148 height 24
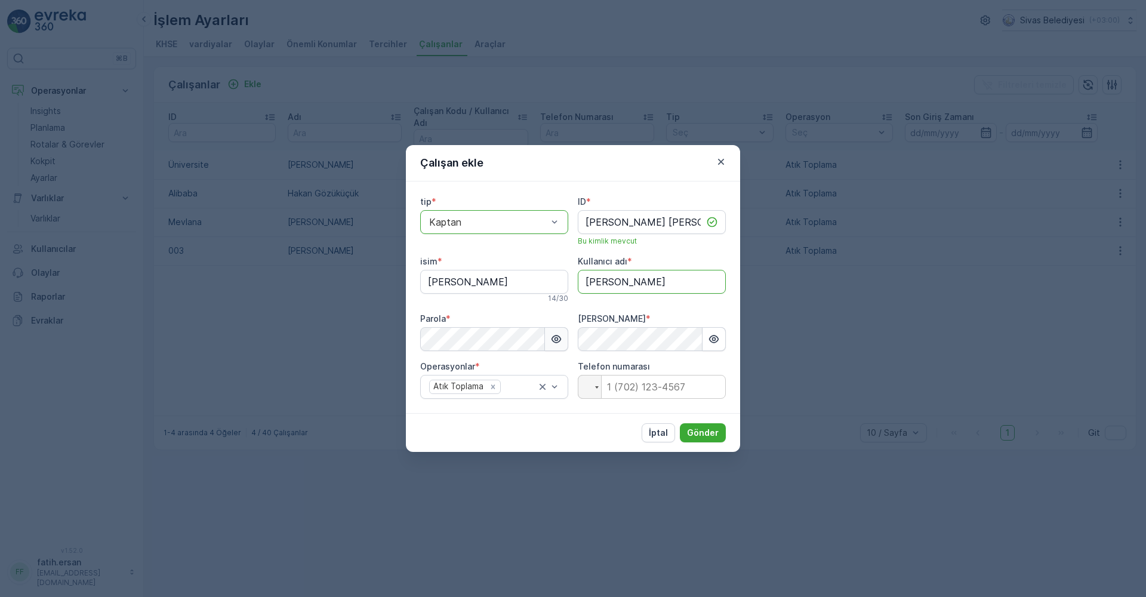
type adı "[PERSON_NAME]"
click at [561, 336] on icon "button" at bounding box center [556, 339] width 12 height 12
click at [702, 432] on p "Gönder" at bounding box center [703, 433] width 32 height 12
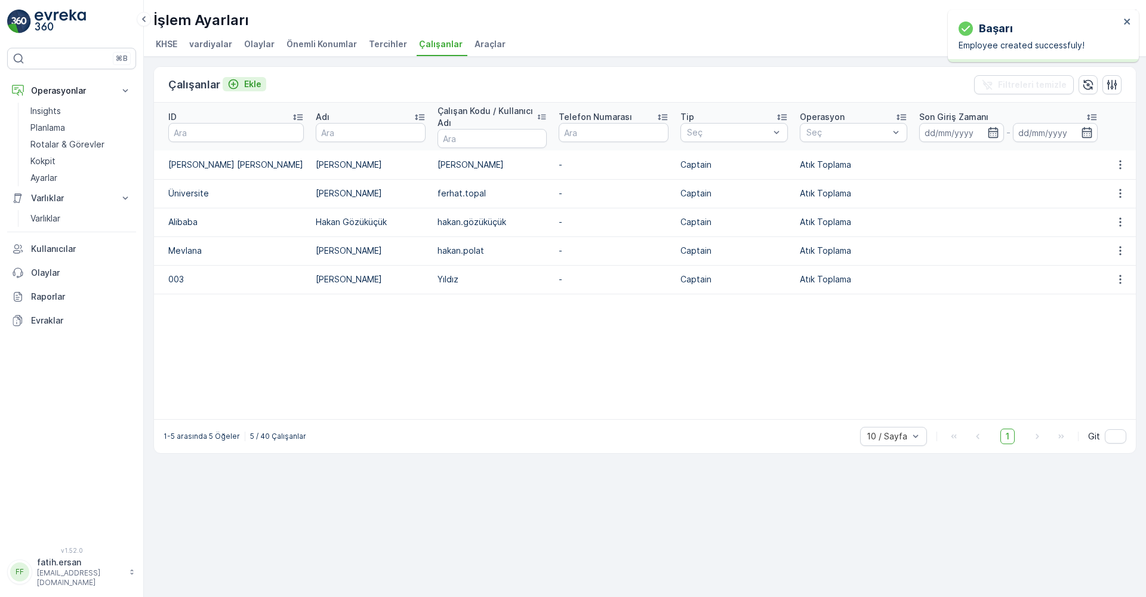
click at [236, 82] on icon "Ekle" at bounding box center [234, 84] width 10 height 10
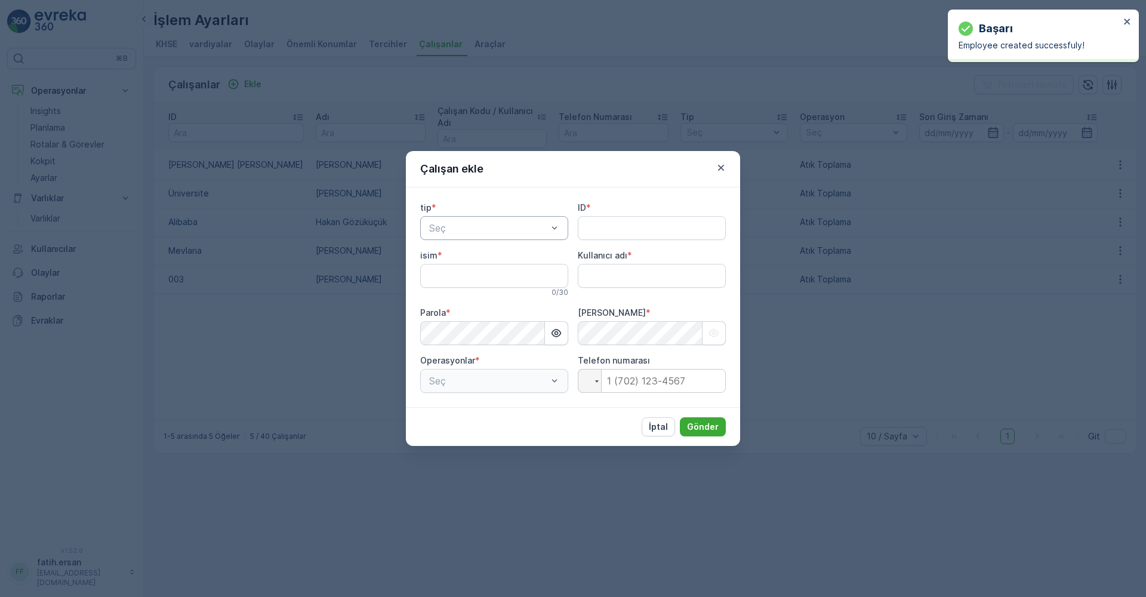
type adı "fatih.ersan"
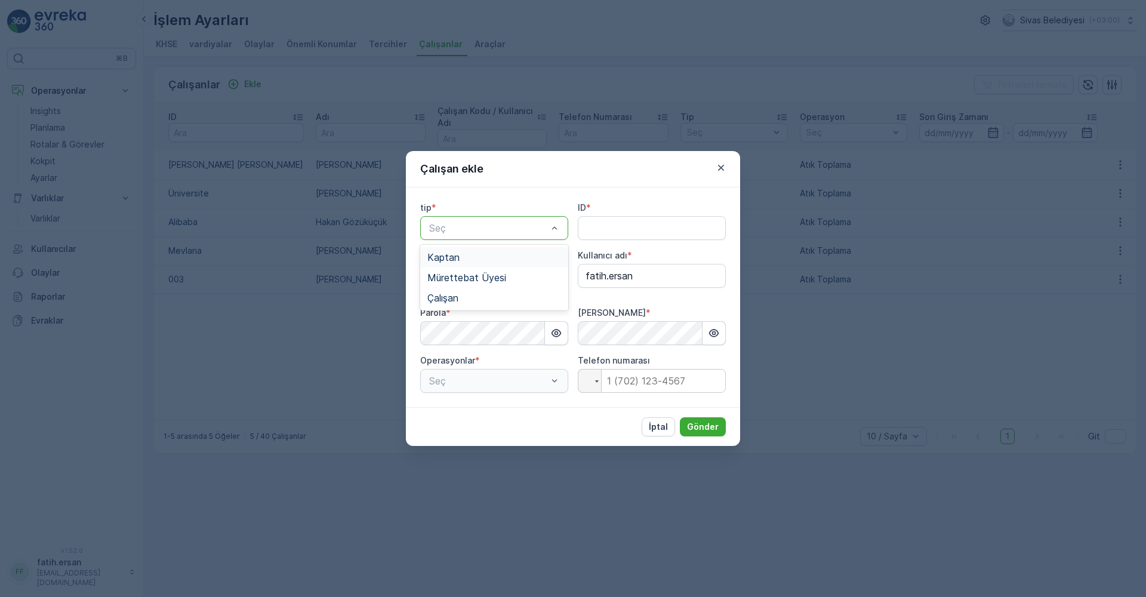
click at [467, 259] on div "Kaptan" at bounding box center [494, 257] width 134 height 11
click at [600, 230] on input "ID" at bounding box center [652, 228] width 148 height 24
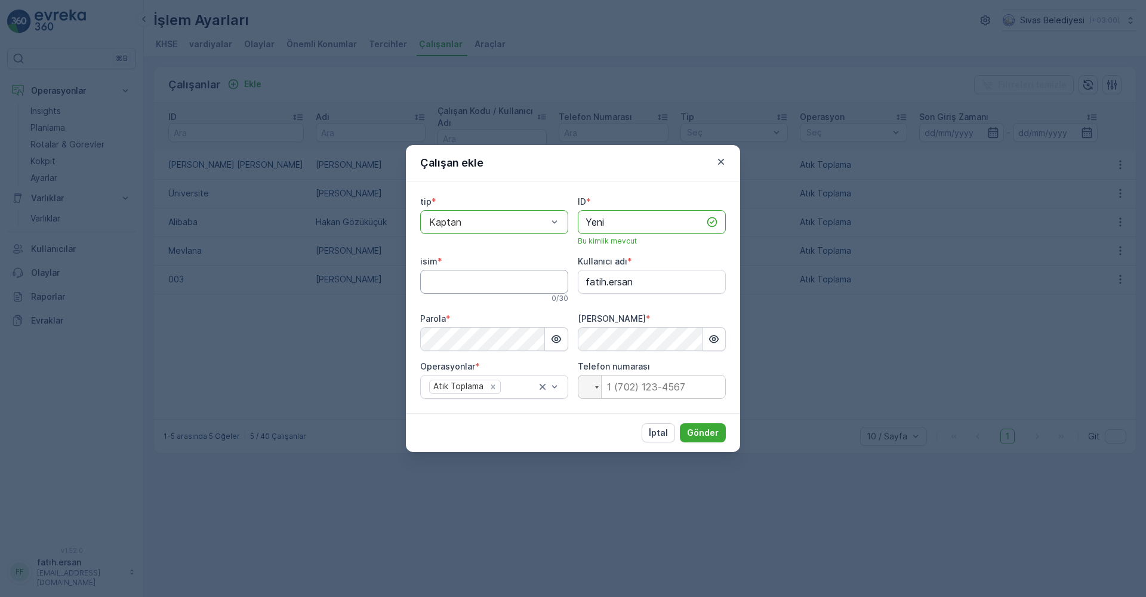
type input "Yeni"
click at [474, 291] on input "isim" at bounding box center [494, 282] width 148 height 24
type input "[PERSON_NAME]"
drag, startPoint x: 654, startPoint y: 281, endPoint x: 571, endPoint y: 286, distance: 83.1
click at [571, 286] on div "tip * option Kaptan, selected. Kaptan ID * Yeni Bu kimlik mevcut isim * [PERSON…" at bounding box center [573, 297] width 306 height 203
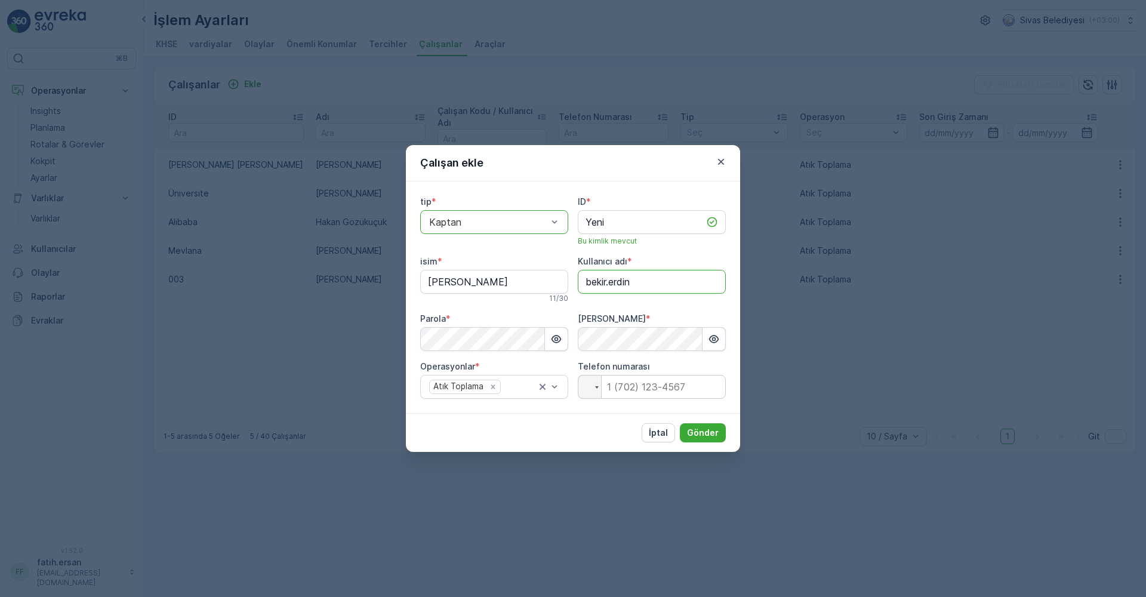
type adı "bekir.erdin"
click at [699, 433] on p "Gönder" at bounding box center [703, 433] width 32 height 12
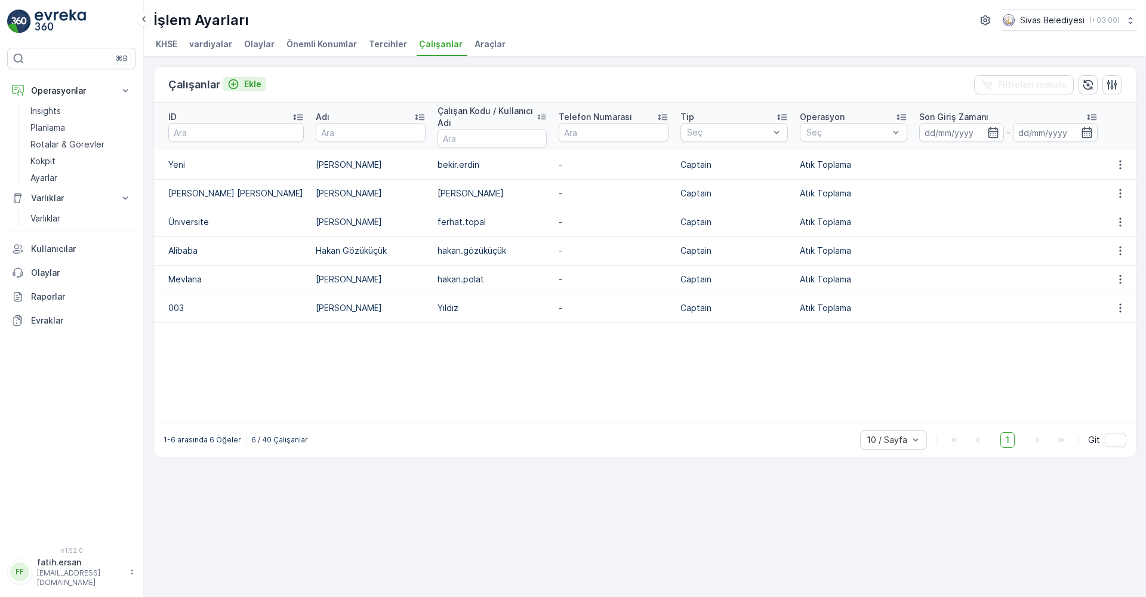
click at [241, 82] on div "Ekle" at bounding box center [244, 84] width 34 height 12
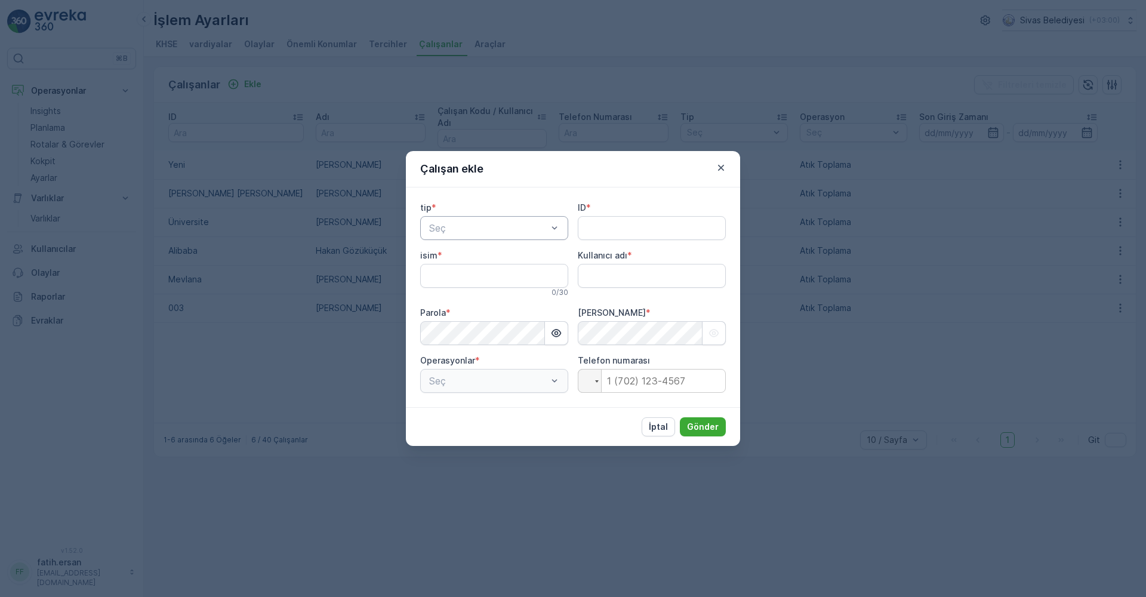
type adı "fatih.ersan"
click at [447, 258] on span "Kaptan" at bounding box center [443, 257] width 32 height 11
click at [604, 230] on input "ID" at bounding box center [652, 228] width 148 height 24
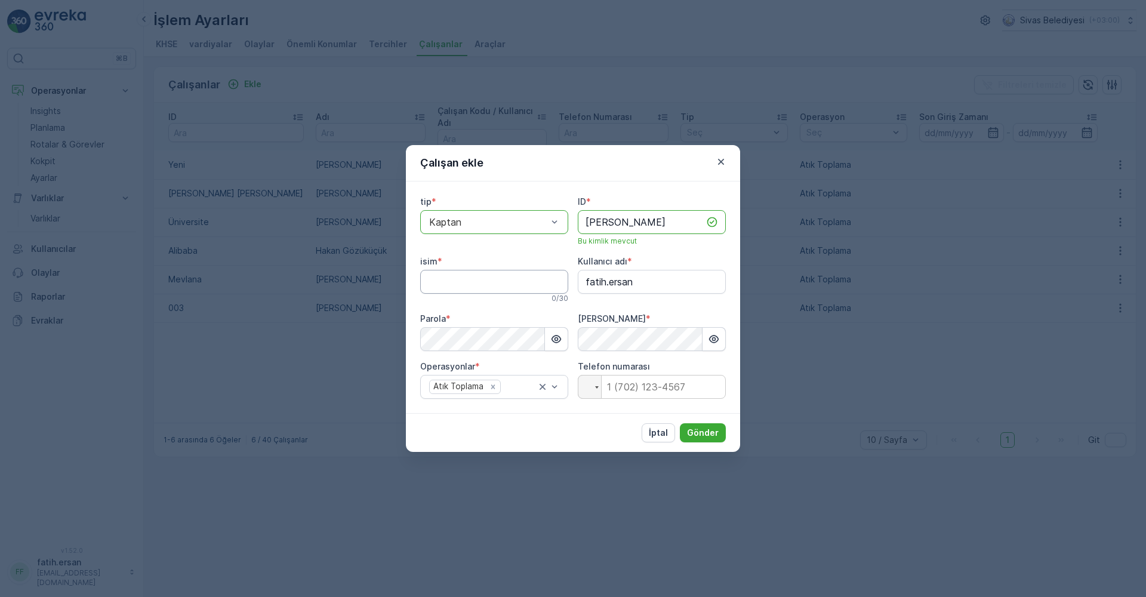
type input "[PERSON_NAME]"
click at [510, 272] on input "isim" at bounding box center [494, 282] width 148 height 24
type input "[PERSON_NAME]"
drag, startPoint x: 642, startPoint y: 280, endPoint x: 568, endPoint y: 288, distance: 75.1
click at [568, 288] on div "tip * option Kaptan, selected. Kaptan ID * [PERSON_NAME] kimlik mevcut isim * […" at bounding box center [573, 297] width 306 height 203
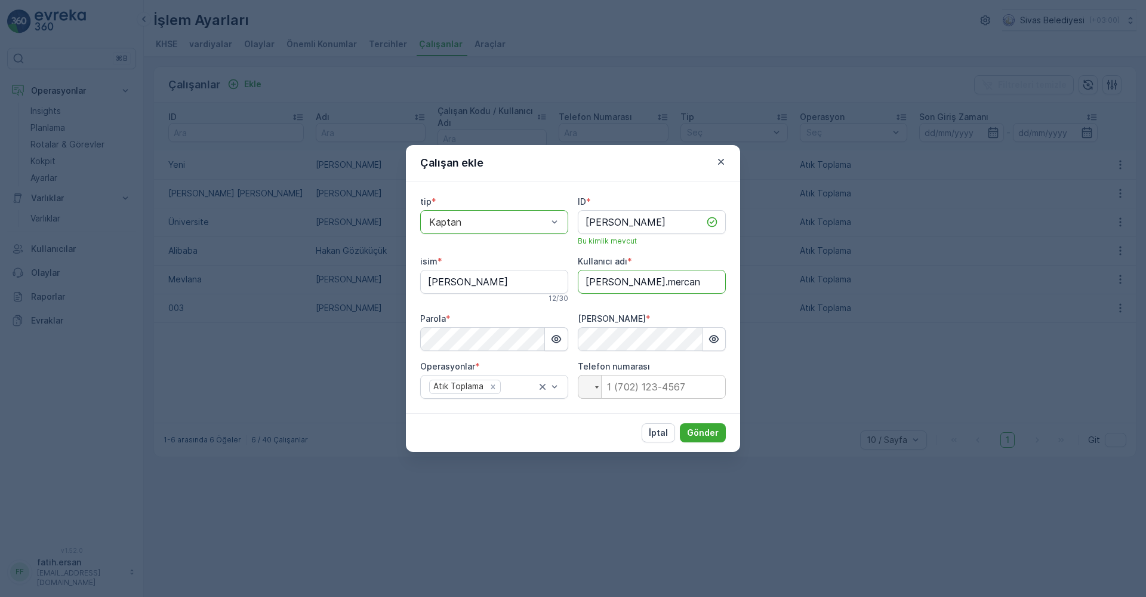
type adı "[PERSON_NAME].mercan"
click at [693, 422] on div "İptal Gönder" at bounding box center [573, 432] width 334 height 39
click at [699, 430] on p "Gönder" at bounding box center [703, 433] width 32 height 12
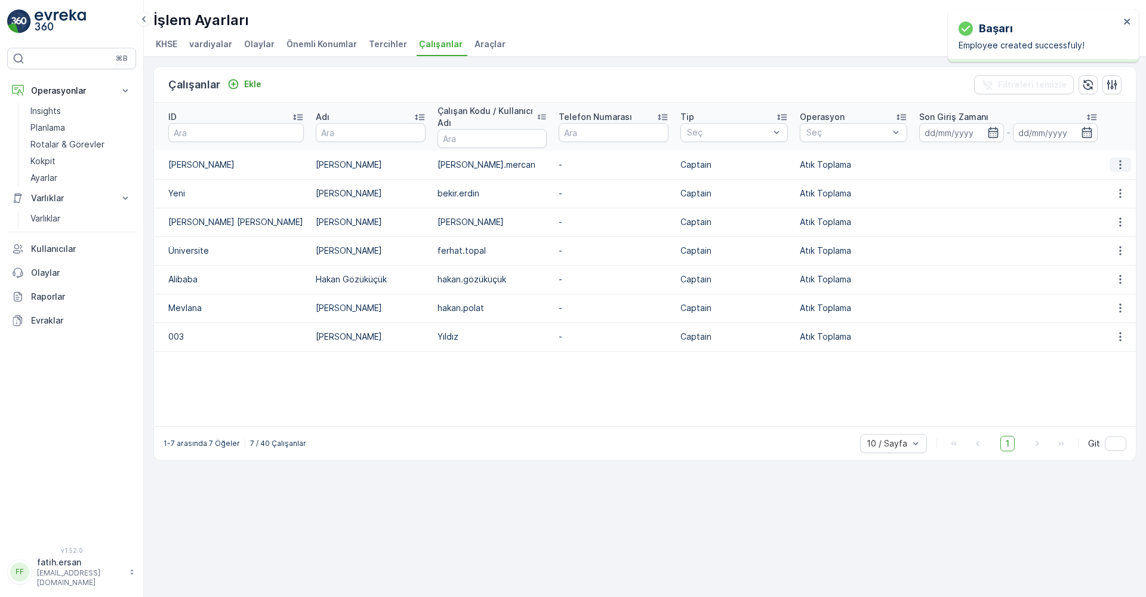
click at [1120, 161] on icon "button" at bounding box center [1120, 164] width 2 height 9
click at [1102, 181] on div "Düzenle" at bounding box center [1123, 182] width 42 height 17
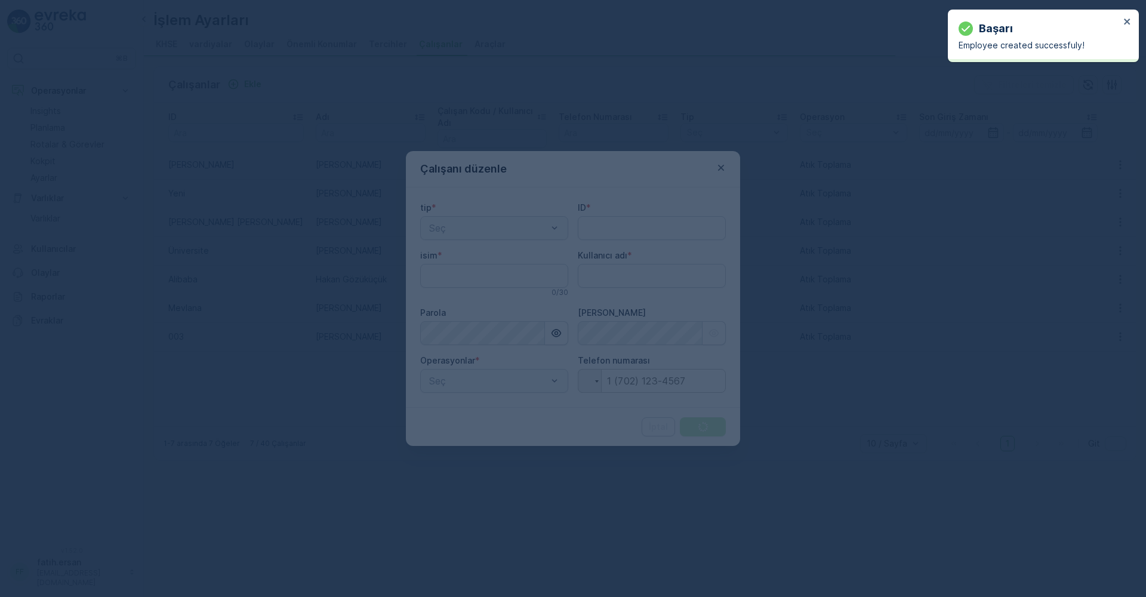
type adı "fatih.ersan"
type input "[PERSON_NAME]"
type adı "[PERSON_NAME].mercan"
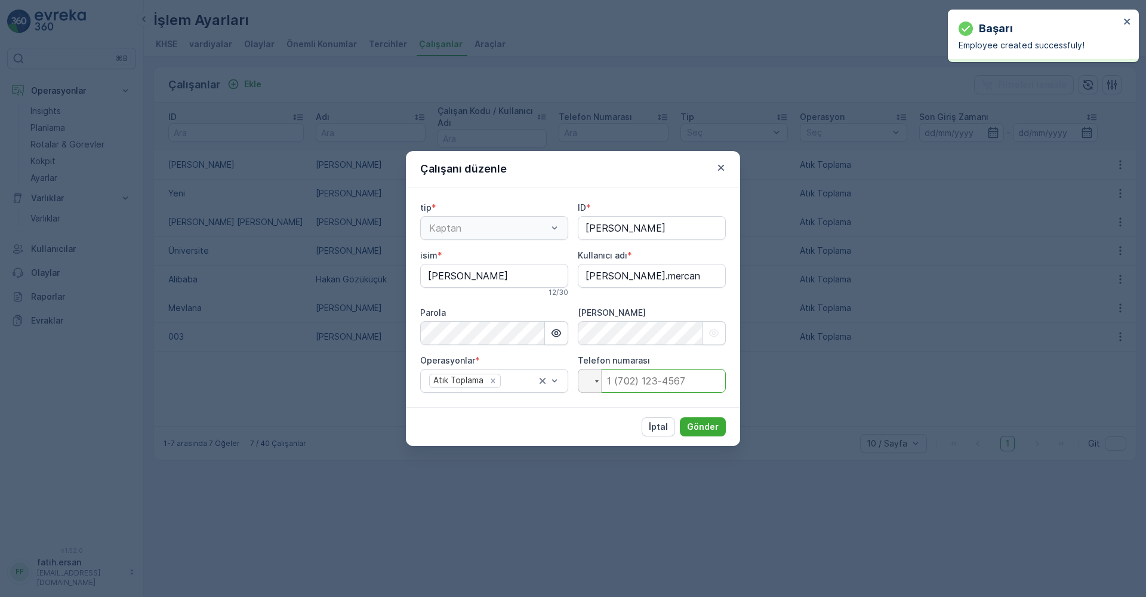
click at [619, 384] on input "tel" at bounding box center [652, 381] width 148 height 24
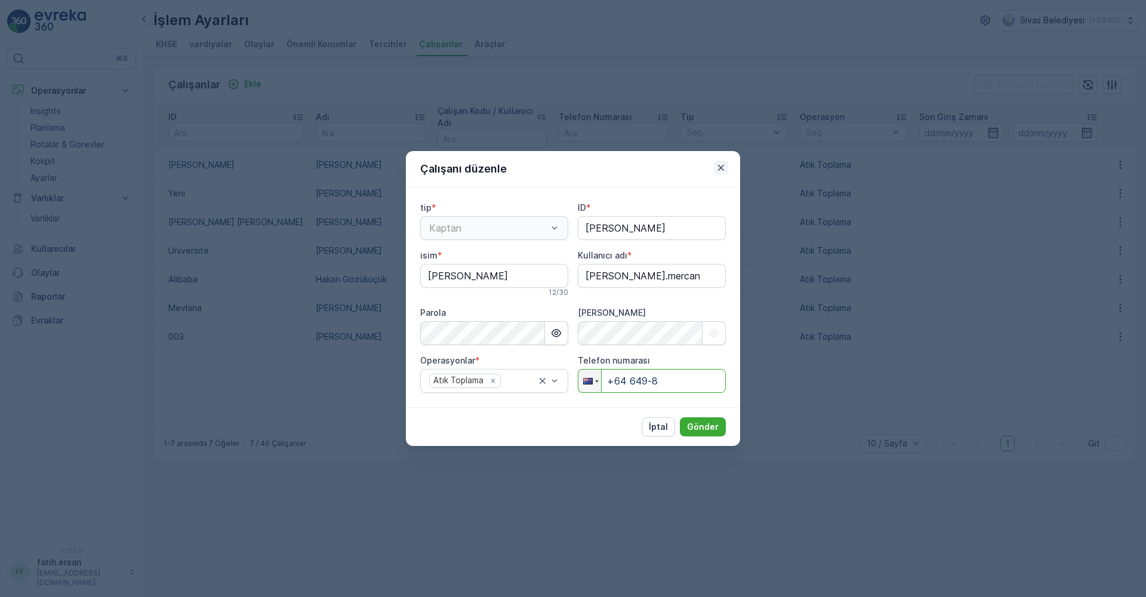
type input "+64 649-8"
click at [724, 169] on icon "button" at bounding box center [721, 168] width 12 height 12
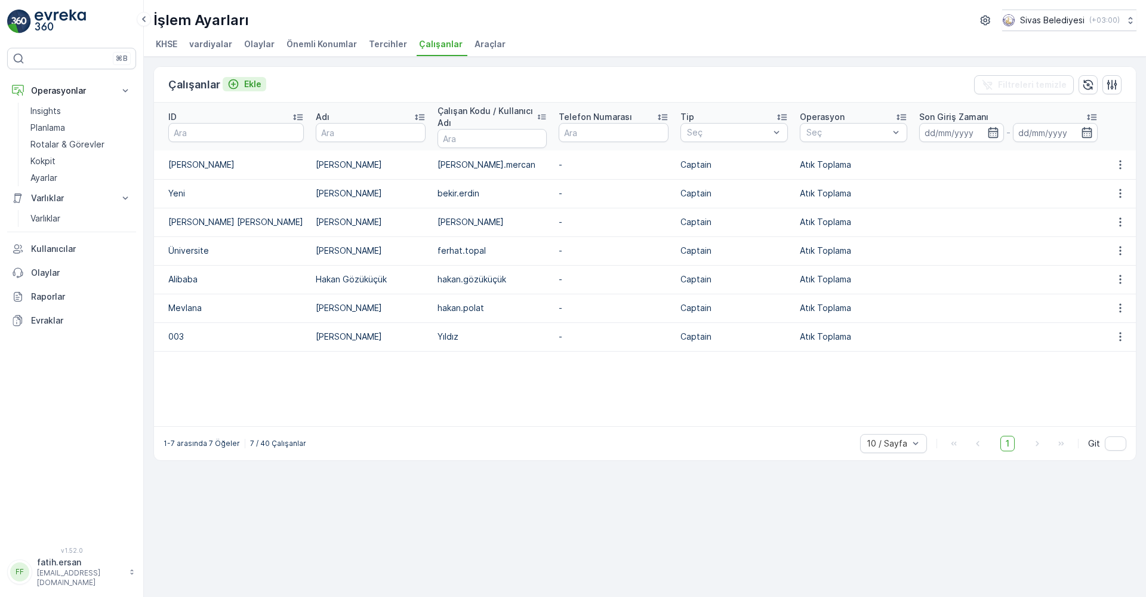
click at [249, 85] on p "Ekle" at bounding box center [252, 84] width 17 height 12
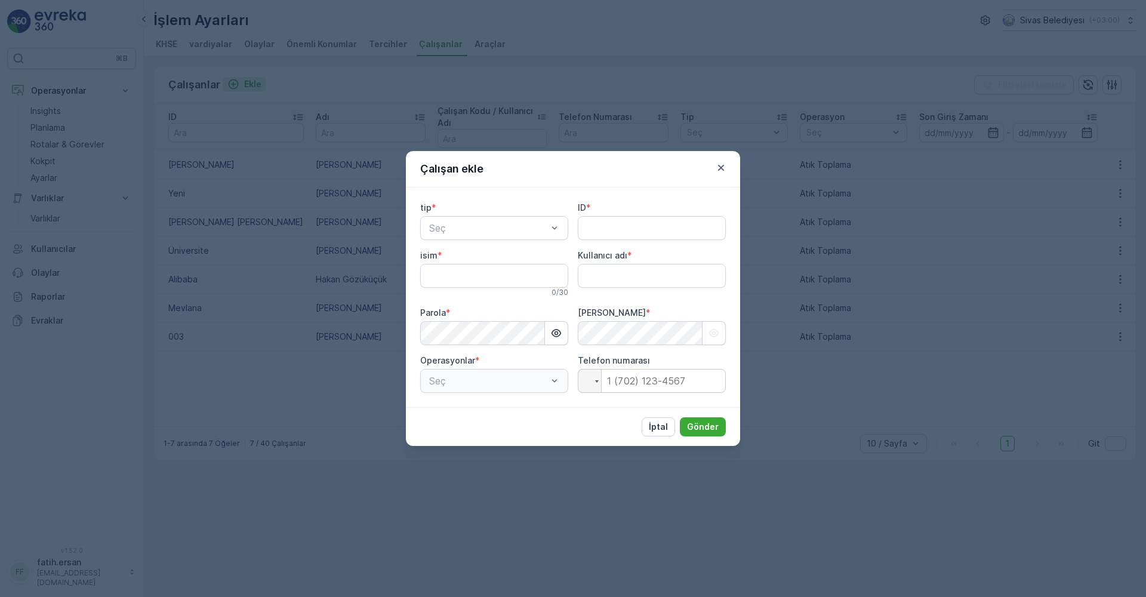
type adı "fatih.ersan"
click at [443, 252] on span "Kaptan" at bounding box center [443, 257] width 32 height 11
click at [598, 229] on input "ID" at bounding box center [652, 228] width 148 height 24
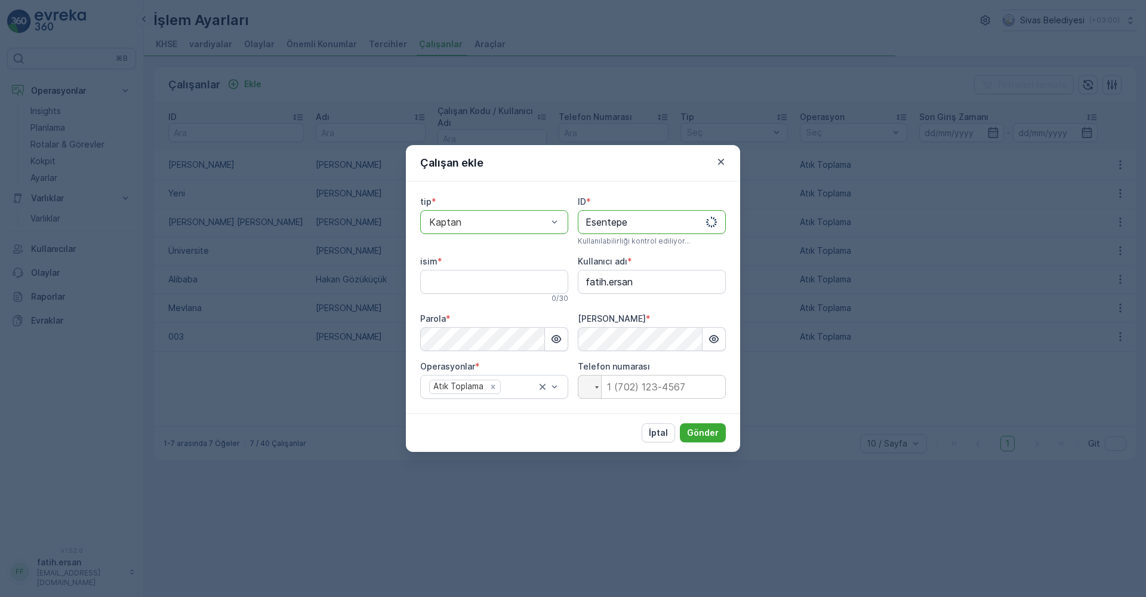
type input "Esentepe"
click at [469, 285] on input "isim" at bounding box center [494, 282] width 148 height 24
type input "Tuarn ÇİĞDEM"
drag, startPoint x: 602, startPoint y: 283, endPoint x: 614, endPoint y: 284, distance: 12.0
click at [602, 283] on adı "fatih.ersan" at bounding box center [652, 282] width 148 height 24
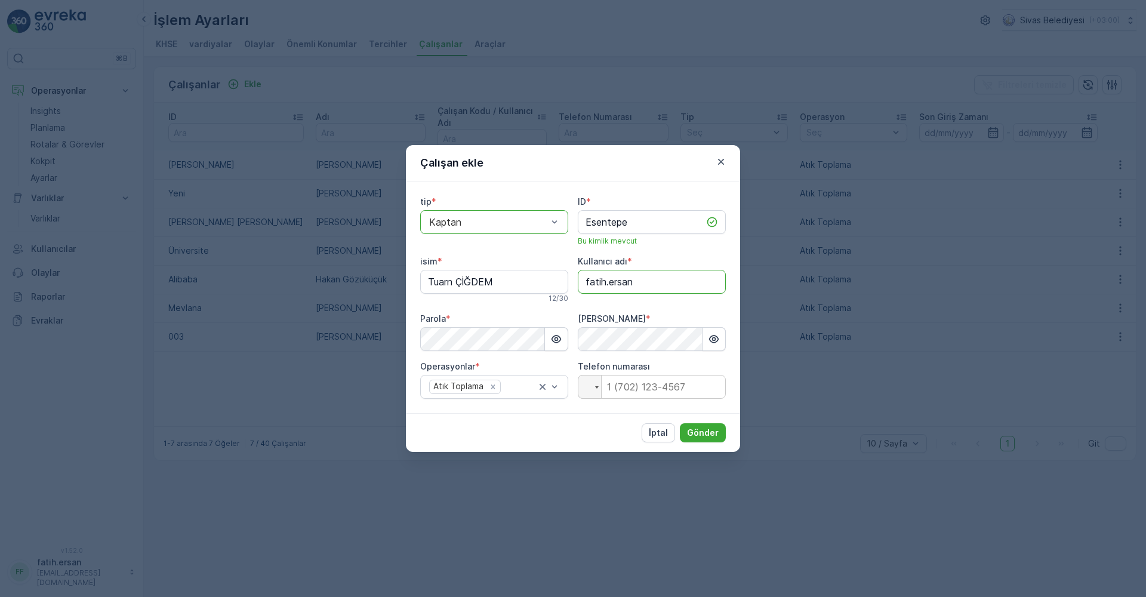
drag, startPoint x: 643, startPoint y: 282, endPoint x: 580, endPoint y: 286, distance: 62.8
click at [580, 286] on adı "fatih.ersan" at bounding box center [652, 282] width 148 height 24
type adı "turan.çiğdem"
click at [705, 433] on p "Gönder" at bounding box center [703, 433] width 32 height 12
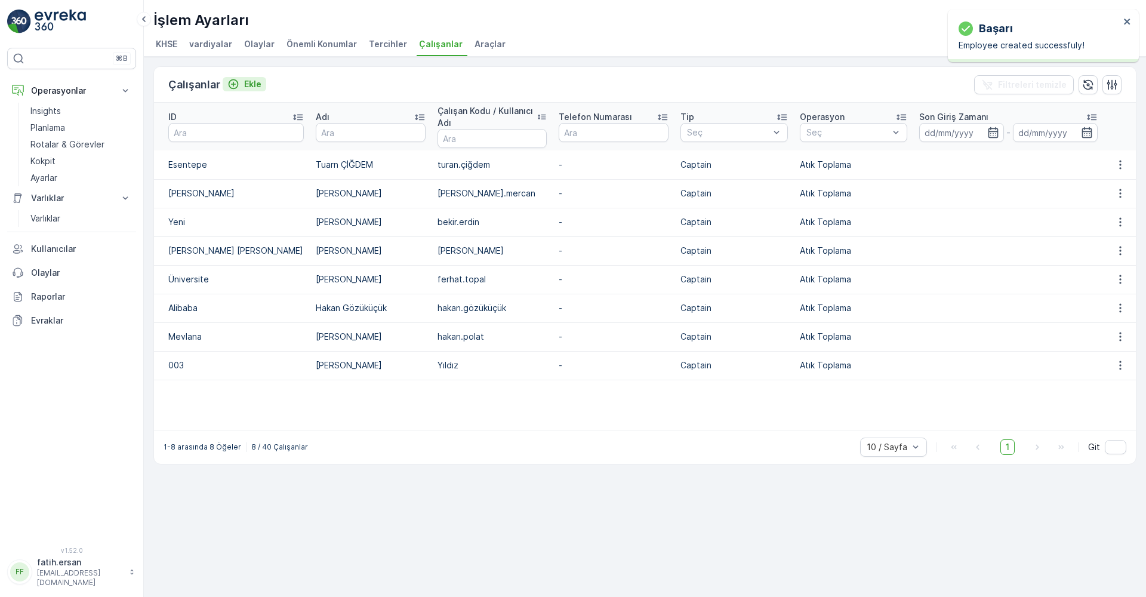
click at [247, 88] on p "Ekle" at bounding box center [252, 84] width 17 height 12
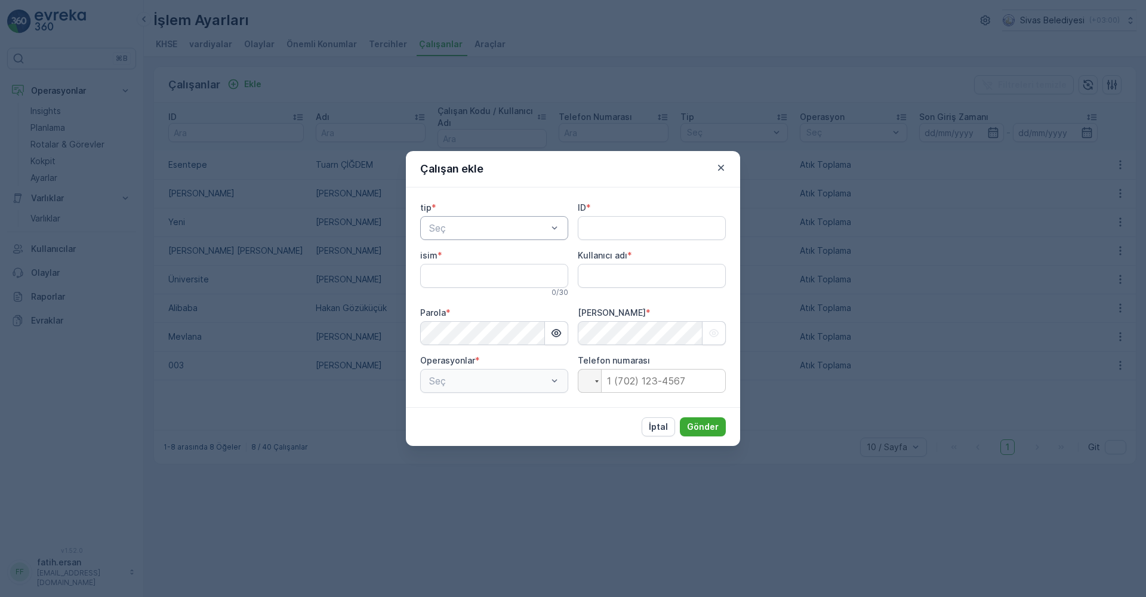
type adı "fatih.ersan"
drag, startPoint x: 455, startPoint y: 261, endPoint x: 551, endPoint y: 254, distance: 96.3
click at [454, 261] on span "Kaptan" at bounding box center [443, 257] width 32 height 11
click at [610, 220] on input "ID" at bounding box center [652, 228] width 148 height 24
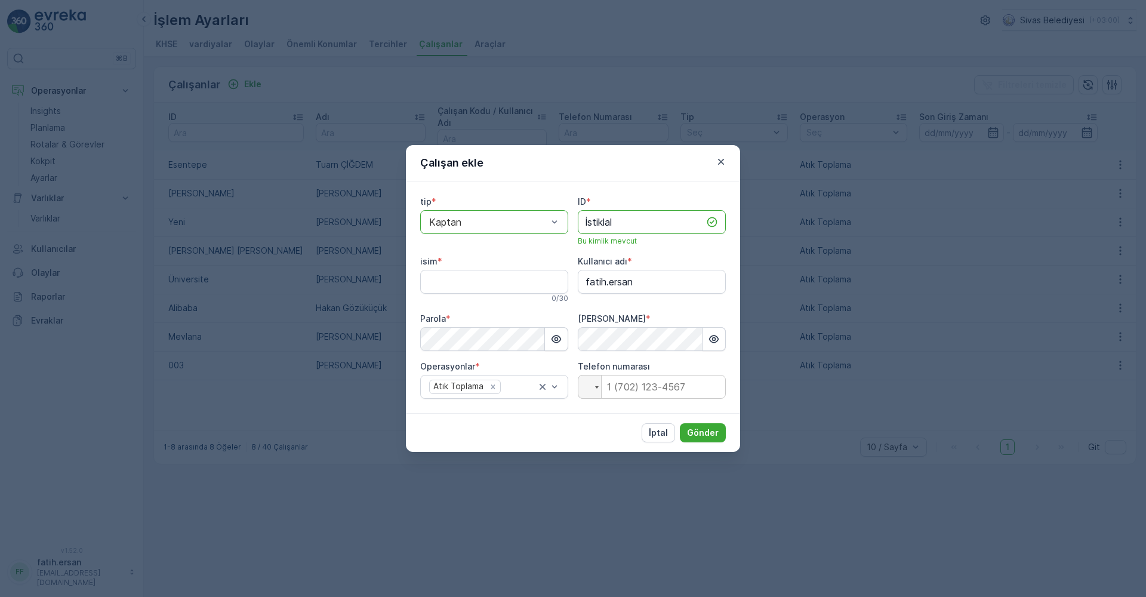
type input "İstiklal"
drag, startPoint x: 528, startPoint y: 269, endPoint x: 507, endPoint y: 279, distance: 23.8
click at [528, 269] on div "isim * 0 / 30" at bounding box center [494, 279] width 148 height 48
click at [491, 283] on input "isim" at bounding box center [494, 282] width 148 height 24
type input "[PERSON_NAME]"
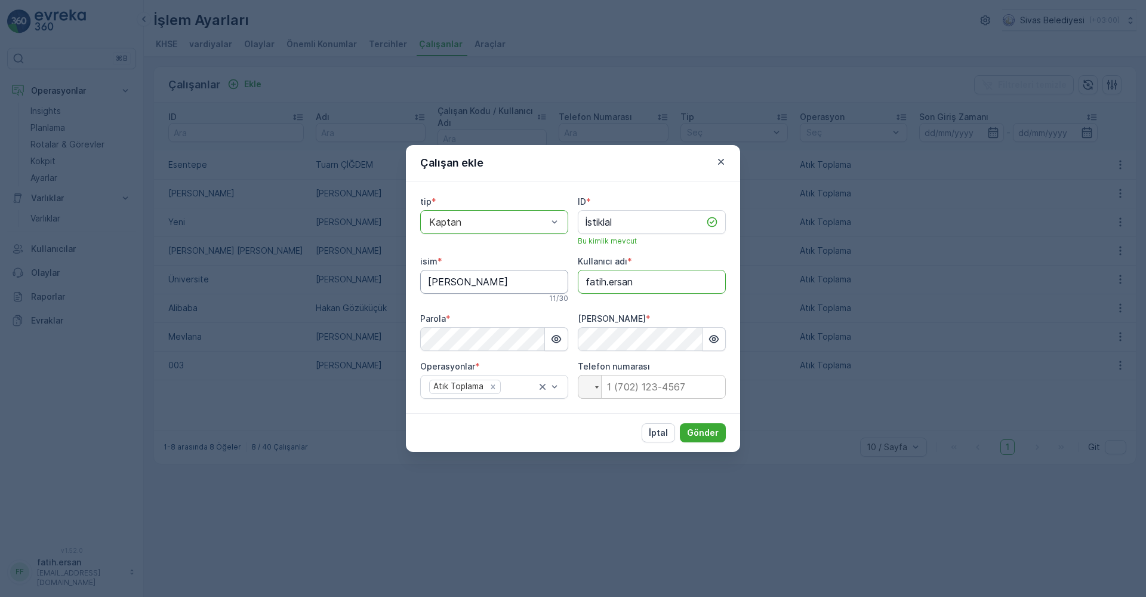
drag, startPoint x: 585, startPoint y: 282, endPoint x: 554, endPoint y: 282, distance: 31.0
click at [556, 281] on div "tip * option Kaptan, selected. Kaptan ID * İstiklal Bu kimlik mevcut isim * [PE…" at bounding box center [573, 297] width 306 height 203
type adı "ercan.öksüz"
click at [501, 315] on div "Parola *" at bounding box center [494, 319] width 148 height 12
click at [699, 432] on p "Gönder" at bounding box center [703, 433] width 32 height 12
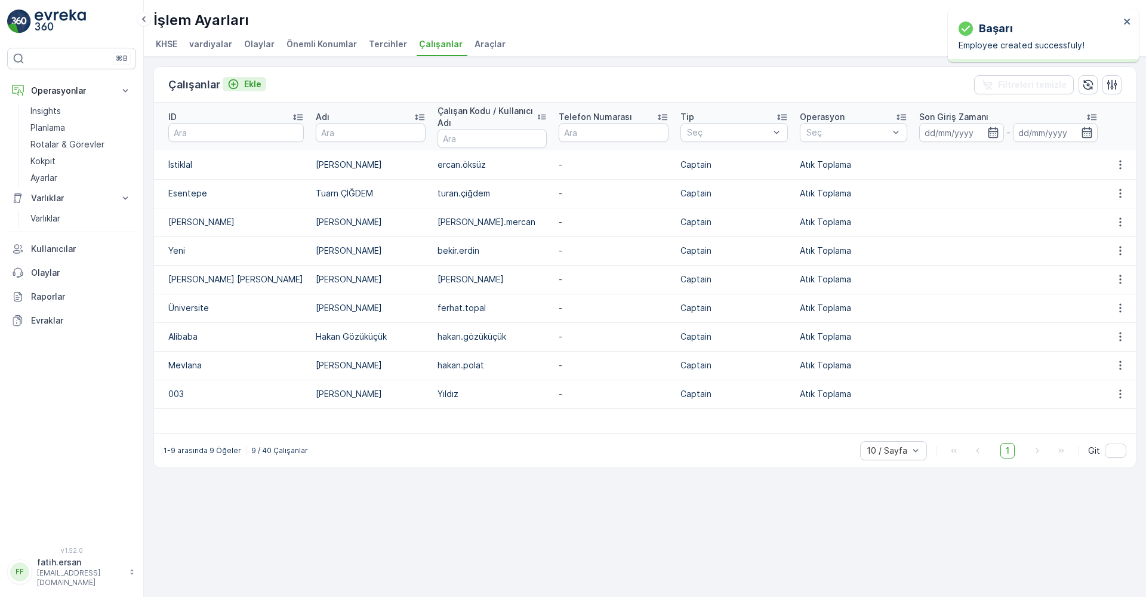
click at [251, 86] on p "Ekle" at bounding box center [252, 84] width 17 height 12
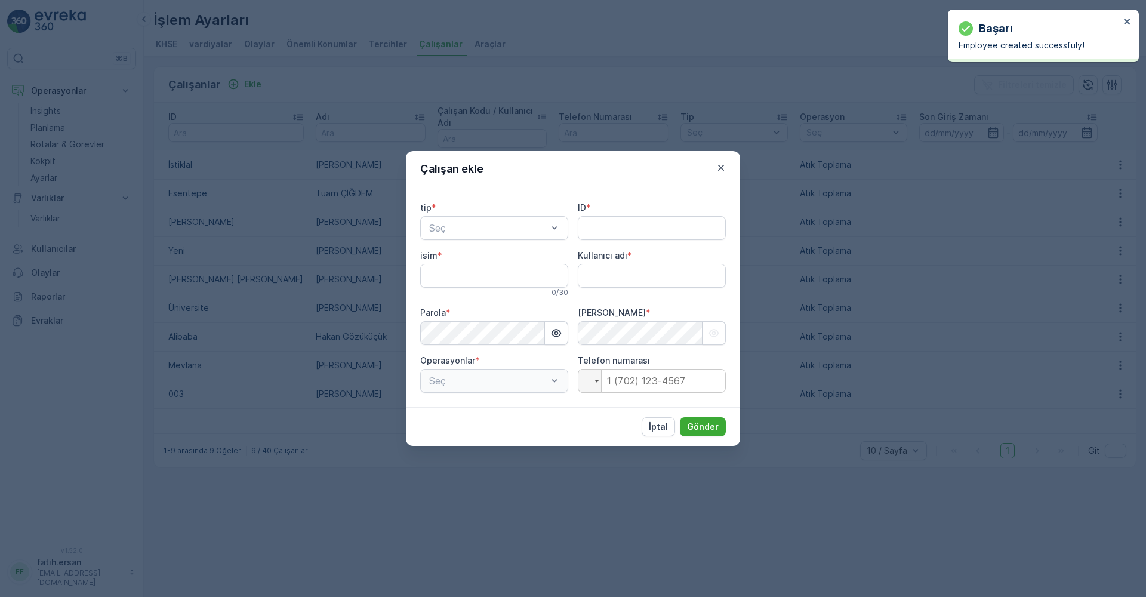
type adı "fatih.ersan"
click at [448, 260] on span "Kaptan" at bounding box center [443, 257] width 32 height 11
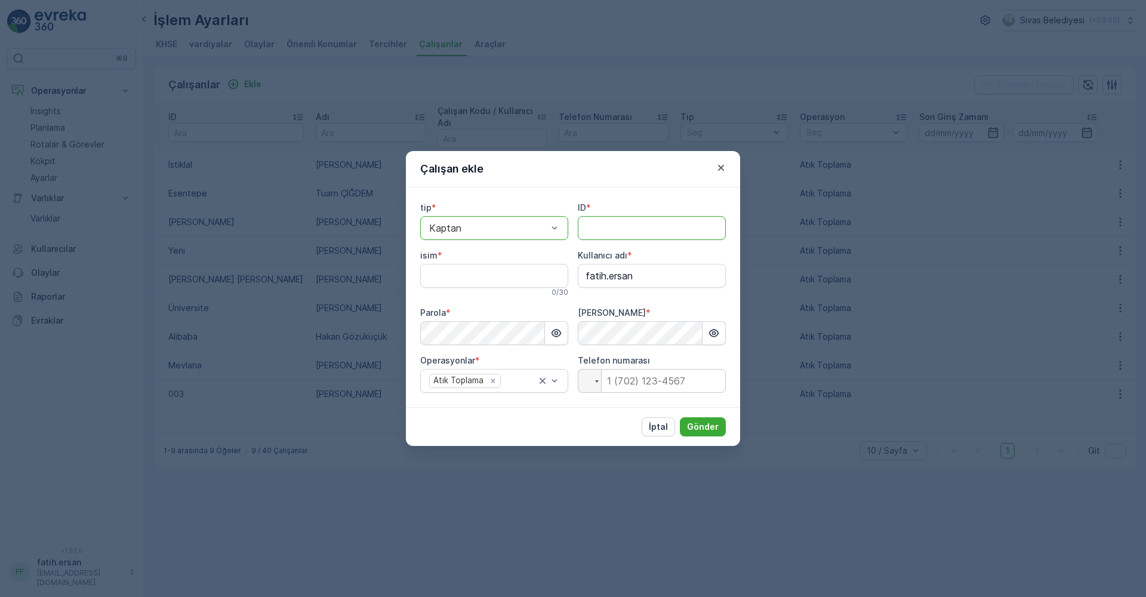
click at [627, 231] on input "ID" at bounding box center [652, 228] width 148 height 24
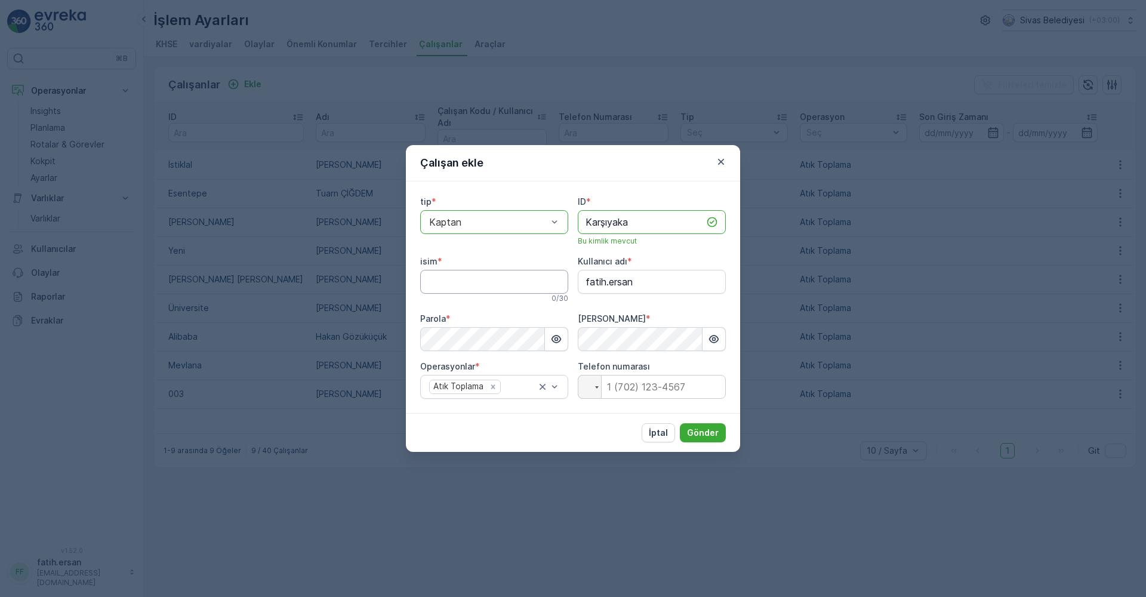
type input "Karşıyaka"
click at [467, 280] on input "isim" at bounding box center [494, 282] width 148 height 24
type input "c"
type input "Canan GÖÇGÜN"
drag, startPoint x: 642, startPoint y: 288, endPoint x: 573, endPoint y: 288, distance: 68.6
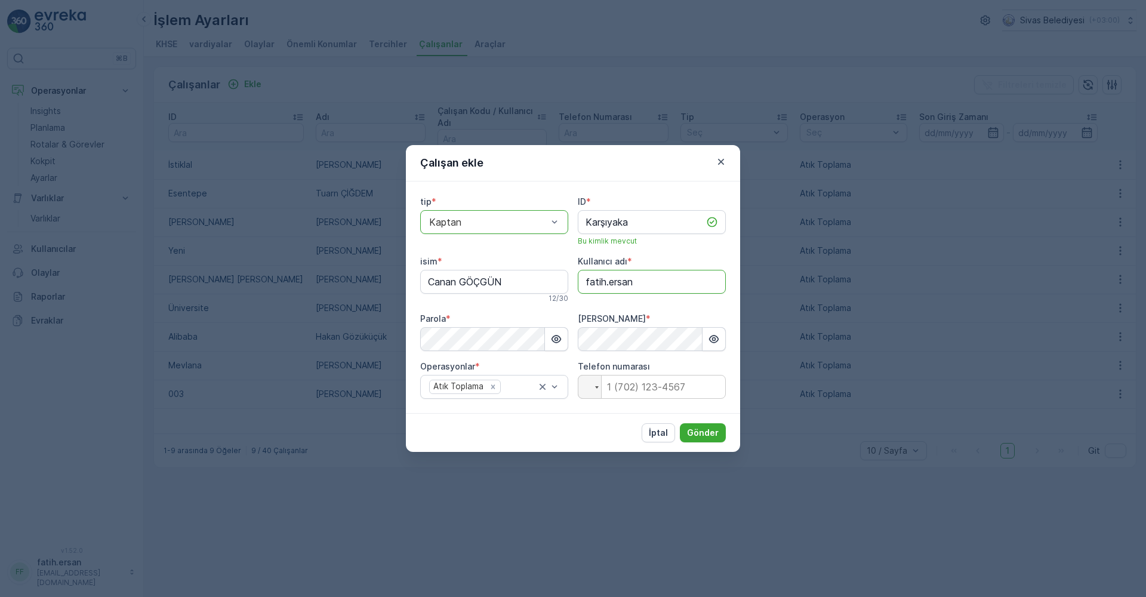
click at [573, 288] on div "tip * option Kaptan, selected. Kaptan ID * Karşıyaka Bu kimlik mevcut isim * Ca…" at bounding box center [573, 297] width 306 height 203
type adı "canan.göçgün"
click at [704, 341] on button "button" at bounding box center [713, 339] width 23 height 24
click at [717, 338] on icon "button" at bounding box center [714, 339] width 12 height 12
click at [695, 429] on p "Gönder" at bounding box center [703, 433] width 32 height 12
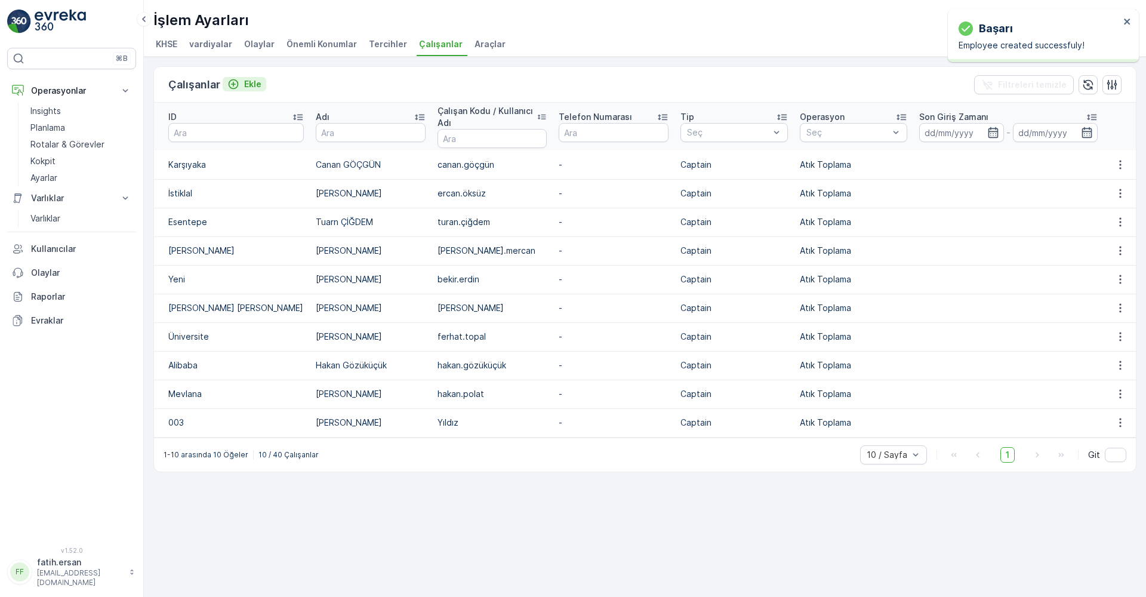
click at [251, 82] on p "Ekle" at bounding box center [252, 84] width 17 height 12
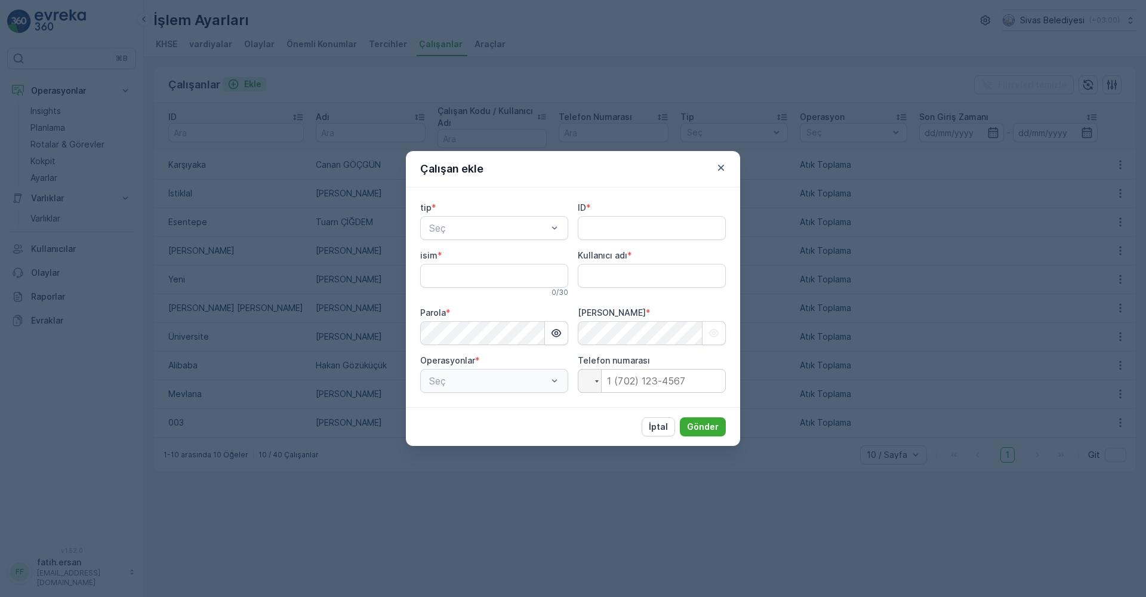
type adı "fatih.ersan"
click at [472, 261] on div "Kaptan" at bounding box center [494, 257] width 134 height 11
click at [617, 228] on input "ID" at bounding box center [652, 228] width 148 height 24
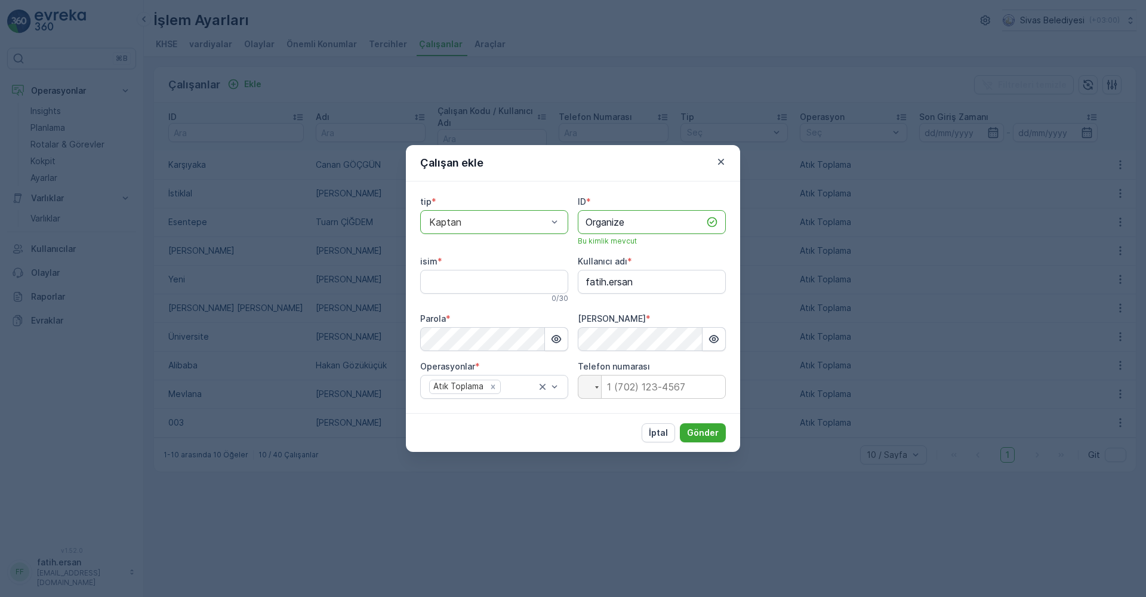
type input "Organize"
click at [486, 281] on input "isim" at bounding box center [494, 282] width 148 height 24
type input "[PERSON_NAME]"
drag, startPoint x: 649, startPoint y: 288, endPoint x: 569, endPoint y: 291, distance: 79.4
click at [569, 291] on div "tip * option Kaptan, selected. Kaptan ID * Organize Bu kimlik mevcut isim * [PE…" at bounding box center [573, 297] width 306 height 203
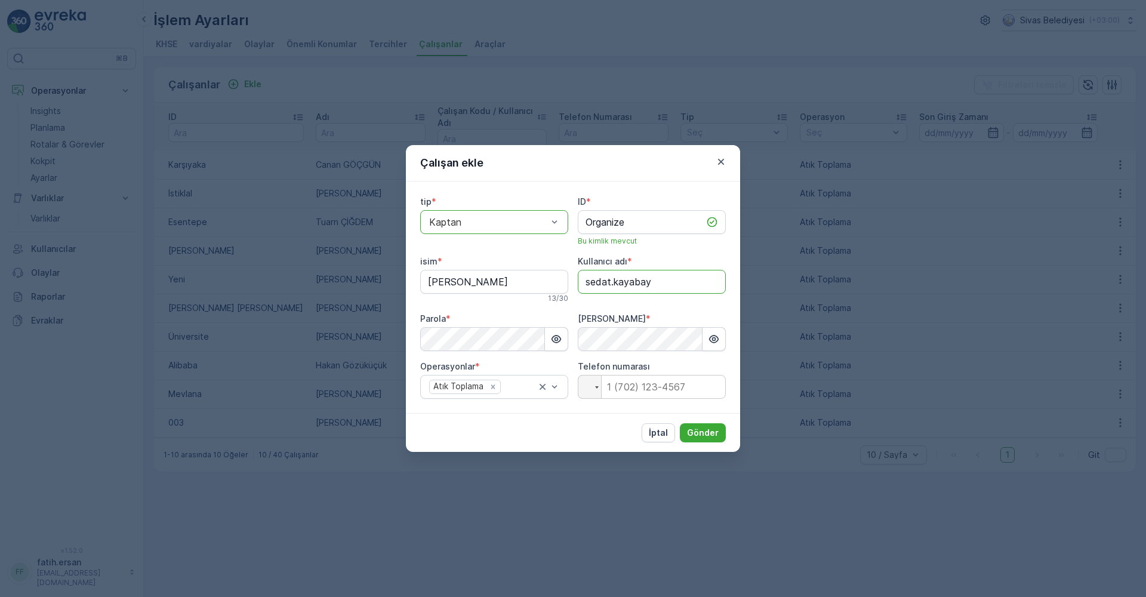
type adı "sedat.kayabay"
click at [542, 315] on div "Parola *" at bounding box center [494, 319] width 148 height 12
click at [571, 427] on div "İptal Gönder" at bounding box center [573, 432] width 334 height 39
click at [702, 430] on p "Gönder" at bounding box center [703, 433] width 32 height 12
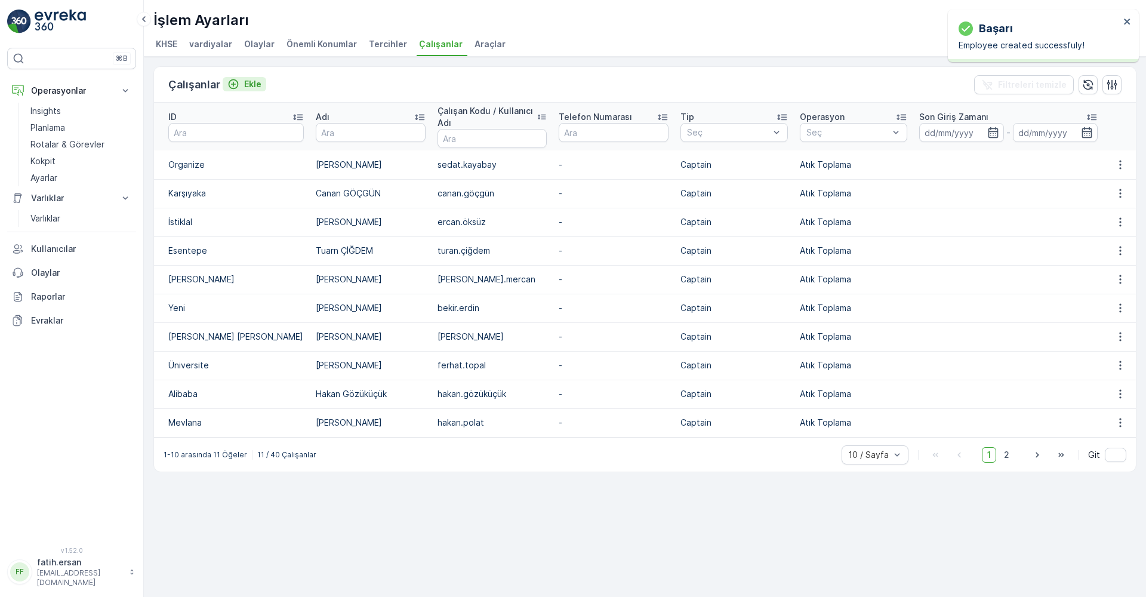
click at [249, 88] on p "Ekle" at bounding box center [252, 84] width 17 height 12
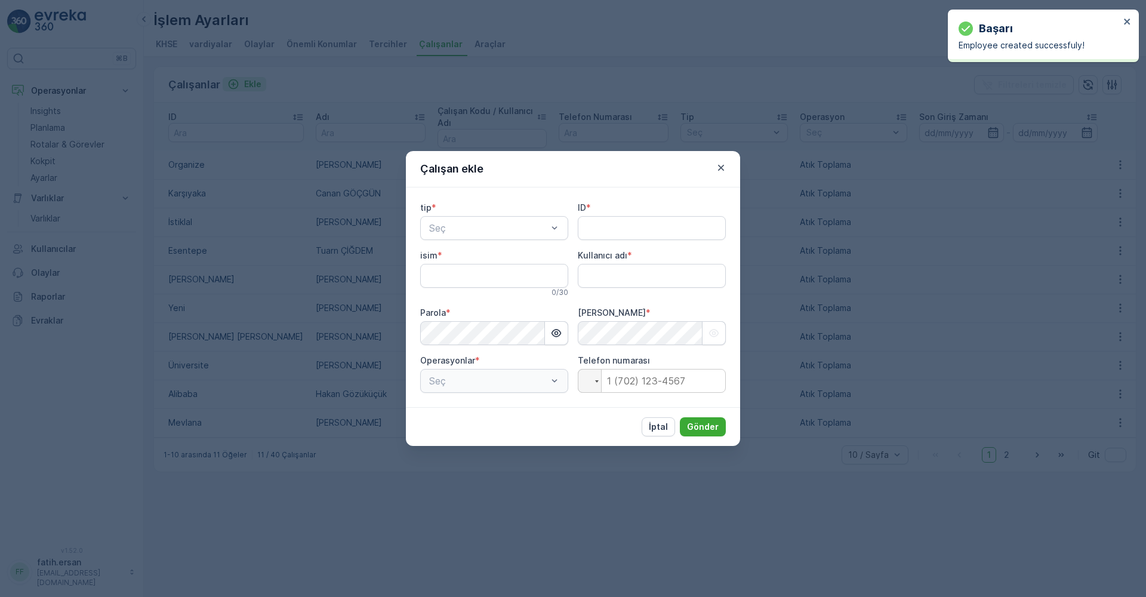
type adı "fatih.ersan"
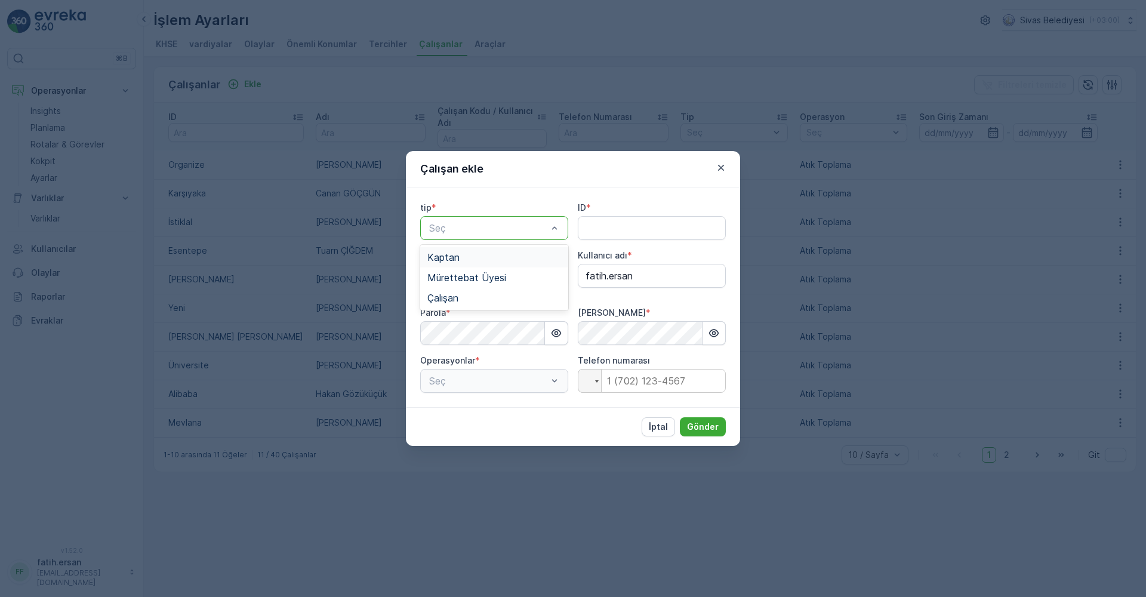
click at [466, 261] on div "Kaptan" at bounding box center [494, 257] width 134 height 11
click at [614, 234] on input "ID" at bounding box center [652, 228] width 148 height 24
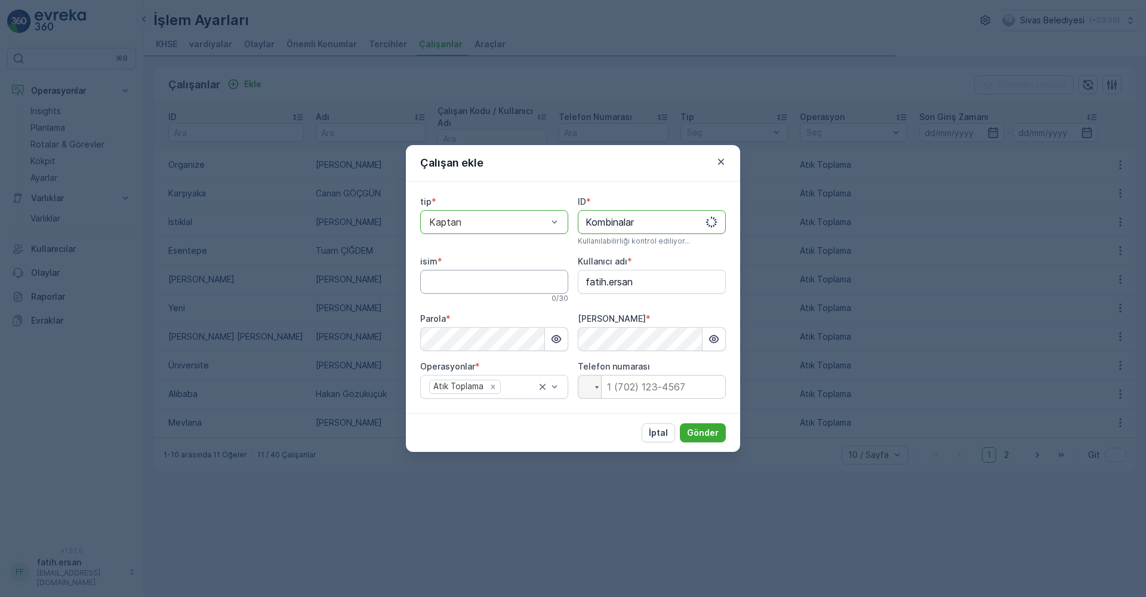
type input "Kombinalar"
click at [448, 274] on input "isim" at bounding box center [494, 282] width 148 height 24
type input "[PERSON_NAME]"
drag, startPoint x: 592, startPoint y: 286, endPoint x: 568, endPoint y: 287, distance: 23.9
click at [569, 287] on div "tip * option Kaptan, selected. Kaptan ID * Kombinalar Bu kimlik mevcut isim * […" at bounding box center [573, 297] width 306 height 203
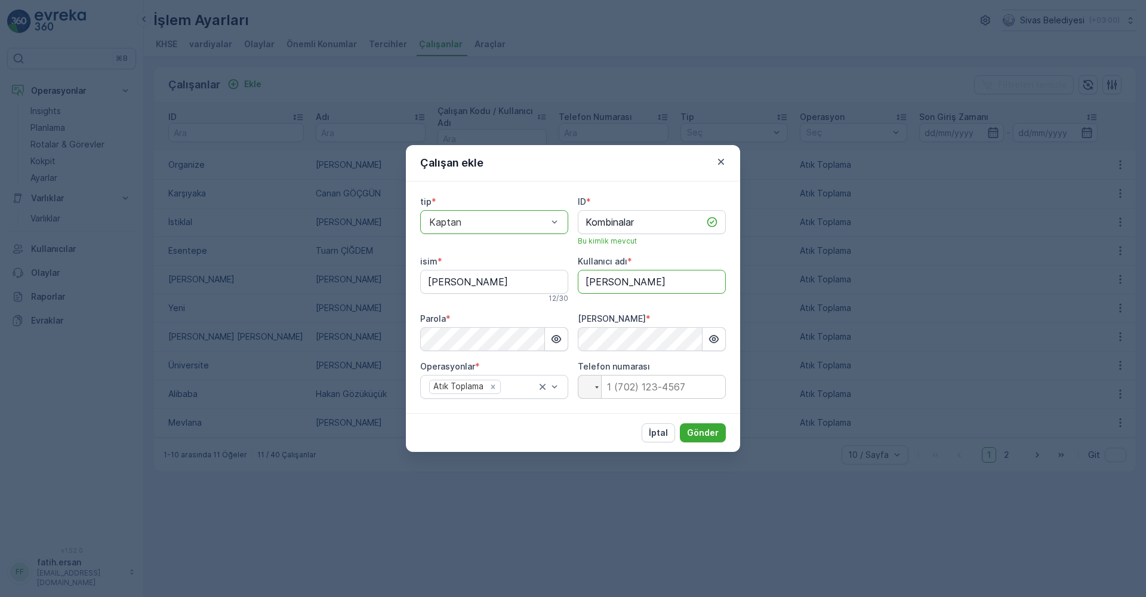
type adı "[PERSON_NAME]"
click at [565, 310] on div "tip * option Kaptan, selected. Kaptan ID * Kombinalar Bu kimlik mevcut isim * […" at bounding box center [573, 297] width 306 height 203
click at [698, 428] on p "Gönder" at bounding box center [703, 433] width 32 height 12
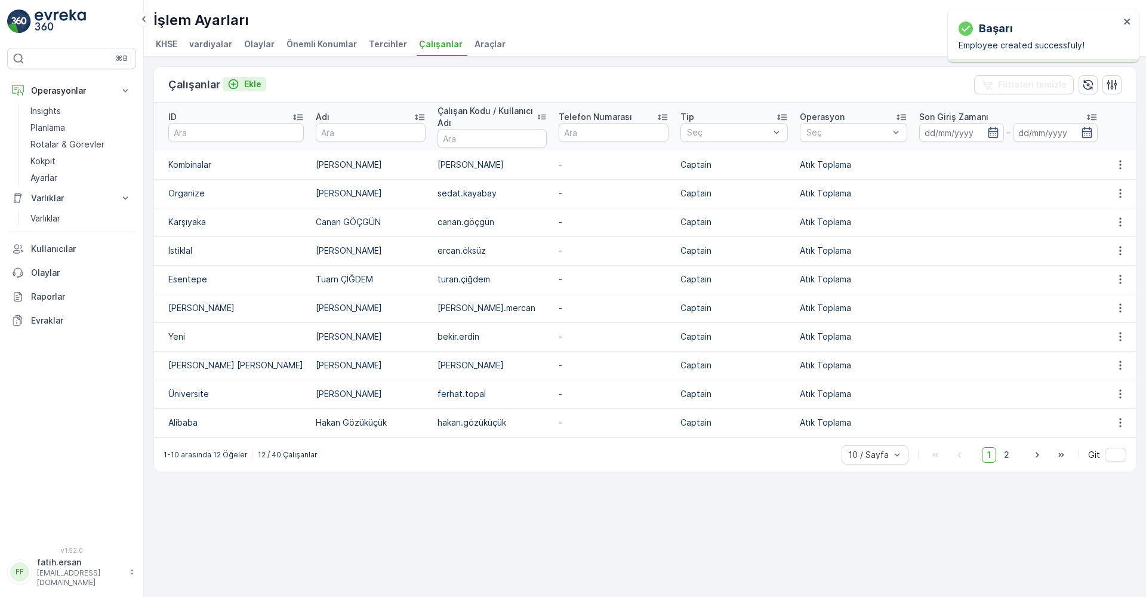
click at [252, 85] on p "Ekle" at bounding box center [252, 84] width 17 height 12
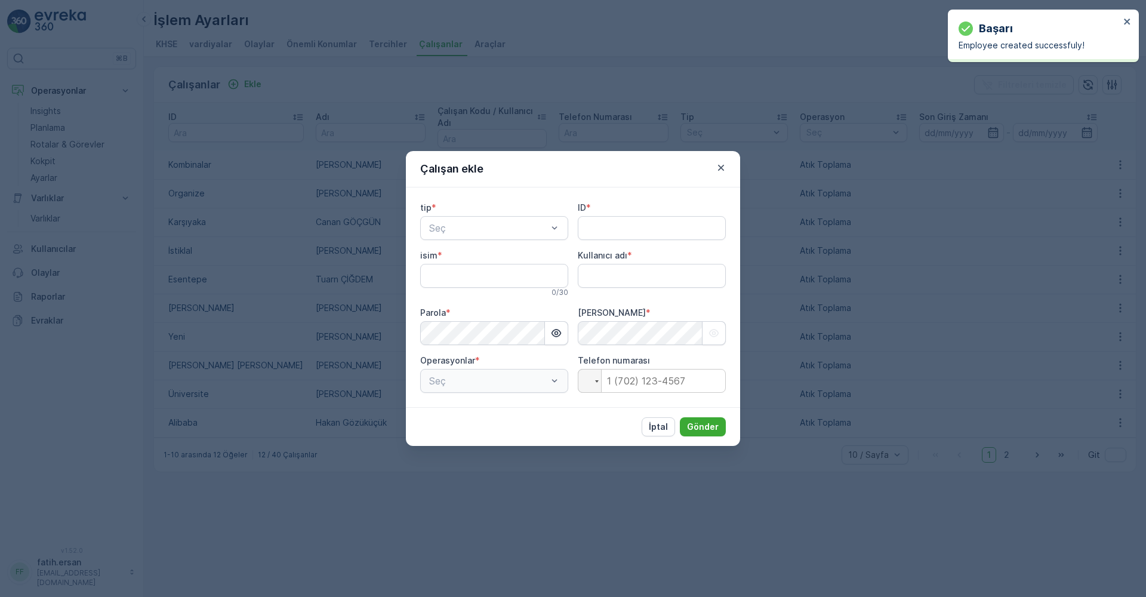
type adı "fatih.ersan"
drag, startPoint x: 457, startPoint y: 226, endPoint x: 461, endPoint y: 243, distance: 17.8
click at [465, 263] on div "Kaptan" at bounding box center [494, 257] width 148 height 20
click at [611, 229] on input "ID" at bounding box center [652, 228] width 148 height 24
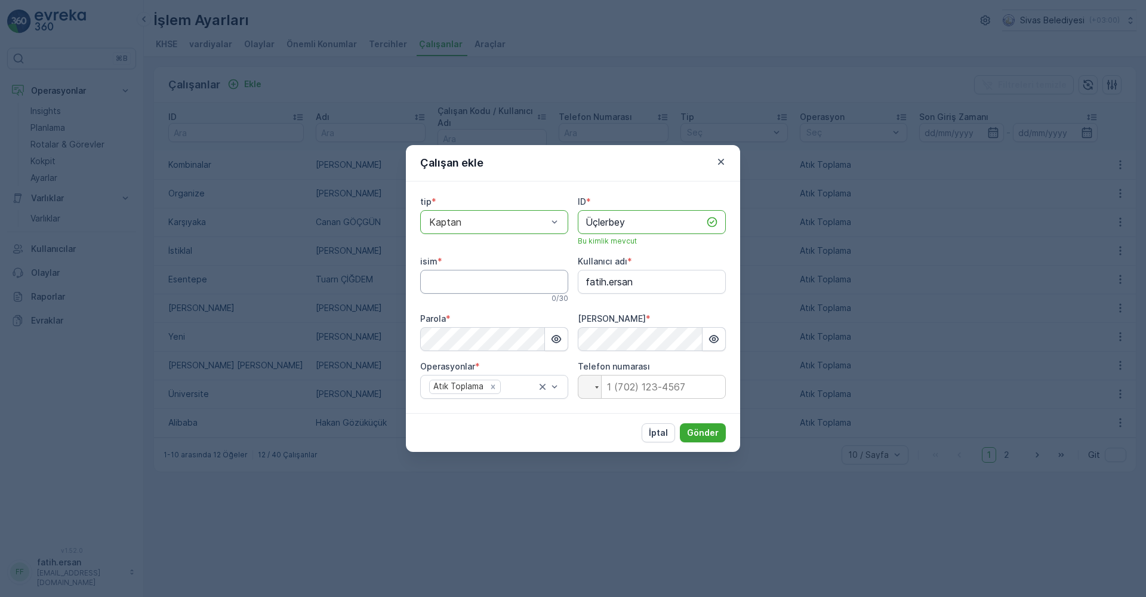
type input "Üçlerbey"
click at [487, 281] on input "isim" at bounding box center [494, 282] width 148 height 24
type input "M.Fatih ARPA"
drag, startPoint x: 640, startPoint y: 284, endPoint x: 560, endPoint y: 281, distance: 79.5
click at [560, 281] on div "tip * option Kaptan, selected. Kaptan ID * Üçlerbey Bu kimlik mevcut isim * M.F…" at bounding box center [573, 297] width 306 height 203
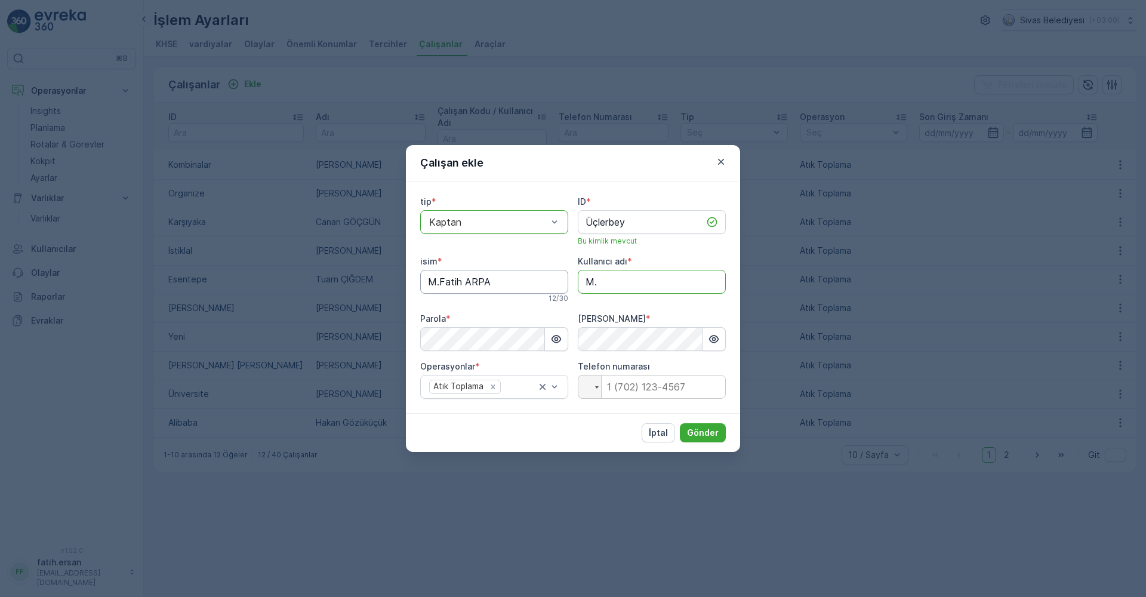
type adı "M"
type adı "f"
type adı "[DOMAIN_NAME]"
click at [571, 311] on div "tip * option Kaptan, selected. Kaptan ID * Üçlerbey Bu kimlik mevcut isim * M.F…" at bounding box center [573, 297] width 306 height 203
click at [719, 334] on icon "button" at bounding box center [714, 339] width 12 height 12
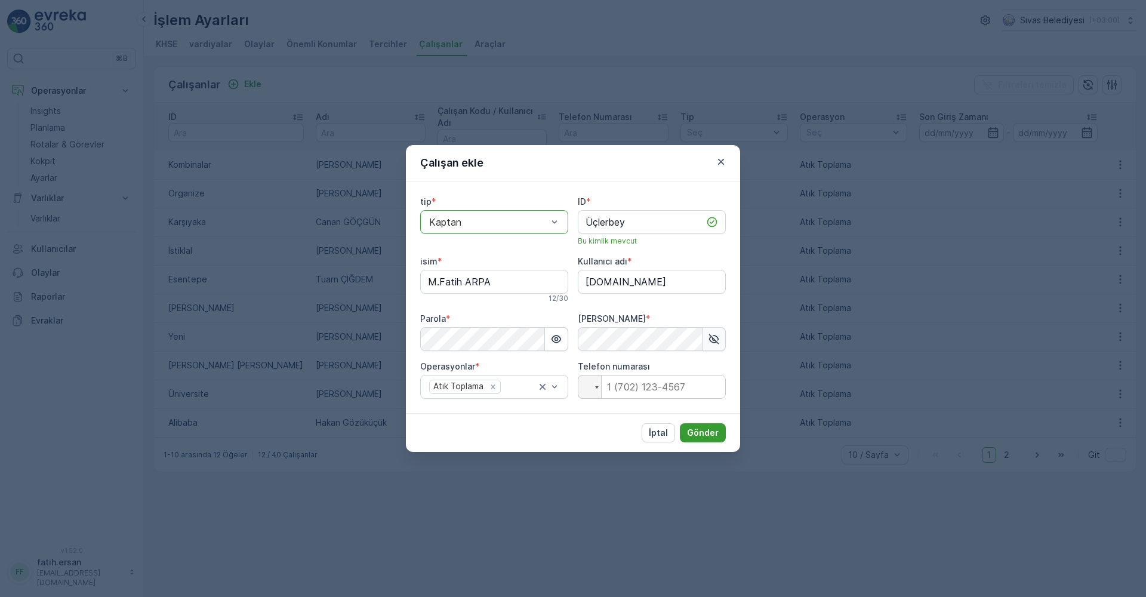
click at [707, 430] on p "Gönder" at bounding box center [703, 433] width 32 height 12
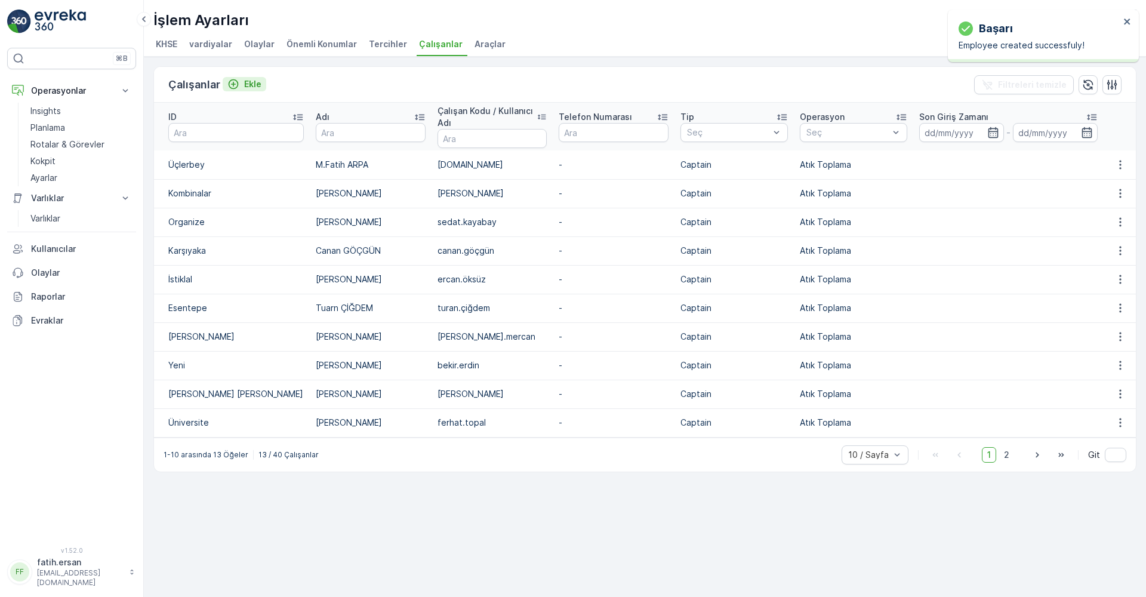
click at [242, 77] on button "Ekle" at bounding box center [245, 84] width 44 height 14
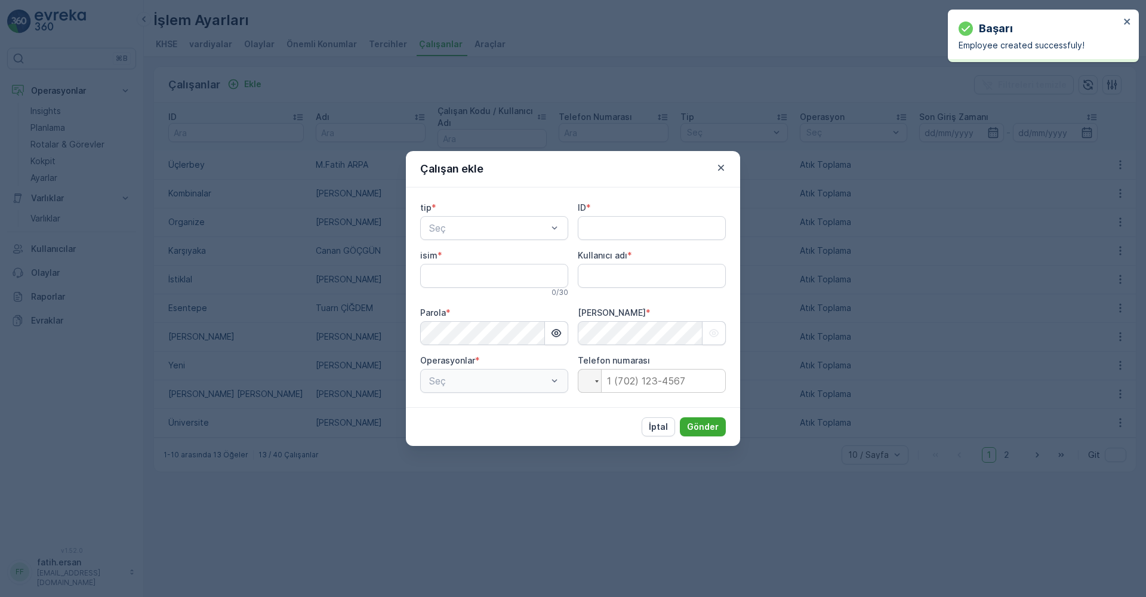
type adı "fatih.ersan"
click at [450, 256] on span "Kaptan" at bounding box center [443, 257] width 32 height 11
click at [603, 228] on input "ID" at bounding box center [652, 228] width 148 height 24
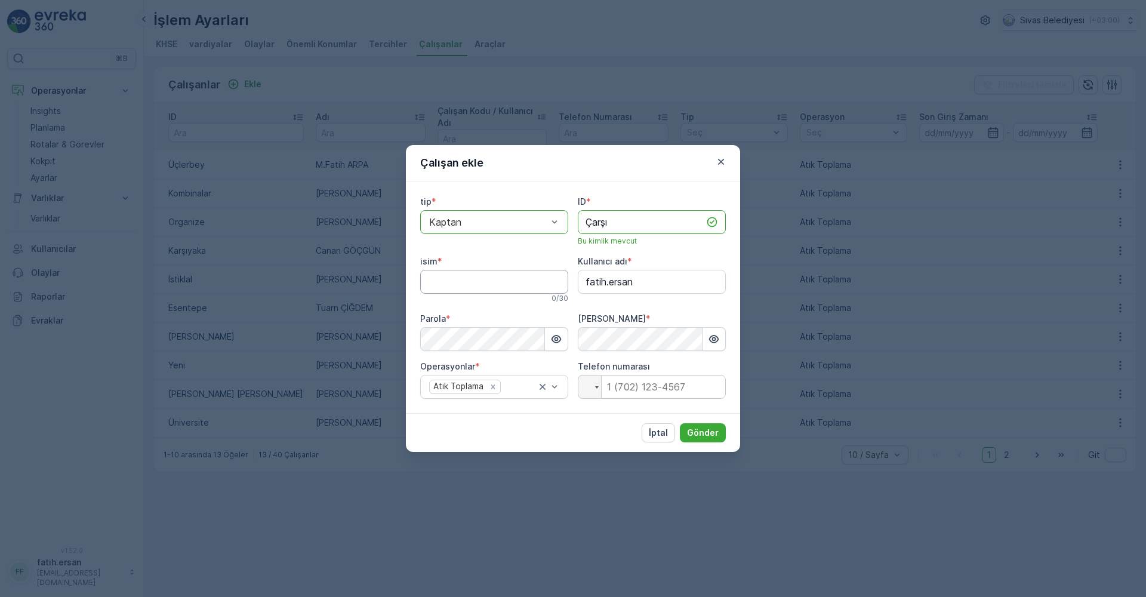
type input "Çarşı"
click at [486, 276] on input "isim" at bounding box center [494, 282] width 148 height 24
type input "[PERSON_NAME]"
drag, startPoint x: 646, startPoint y: 288, endPoint x: 566, endPoint y: 293, distance: 79.5
click at [566, 293] on div "tip * option Kaptan, selected. Kaptan ID * Çarşı Bu kimlik mevcut isim * [PERSO…" at bounding box center [573, 297] width 306 height 203
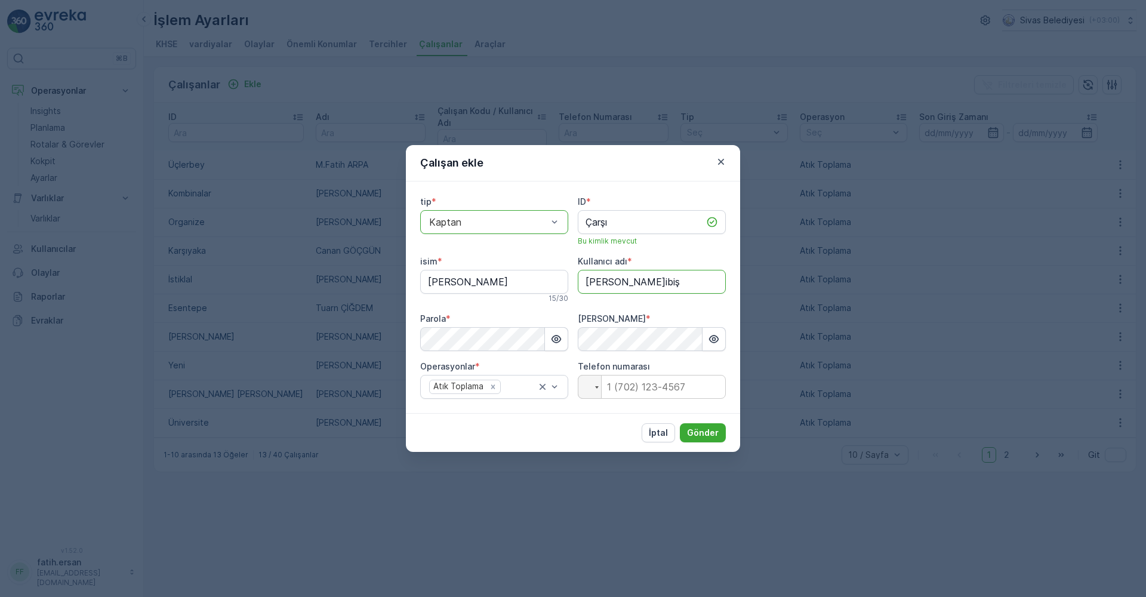
type adı "[PERSON_NAME]ibiş"
click at [571, 311] on div "tip * option Kaptan, selected. Kaptan ID * Çarşı Bu kimlik mevcut isim * [PERSO…" at bounding box center [573, 297] width 306 height 203
click at [695, 434] on p "Gönder" at bounding box center [703, 433] width 32 height 12
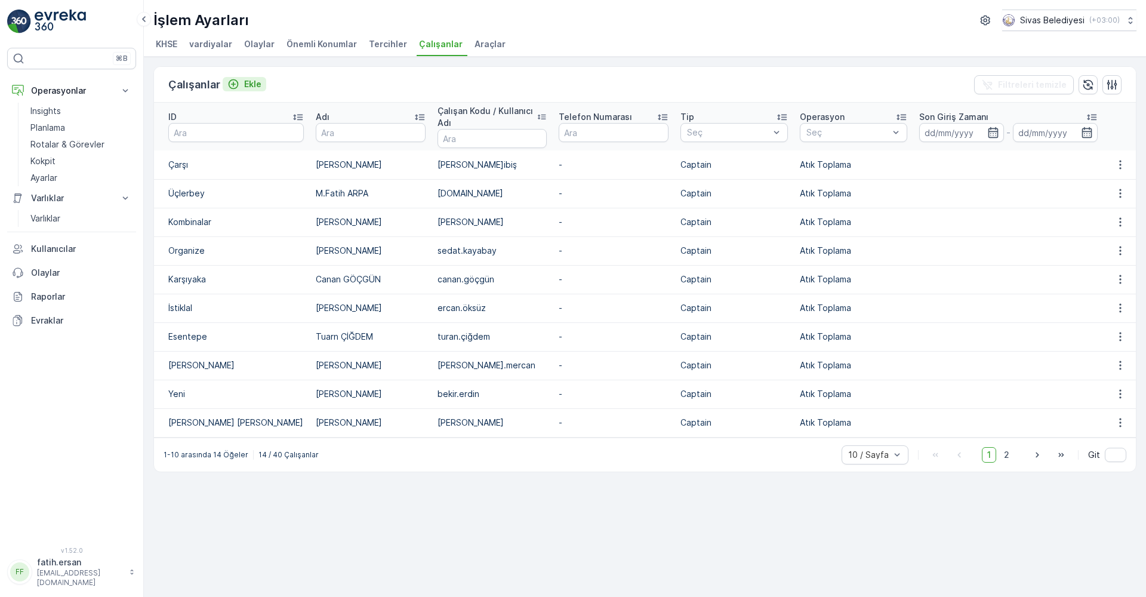
click at [251, 83] on p "Ekle" at bounding box center [252, 84] width 17 height 12
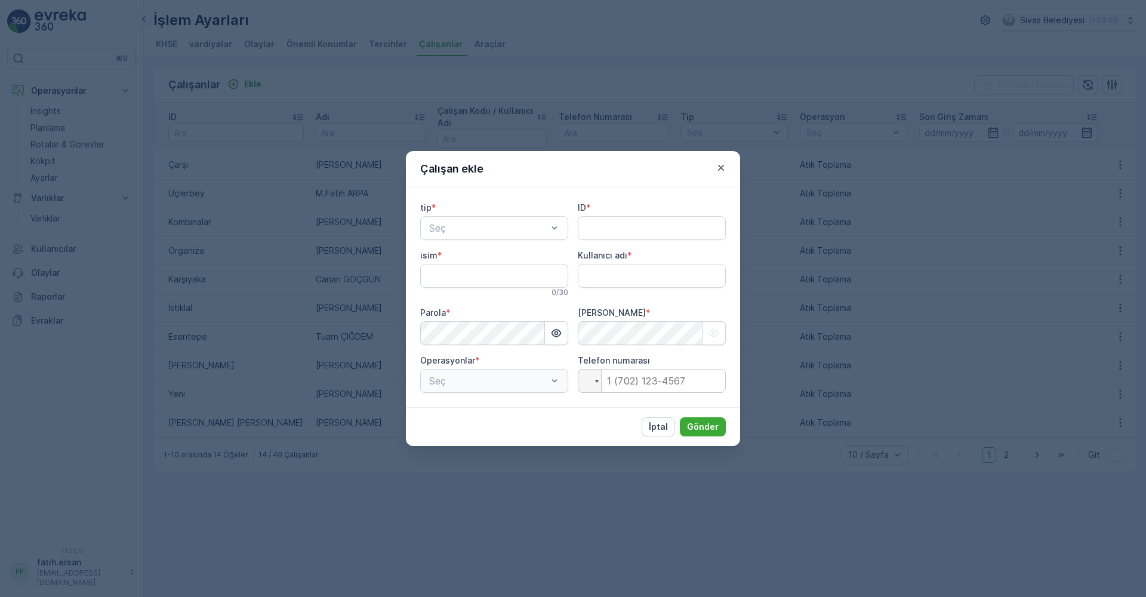
type adı "fatih.ersan"
click at [442, 252] on span "Kaptan" at bounding box center [443, 257] width 32 height 11
click at [588, 229] on input "ID" at bounding box center [652, 228] width 148 height 24
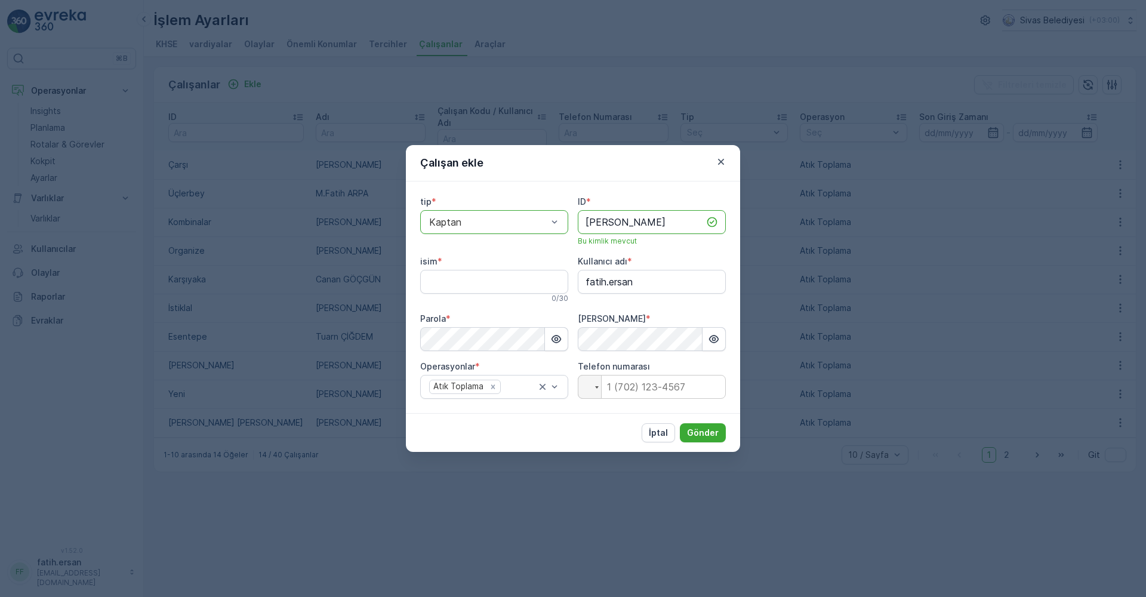
type input "[PERSON_NAME]"
click at [510, 278] on input "isim" at bounding box center [494, 282] width 148 height 24
type input "[PERSON_NAME]"
drag, startPoint x: 648, startPoint y: 282, endPoint x: 565, endPoint y: 289, distance: 83.3
click at [565, 289] on div "tip * option Kaptan, selected. Kaptan ID * İstasyon Bu kimlik mevcut isim * [PE…" at bounding box center [573, 297] width 306 height 203
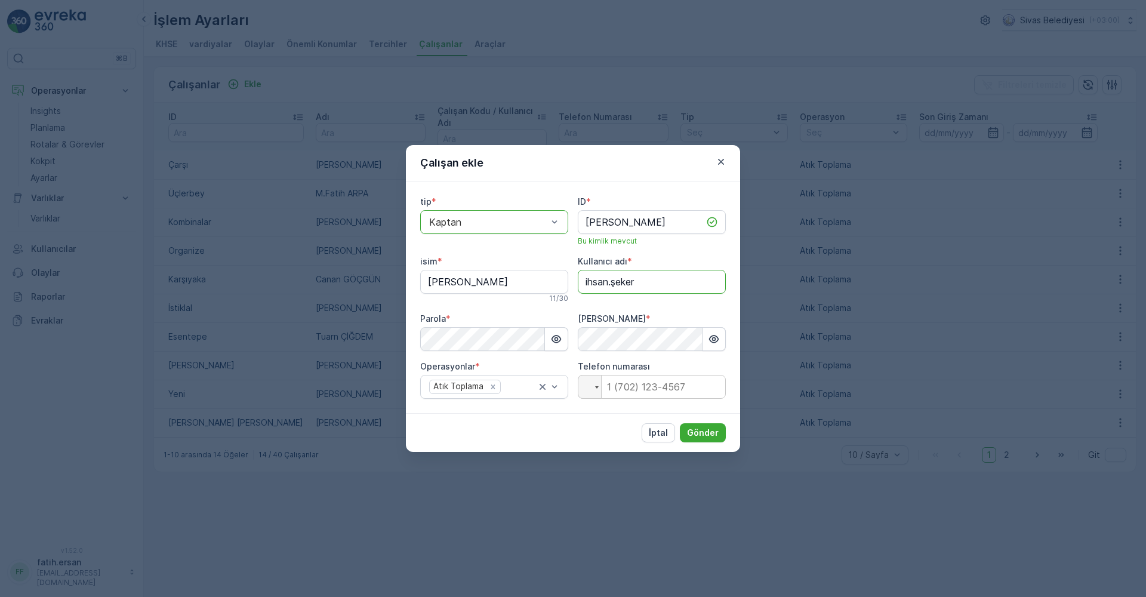
type adı "ihsan.şeker"
click at [535, 307] on div "tip * option Kaptan, selected. Kaptan ID * [PERSON_NAME] kimlik mevcut isim * […" at bounding box center [573, 297] width 306 height 203
click at [708, 426] on button "Gönder" at bounding box center [703, 432] width 46 height 19
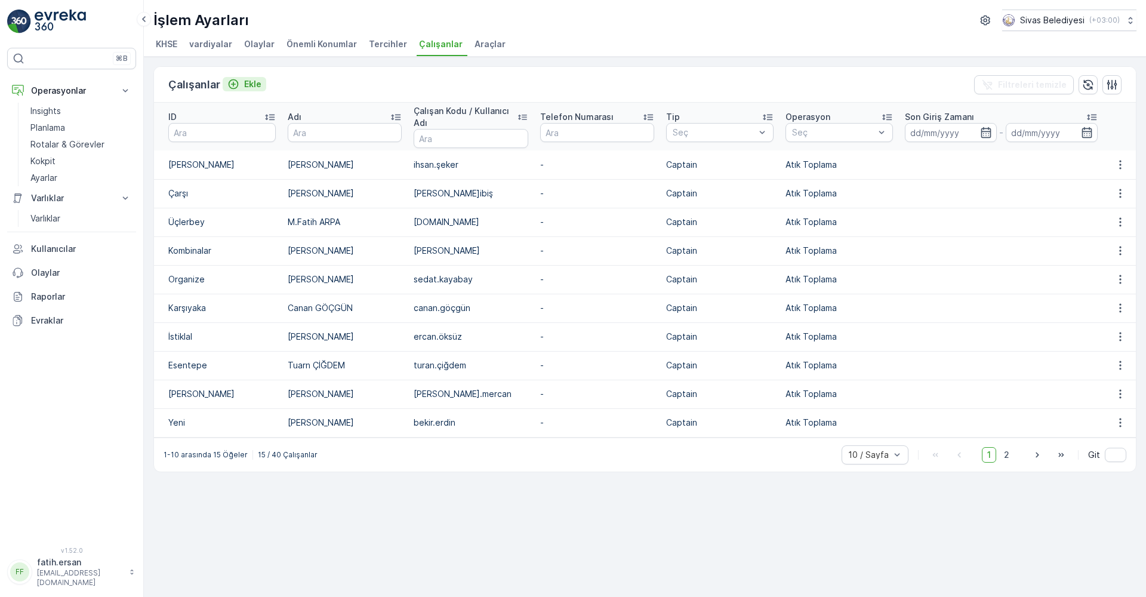
click at [248, 88] on p "Ekle" at bounding box center [252, 84] width 17 height 12
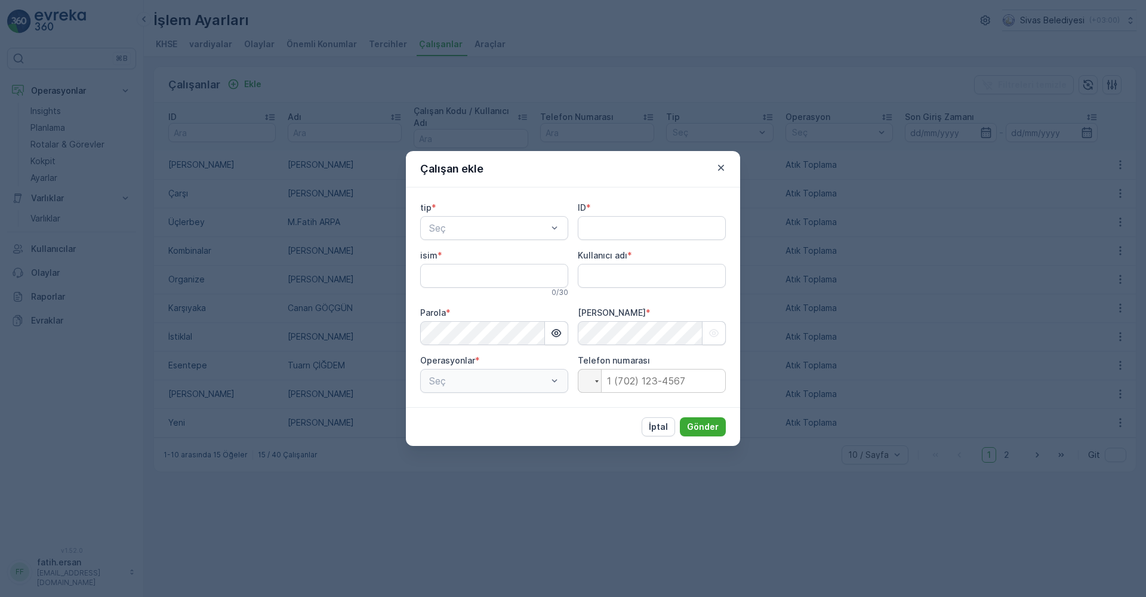
type adı "fatih.ersan"
click at [457, 259] on span "Kaptan" at bounding box center [443, 257] width 32 height 11
click at [609, 233] on input "ID" at bounding box center [652, 228] width 148 height 24
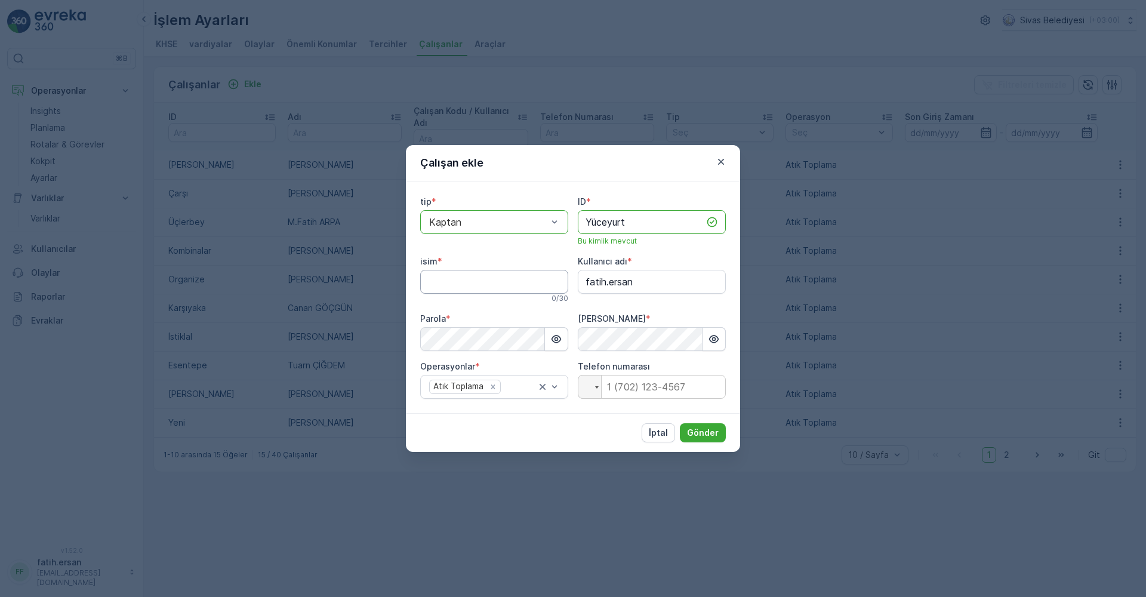
type input "Yüceyurt"
click at [482, 283] on input "isim" at bounding box center [494, 282] width 148 height 24
drag, startPoint x: 501, startPoint y: 282, endPoint x: 469, endPoint y: 290, distance: 33.1
click at [469, 290] on input "[PERSON_NAME]" at bounding box center [494, 282] width 148 height 24
type input "[PERSON_NAME]"
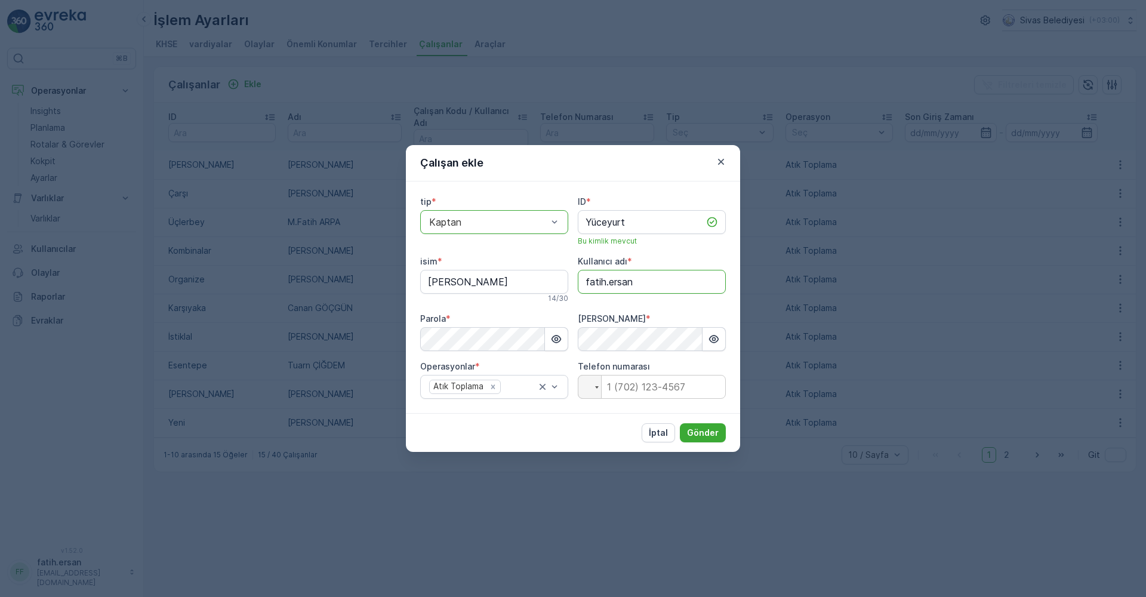
drag, startPoint x: 637, startPoint y: 284, endPoint x: 562, endPoint y: 282, distance: 75.2
click at [562, 282] on div "tip * option Kaptan, selected. Kaptan ID * Yüceyurt Bu kimlik mevcut isim * [PE…" at bounding box center [573, 297] width 306 height 203
type adı "[PERSON_NAME]yiğitsoy"
click at [512, 317] on div "Parola *" at bounding box center [494, 319] width 148 height 12
click at [702, 434] on p "Gönder" at bounding box center [703, 433] width 32 height 12
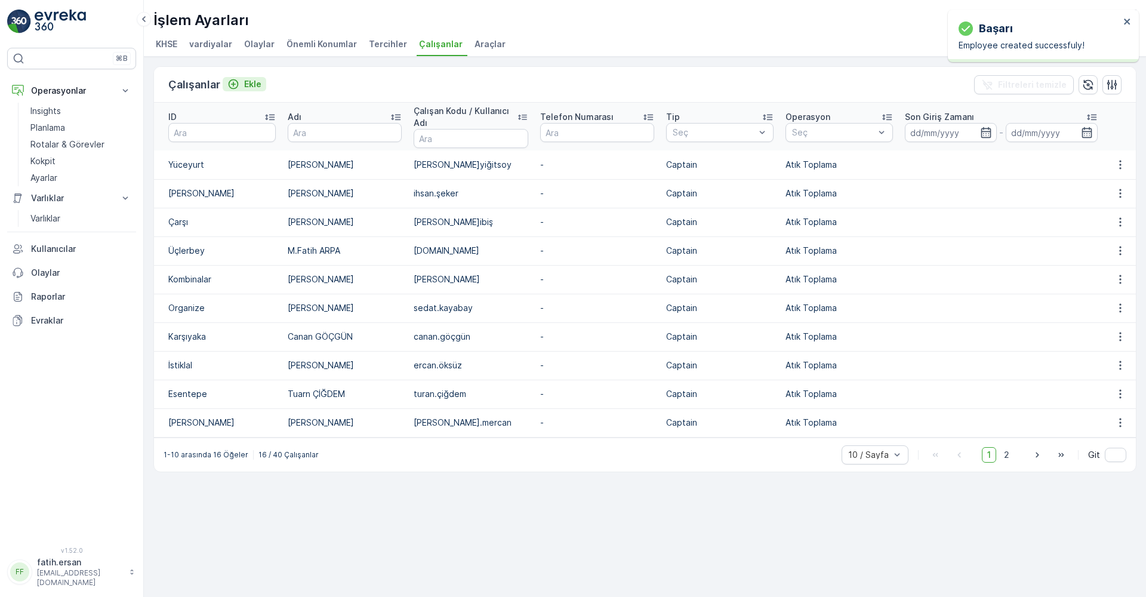
click at [252, 85] on p "Ekle" at bounding box center [252, 84] width 17 height 12
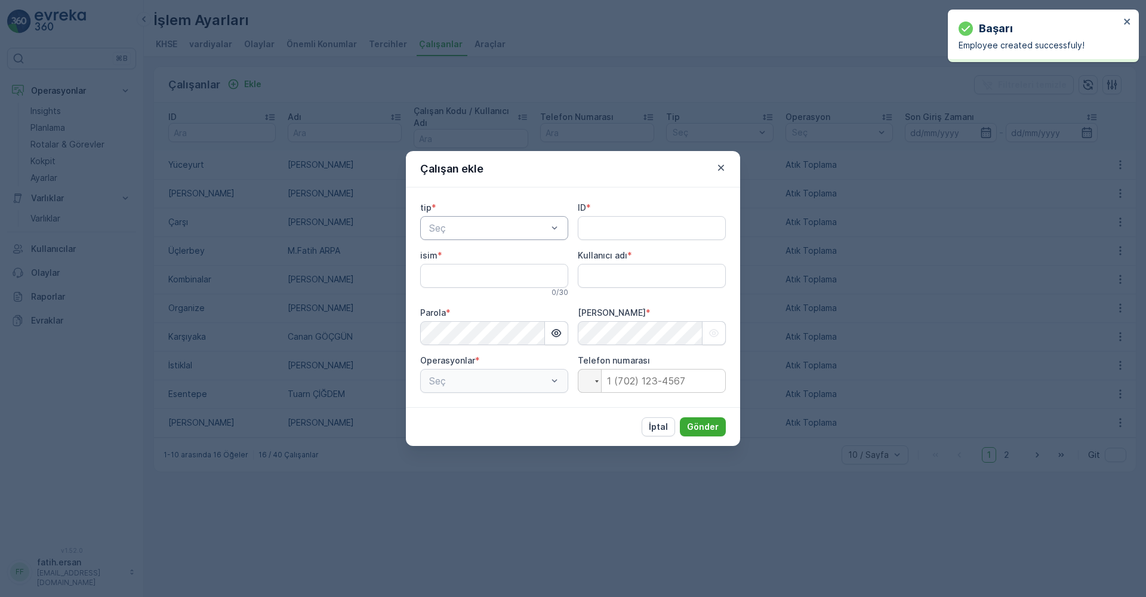
type adı "fatih.ersan"
click at [458, 255] on span "Kaptan" at bounding box center [443, 257] width 32 height 11
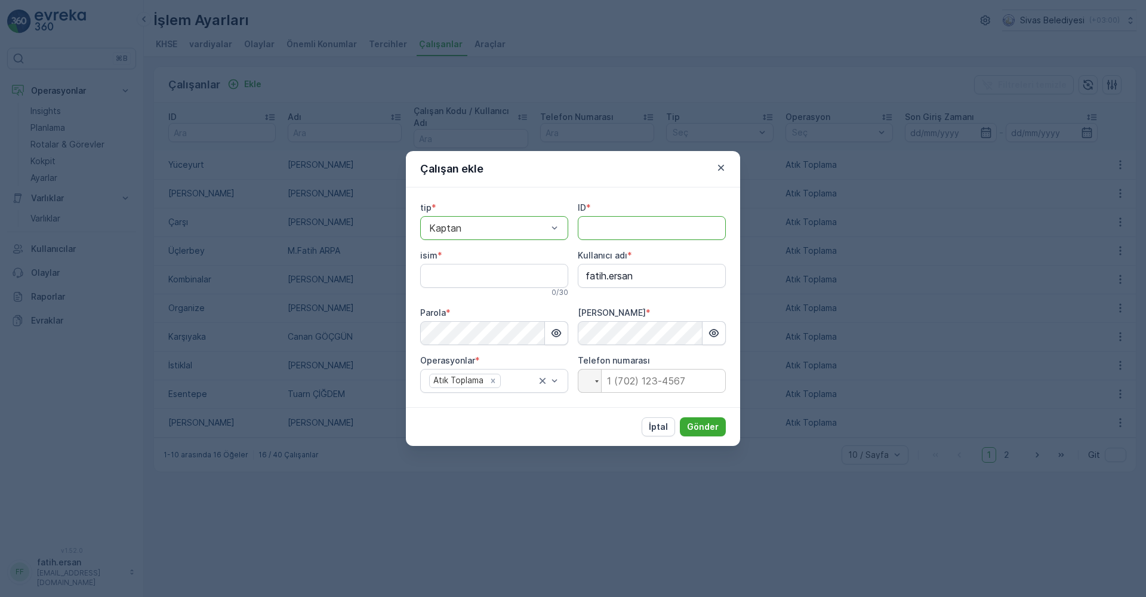
click at [618, 233] on input "ID" at bounding box center [652, 228] width 148 height 24
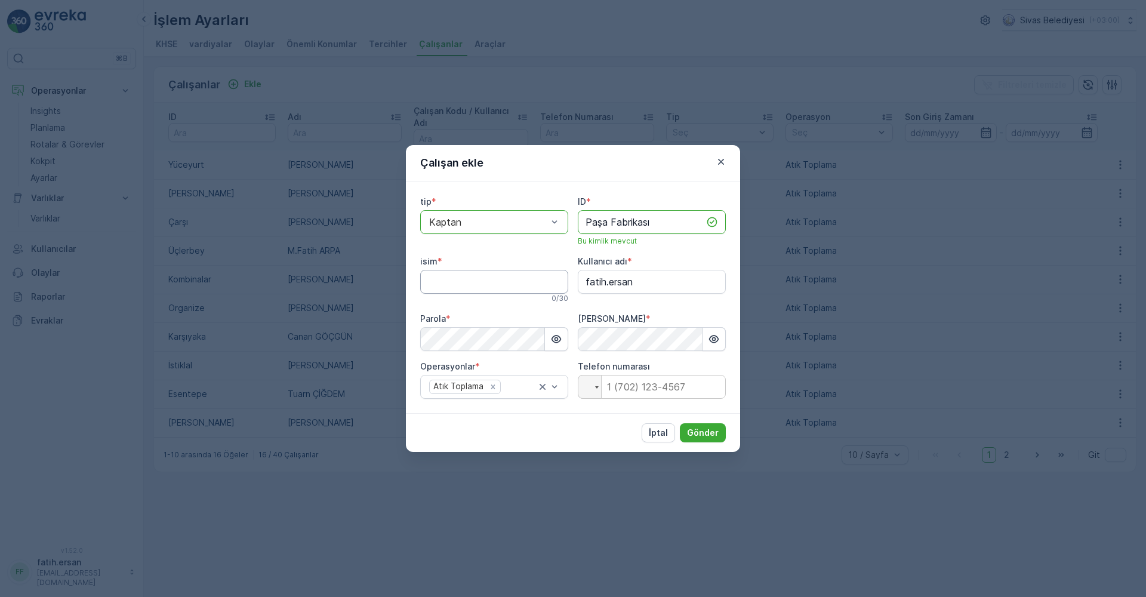
type input "Paşa Fabrikası"
click at [483, 274] on input "isim" at bounding box center [494, 282] width 148 height 24
type input "[PERSON_NAME]"
drag, startPoint x: 647, startPoint y: 280, endPoint x: 553, endPoint y: 281, distance: 93.7
click at [553, 281] on div "tip * option Kaptan, selected. Kaptan ID * [PERSON_NAME] Fabrikası Bu kimlik me…" at bounding box center [573, 297] width 306 height 203
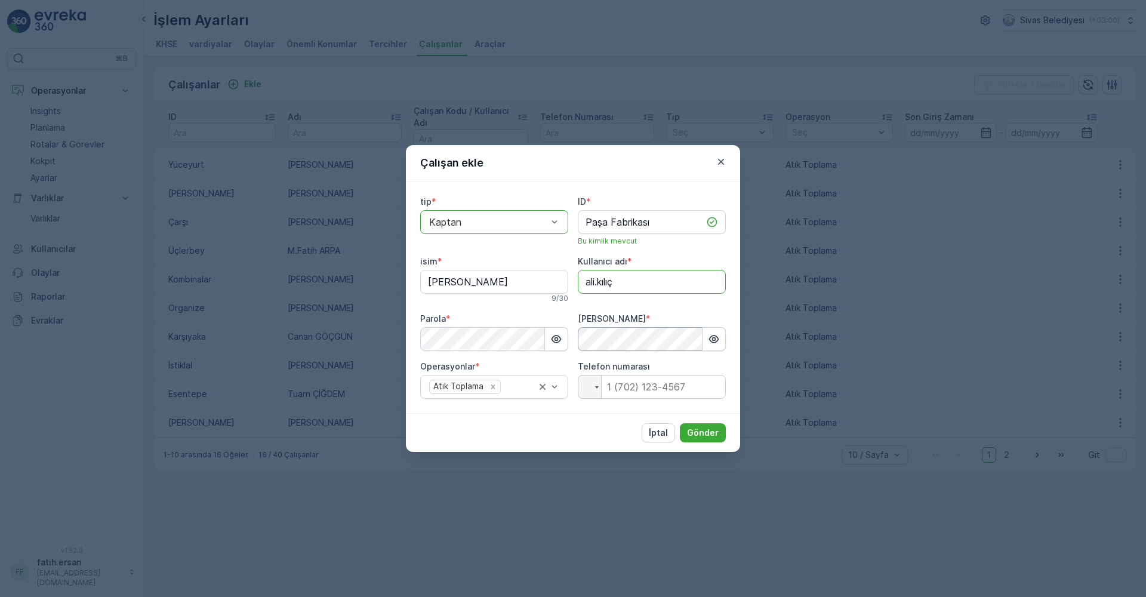
type adı "ali.kılıç"
click at [599, 426] on div "İptal Gönder" at bounding box center [573, 432] width 334 height 39
click at [705, 426] on button "Gönder" at bounding box center [703, 432] width 46 height 19
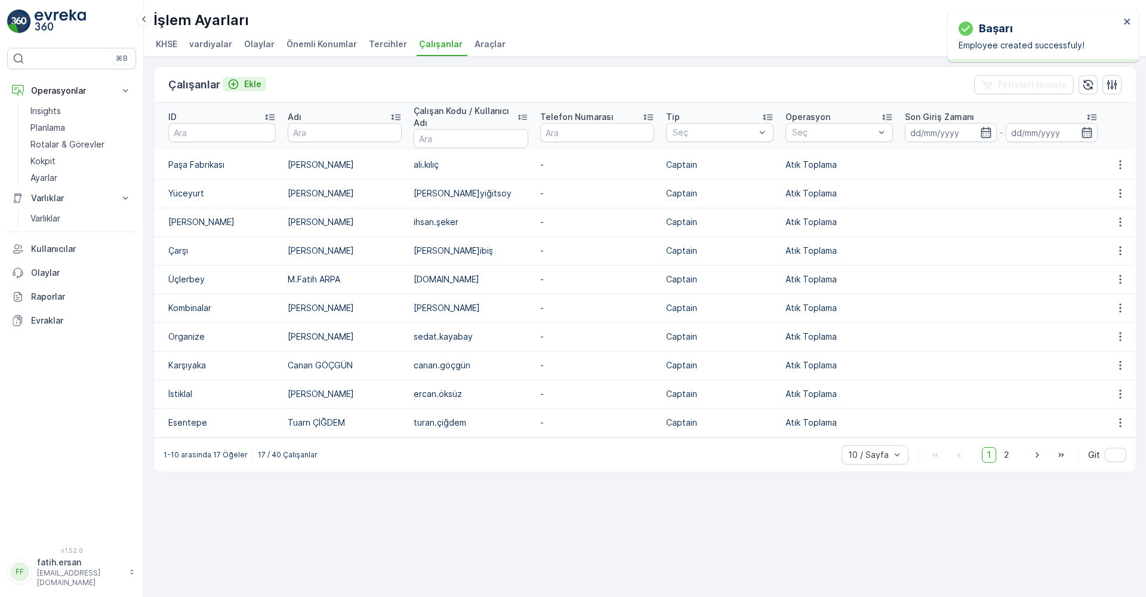
click at [238, 90] on icon "Ekle" at bounding box center [233, 84] width 12 height 12
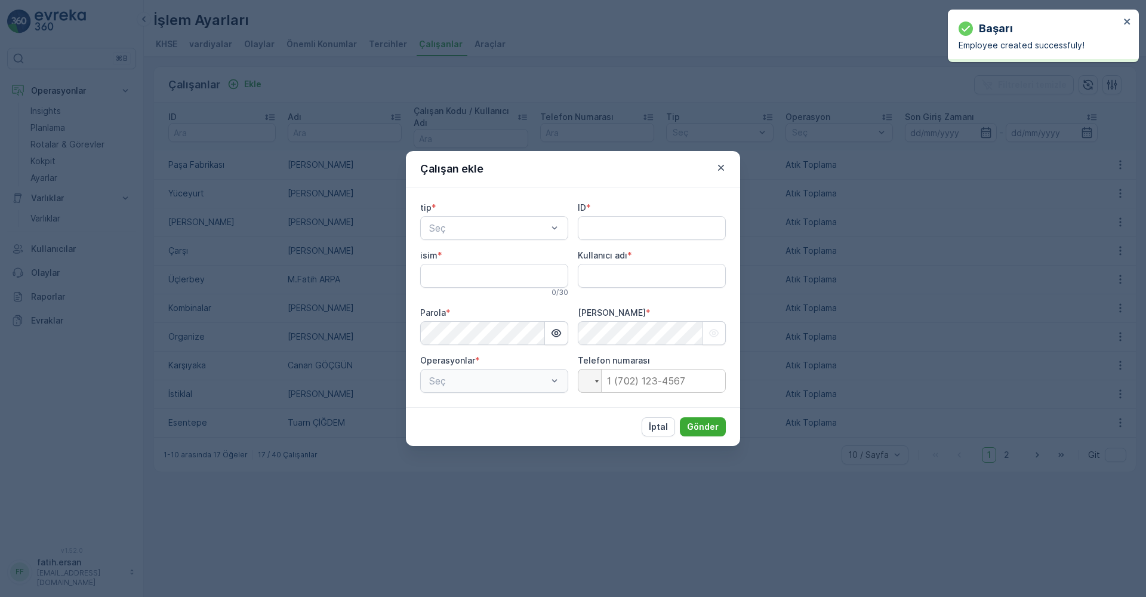
type adı "fatih.ersan"
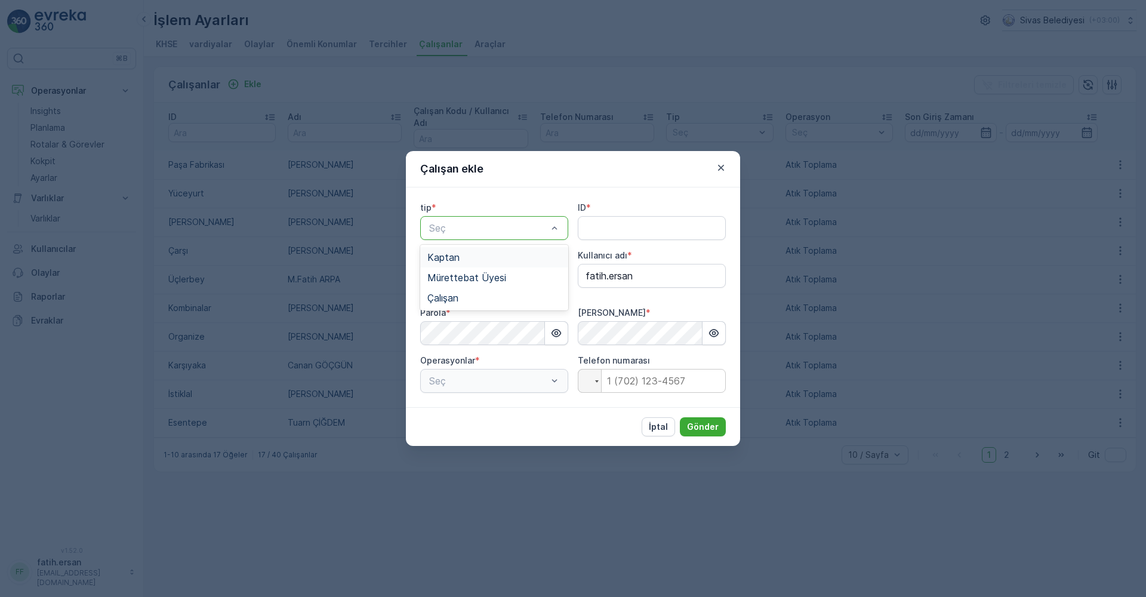
click at [456, 257] on span "Kaptan" at bounding box center [443, 257] width 32 height 11
click at [622, 230] on input "ID" at bounding box center [652, 228] width 148 height 24
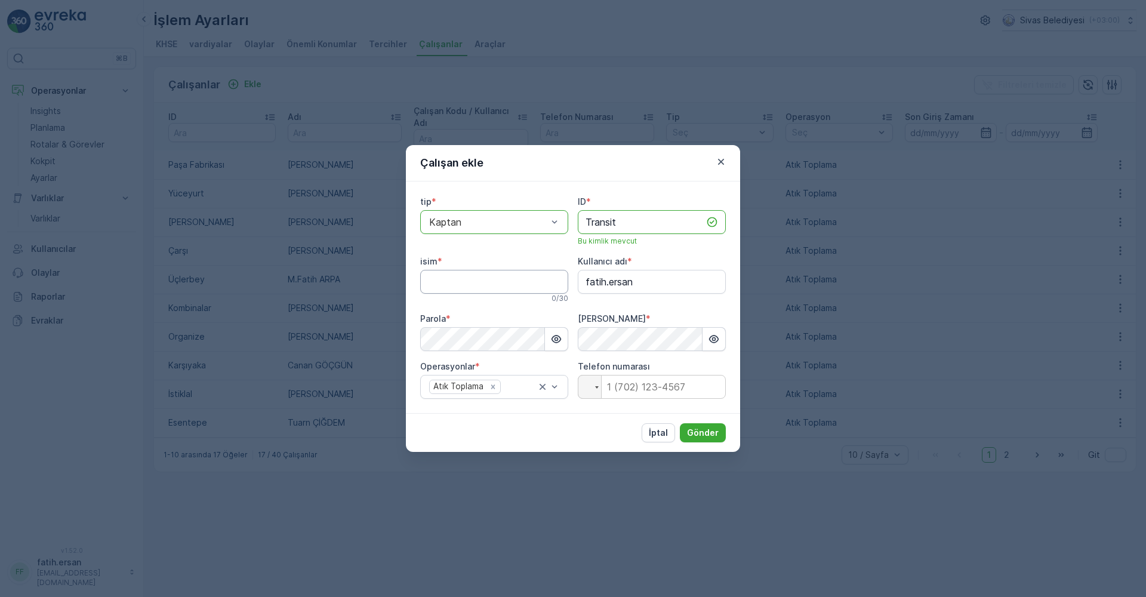
type input "Transit"
click at [470, 280] on input "isim" at bounding box center [494, 282] width 148 height 24
type input "[PERSON_NAME]"
drag, startPoint x: 618, startPoint y: 285, endPoint x: 577, endPoint y: 288, distance: 41.3
click at [579, 286] on adı "fatih.ersan" at bounding box center [652, 282] width 148 height 24
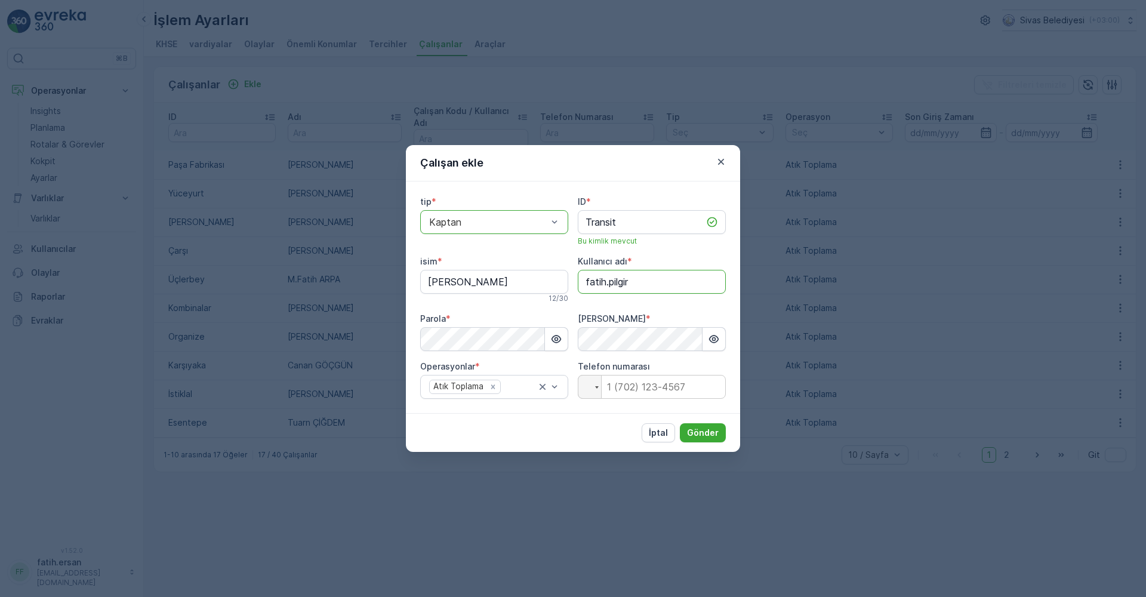
type adı "fatih.pilgir"
click at [569, 311] on div "tip * option Kaptan, selected. Kaptan ID * Transit Bu kimlik mevcut isim * [PER…" at bounding box center [573, 297] width 306 height 203
drag, startPoint x: 583, startPoint y: 432, endPoint x: 657, endPoint y: 427, distance: 74.7
click at [584, 432] on div "İptal Gönder" at bounding box center [573, 432] width 334 height 39
click at [707, 427] on p "Gönder" at bounding box center [703, 433] width 32 height 12
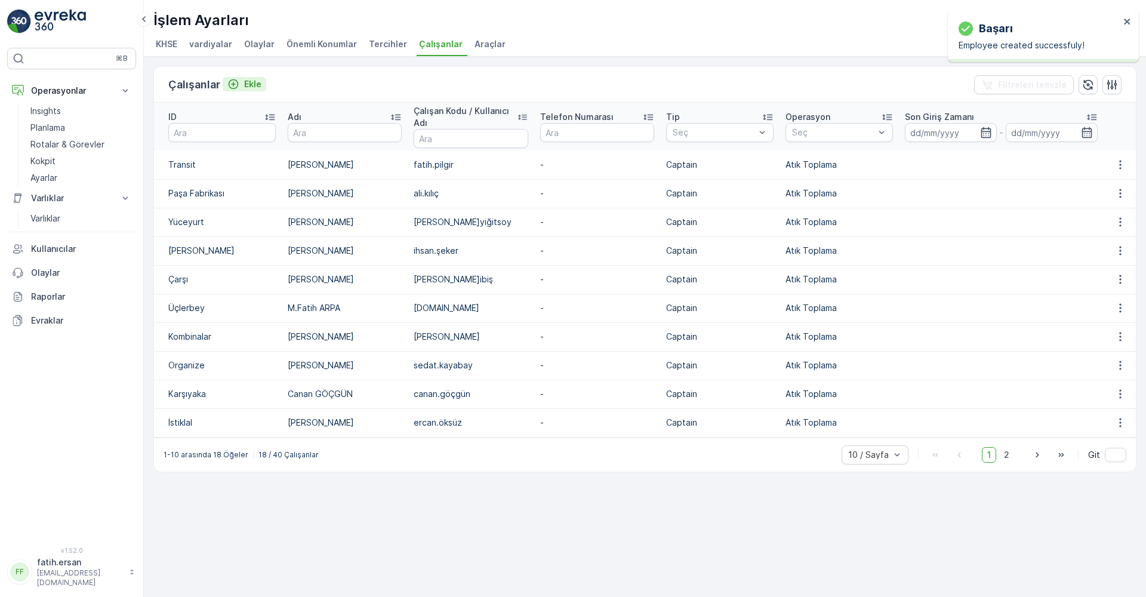
click at [248, 80] on p "Ekle" at bounding box center [252, 84] width 17 height 12
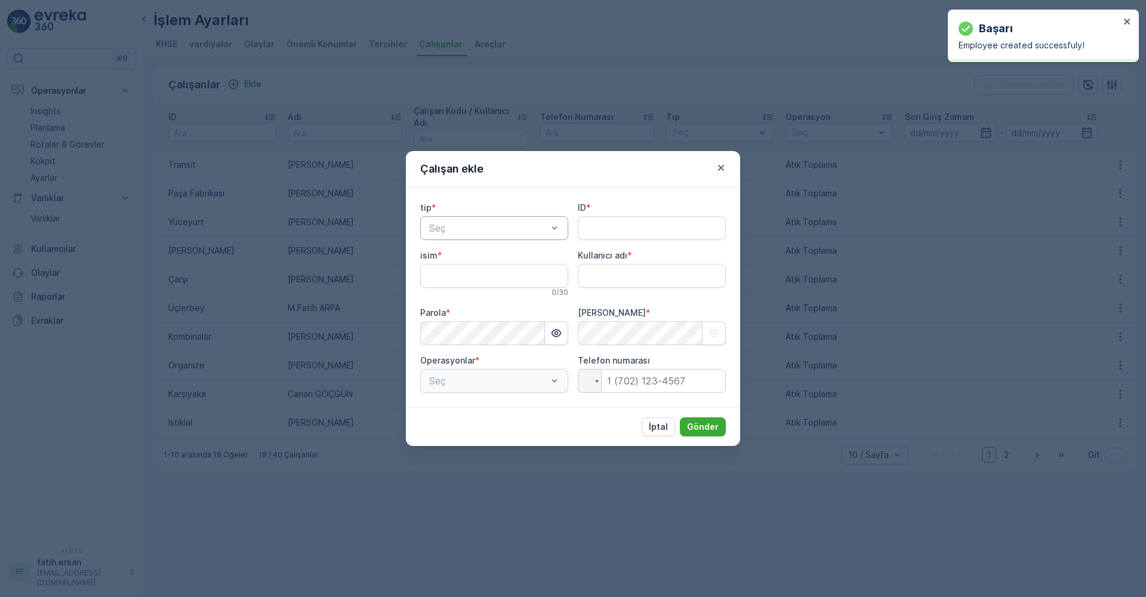
type adı "fatih.ersan"
click at [455, 259] on span "Kaptan" at bounding box center [443, 257] width 32 height 11
click at [619, 233] on input "ID" at bounding box center [652, 228] width 148 height 24
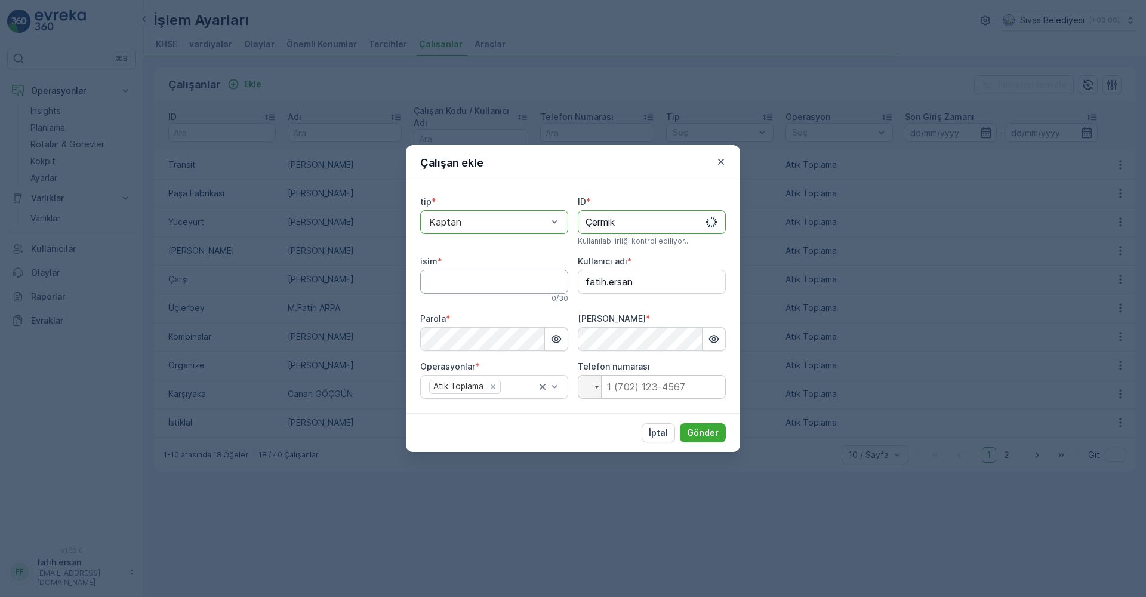
type input "Çermik"
click at [498, 286] on input "isim" at bounding box center [494, 282] width 148 height 24
type input "[PERSON_NAME]"
drag, startPoint x: 642, startPoint y: 283, endPoint x: 568, endPoint y: 286, distance: 74.1
click at [568, 286] on div "tip * option Kaptan, selected. Kaptan ID * Çermik Bu kimlik mevcut isim * [PERS…" at bounding box center [573, 297] width 306 height 203
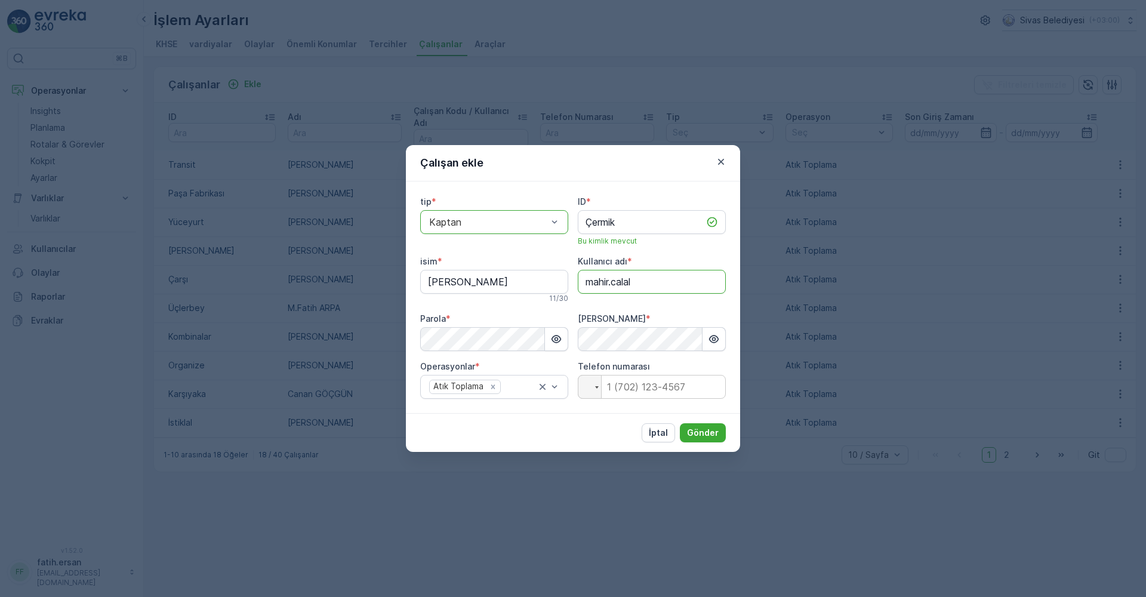
type adı "mahir.calal"
click at [603, 429] on div "İptal Gönder" at bounding box center [573, 432] width 334 height 39
click at [709, 434] on p "Gönder" at bounding box center [703, 433] width 32 height 12
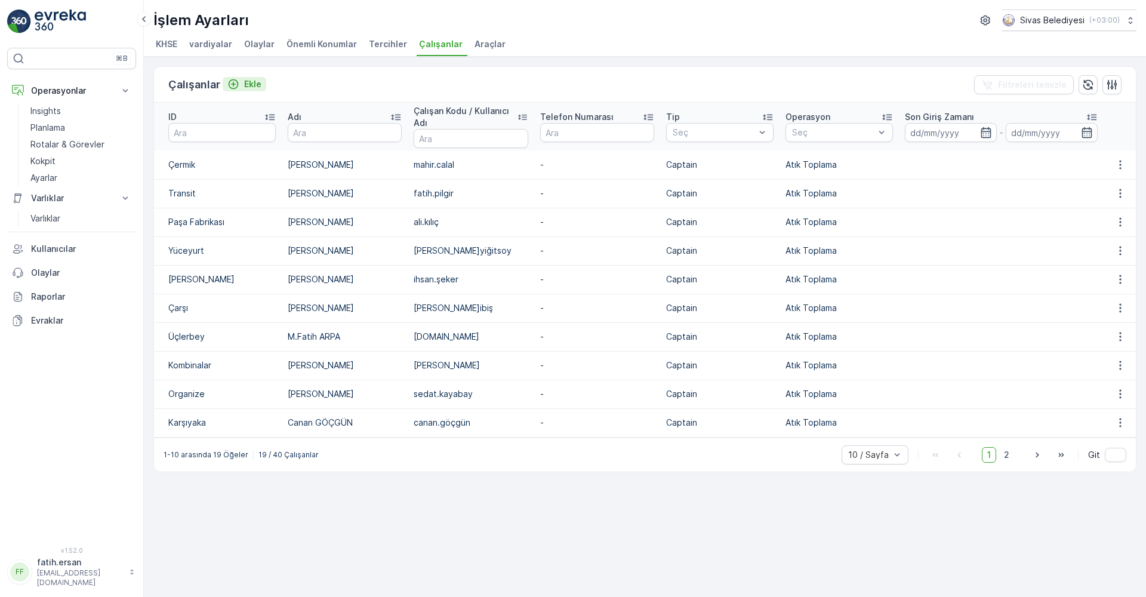
click at [252, 84] on p "Ekle" at bounding box center [252, 84] width 17 height 12
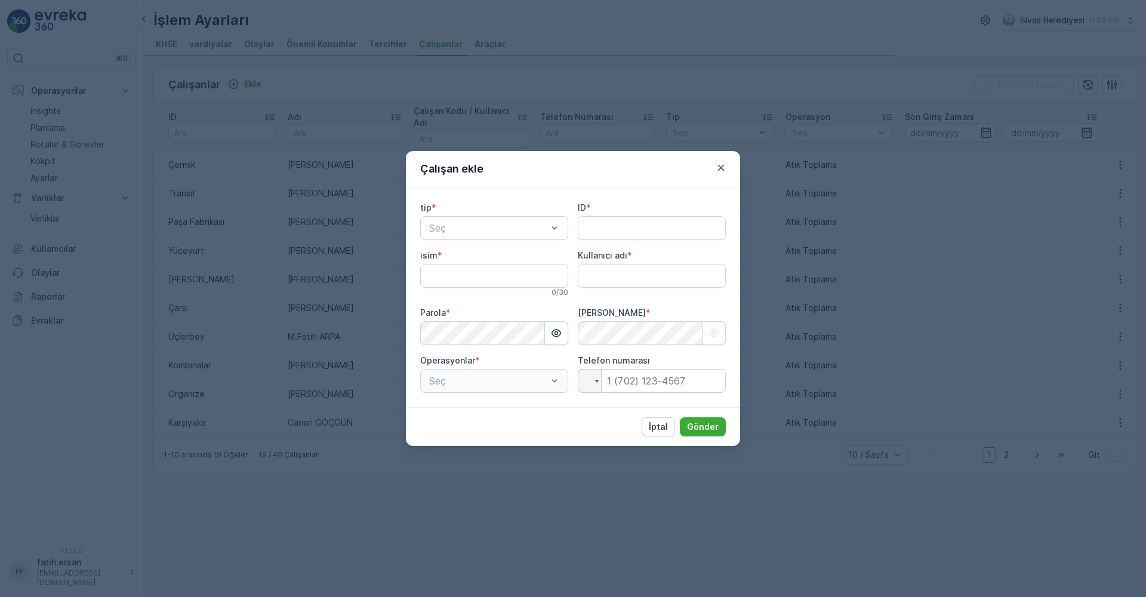
type adı "fatih.ersan"
click at [471, 252] on div "Kaptan" at bounding box center [494, 257] width 134 height 11
click at [625, 229] on input "ID" at bounding box center [652, 228] width 148 height 24
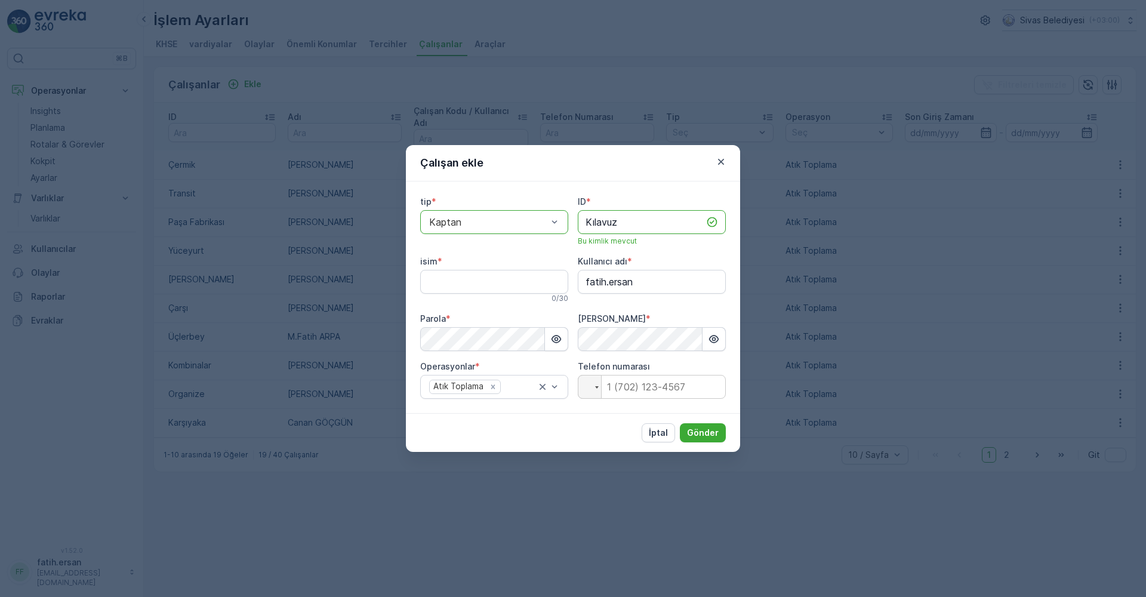
type input "Kılavuz"
click at [462, 273] on input "isim" at bounding box center [494, 282] width 148 height 24
type input "[PERSON_NAME]"
drag, startPoint x: 630, startPoint y: 282, endPoint x: 559, endPoint y: 291, distance: 72.1
click at [559, 291] on div "tip * option Kaptan, selected. Kaptan ID * Kılavuz Bu kimlik mevcut isim * [PER…" at bounding box center [573, 297] width 306 height 203
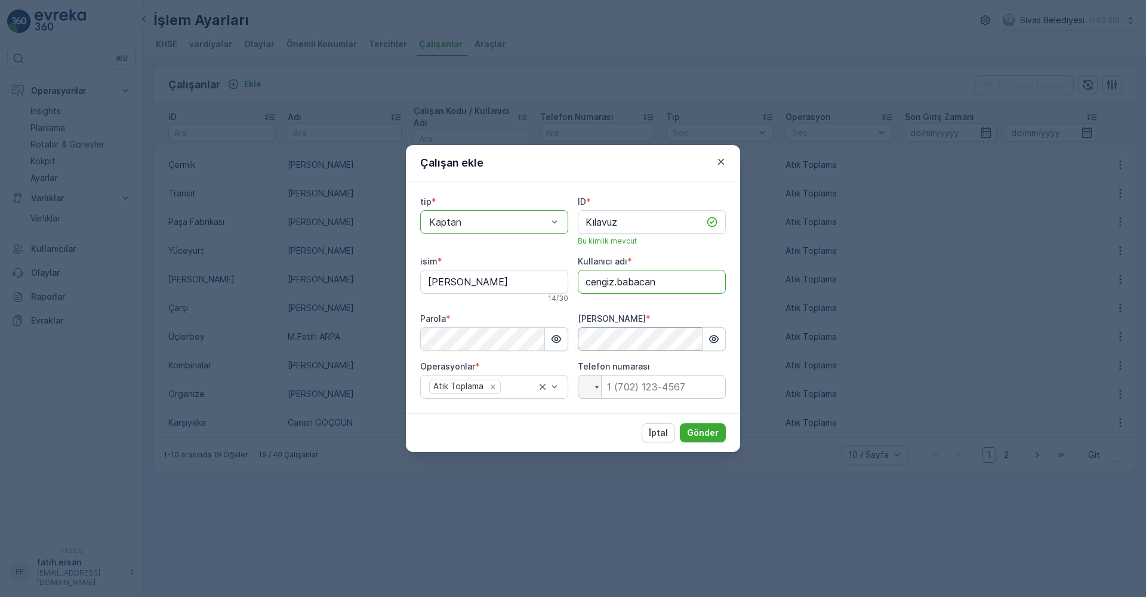
type adı "cengiz.babacan"
click at [713, 336] on icon "button" at bounding box center [714, 339] width 10 height 8
click at [713, 336] on icon "button" at bounding box center [714, 339] width 12 height 12
click at [711, 429] on p "Gönder" at bounding box center [703, 433] width 32 height 12
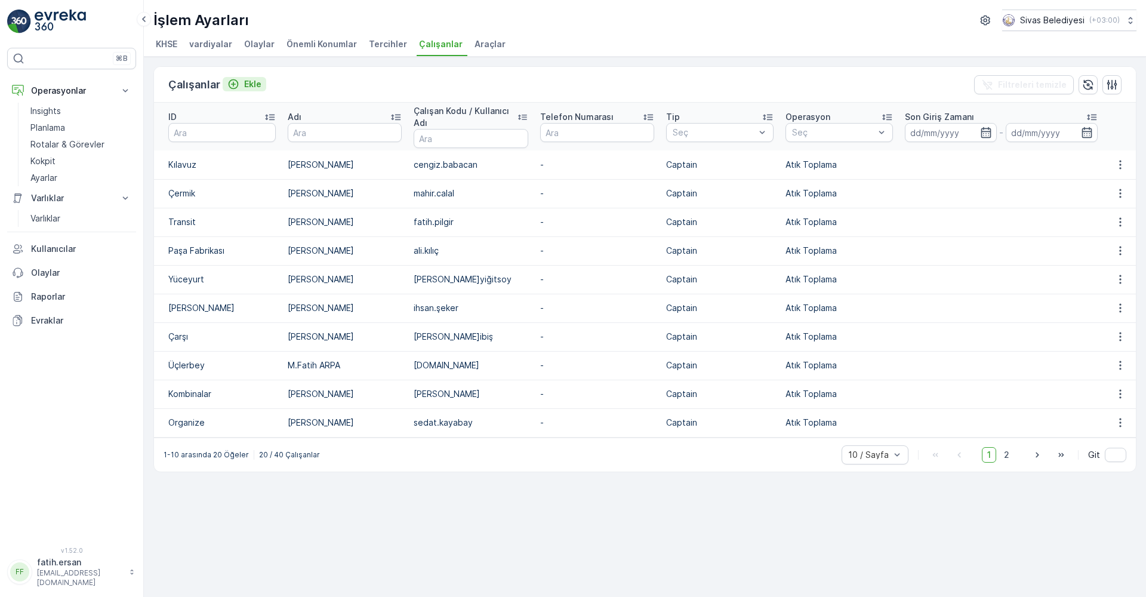
click at [245, 84] on p "Ekle" at bounding box center [252, 84] width 17 height 12
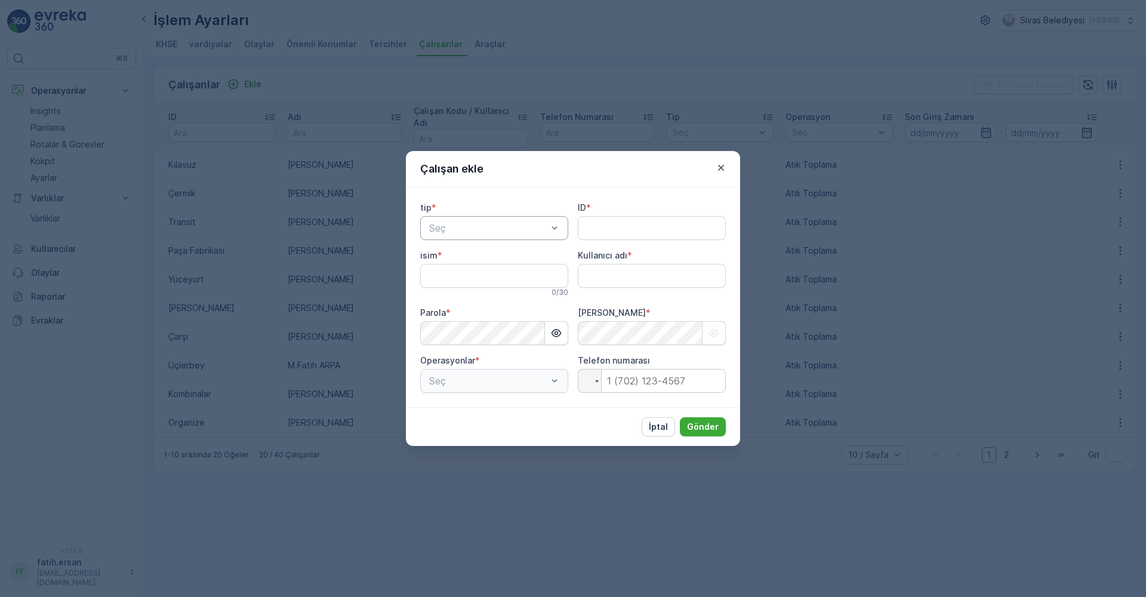
type adı "fatih.ersan"
click at [455, 261] on span "Kaptan" at bounding box center [443, 257] width 32 height 11
click at [666, 229] on input "ID" at bounding box center [652, 228] width 148 height 24
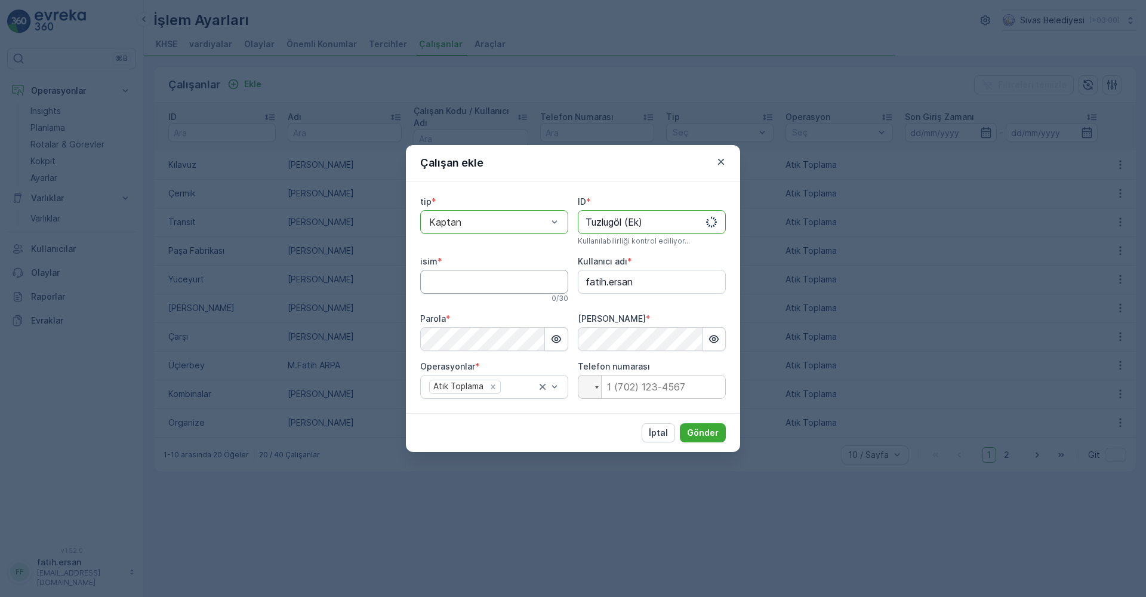
type input "Tuzlugöl (Ek)"
click at [485, 276] on input "isim" at bounding box center [494, 282] width 148 height 24
type input "[PERSON_NAME]"
drag, startPoint x: 642, startPoint y: 291, endPoint x: 572, endPoint y: 291, distance: 69.2
click at [572, 291] on div "tip * option Kaptan, selected. Kaptan ID * Tuzlugöl (Ek) Bu kimlik mevcut isim …" at bounding box center [573, 297] width 306 height 203
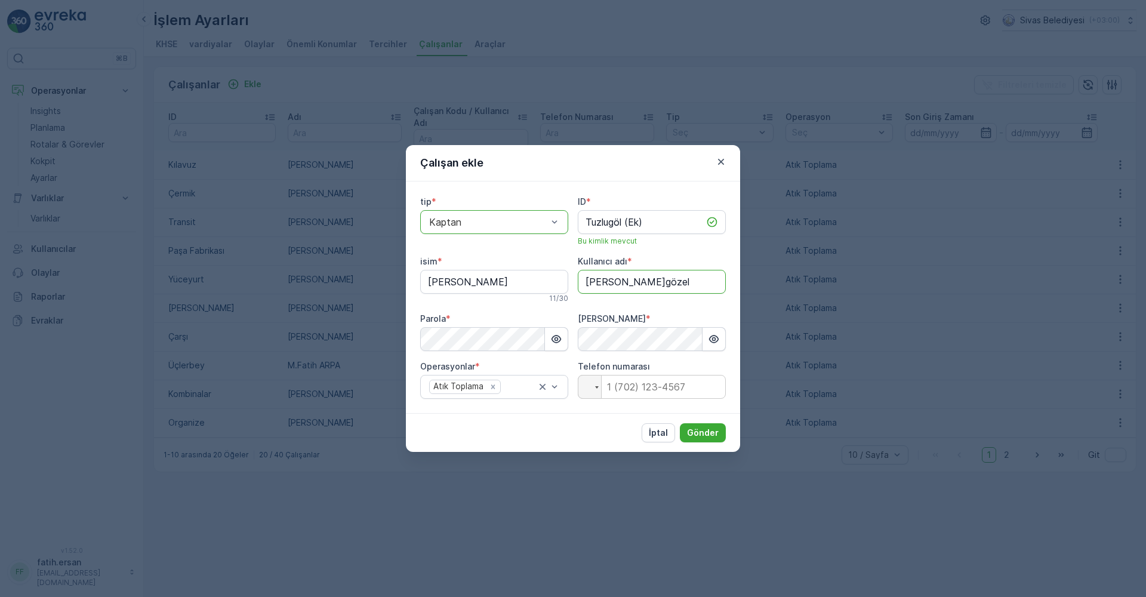
type adı "[PERSON_NAME]gözel"
click at [545, 314] on div "Parola *" at bounding box center [494, 319] width 148 height 12
click at [560, 341] on icon "button" at bounding box center [556, 339] width 12 height 12
click at [711, 338] on icon "button" at bounding box center [714, 339] width 12 height 12
click at [697, 429] on p "Gönder" at bounding box center [703, 433] width 32 height 12
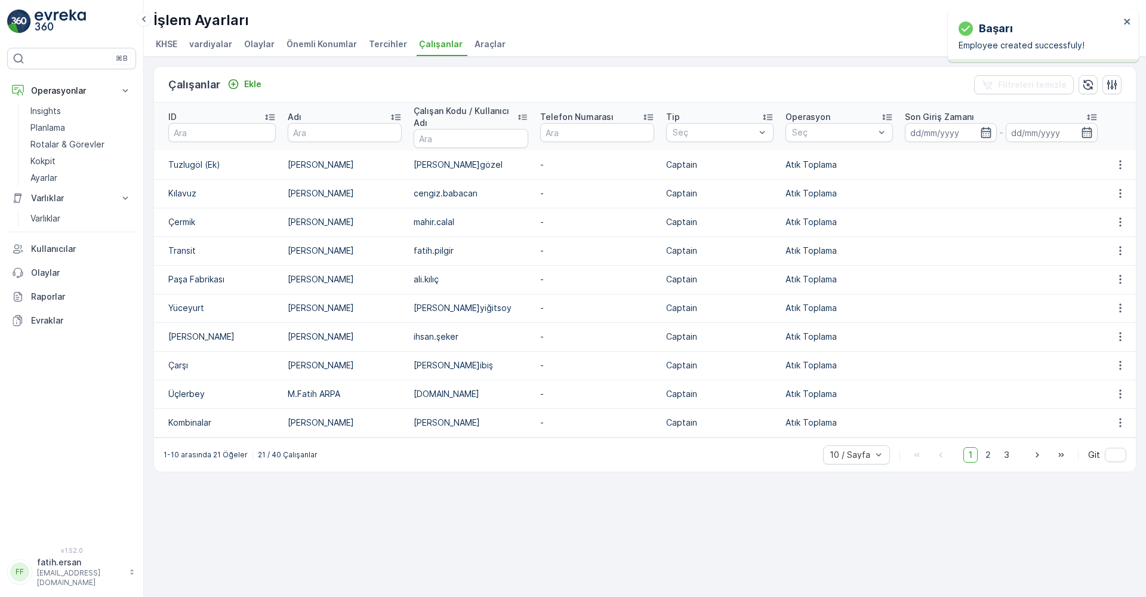
click at [474, 45] on span "Araçlar" at bounding box center [489, 44] width 31 height 12
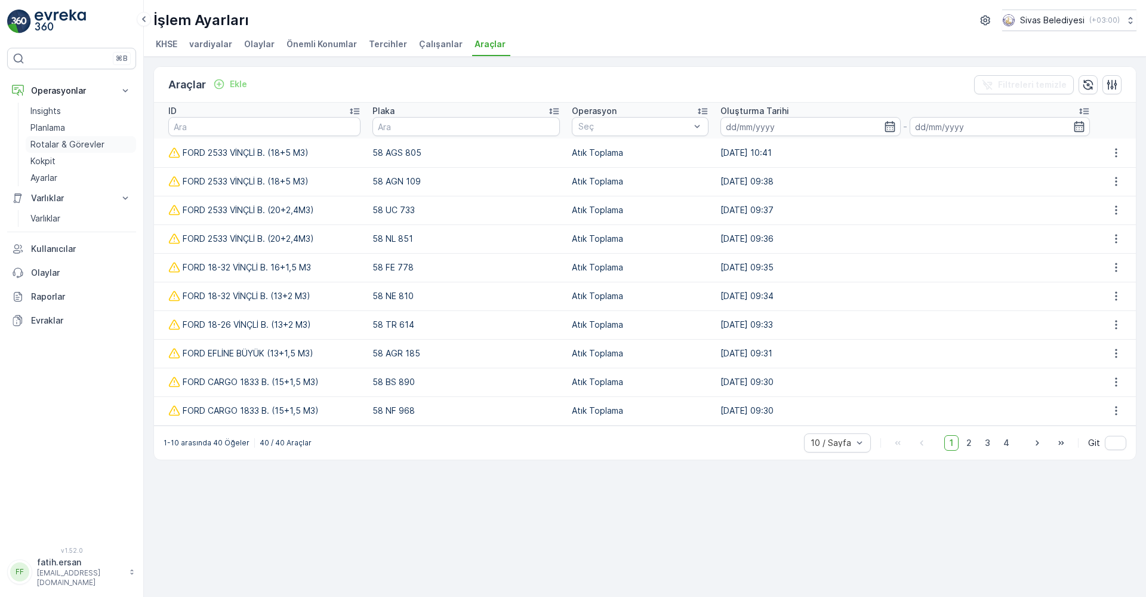
click at [43, 143] on p "Rotalar & Görevler" at bounding box center [67, 144] width 74 height 12
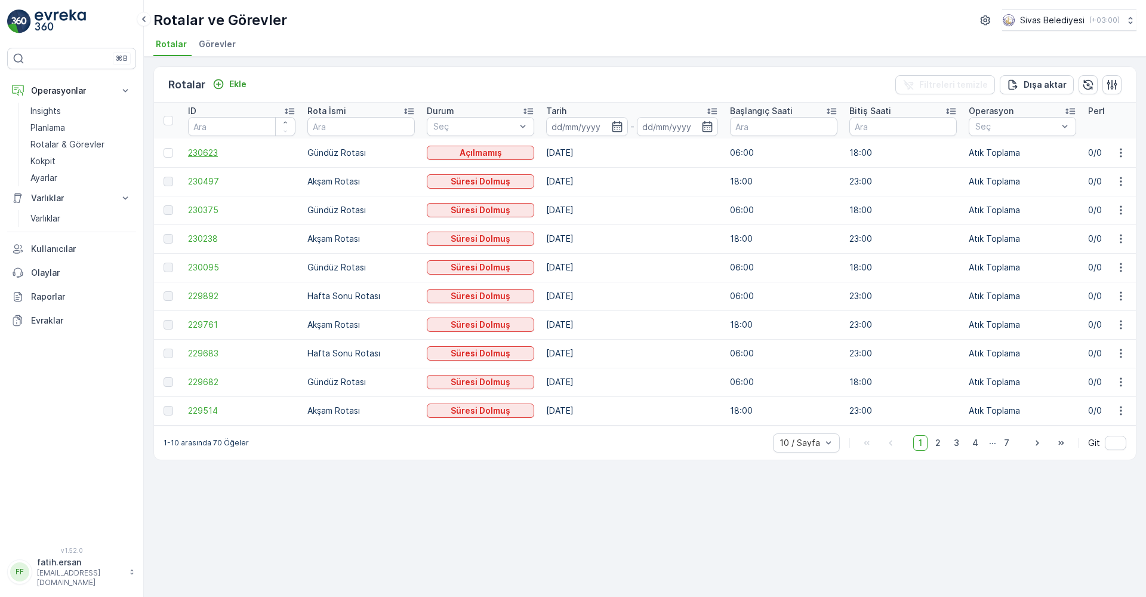
click at [204, 152] on span "230623" at bounding box center [241, 153] width 107 height 12
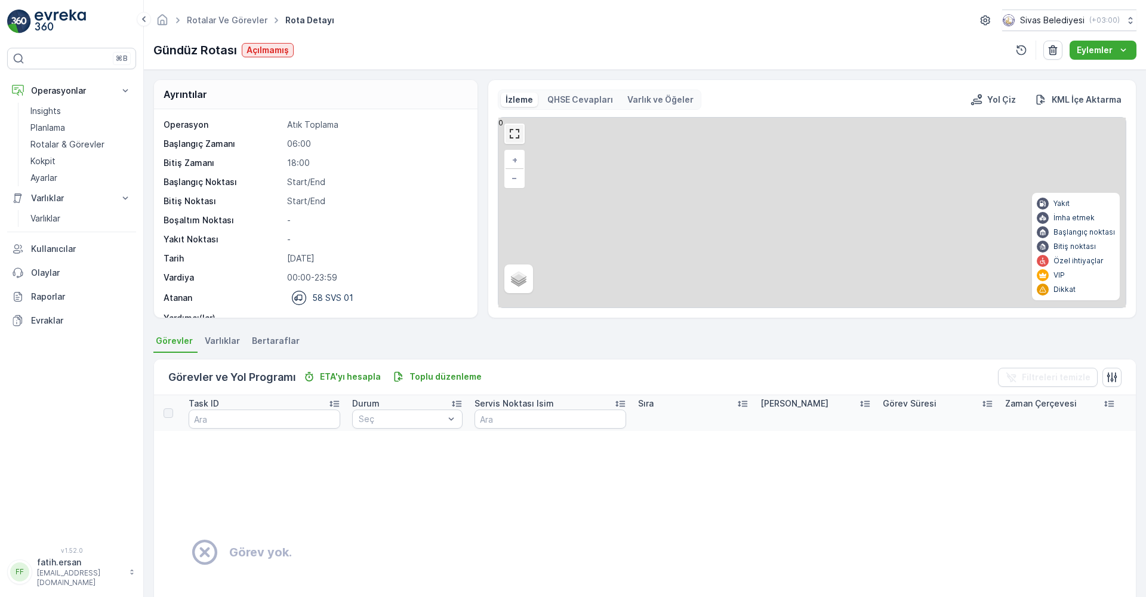
click at [511, 141] on link at bounding box center [515, 134] width 18 height 18
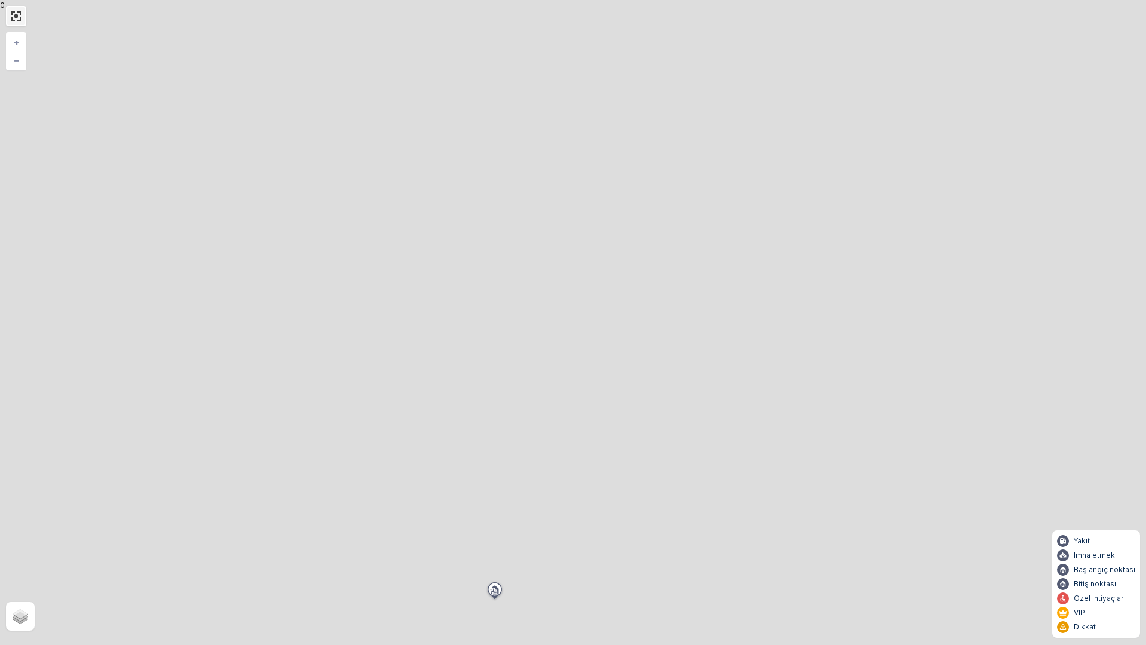
click at [20, 19] on link at bounding box center [16, 16] width 18 height 18
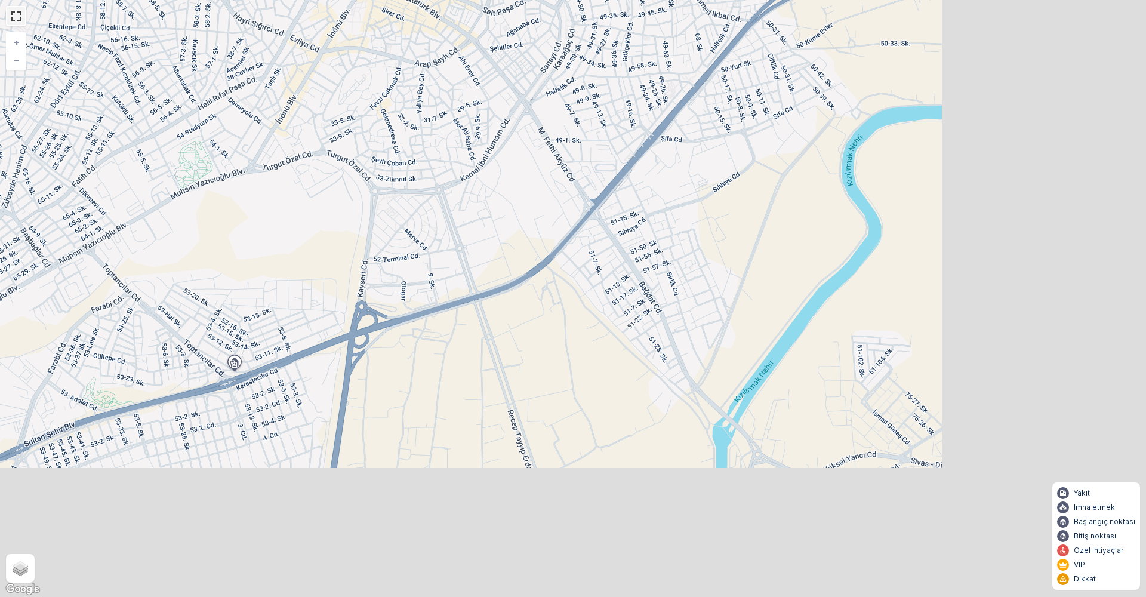
scroll to position [38, 0]
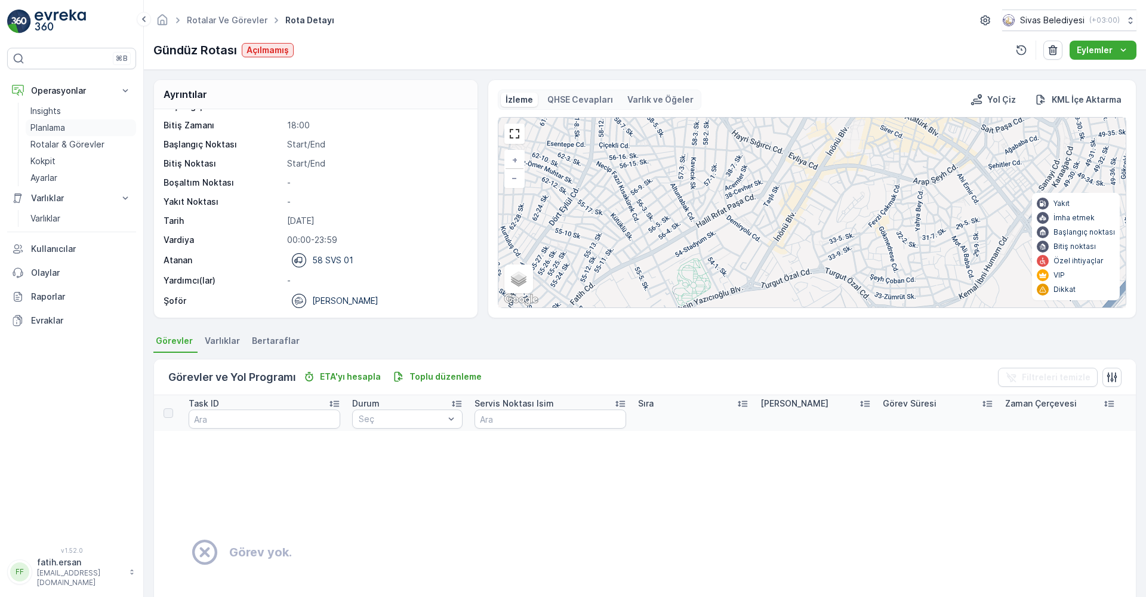
click at [47, 131] on p "Planlama" at bounding box center [47, 128] width 35 height 12
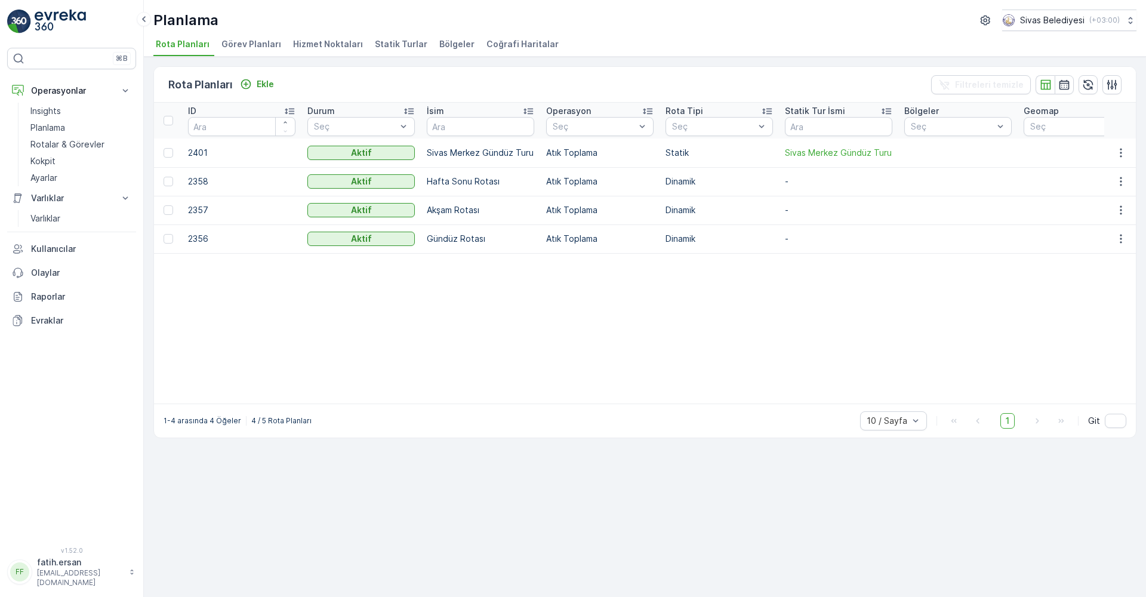
click at [204, 155] on p "2401" at bounding box center [241, 153] width 107 height 12
click at [193, 153] on p "2401" at bounding box center [241, 153] width 107 height 12
click at [174, 155] on div at bounding box center [170, 153] width 13 height 10
click at [164, 148] on input "checkbox" at bounding box center [164, 148] width 0 height 0
click at [195, 149] on p "2401" at bounding box center [241, 153] width 107 height 12
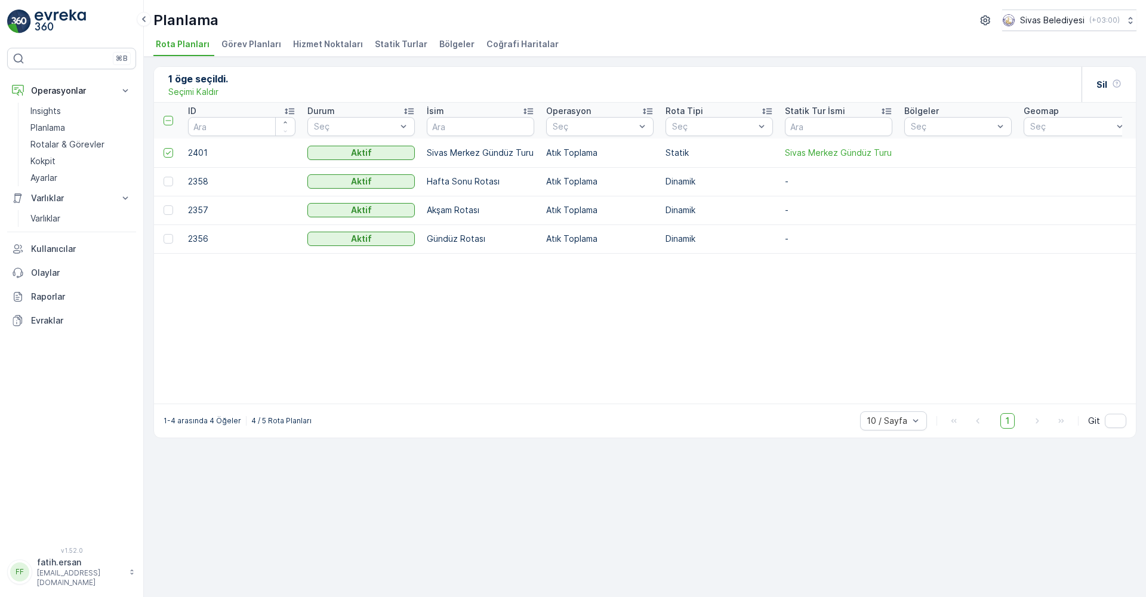
click at [675, 155] on p "Statik" at bounding box center [718, 153] width 107 height 12
click at [436, 154] on p "Sivas Merkez Gündüz Turu" at bounding box center [480, 153] width 107 height 12
click at [306, 43] on span "Hizmet Noktaları" at bounding box center [328, 44] width 70 height 12
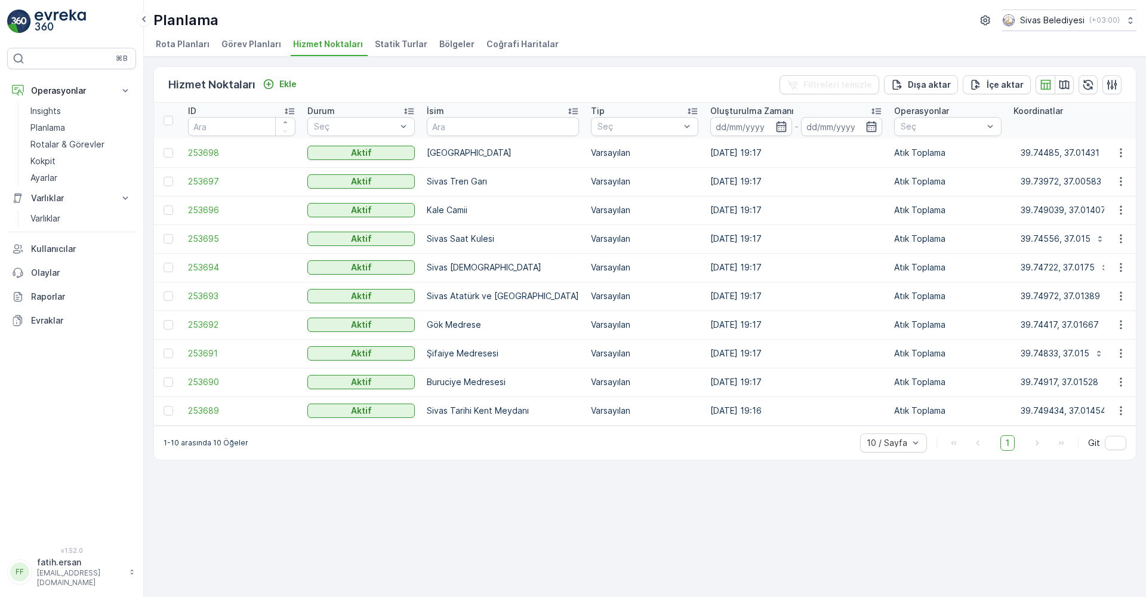
click at [252, 42] on span "Görev Planları" at bounding box center [251, 44] width 60 height 12
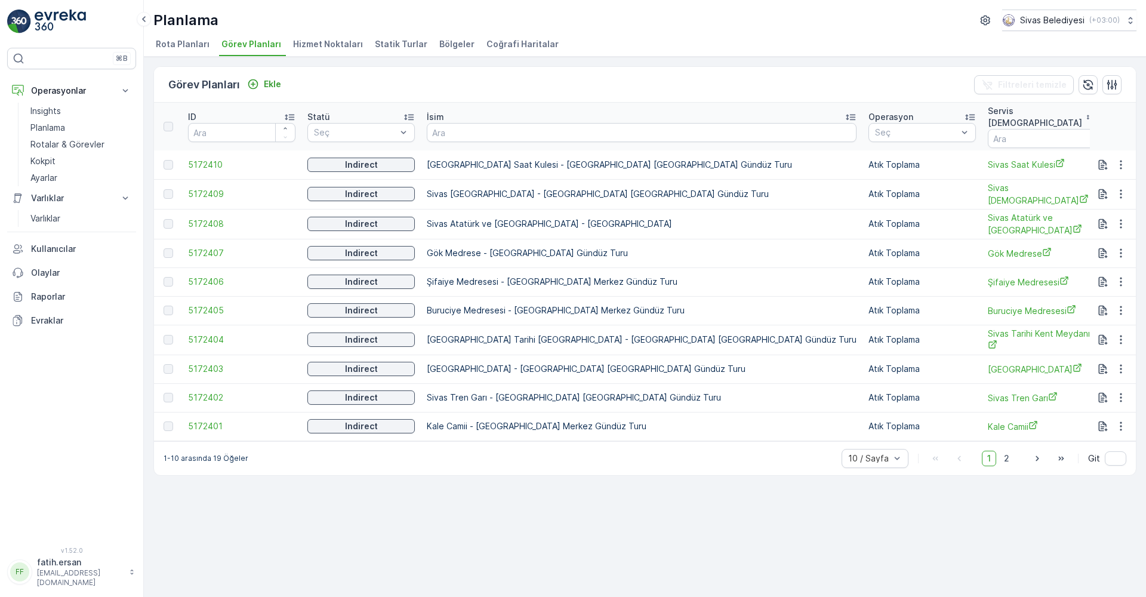
click at [398, 39] on span "Statik Turlar" at bounding box center [401, 44] width 53 height 12
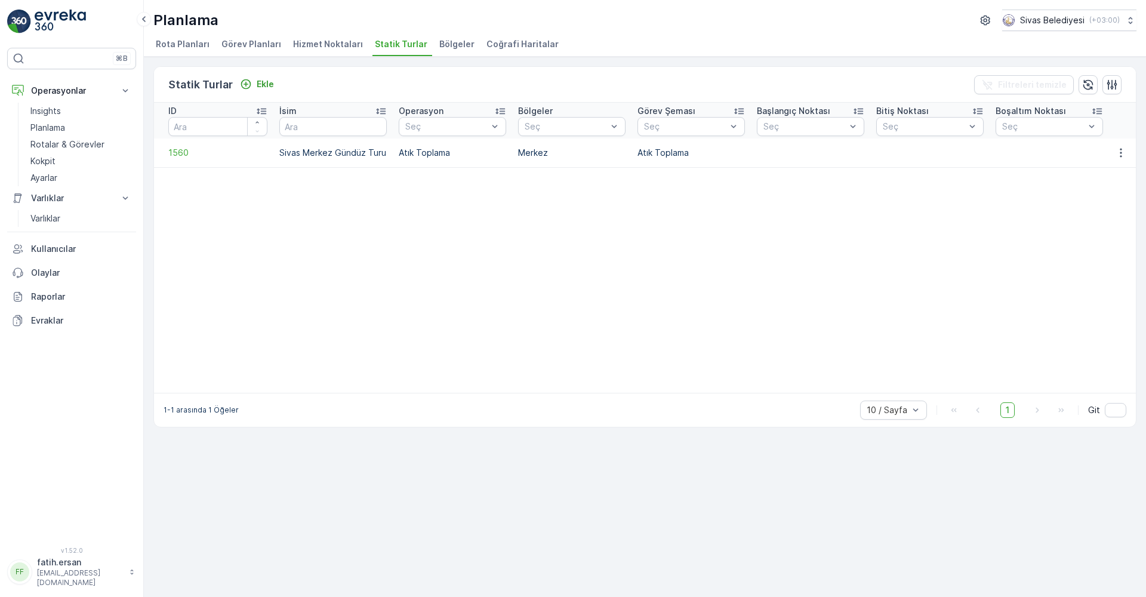
click at [447, 42] on span "Bölgeler" at bounding box center [456, 44] width 35 height 12
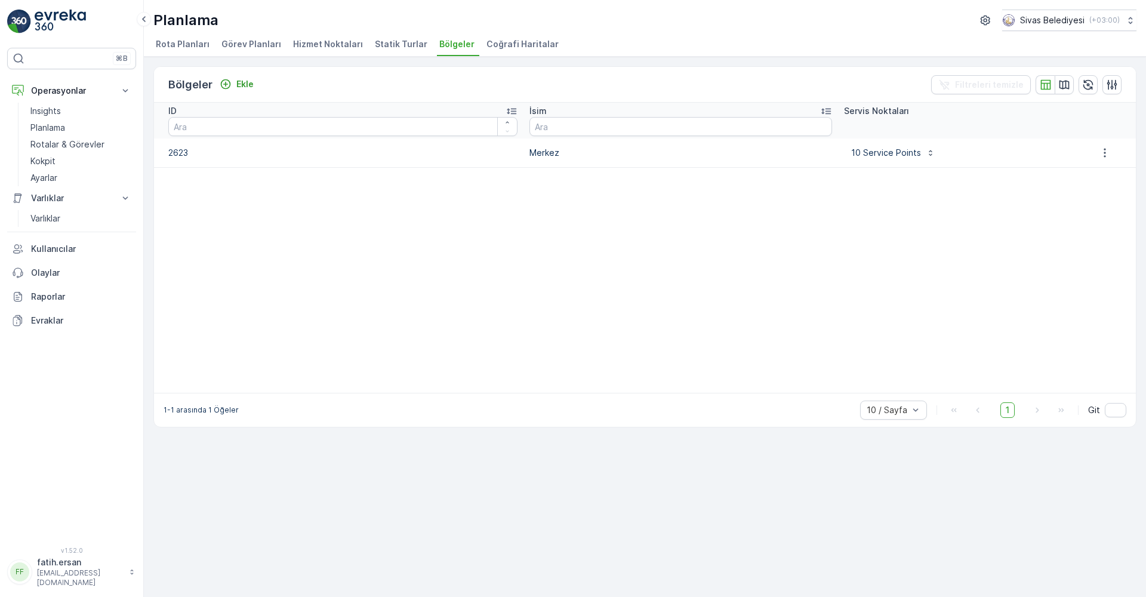
click at [494, 38] on span "Coğrafi Haritalar" at bounding box center [522, 44] width 72 height 12
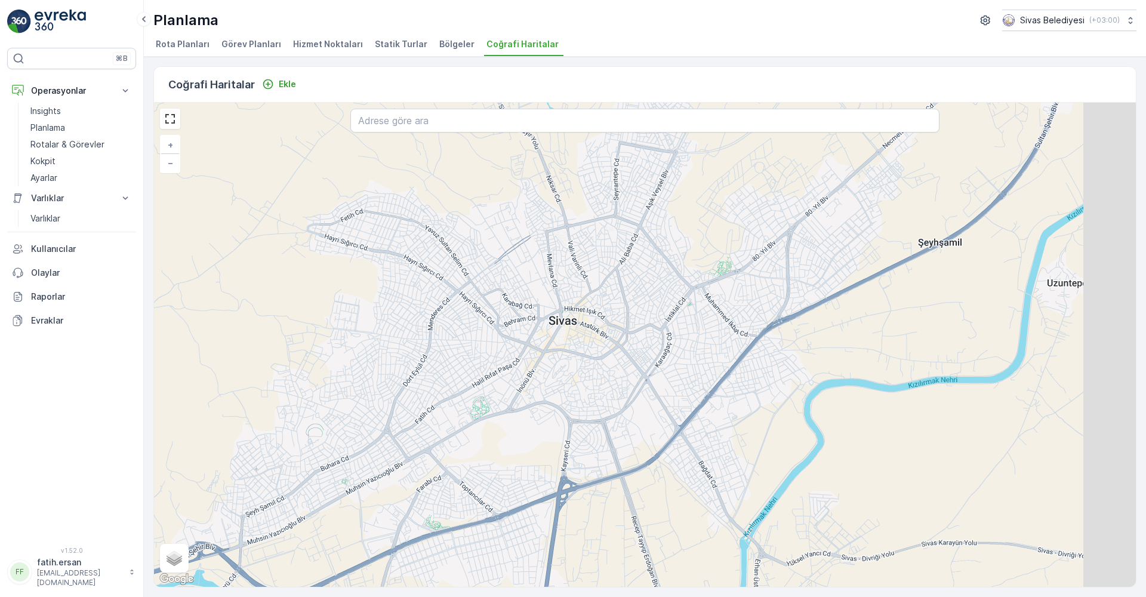
drag, startPoint x: 814, startPoint y: 281, endPoint x: 636, endPoint y: 372, distance: 200.2
click at [636, 371] on div "+ − Uydu Yol haritası Arazi Karışık Leaflet Klavye kısayolları Harita Verileri …" at bounding box center [645, 345] width 982 height 484
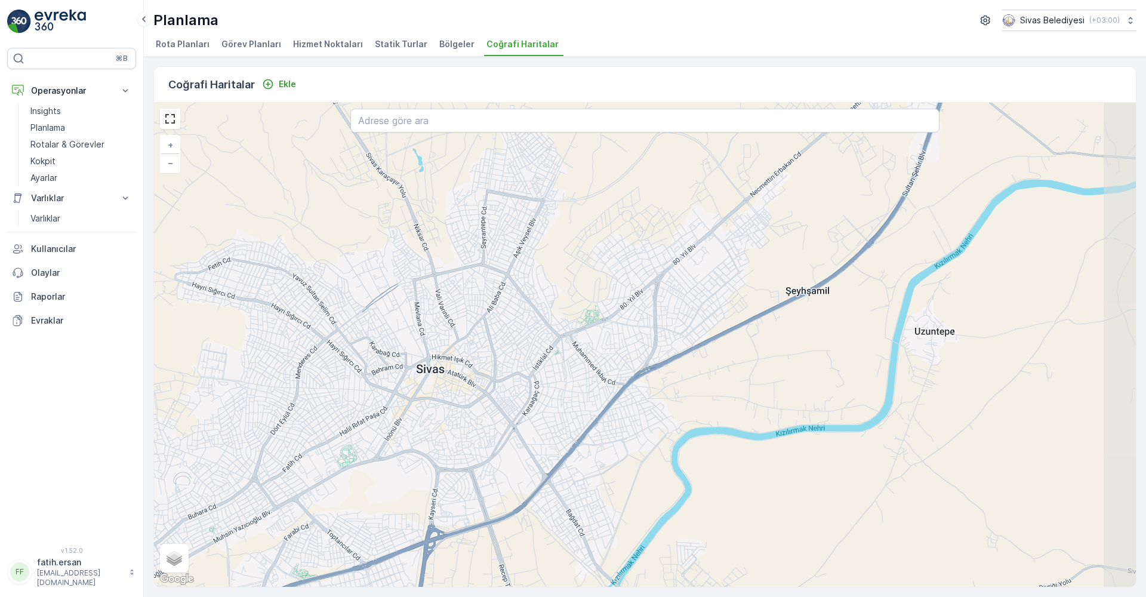
drag, startPoint x: 802, startPoint y: 187, endPoint x: 730, endPoint y: 213, distance: 76.8
click at [730, 213] on div "+ − Uydu Yol haritası Arazi Karışık Leaflet Klavye kısayolları Harita Verileri …" at bounding box center [645, 345] width 982 height 484
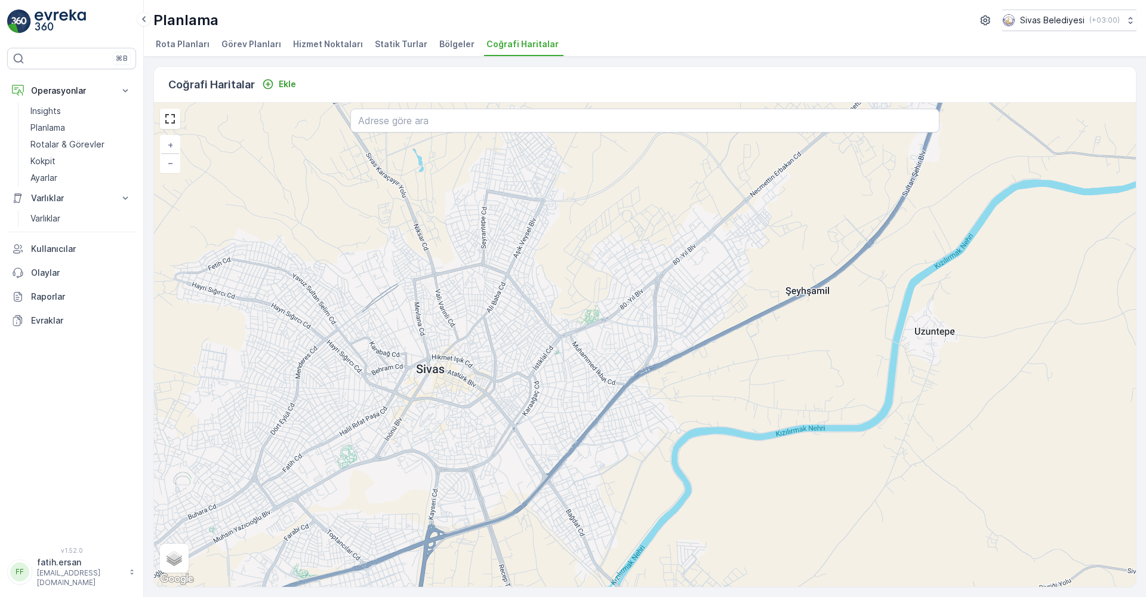
click at [185, 44] on span "Rota Planları" at bounding box center [183, 44] width 54 height 12
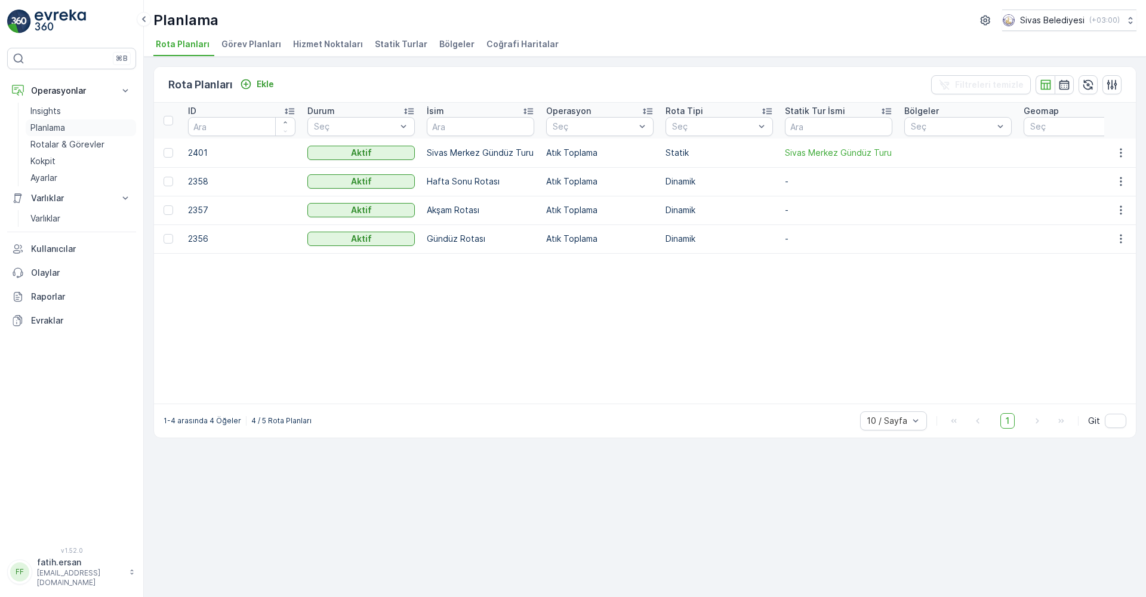
click at [59, 129] on p "Planlama" at bounding box center [47, 128] width 35 height 12
click at [46, 116] on p "Insights" at bounding box center [45, 111] width 30 height 12
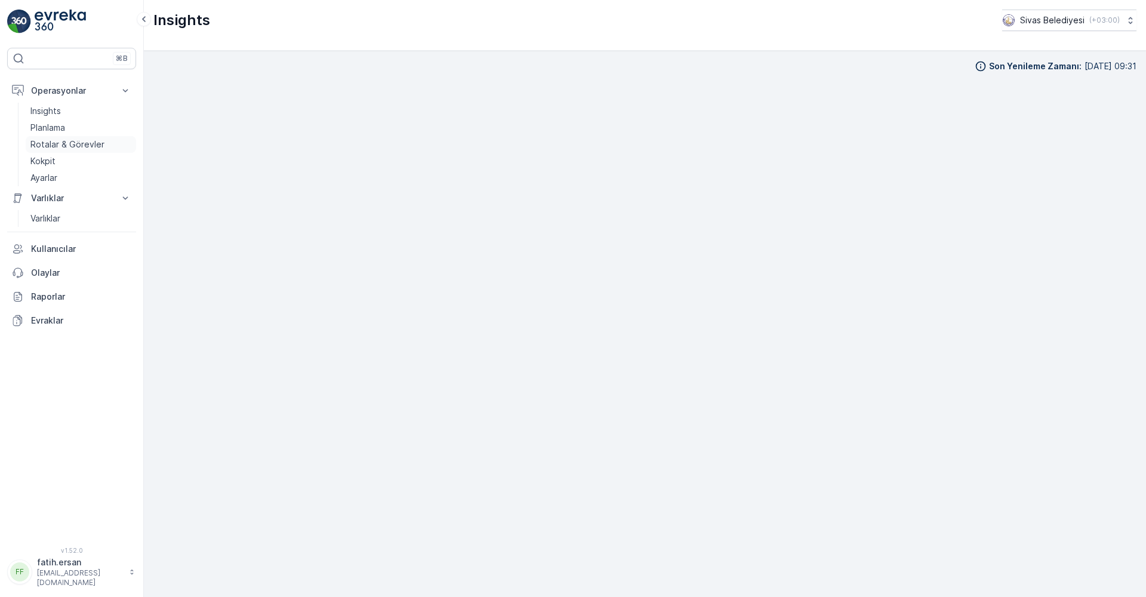
click at [60, 143] on p "Rotalar & Görevler" at bounding box center [67, 144] width 74 height 12
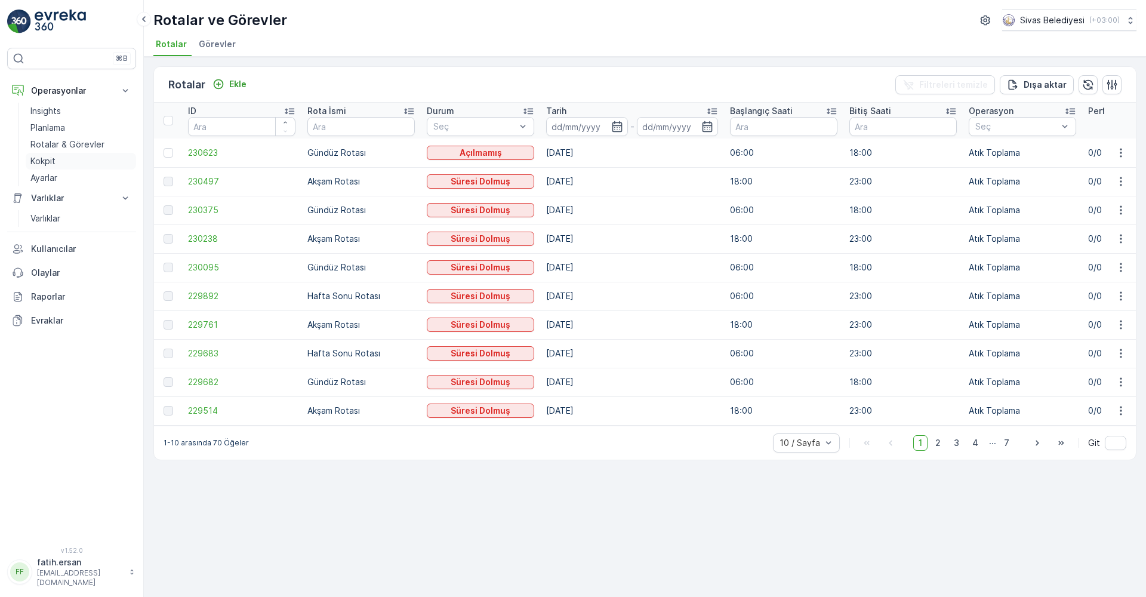
click at [51, 165] on p "Kokpit" at bounding box center [42, 161] width 25 height 12
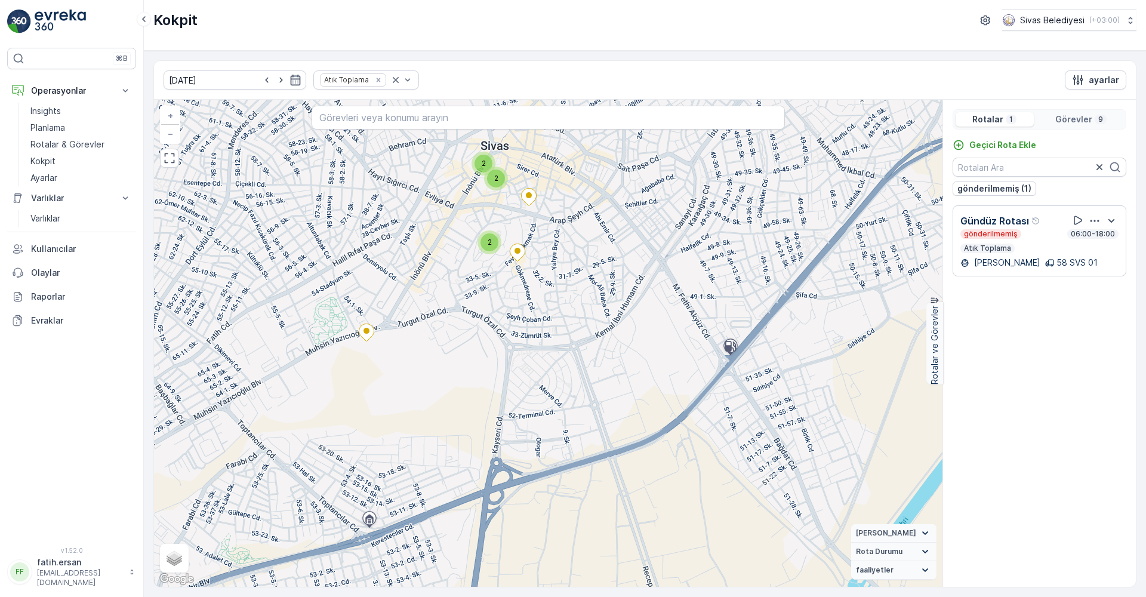
click at [488, 245] on span "2" at bounding box center [490, 242] width 4 height 9
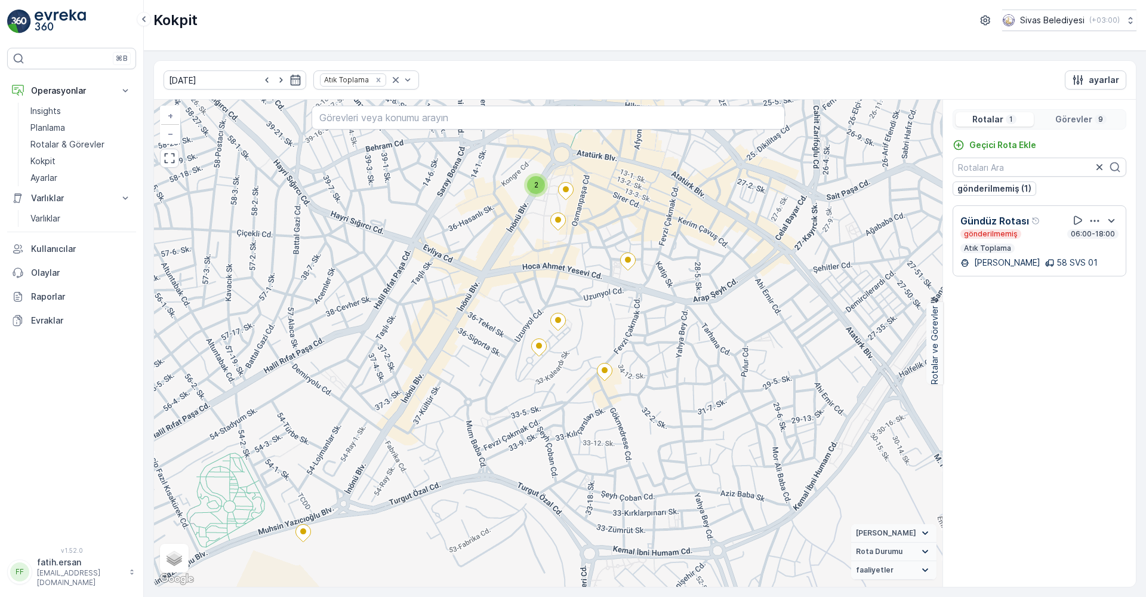
click at [539, 194] on div "2" at bounding box center [536, 185] width 24 height 24
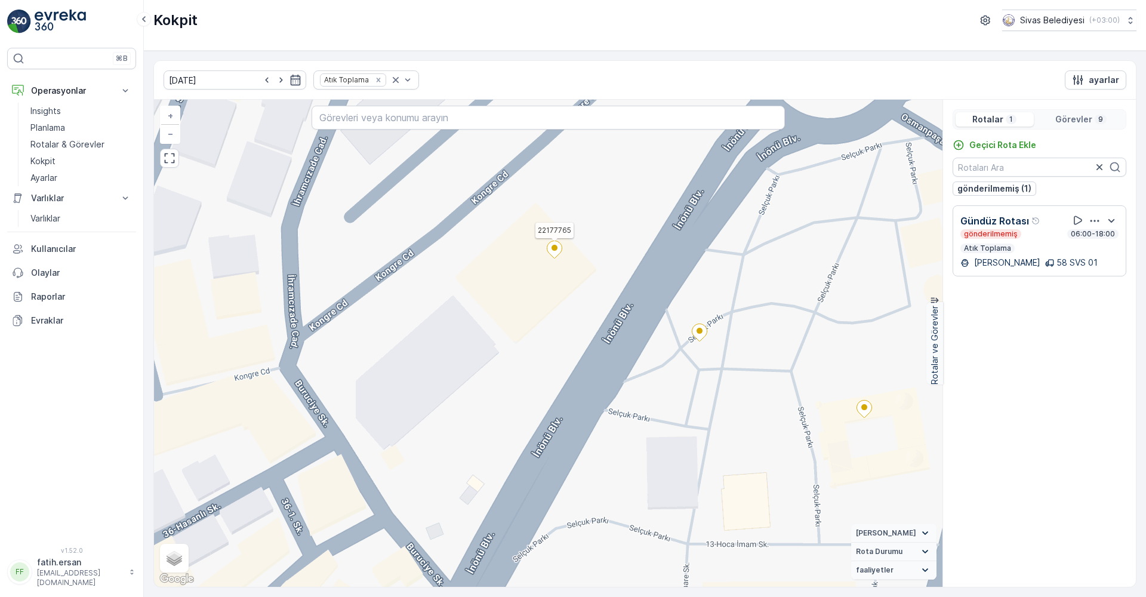
click at [551, 254] on icon at bounding box center [554, 249] width 15 height 17
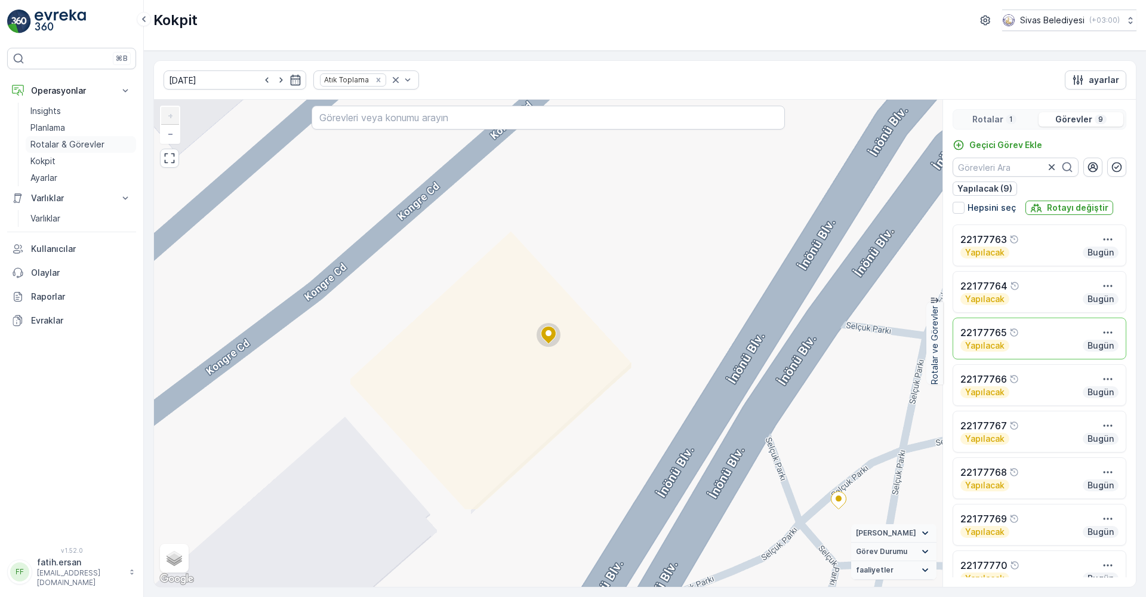
click at [51, 142] on p "Rotalar & Görevler" at bounding box center [67, 144] width 74 height 12
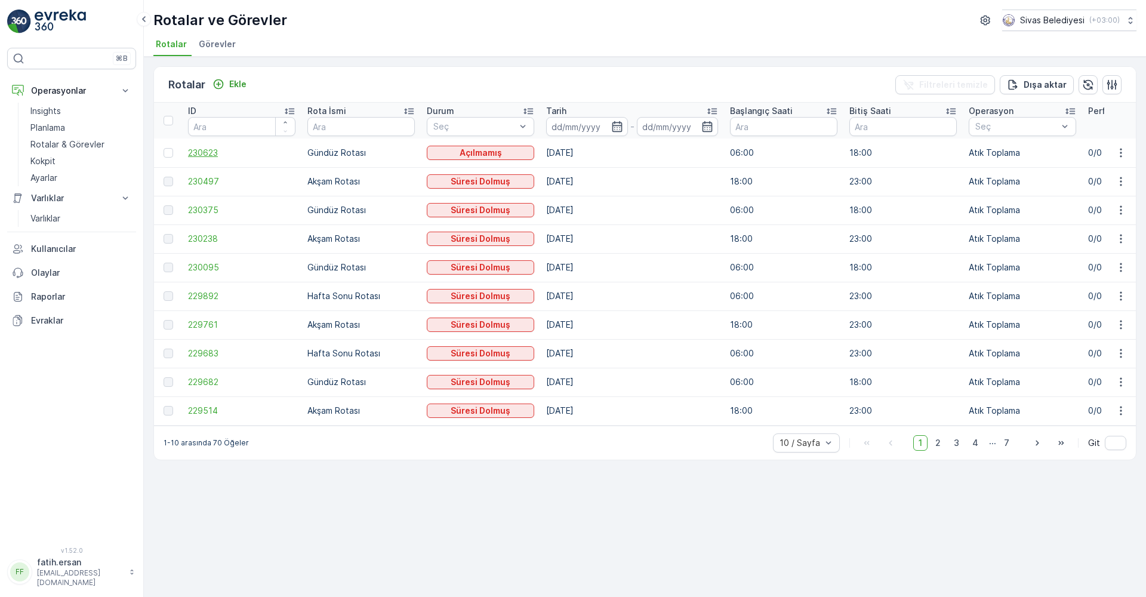
click at [208, 155] on span "230623" at bounding box center [241, 153] width 107 height 12
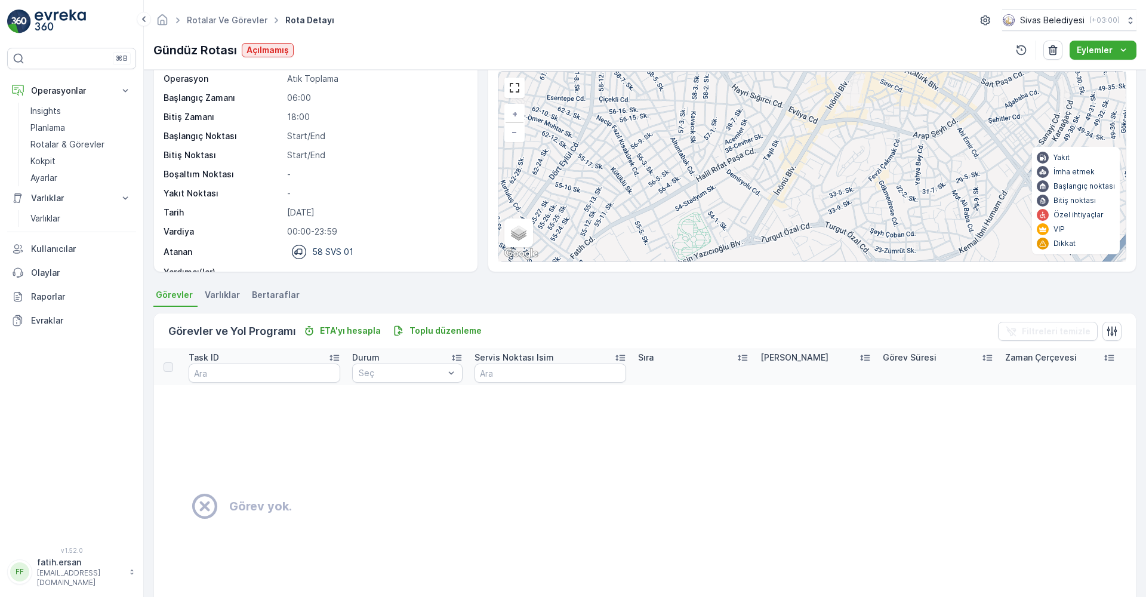
scroll to position [60, 0]
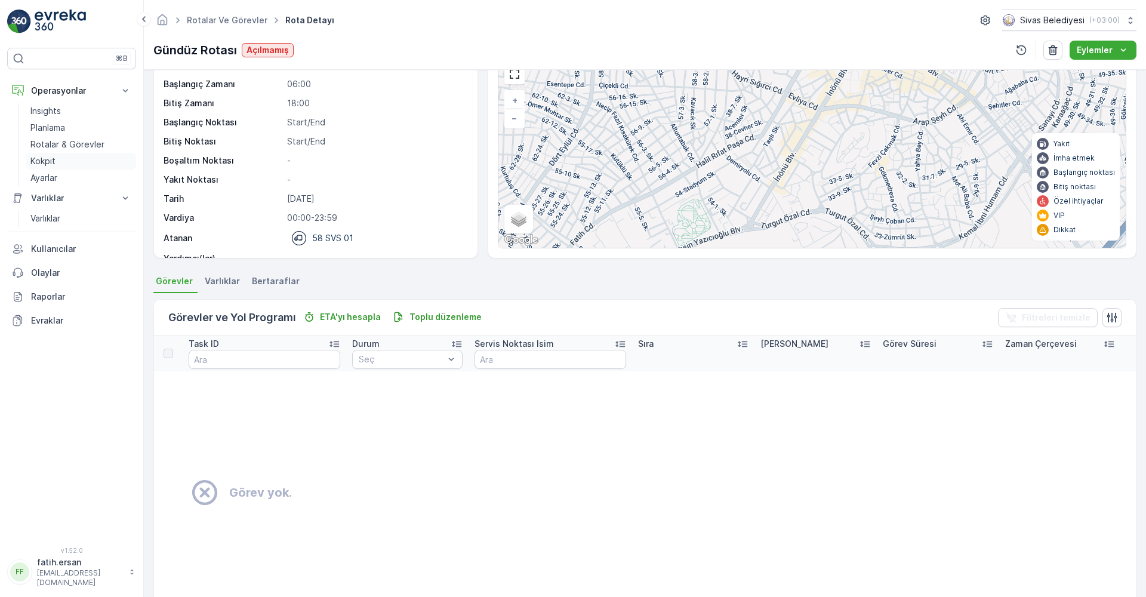
click at [42, 159] on p "Kokpit" at bounding box center [42, 161] width 25 height 12
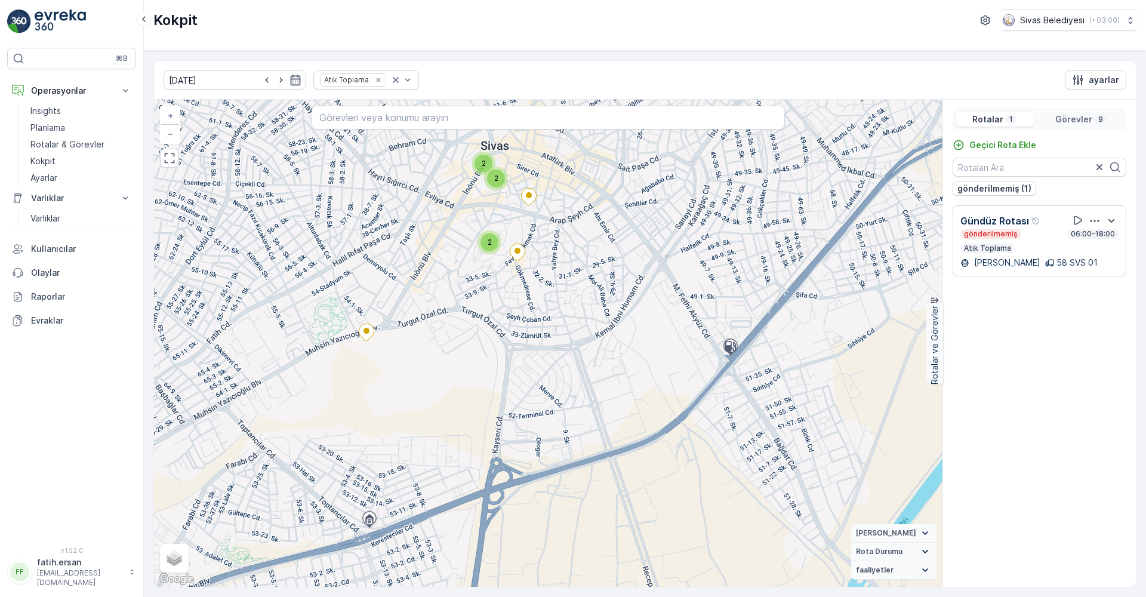
click at [993, 220] on p "Gündüz Rotası" at bounding box center [994, 221] width 69 height 14
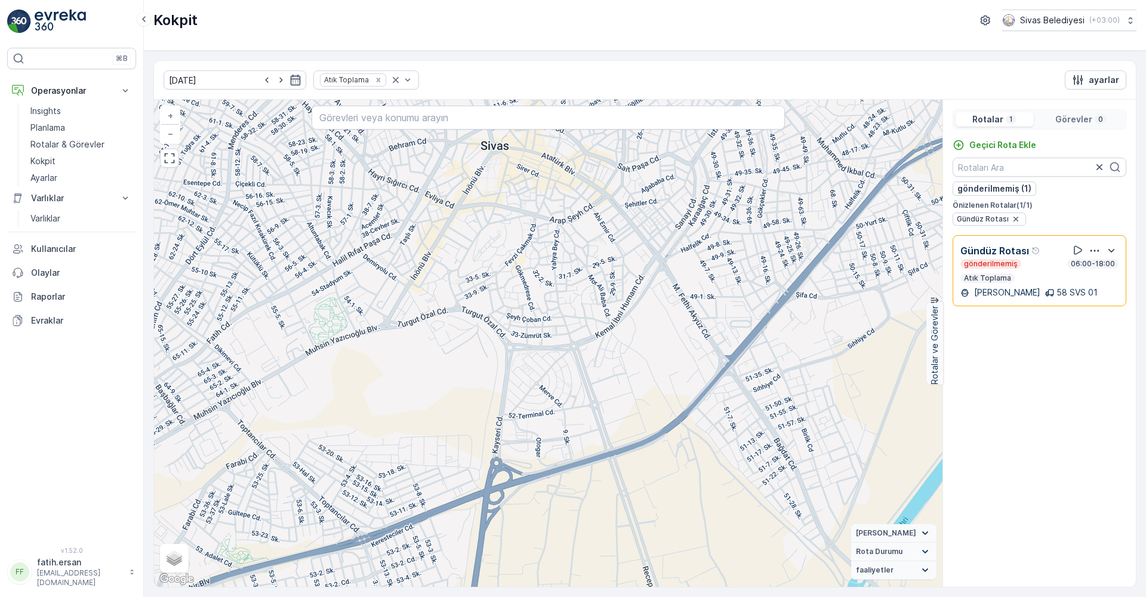
click at [991, 266] on p "gönderilmemiş" at bounding box center [991, 264] width 56 height 10
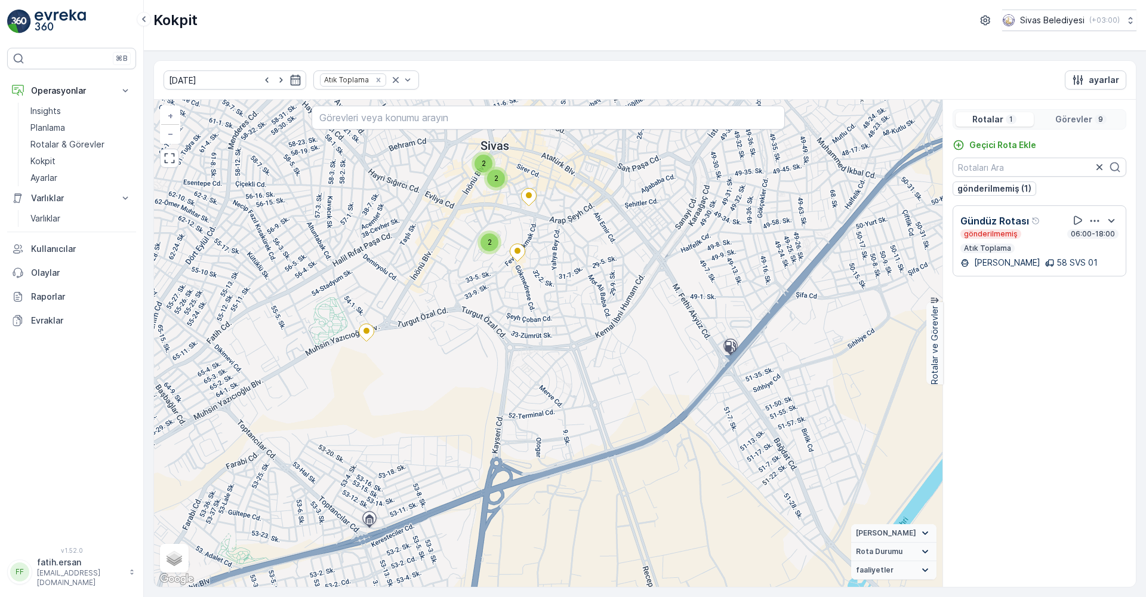
click at [984, 236] on p "gönderilmemiş" at bounding box center [991, 234] width 56 height 10
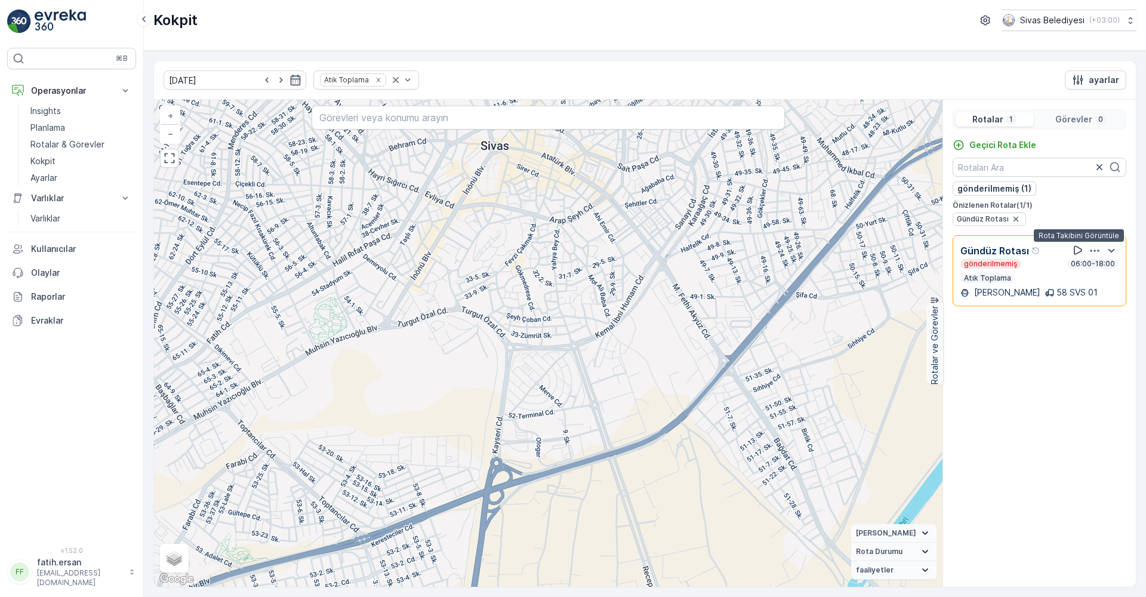
click at [1076, 252] on icon at bounding box center [1078, 250] width 12 height 12
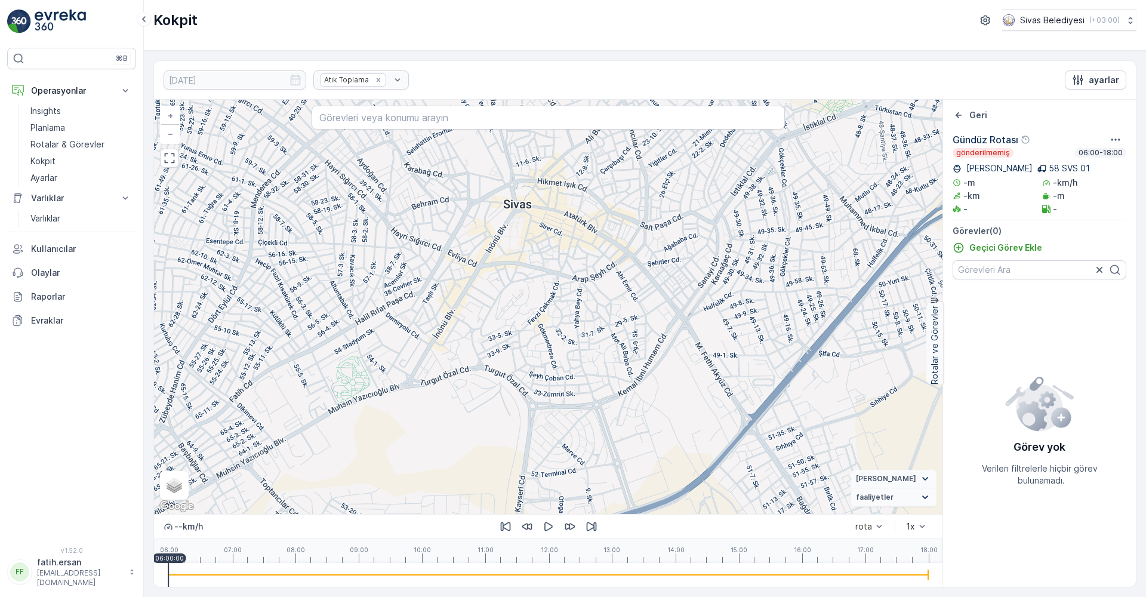
drag, startPoint x: 566, startPoint y: 238, endPoint x: 578, endPoint y: 348, distance: 110.5
click at [578, 346] on div "+ − Uydu Yol haritası Arazi Karışık Leaflet Klavye kısayolları Harita Verileri …" at bounding box center [548, 307] width 788 height 414
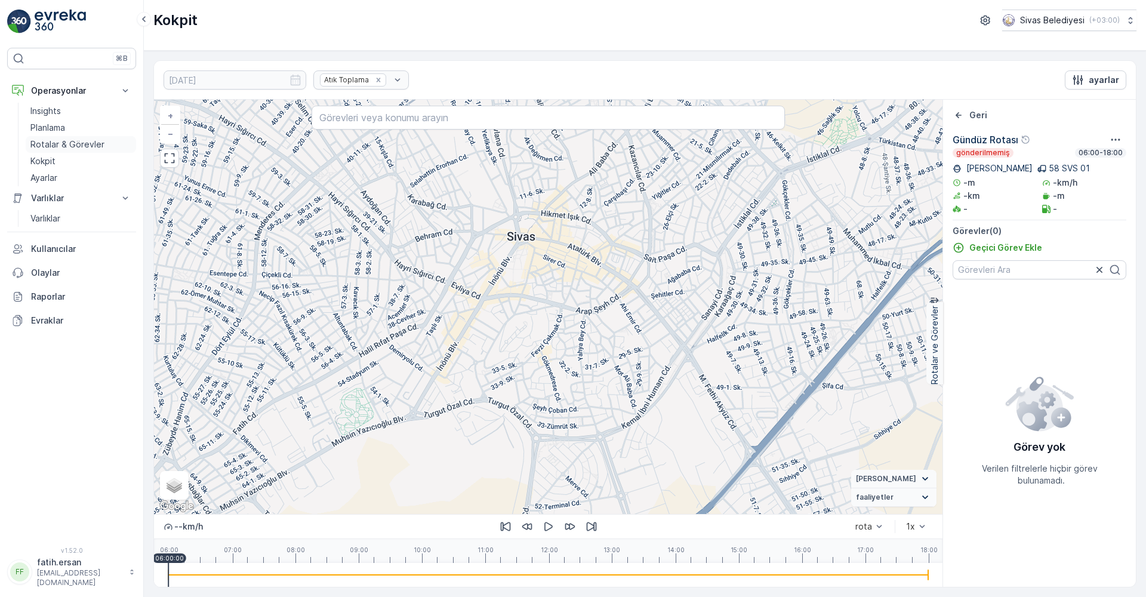
click at [48, 141] on p "Rotalar & Görevler" at bounding box center [67, 144] width 74 height 12
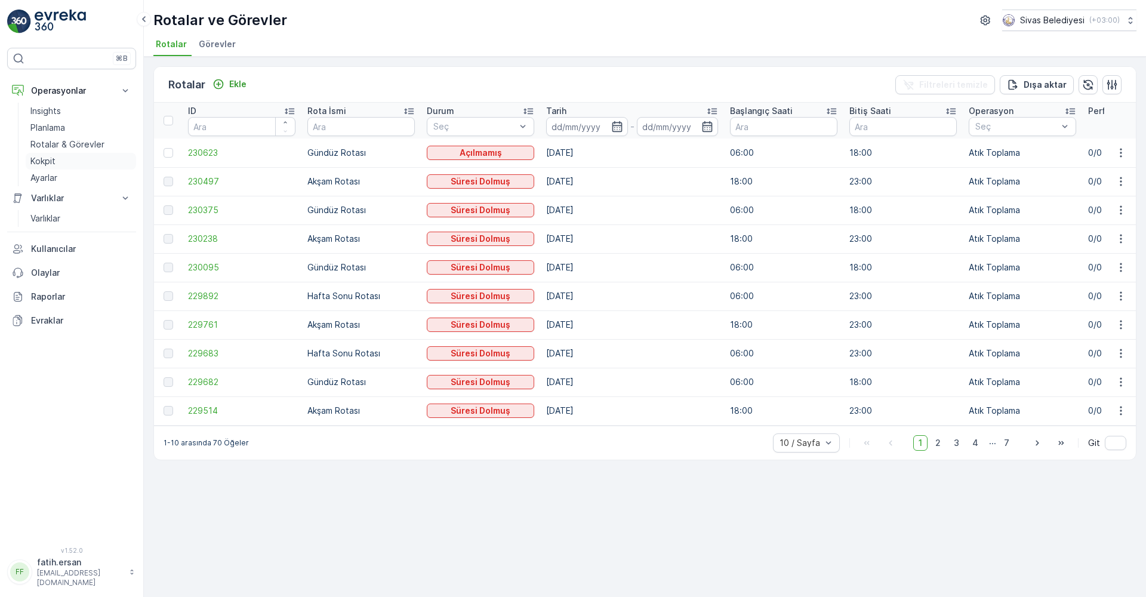
click at [50, 159] on p "Kokpit" at bounding box center [42, 161] width 25 height 12
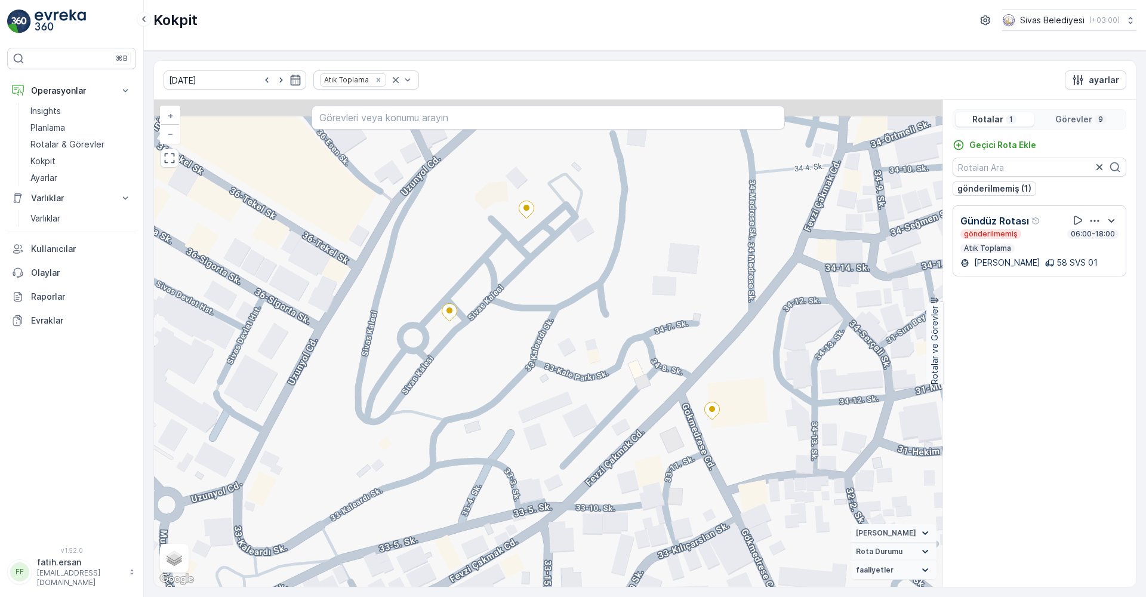
drag, startPoint x: 492, startPoint y: 236, endPoint x: 490, endPoint y: 302, distance: 65.7
click at [491, 301] on div "+ − Uydu Yol haritası Arazi Karışık Leaflet Klavye kısayolları Harita Verileri …" at bounding box center [548, 343] width 788 height 487
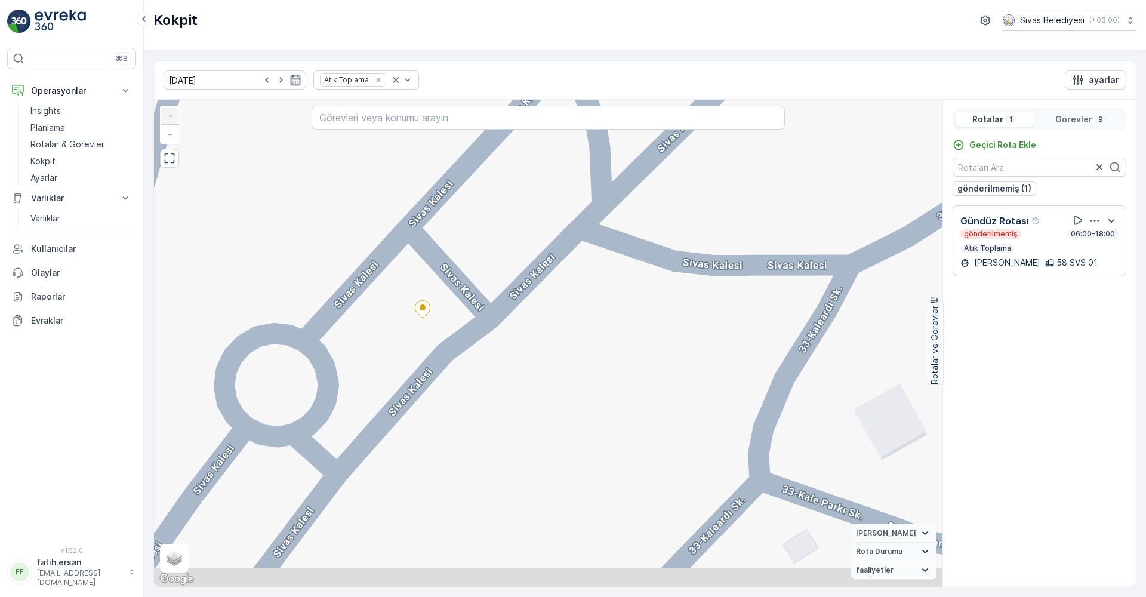
drag, startPoint x: 416, startPoint y: 365, endPoint x: 477, endPoint y: 292, distance: 94.8
click at [477, 292] on div "+ − Uydu Yol haritası Arazi Karışık Leaflet Klavye kısayolları Harita Verileri …" at bounding box center [548, 343] width 788 height 487
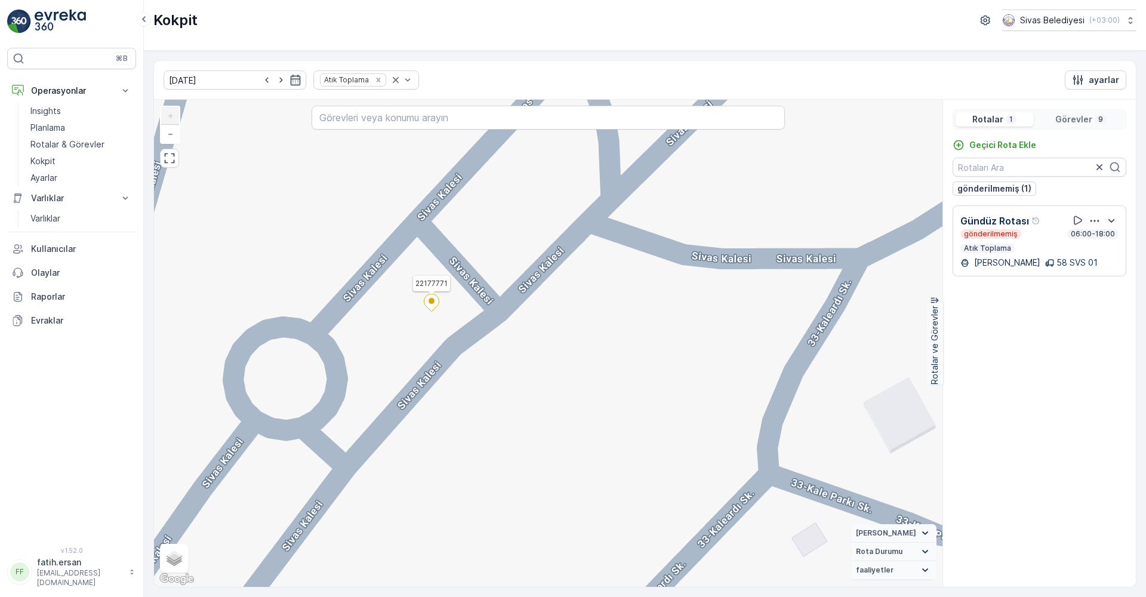
click at [432, 305] on icon at bounding box center [431, 302] width 15 height 17
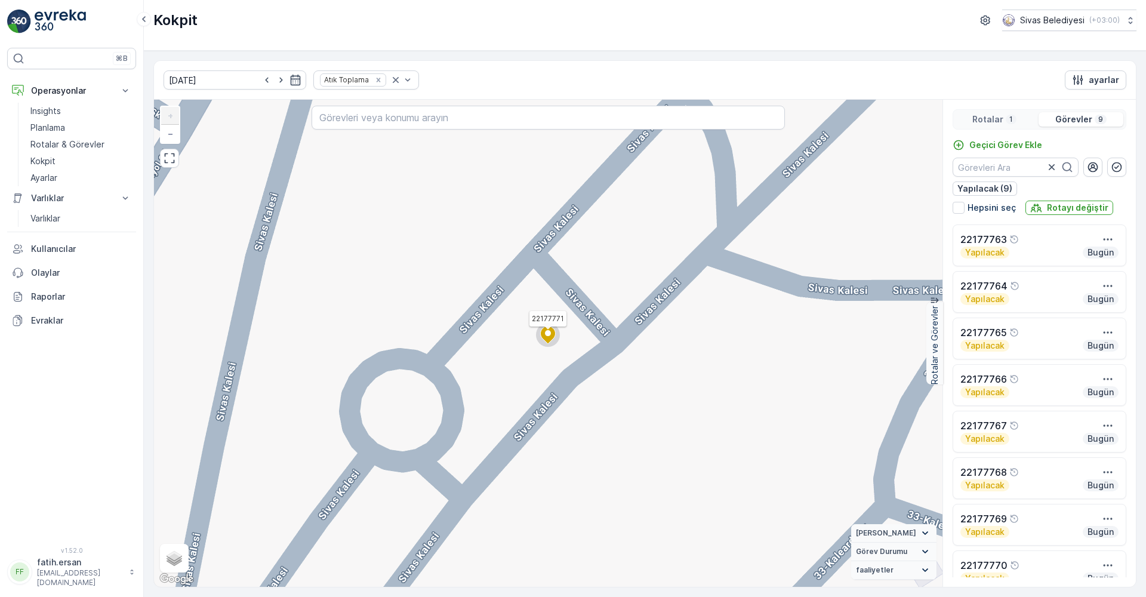
click at [542, 334] on icon at bounding box center [548, 334] width 15 height 17
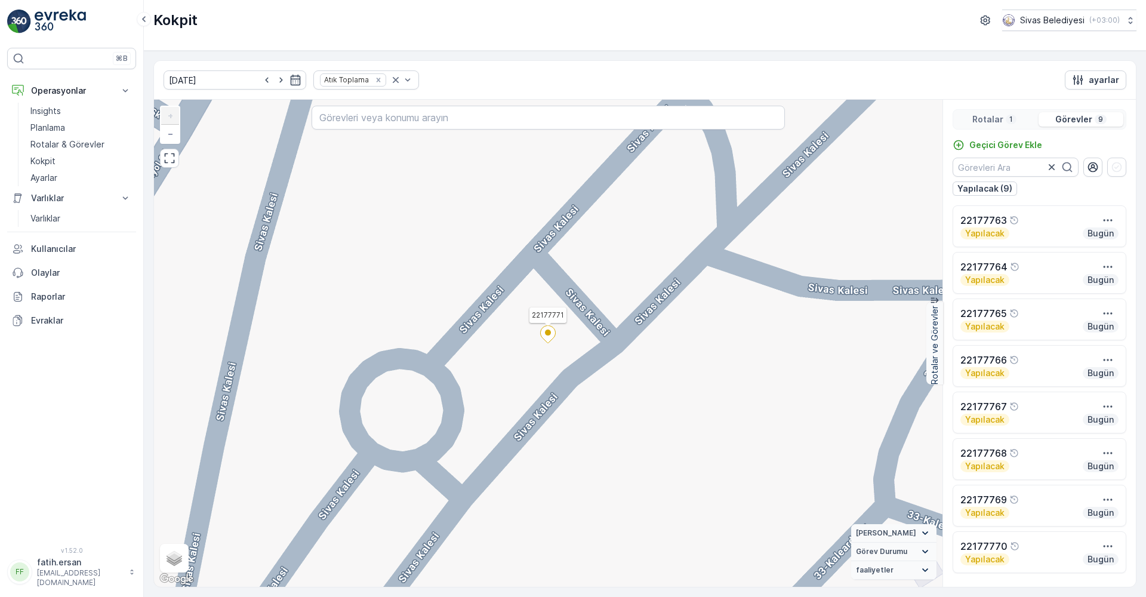
click at [547, 331] on ellipse at bounding box center [548, 332] width 6 height 6
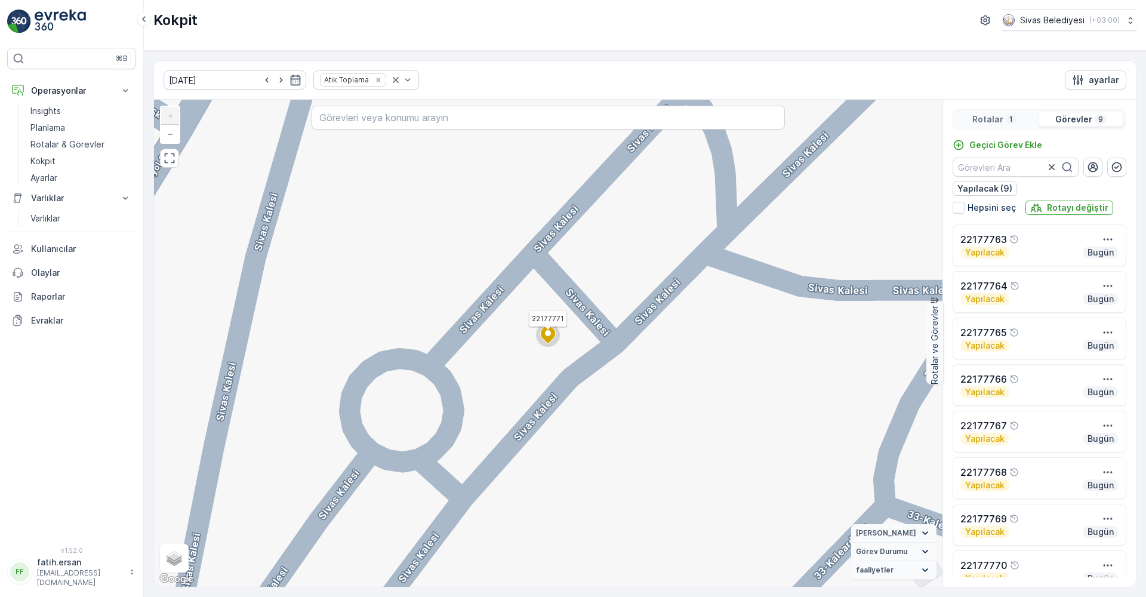
scroll to position [47, 0]
click at [33, 109] on p "Insights" at bounding box center [45, 111] width 30 height 12
